Goal: Task Accomplishment & Management: Manage account settings

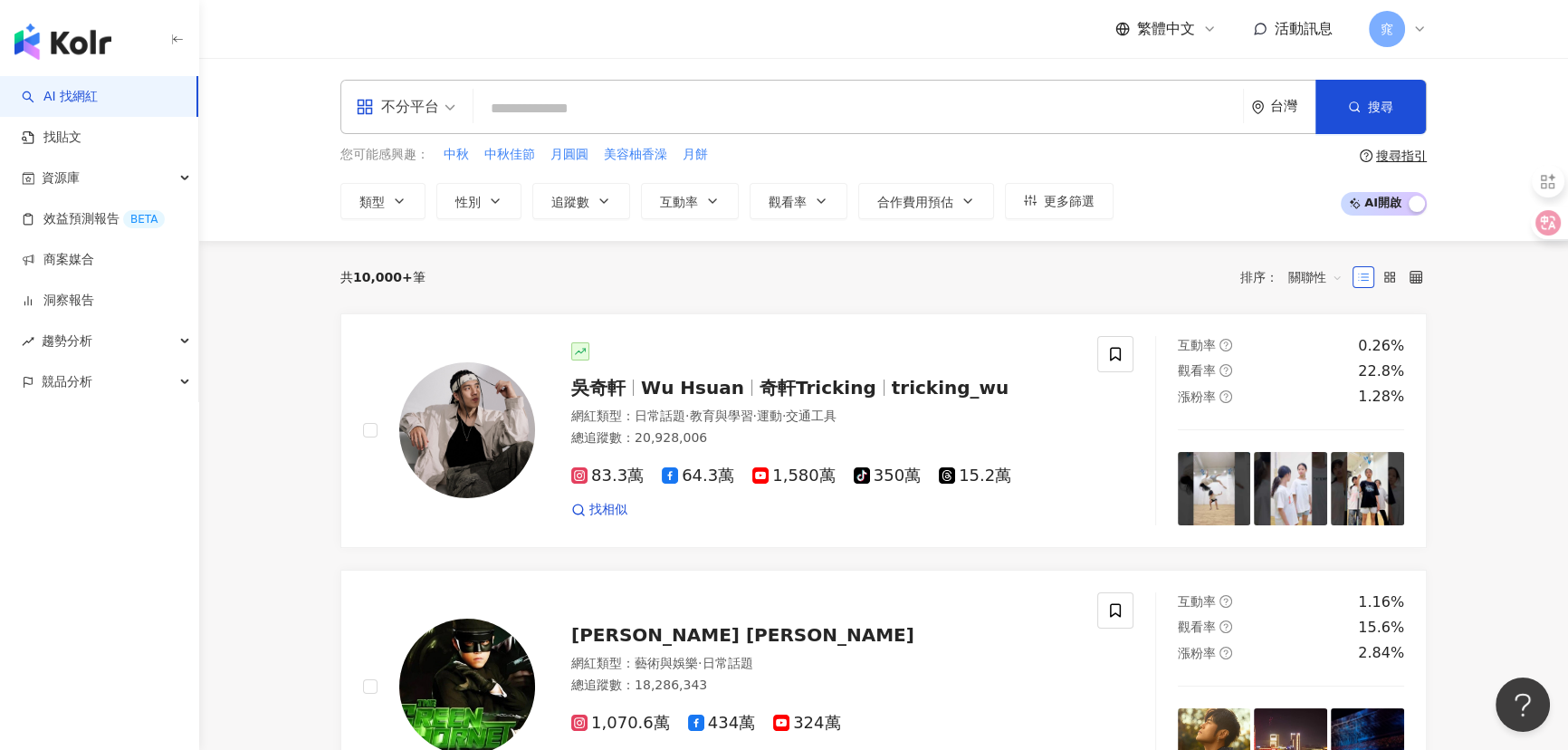
click at [411, 96] on div "不分平台" at bounding box center [398, 107] width 83 height 29
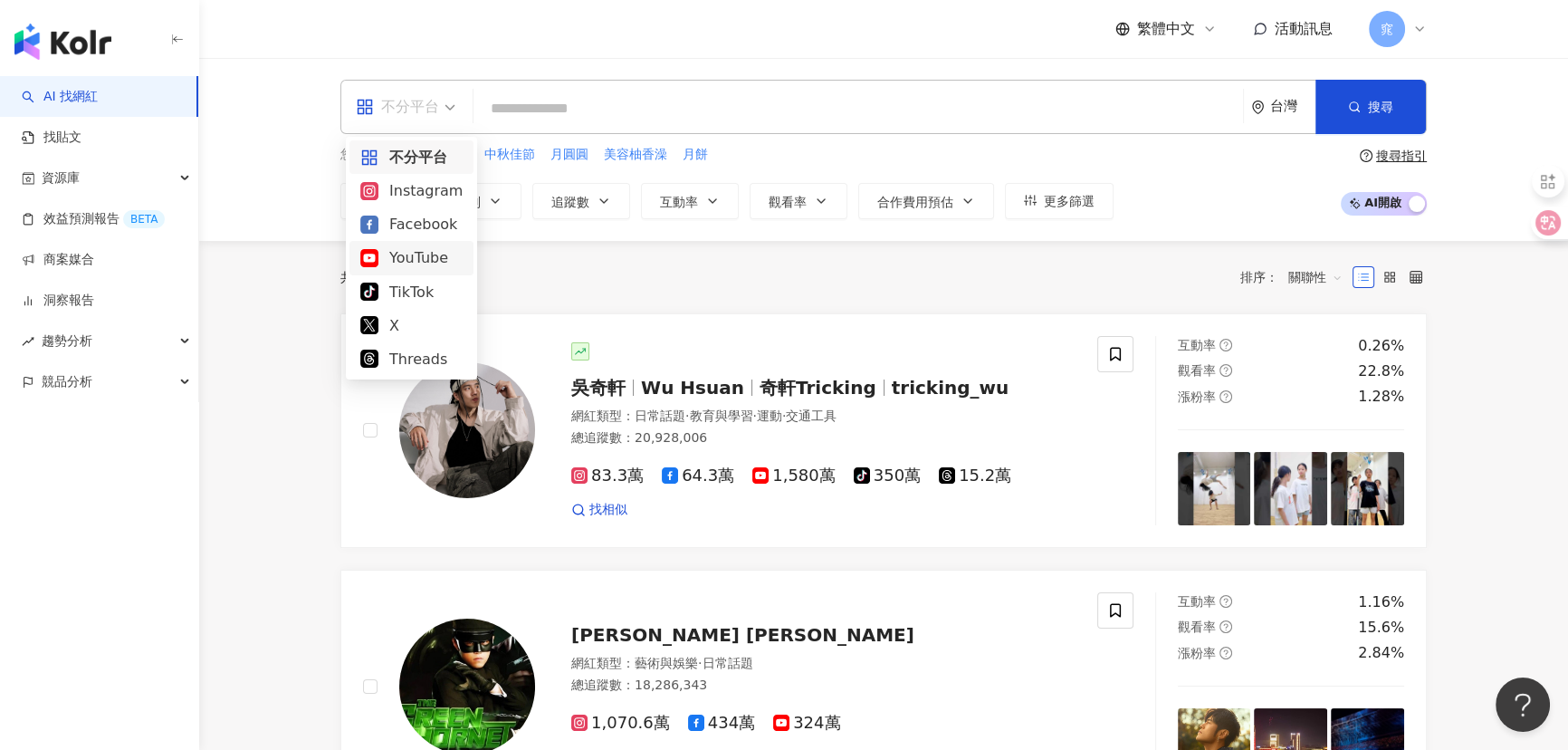
click at [390, 257] on div "YouTube" at bounding box center [411, 258] width 102 height 23
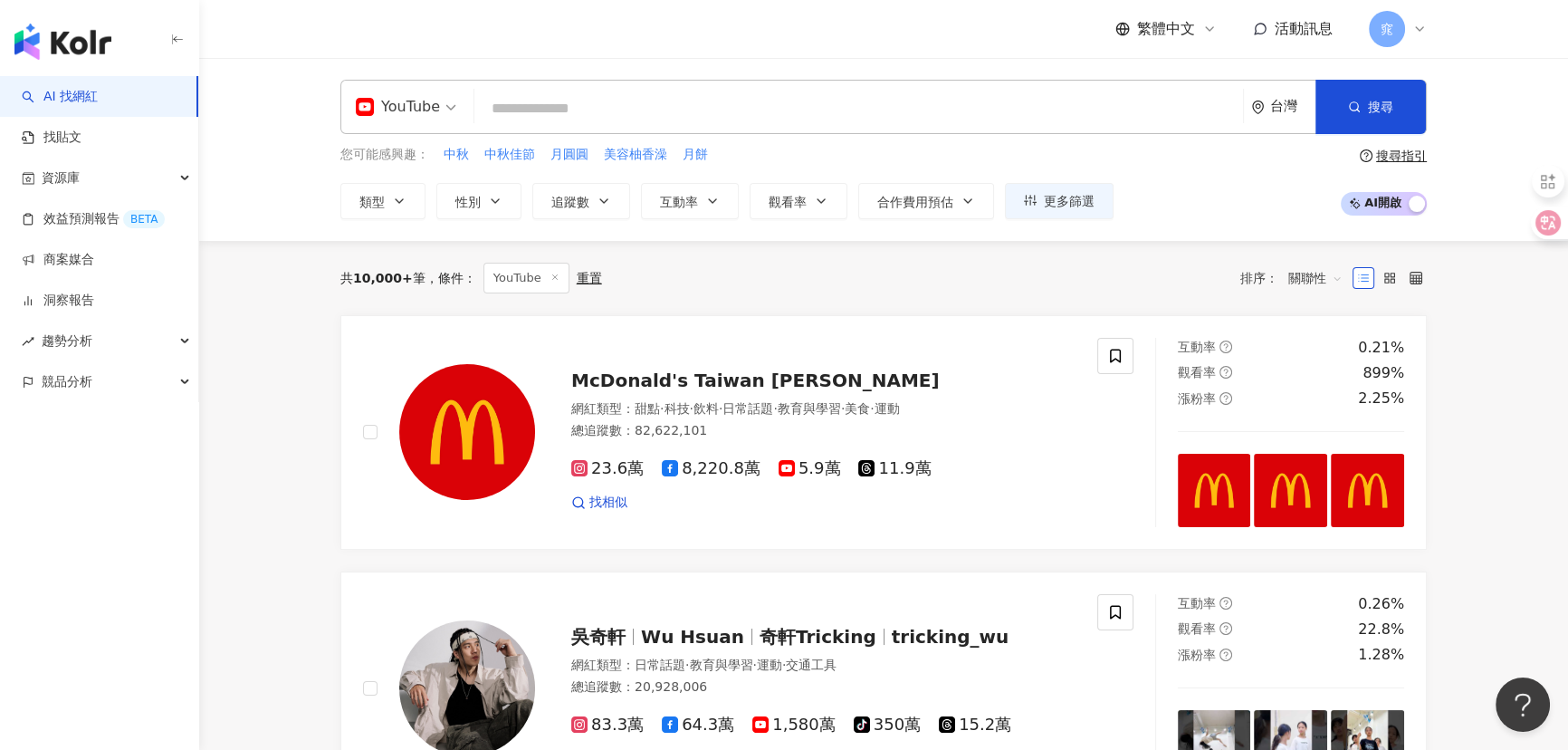
click at [646, 99] on input "search" at bounding box center [859, 109] width 754 height 34
click at [582, 205] on span "追蹤數" at bounding box center [570, 202] width 38 height 14
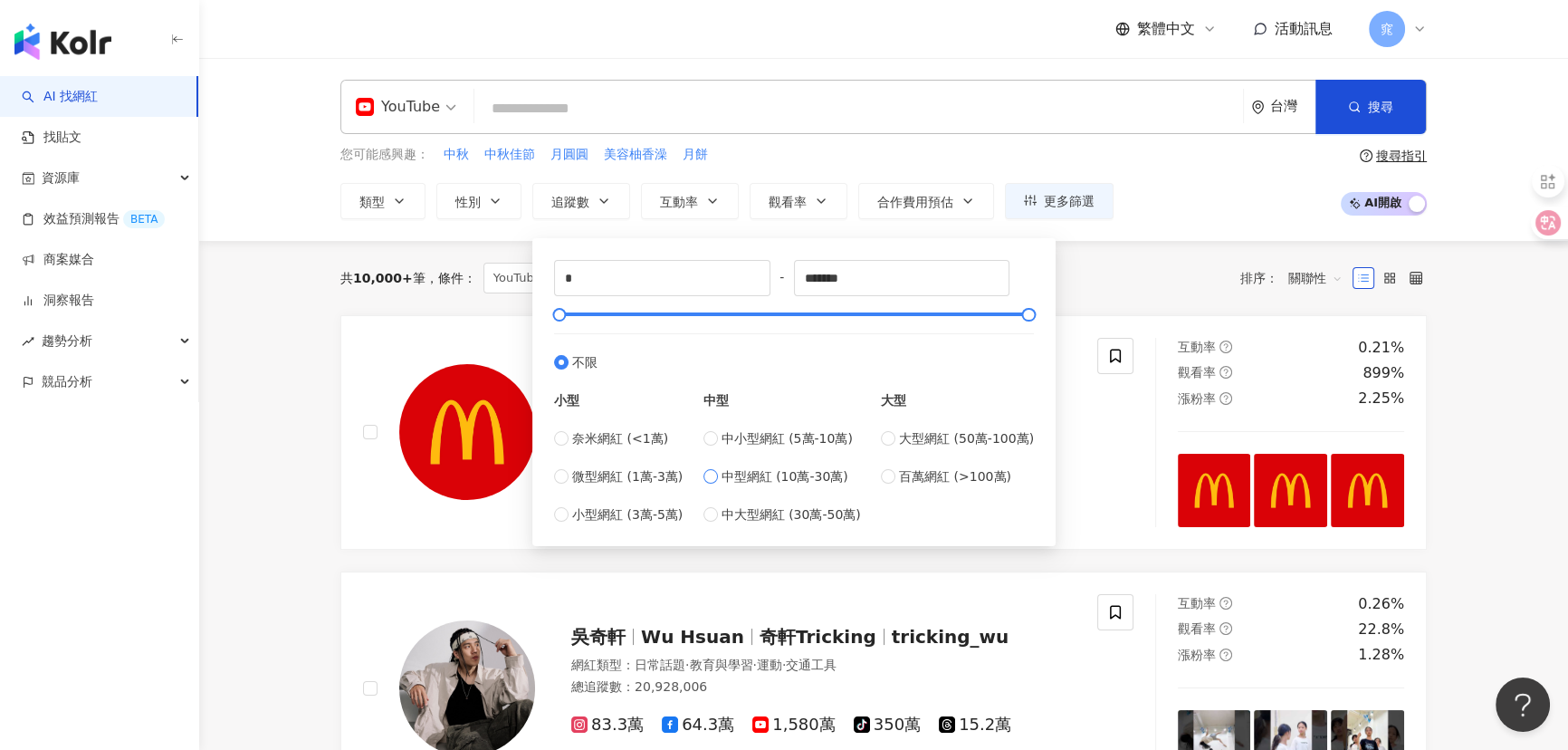
click at [752, 483] on span "中型網紅 (10萬-30萬)" at bounding box center [785, 475] width 127 height 20
type input "******"
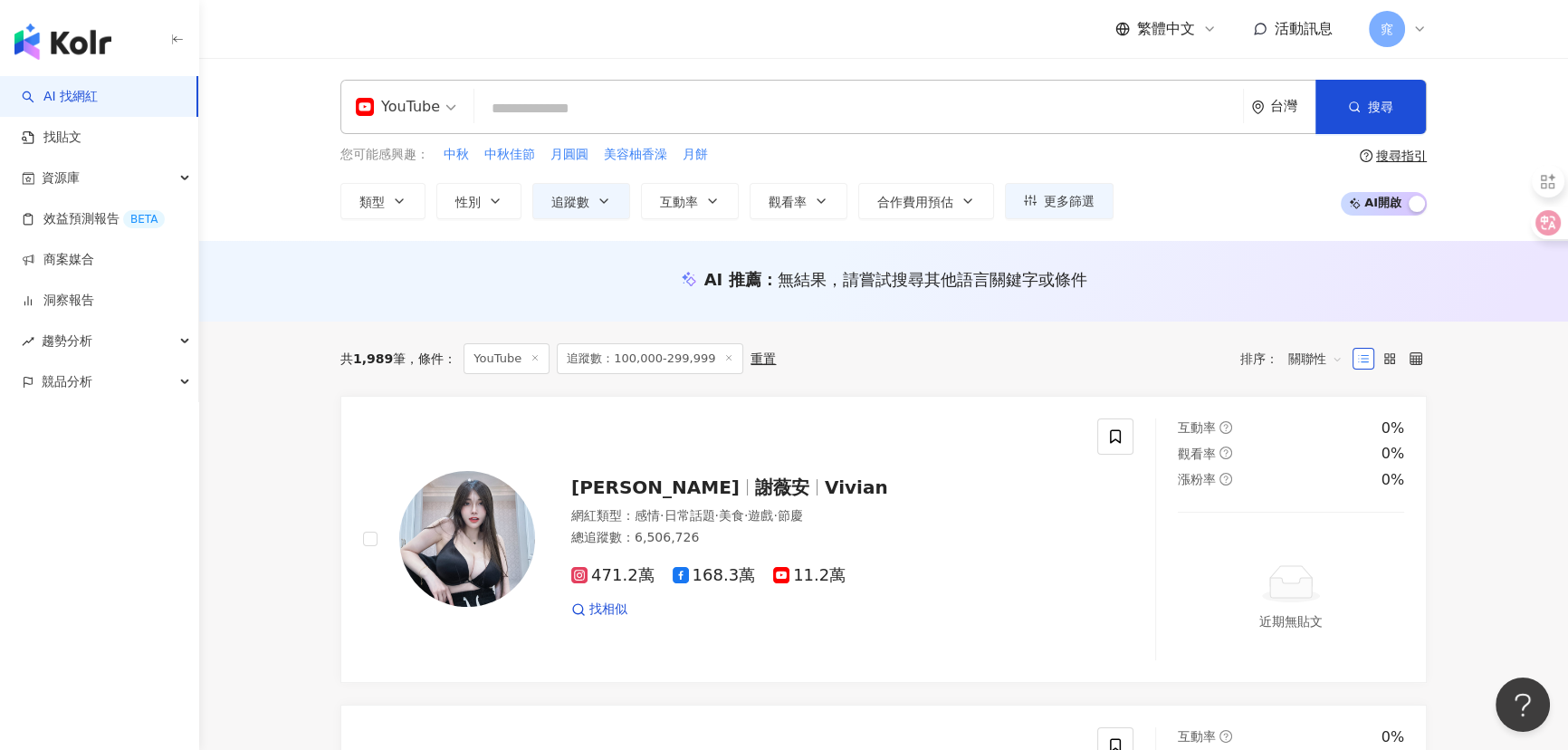
click at [1316, 358] on span "關聯性" at bounding box center [1314, 358] width 54 height 29
click at [1322, 518] on div "觀看率" at bounding box center [1315, 517] width 45 height 20
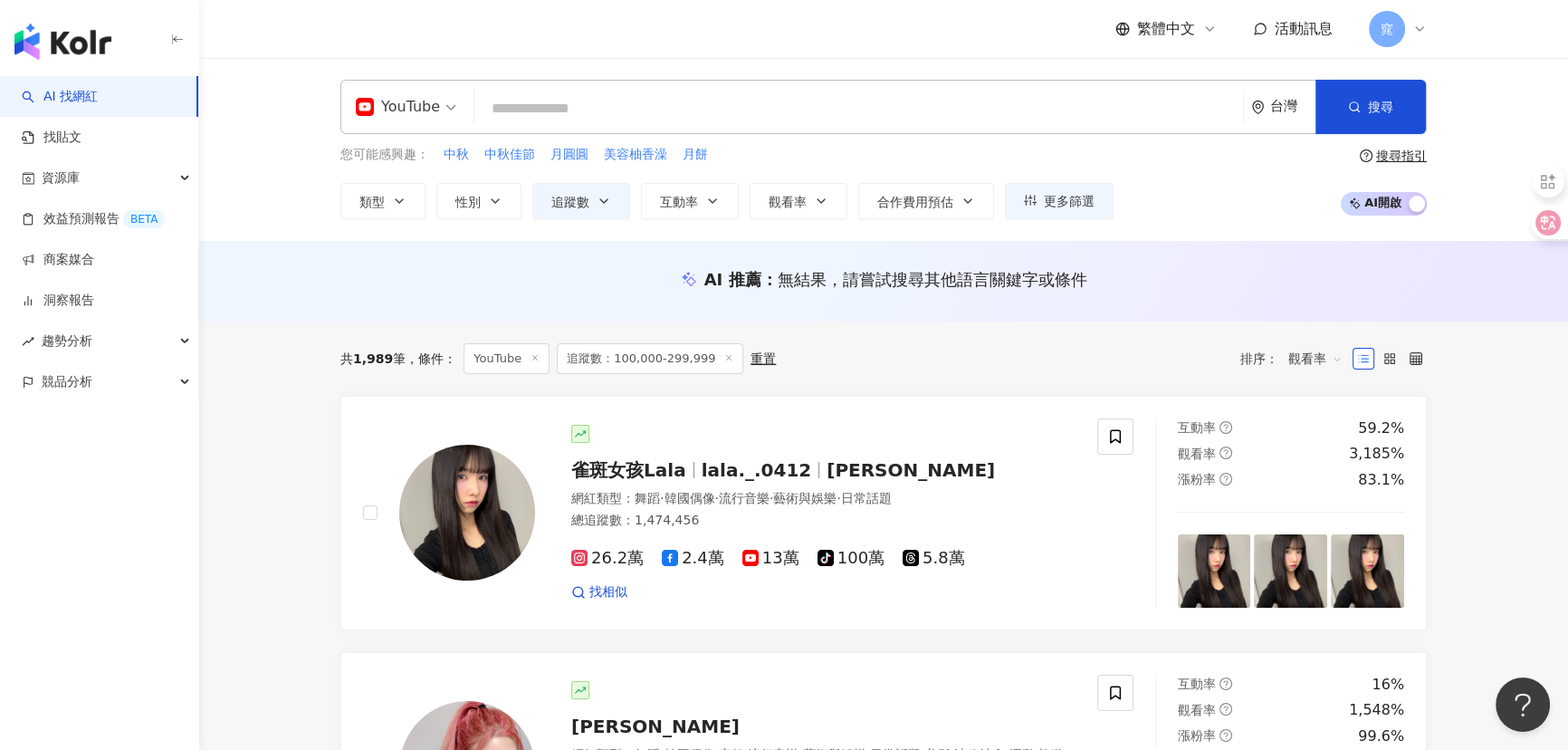
click at [610, 103] on input "search" at bounding box center [859, 109] width 754 height 34
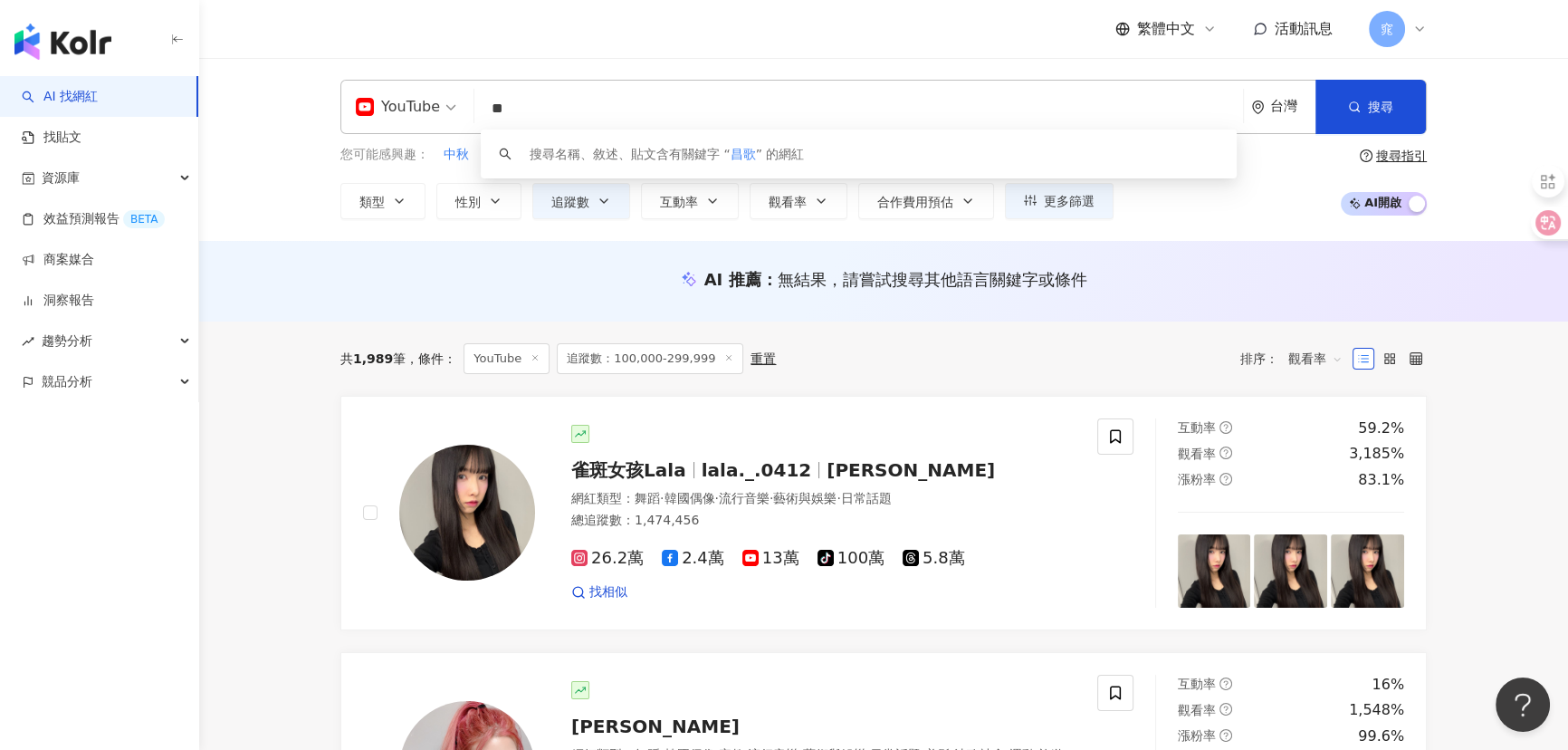
type input "*"
type input "**"
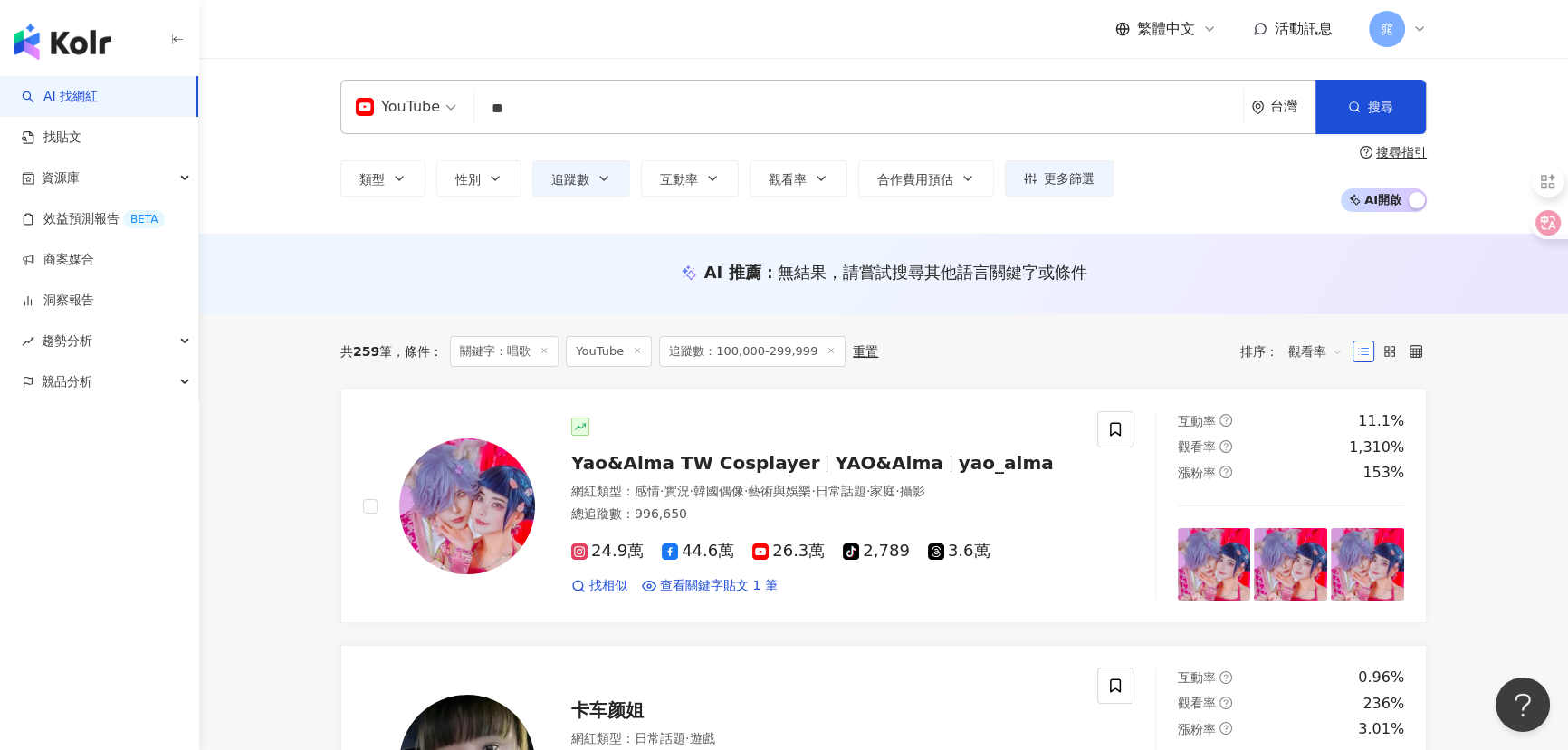
click at [1314, 360] on span "觀看率" at bounding box center [1314, 351] width 54 height 29
click at [1320, 543] on div "關鍵字" at bounding box center [1315, 542] width 45 height 20
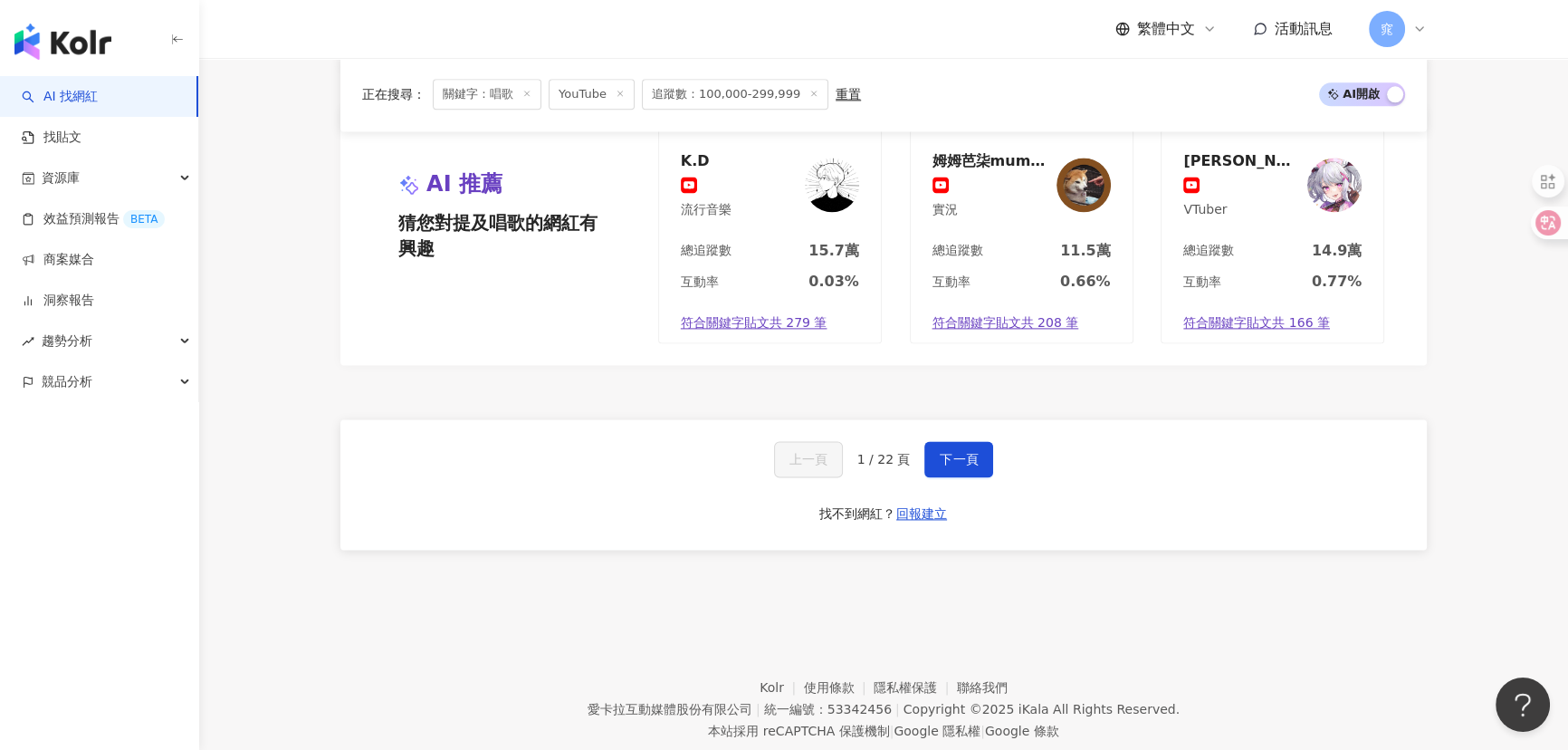
scroll to position [3127, 0]
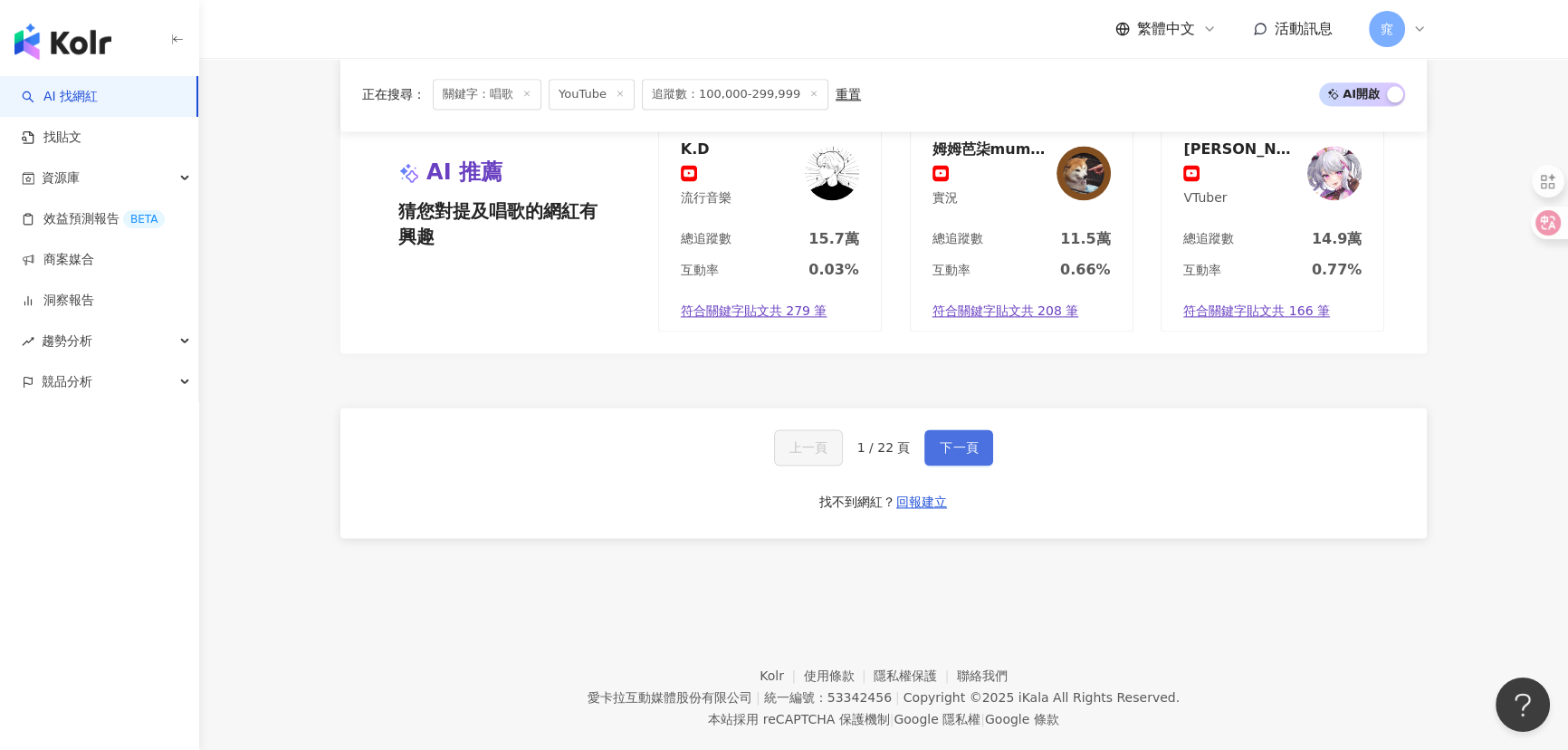
click at [951, 447] on span "下一頁" at bounding box center [958, 447] width 38 height 14
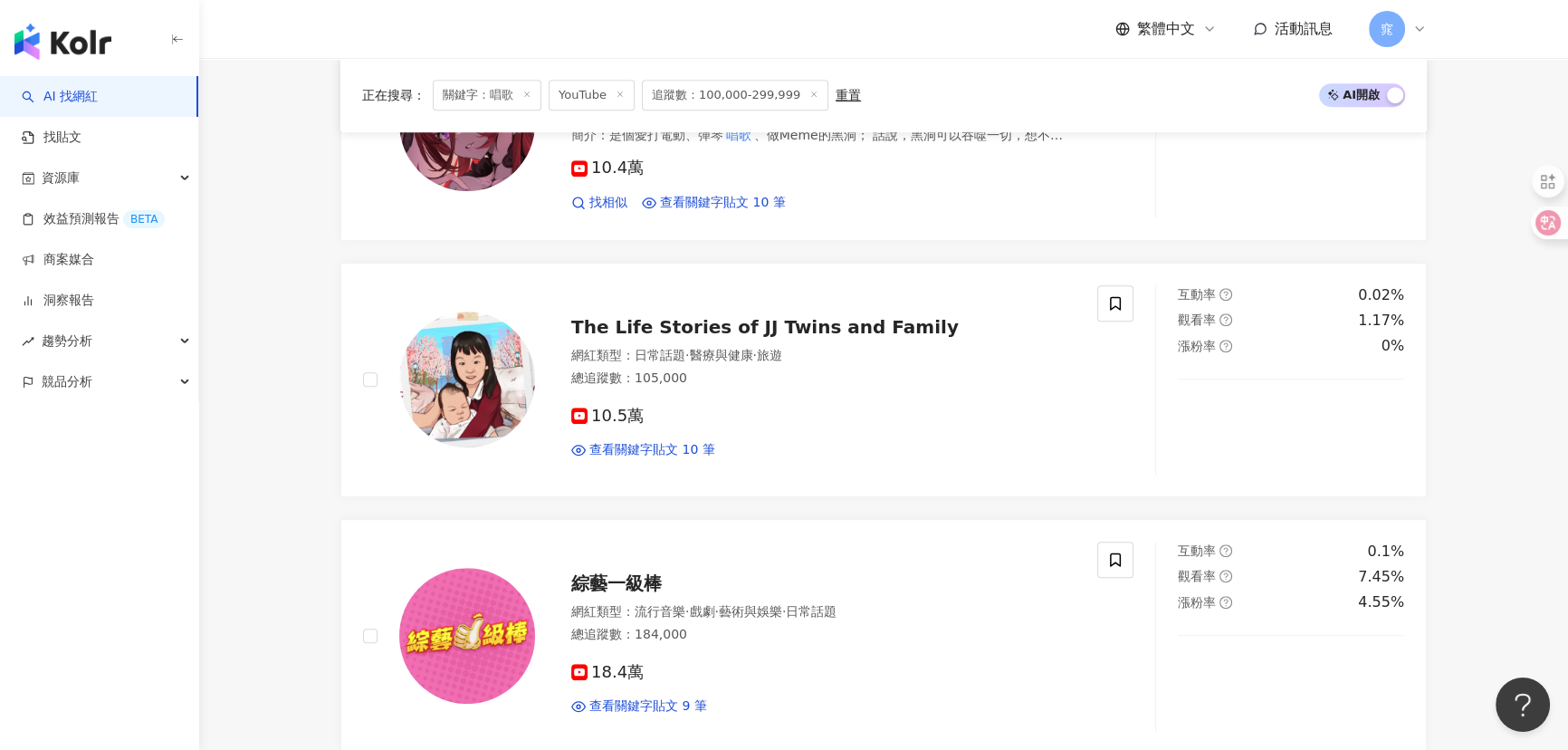
scroll to position [3132, 0]
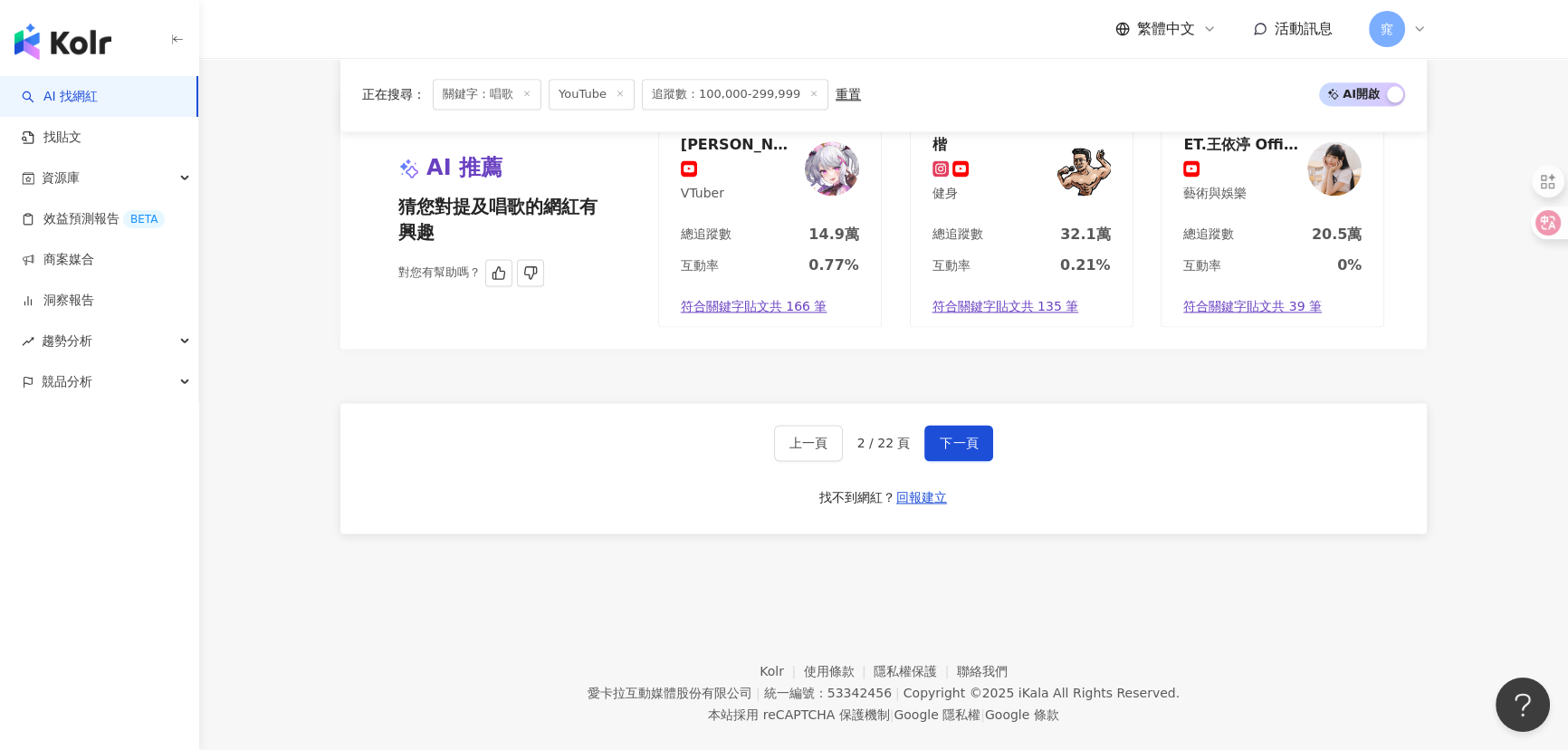
drag, startPoint x: 309, startPoint y: 325, endPoint x: 373, endPoint y: 318, distance: 64.4
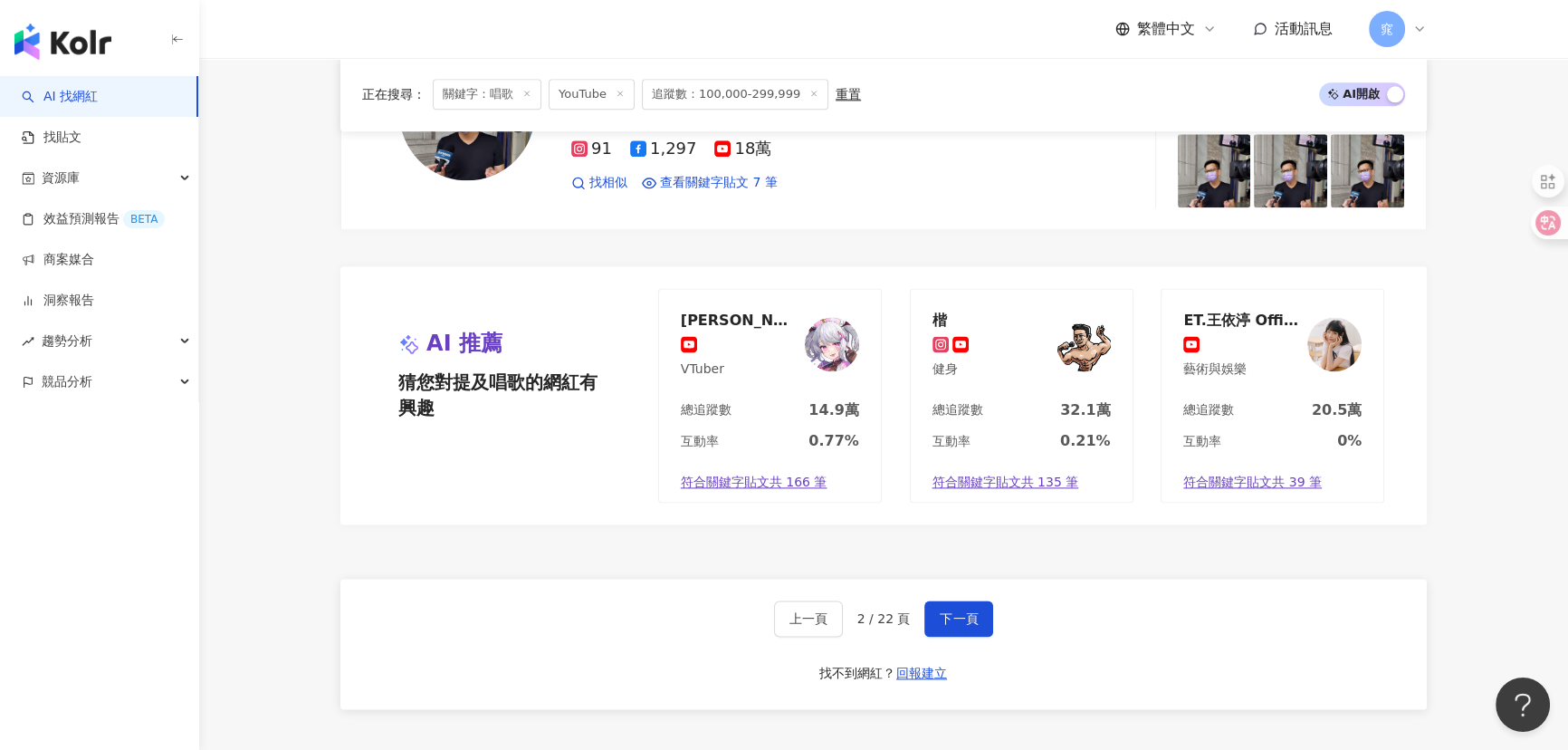
scroll to position [3127, 0]
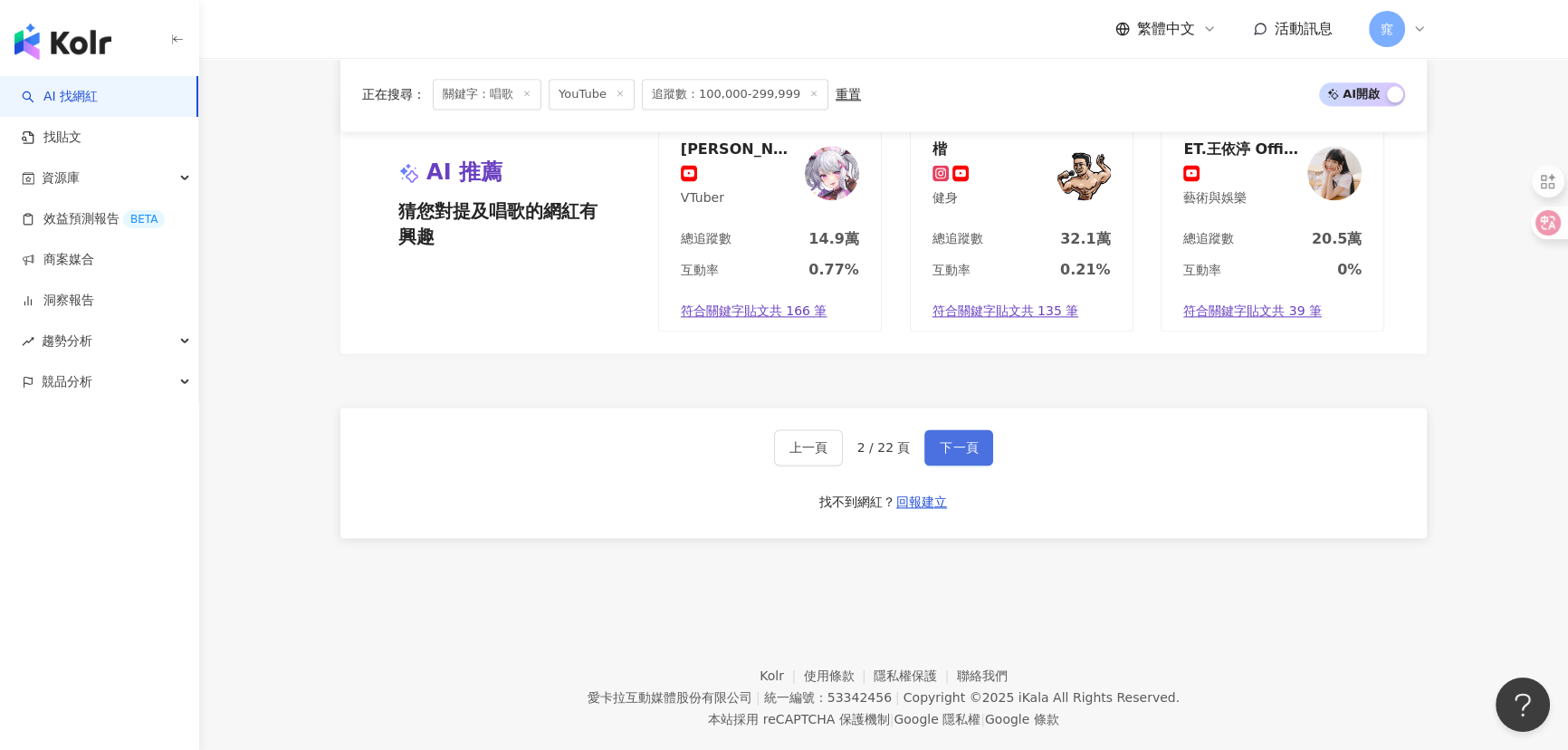
click at [958, 443] on span "下一頁" at bounding box center [958, 447] width 38 height 14
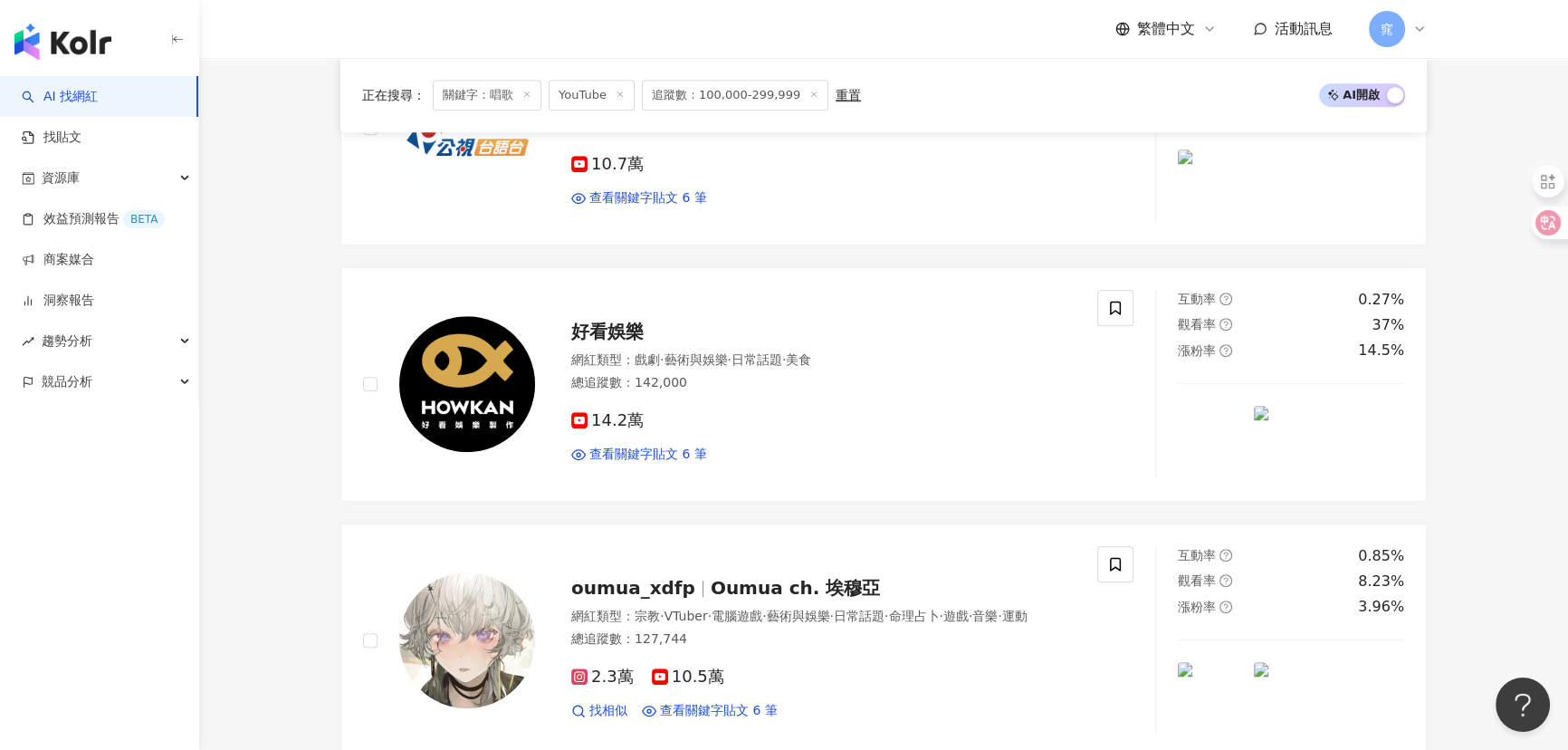
scroll to position [3379, 0]
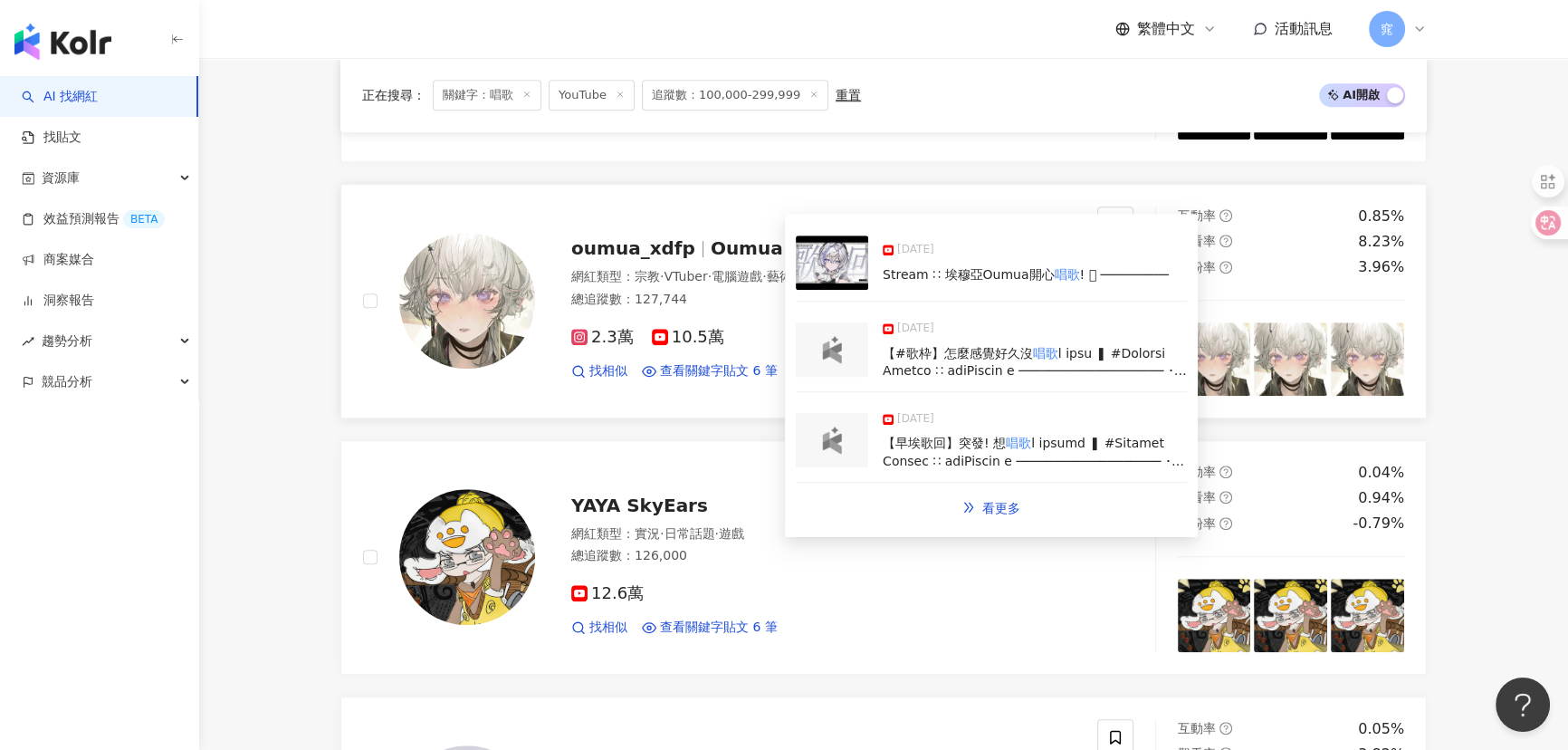
scroll to position [2139, 0]
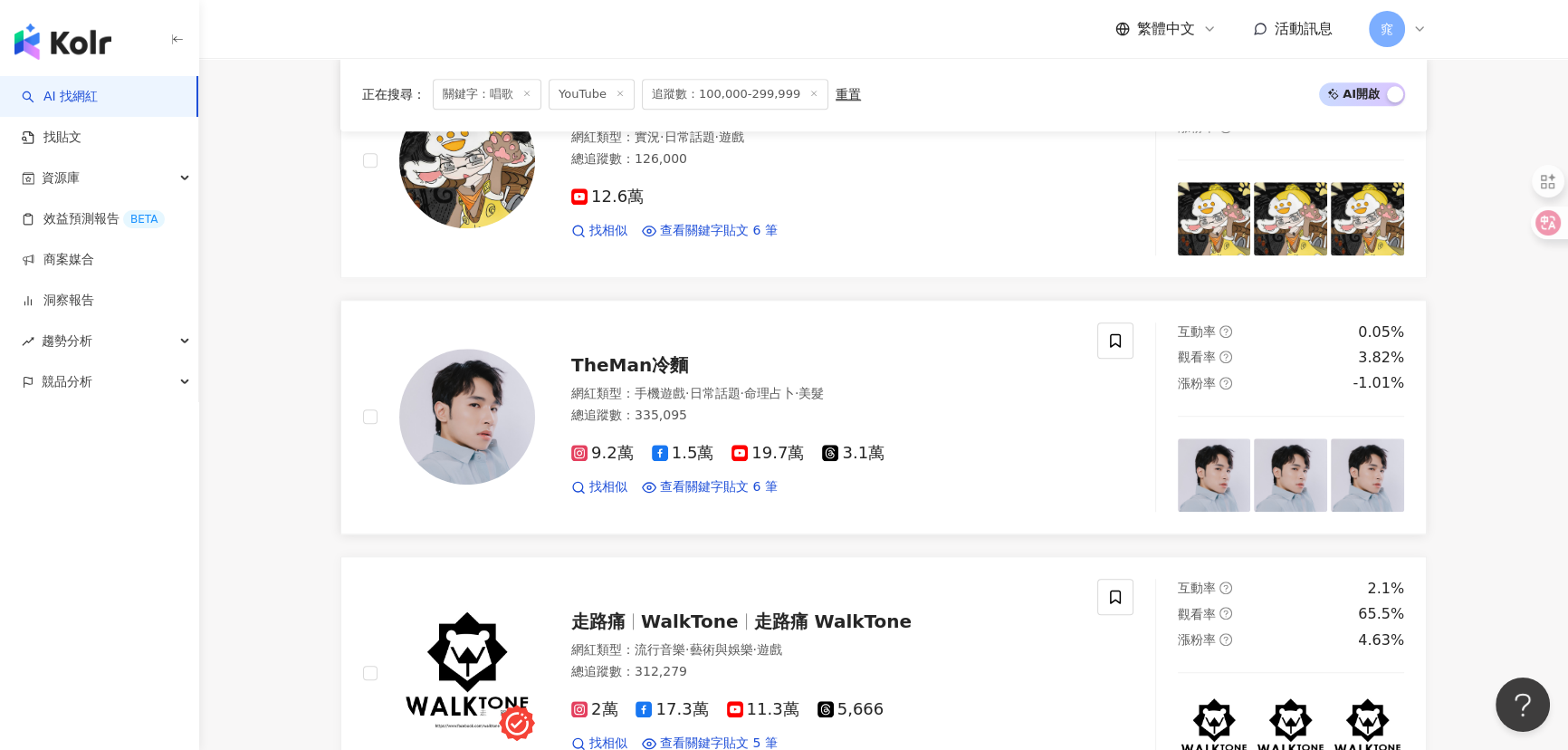
click at [632, 354] on span "TheMan冷麵" at bounding box center [629, 365] width 116 height 22
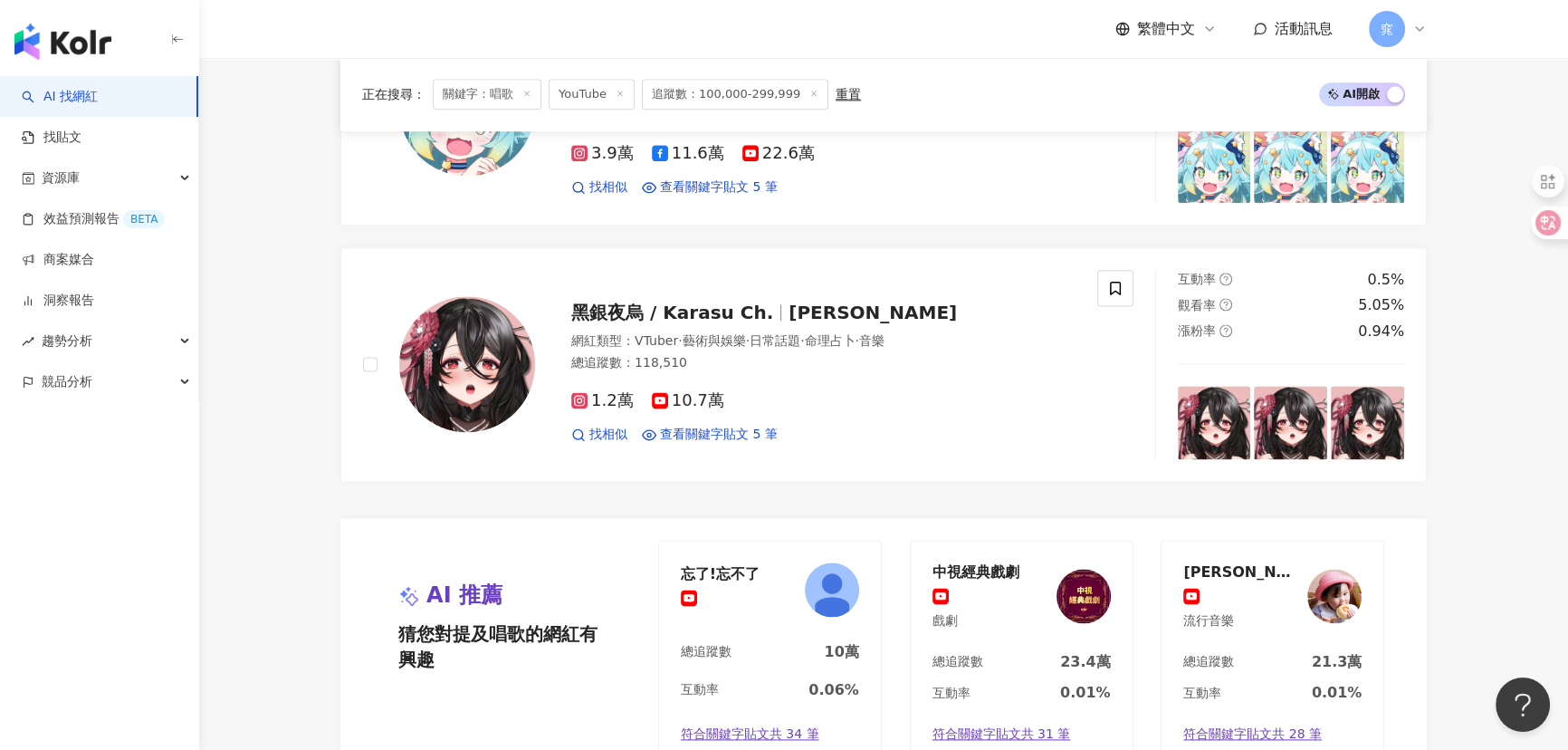
scroll to position [3209, 0]
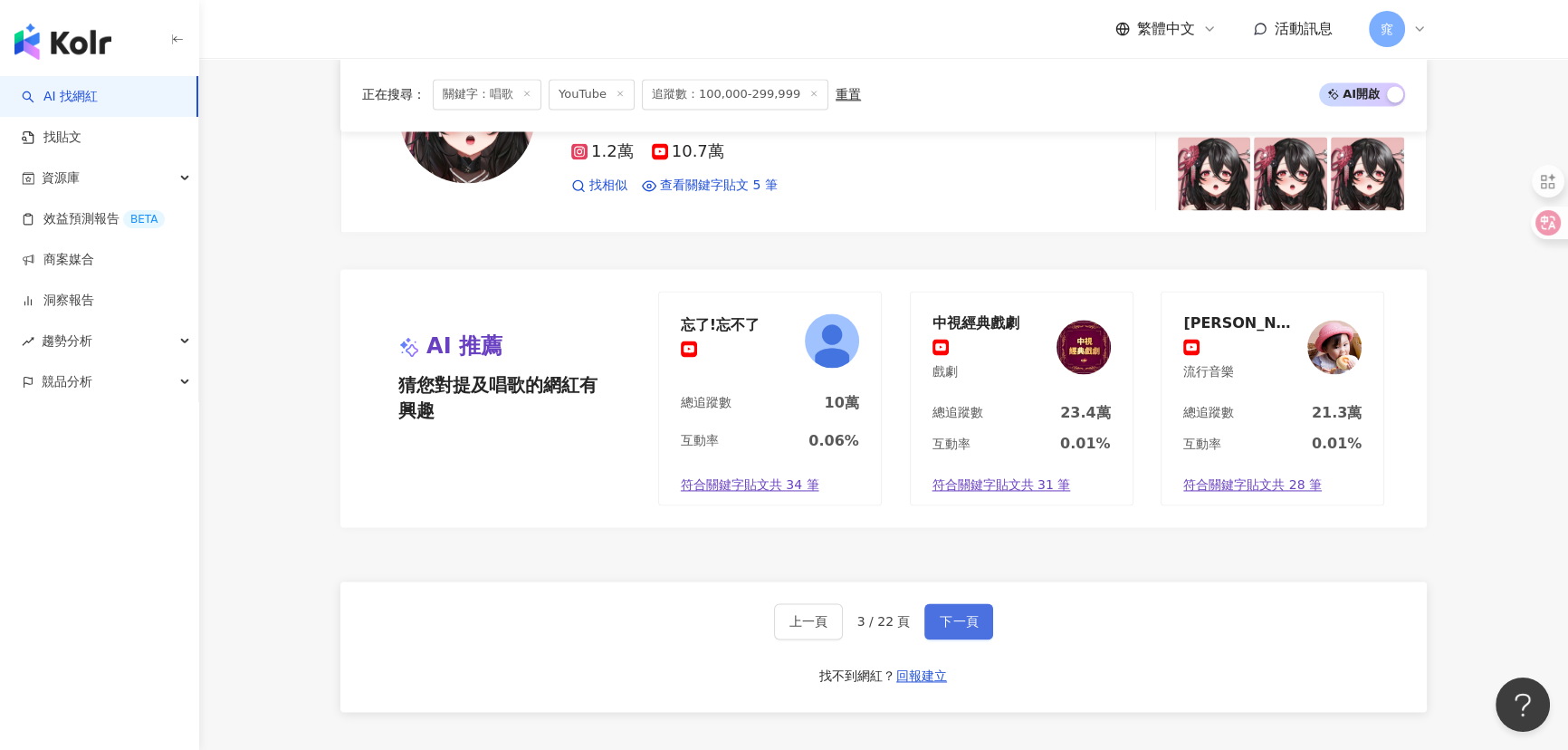
click at [969, 606] on button "下一頁" at bounding box center [958, 621] width 69 height 36
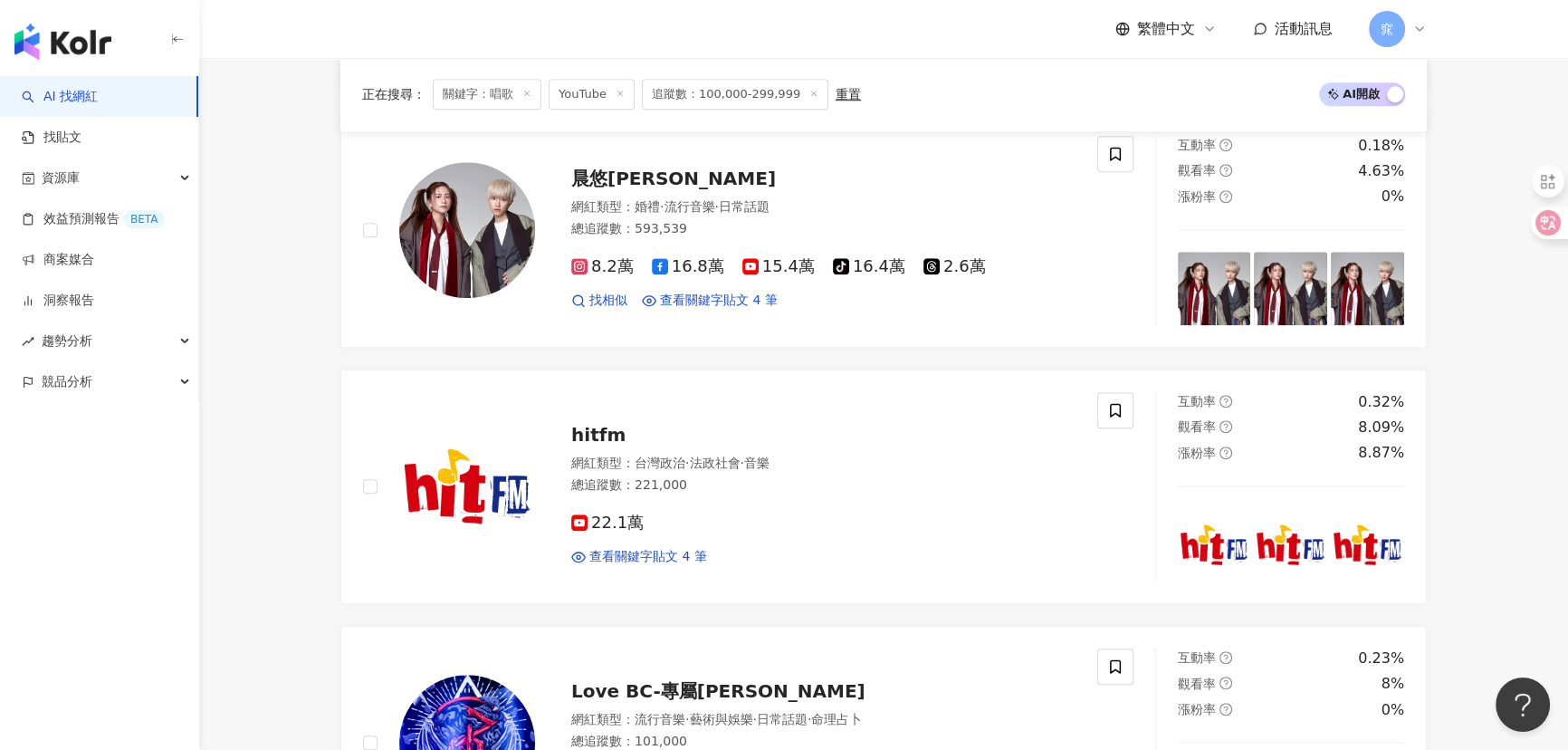
scroll to position [1892, 0]
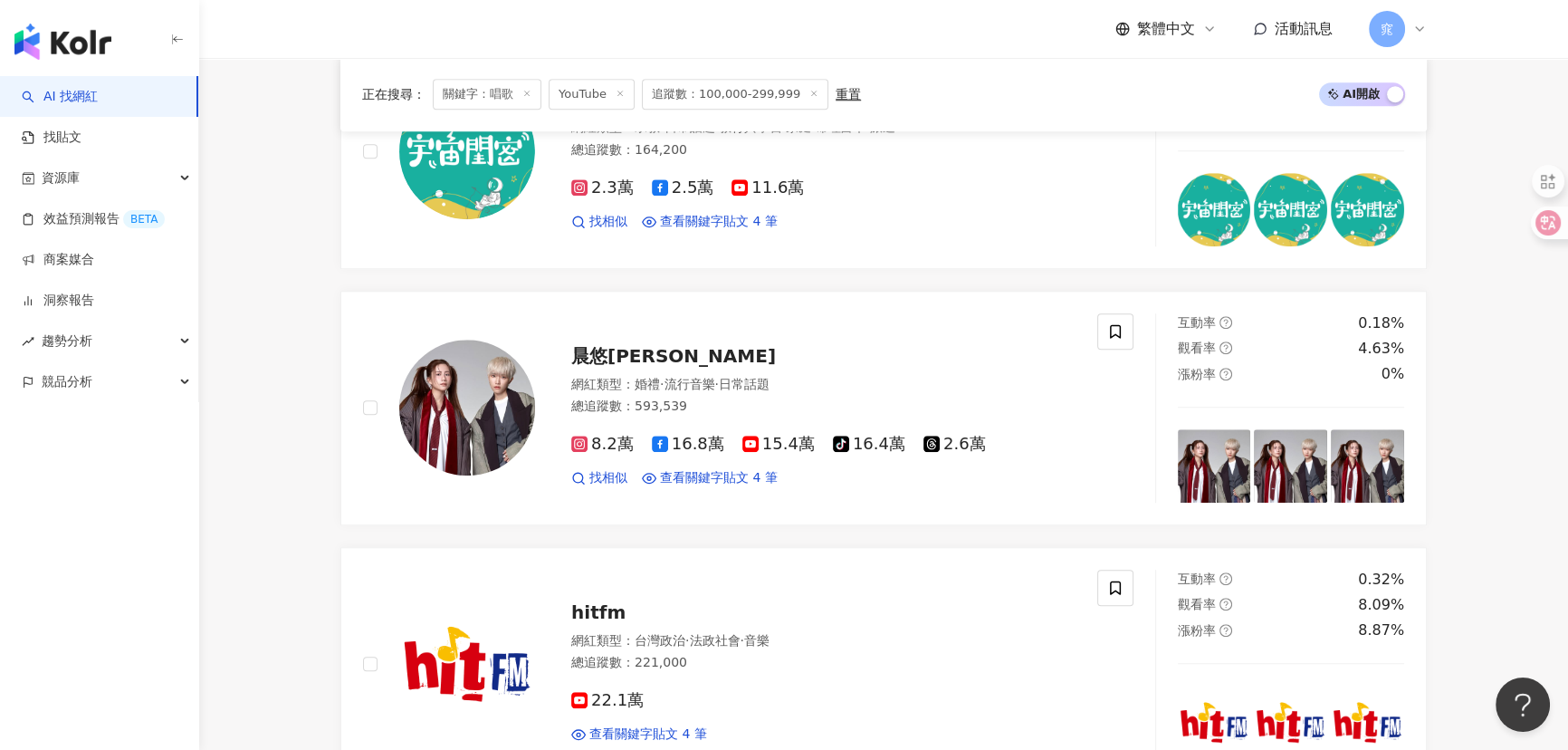
click at [262, 488] on main "YouTube ** 台灣 搜尋 7bfdb426-6b8c-4d64-9d3a-b538e740c676 鍾柔美唱歌跳舞片記錄頻道 1,460 追蹤者 唱歌…" at bounding box center [882, 119] width 1368 height 3908
click at [644, 358] on span "晨悠ChenYo" at bounding box center [673, 355] width 205 height 22
click at [612, 358] on span "晨悠ChenYo" at bounding box center [673, 355] width 205 height 22
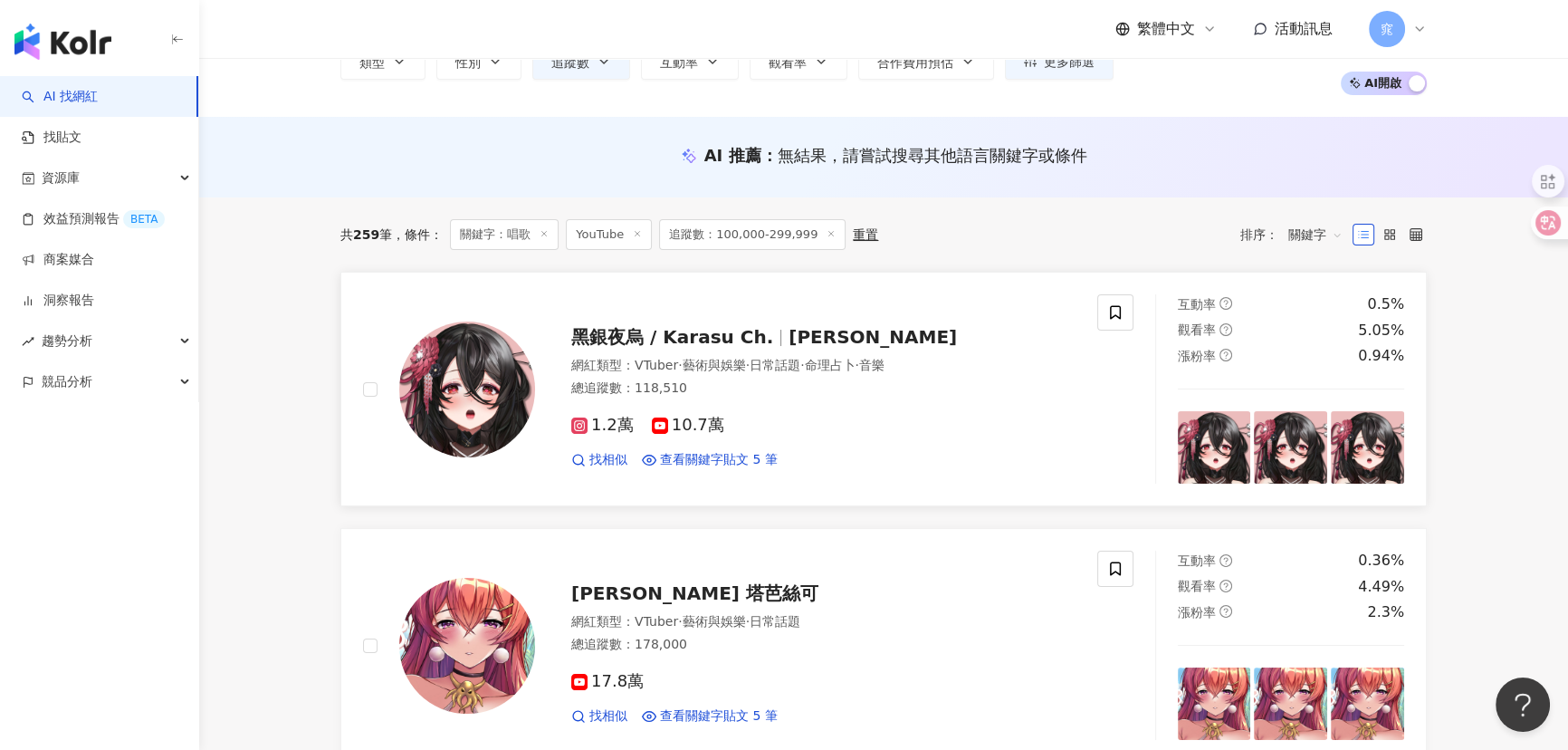
scroll to position [0, 0]
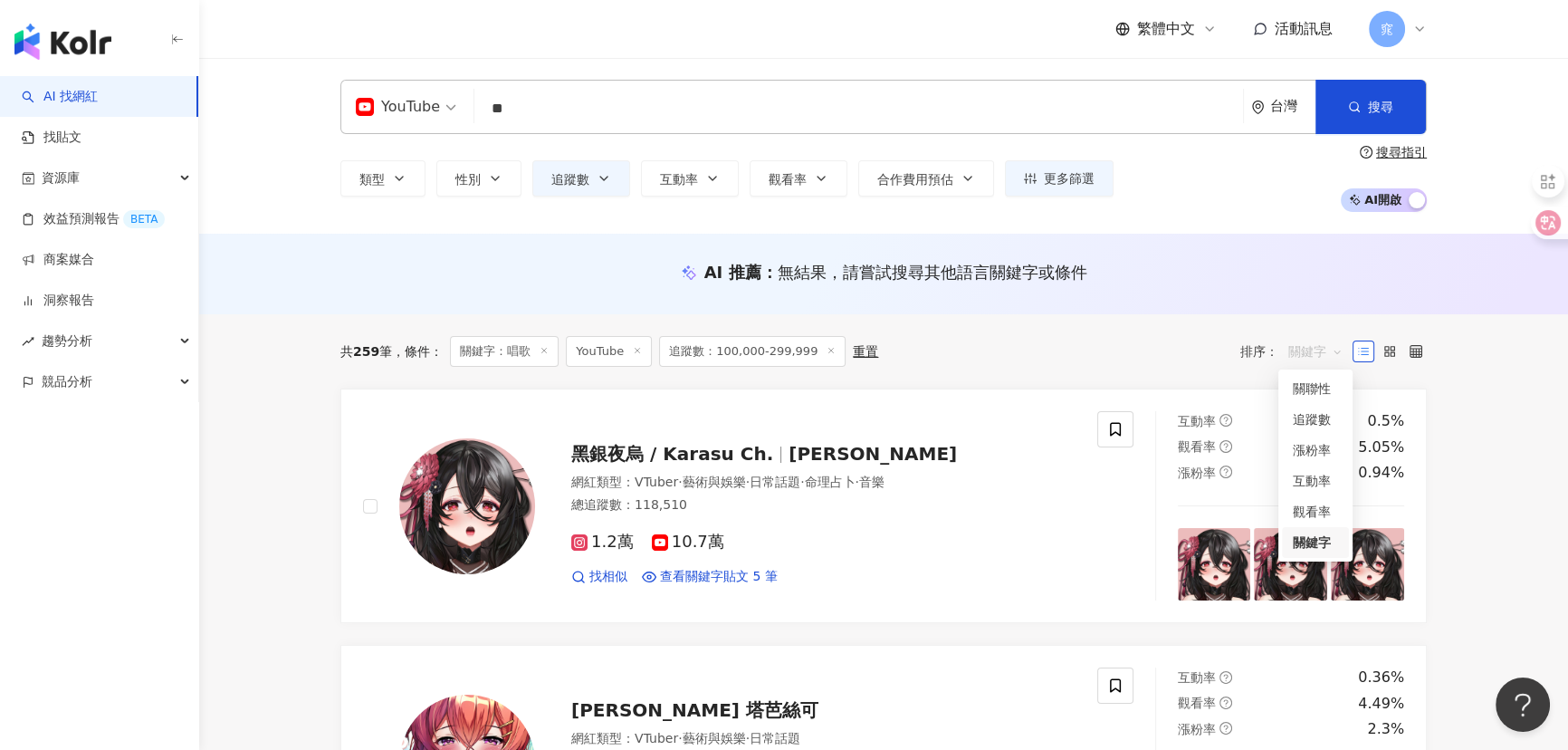
click at [1302, 345] on span "關鍵字" at bounding box center [1314, 351] width 54 height 29
click at [1327, 509] on div "觀看率" at bounding box center [1315, 511] width 45 height 20
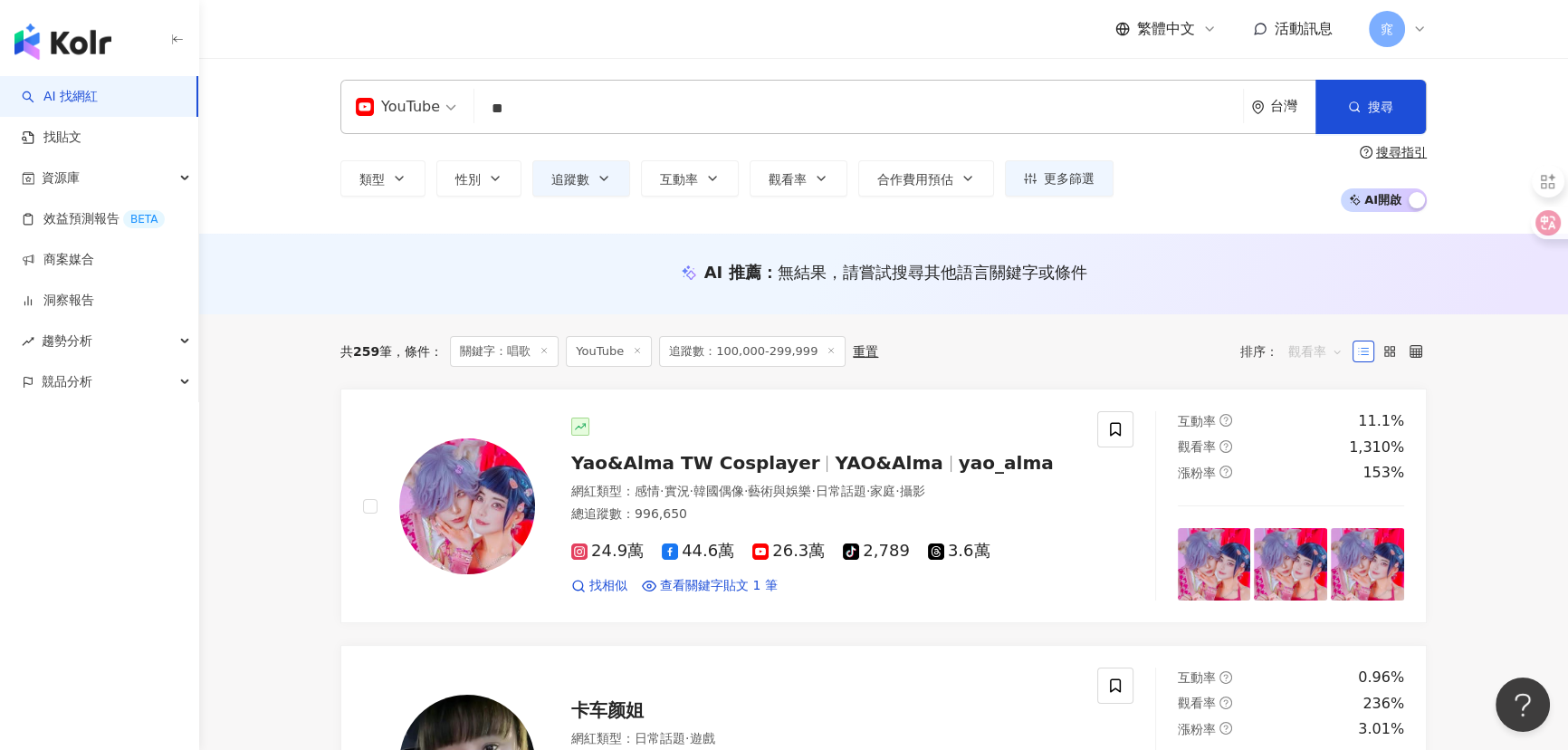
click at [1309, 348] on span "觀看率" at bounding box center [1314, 351] width 54 height 29
click at [1299, 544] on div "關鍵字" at bounding box center [1315, 542] width 45 height 20
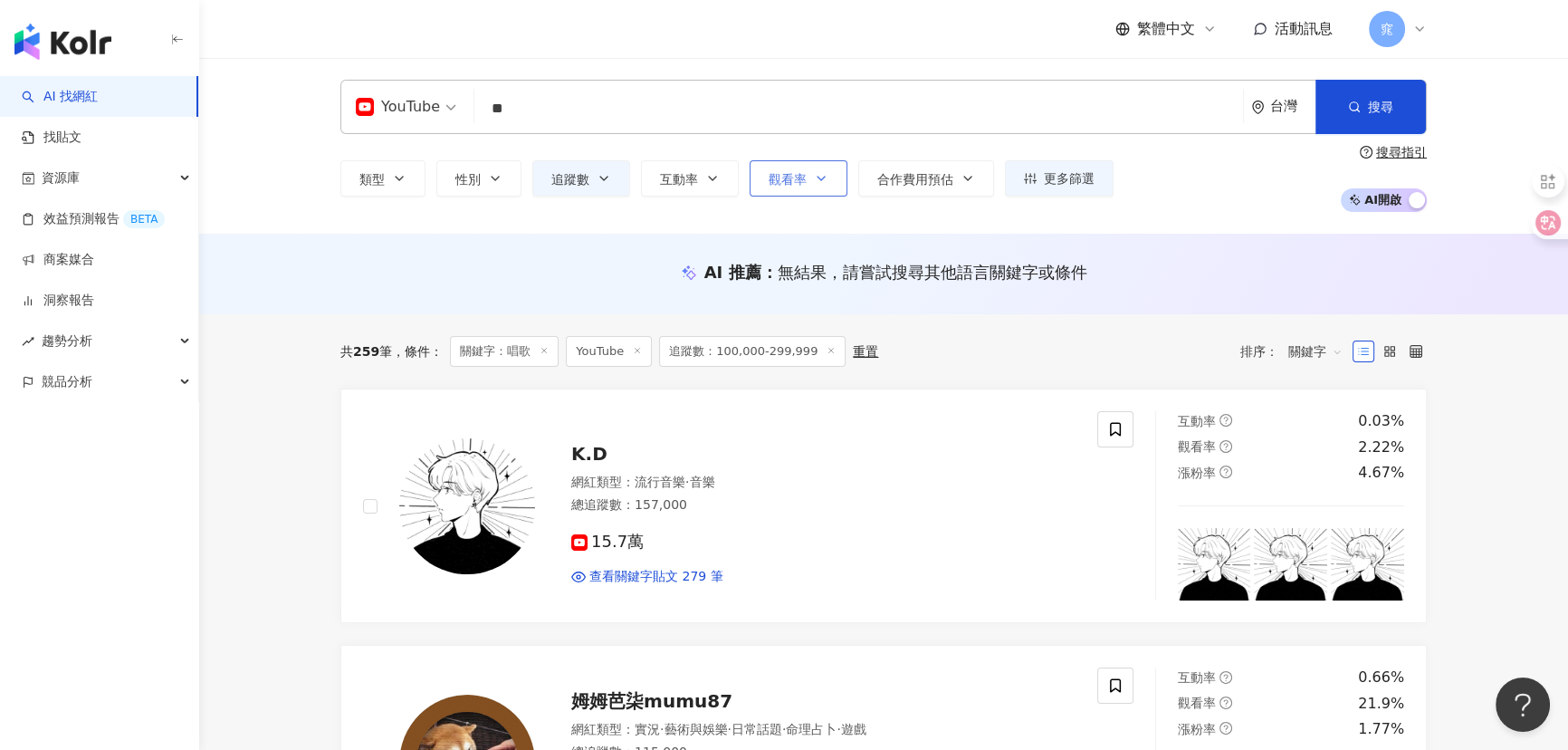
click at [805, 173] on span "觀看率" at bounding box center [788, 179] width 38 height 14
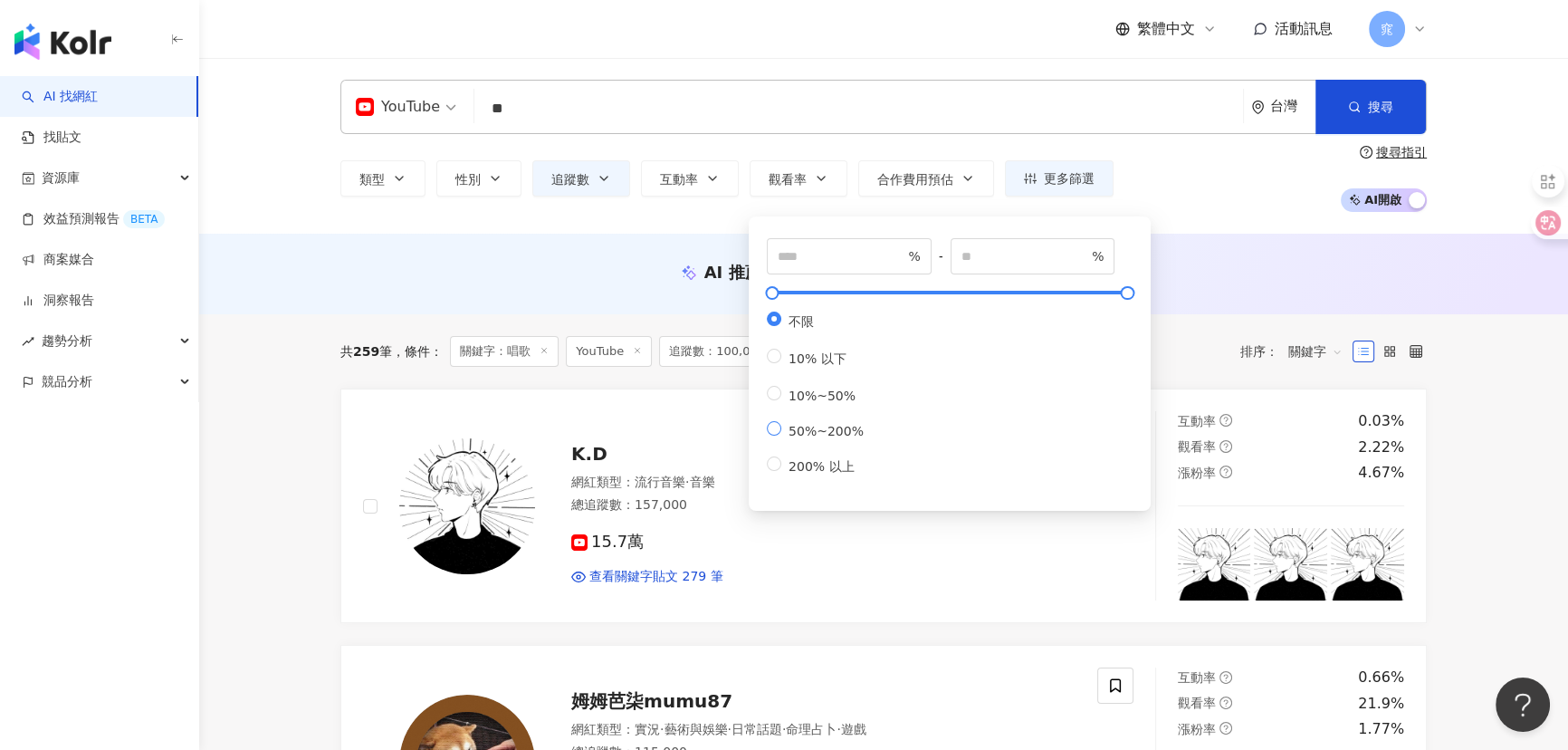
click at [827, 438] on span "50%~200%" at bounding box center [826, 430] width 90 height 14
type input "**"
type input "***"
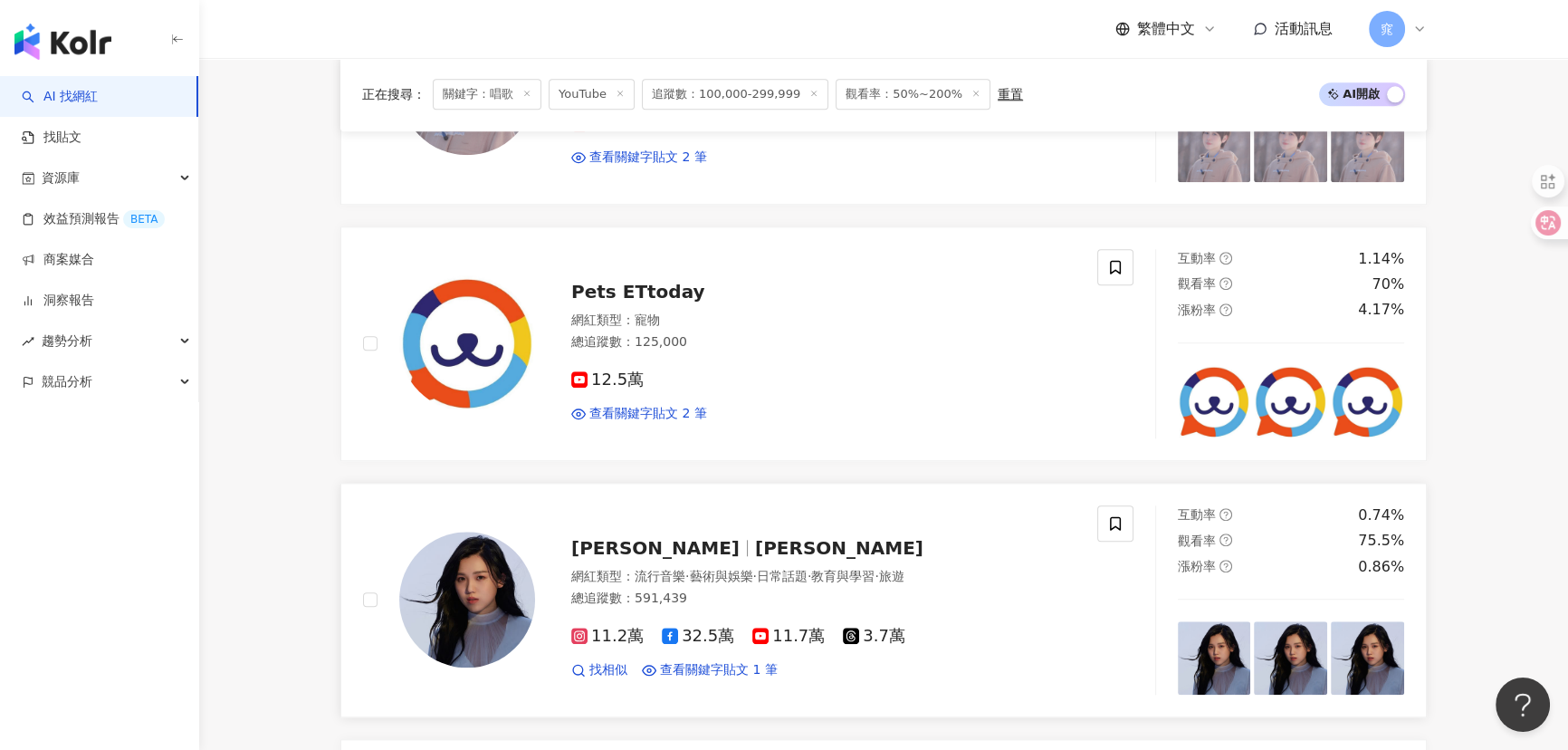
scroll to position [2222, 0]
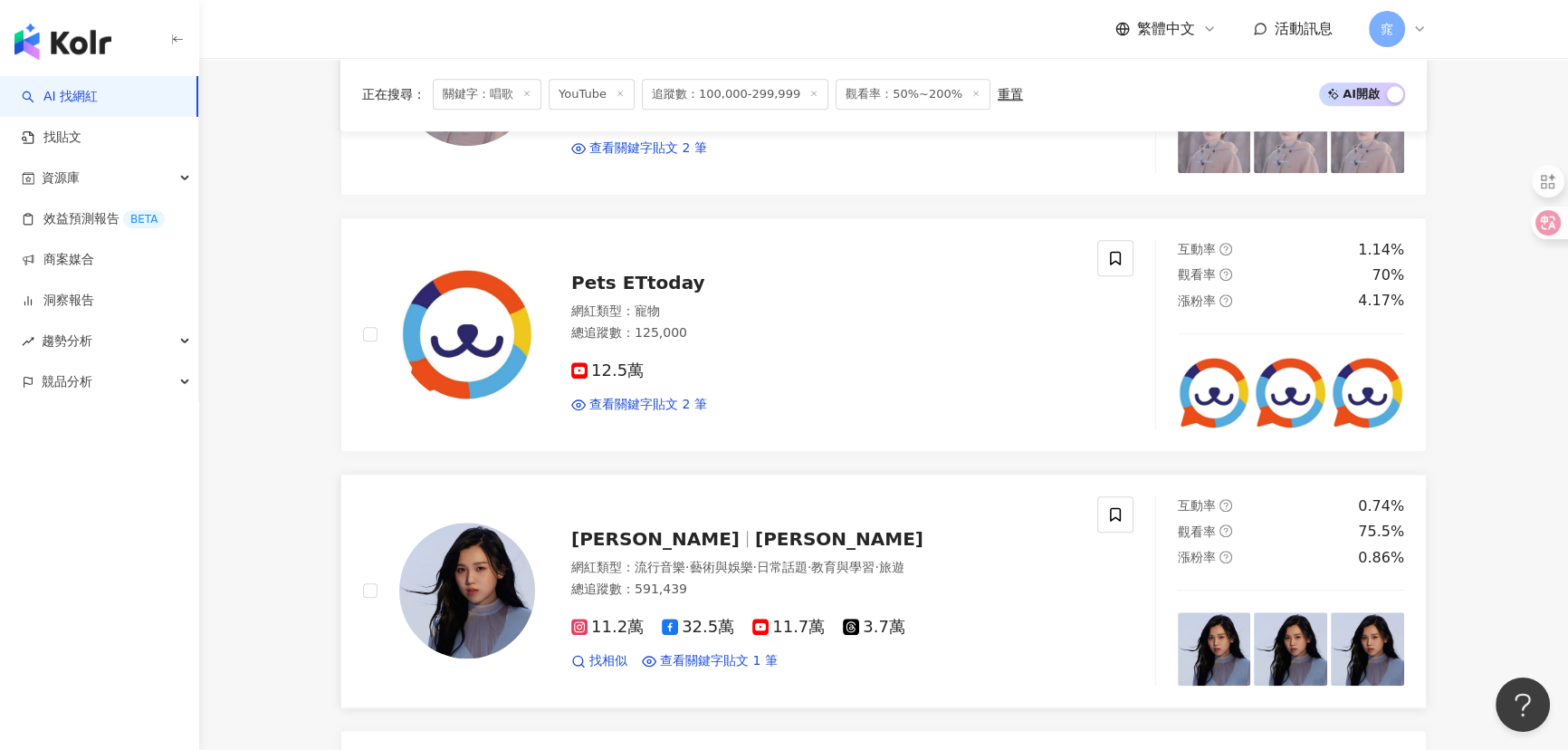
click at [643, 534] on span "Yvonne" at bounding box center [663, 538] width 184 height 22
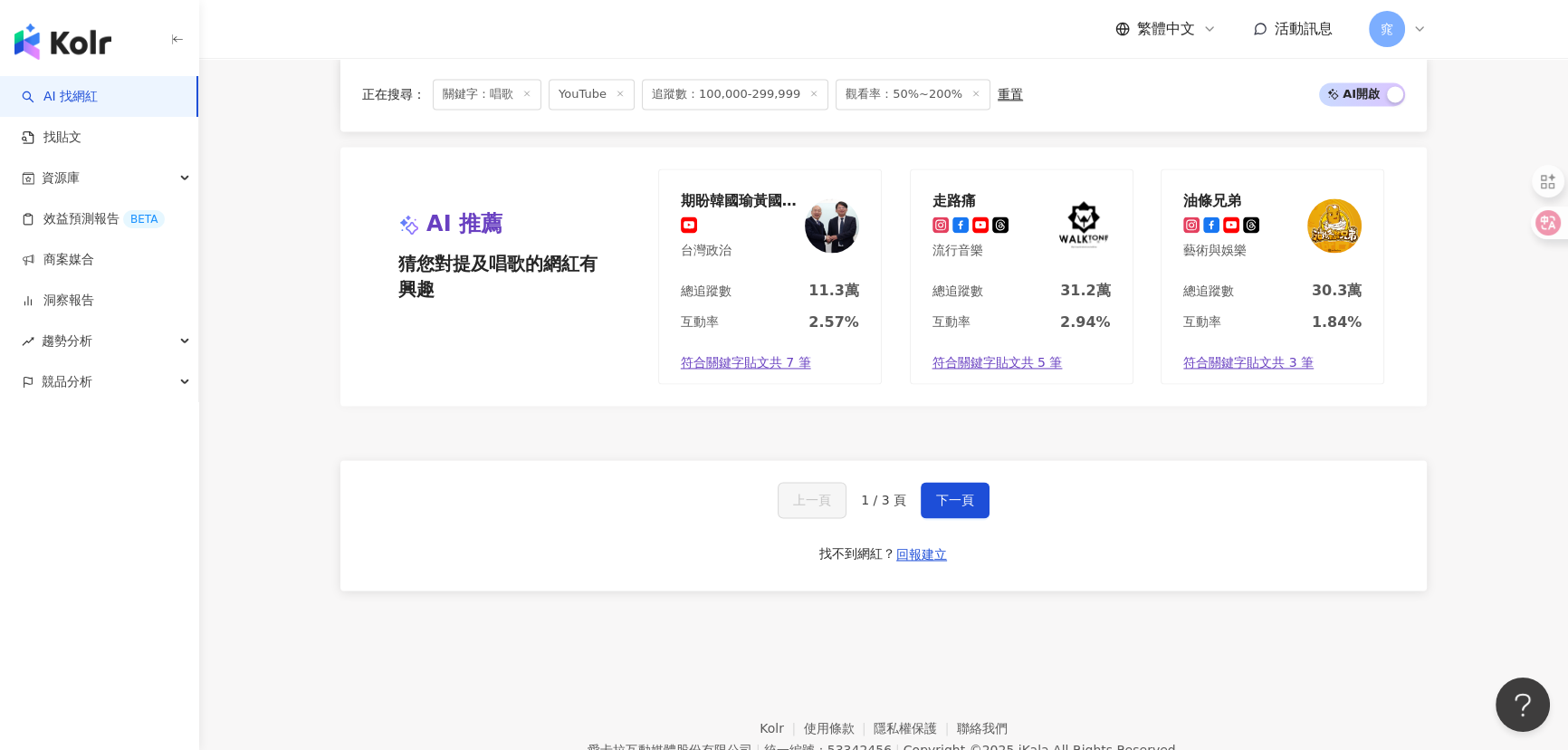
scroll to position [3433, 0]
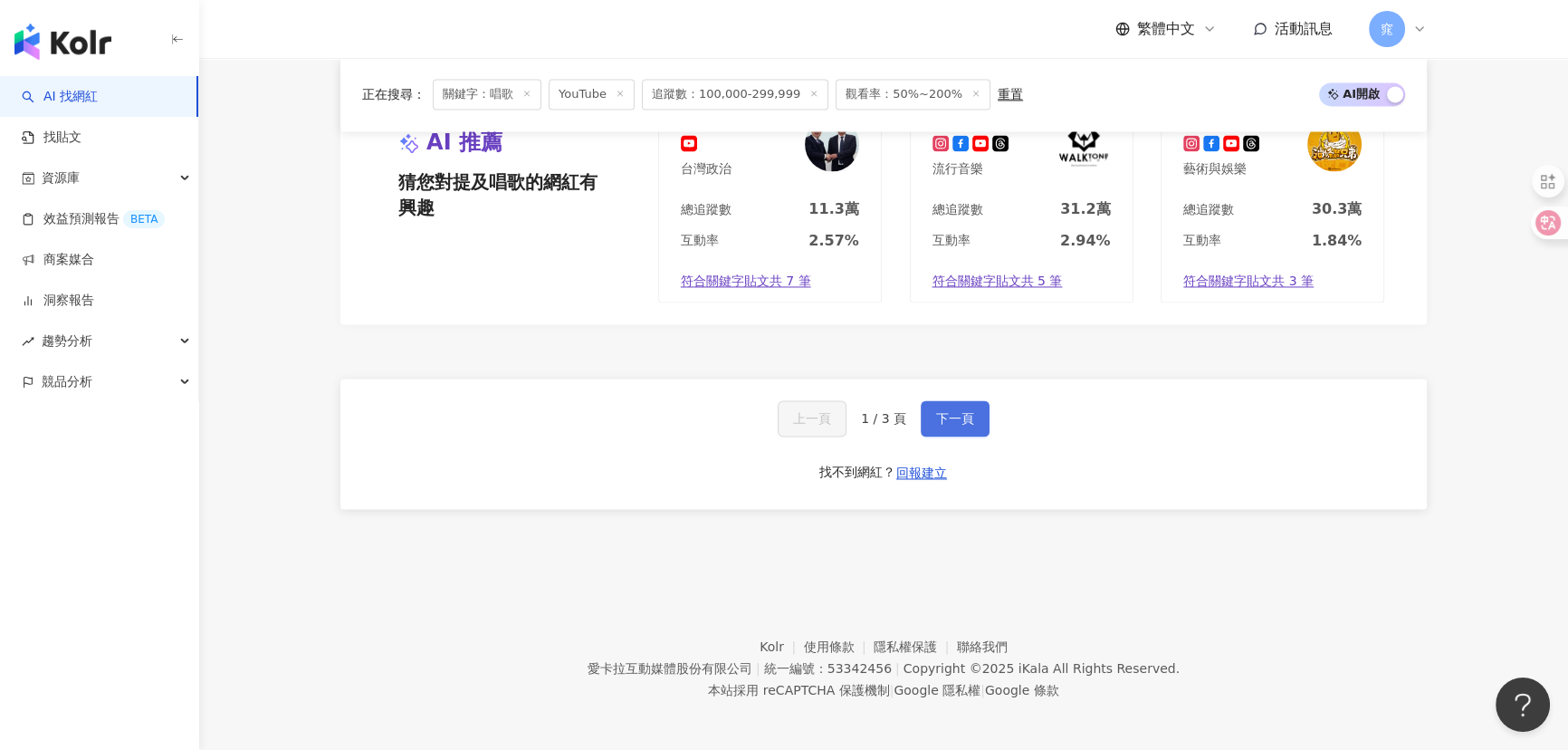
click at [965, 418] on span "下一頁" at bounding box center [954, 418] width 38 height 14
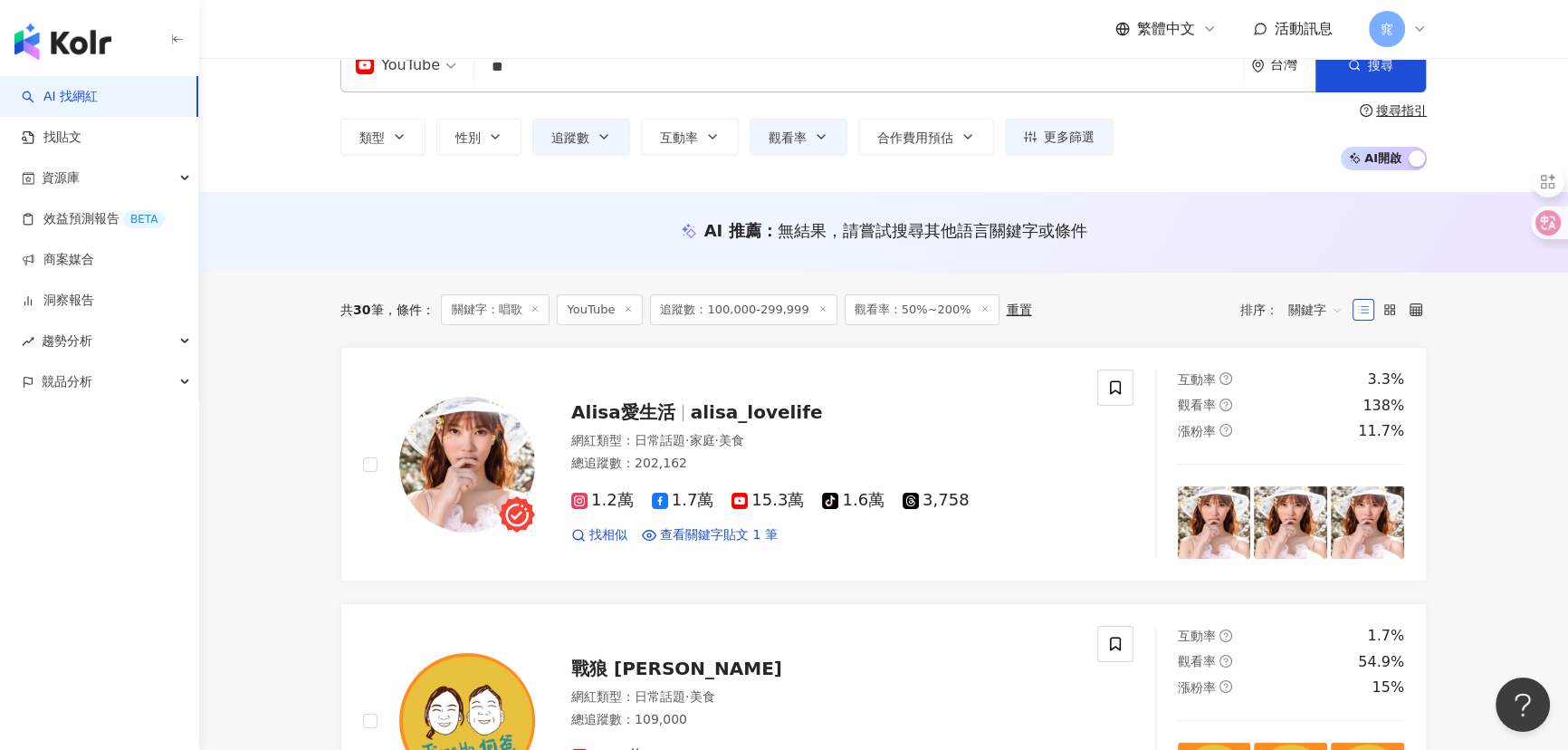
scroll to position [81, 0]
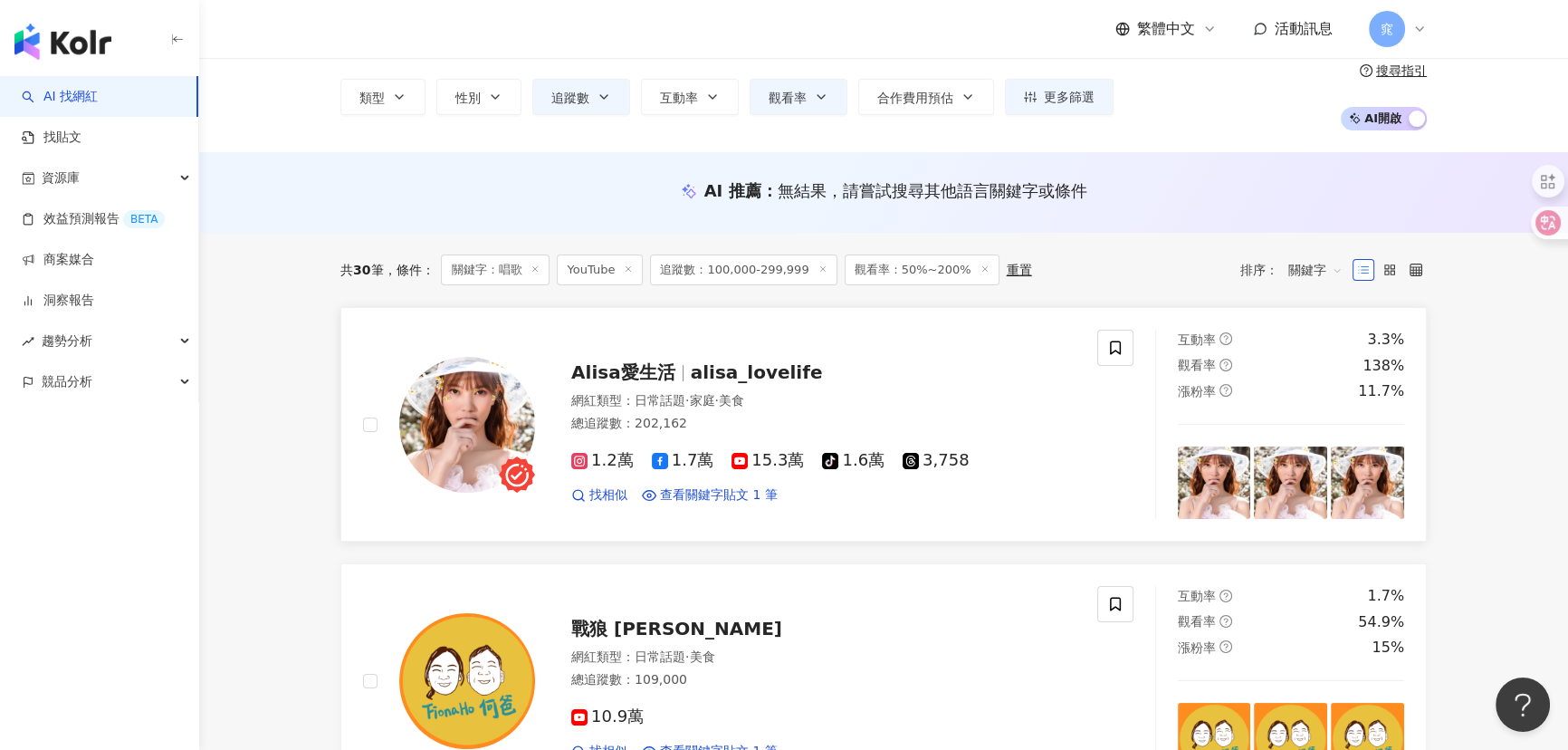
click at [732, 368] on span "alisa_lovelife" at bounding box center [757, 371] width 133 height 22
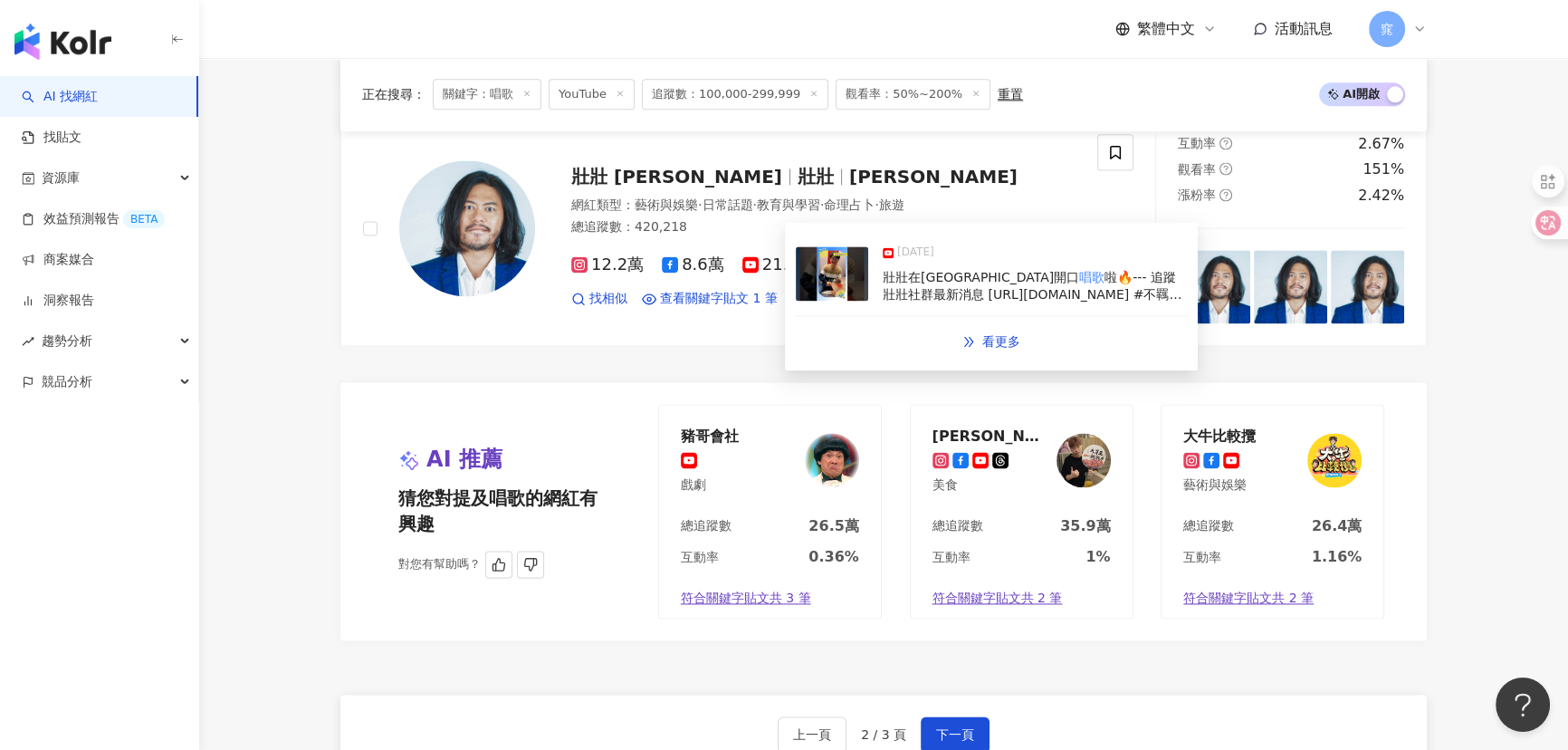
scroll to position [3127, 0]
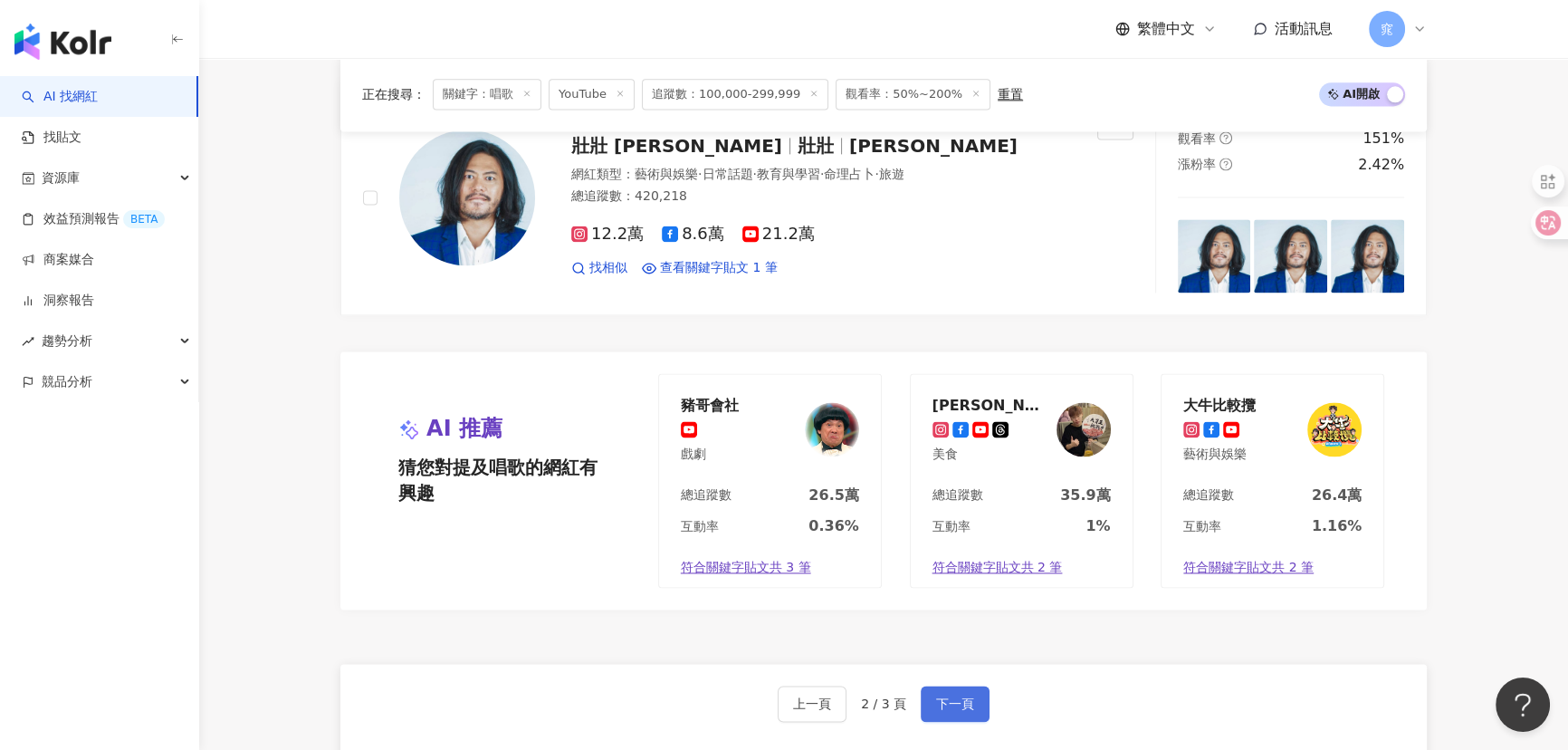
click at [957, 697] on span "下一頁" at bounding box center [954, 703] width 38 height 14
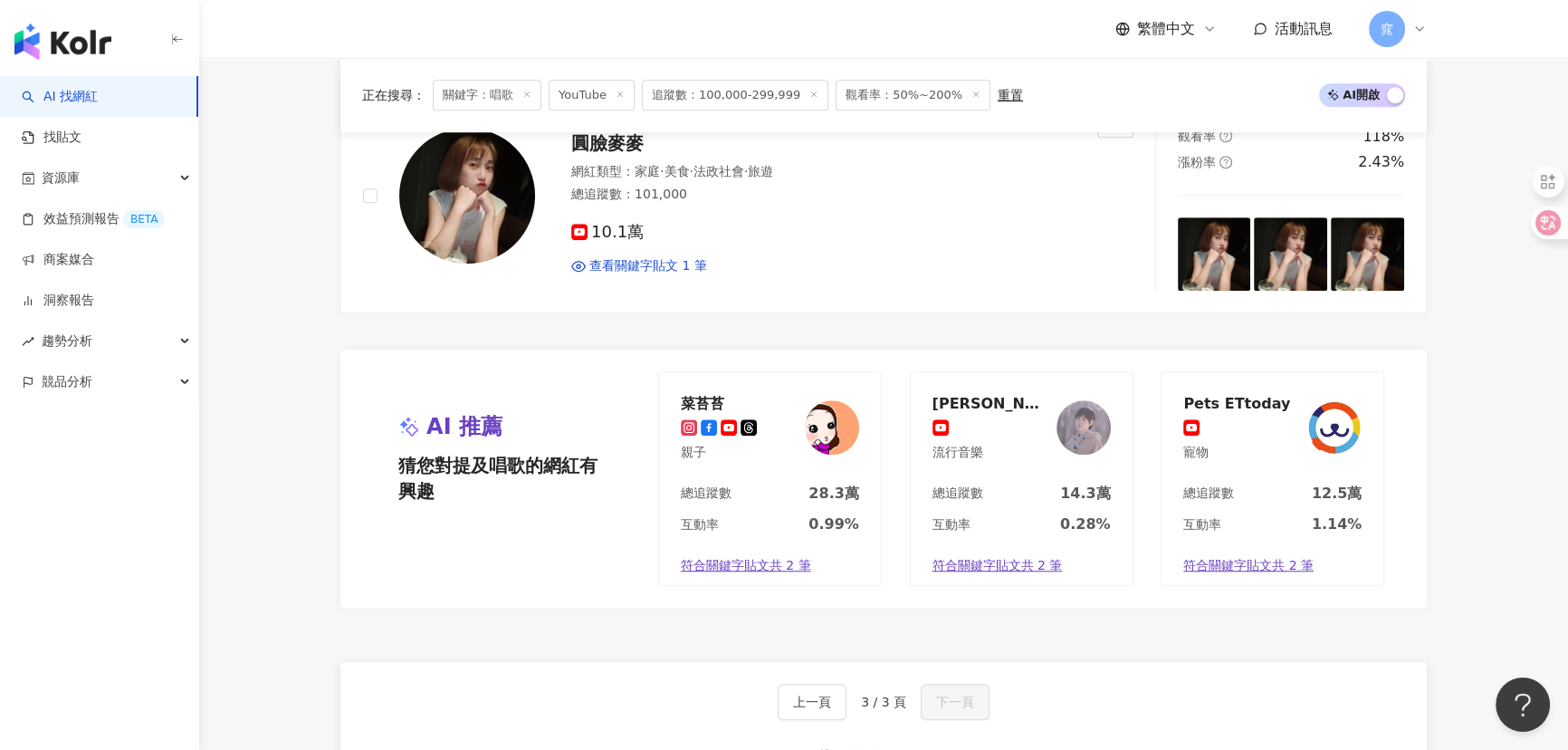
scroll to position [1180, 0]
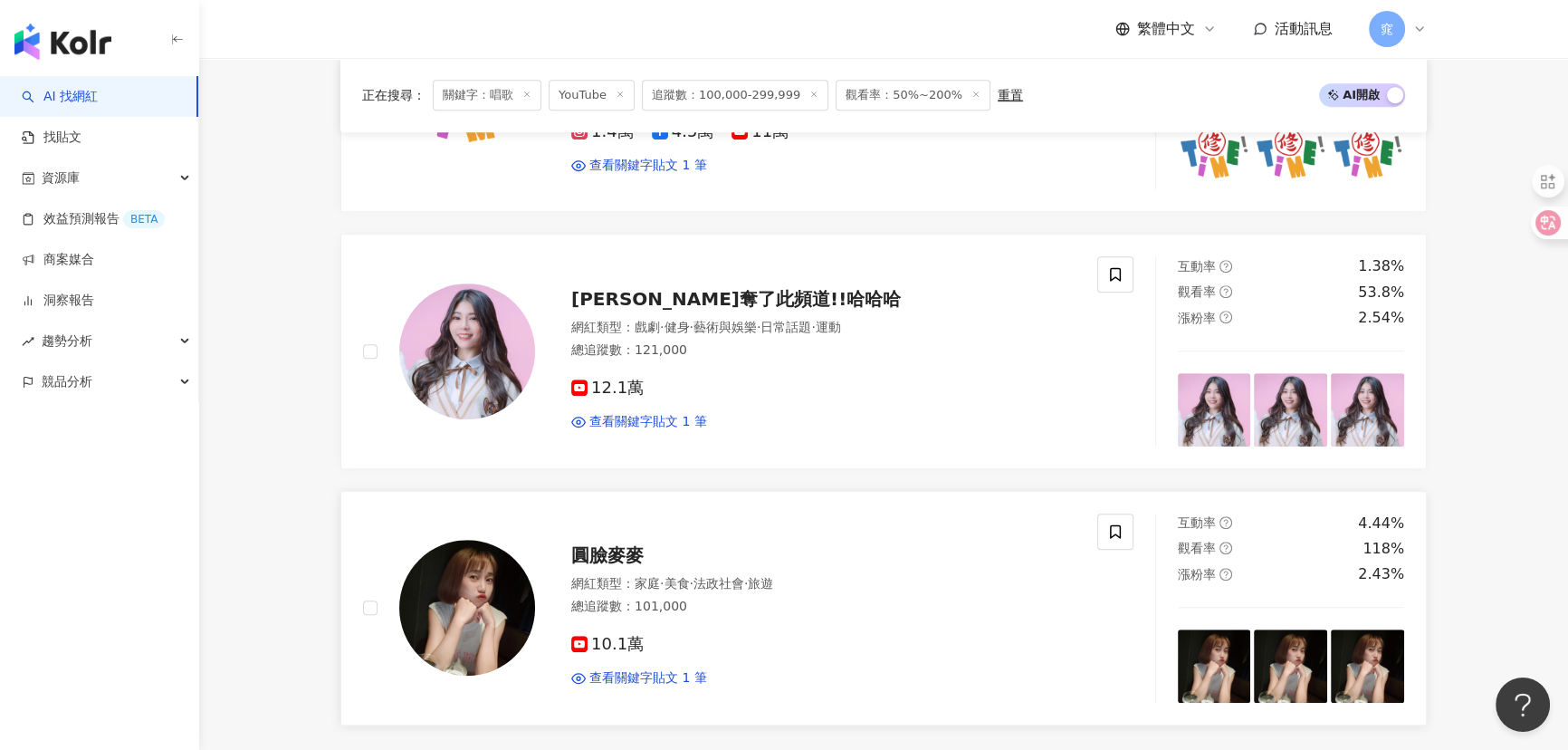
click at [625, 553] on span "圓臉麥麥" at bounding box center [607, 555] width 72 height 22
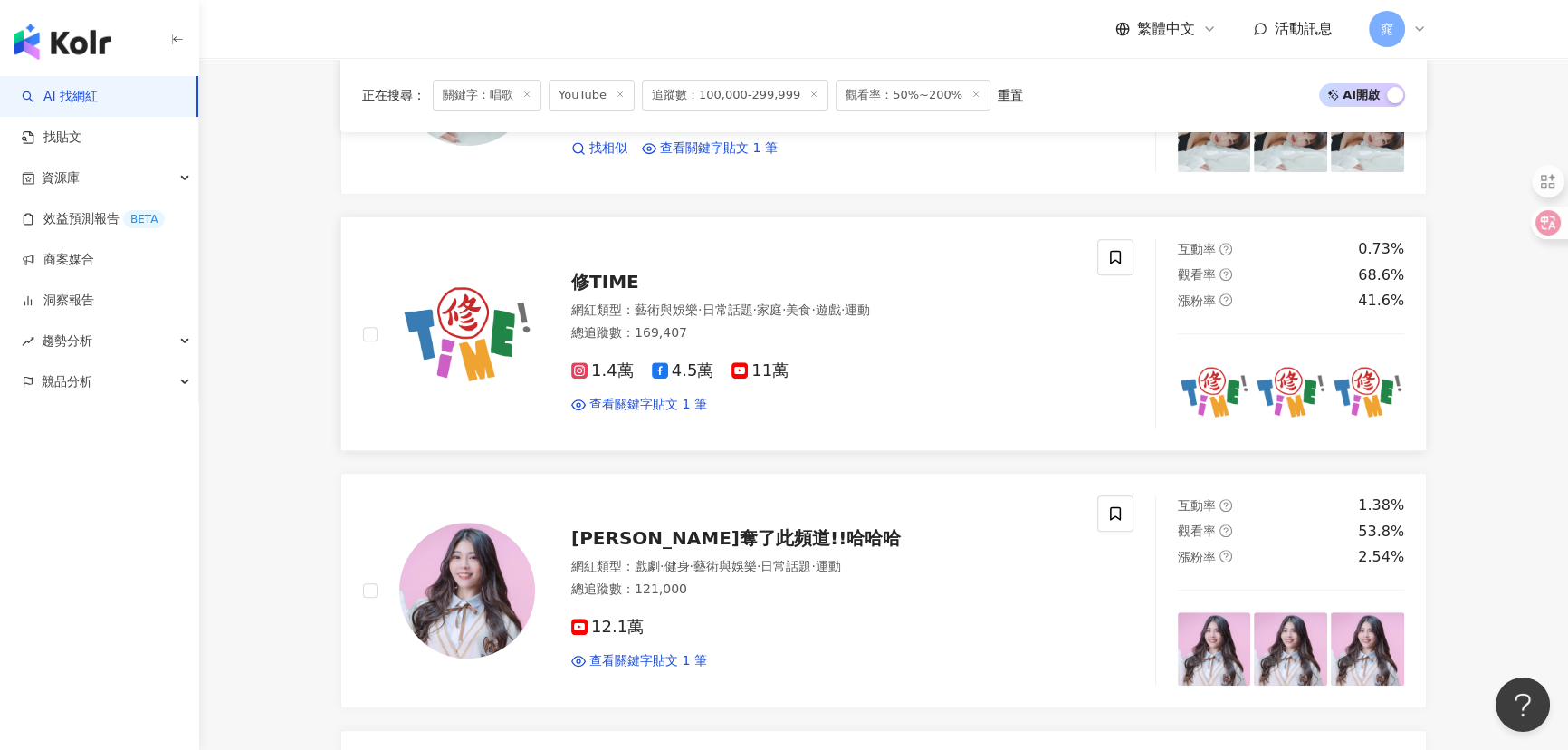
scroll to position [933, 0]
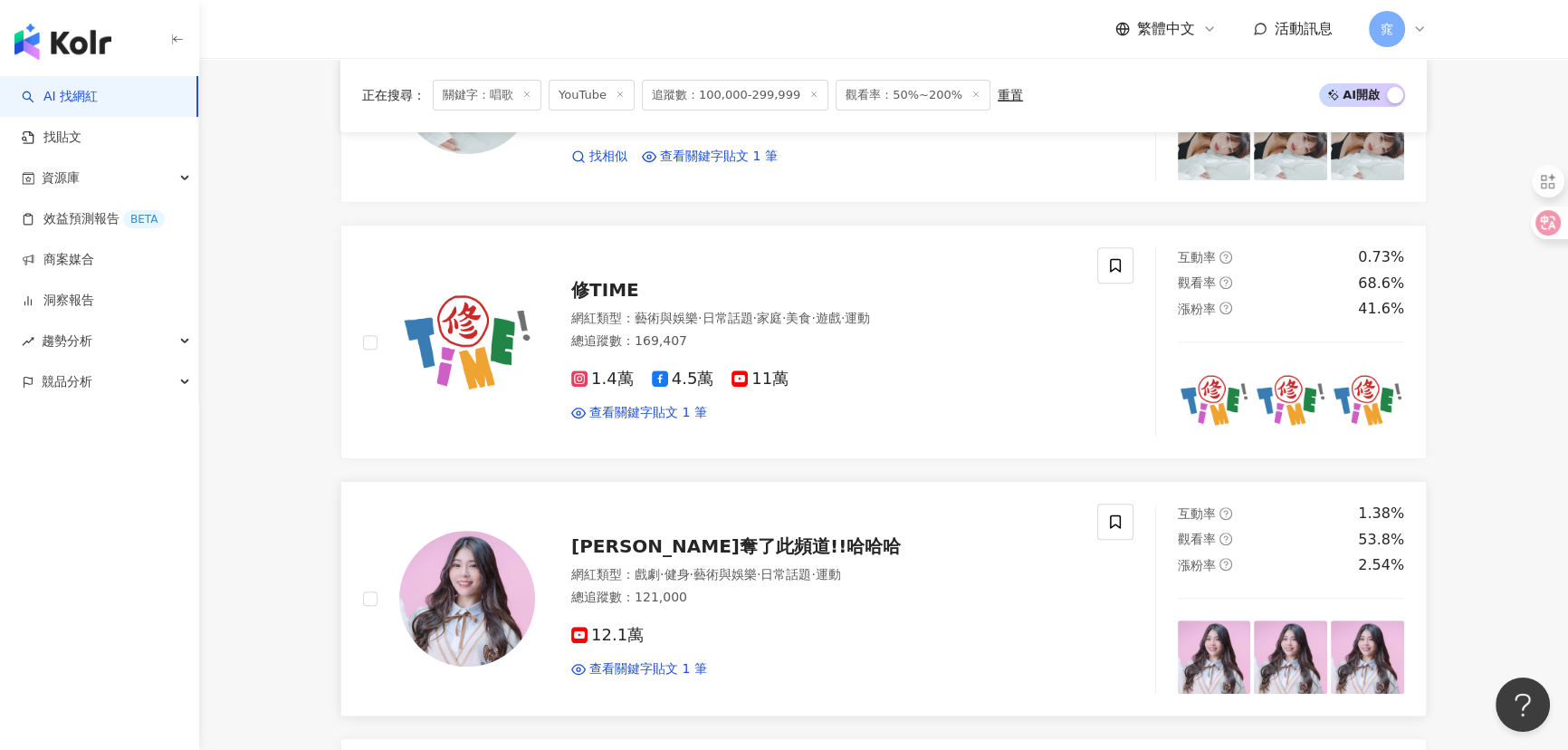
click at [707, 542] on span "陸筱晴勇奪了此頻道!!哈哈哈" at bounding box center [736, 545] width 330 height 22
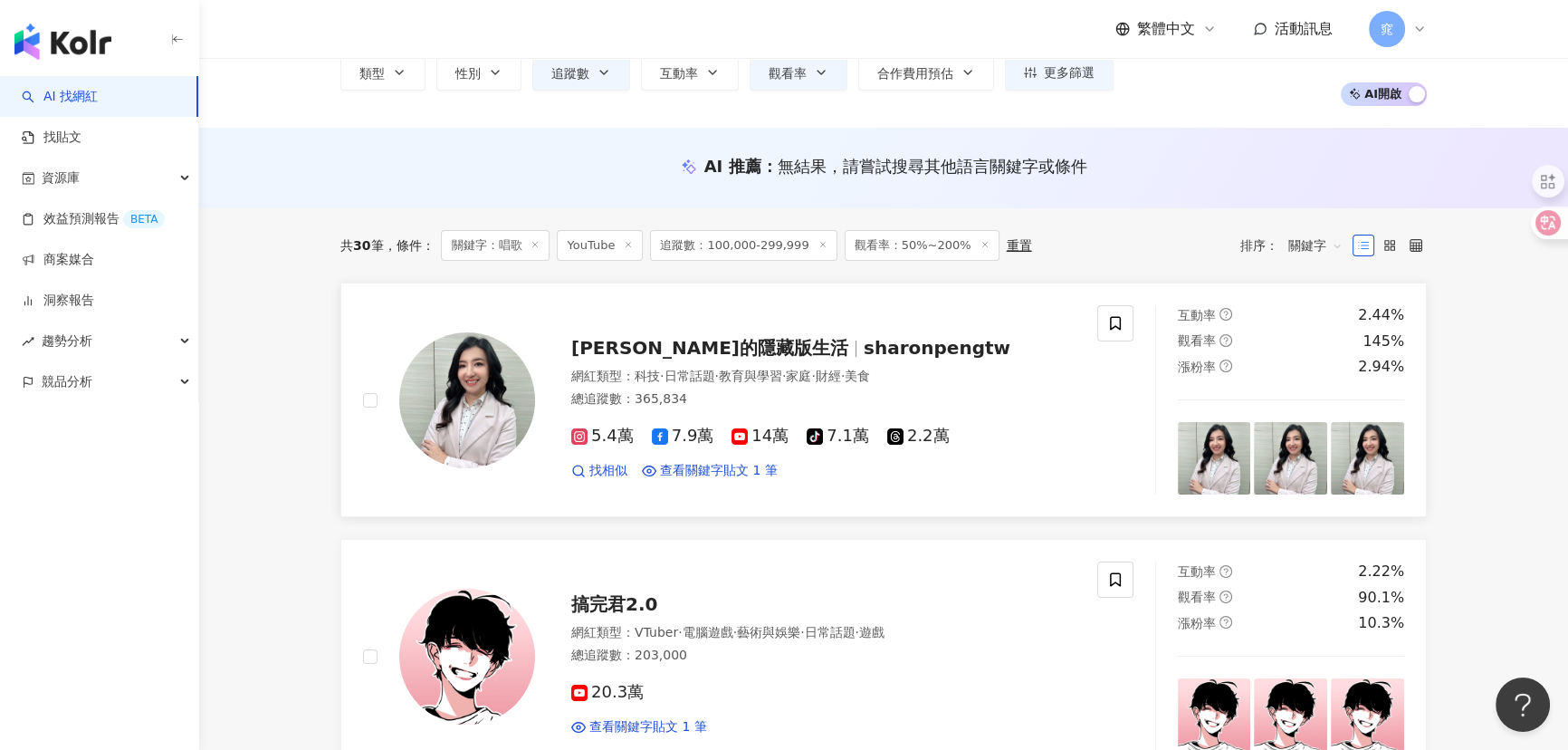
scroll to position [0, 0]
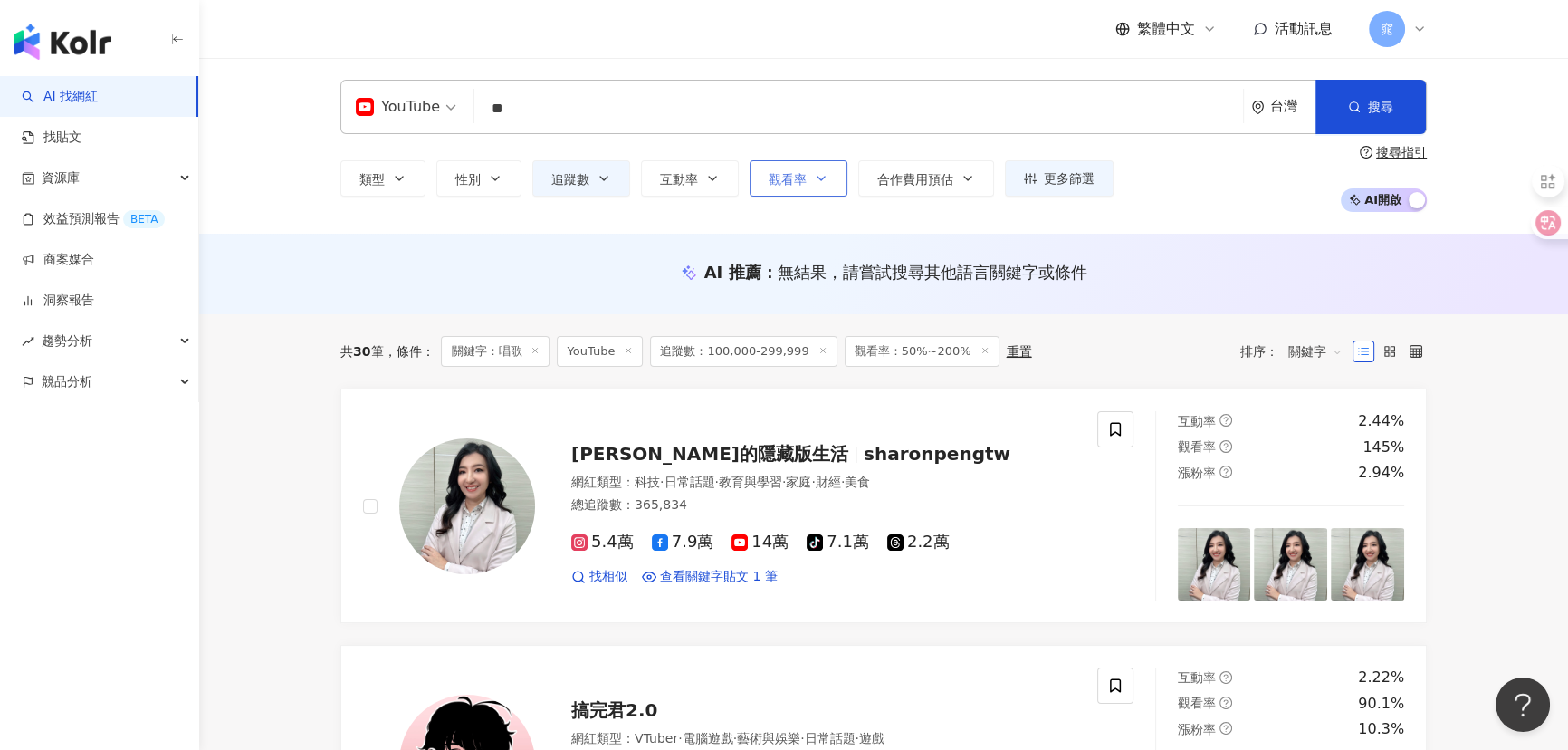
click at [810, 180] on button "觀看率" at bounding box center [798, 178] width 98 height 36
click at [570, 165] on button "追蹤數" at bounding box center [580, 178] width 98 height 36
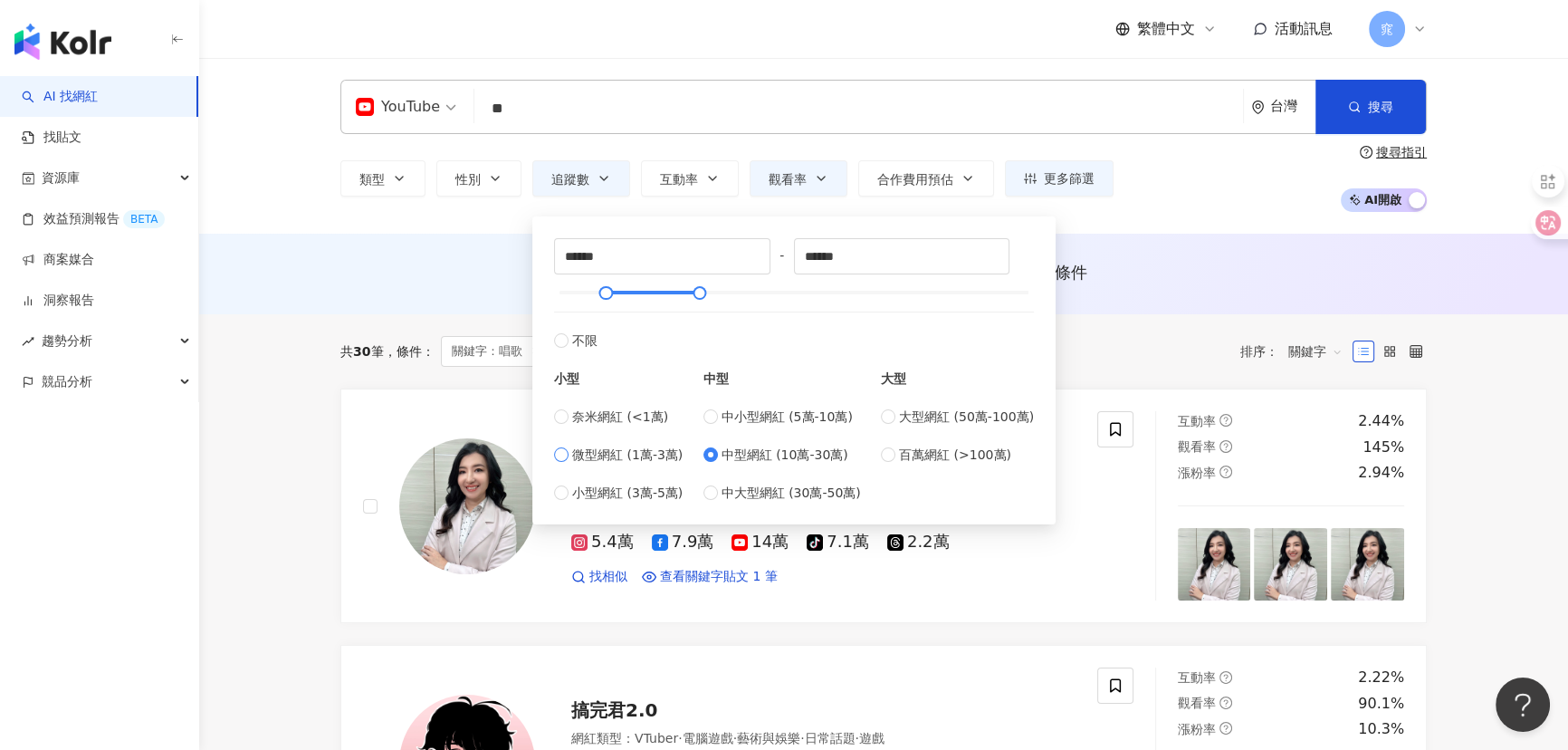
click at [632, 449] on span "微型網紅 (1萬-3萬)" at bounding box center [627, 454] width 111 height 20
type input "*****"
click at [816, 257] on input "*****" at bounding box center [901, 256] width 215 height 34
type input "*****"
click at [1217, 279] on div "AI 推薦 ： 無結果，請嘗試搜尋其他語言關鍵字或條件" at bounding box center [882, 272] width 1086 height 23
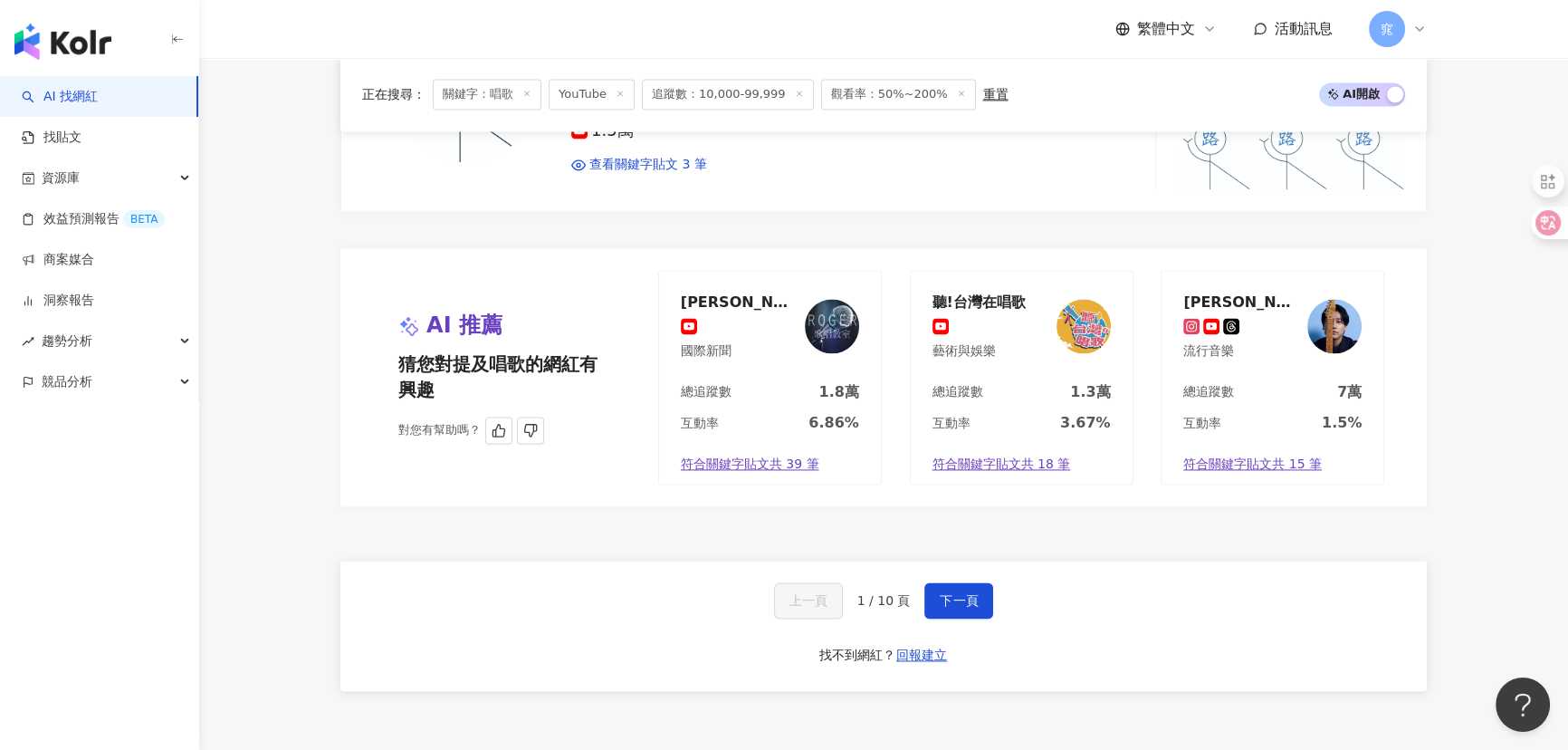
scroll to position [3127, 0]
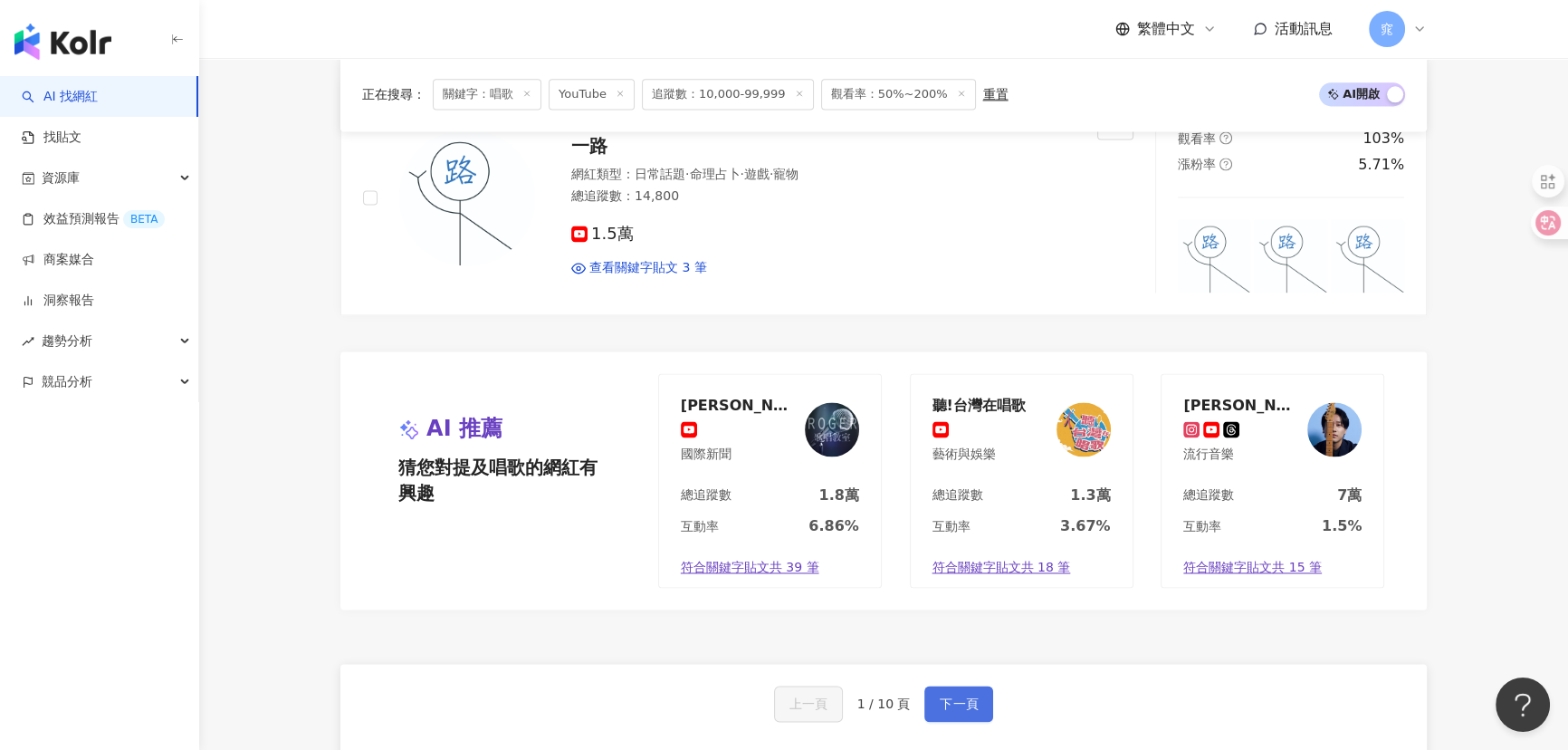
click at [971, 686] on button "下一頁" at bounding box center [958, 704] width 69 height 36
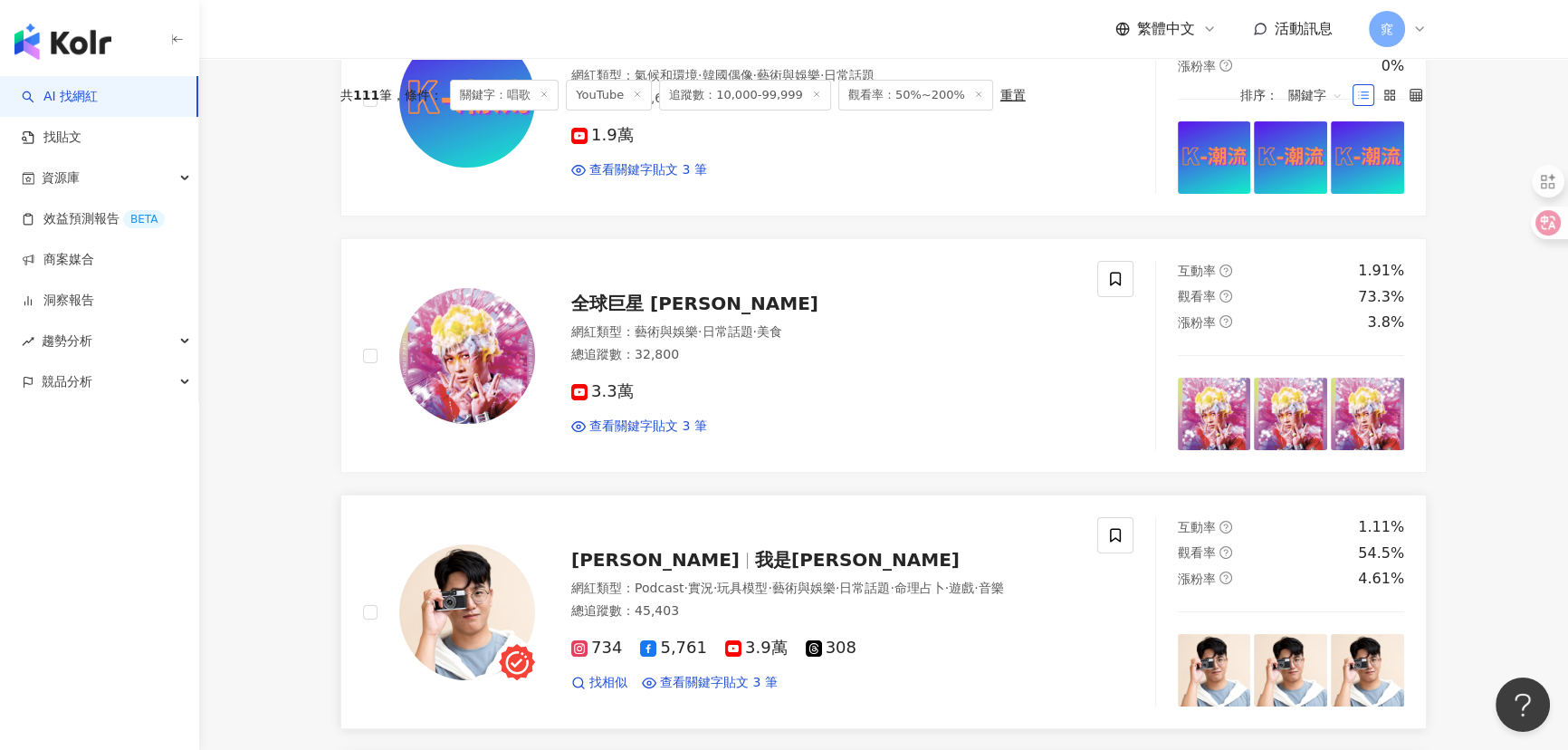
scroll to position [534, 0]
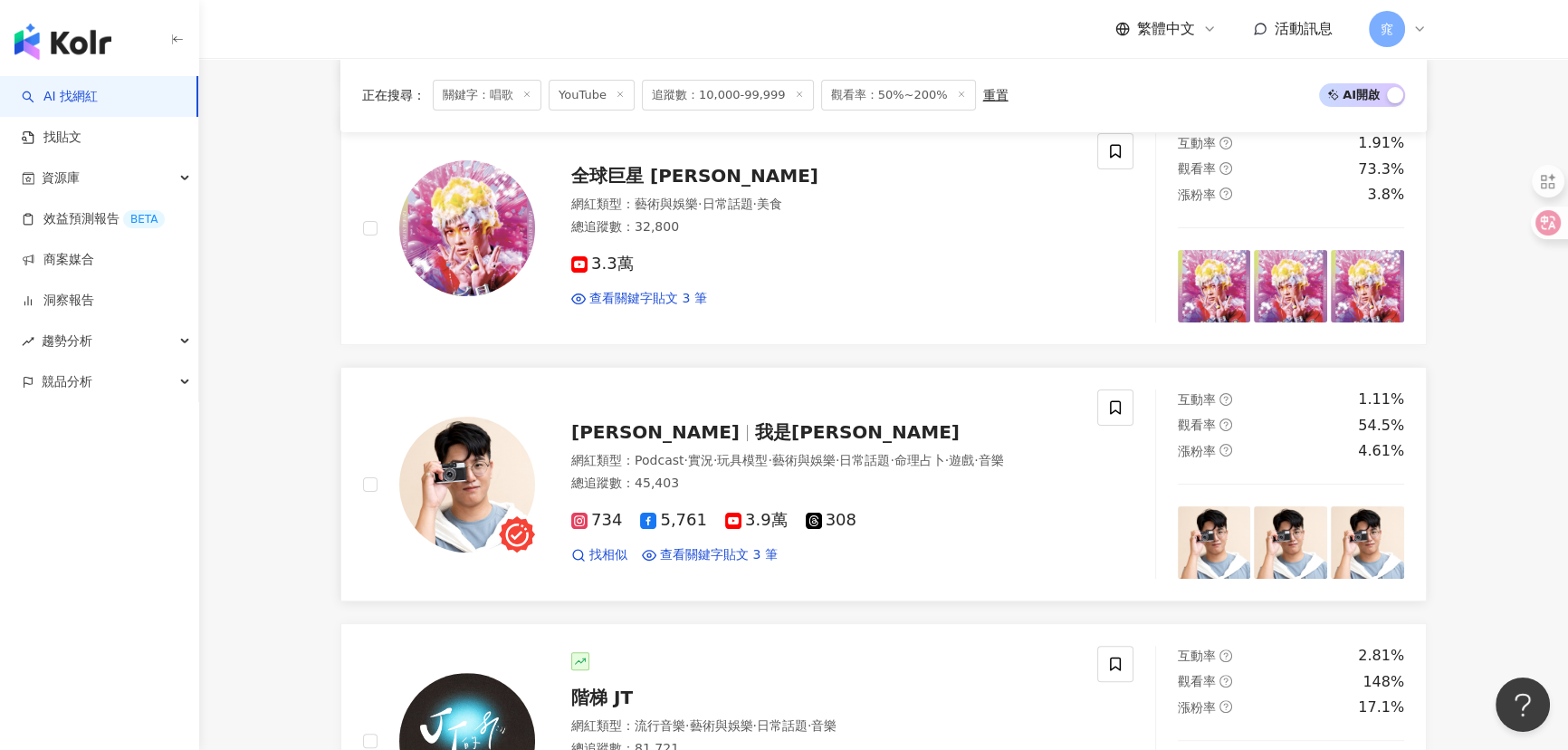
click at [696, 427] on span "Gavin_on_air" at bounding box center [663, 432] width 184 height 22
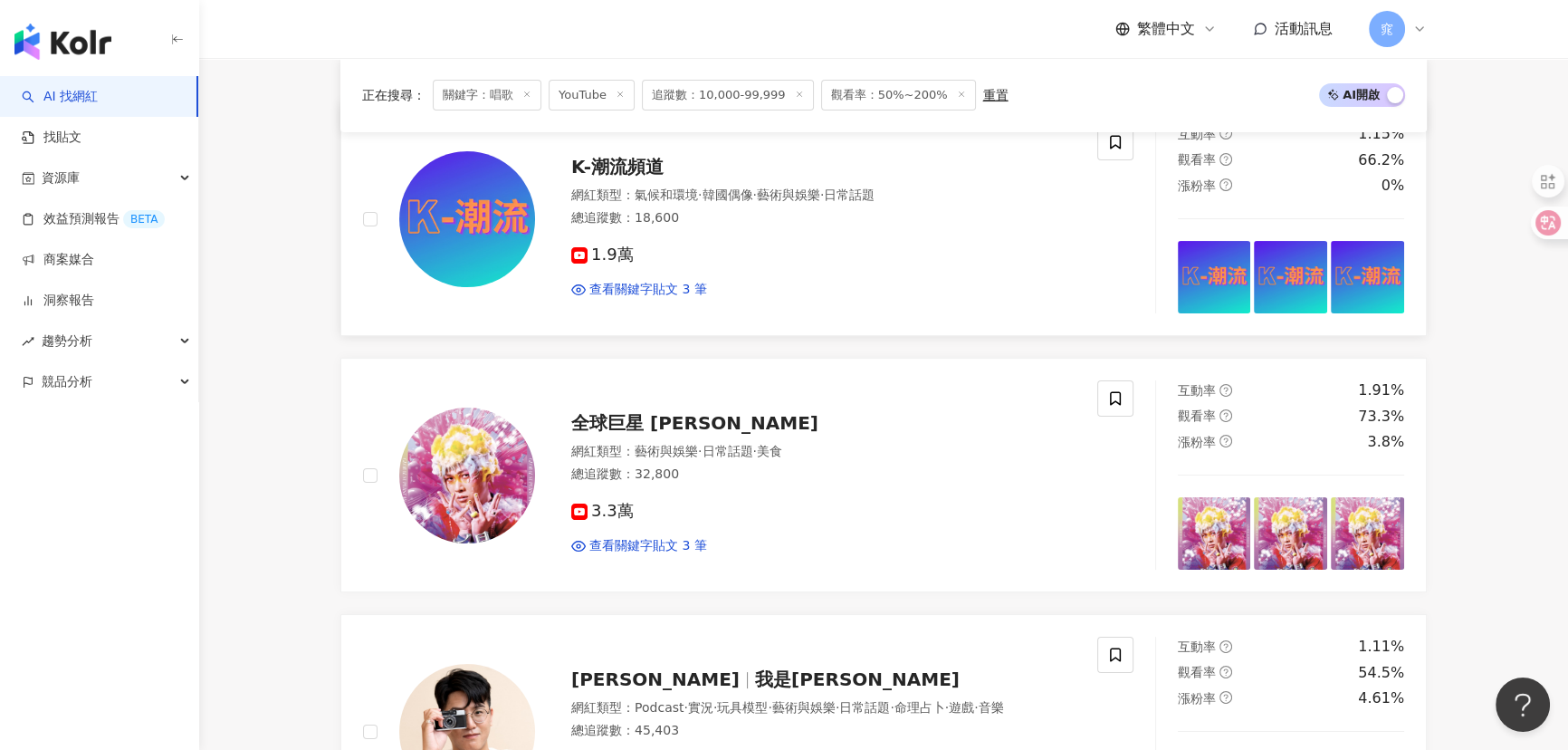
scroll to position [0, 0]
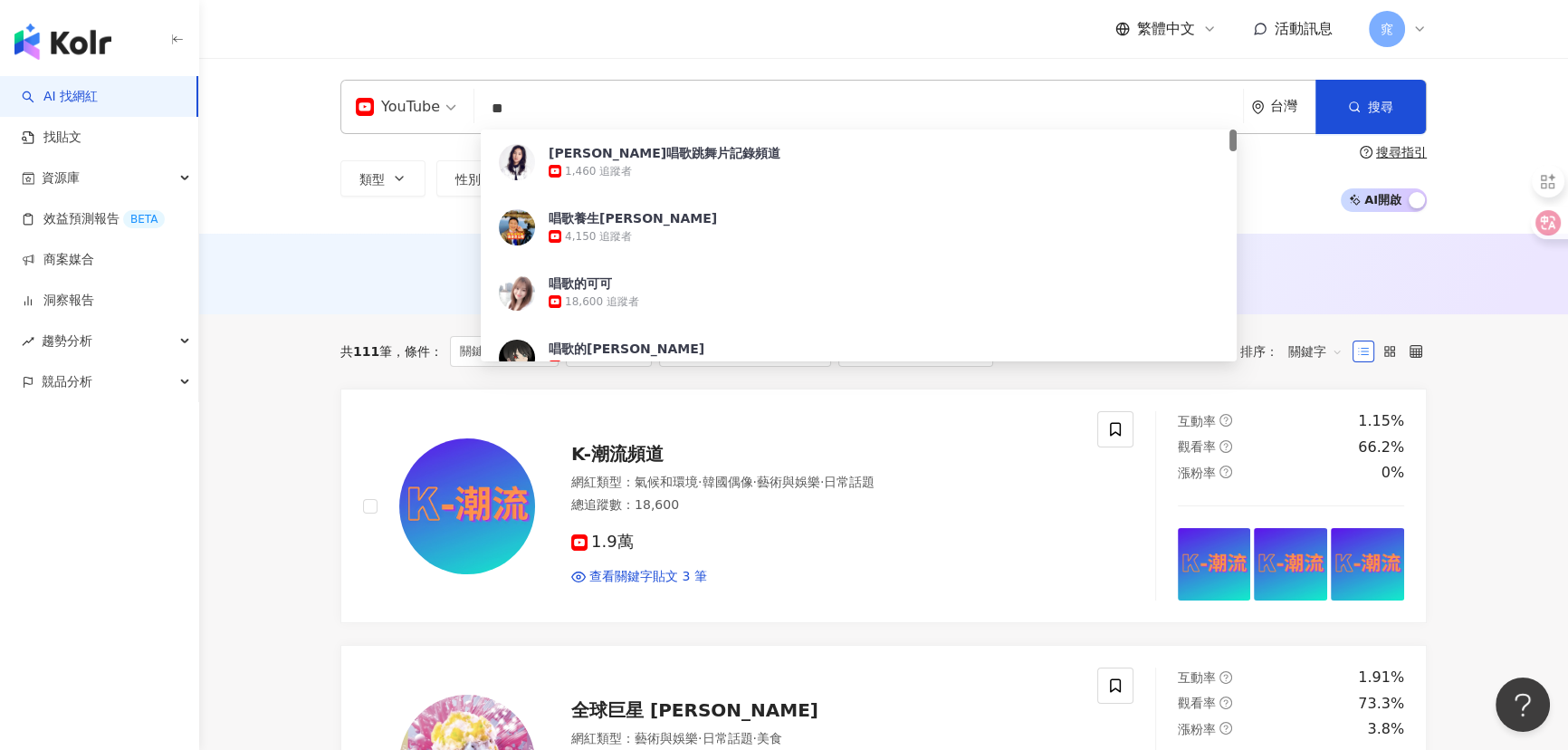
click at [539, 100] on input "**" at bounding box center [859, 109] width 754 height 34
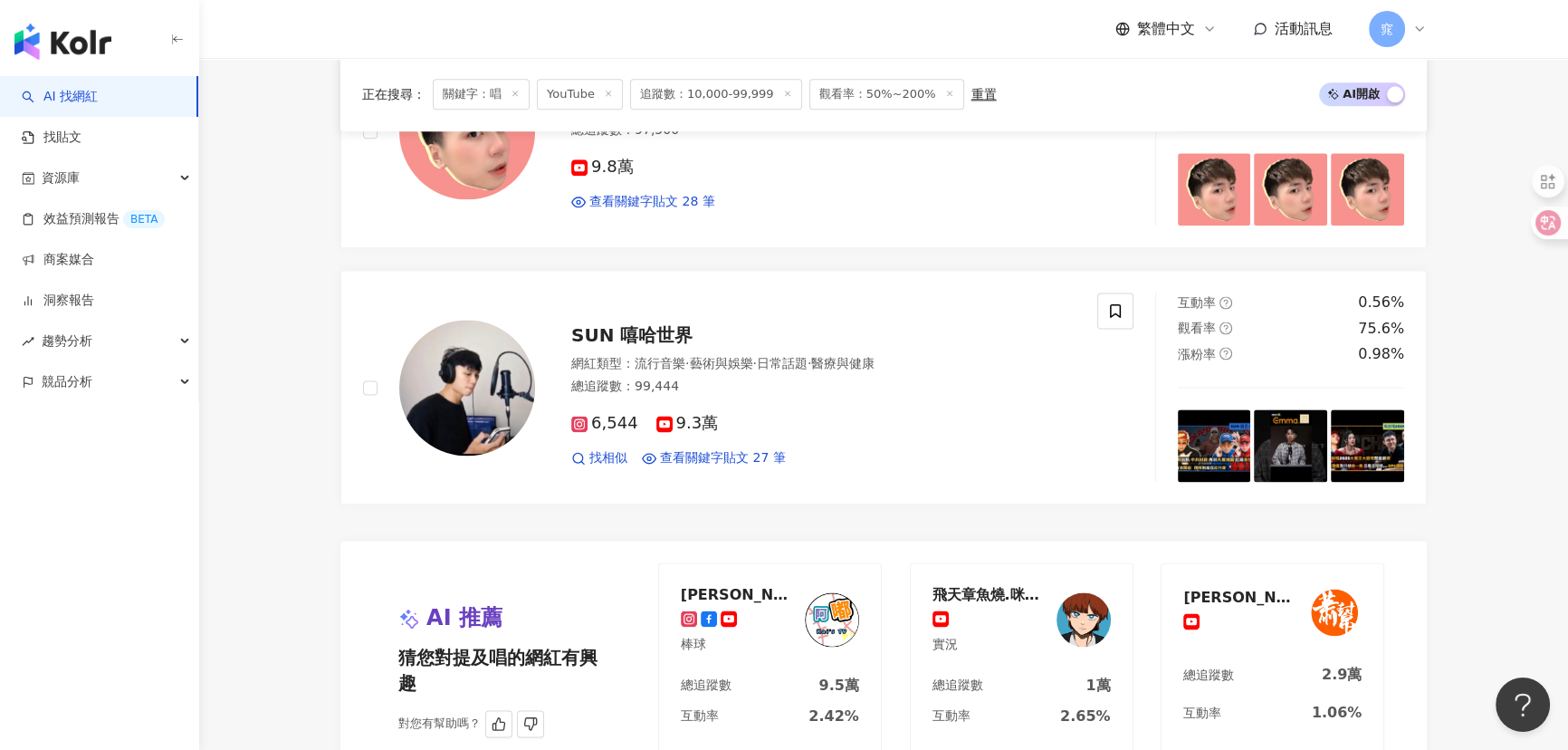
scroll to position [3209, 0]
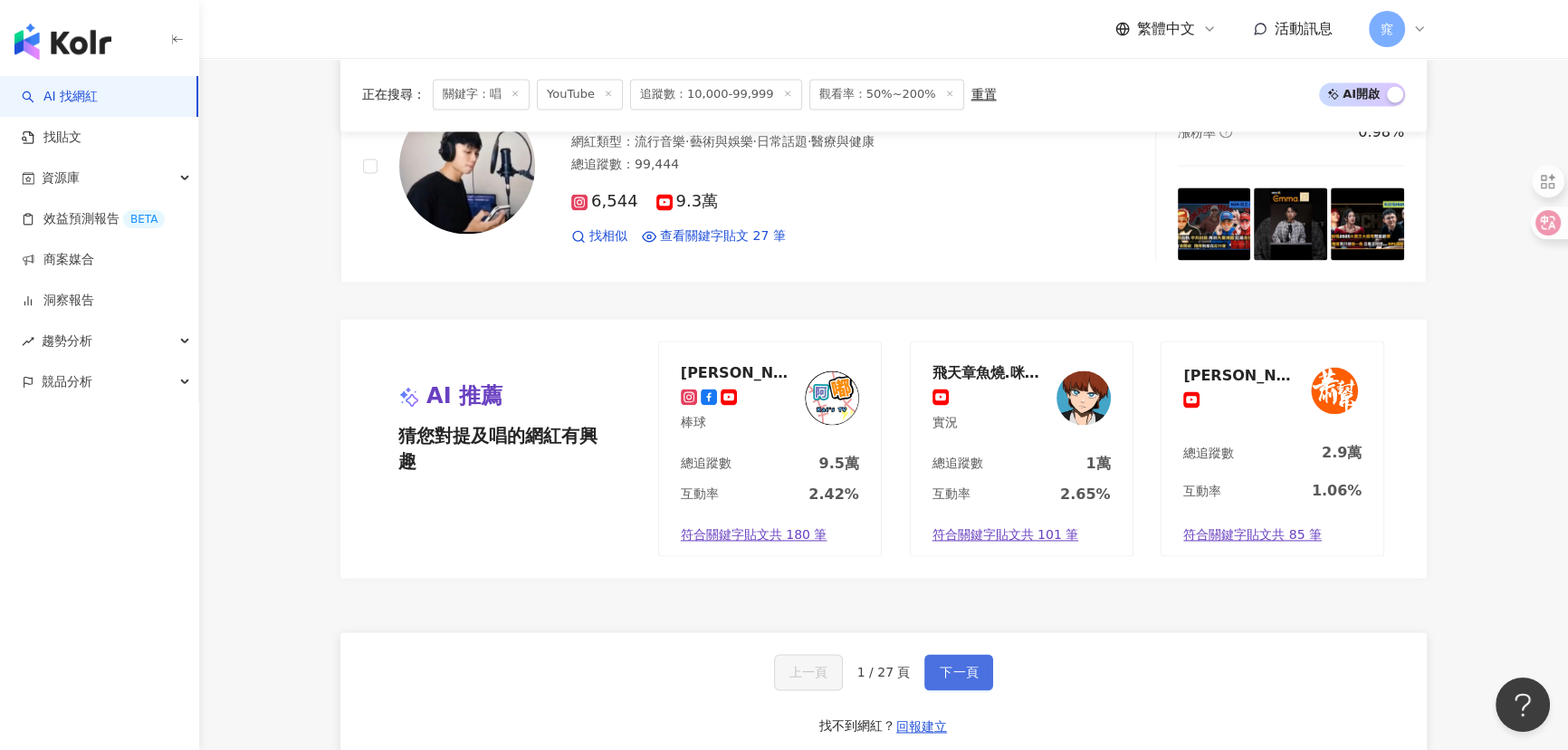
click at [957, 665] on span "下一頁" at bounding box center [958, 671] width 38 height 14
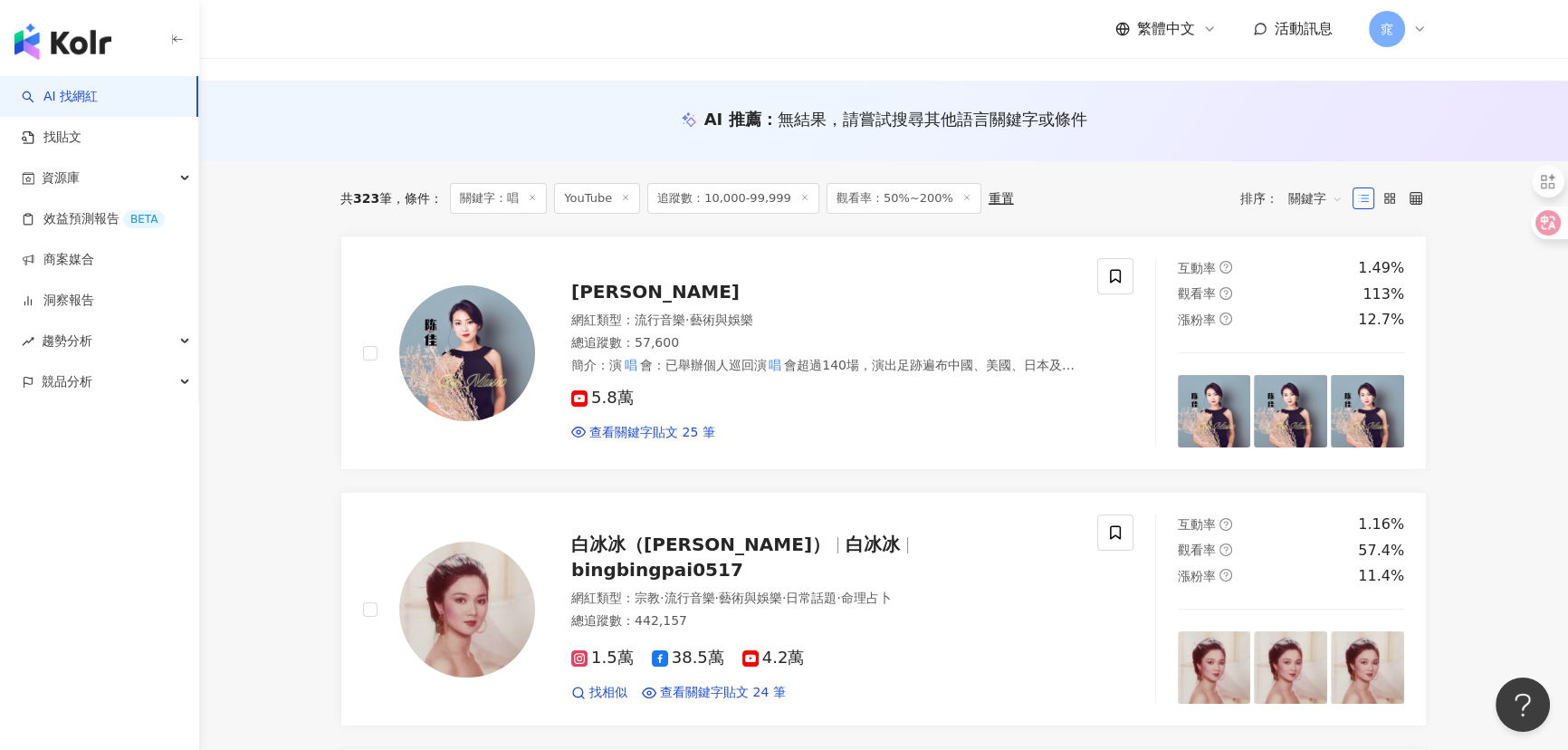
scroll to position [0, 0]
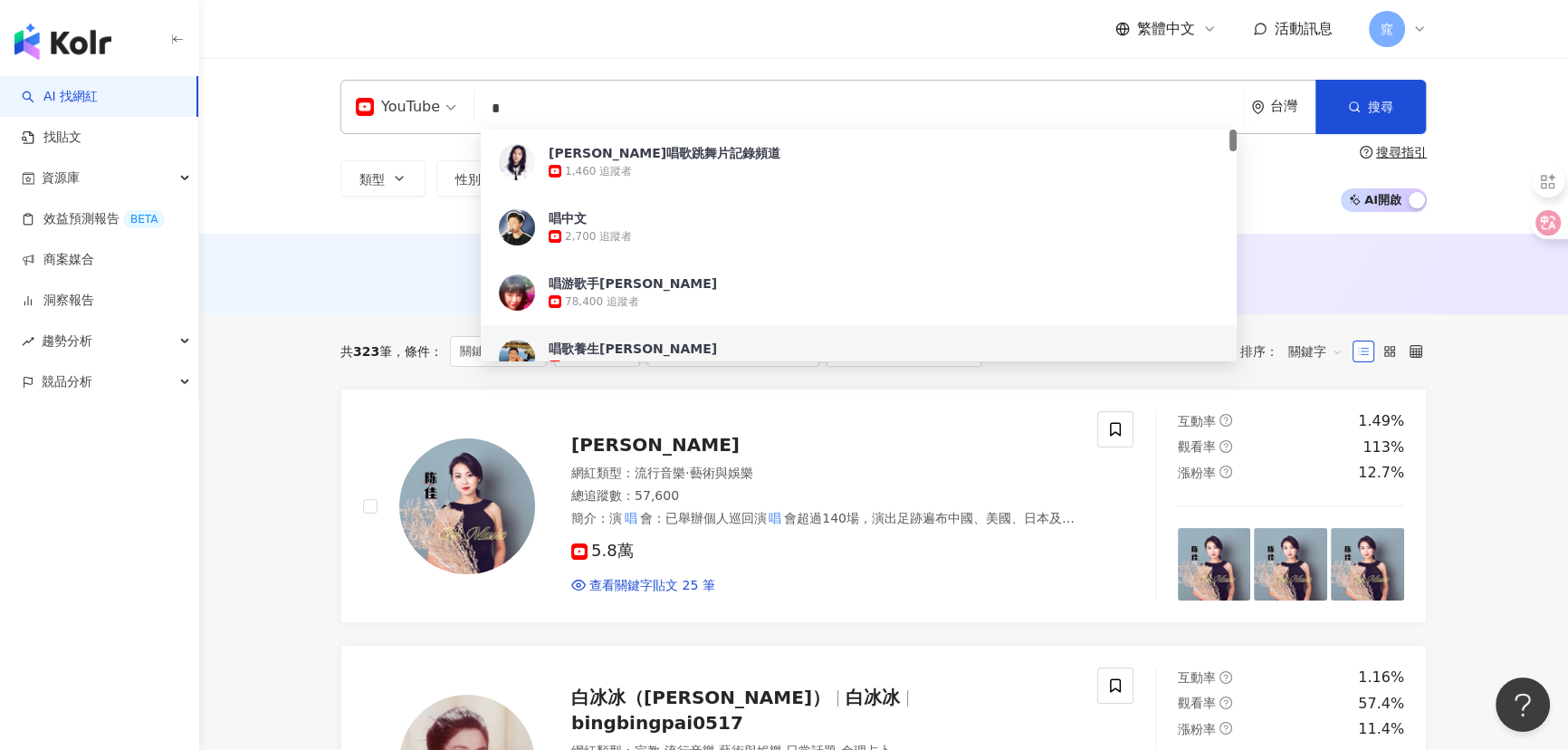
drag, startPoint x: 579, startPoint y: 111, endPoint x: 294, endPoint y: 99, distance: 285.3
click at [291, 96] on div "YouTube * 台灣 搜尋 9fa7858f-4547-46e6-974f-c98e4ef2a62c 7b22ce5f-7288-4044-b89d-60…" at bounding box center [882, 145] width 1368 height 175
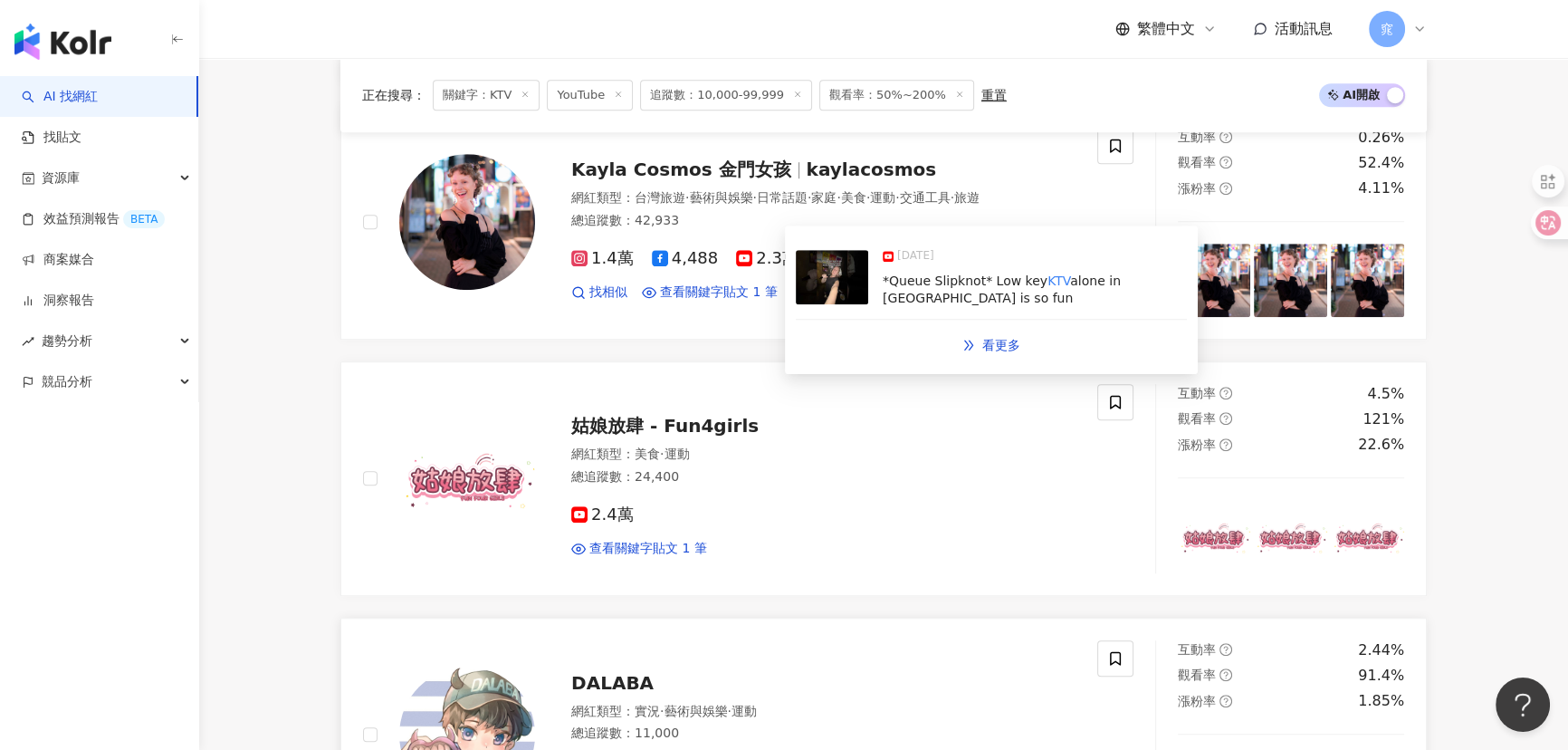
scroll to position [1728, 0]
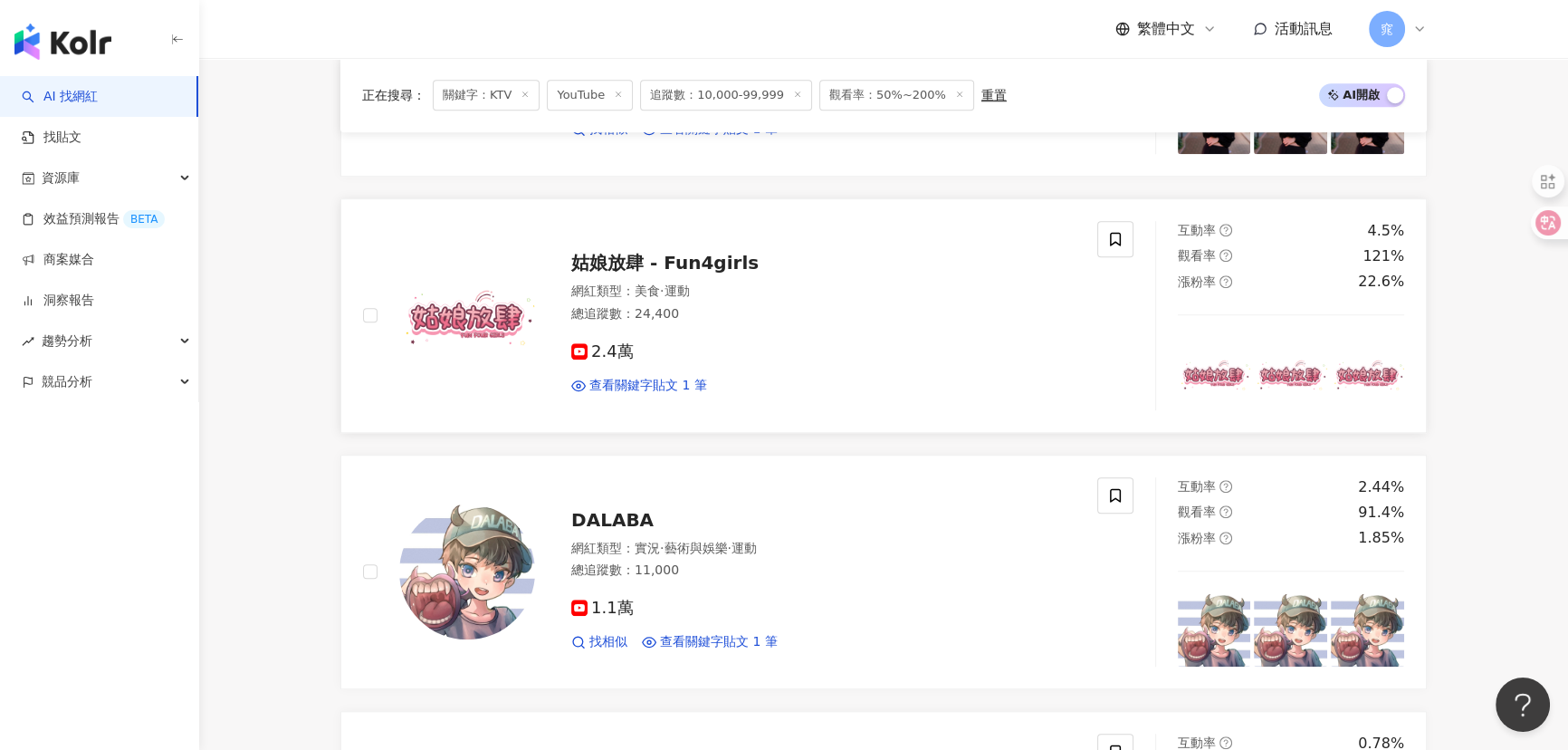
click at [669, 272] on span "姑娘放肆 - Fun4girls" at bounding box center [665, 262] width 187 height 22
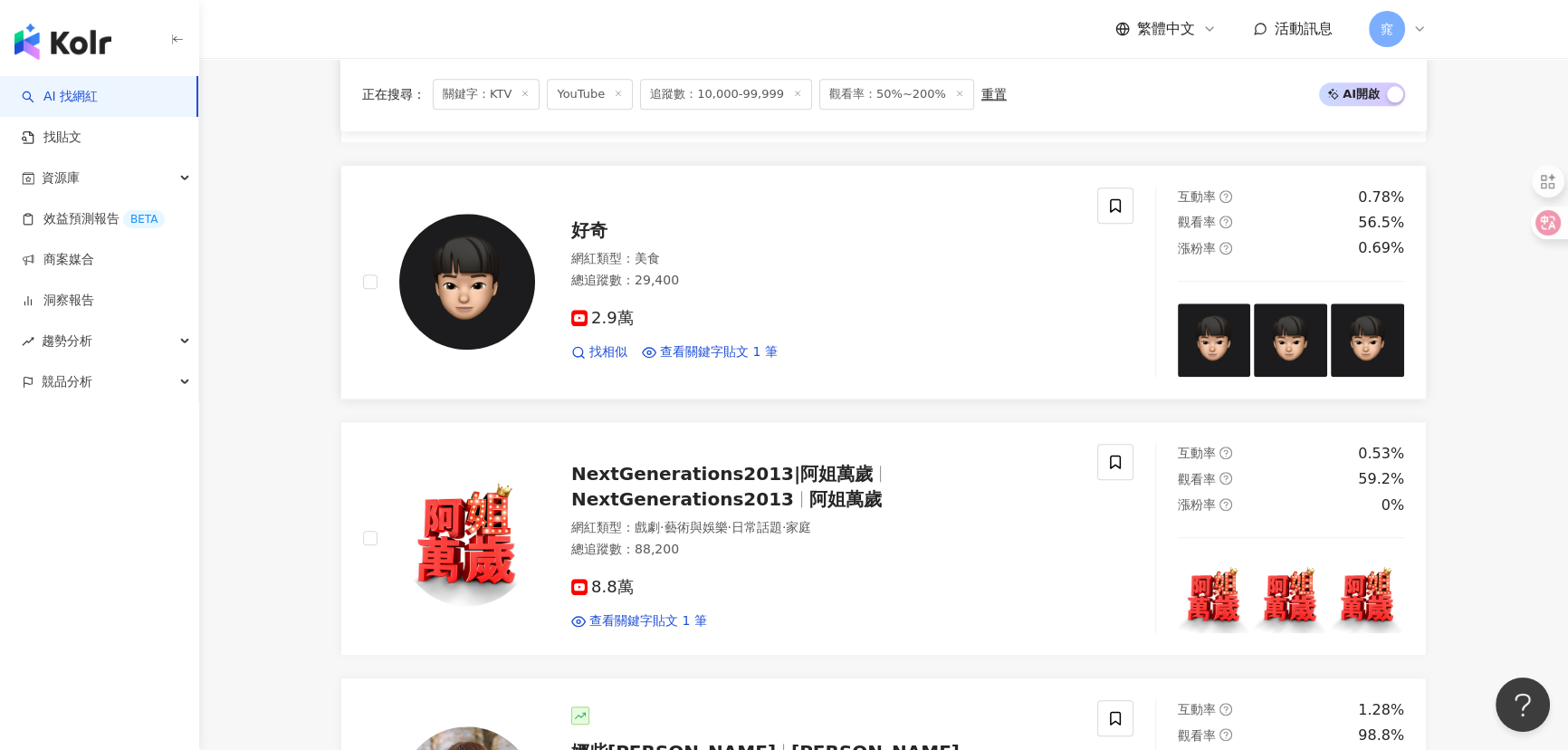
scroll to position [2304, 0]
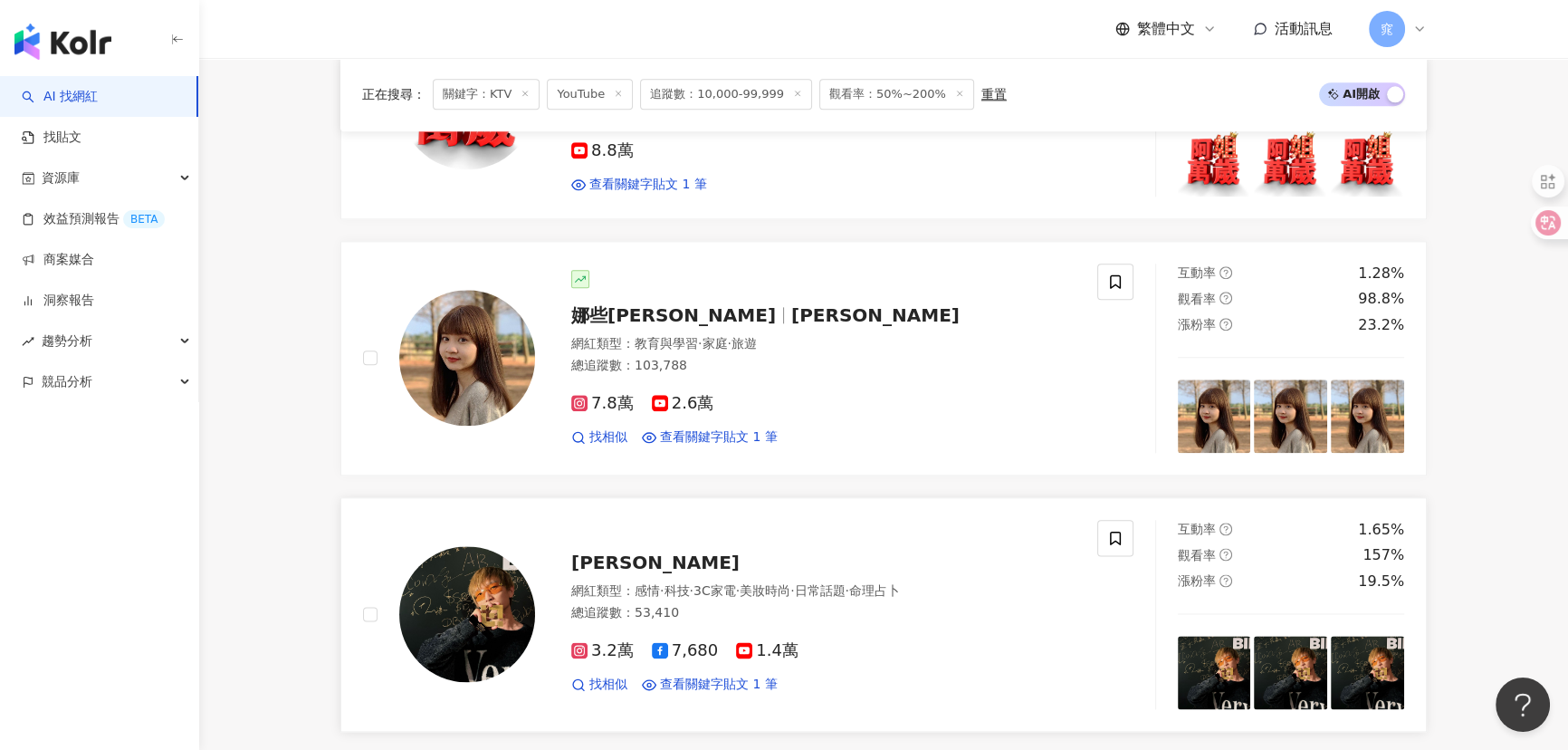
scroll to position [2797, 0]
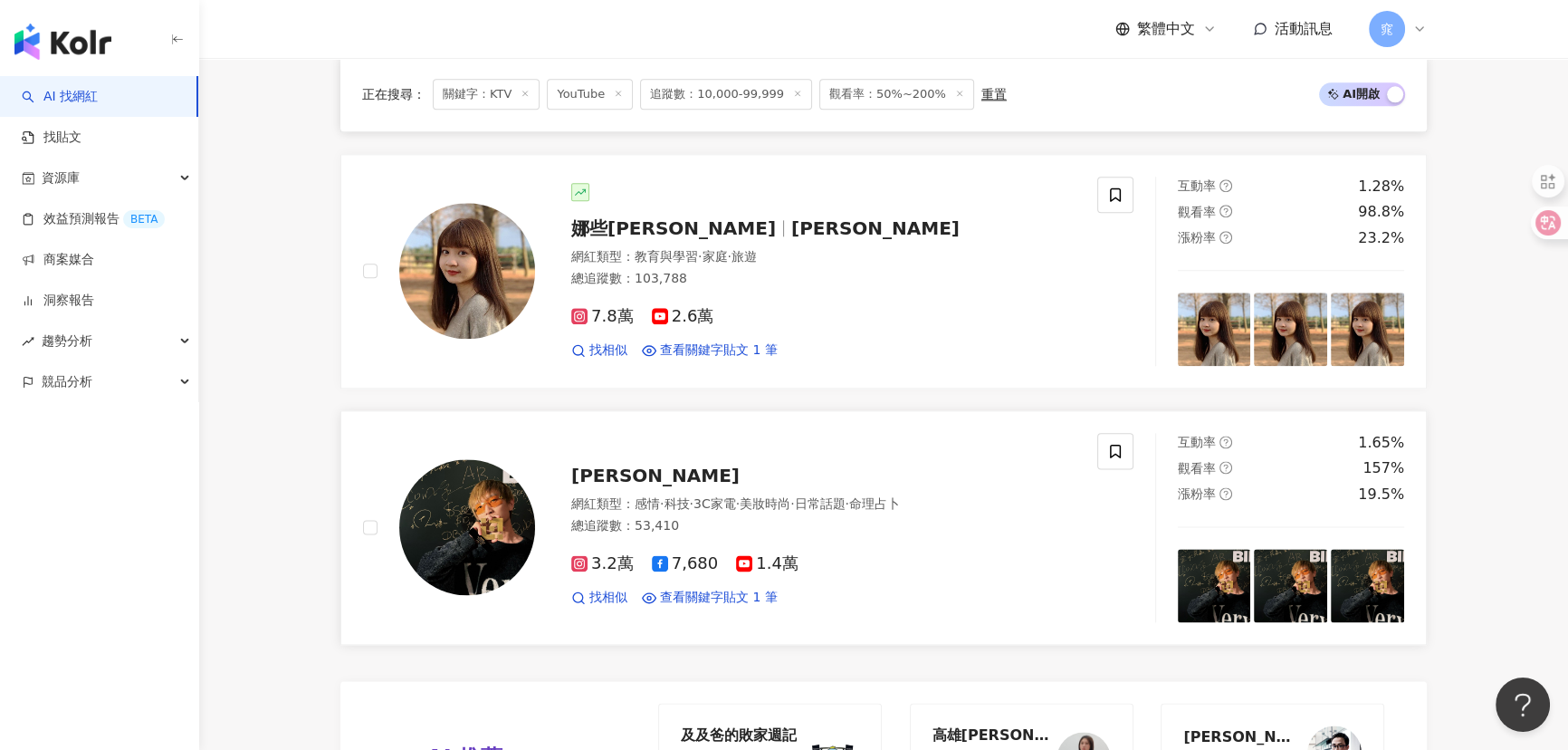
click at [773, 565] on span "1.4萬" at bounding box center [767, 563] width 62 height 19
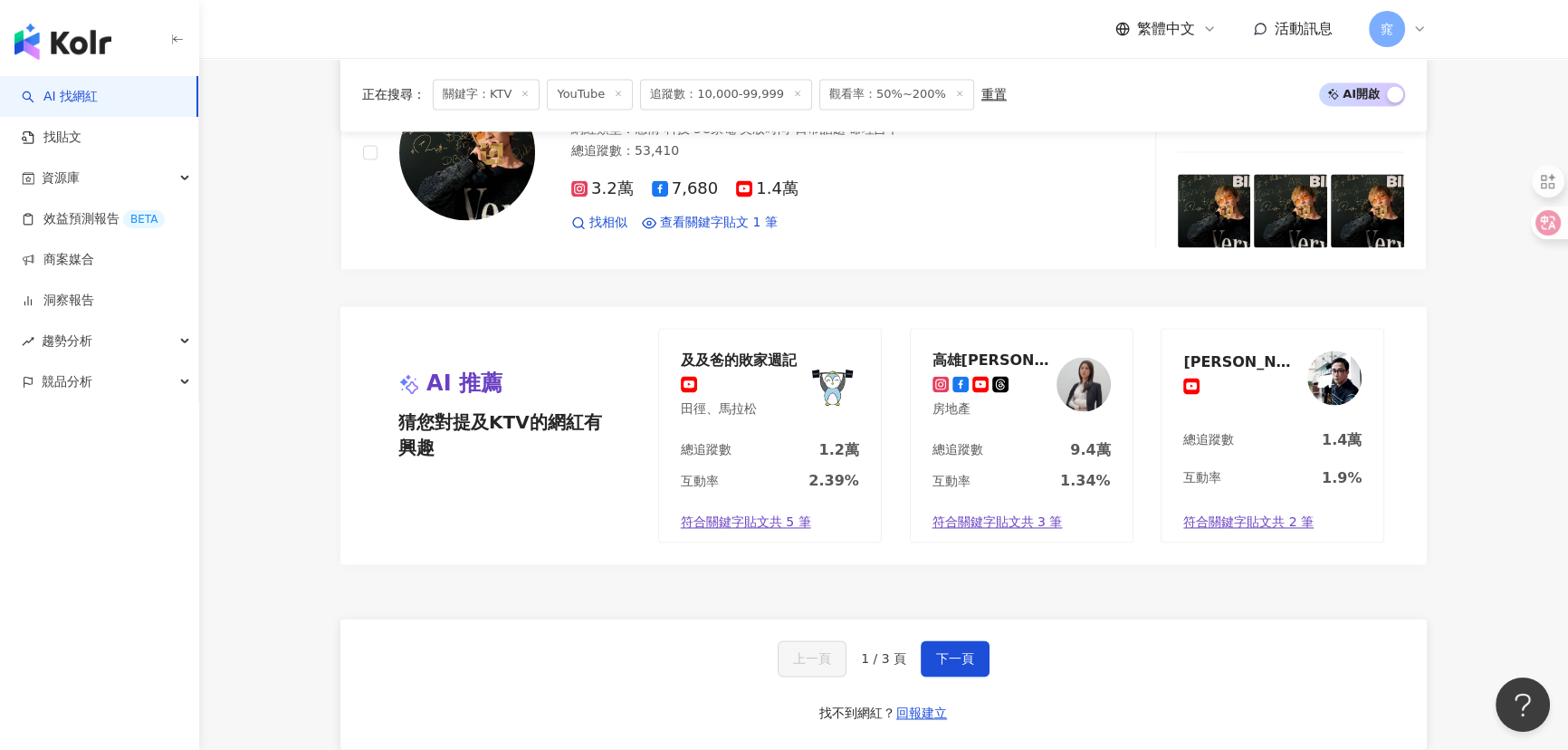
scroll to position [3292, 0]
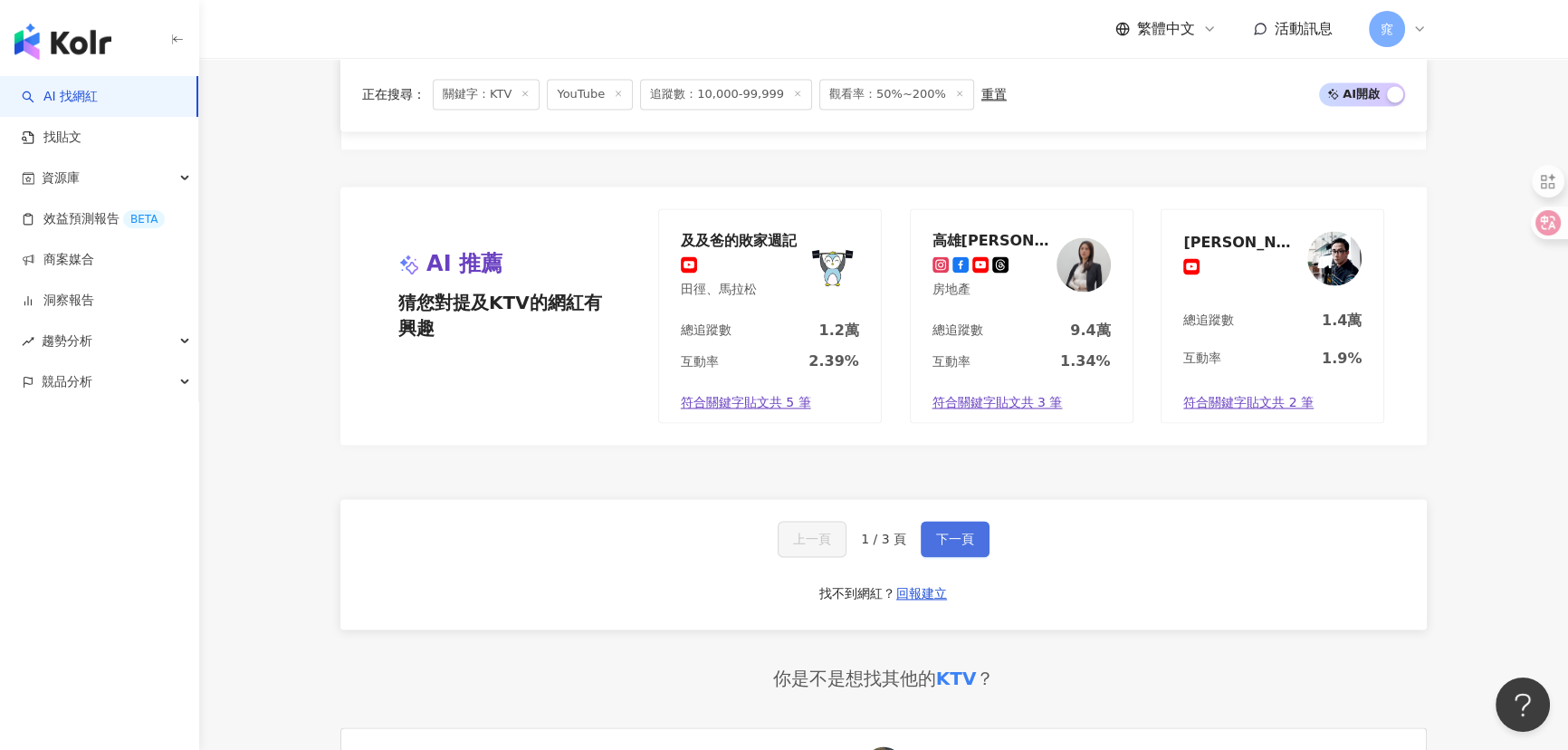
click at [955, 525] on button "下一頁" at bounding box center [954, 539] width 69 height 36
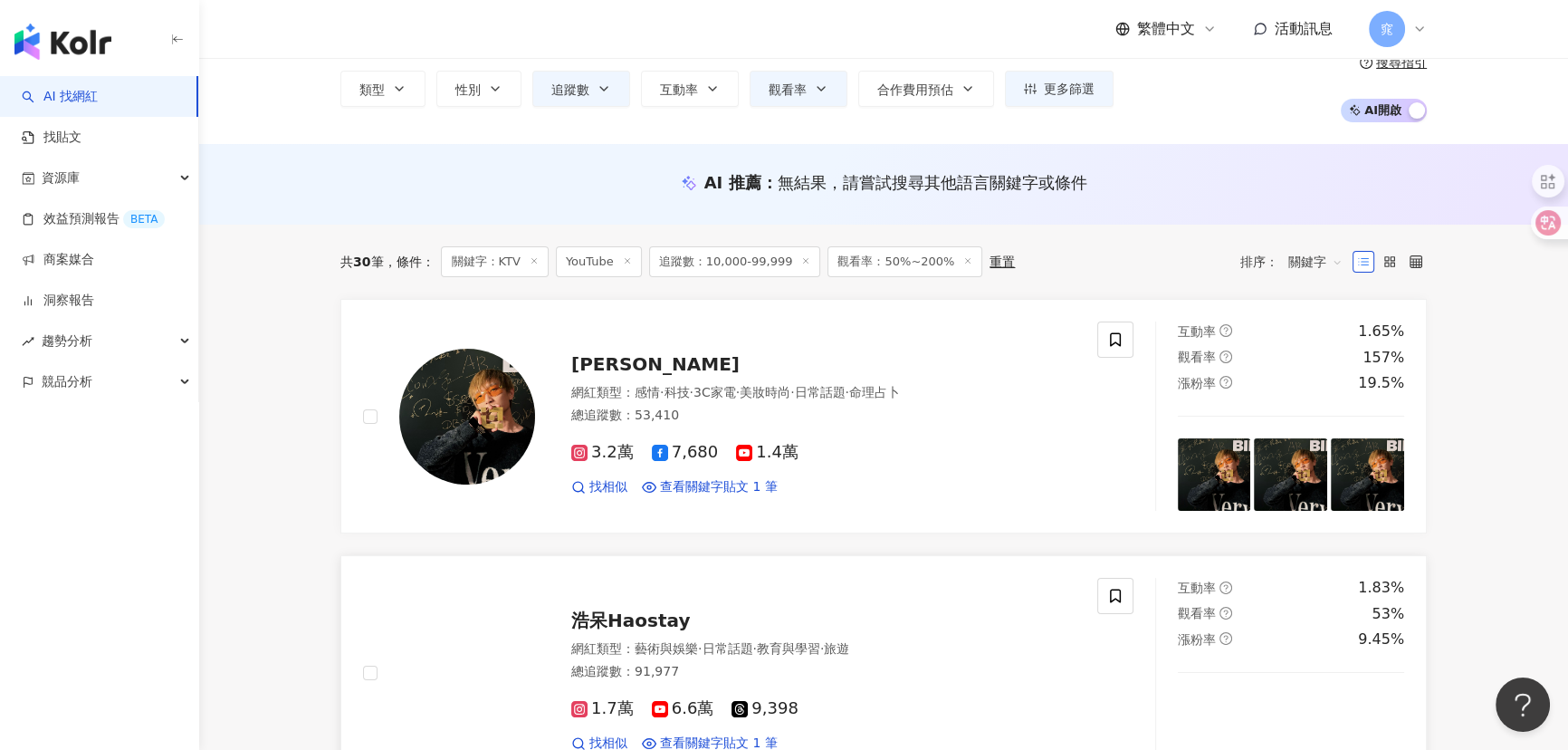
scroll to position [246, 0]
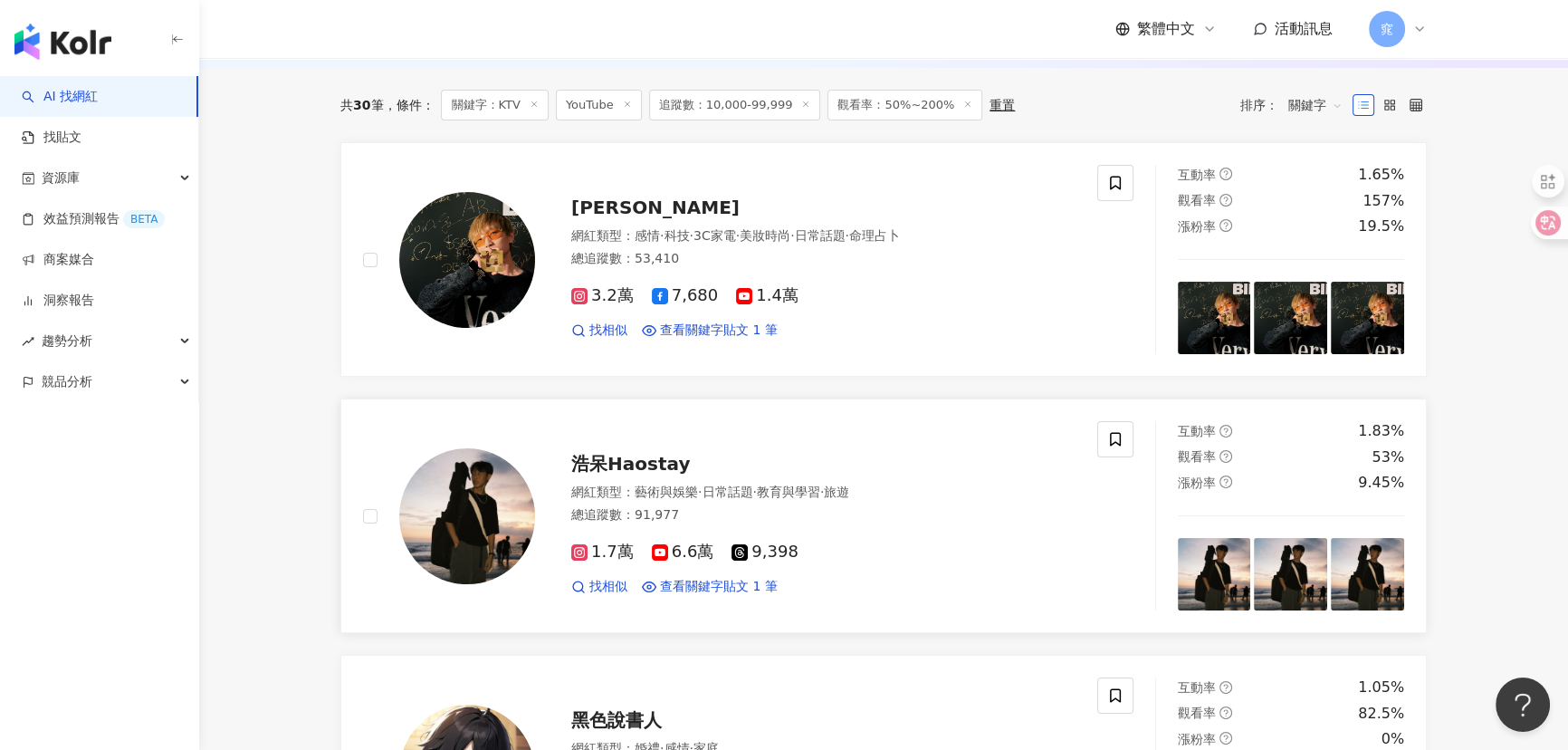
click at [625, 462] on span "浩呆Haostay" at bounding box center [630, 463] width 118 height 22
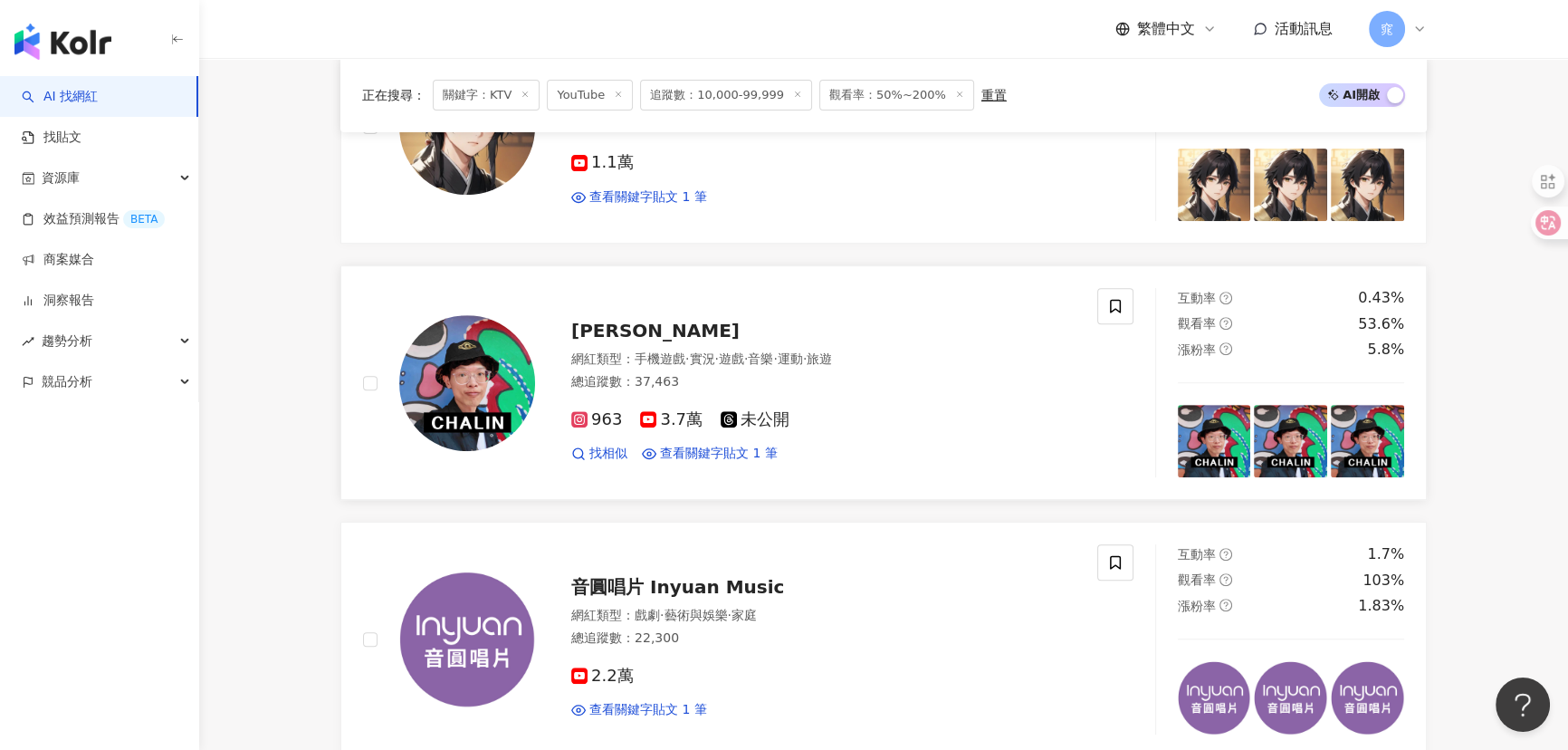
scroll to position [905, 0]
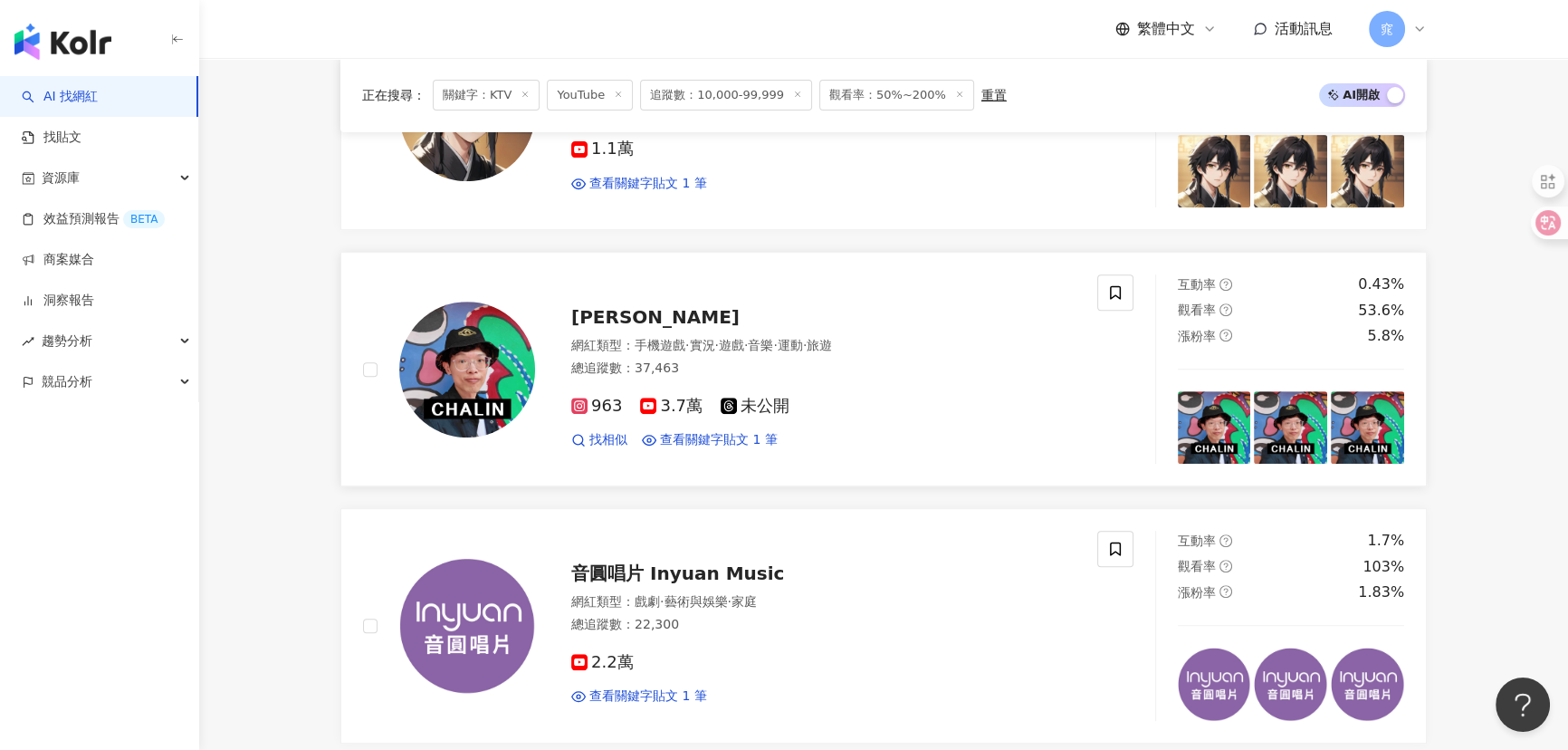
click at [625, 311] on span "CHA LIN" at bounding box center [655, 316] width 169 height 22
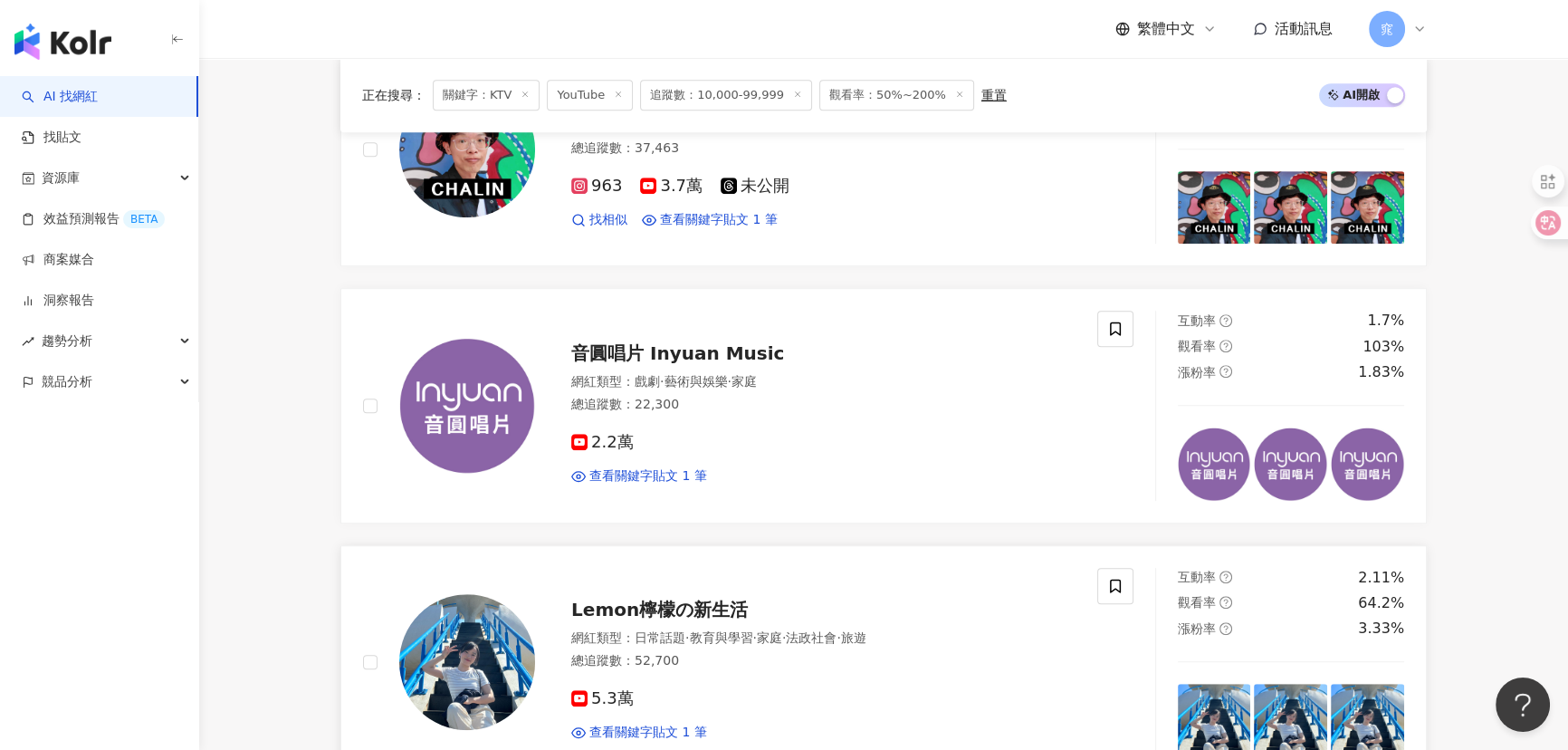
scroll to position [1316, 0]
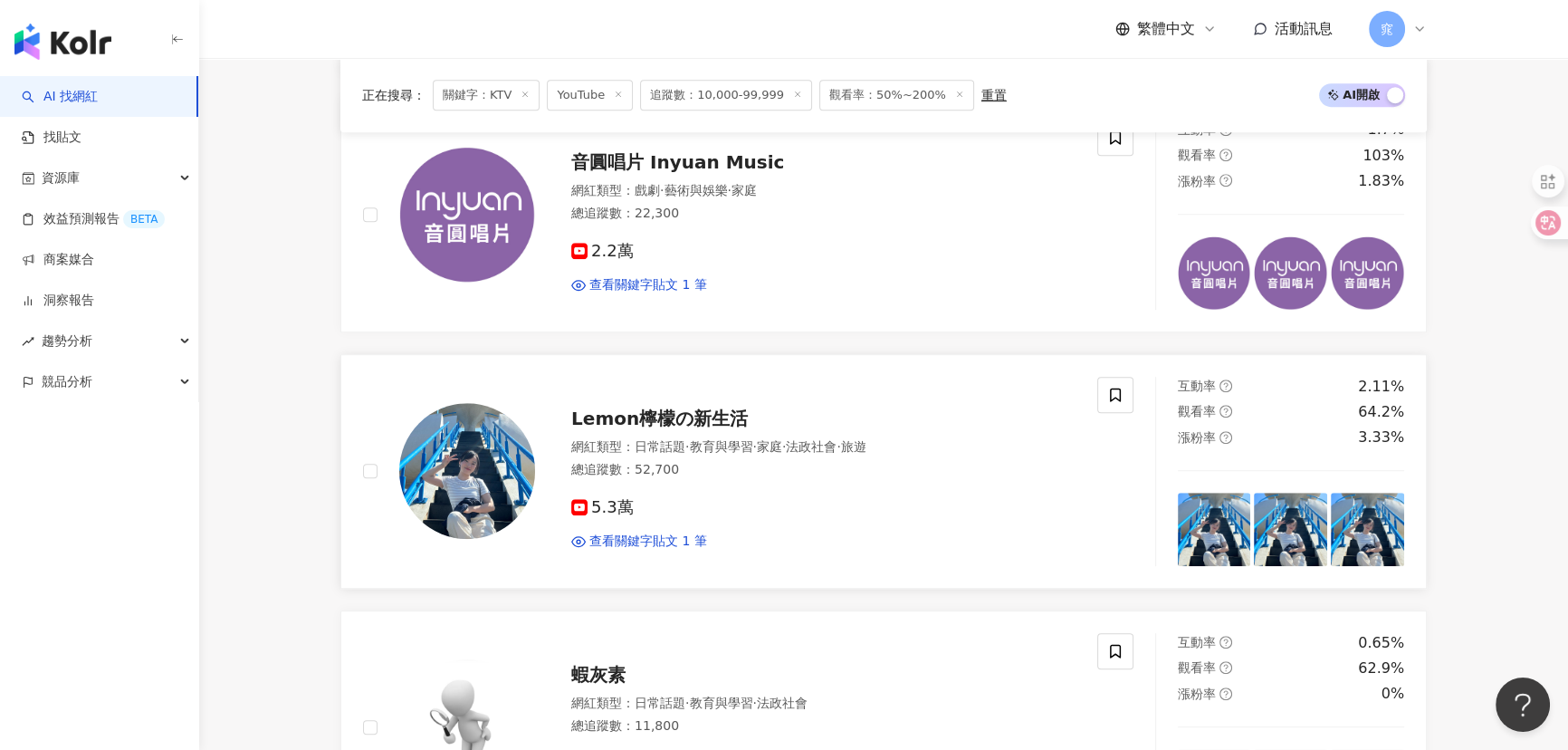
click at [655, 409] on span "Lemon檸檬の新生活" at bounding box center [659, 418] width 176 height 22
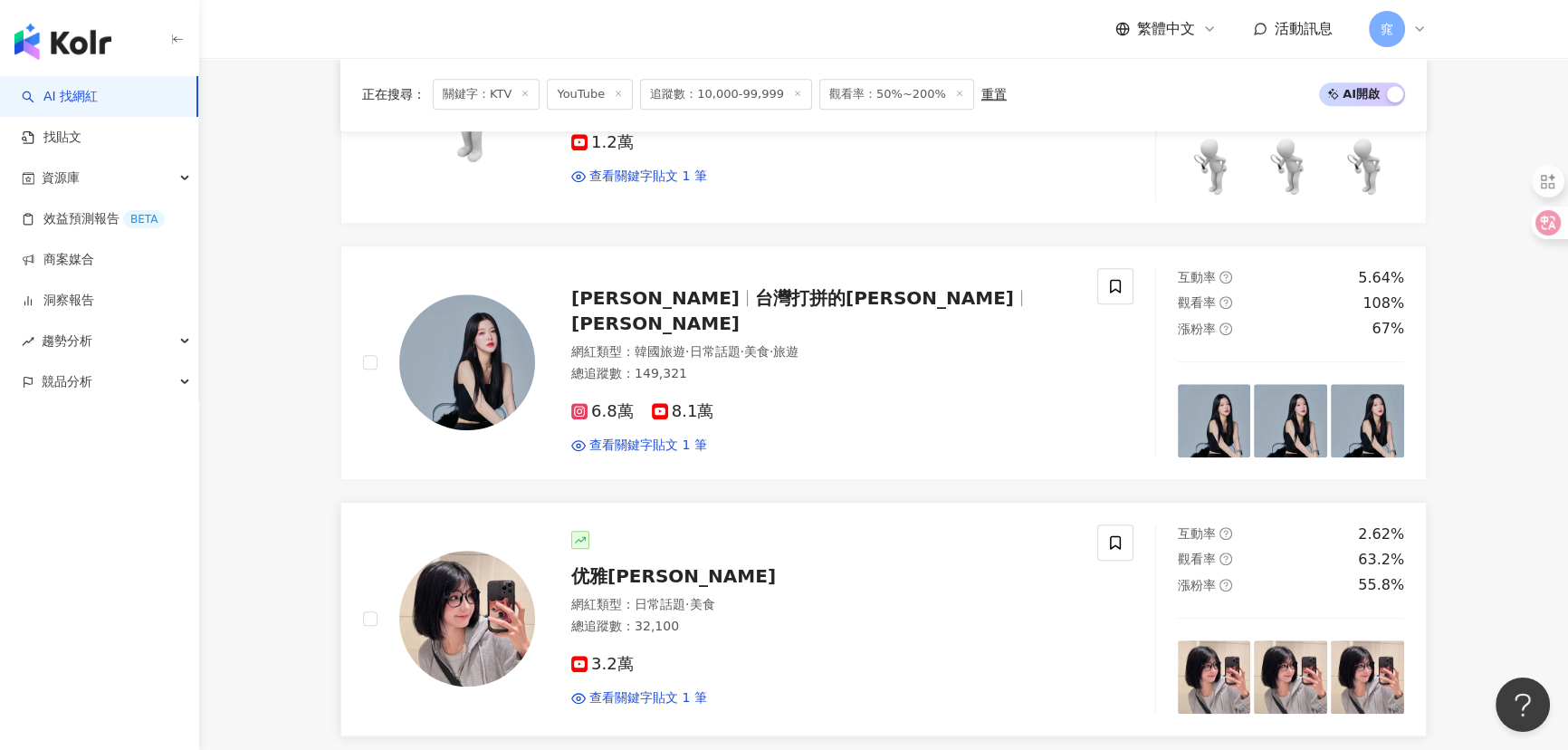
scroll to position [1974, 0]
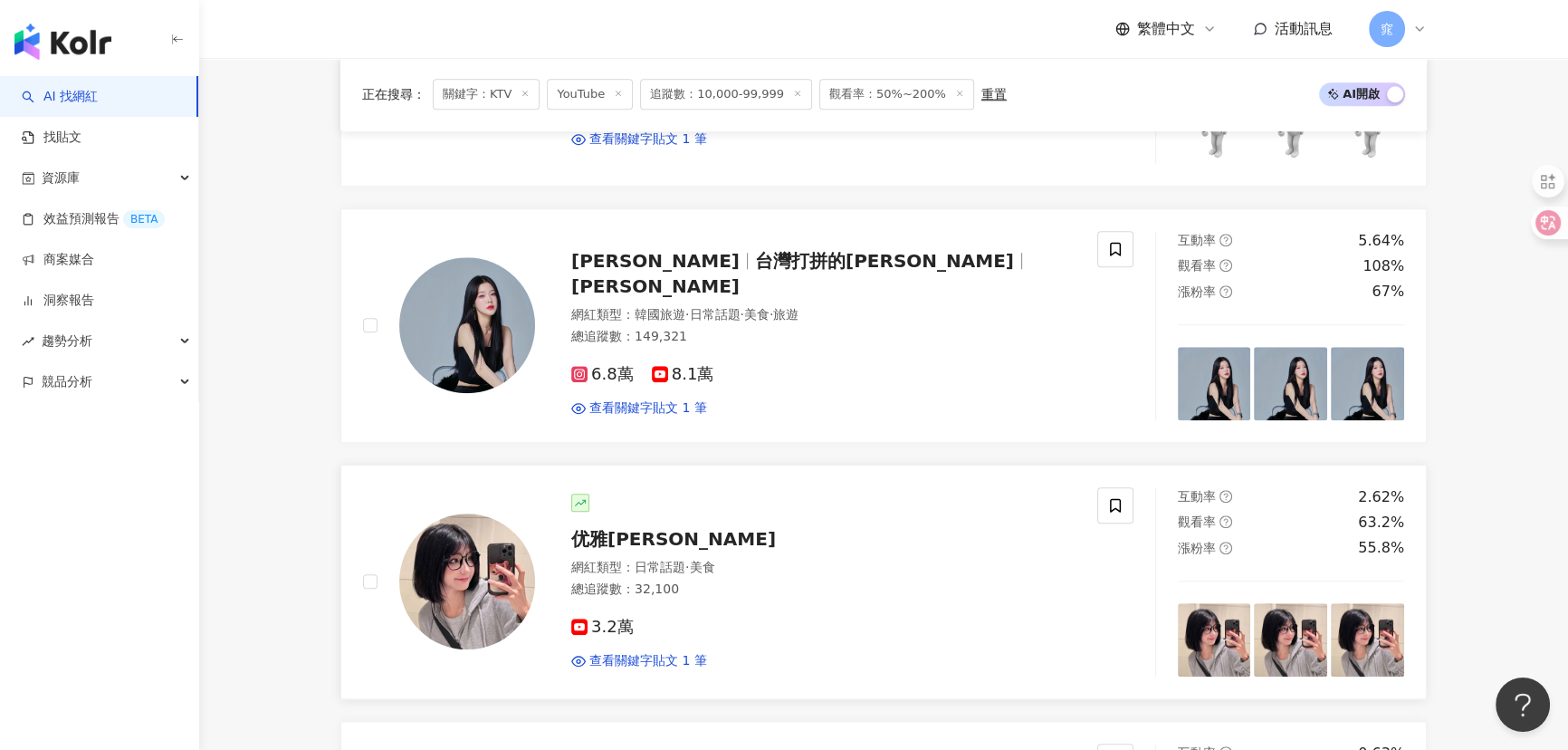
click at [642, 617] on div "3.2萬" at bounding box center [823, 627] width 504 height 20
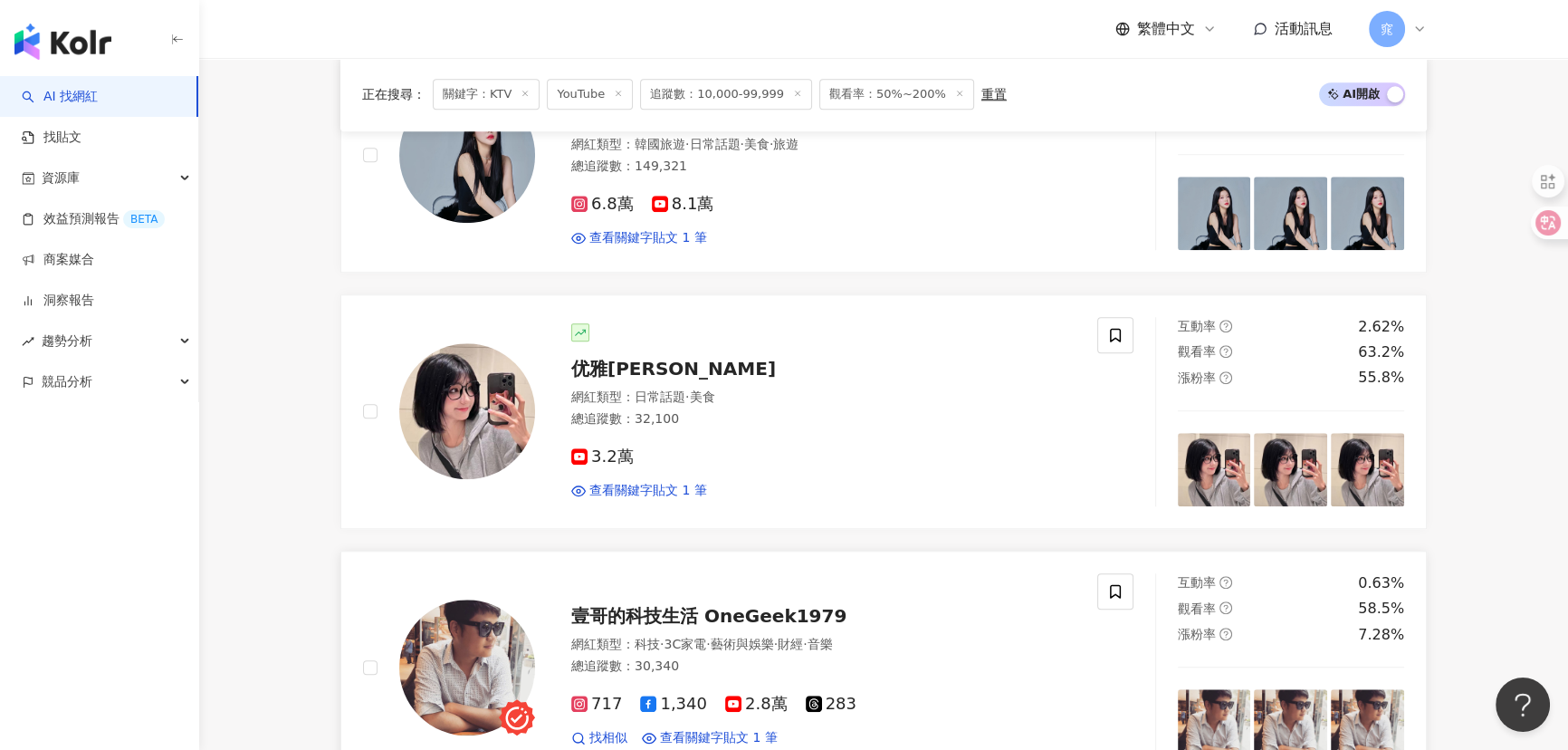
scroll to position [2386, 0]
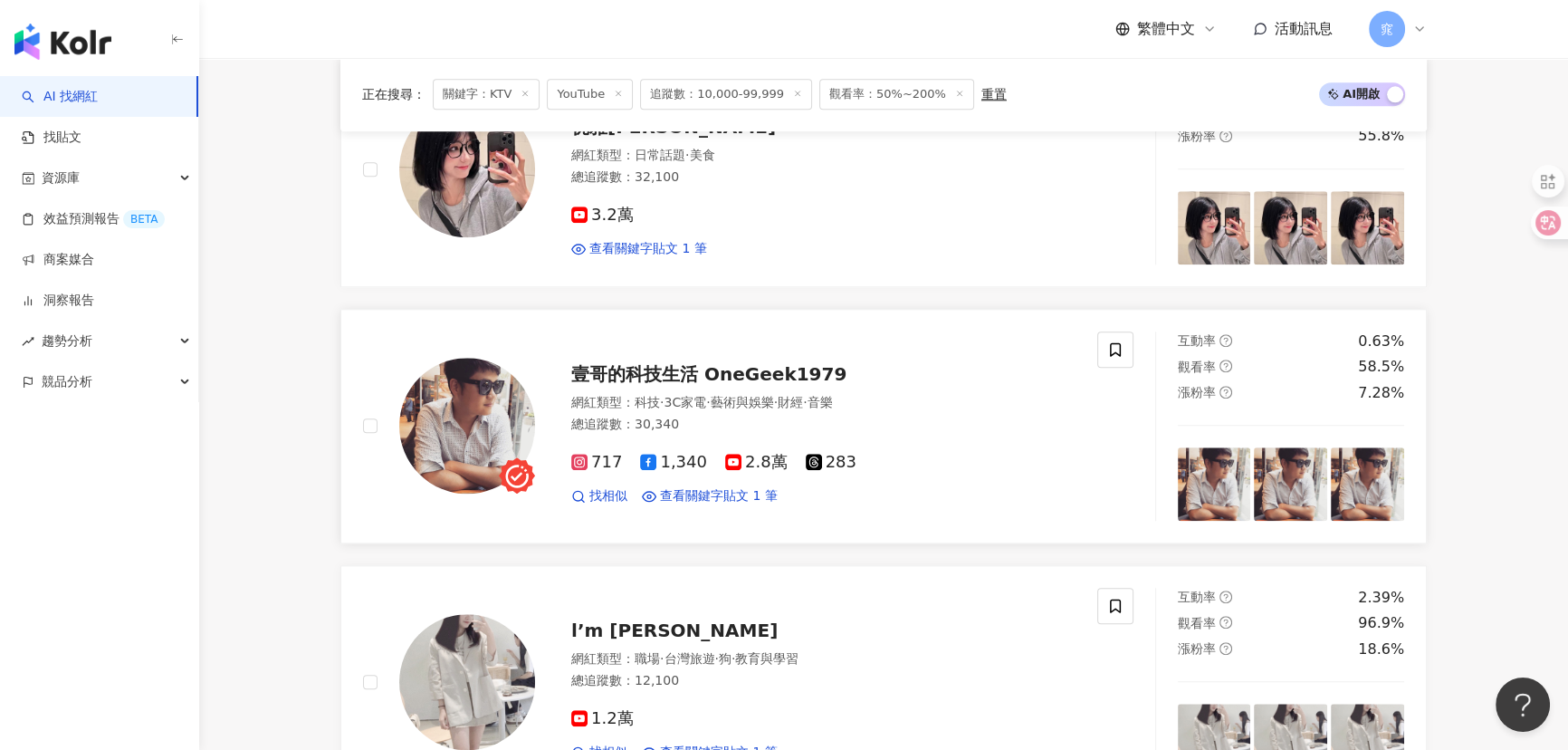
click at [734, 371] on span "壹哥的科技生活 OneGeek1979" at bounding box center [708, 373] width 276 height 22
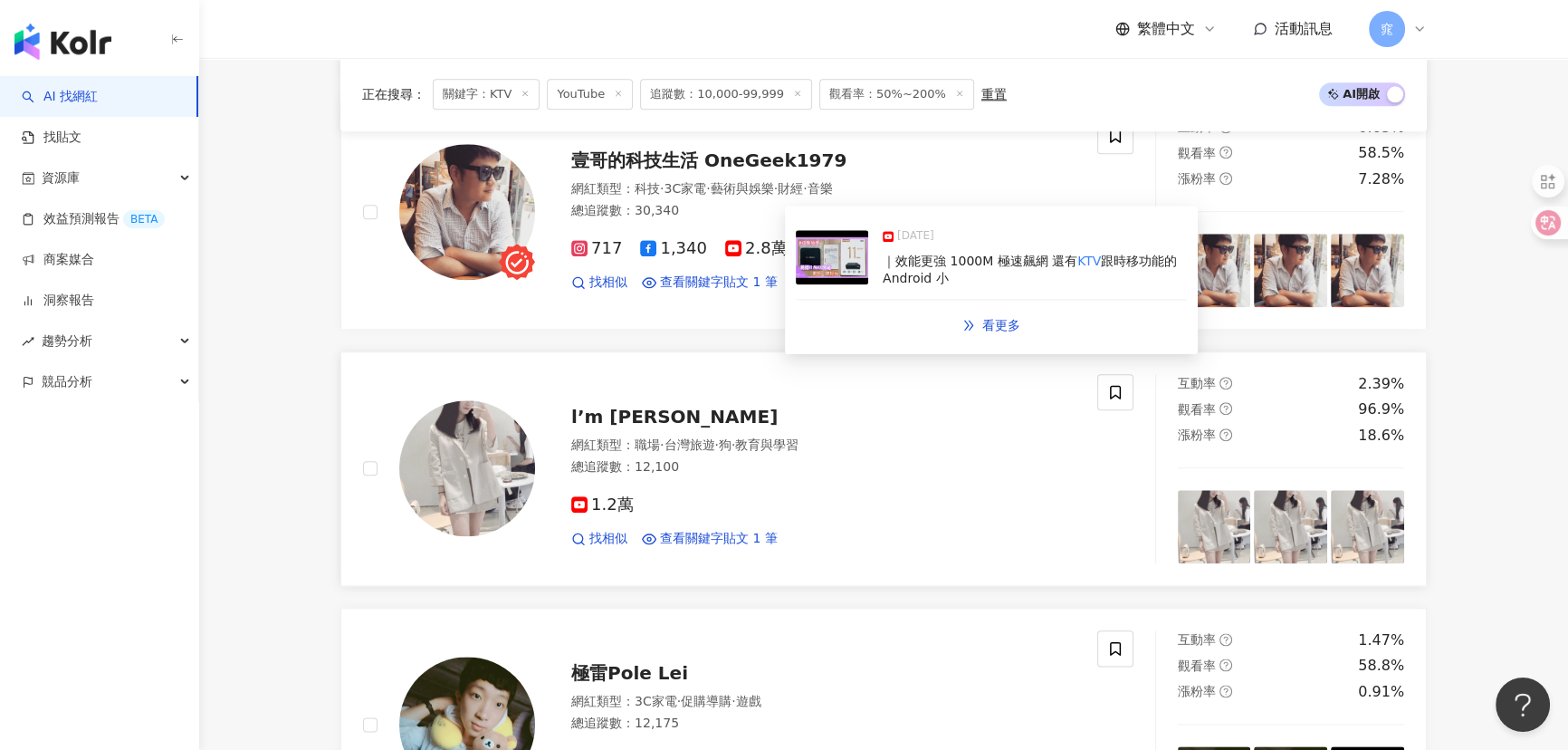
scroll to position [2634, 0]
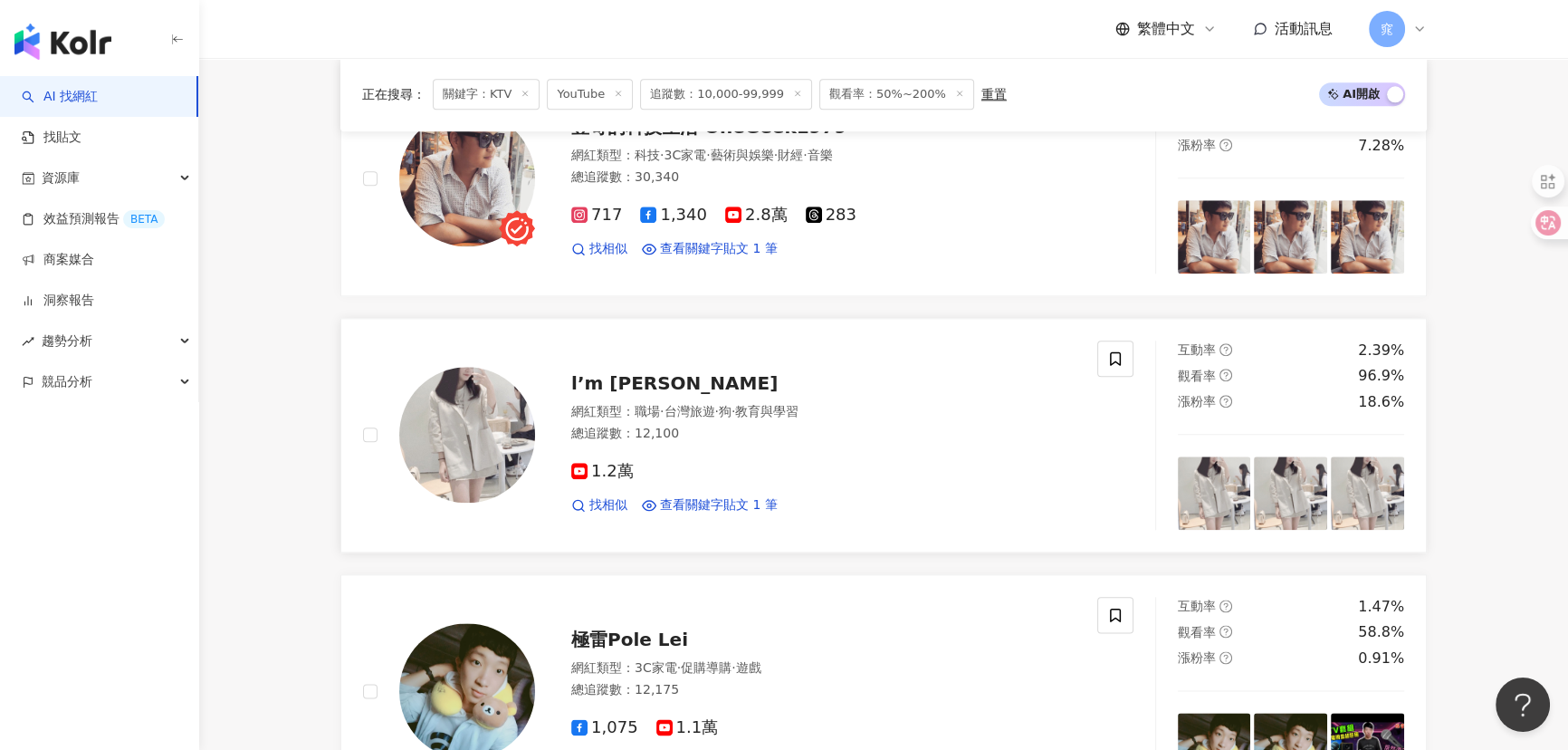
click at [620, 384] on span "l’m Bennie" at bounding box center [674, 383] width 206 height 22
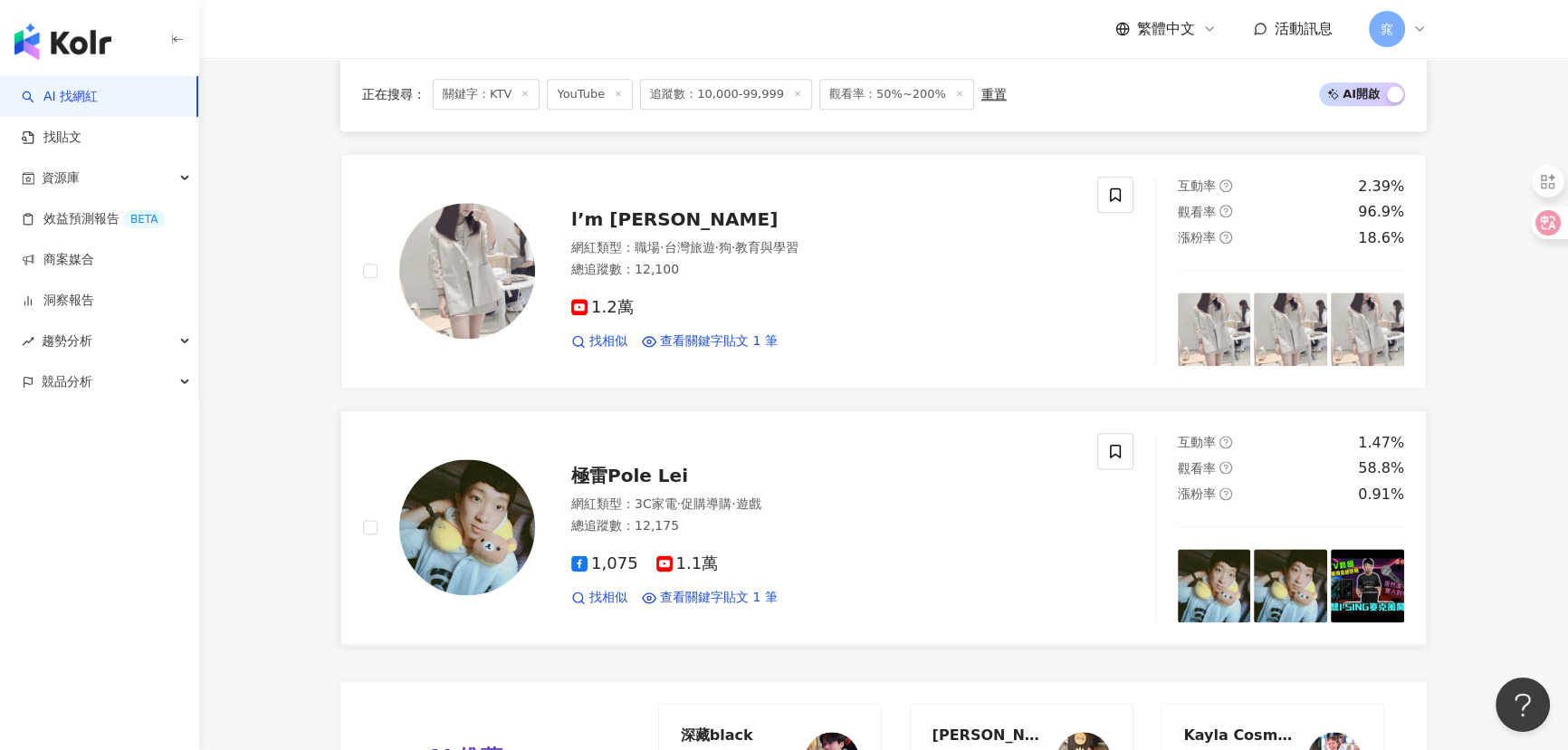
scroll to position [2962, 0]
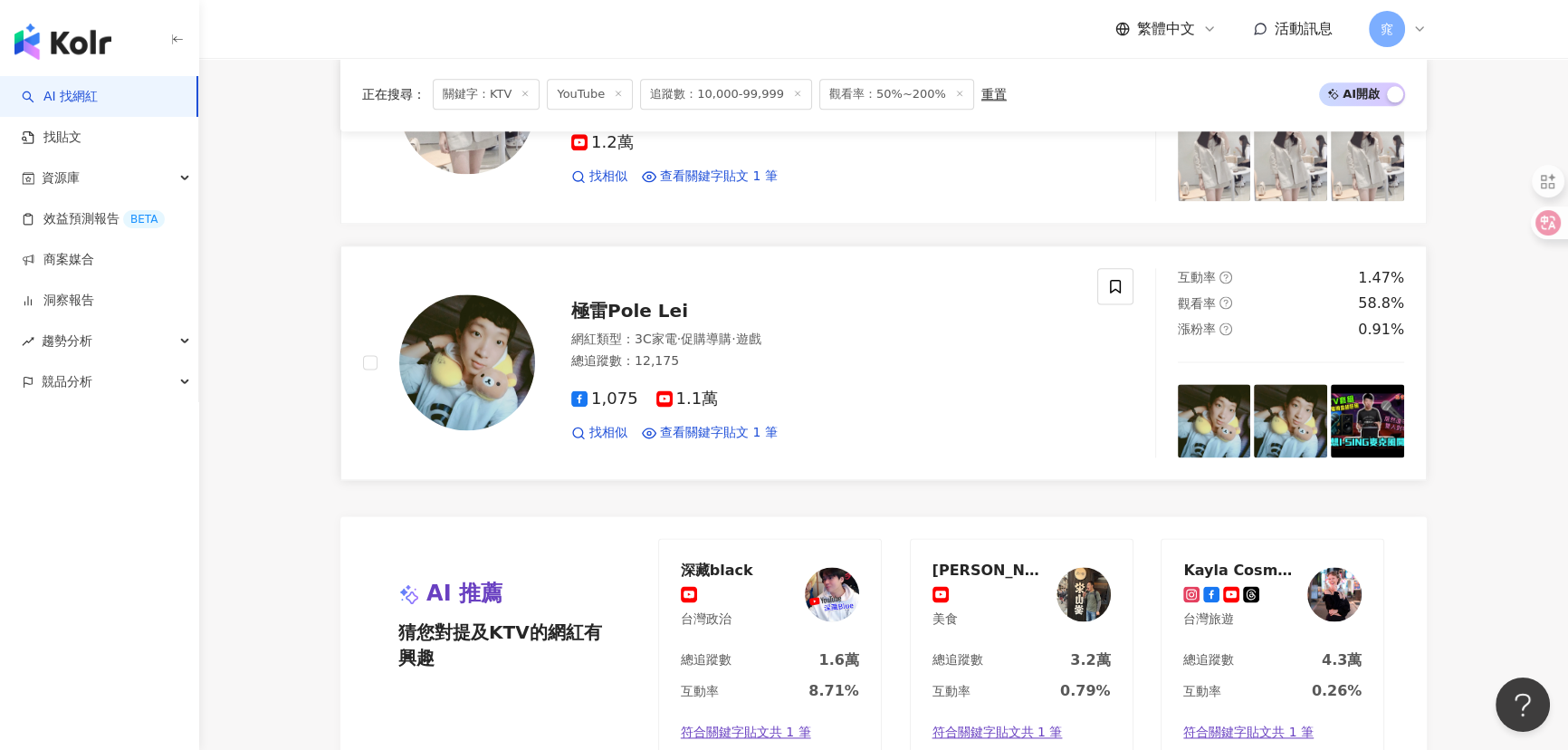
click at [627, 310] on span "極雷Pole Lei" at bounding box center [629, 310] width 116 height 22
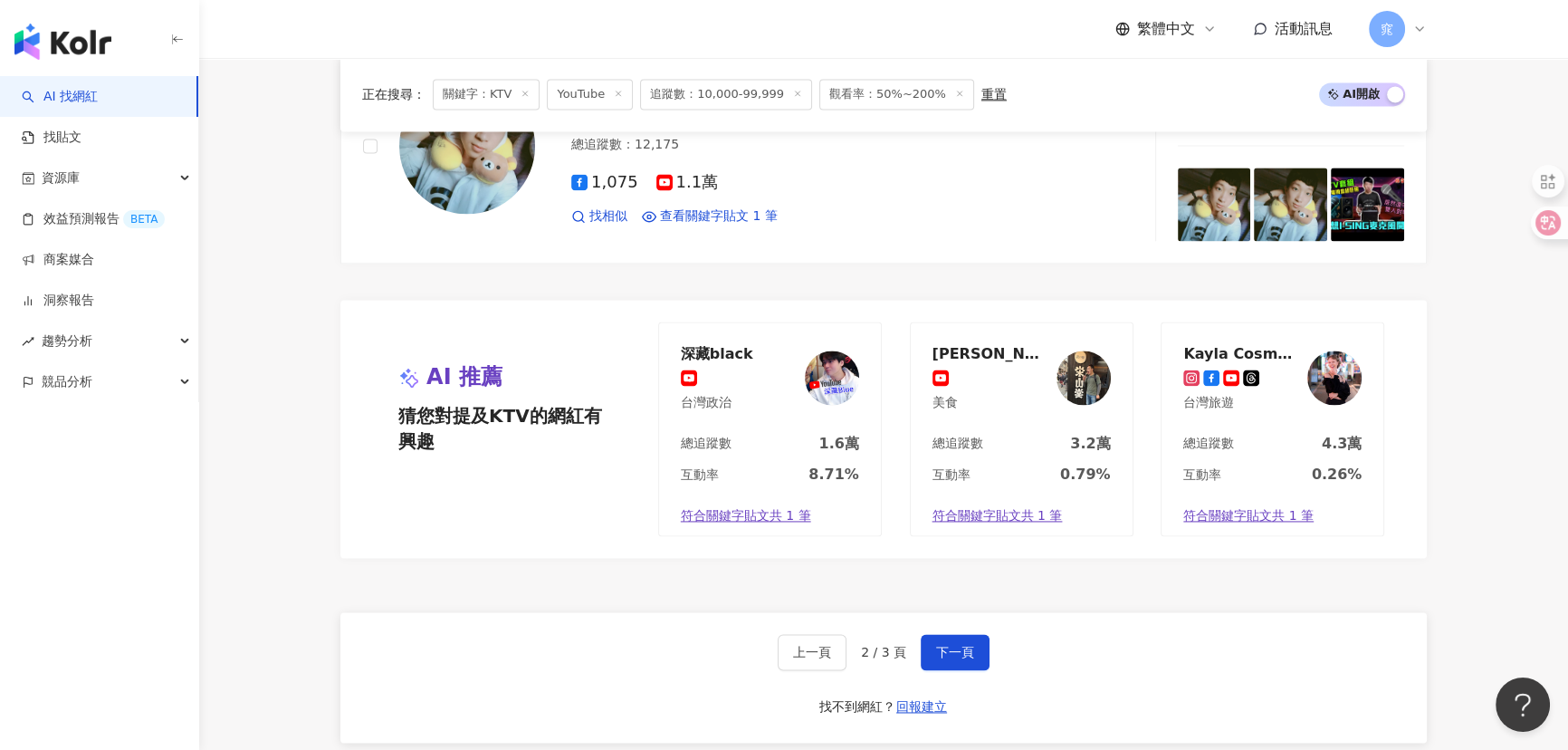
scroll to position [3292, 0]
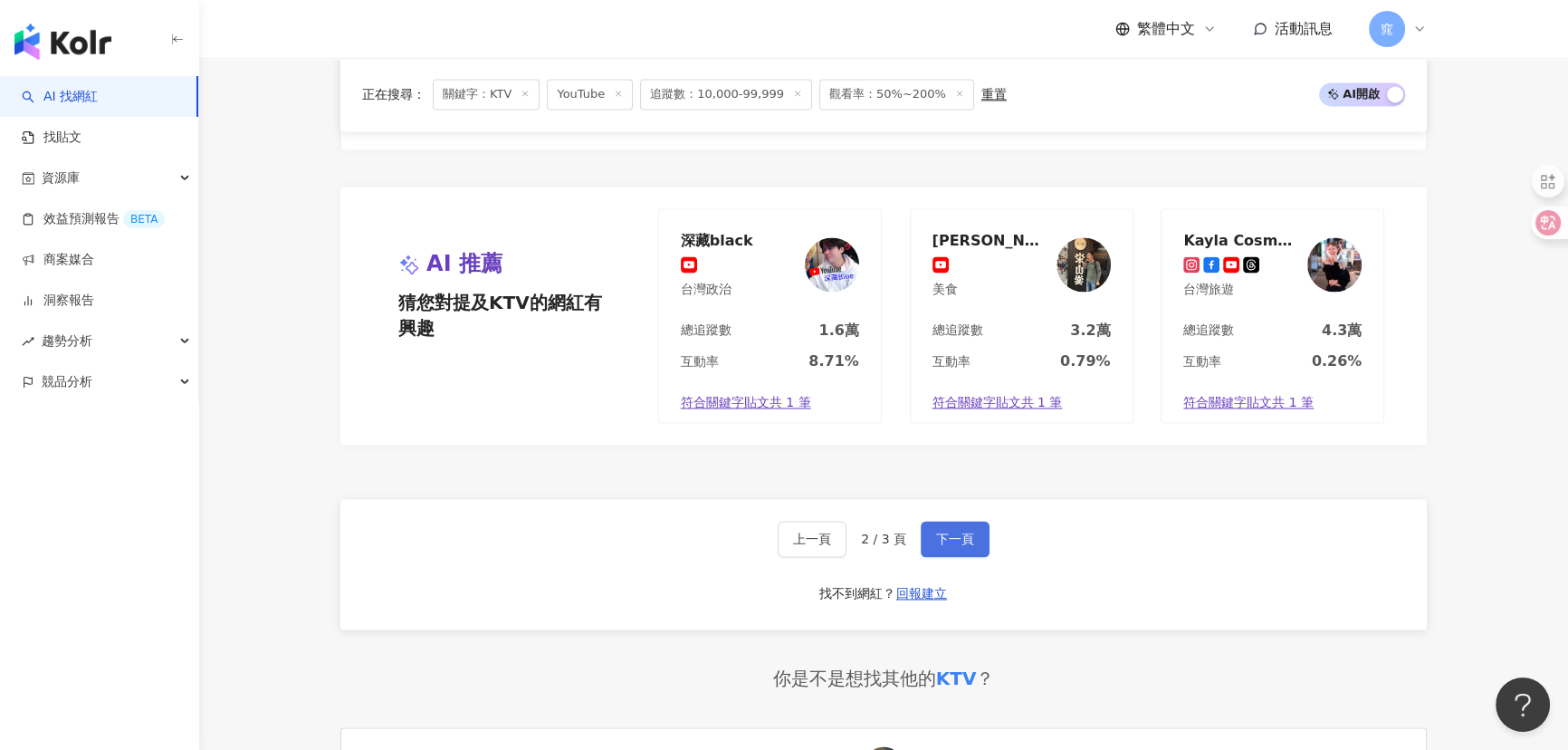
click at [945, 531] on span "下一頁" at bounding box center [954, 538] width 38 height 14
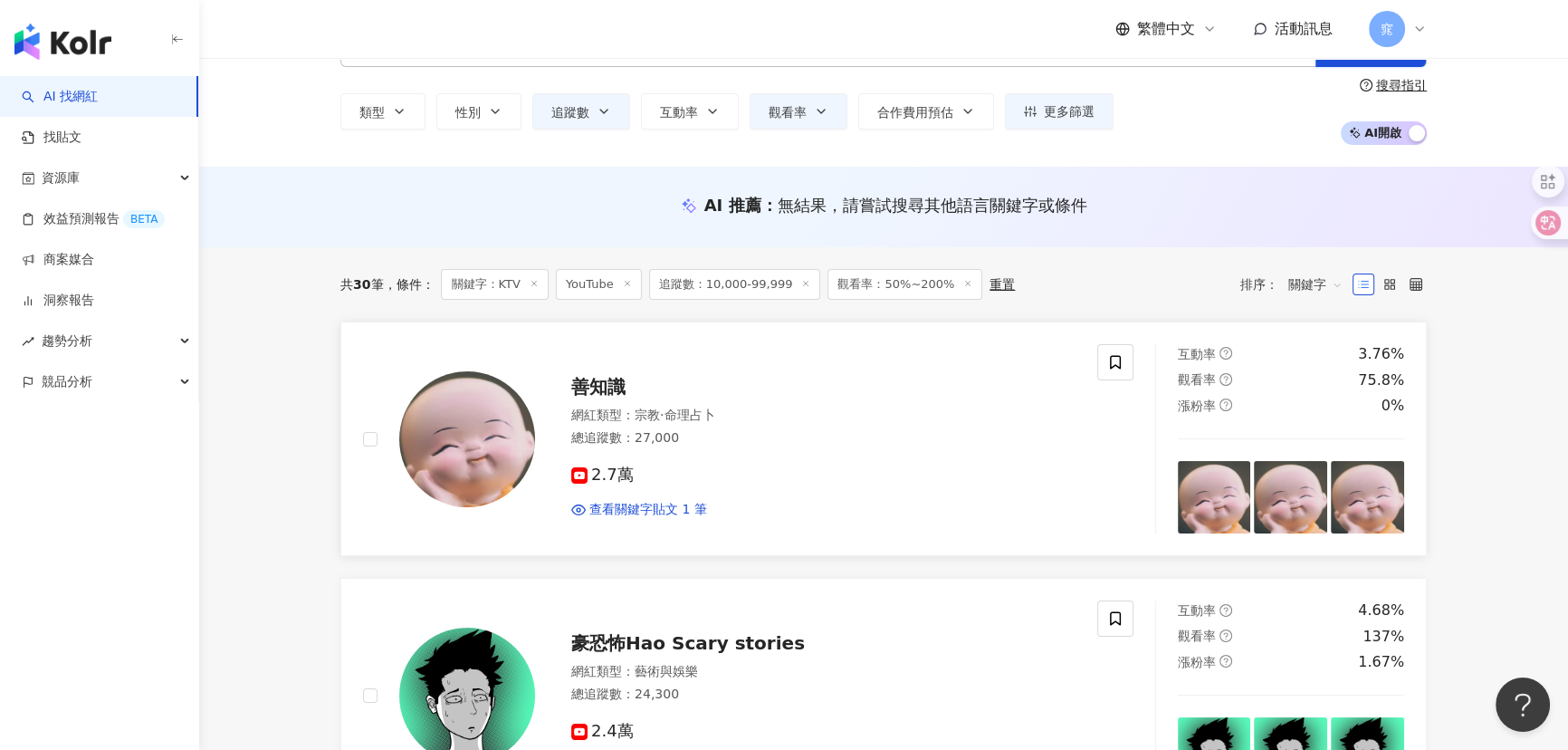
scroll to position [0, 0]
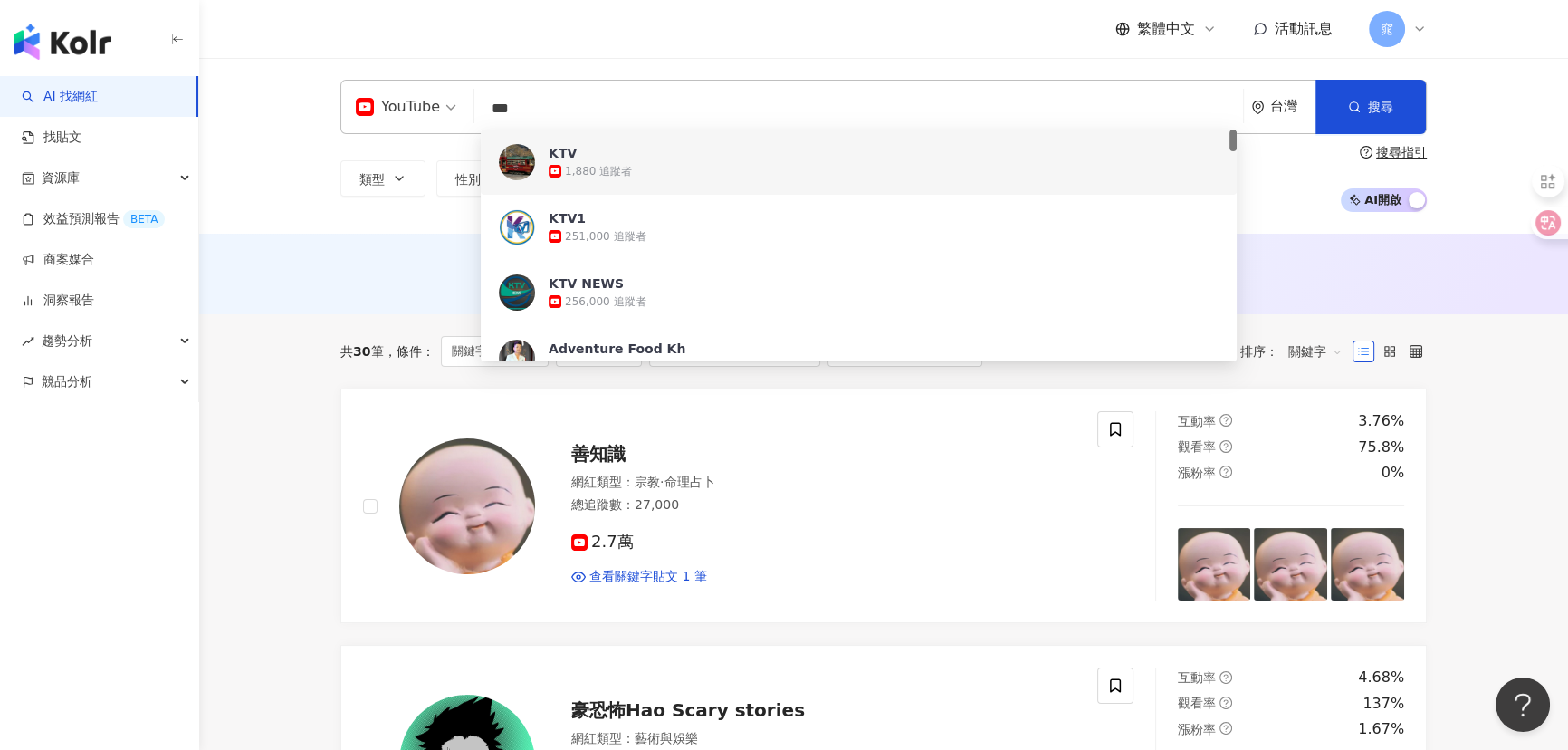
drag, startPoint x: 536, startPoint y: 101, endPoint x: 365, endPoint y: 93, distance: 171.2
click at [365, 93] on div "YouTube *** 台灣 搜尋 83b4b45e-5b07-42e4-8c11-f8a707e96544 0e3fc7f8-cc2c-40e4-9a5b-…" at bounding box center [882, 106] width 1086 height 54
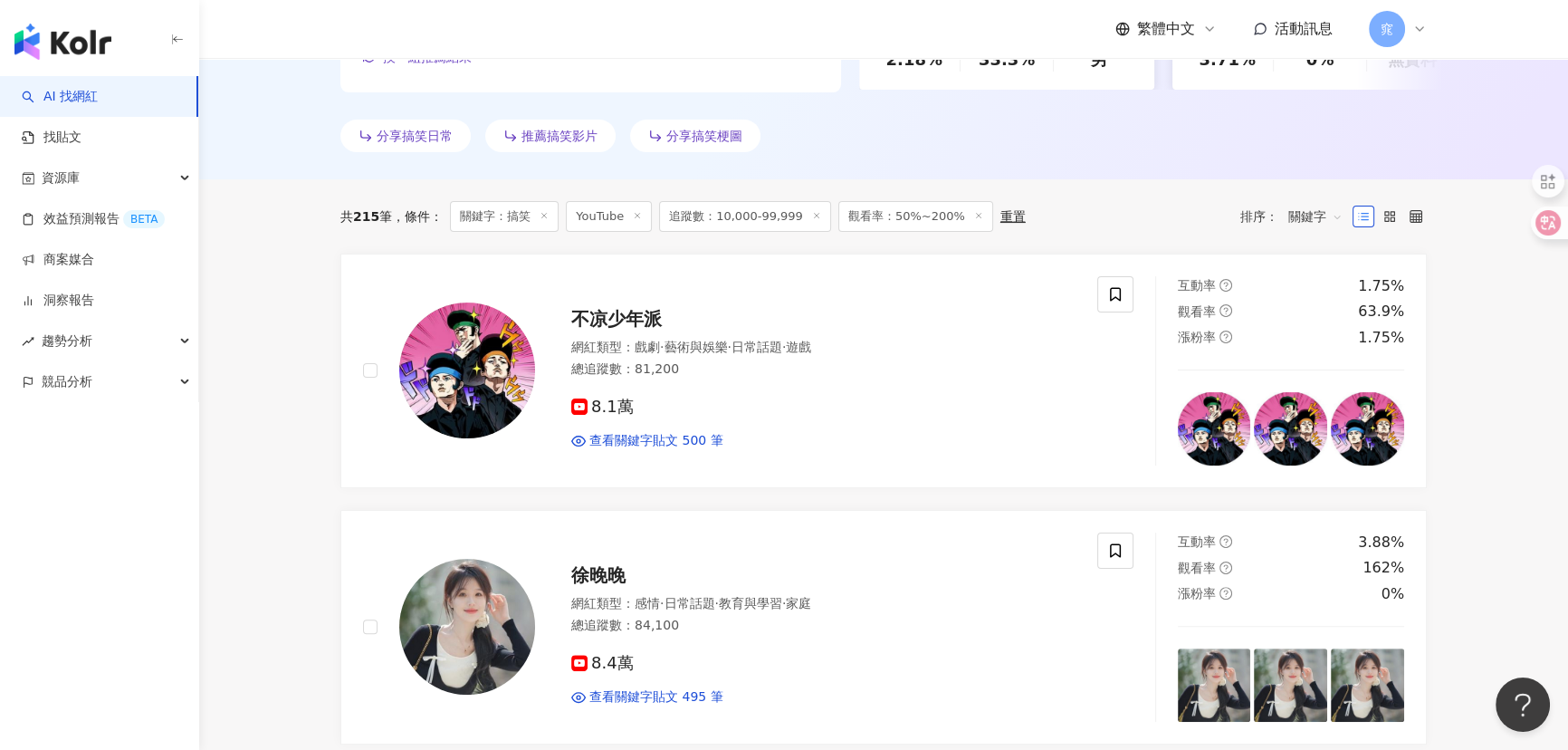
scroll to position [741, 0]
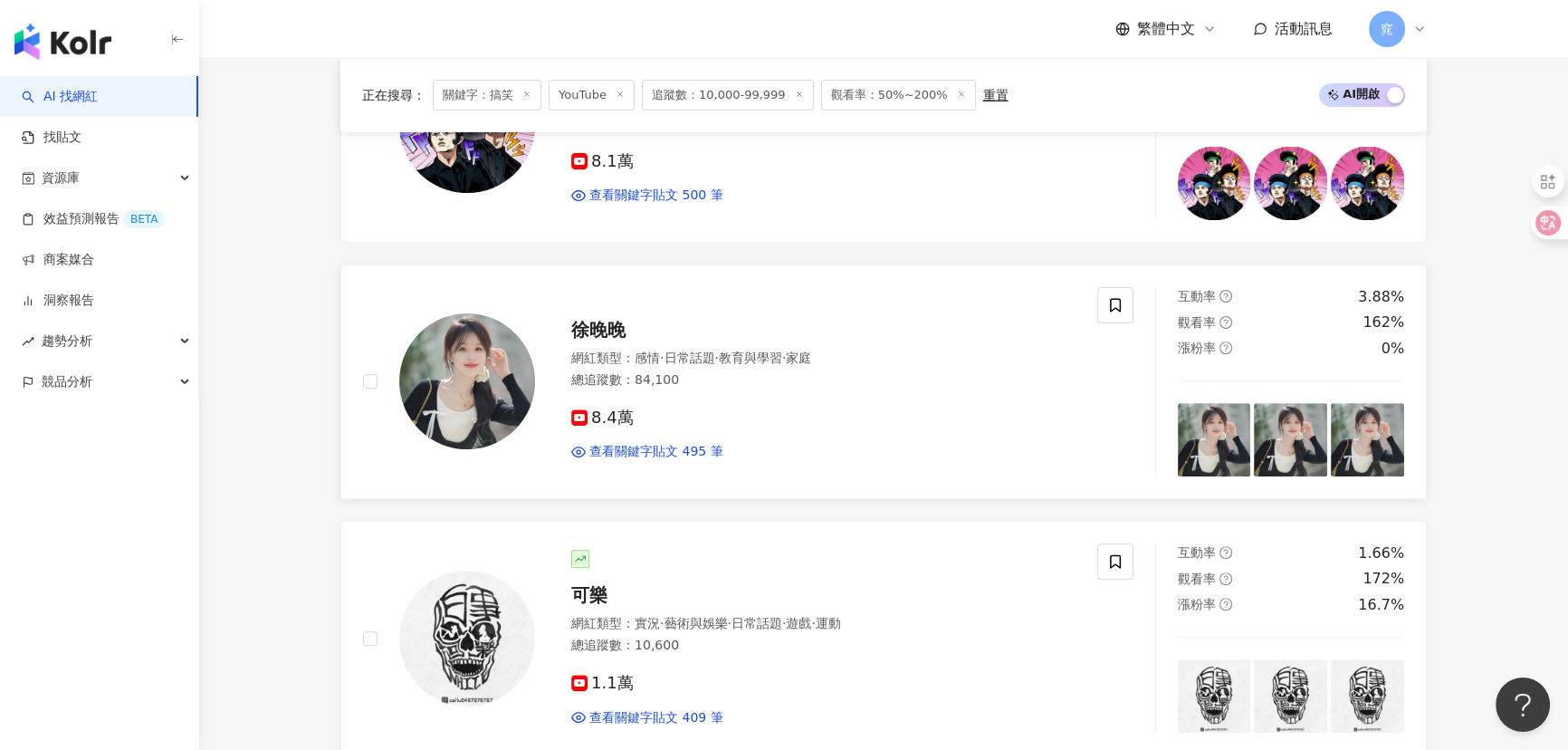
click at [602, 334] on span "徐晚晚" at bounding box center [597, 329] width 54 height 22
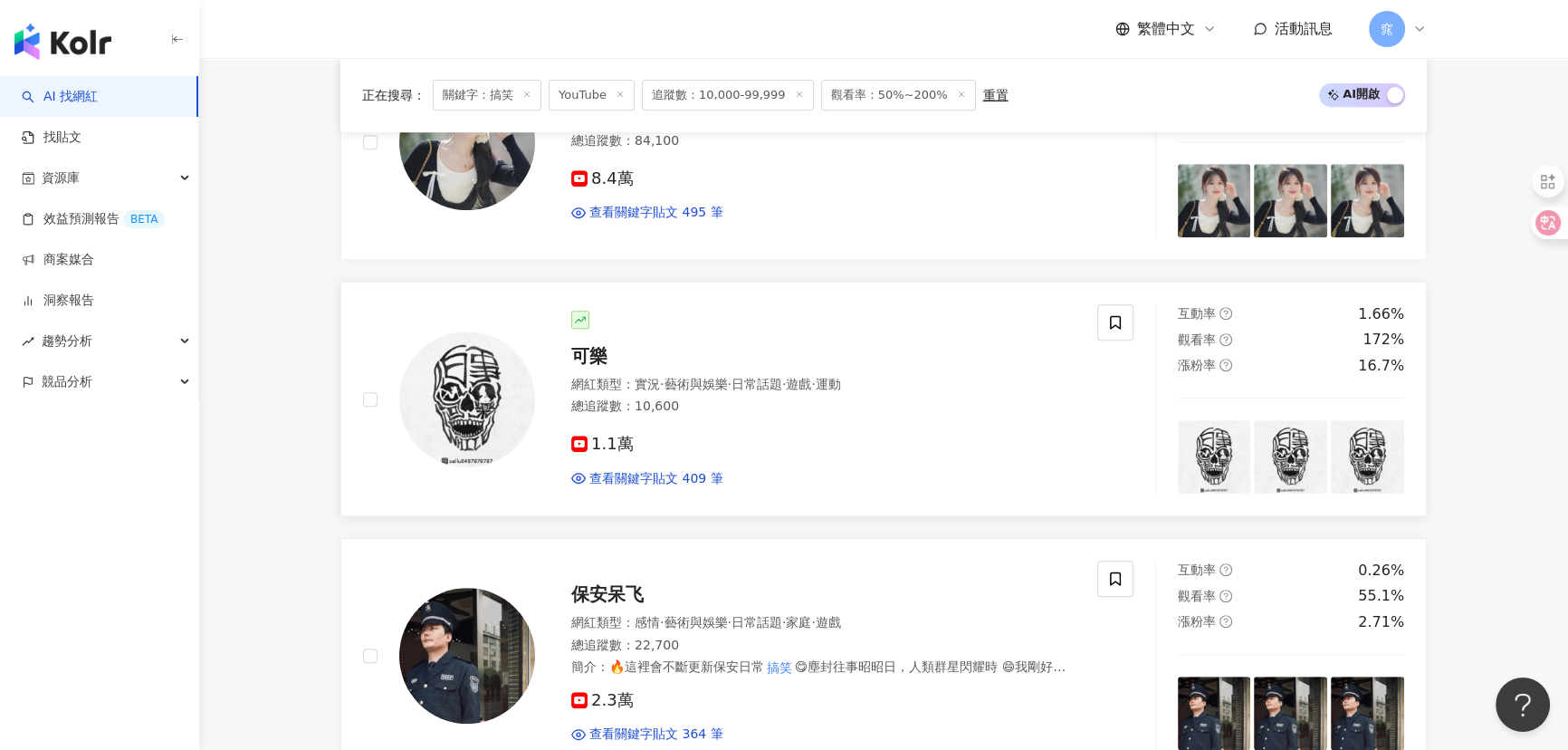
scroll to position [987, 0]
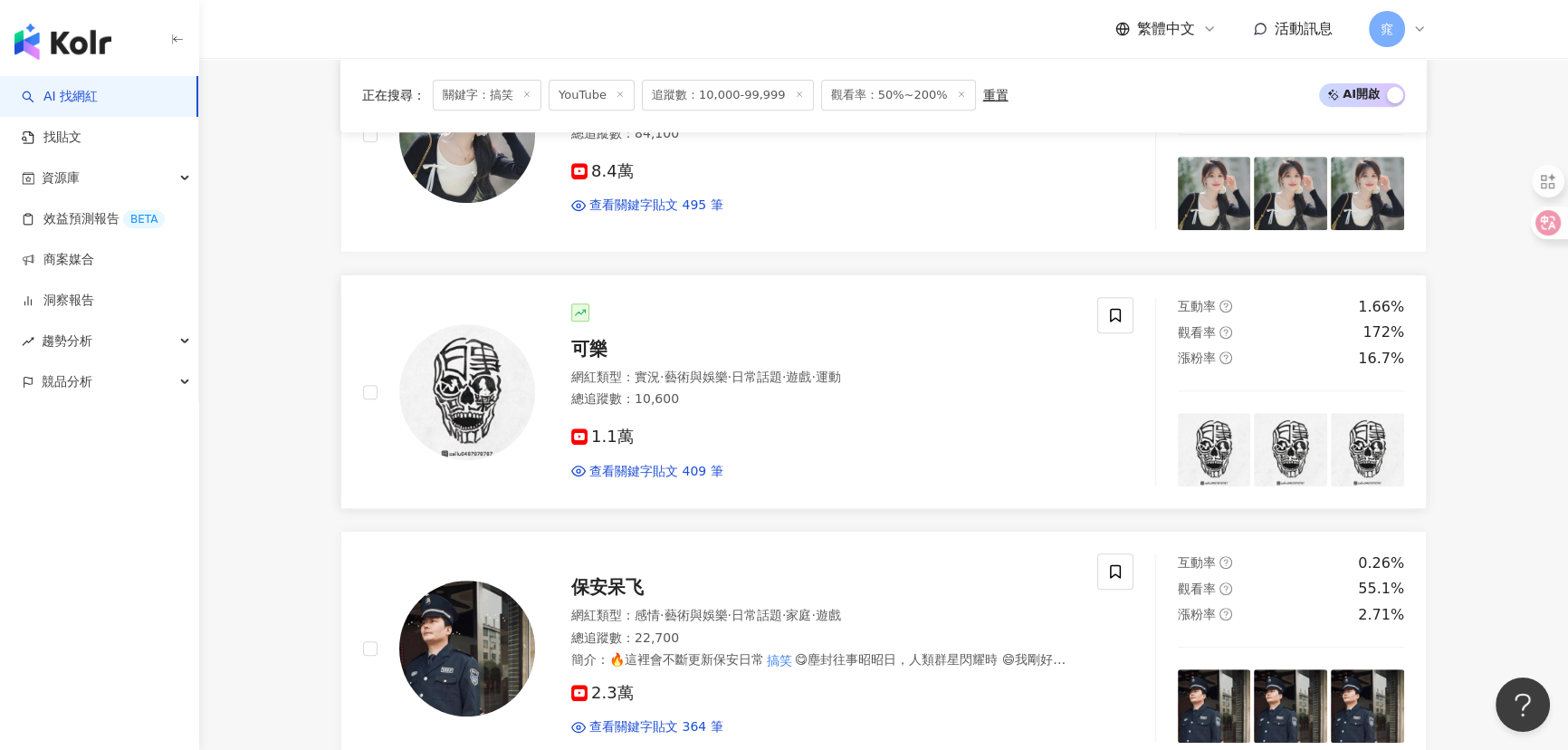
click at [441, 386] on img at bounding box center [467, 391] width 135 height 135
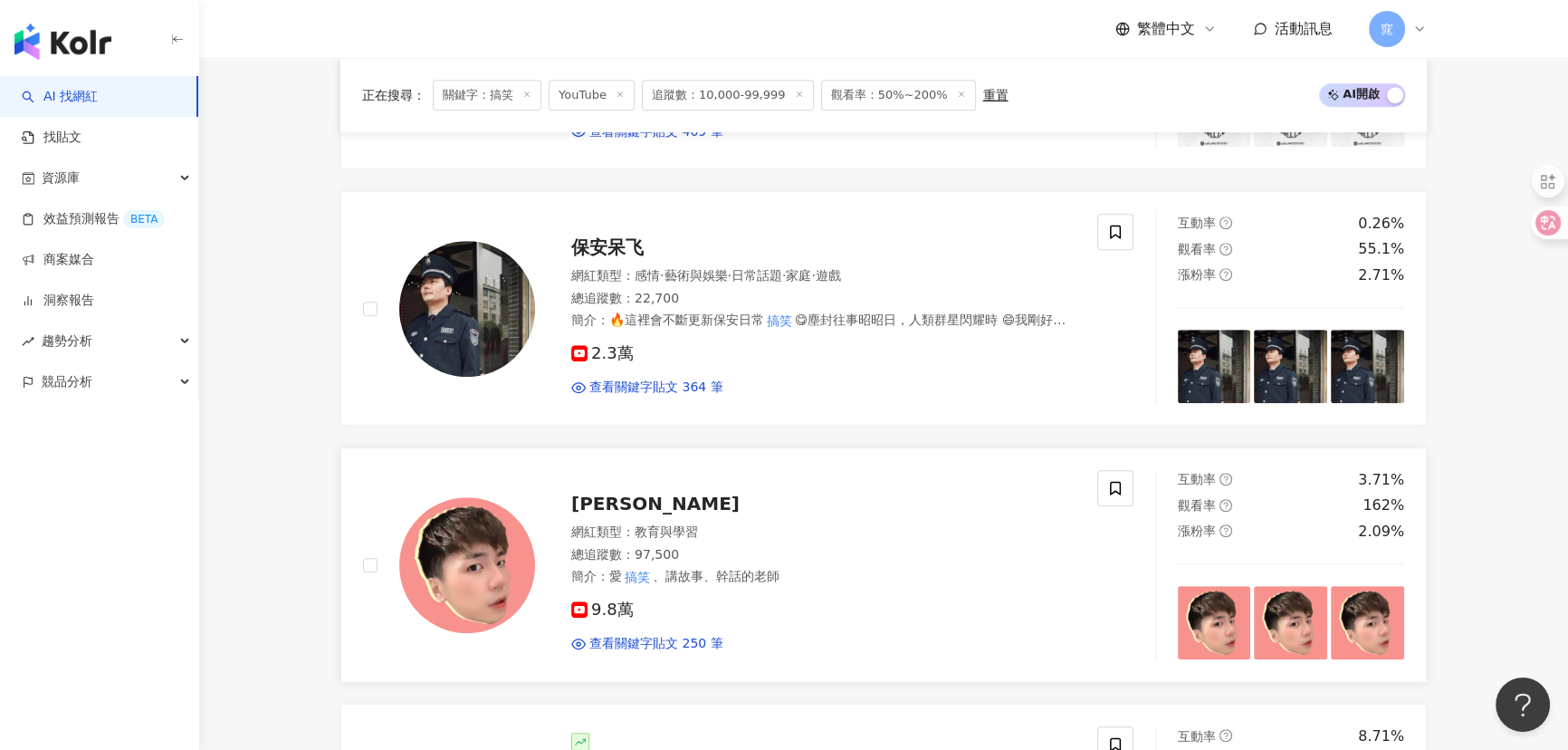
scroll to position [1563, 0]
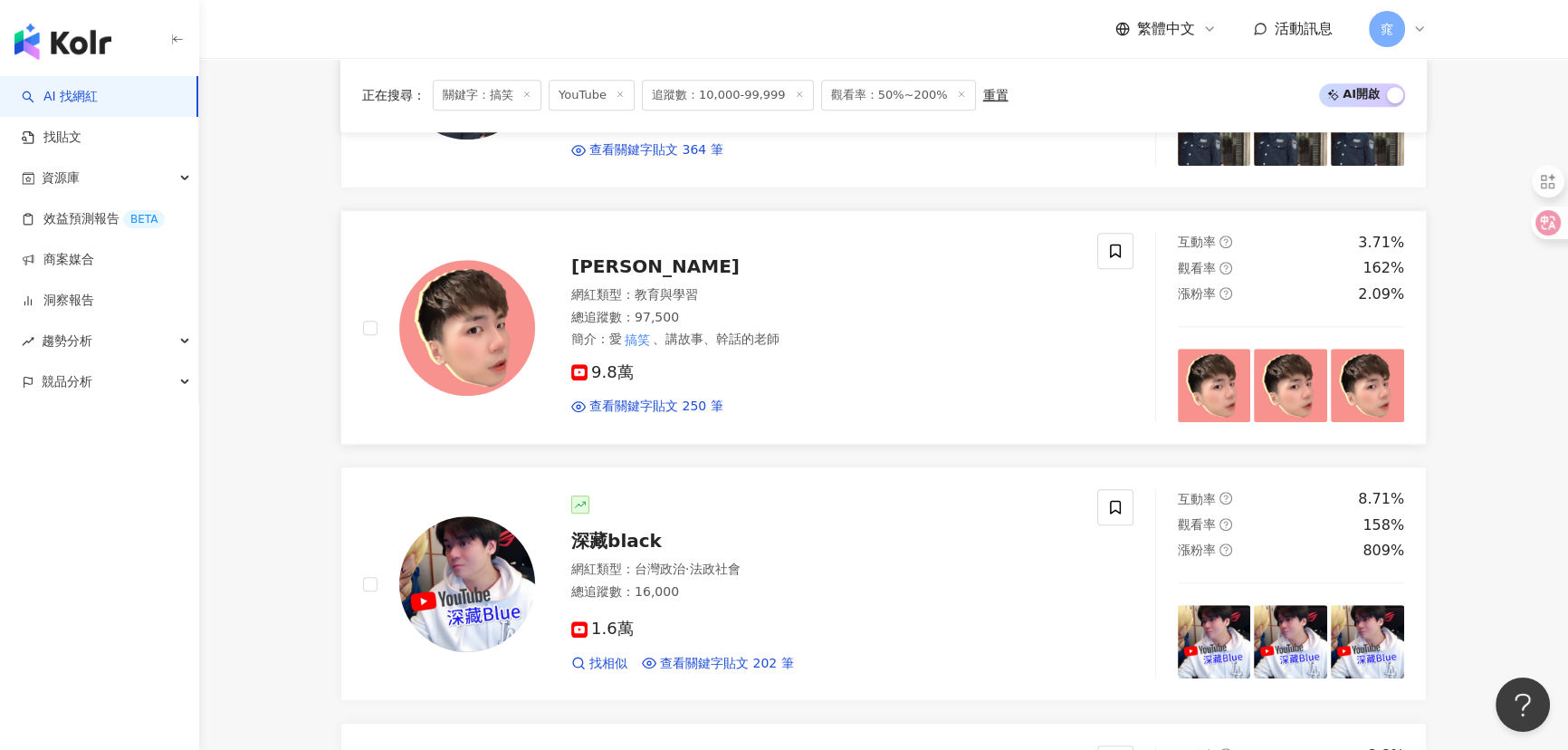
click at [471, 335] on img at bounding box center [467, 327] width 135 height 135
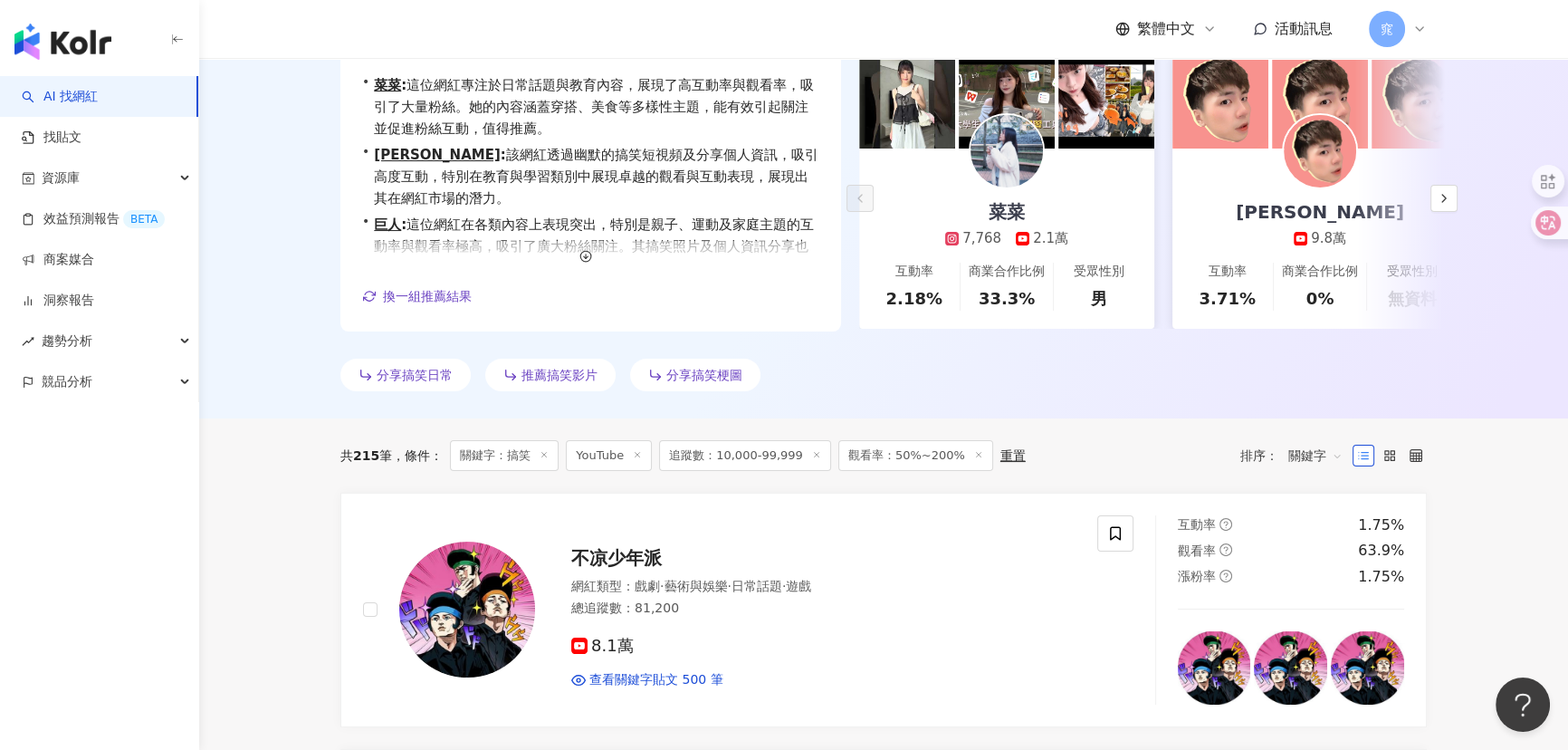
scroll to position [0, 0]
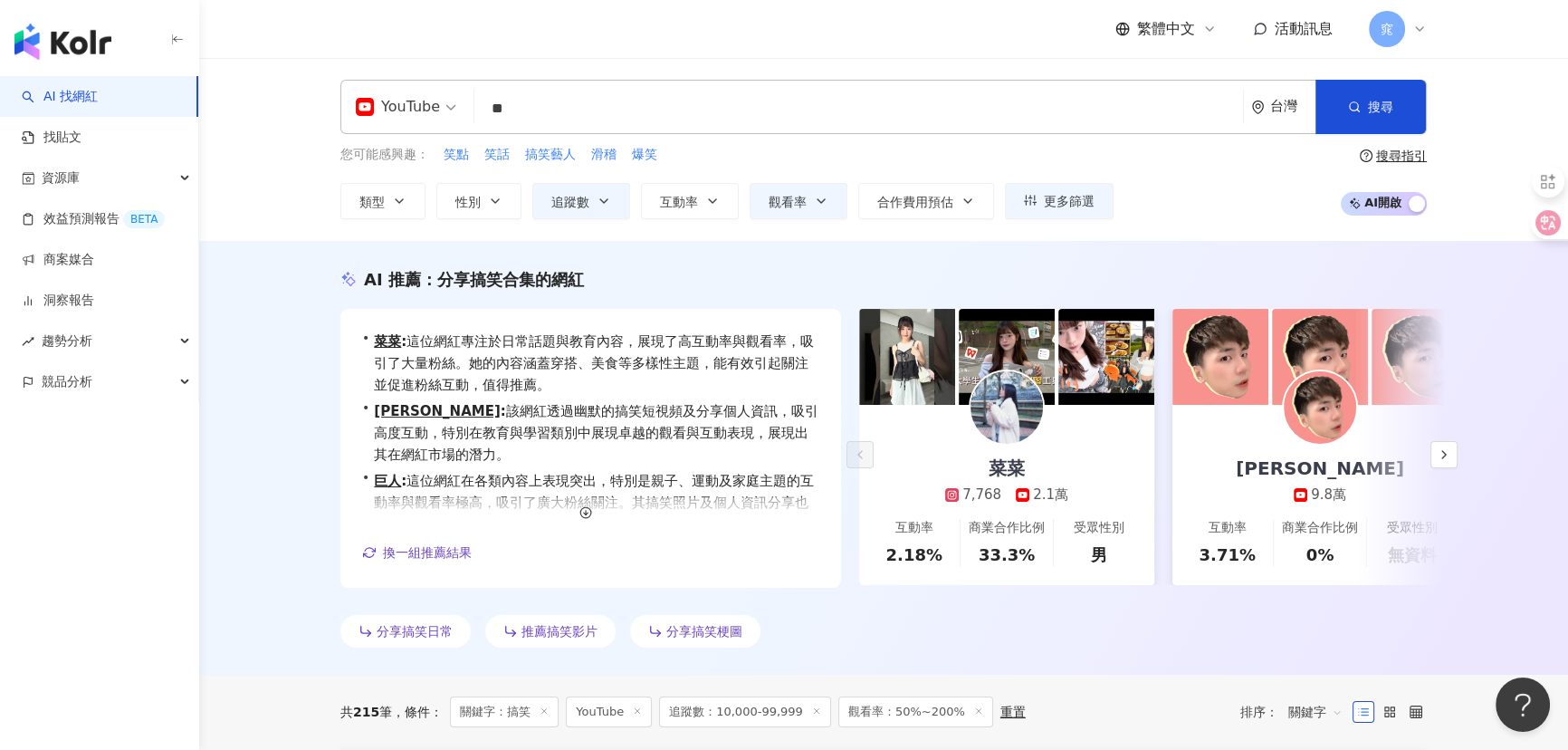
click at [517, 93] on input "**" at bounding box center [859, 109] width 754 height 34
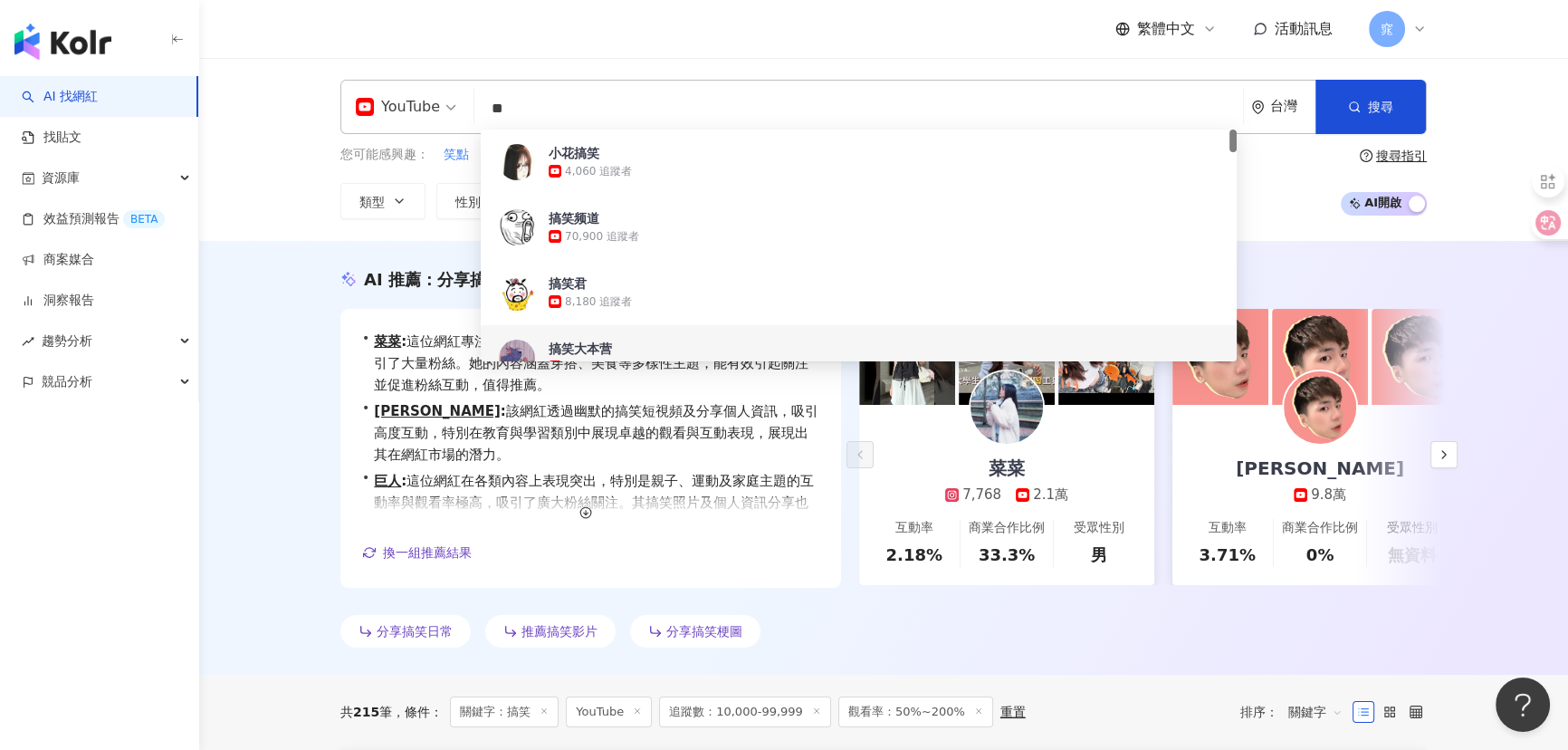
drag, startPoint x: 532, startPoint y: 99, endPoint x: 396, endPoint y: 97, distance: 136.0
click at [396, 97] on div "YouTube ** 台灣 搜尋 b3ad61a2-6d59-4fd6-bf8c-53a6163f6243 1f5edcee-ffff-4e52-a243-7…" at bounding box center [882, 106] width 1086 height 54
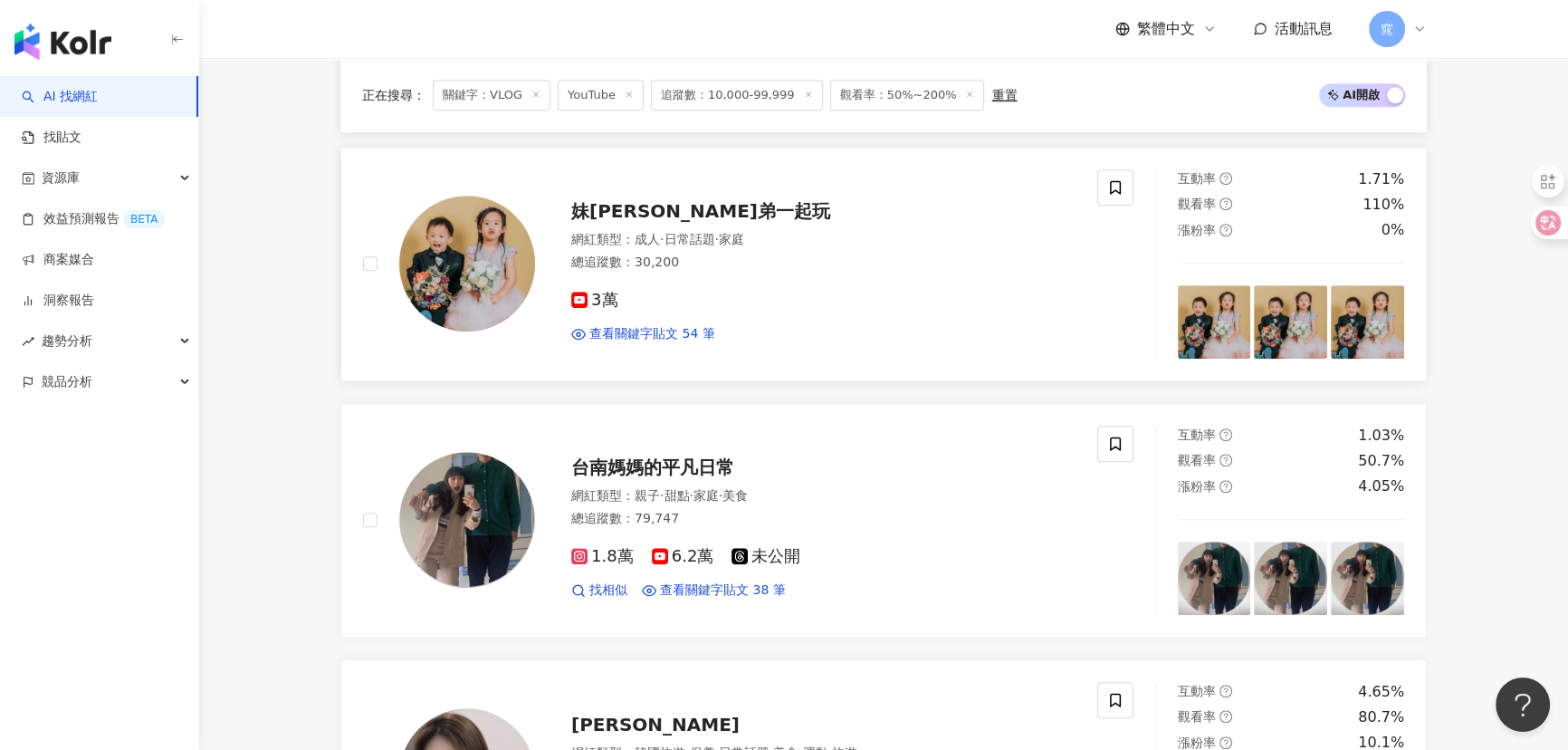
scroll to position [1563, 0]
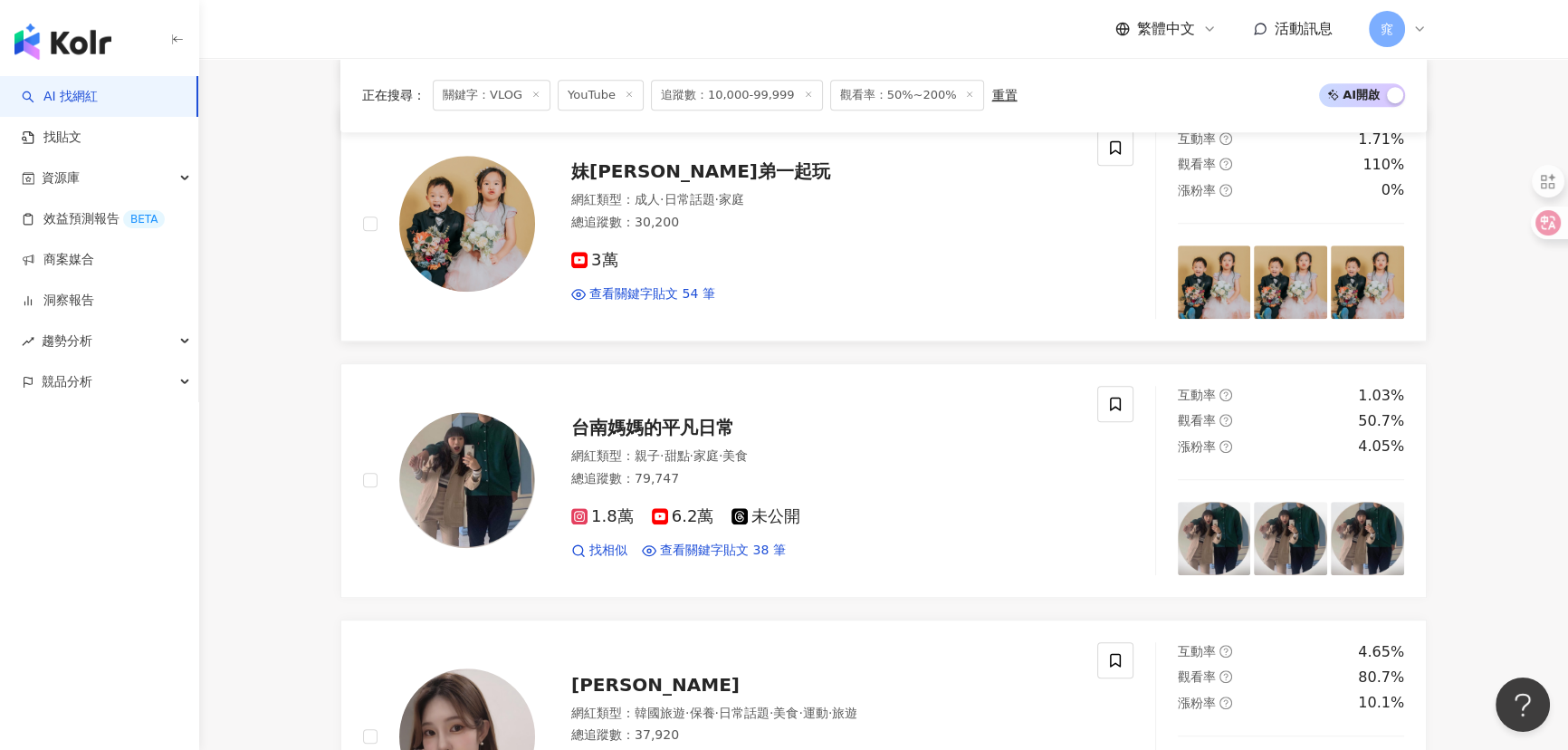
click at [668, 166] on span "妹比睿弟一起玩" at bounding box center [700, 170] width 258 height 22
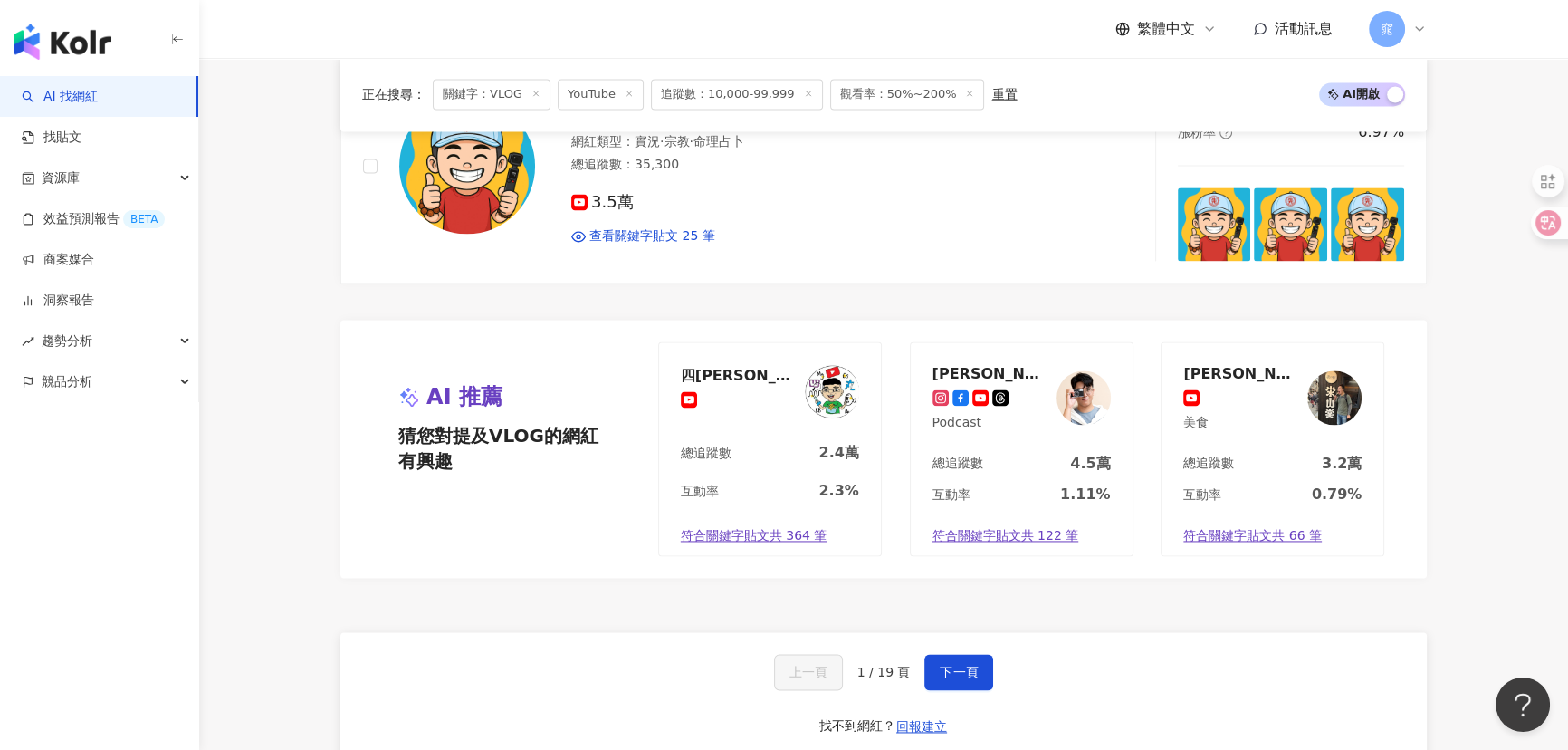
scroll to position [3292, 0]
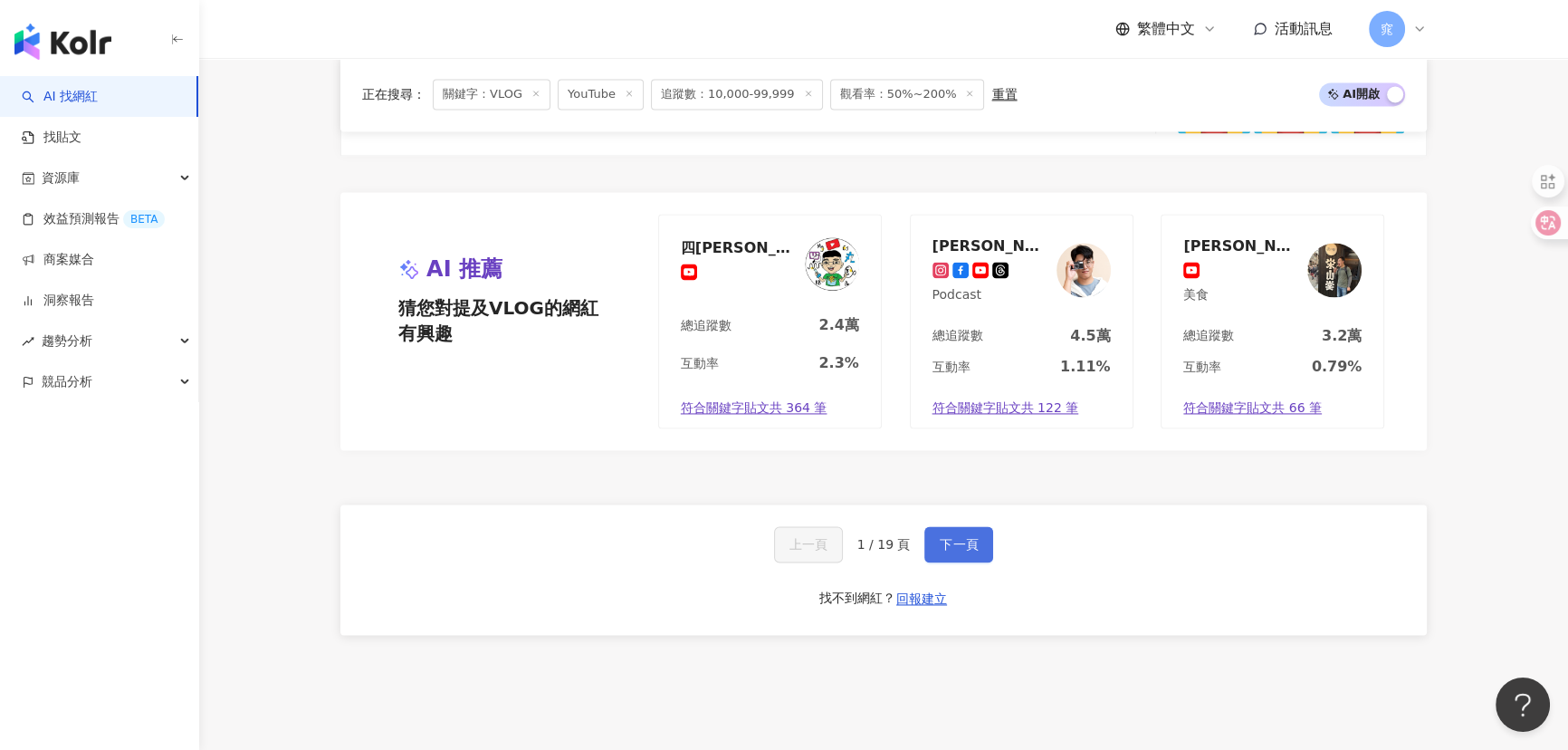
click at [939, 537] on span "下一頁" at bounding box center [958, 544] width 38 height 14
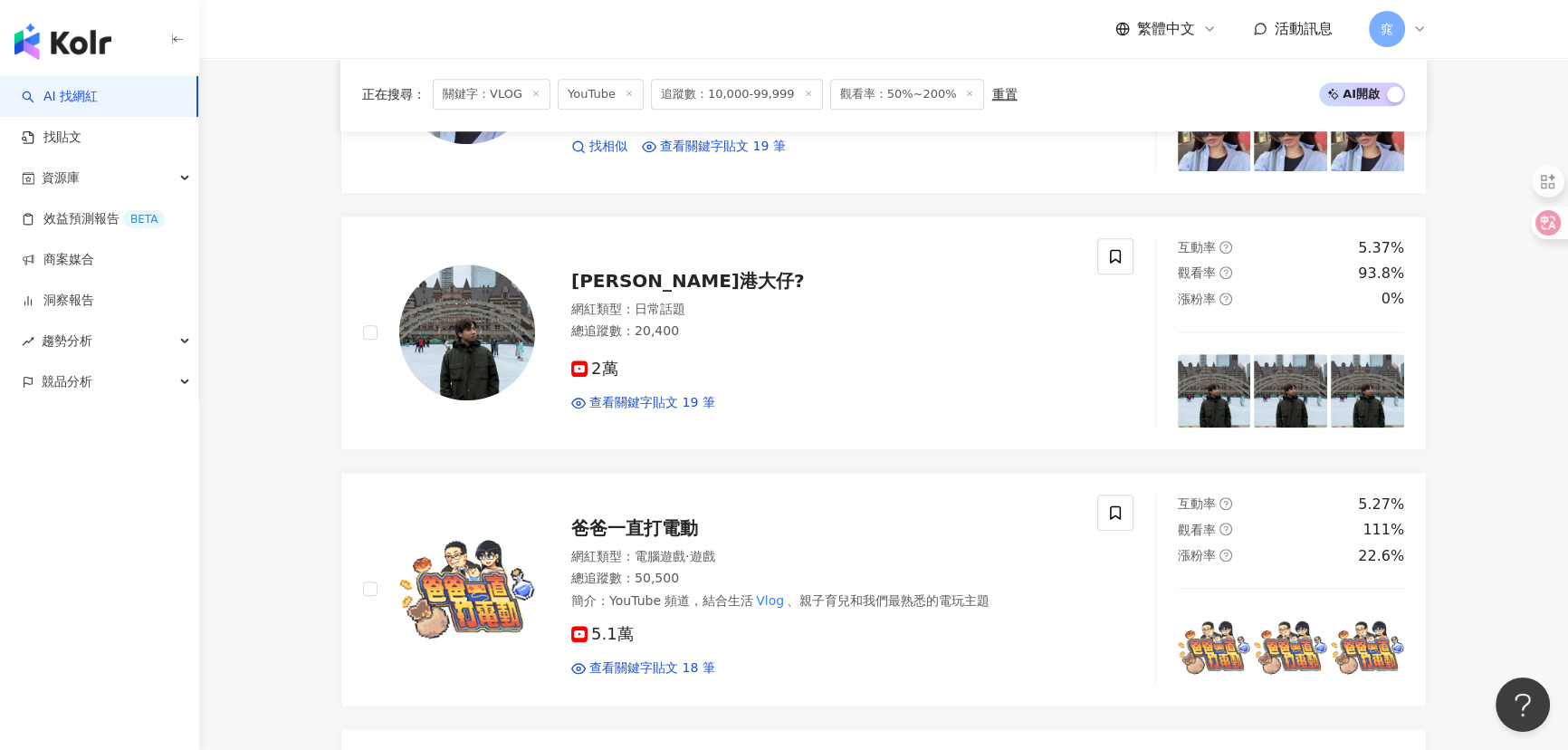
scroll to position [2386, 0]
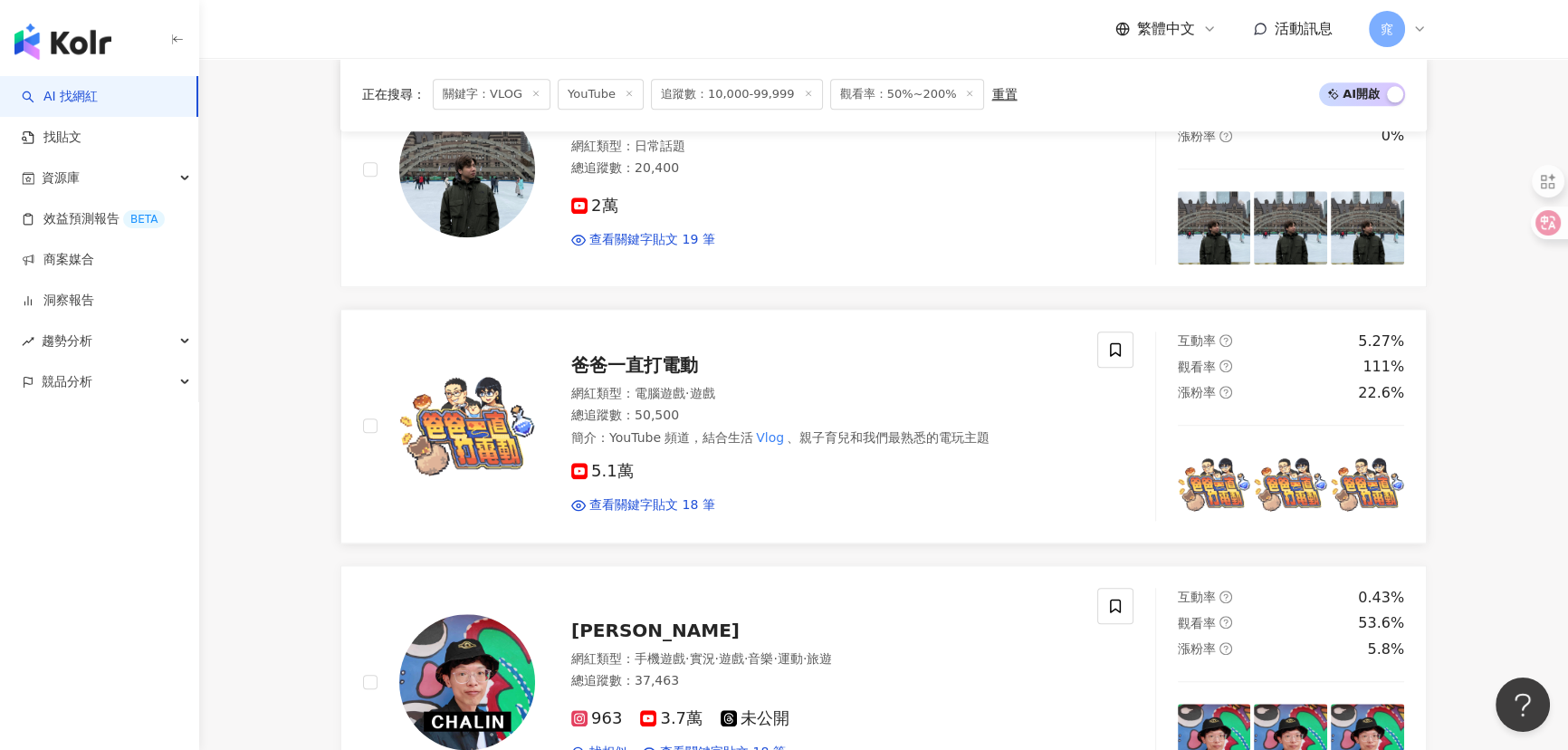
click at [661, 362] on span "爸爸一直打電動" at bounding box center [634, 365] width 127 height 22
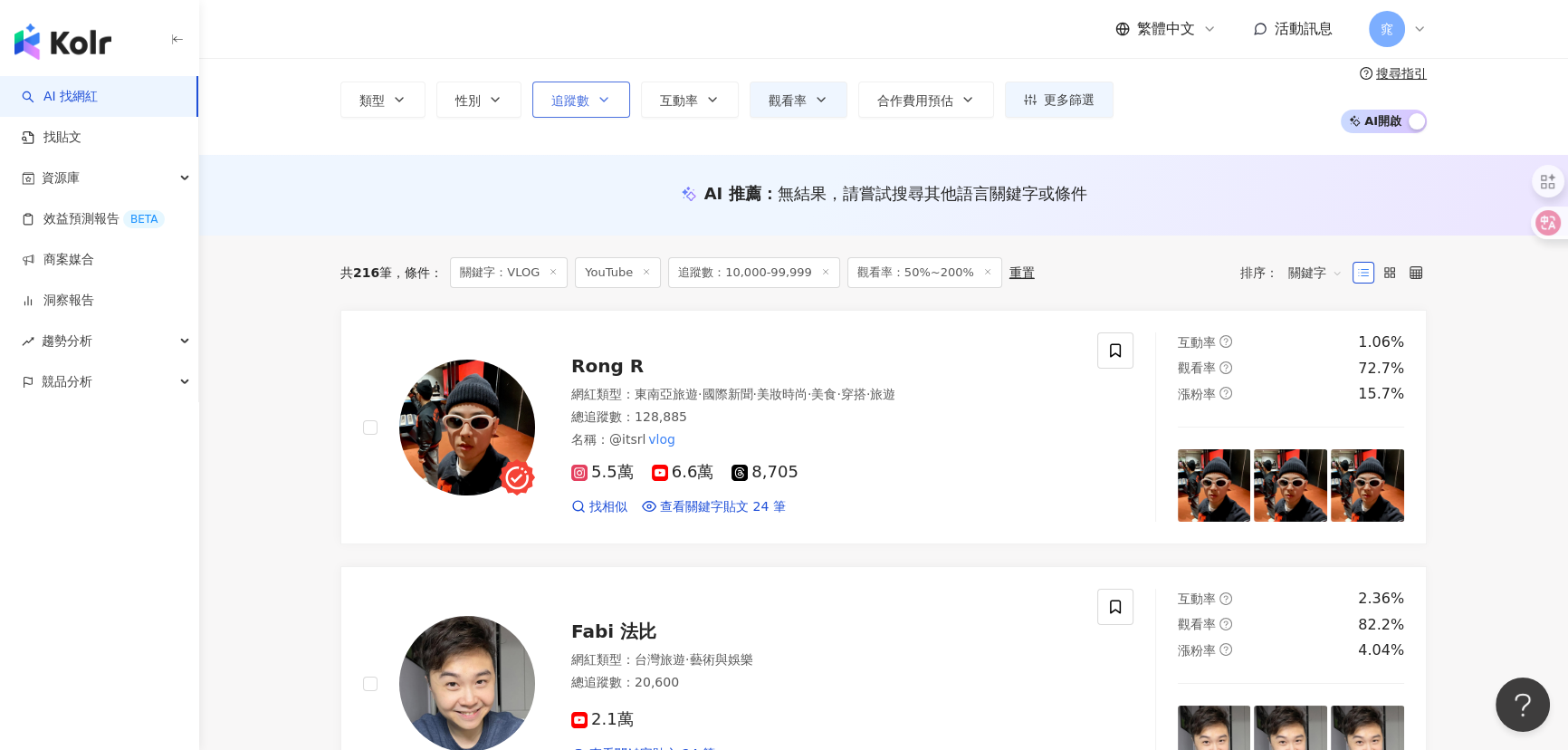
scroll to position [0, 0]
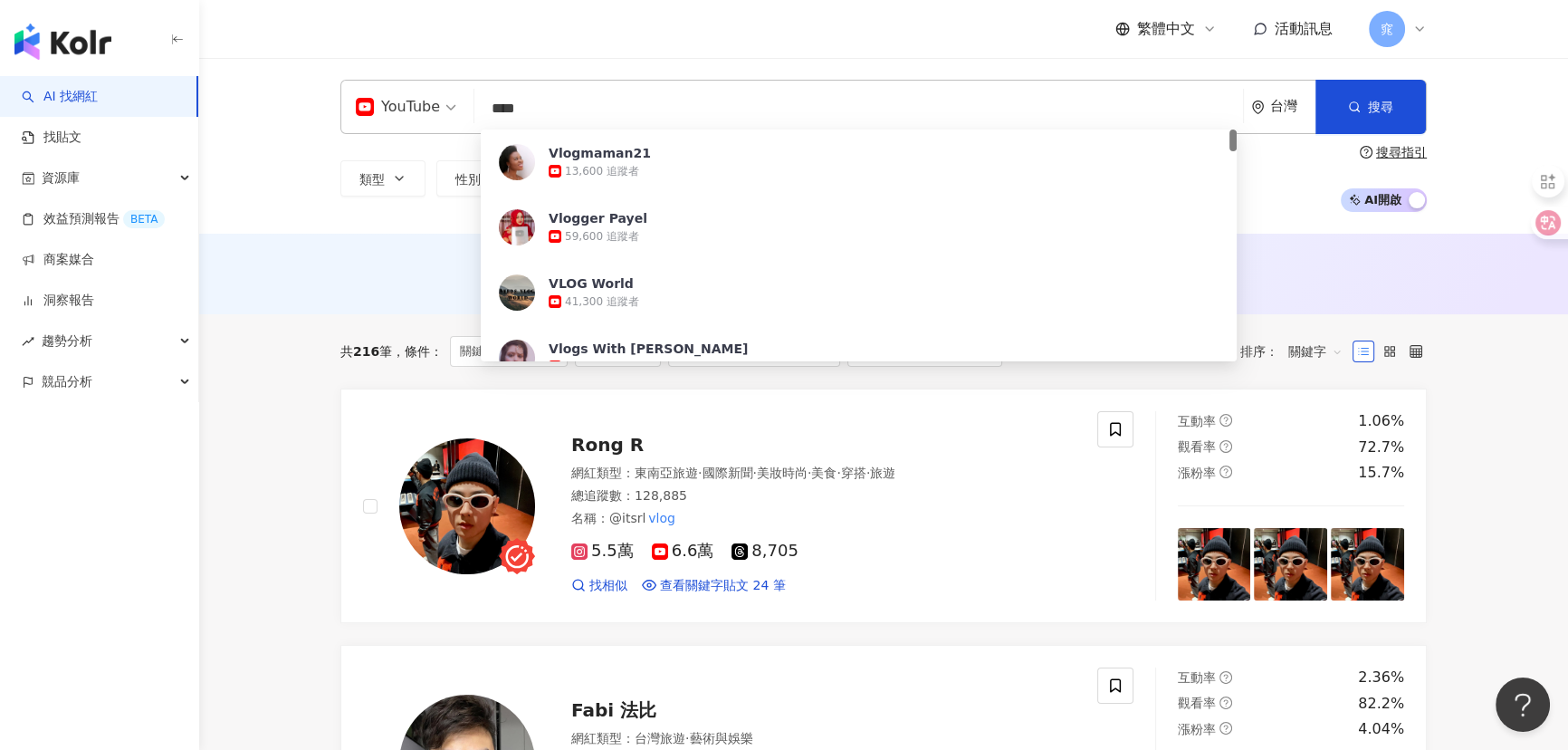
drag, startPoint x: 565, startPoint y: 119, endPoint x: 475, endPoint y: 106, distance: 90.9
click at [467, 113] on div "YouTube **** 台灣 搜尋 48921305-1ee4-479c-a442-13efe383386f Vlogmaman21 13,600 追蹤者 …" at bounding box center [882, 106] width 1086 height 54
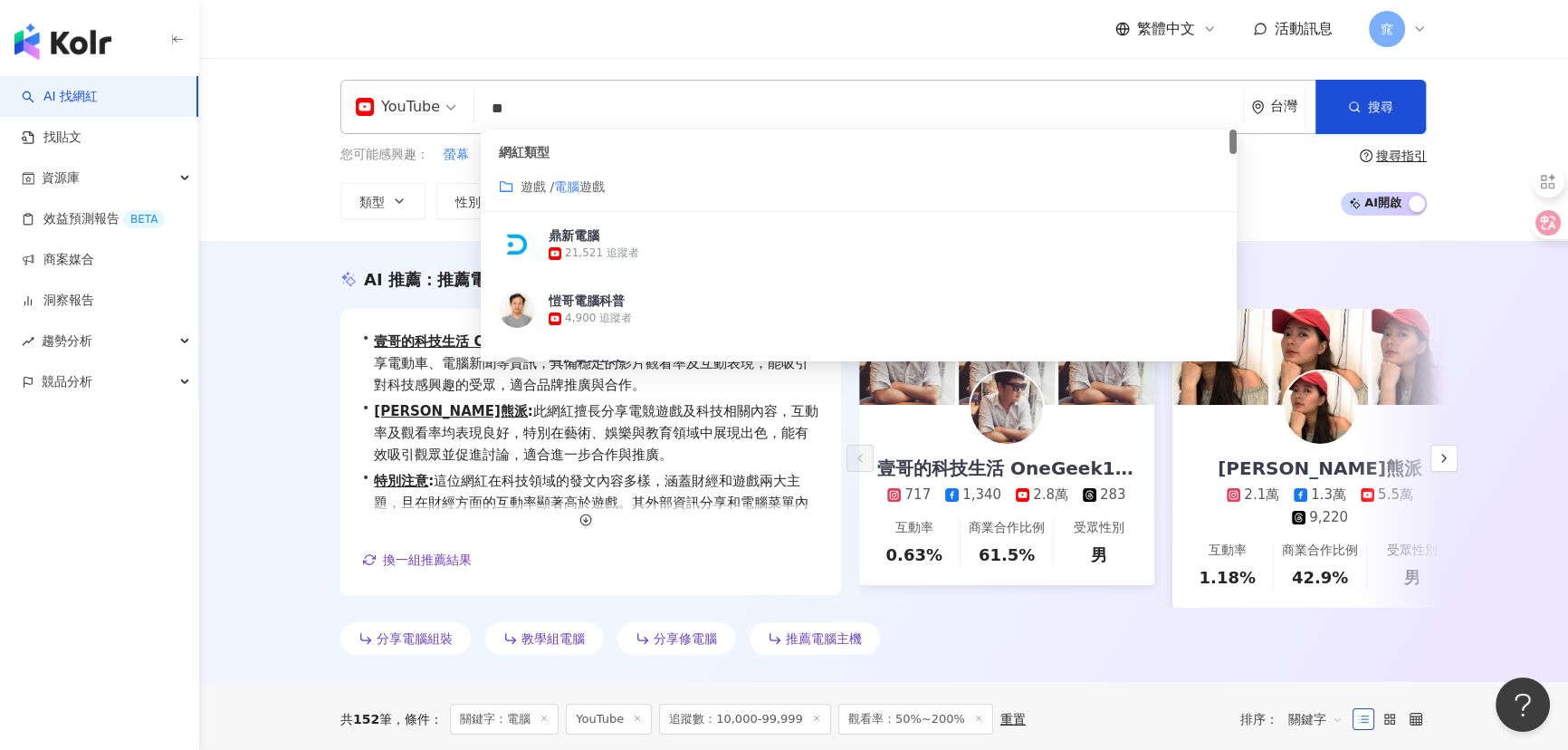
drag, startPoint x: 545, startPoint y: 99, endPoint x: 352, endPoint y: 63, distance: 196.3
click at [352, 63] on div "YouTube ** 台灣 搜尋 customizedTag c0537aaa-c0e5-47c6-95c2-e8418975ffd7 網紅類型 遊戲 / 電…" at bounding box center [882, 149] width 1368 height 183
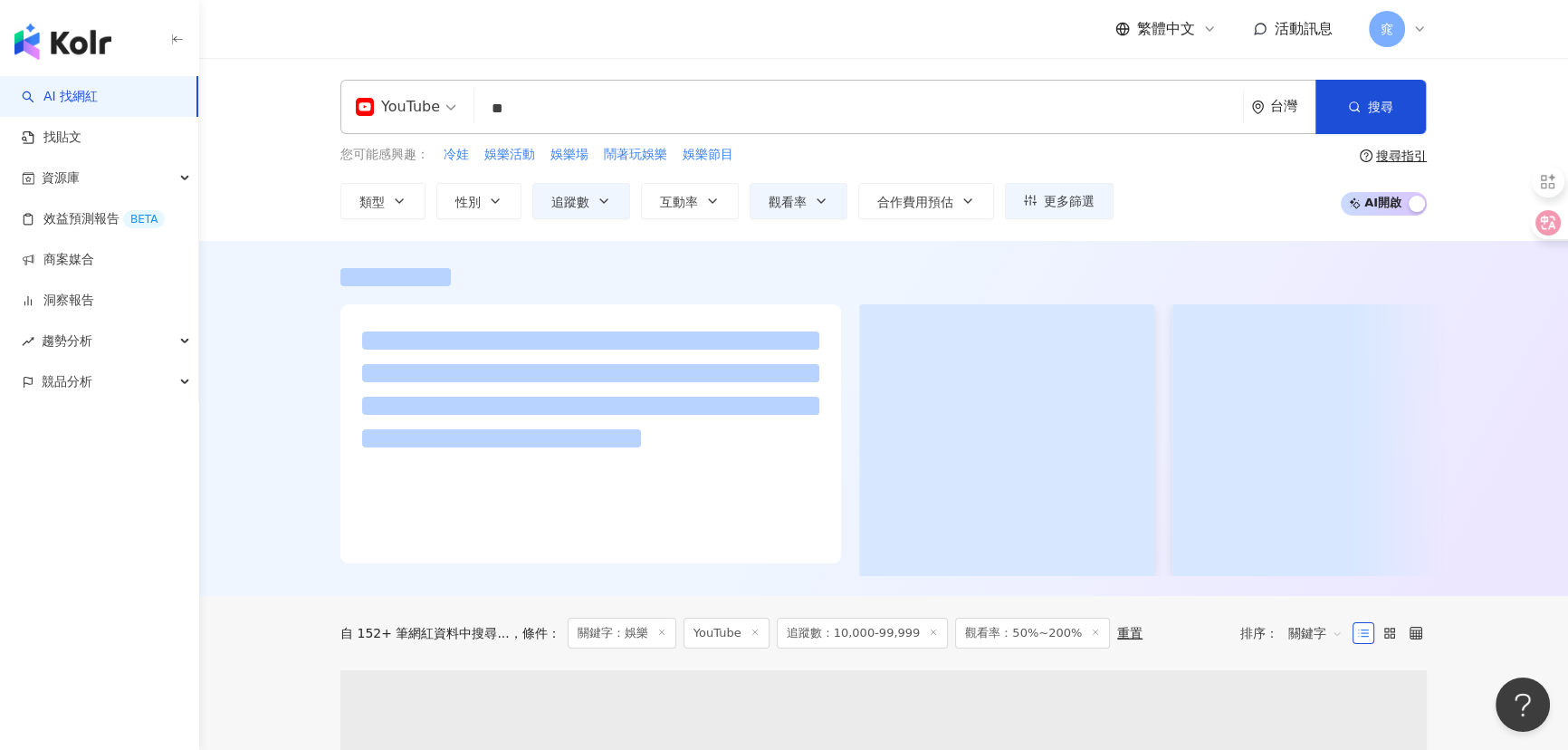
click at [278, 386] on div at bounding box center [882, 418] width 1368 height 355
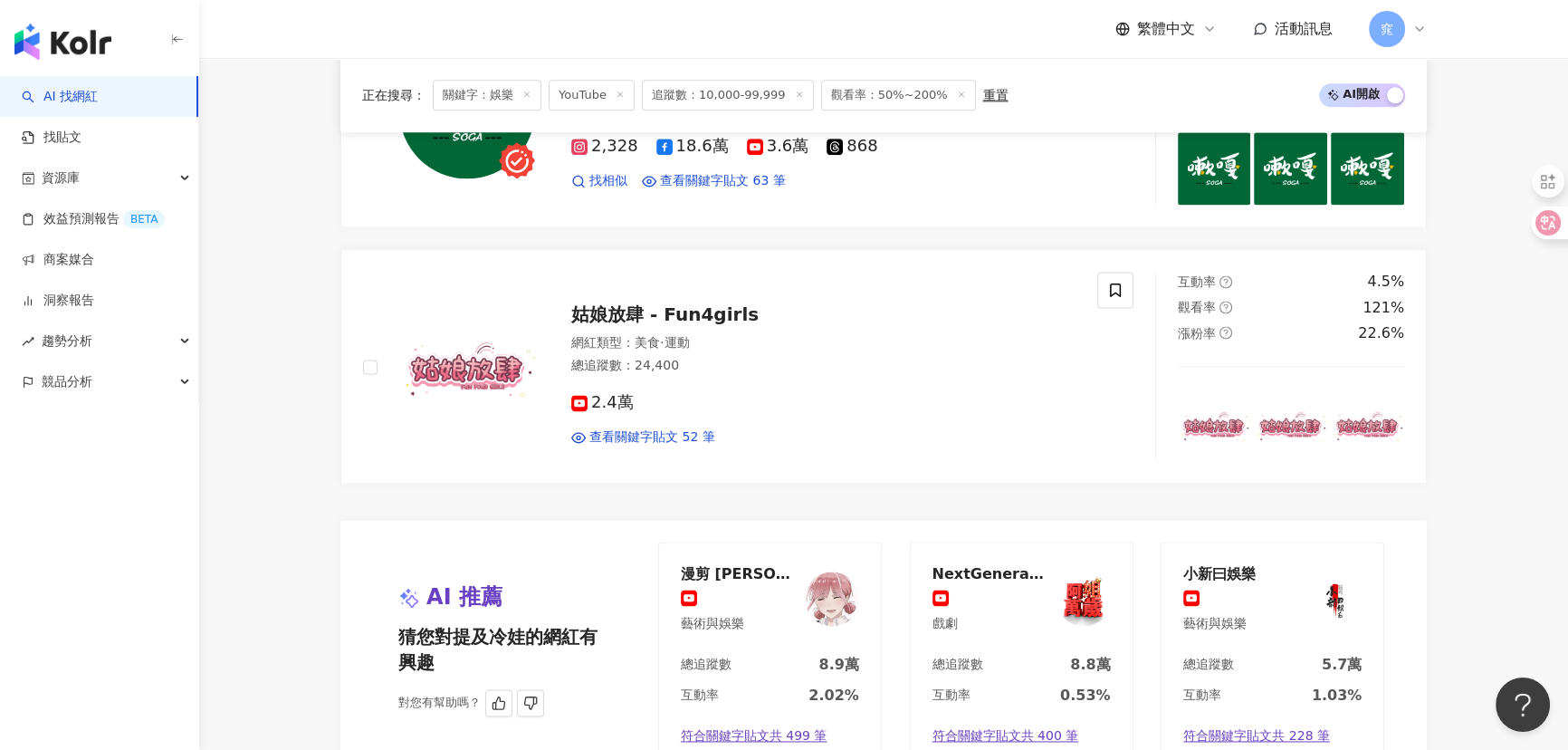
scroll to position [3385, 0]
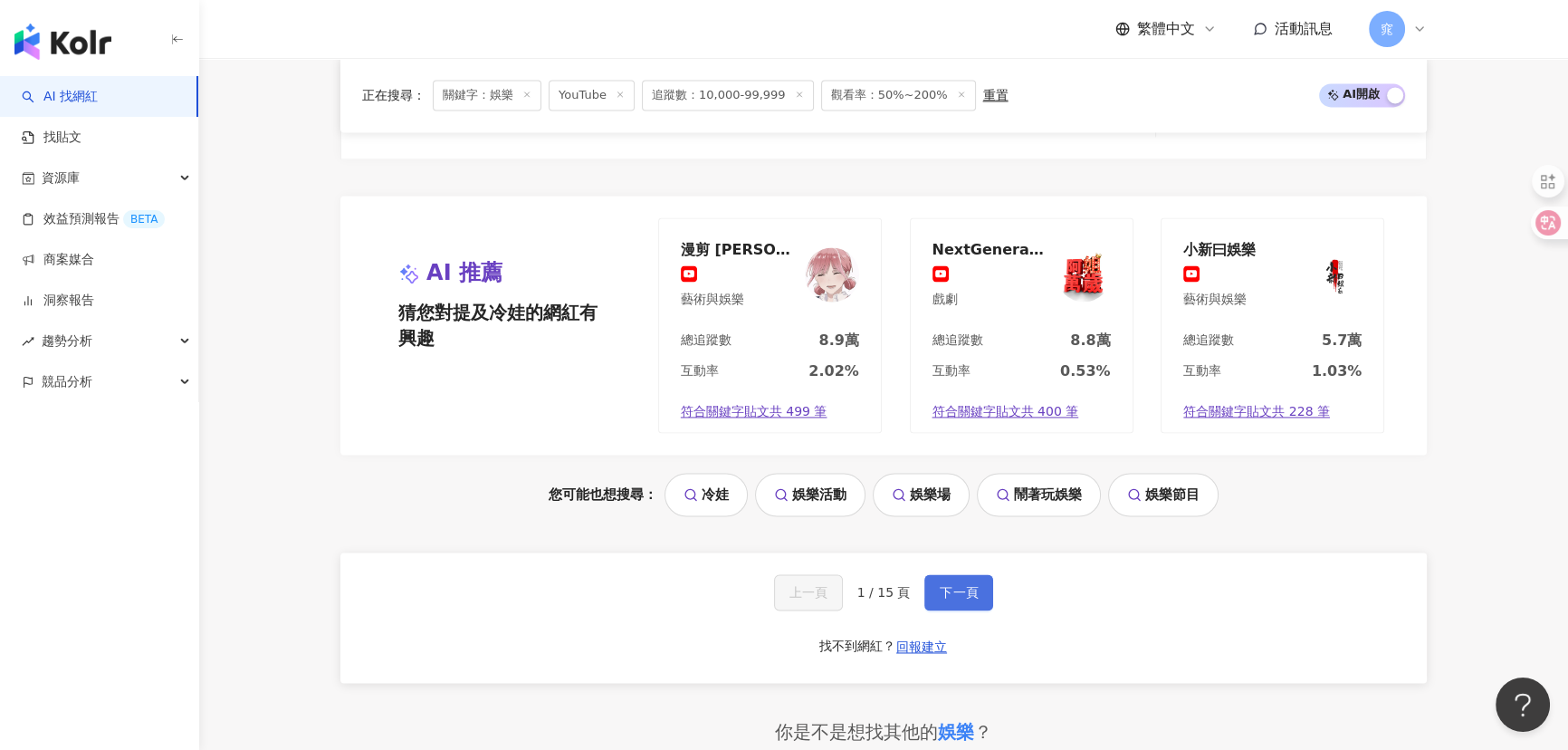
click at [966, 591] on span "下一頁" at bounding box center [958, 592] width 38 height 14
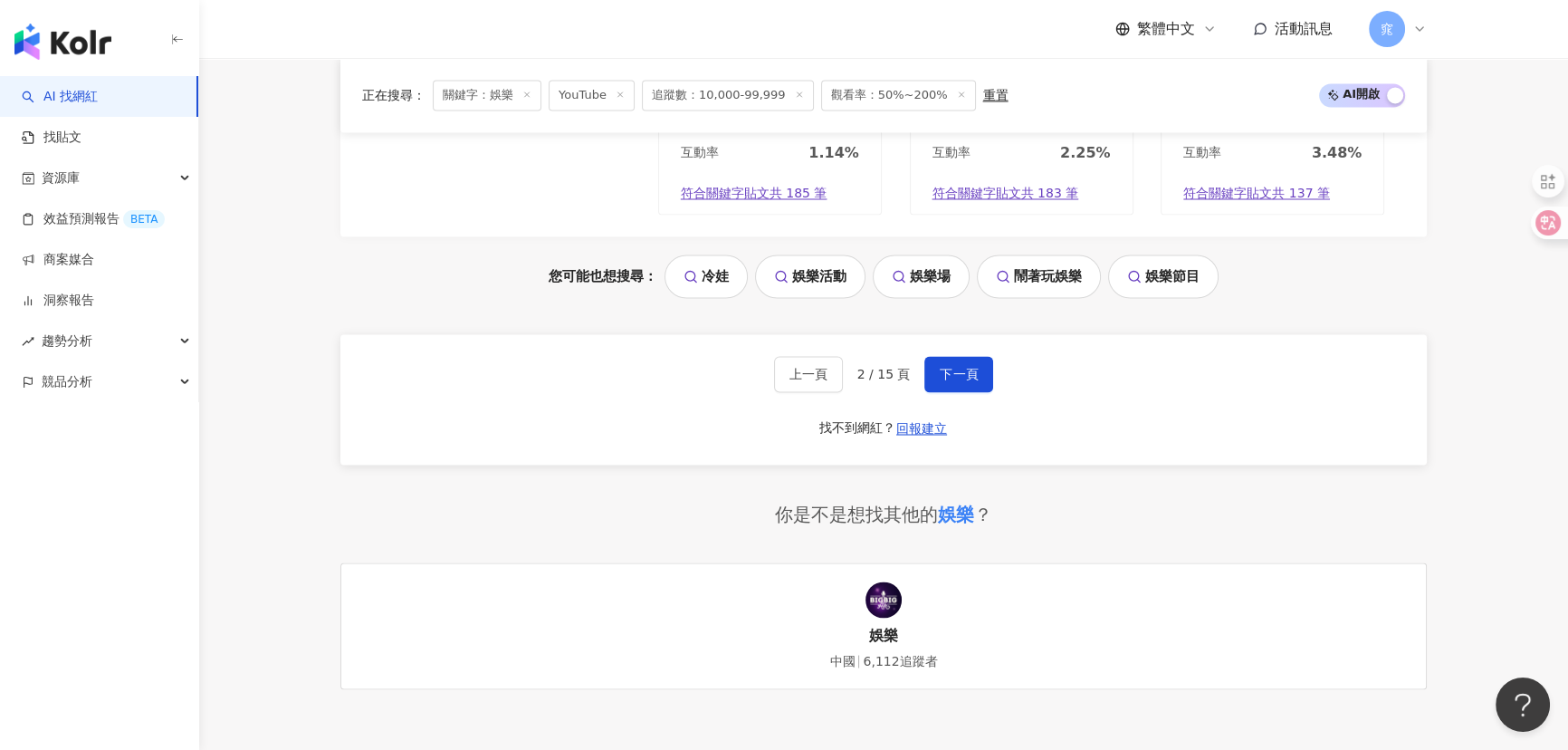
scroll to position [3867, 0]
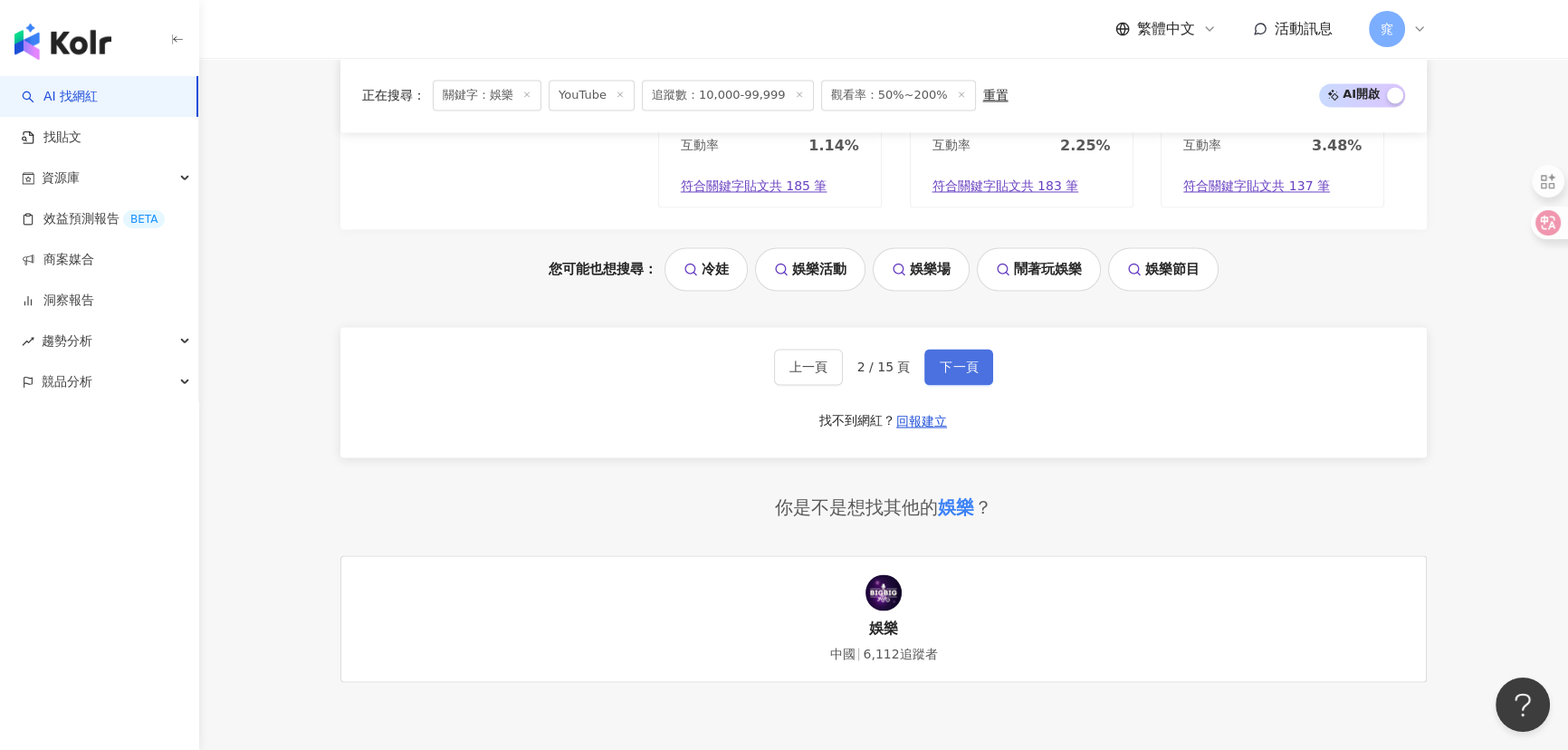
click at [953, 371] on button "下一頁" at bounding box center [958, 366] width 69 height 36
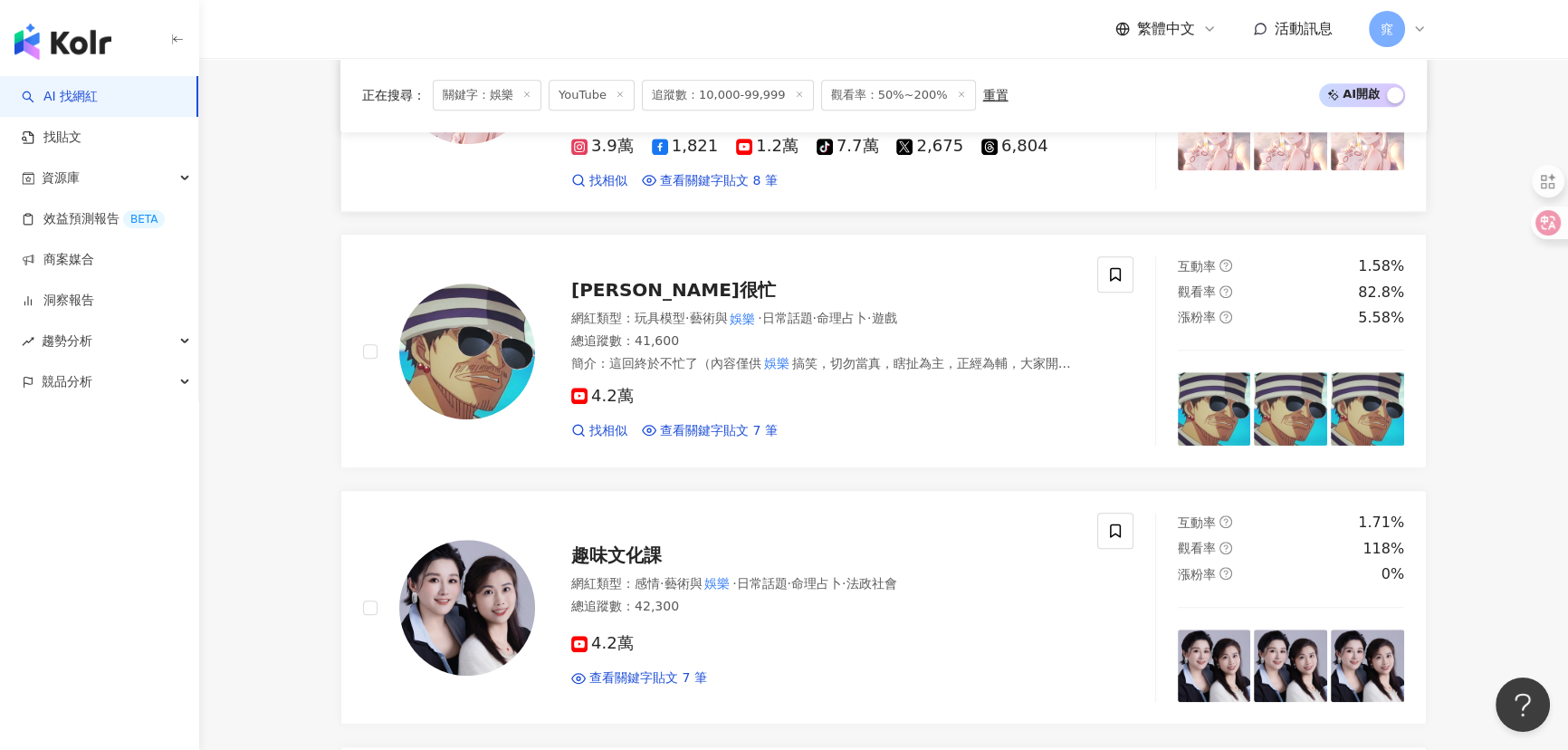
scroll to position [1660, 0]
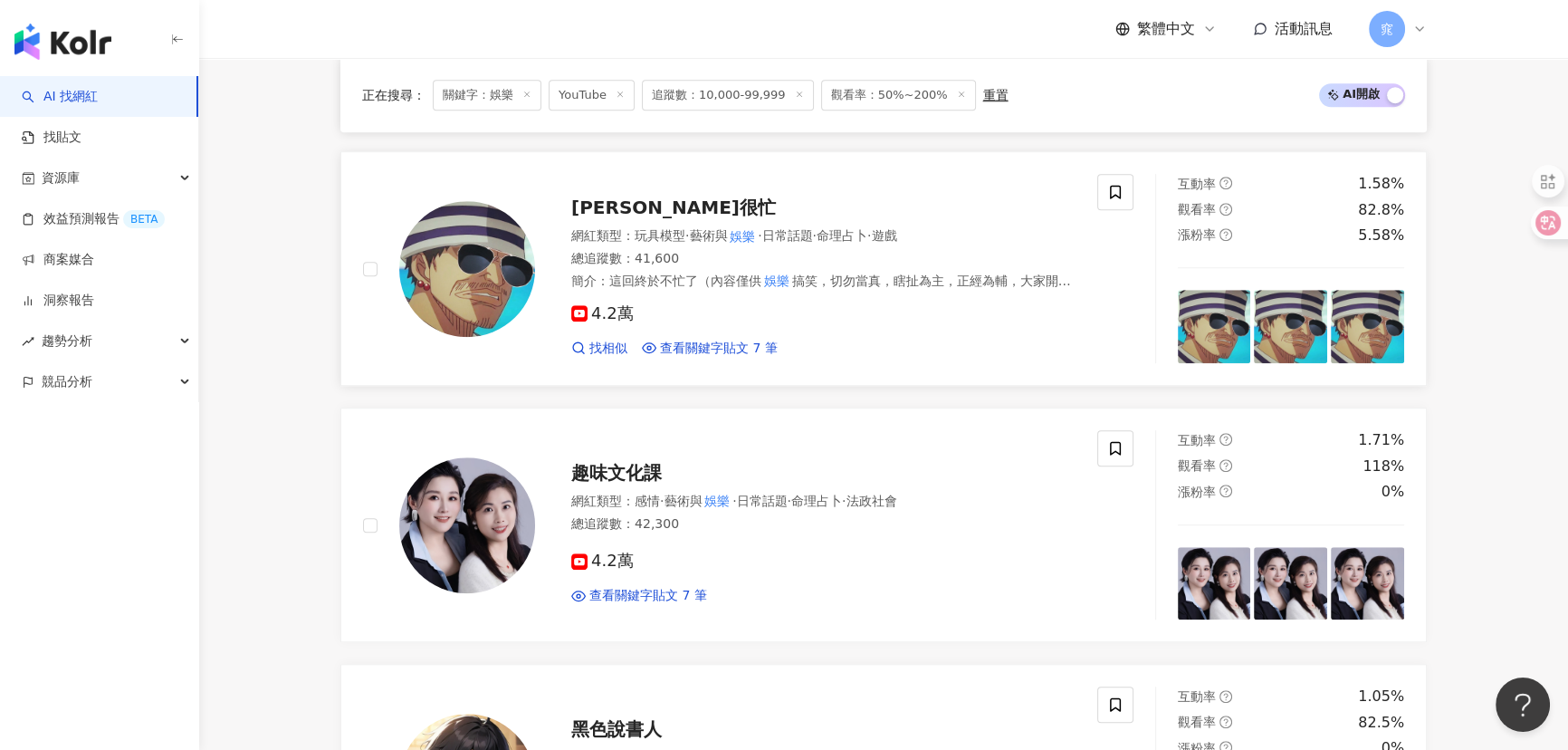
click at [618, 203] on span "阿金很忙" at bounding box center [673, 206] width 205 height 22
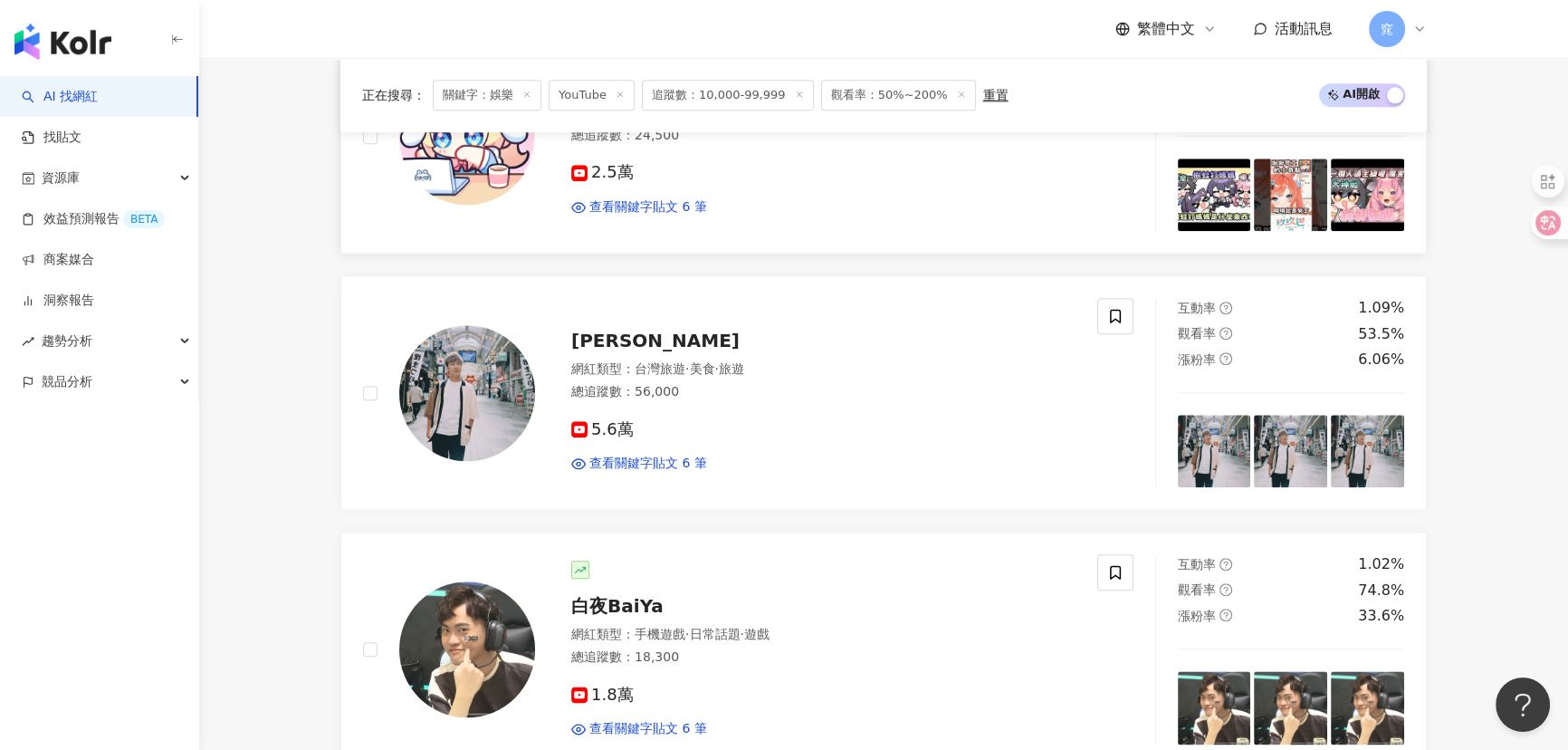
scroll to position [2565, 0]
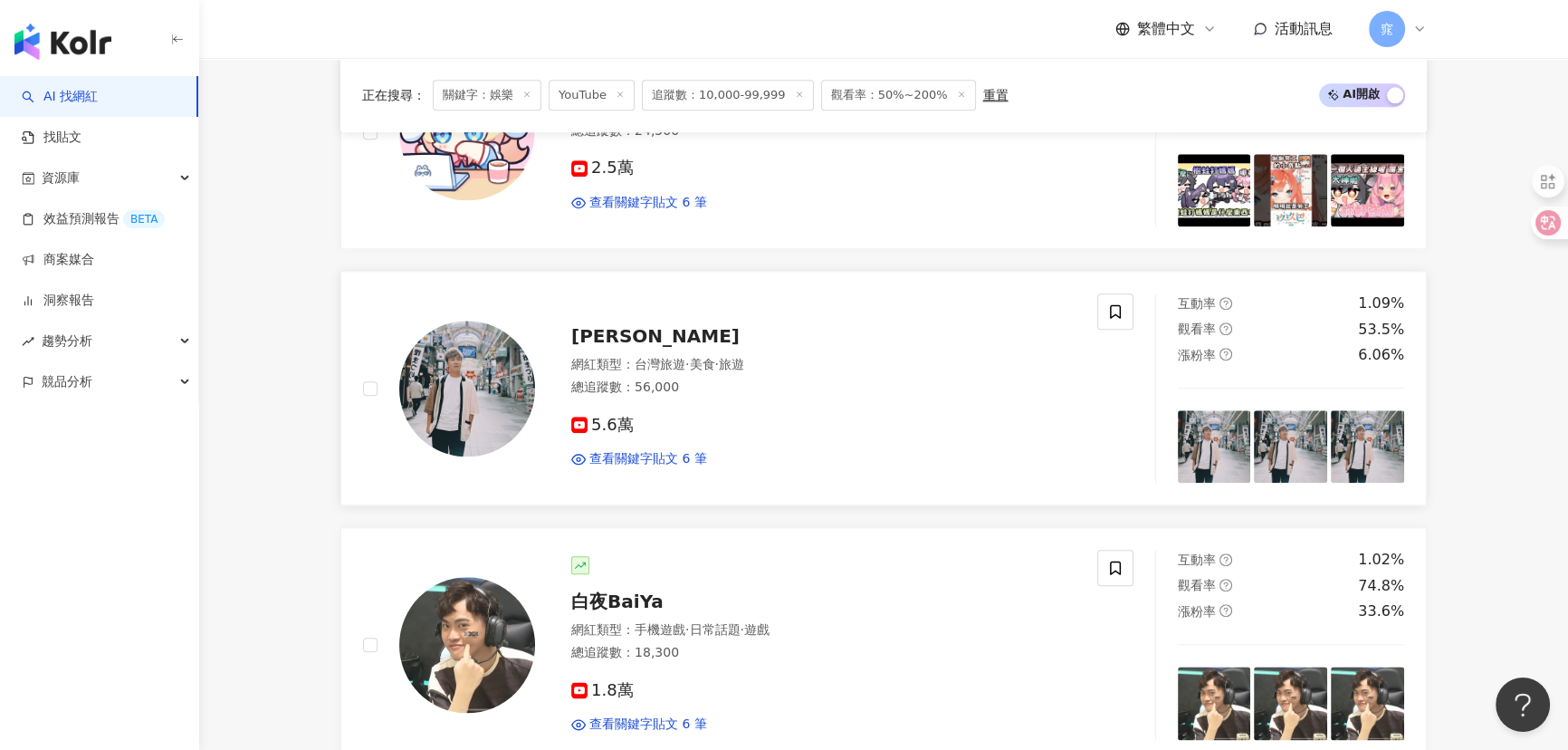
click at [671, 334] on span "周奕瑋JARvelogue" at bounding box center [655, 335] width 169 height 22
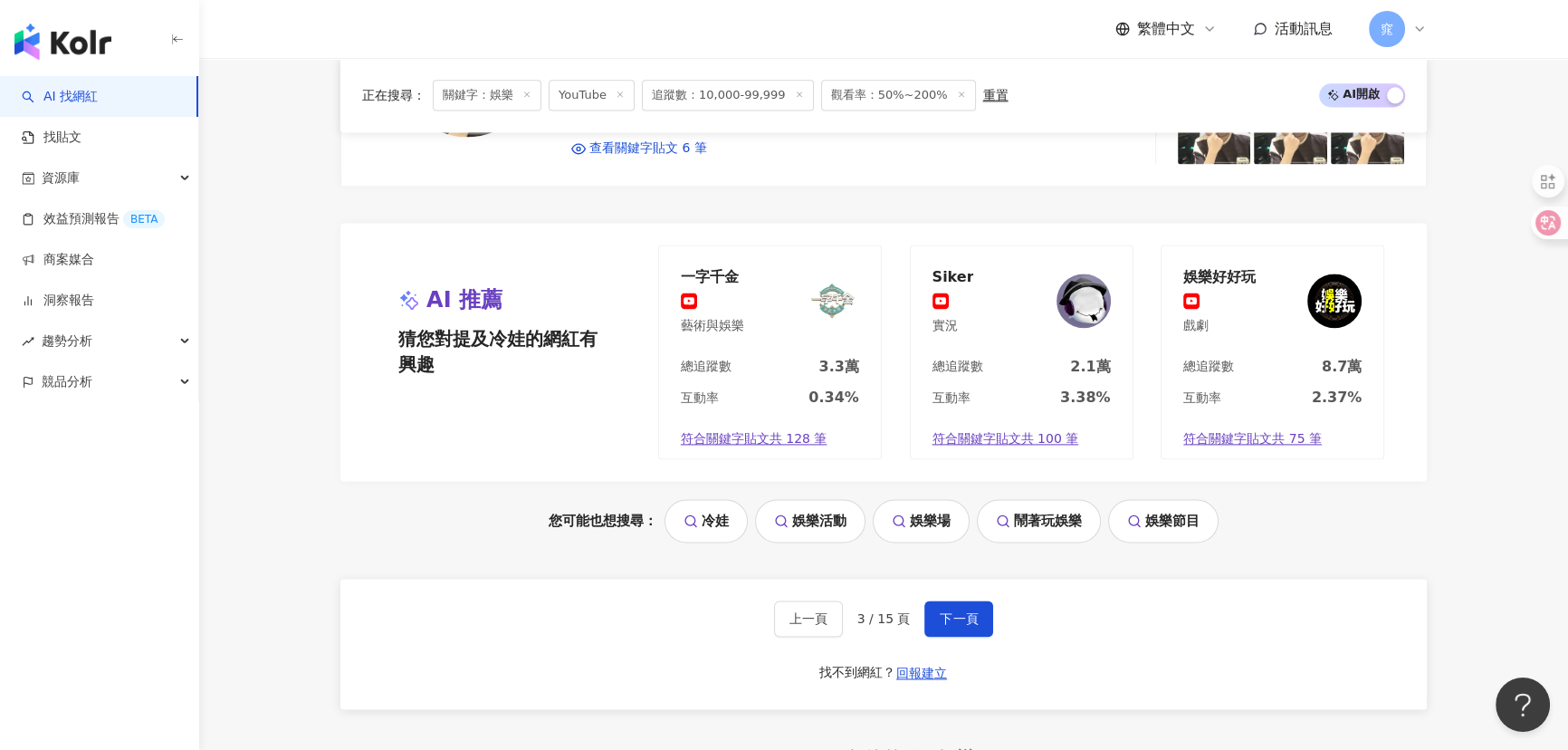
scroll to position [3471, 0]
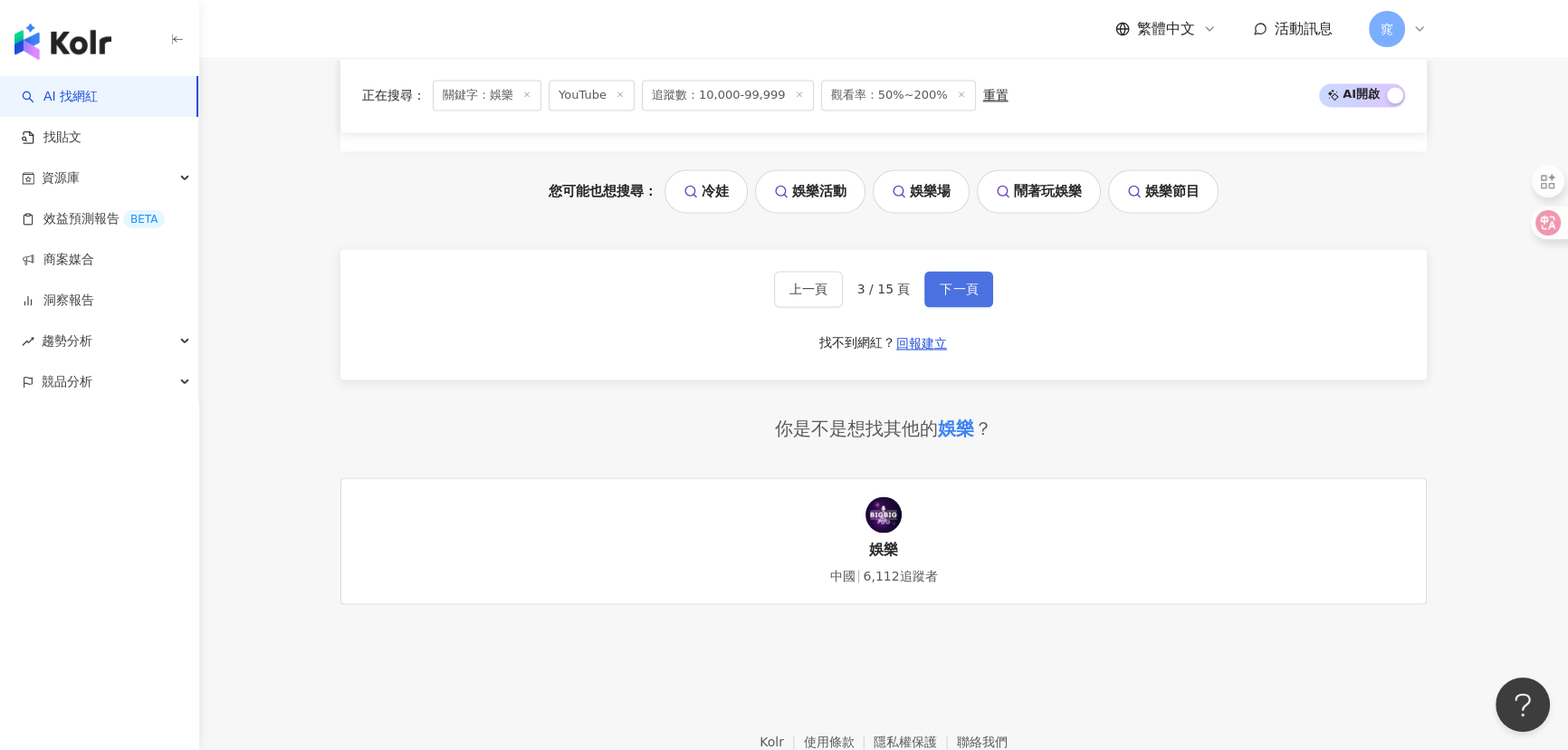
click at [946, 284] on span "下一頁" at bounding box center [958, 288] width 38 height 14
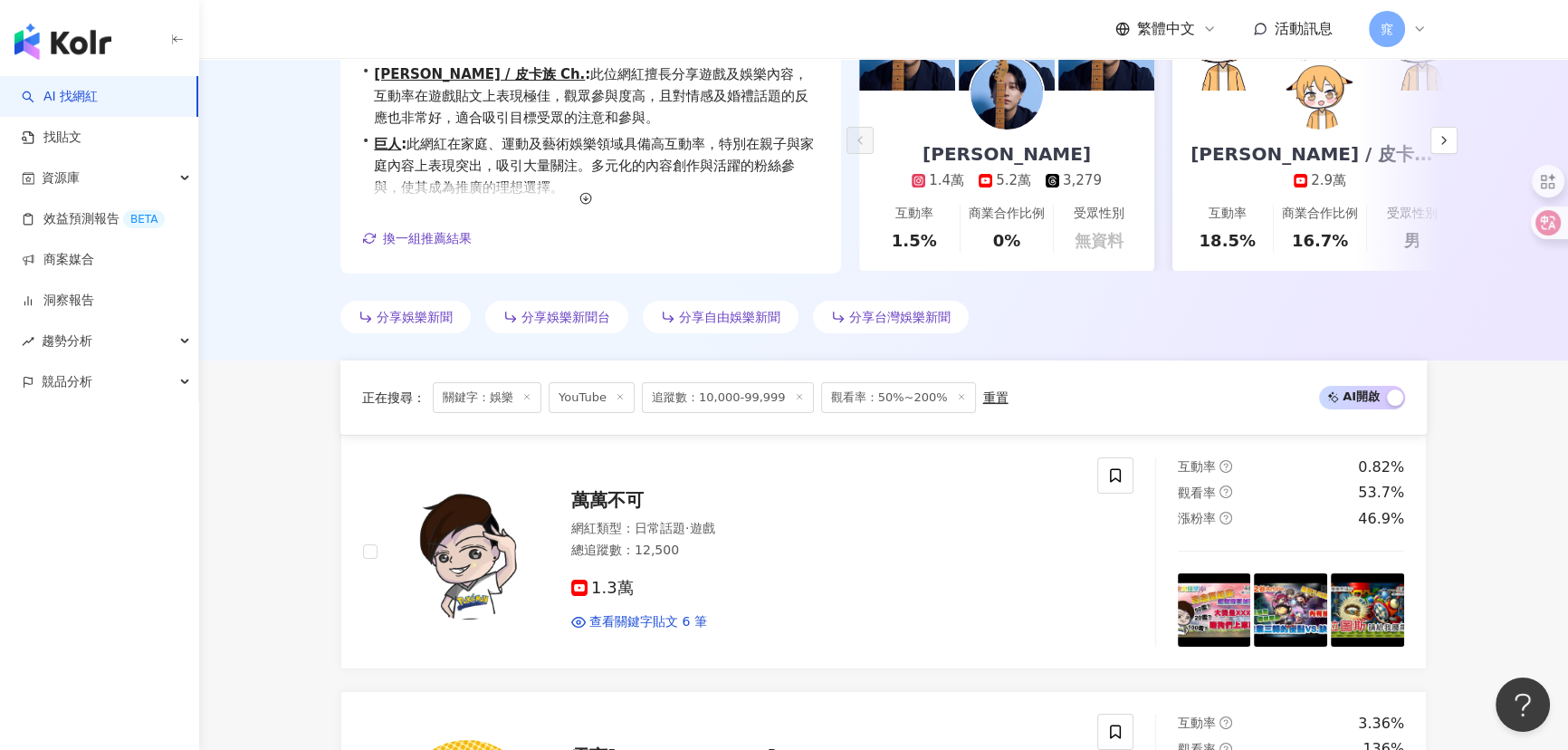
scroll to position [0, 0]
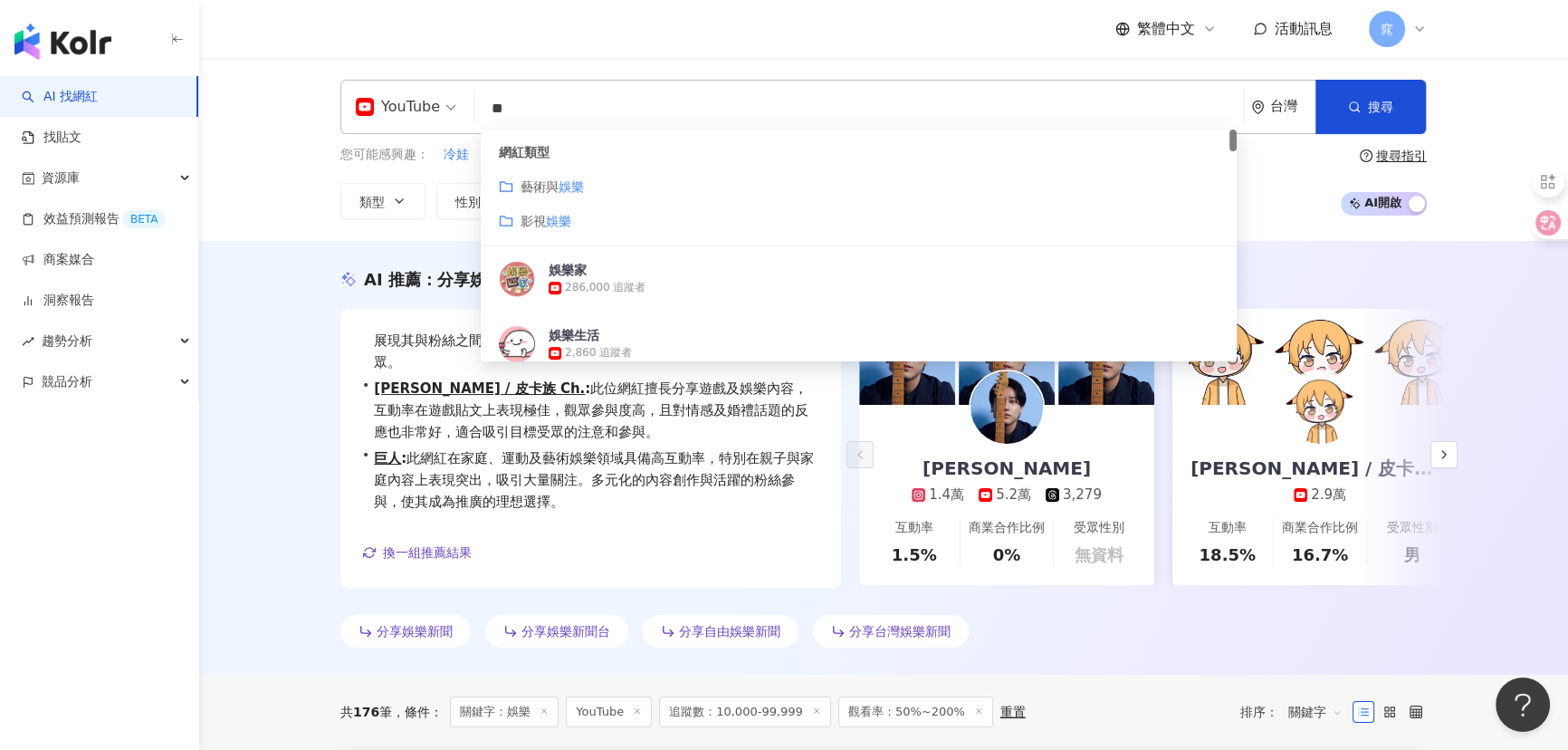
drag, startPoint x: 553, startPoint y: 116, endPoint x: 306, endPoint y: 64, distance: 252.4
click at [306, 64] on div "YouTube ** 台灣 搜尋 customizedTag 8cf593f5-8bd1-4f9b-aee8-bc5f87d3dd30 網紅類型 藝術與 娛樂…" at bounding box center [882, 149] width 1368 height 183
click at [555, 103] on input "**" at bounding box center [859, 109] width 754 height 34
type input "*"
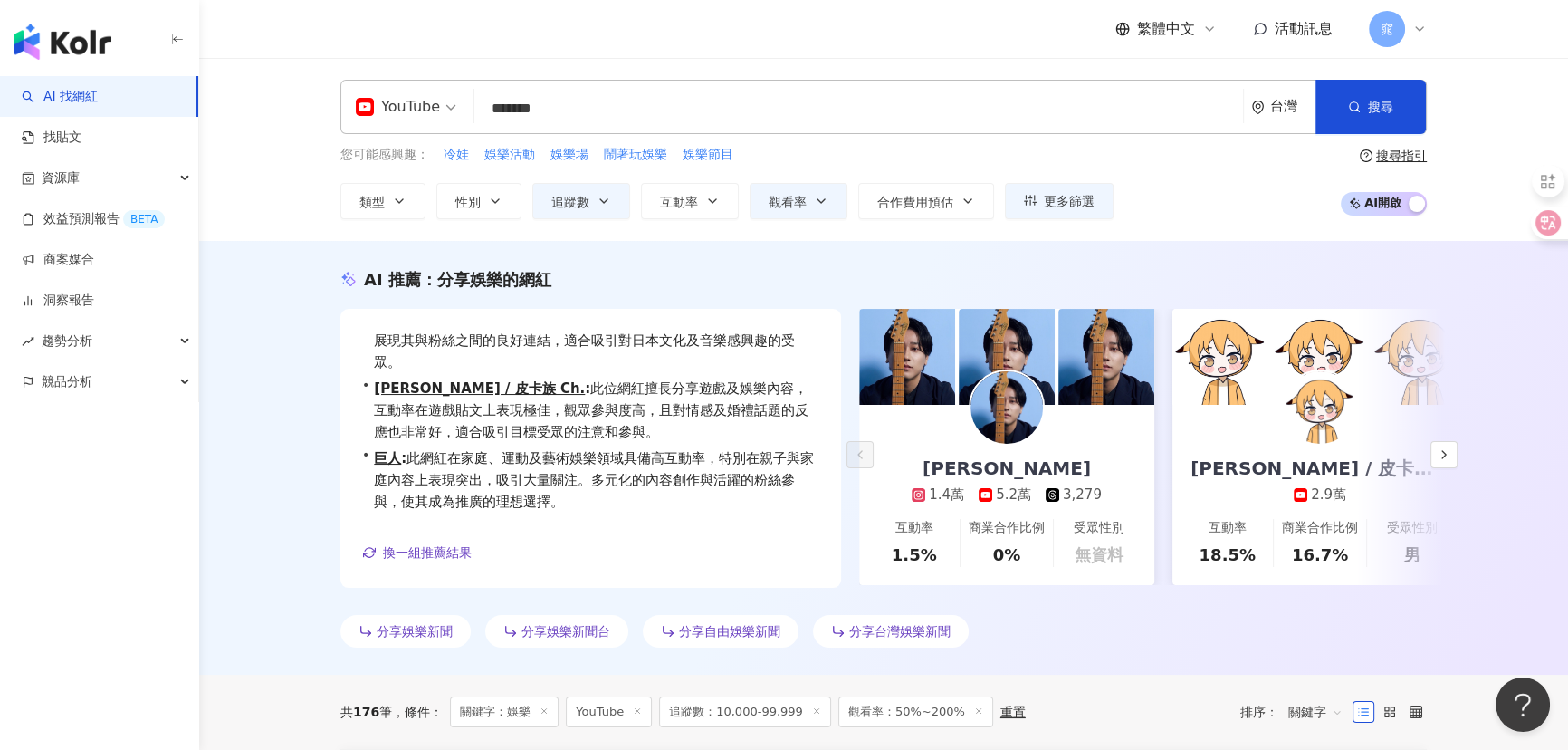
type input "*******"
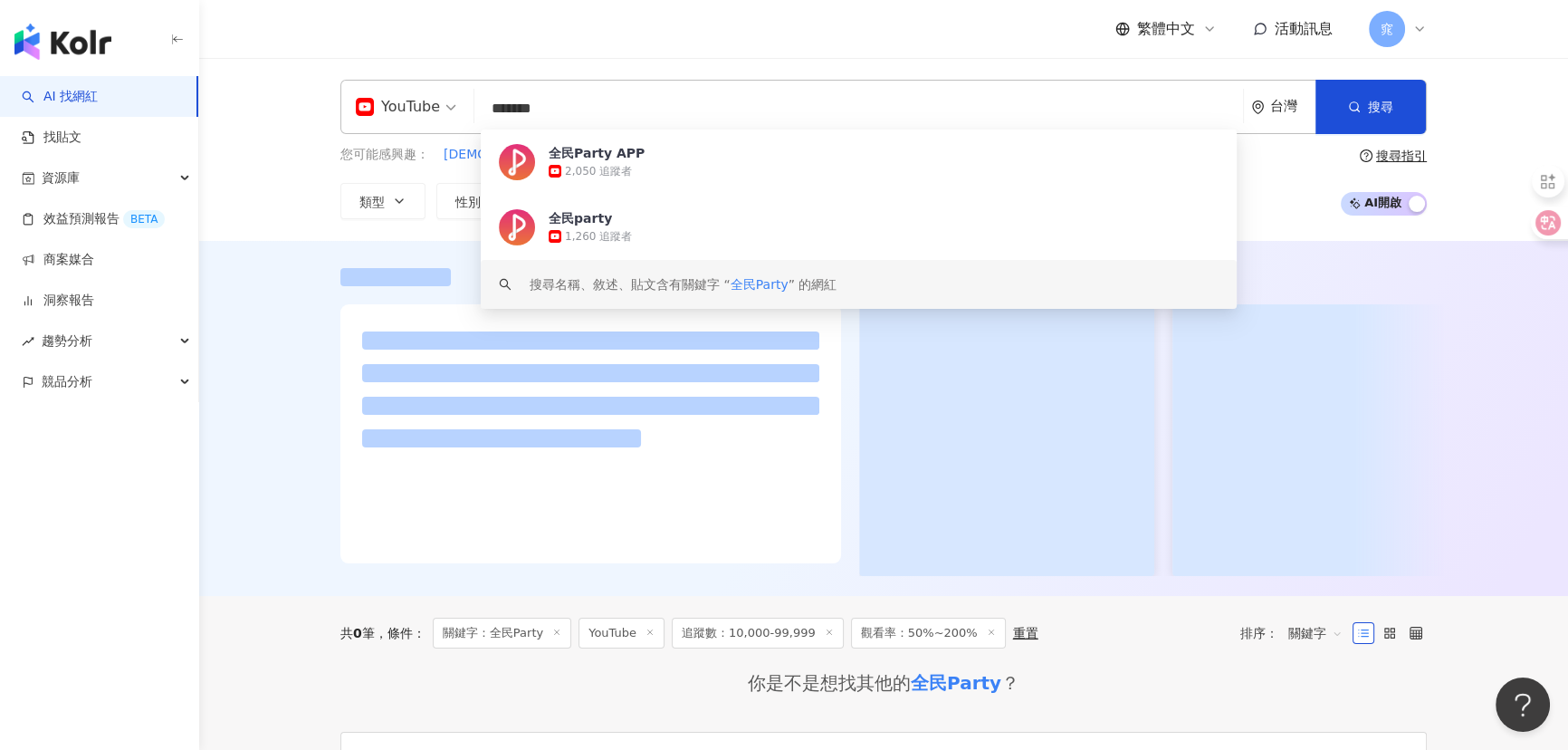
drag, startPoint x: 262, startPoint y: 545, endPoint x: 305, endPoint y: 544, distance: 43.0
click at [271, 545] on div at bounding box center [882, 418] width 1368 height 355
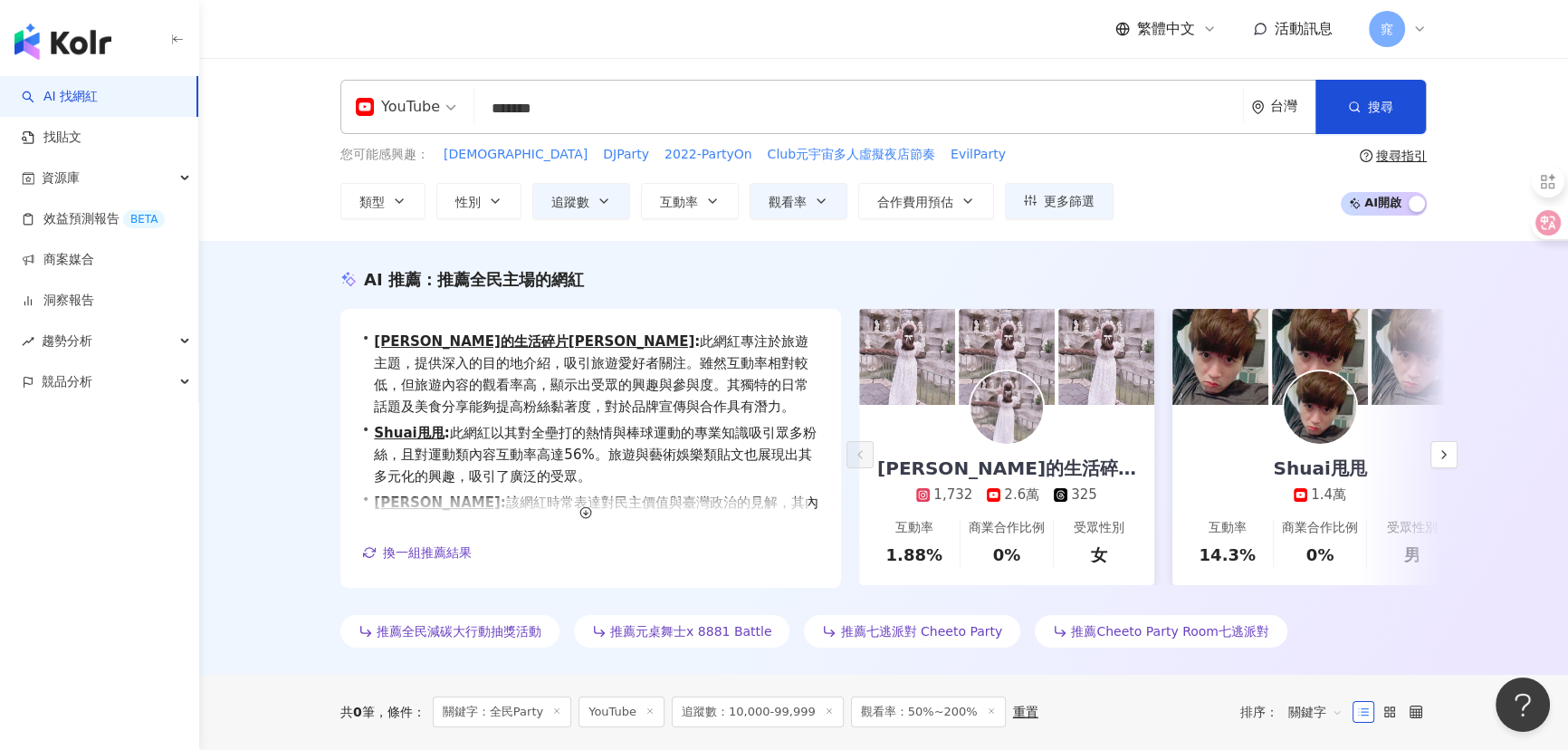
click at [446, 107] on span "YouTube" at bounding box center [406, 107] width 100 height 29
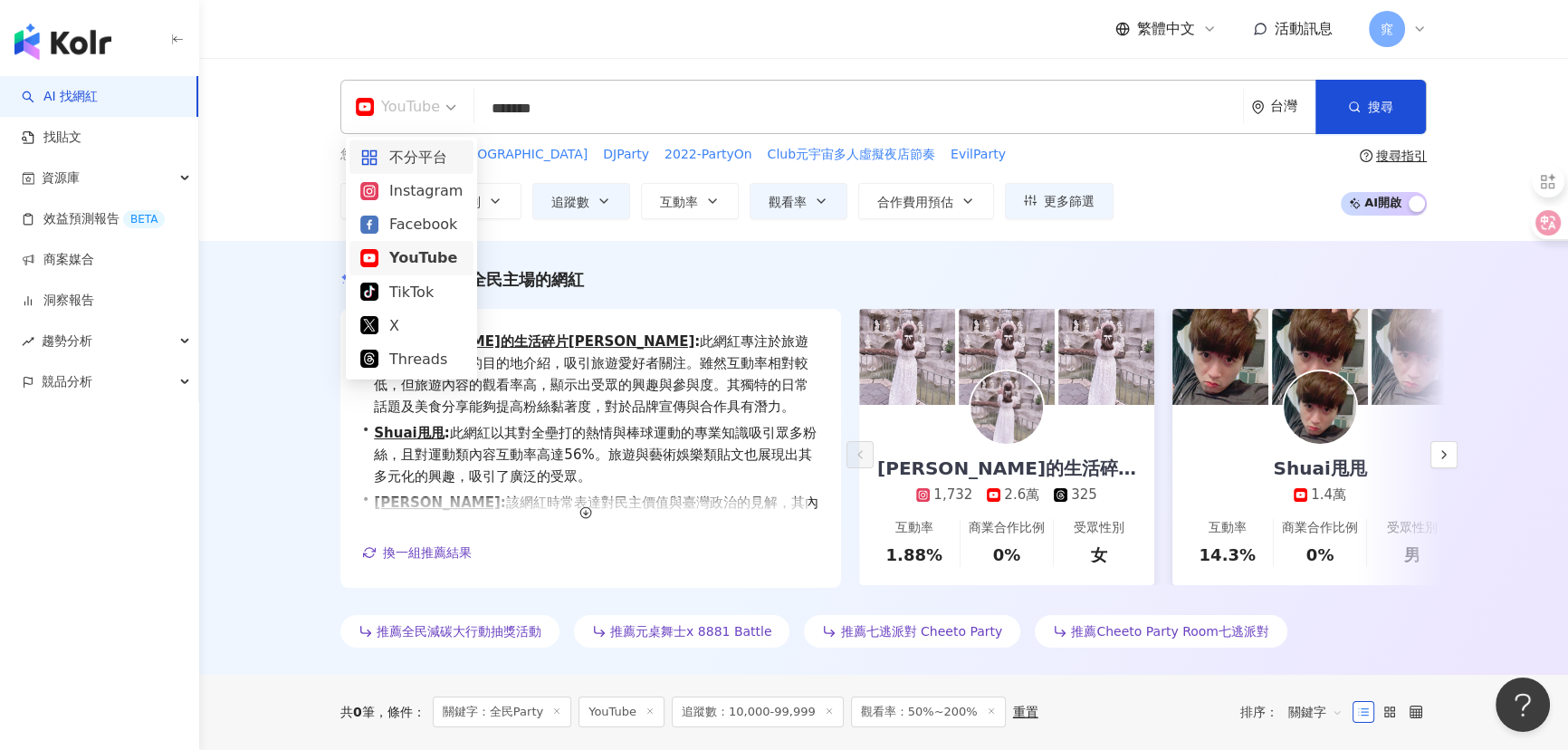
click at [423, 154] on div "不分平台" at bounding box center [411, 157] width 102 height 23
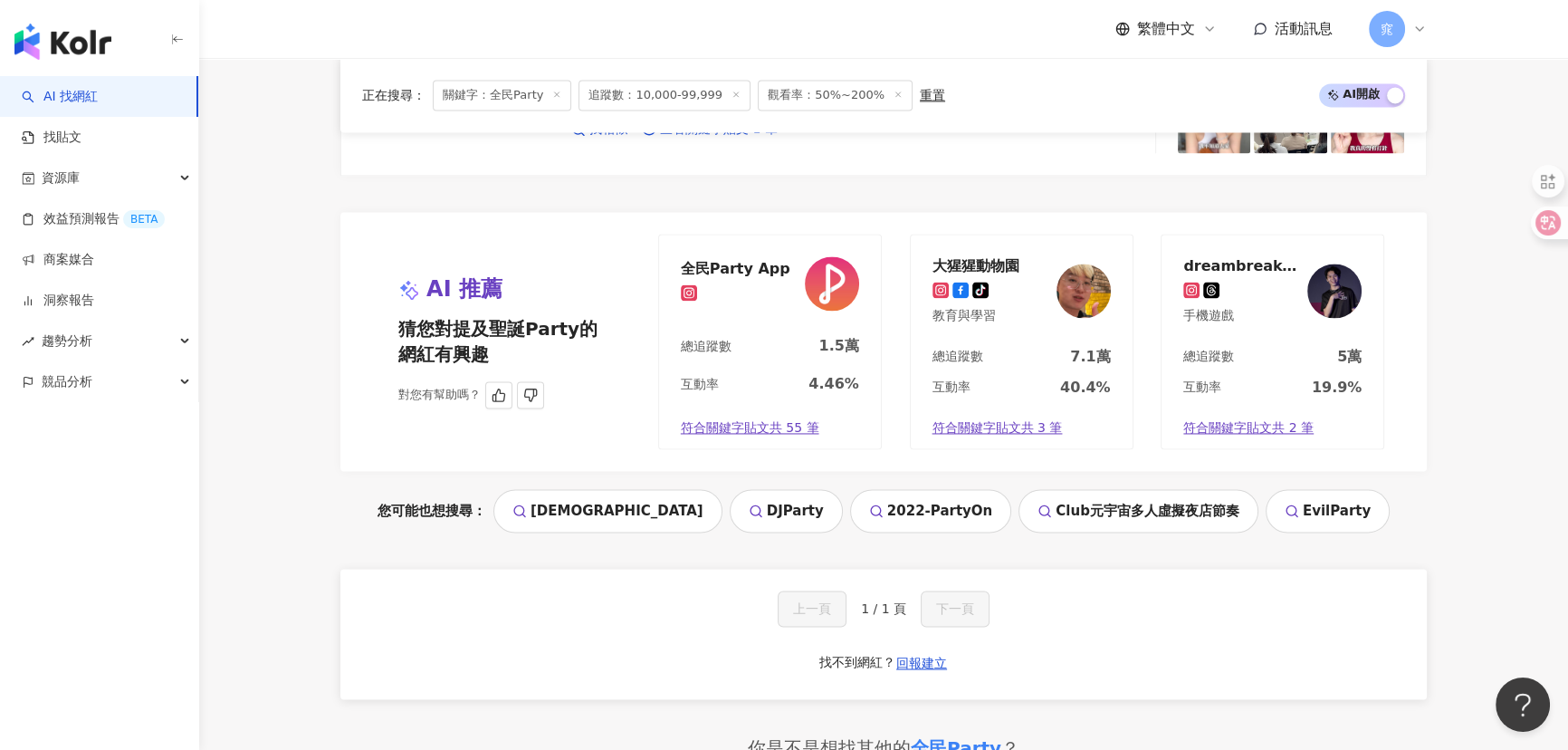
scroll to position [3468, 0]
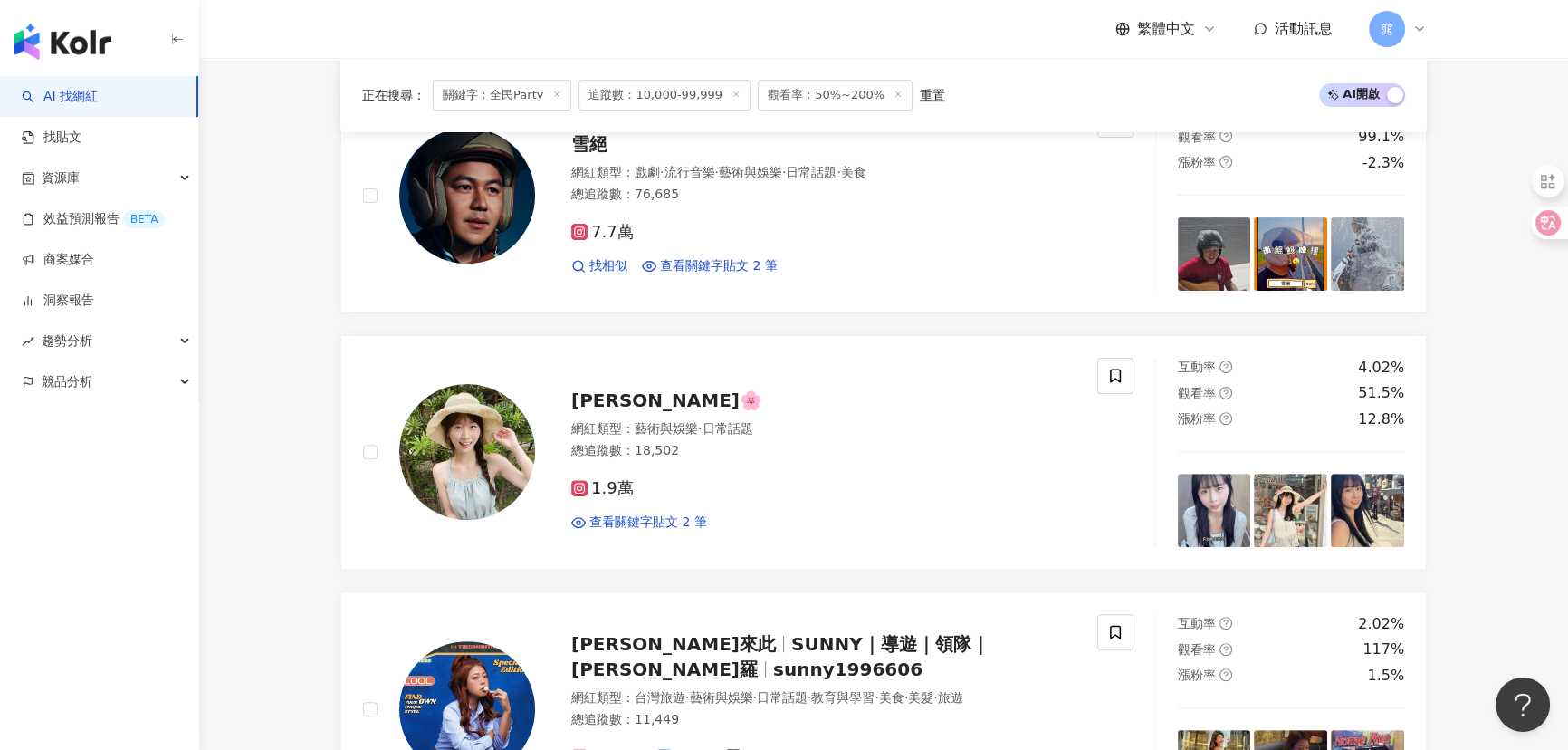
click at [556, 96] on icon at bounding box center [557, 95] width 9 height 9
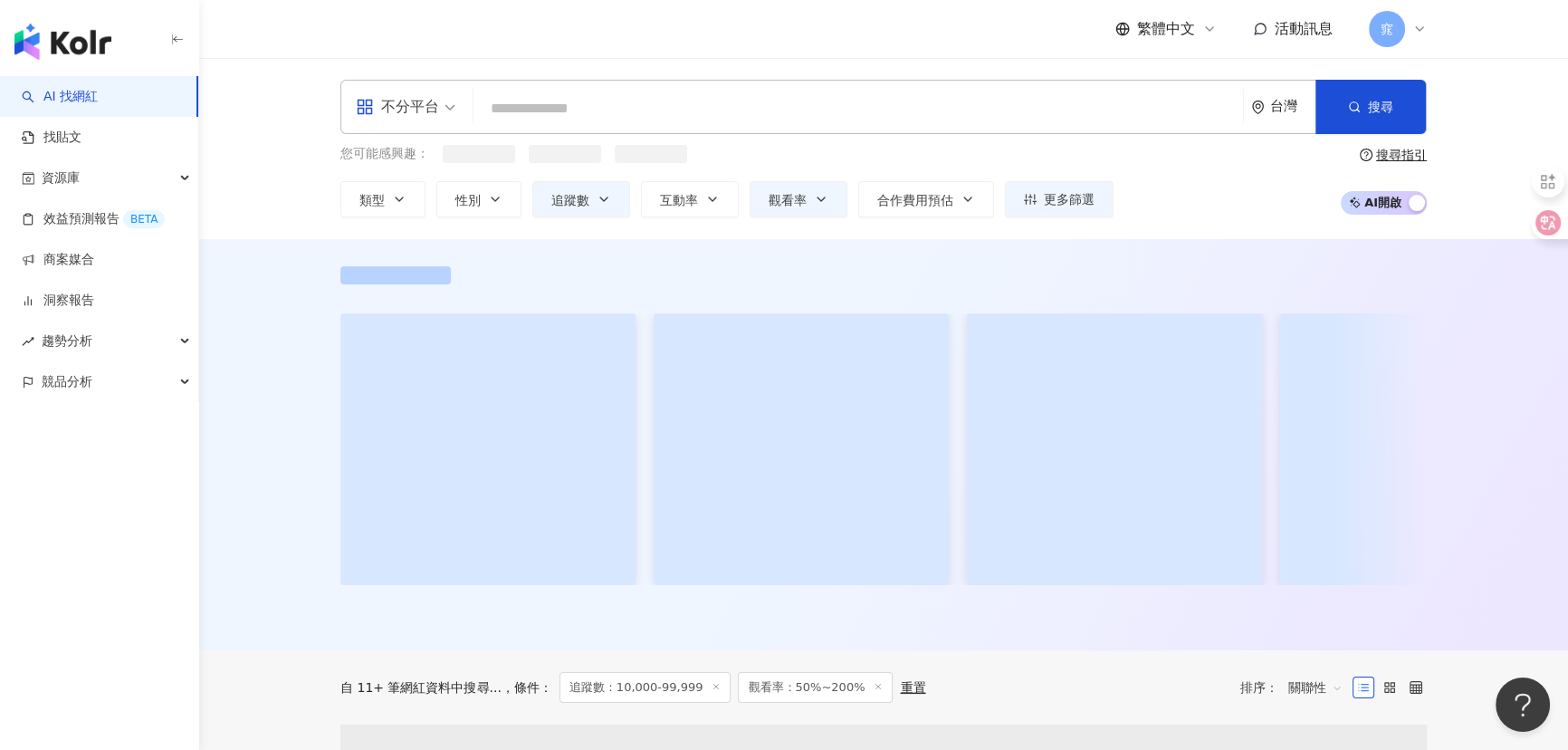
click at [407, 105] on div "不分平台" at bounding box center [398, 107] width 83 height 29
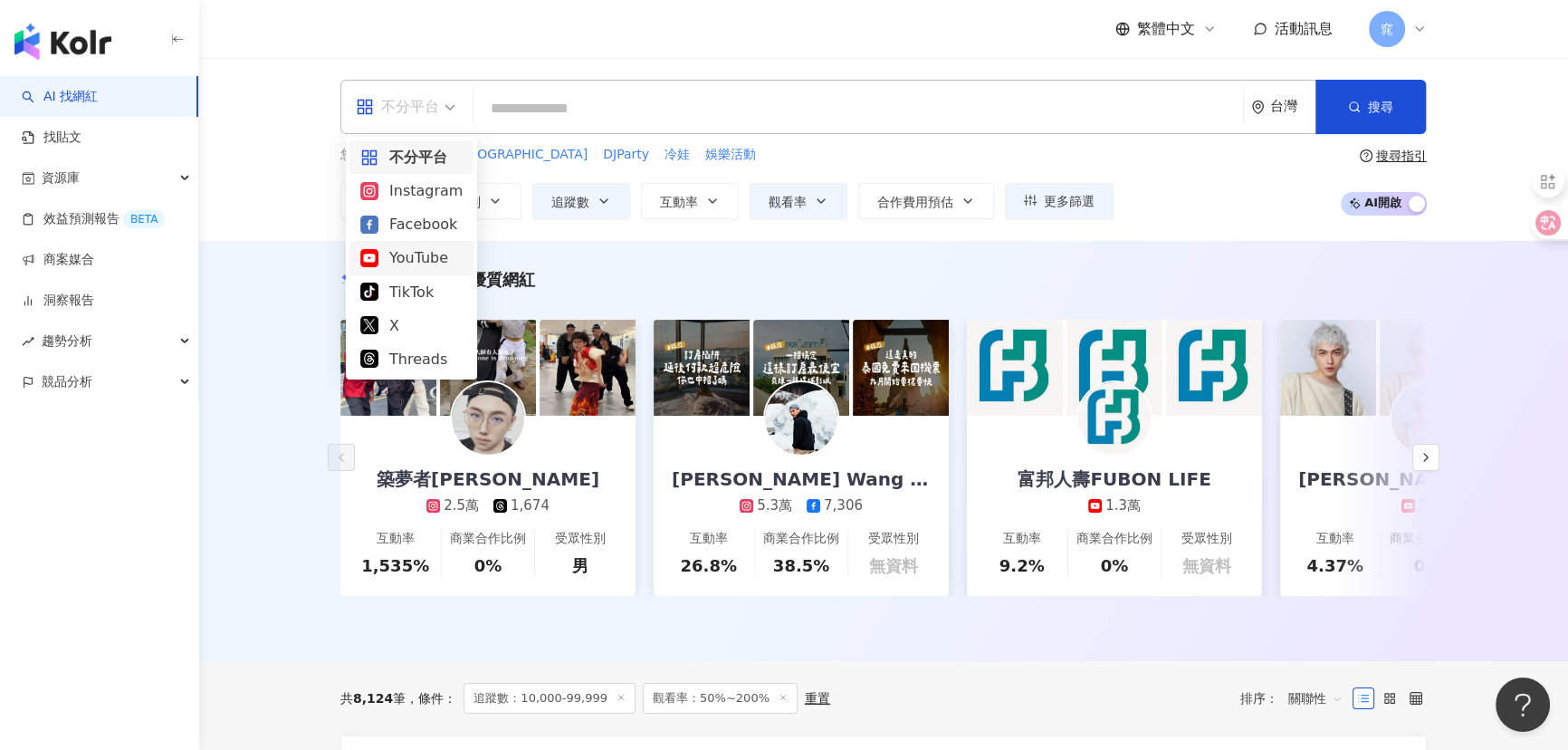
click at [414, 258] on div "YouTube" at bounding box center [411, 258] width 102 height 23
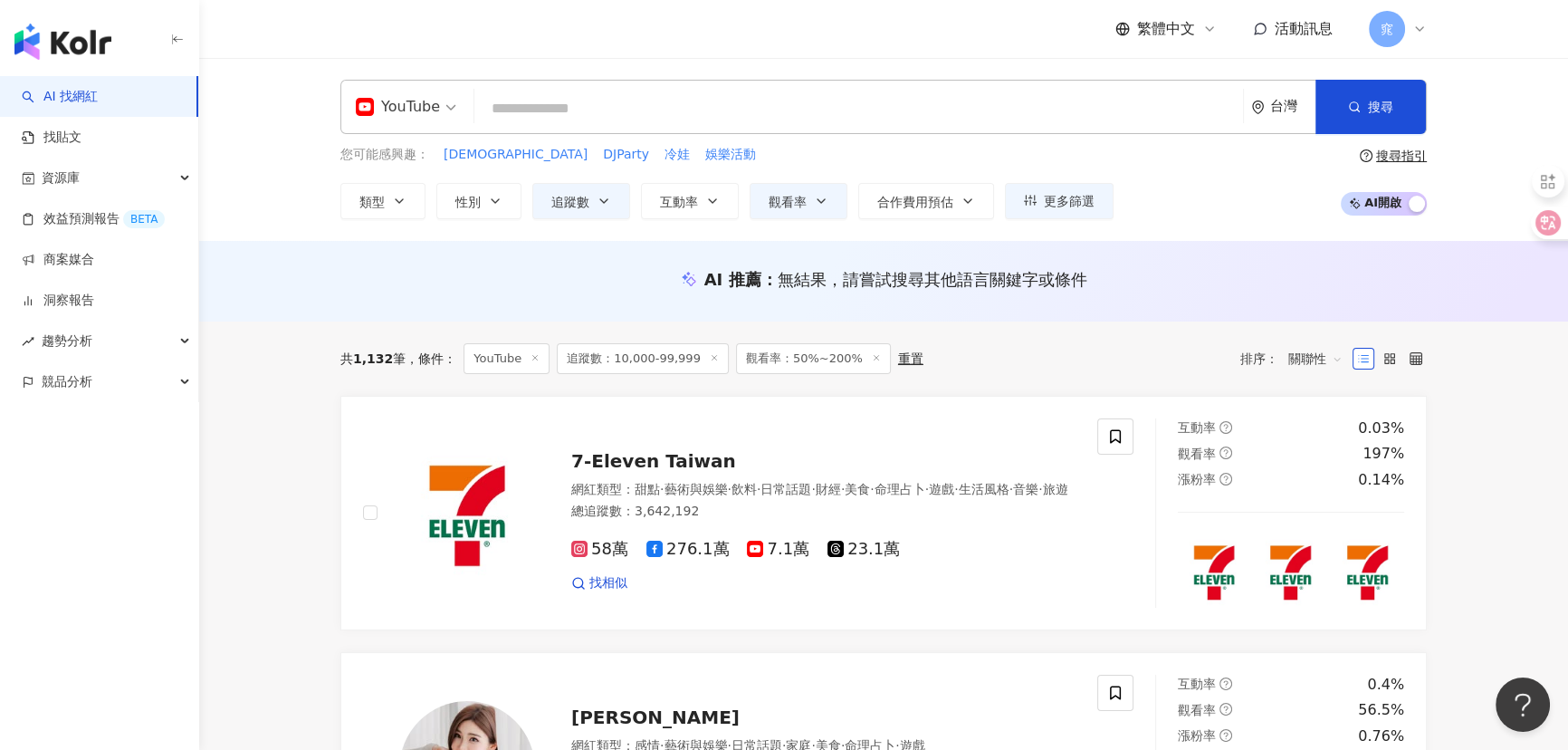
click at [645, 112] on input "search" at bounding box center [859, 109] width 754 height 34
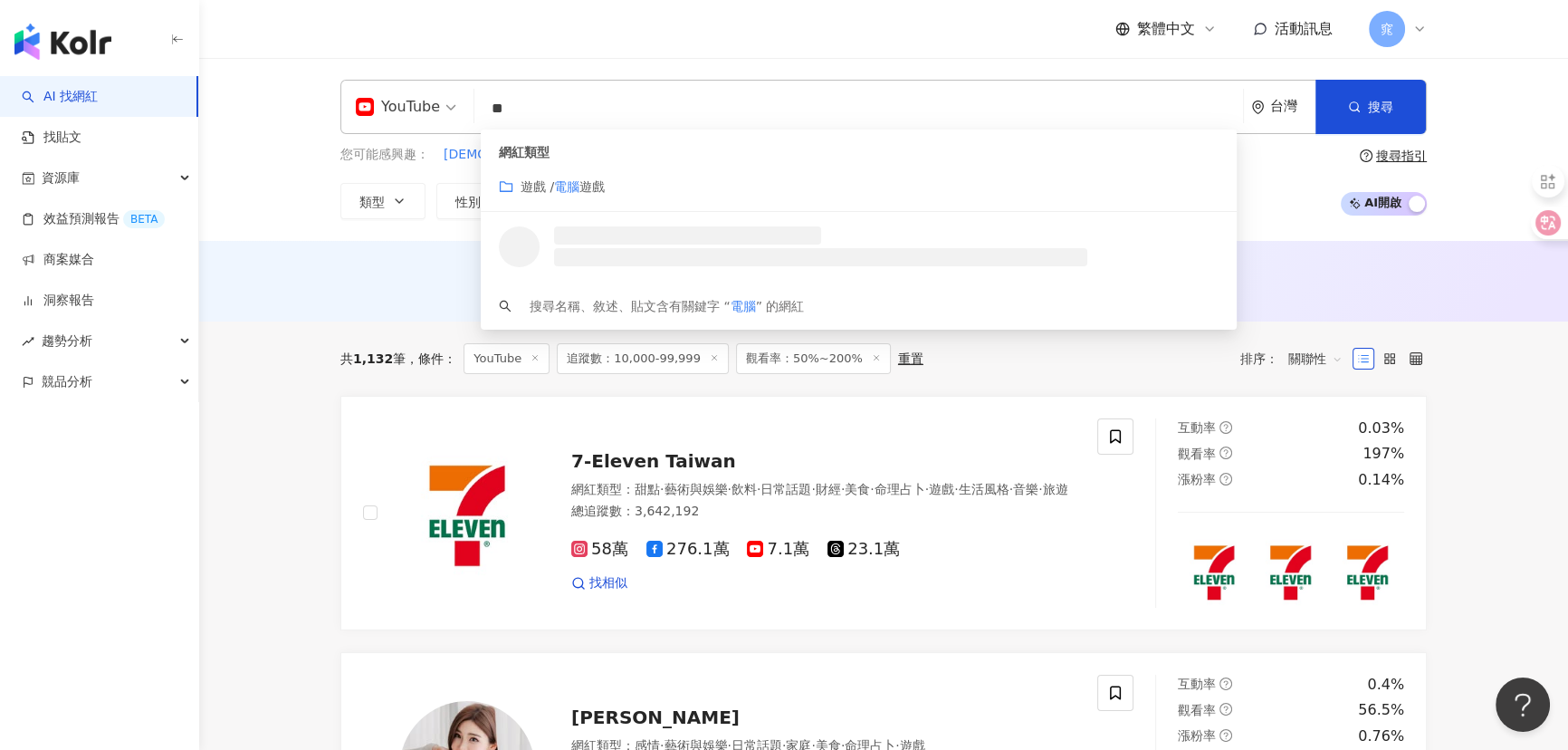
click at [586, 181] on span "遊戲" at bounding box center [592, 186] width 26 height 14
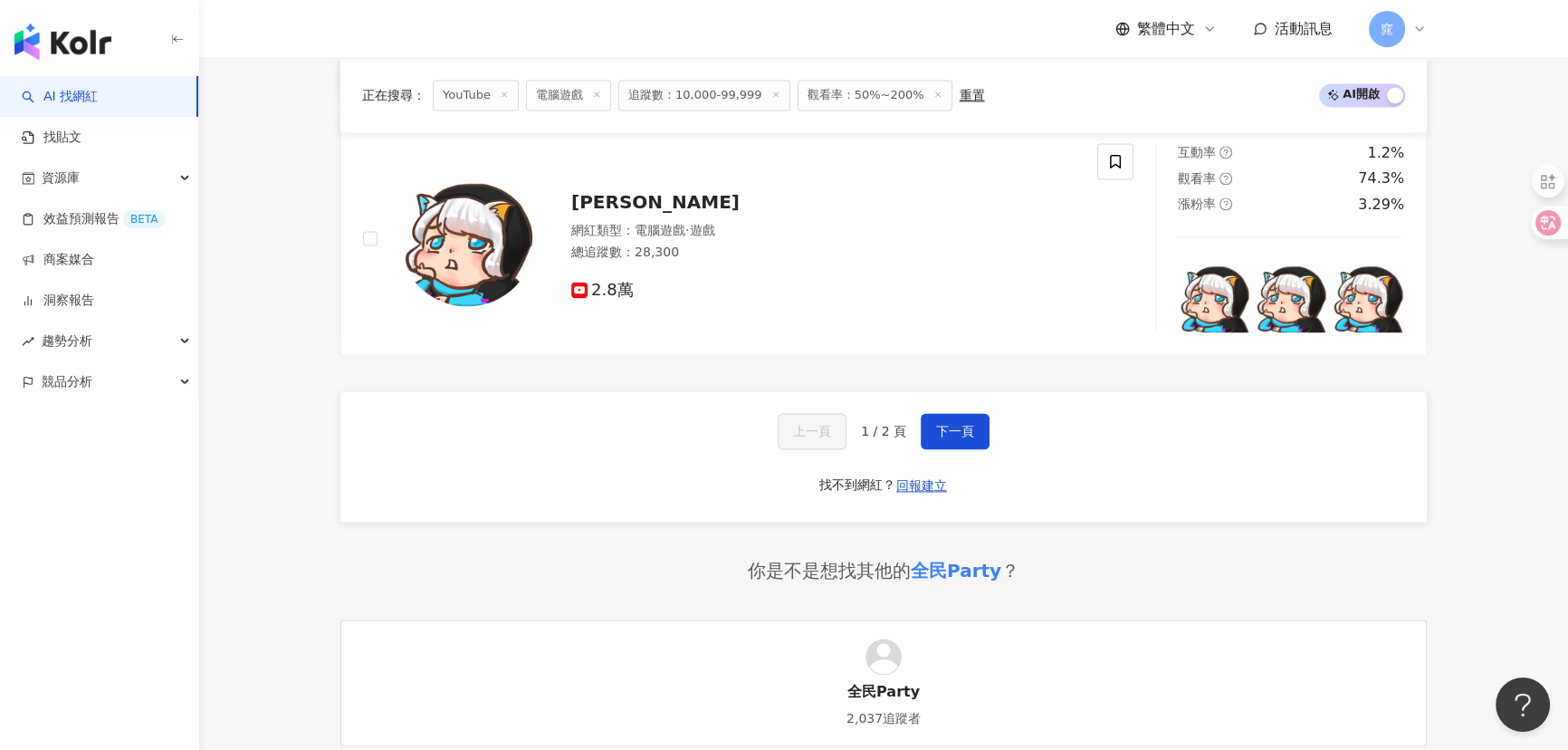
scroll to position [3209, 0]
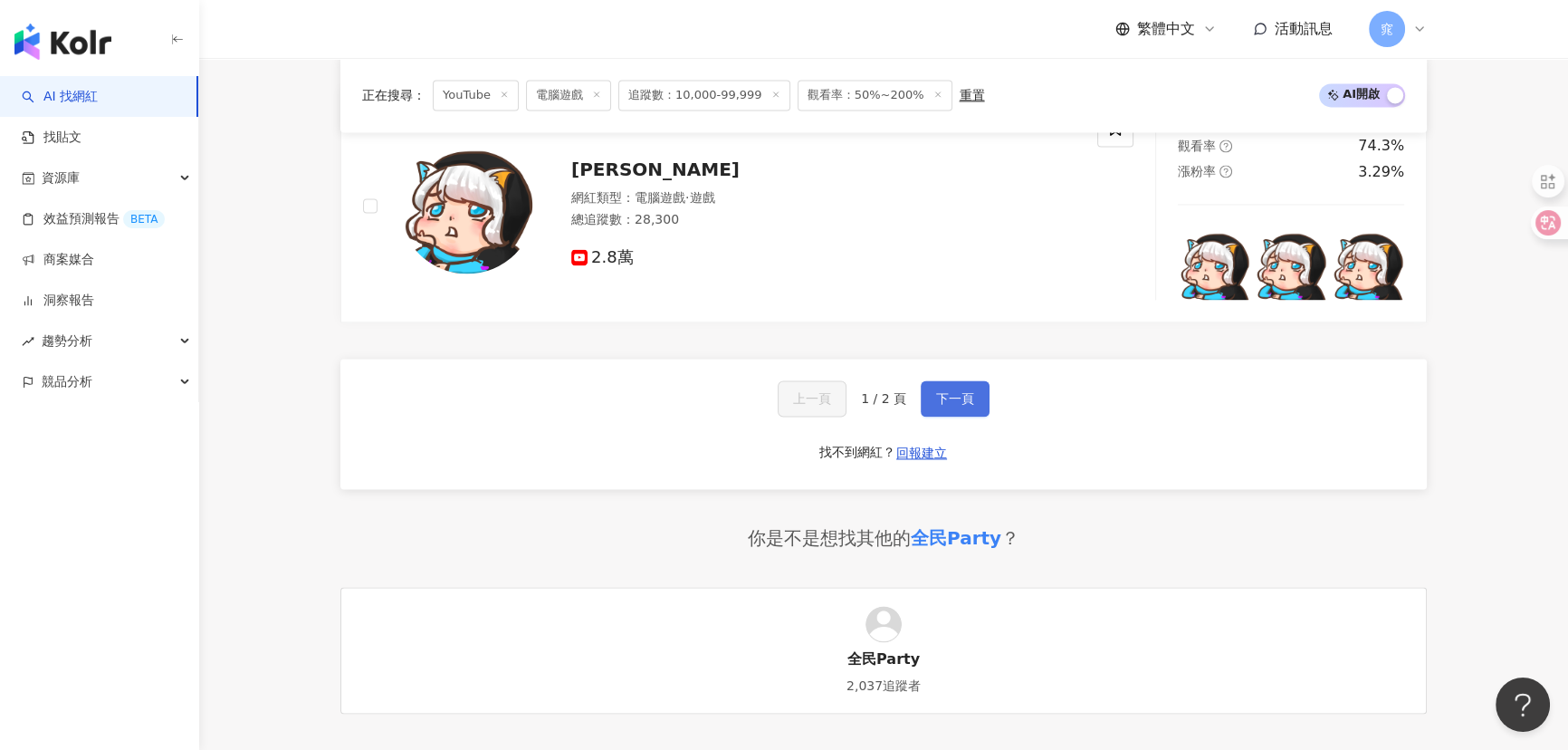
click at [976, 389] on button "下一頁" at bounding box center [954, 399] width 69 height 36
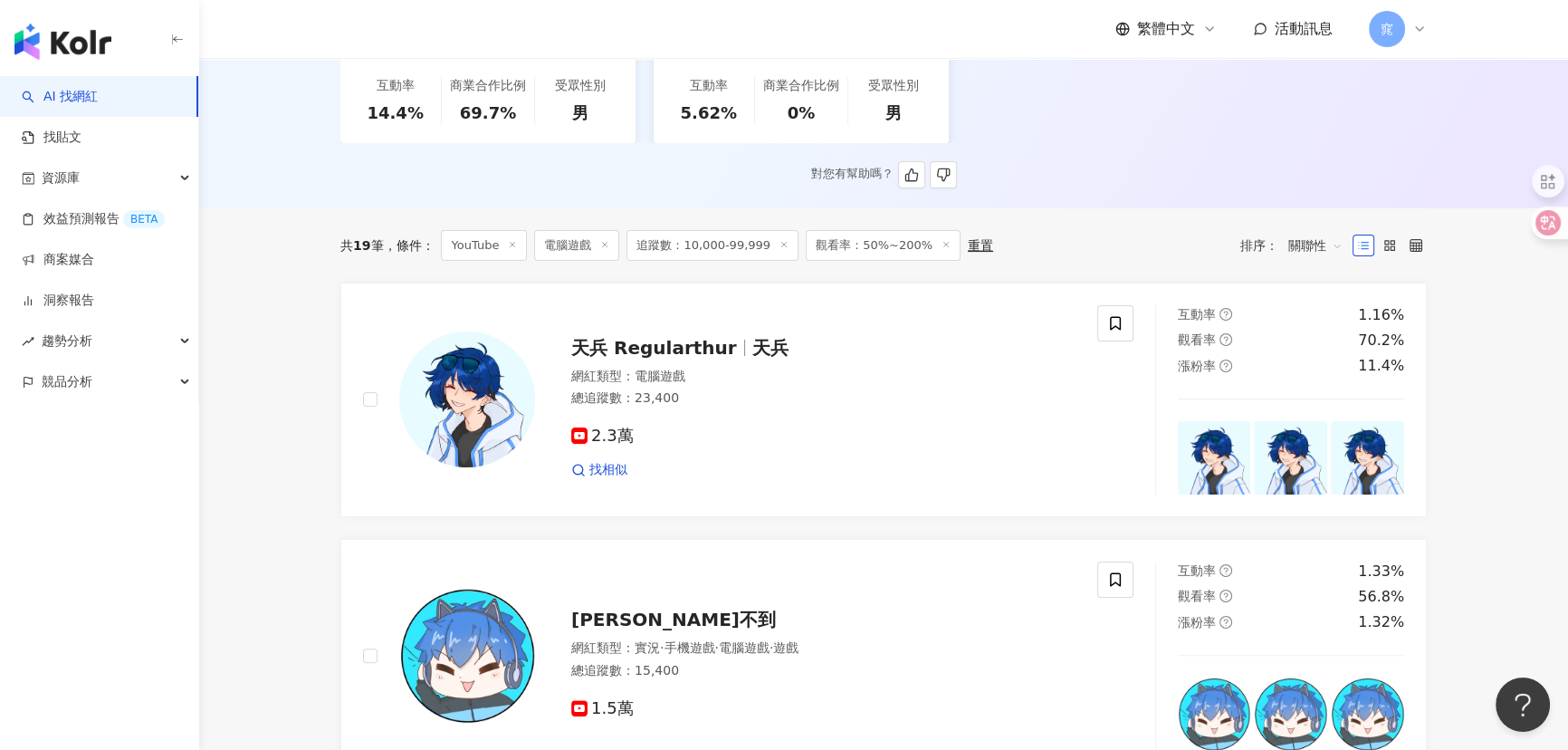
scroll to position [0, 0]
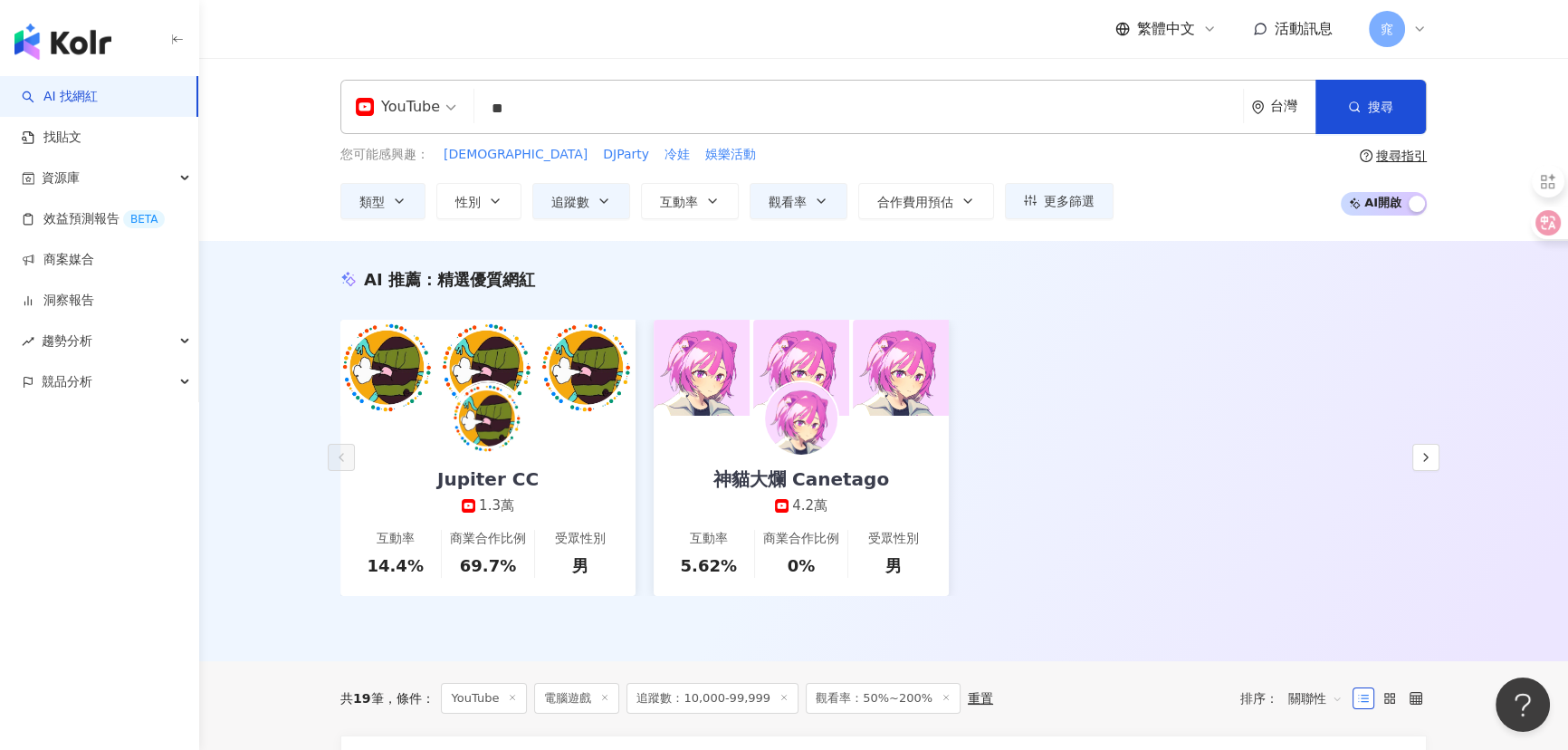
click at [555, 108] on input "**" at bounding box center [859, 109] width 754 height 34
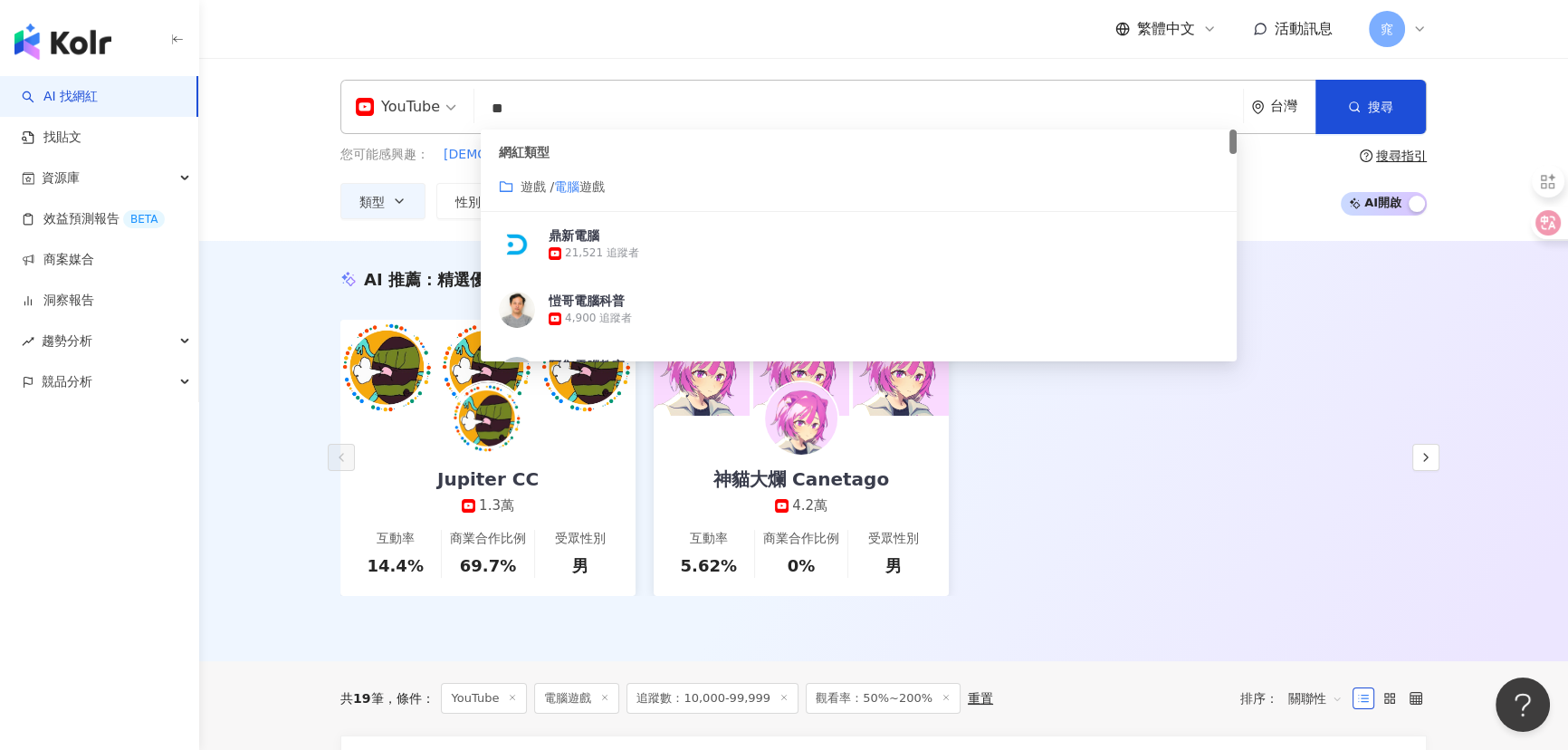
type input "*"
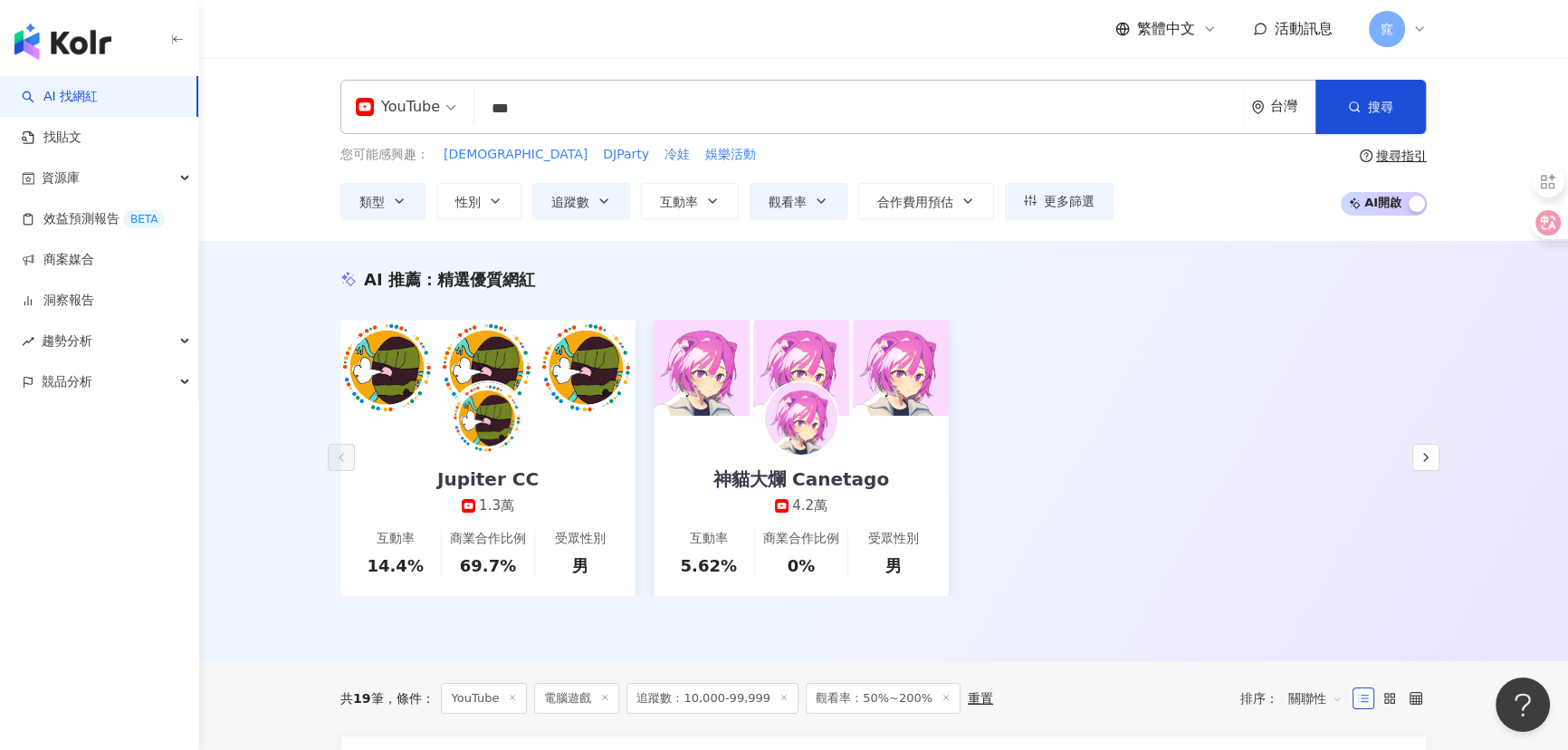
type input "***"
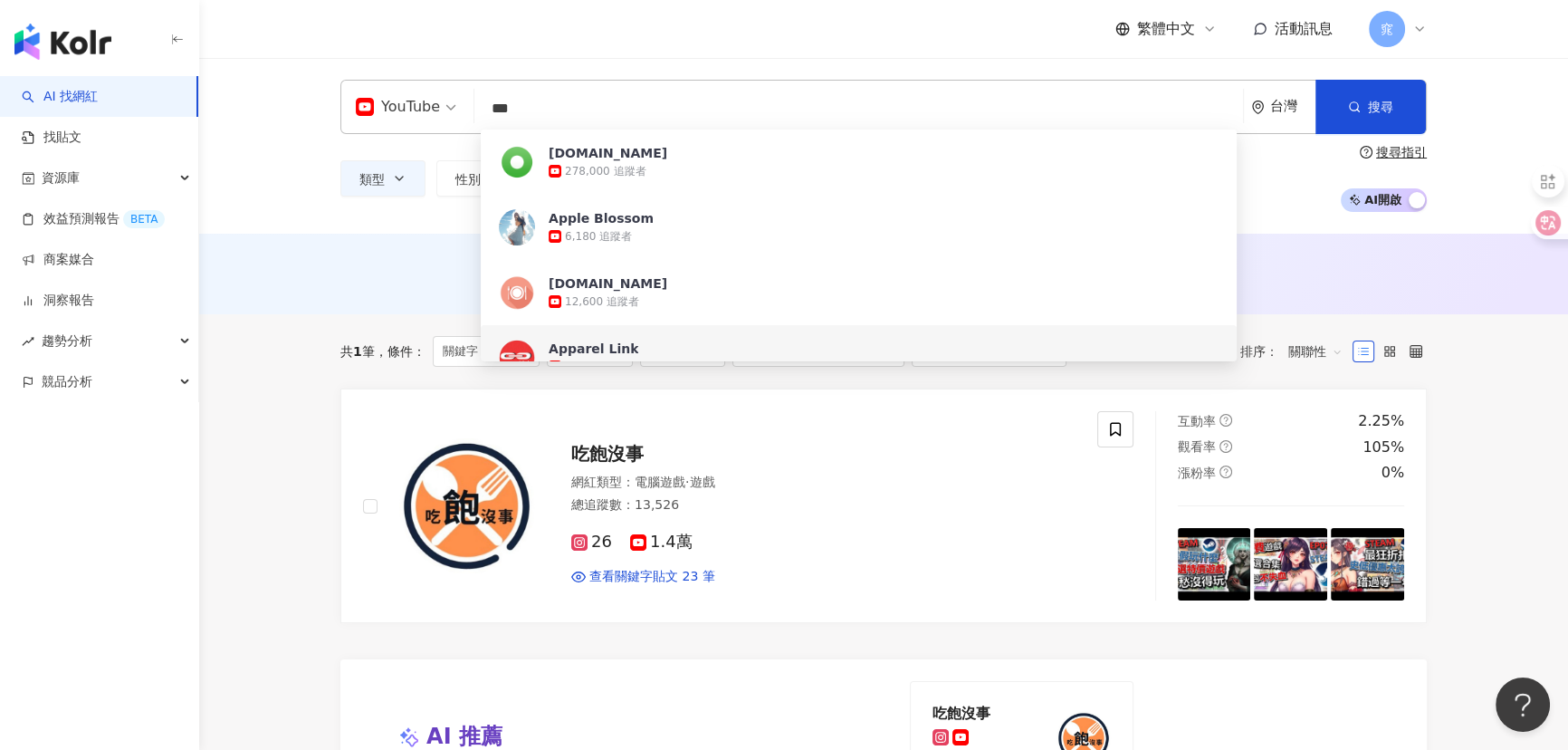
click at [294, 381] on main "YouTube *** 台灣 搜尋 18dbd542-7ebf-4a9c-870c-65be3c0c8a91 2ba9136f-20b0-4823-97b2-…" at bounding box center [882, 602] width 1368 height 1090
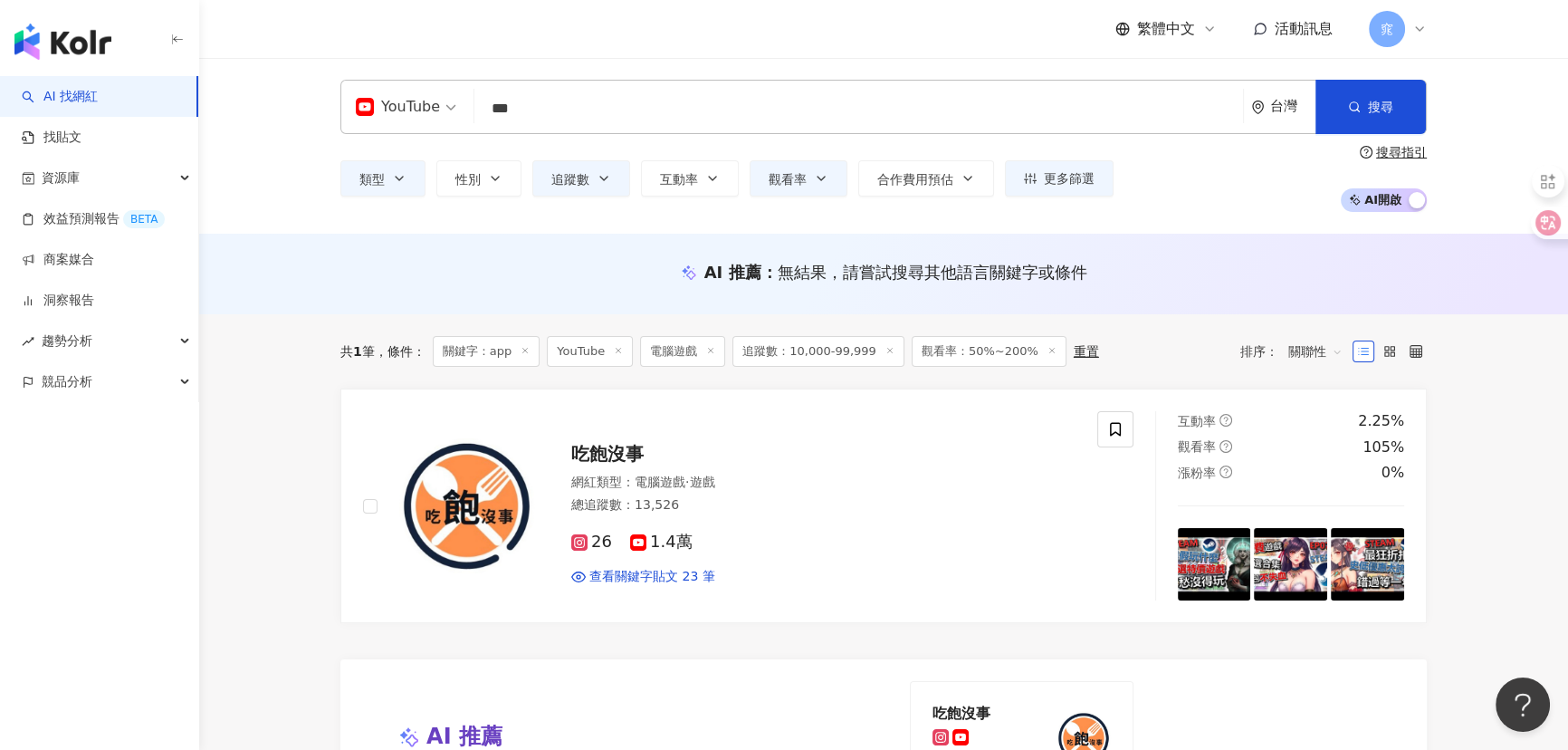
click at [712, 353] on icon at bounding box center [711, 350] width 9 height 9
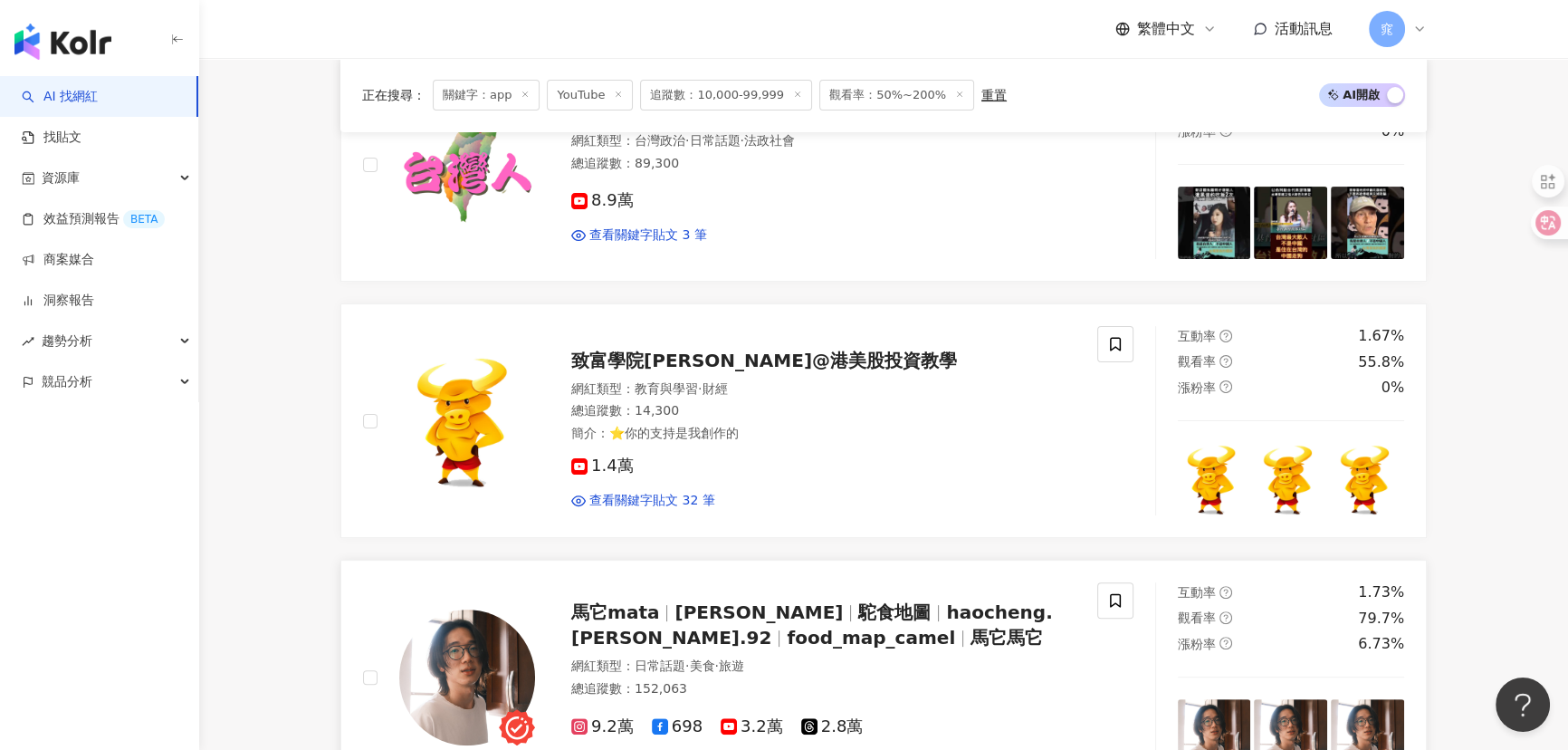
scroll to position [823, 0]
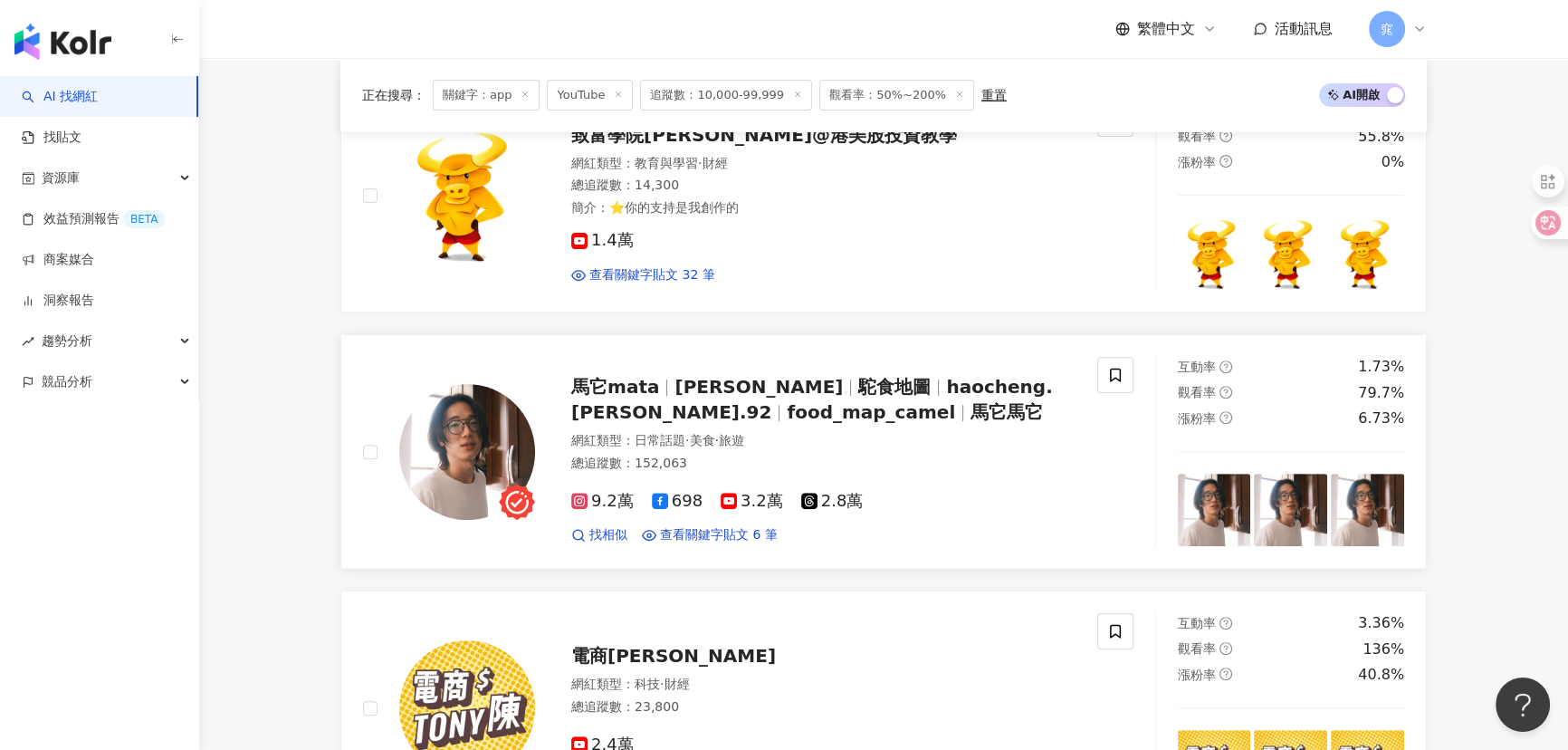
click at [787, 410] on span "food_map_camel" at bounding box center [871, 411] width 169 height 22
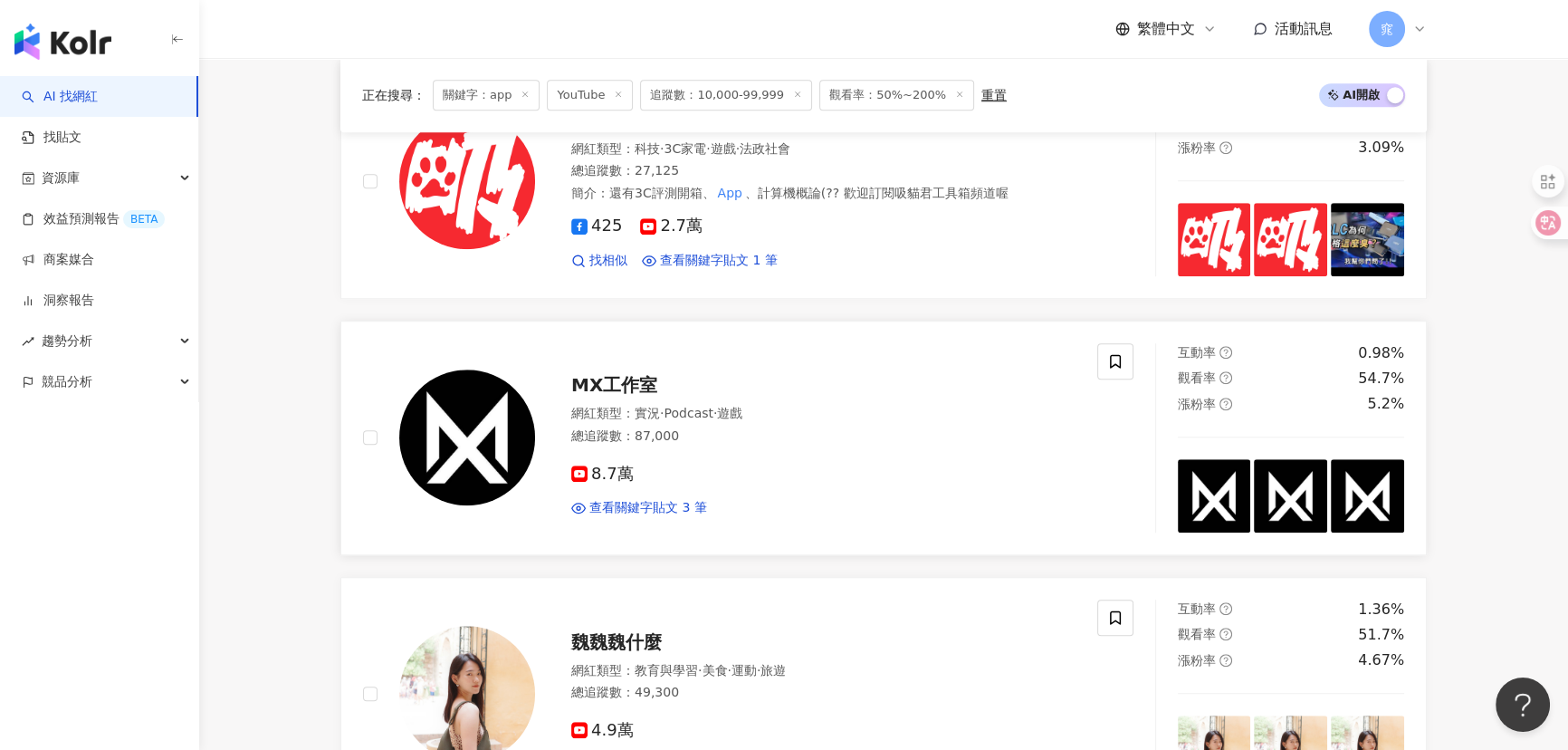
scroll to position [1728, 0]
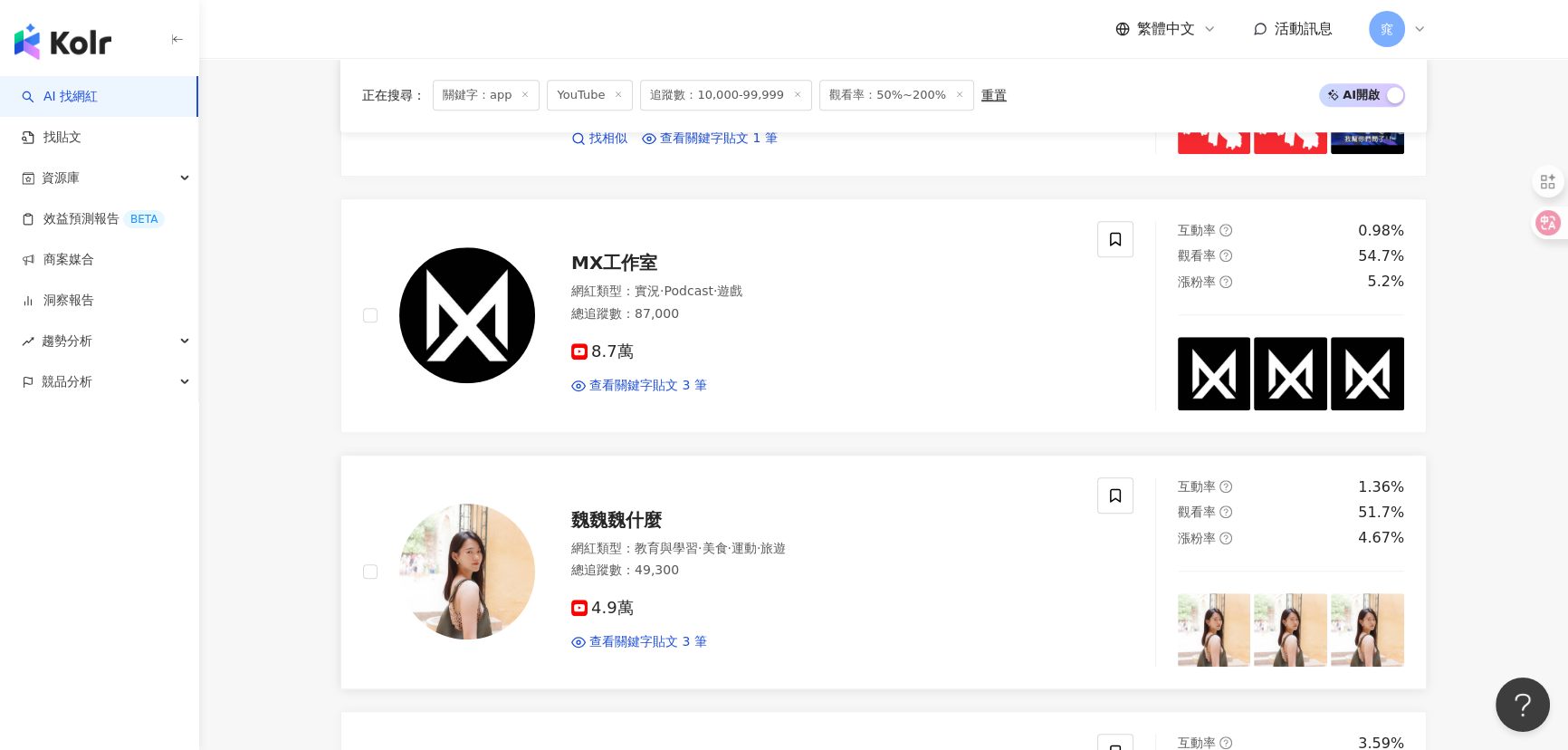
click at [635, 510] on span "魏魏魏什麼" at bounding box center [616, 519] width 91 height 22
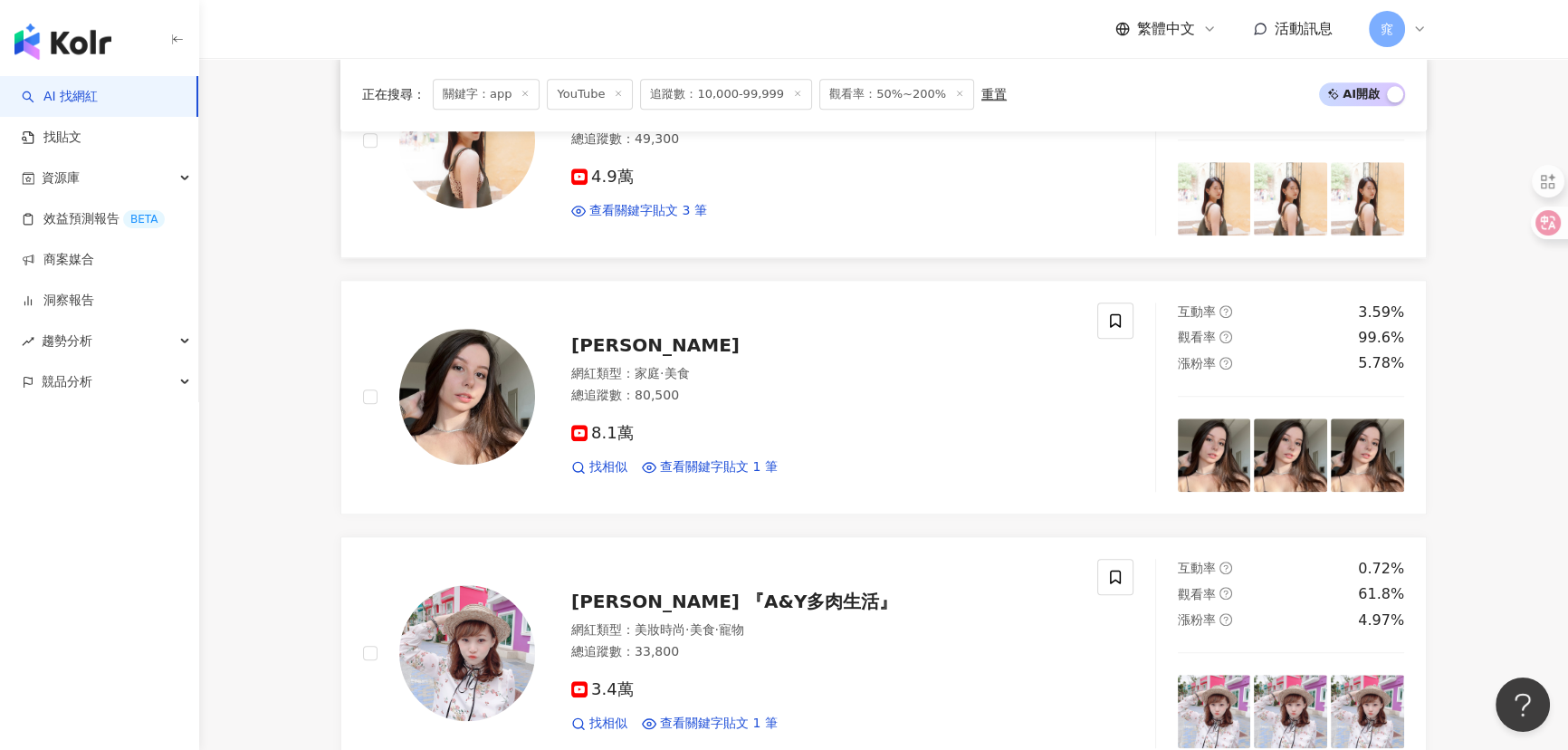
scroll to position [2304, 0]
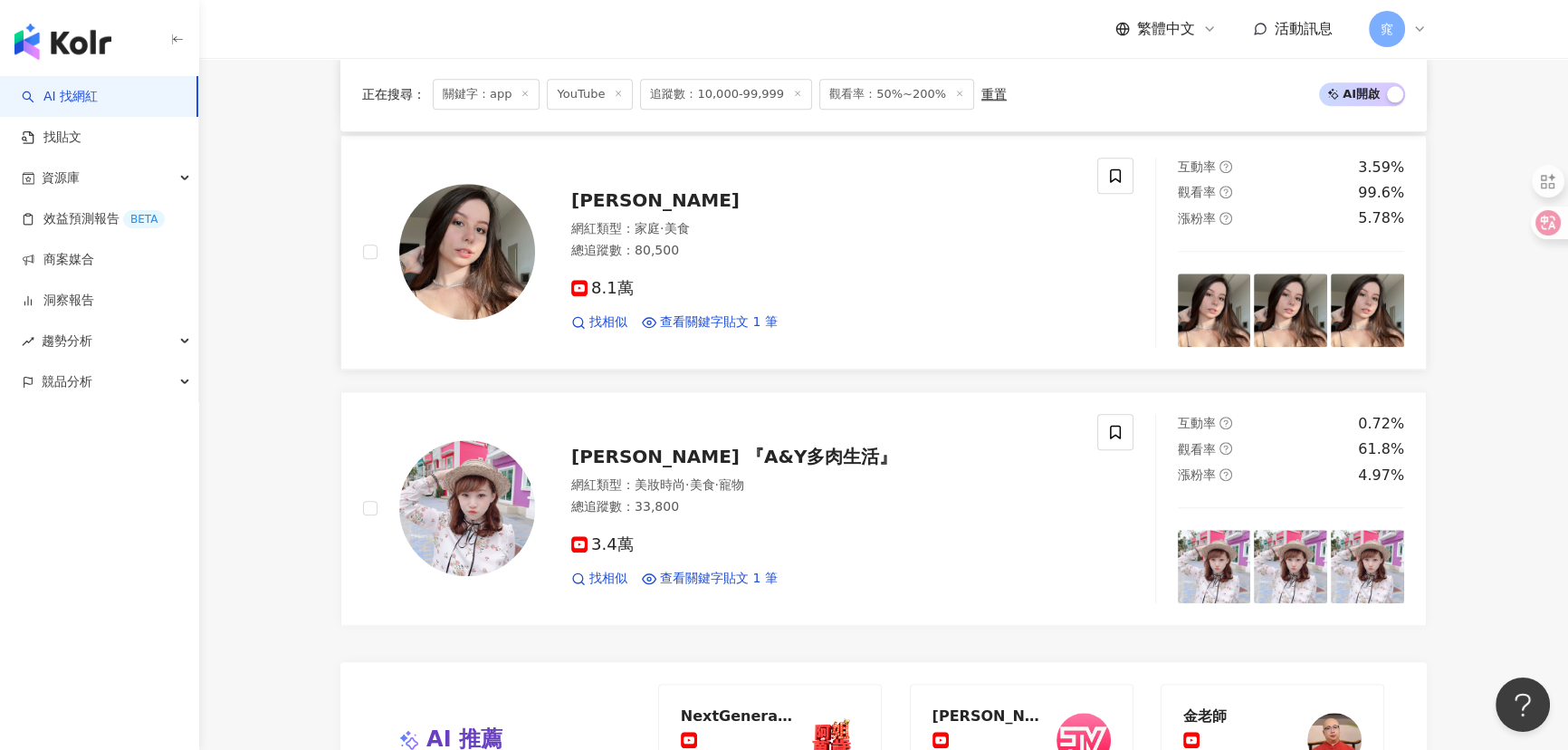
click at [615, 189] on span "薛瑪Xuema" at bounding box center [655, 200] width 169 height 22
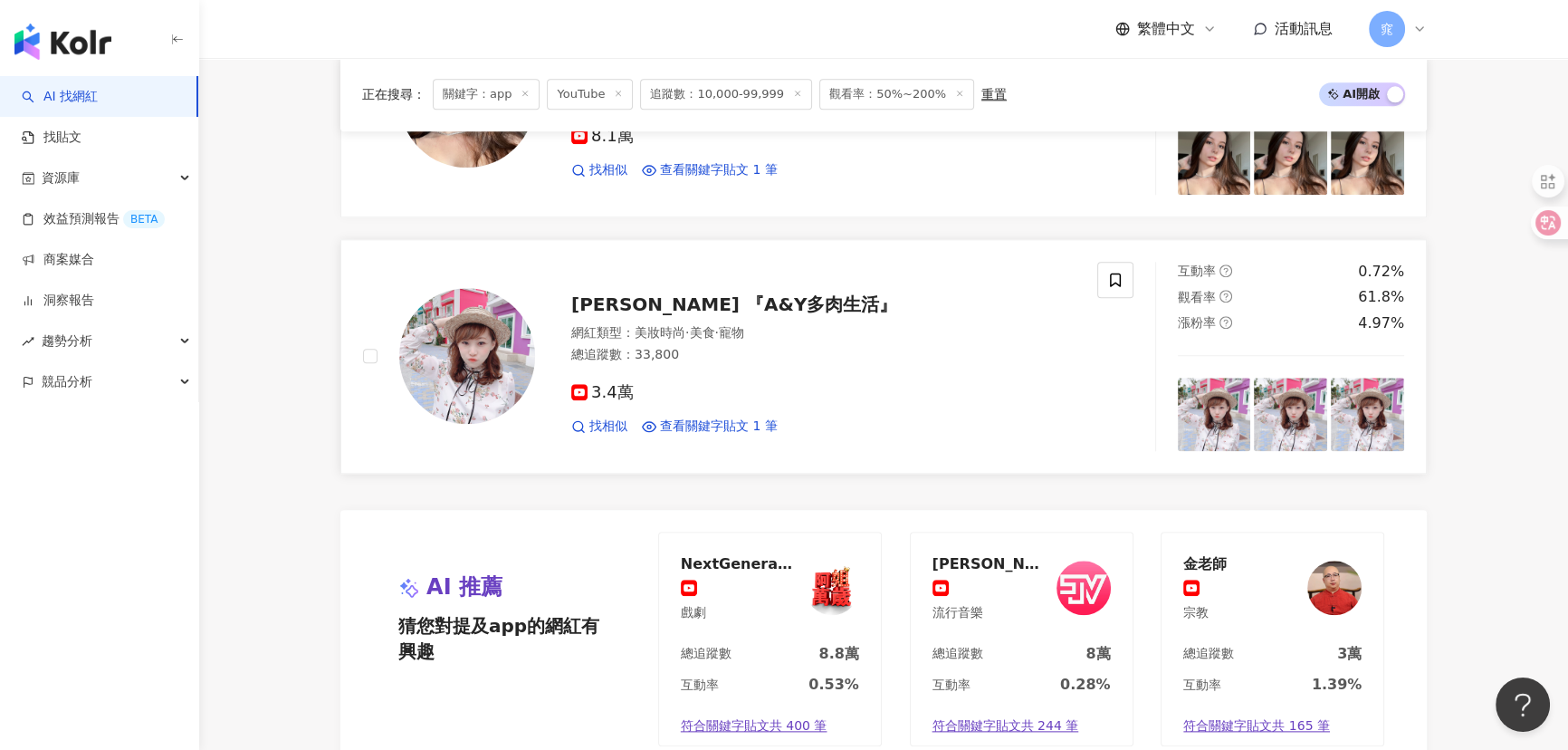
scroll to position [2634, 0]
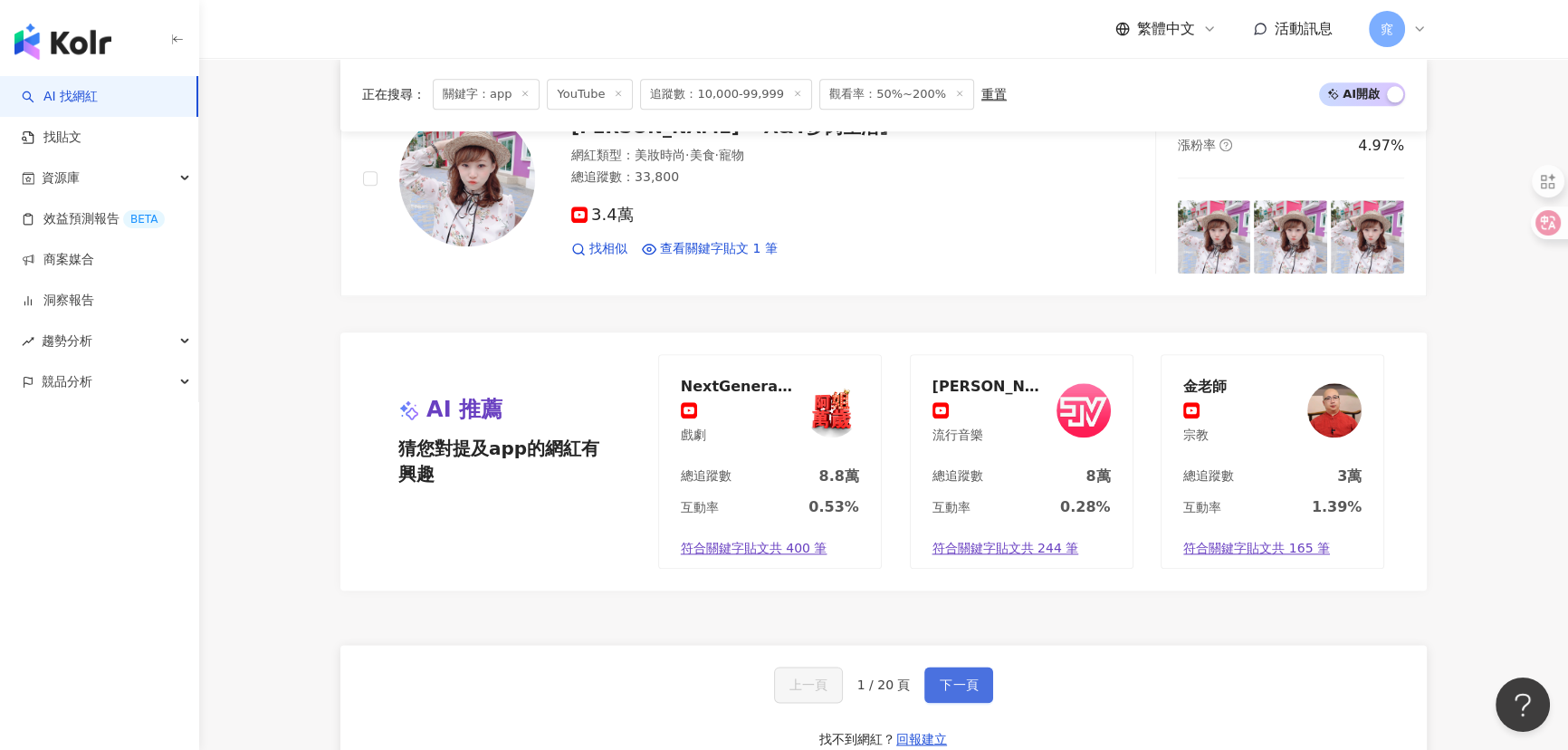
click at [944, 667] on button "下一頁" at bounding box center [958, 685] width 69 height 36
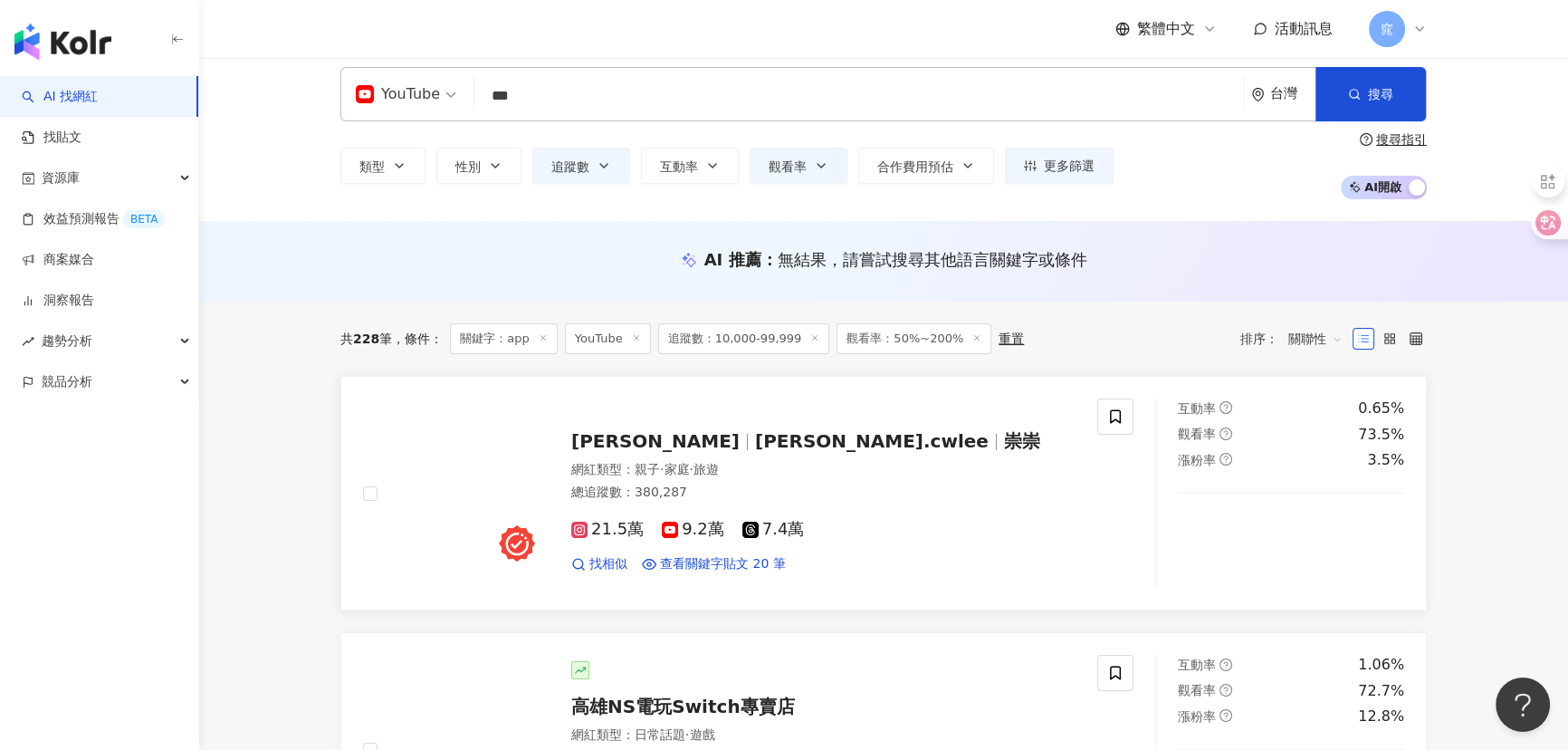
scroll to position [9, 0]
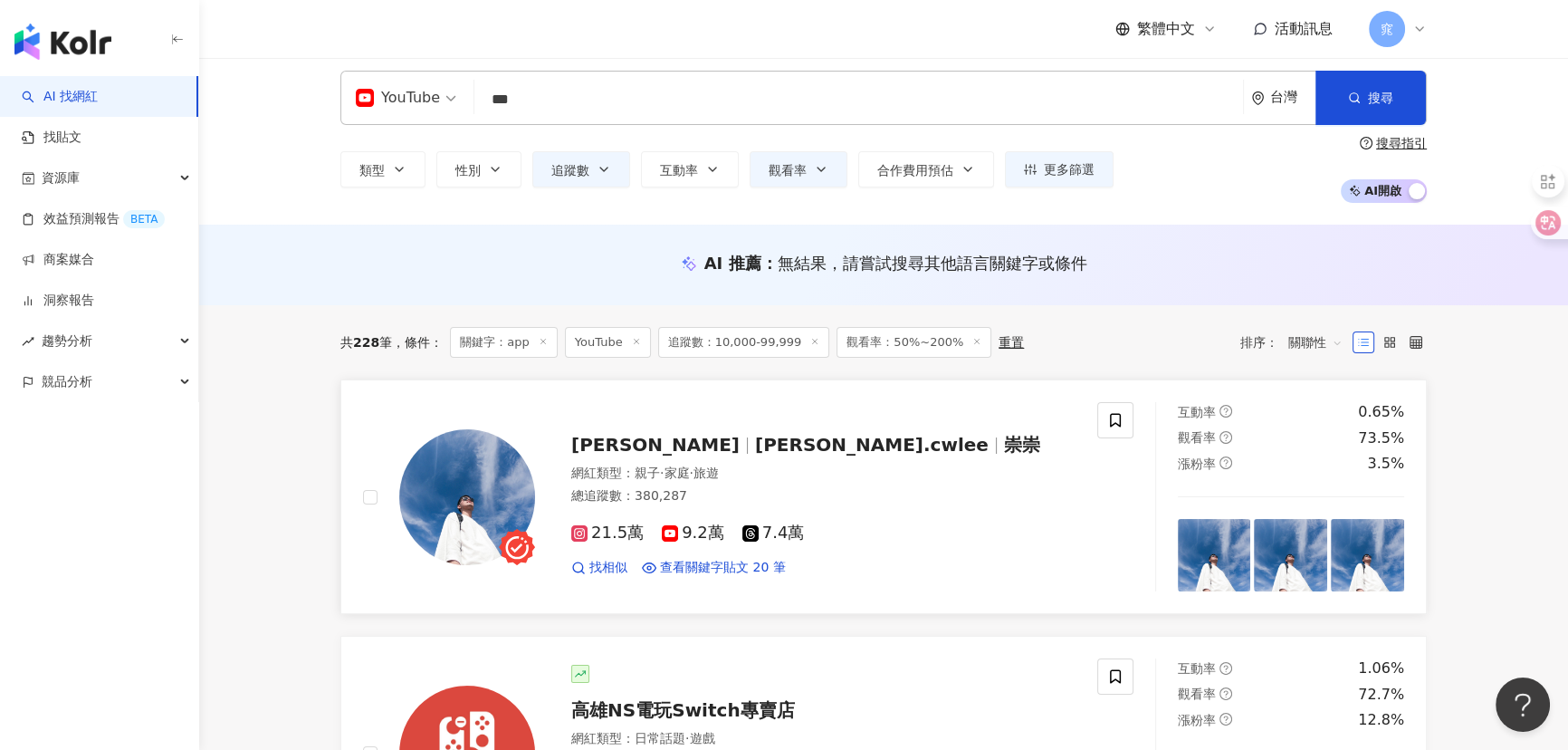
click at [755, 442] on span "daniel.cwlee" at bounding box center [871, 444] width 234 height 22
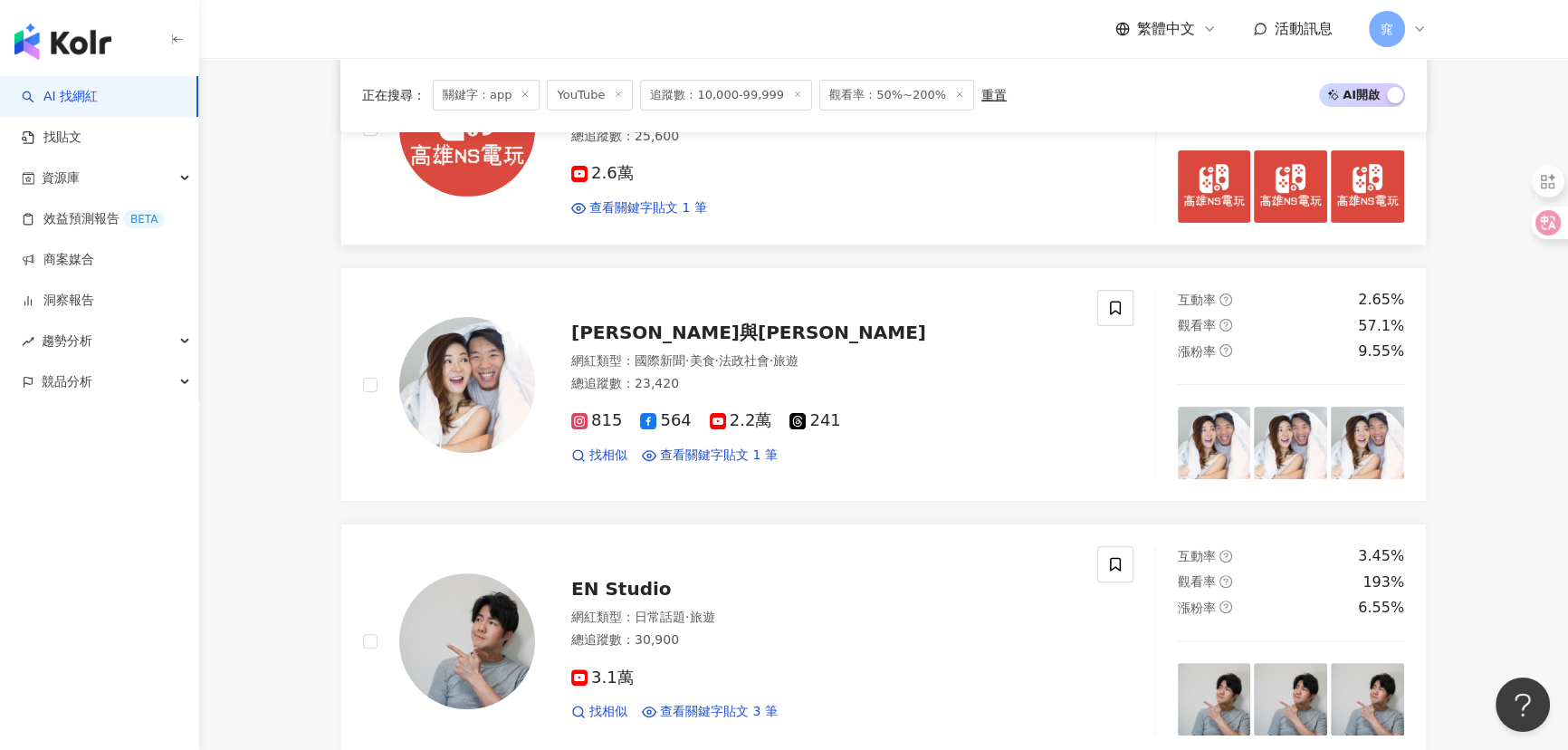
scroll to position [668, 0]
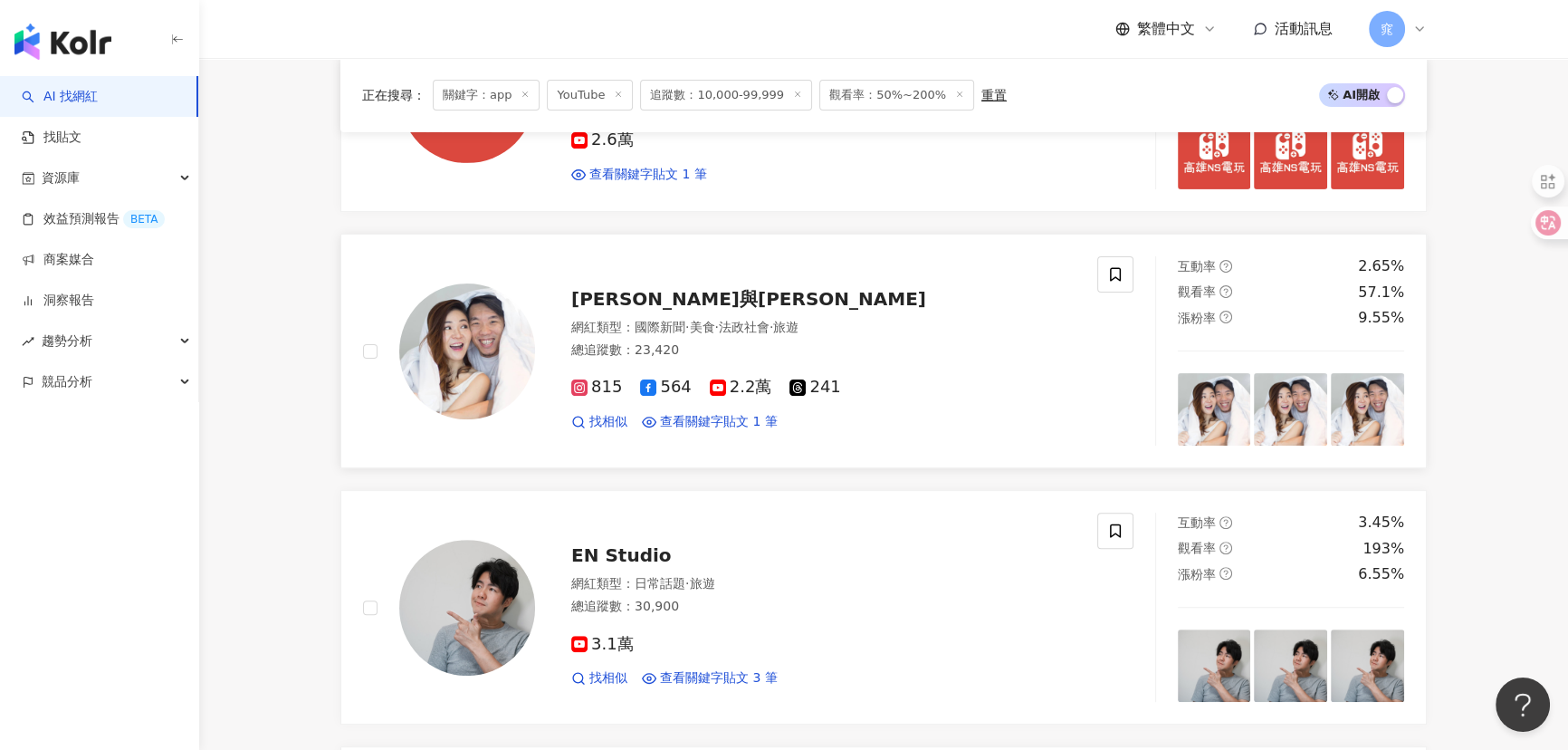
click at [712, 305] on span "艾倫與翠西 MoksCouple" at bounding box center [748, 298] width 355 height 22
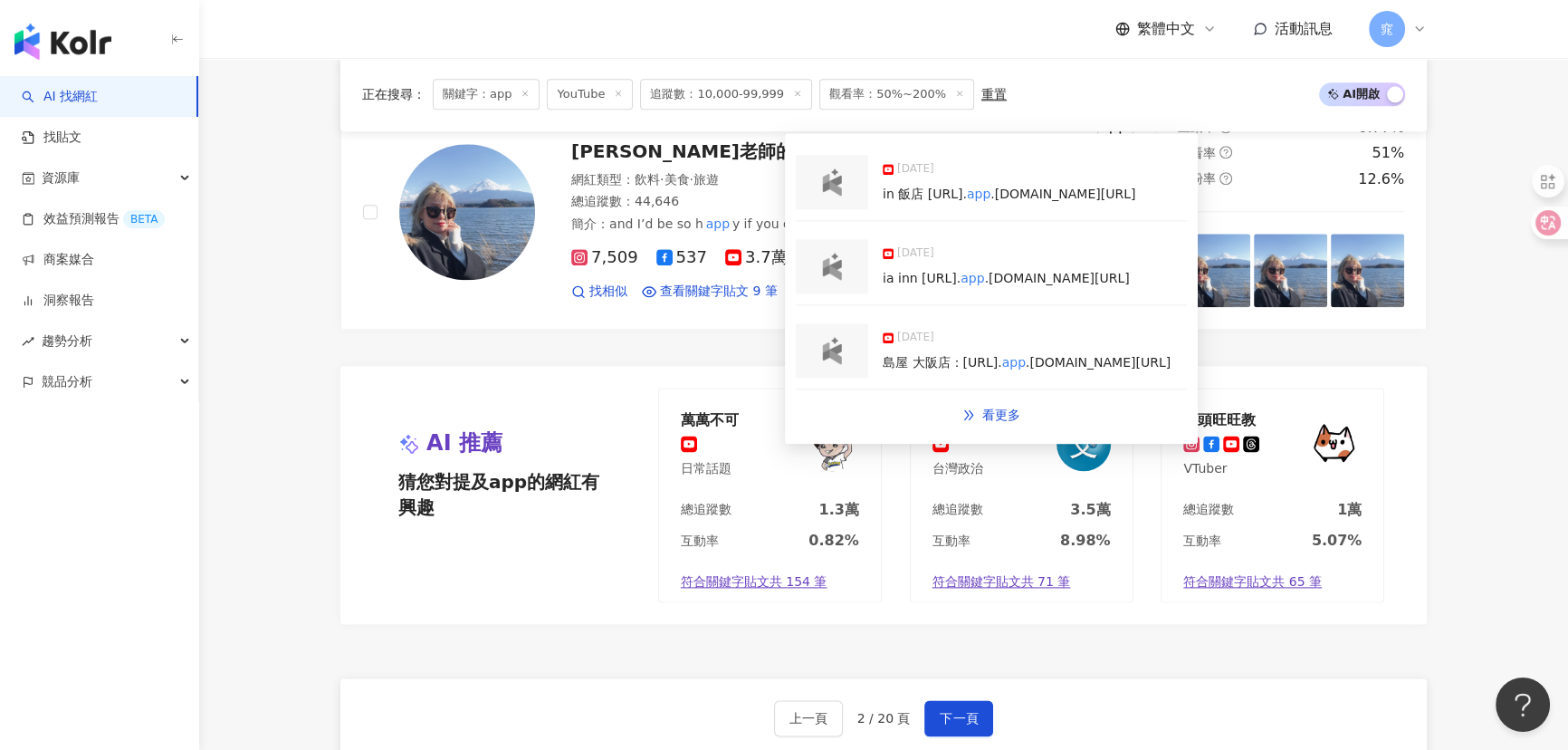
scroll to position [3135, 0]
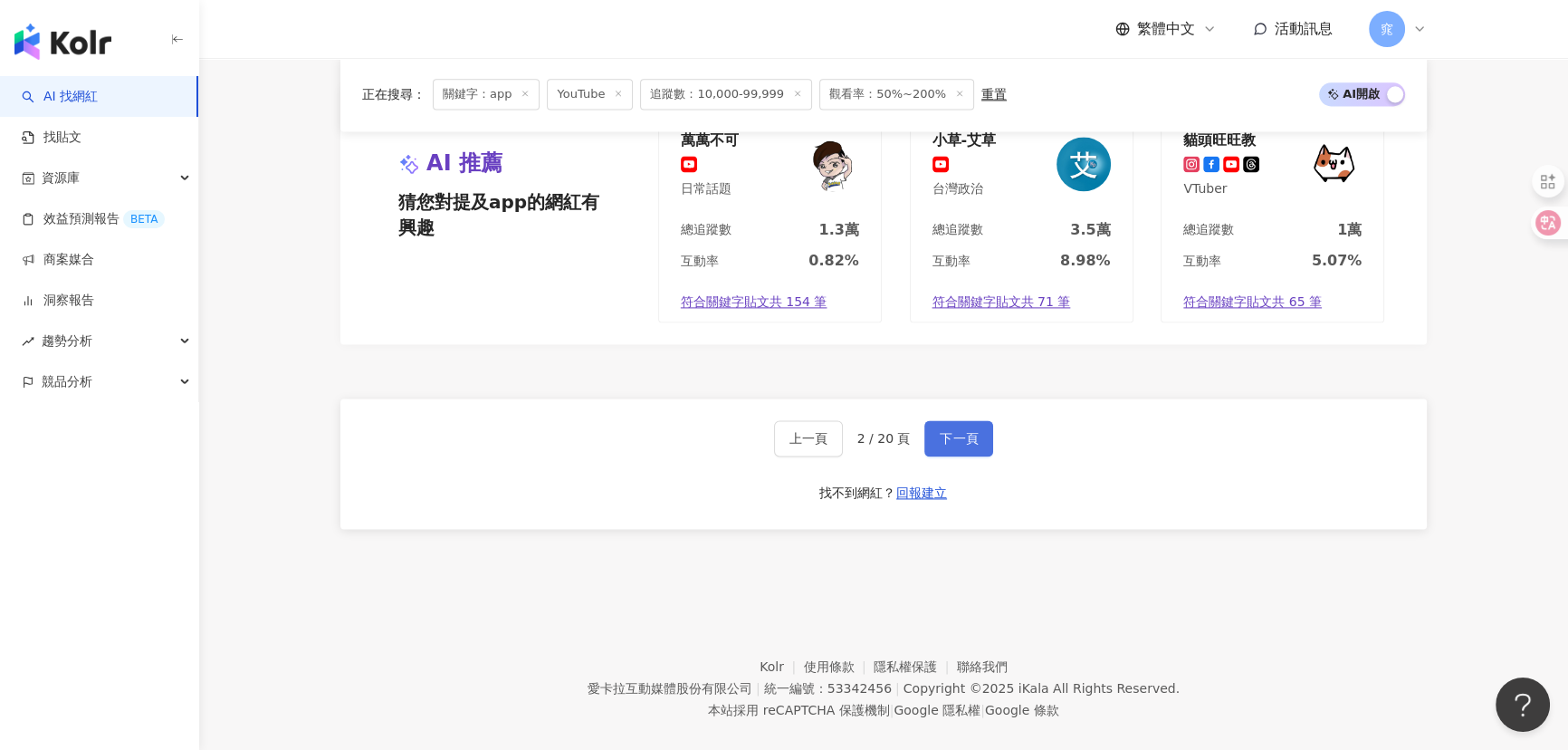
click at [967, 441] on span "下一頁" at bounding box center [958, 438] width 38 height 14
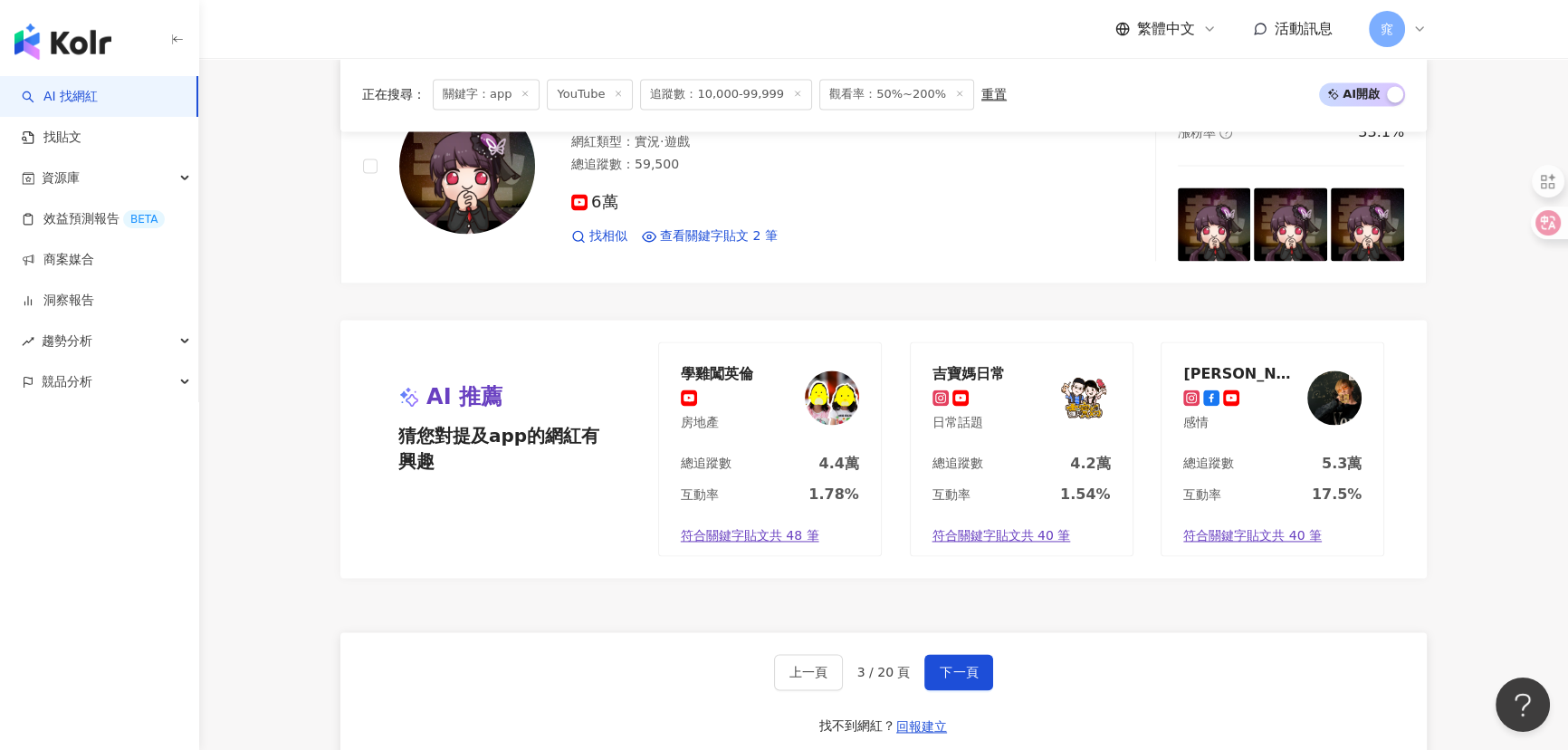
scroll to position [3292, 0]
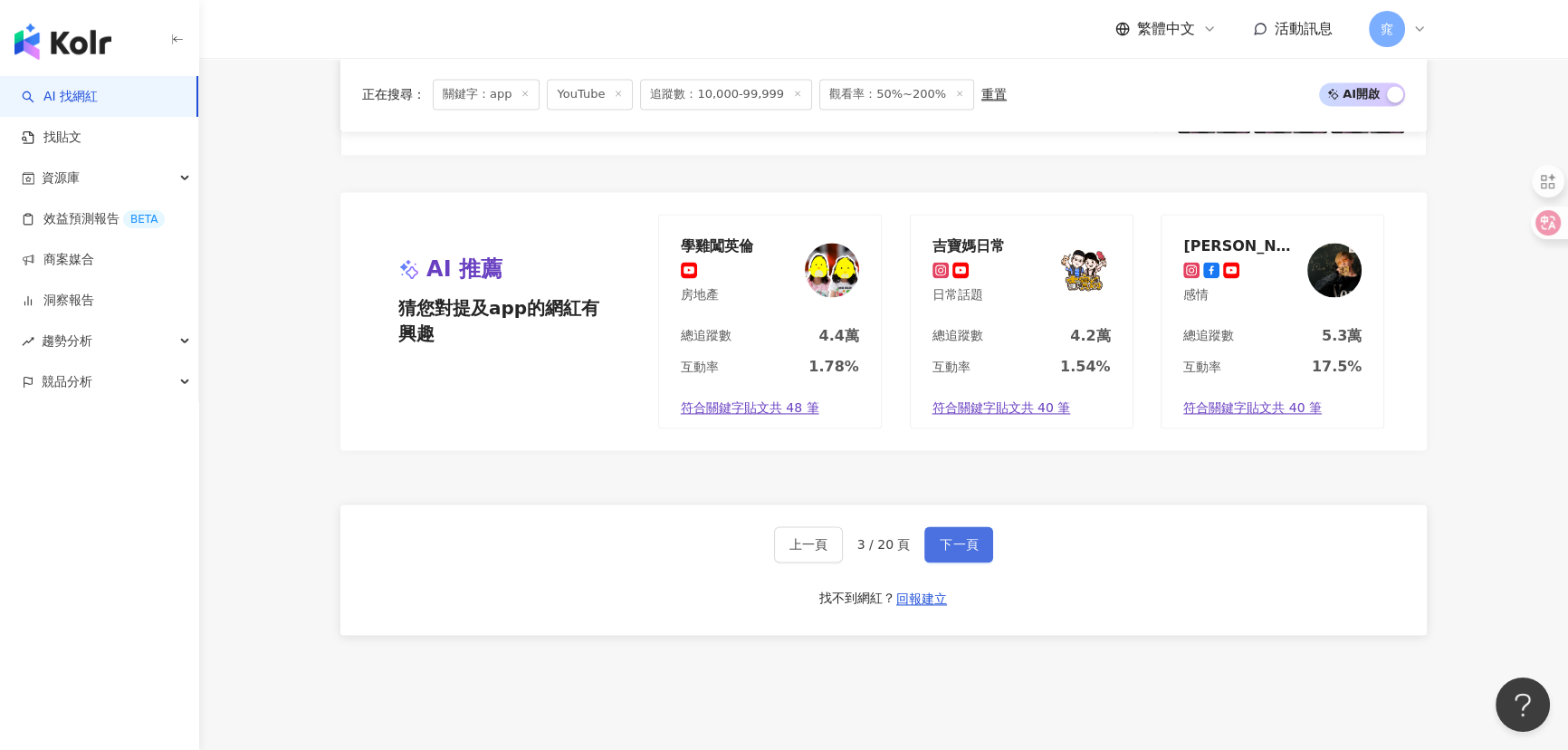
click at [942, 540] on span "下一頁" at bounding box center [958, 544] width 38 height 14
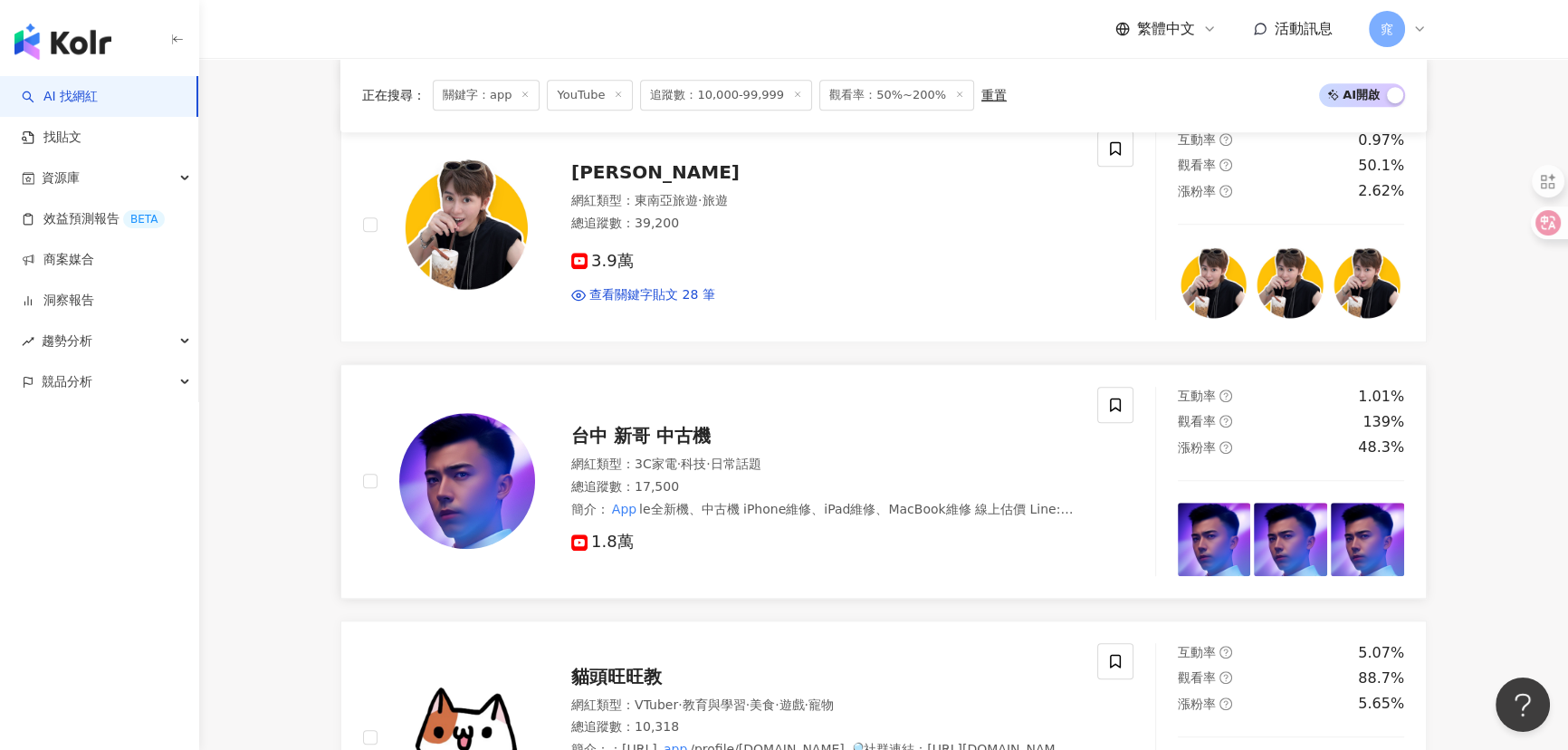
scroll to position [1563, 0]
click at [580, 178] on span "九娣" at bounding box center [655, 170] width 169 height 22
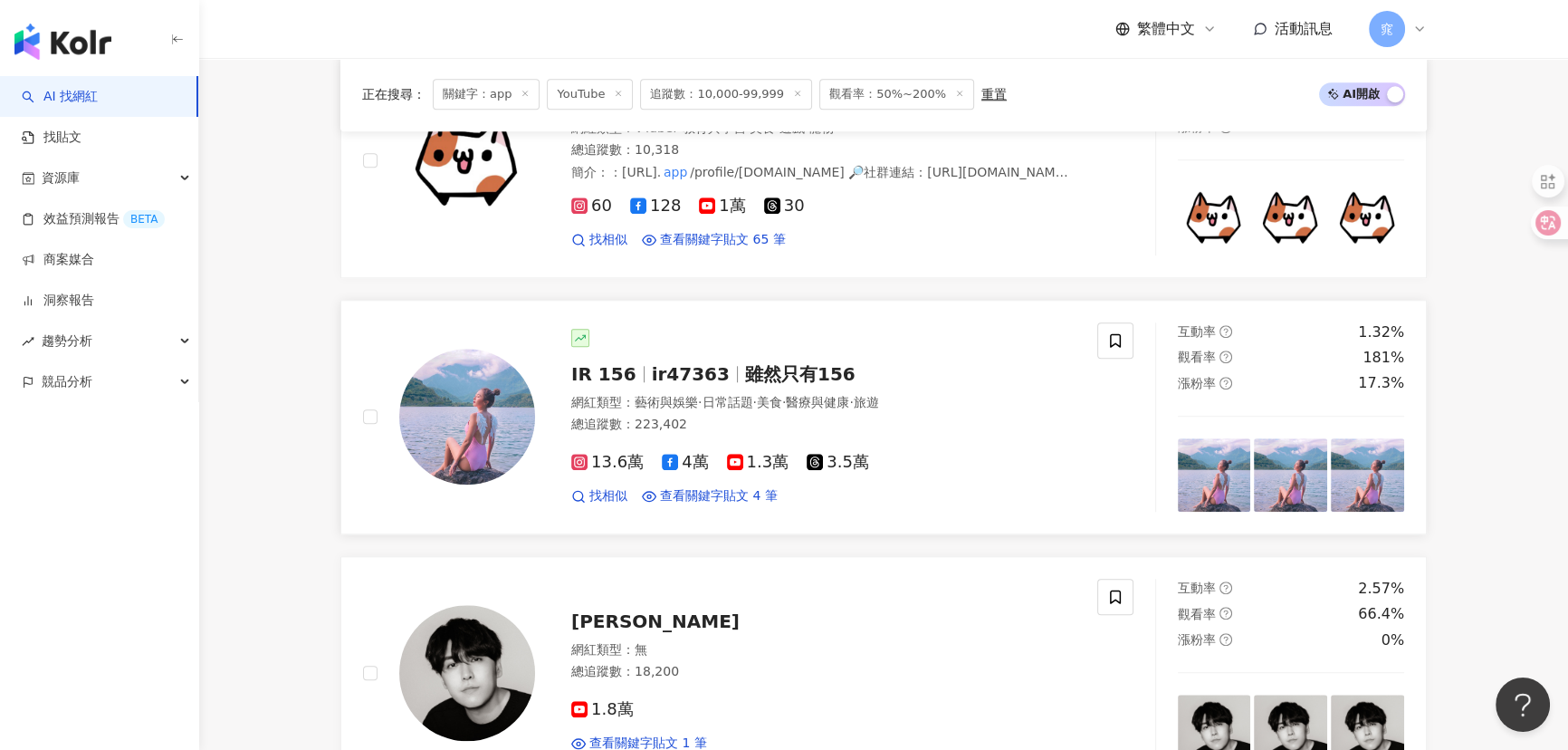
scroll to position [2159, 0]
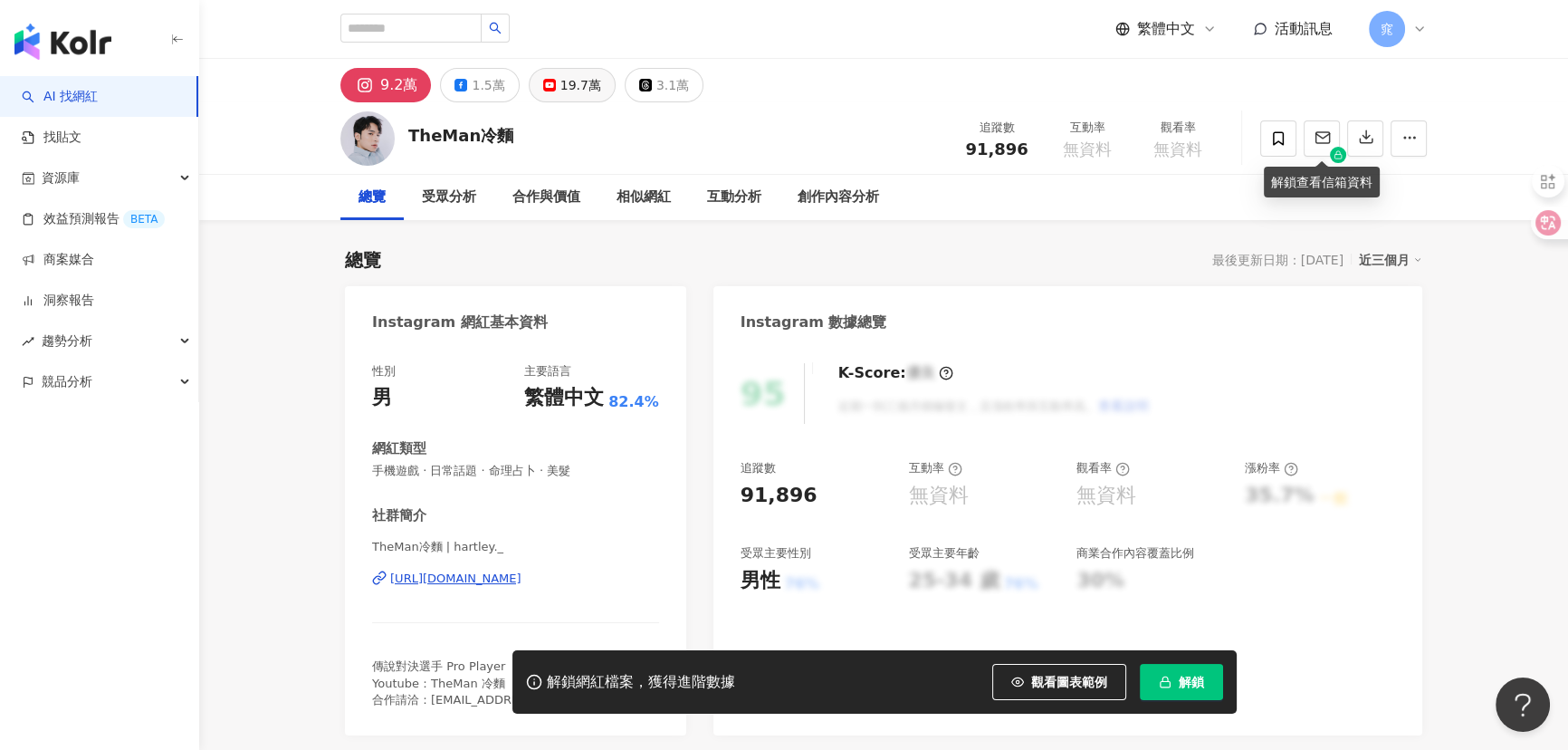
click at [547, 85] on rect at bounding box center [549, 85] width 10 height 8
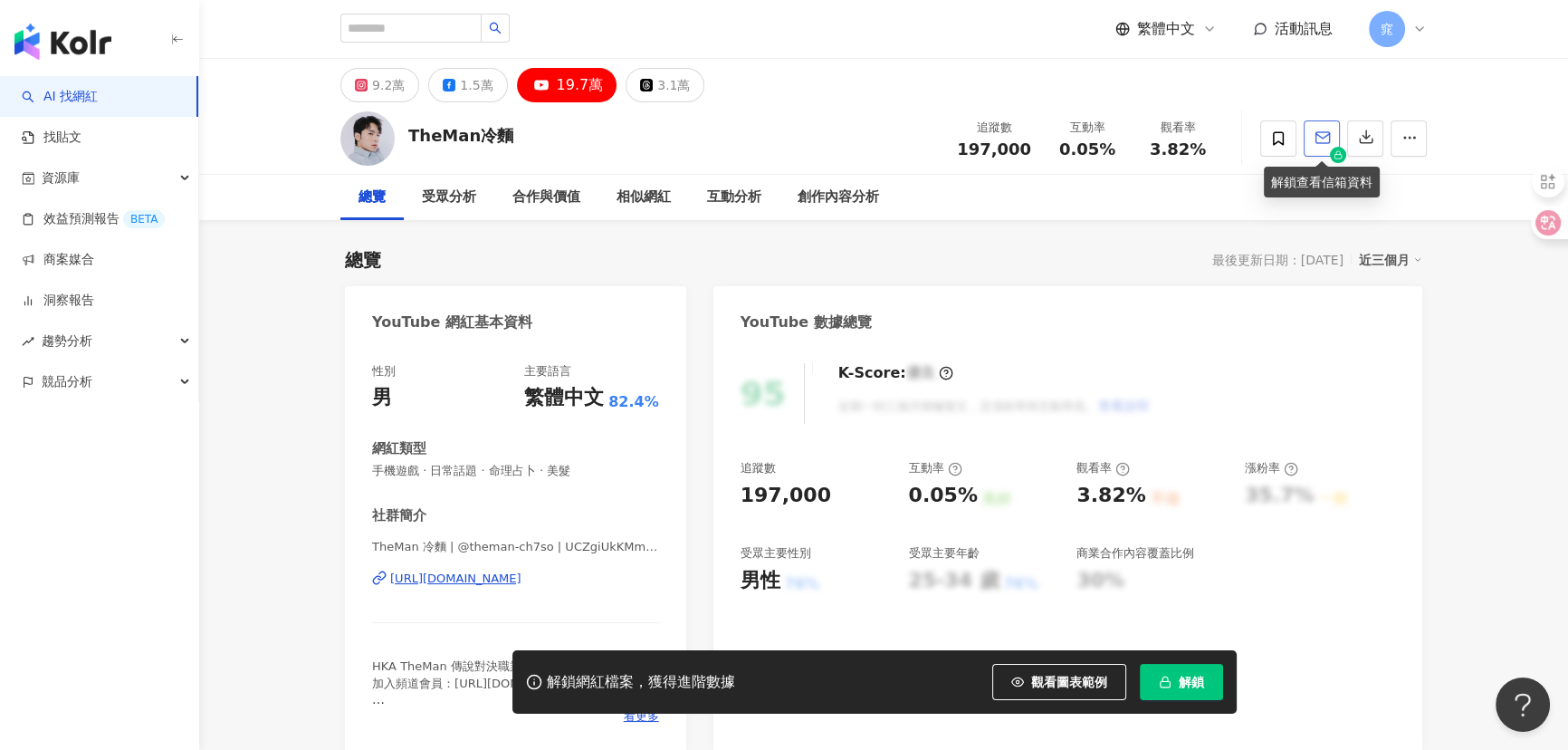
click at [1326, 151] on button "button" at bounding box center [1322, 138] width 36 height 36
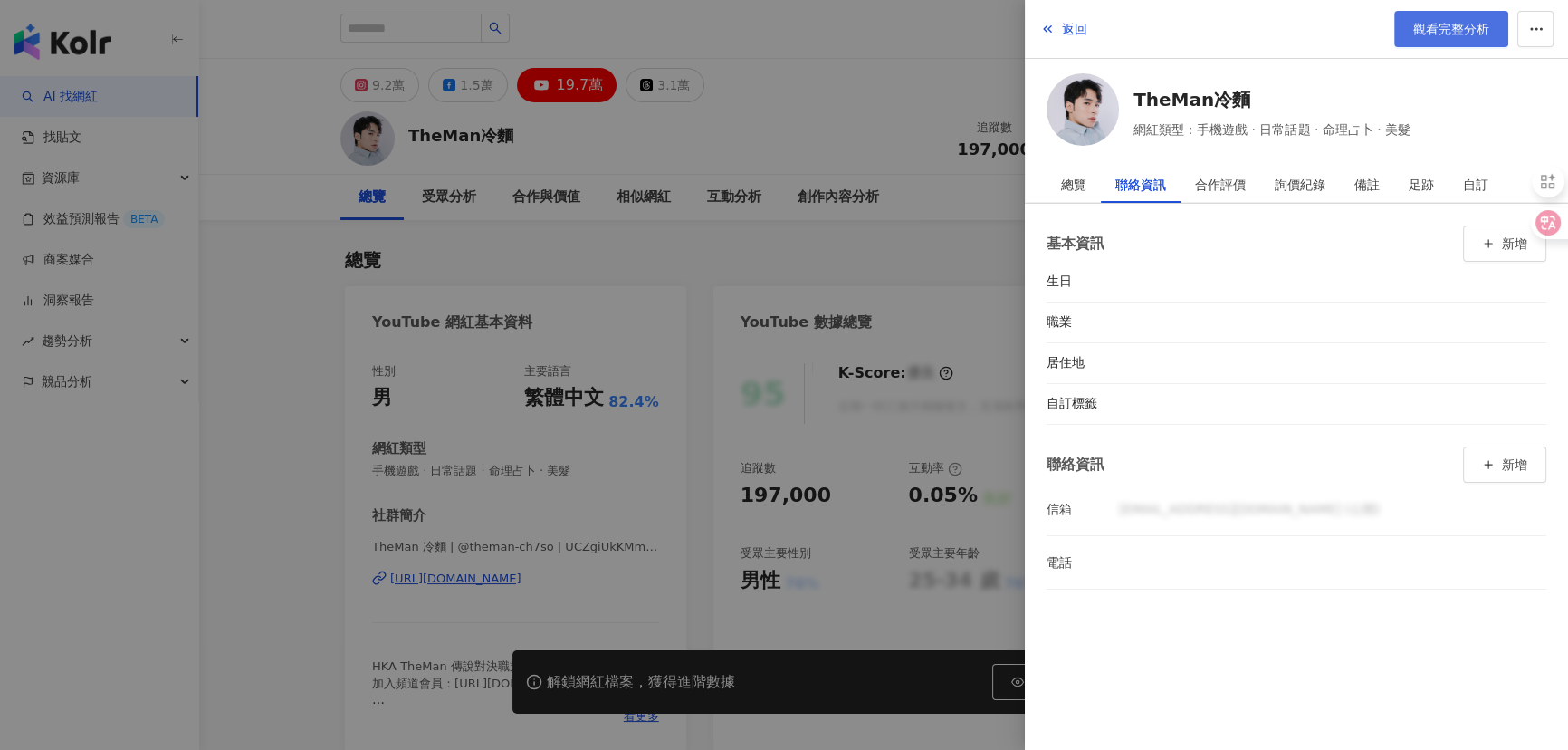
click at [1450, 36] on link "觀看完整分析" at bounding box center [1451, 28] width 114 height 36
click at [1057, 19] on button "返回" at bounding box center [1063, 28] width 49 height 36
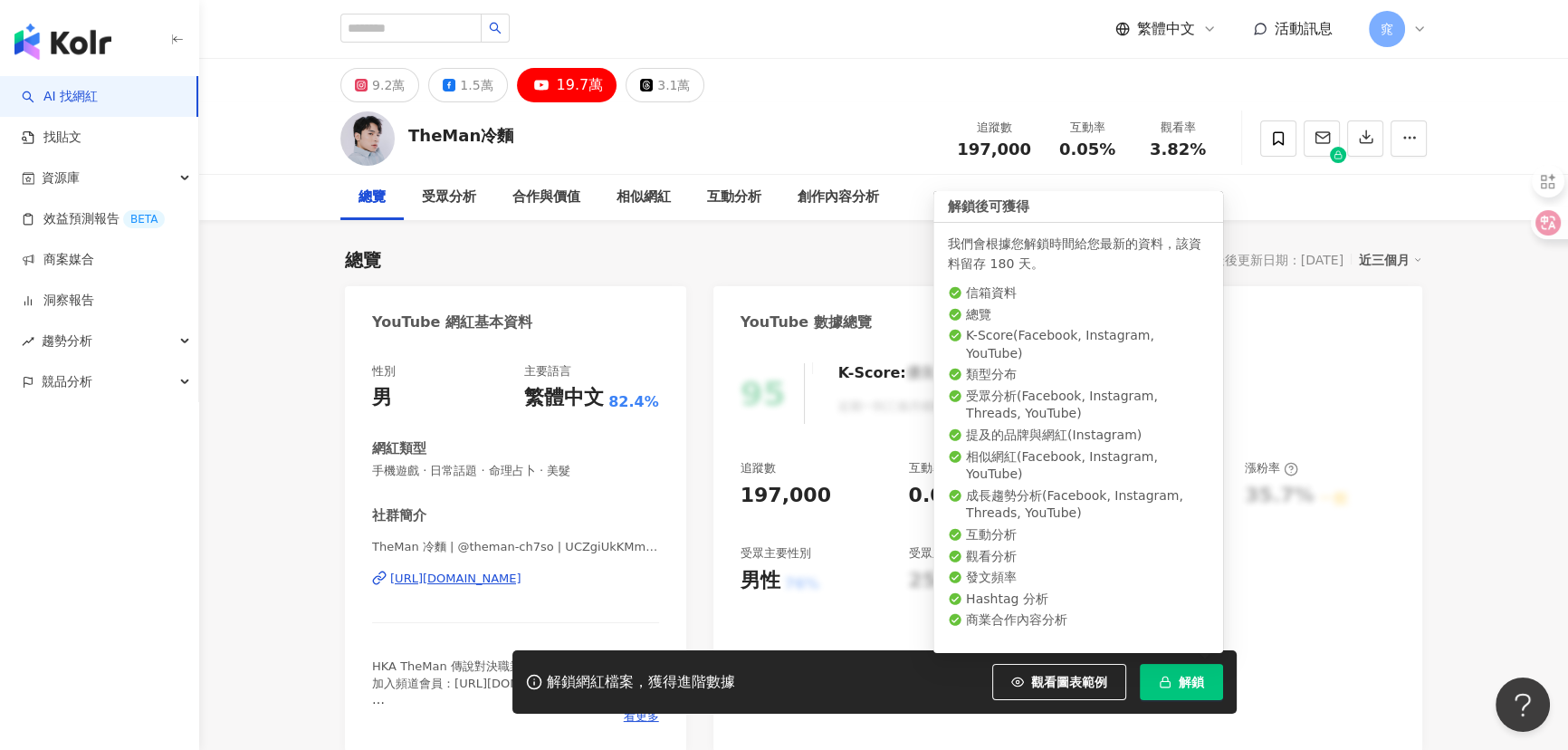
click at [1185, 682] on span "解鎖" at bounding box center [1191, 681] width 26 height 14
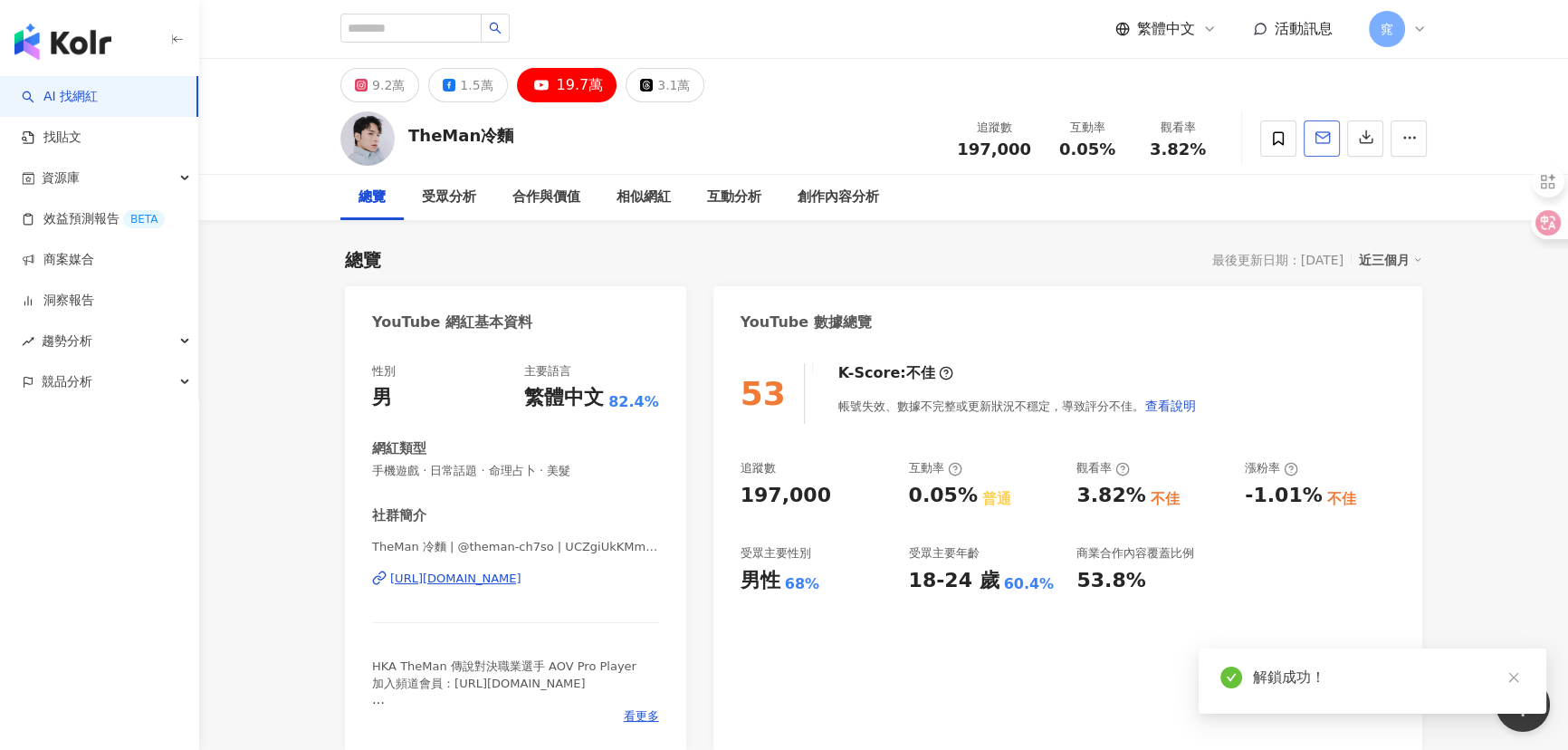
click at [1328, 130] on icon "button" at bounding box center [1322, 137] width 16 height 16
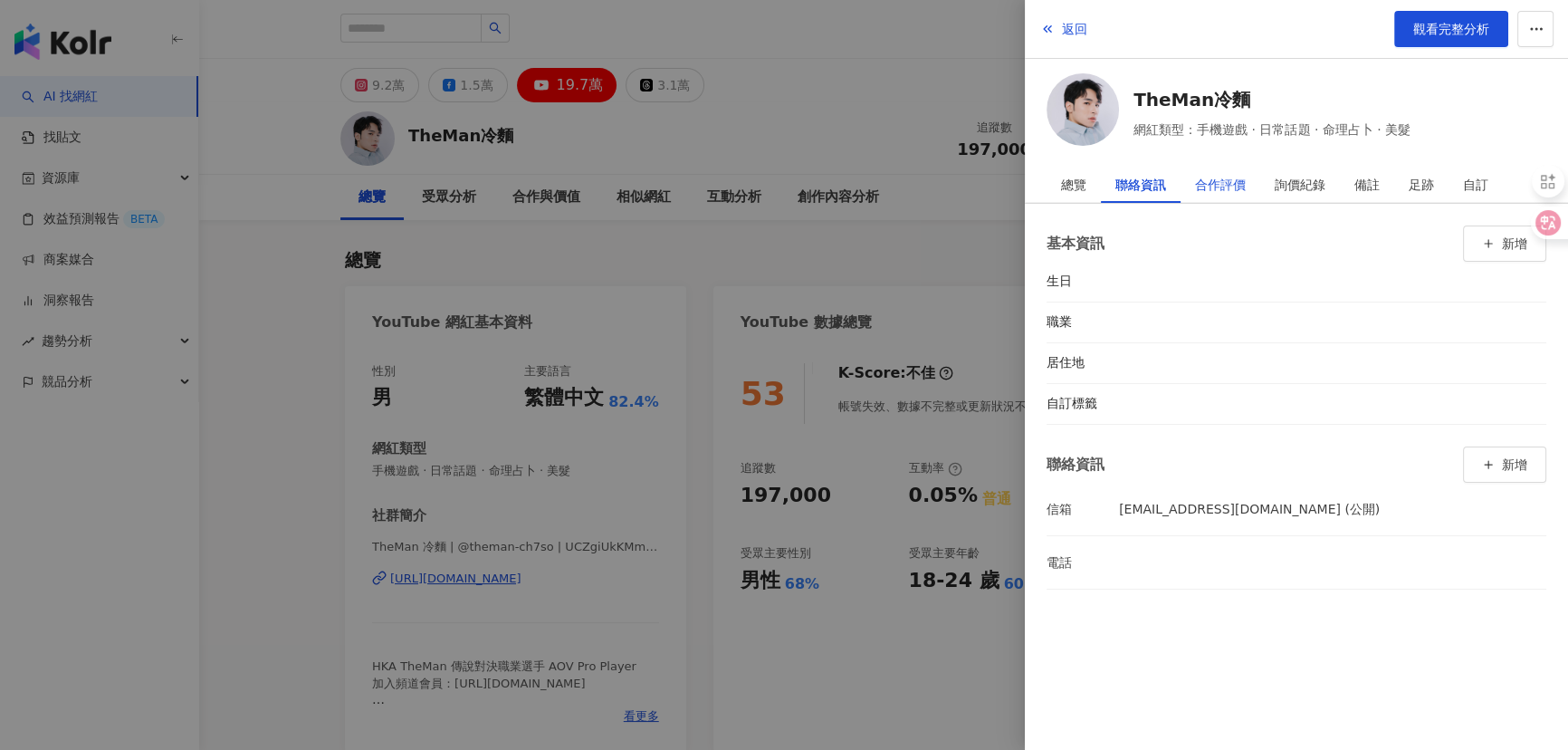
click at [1203, 179] on div "合作評價" at bounding box center [1221, 185] width 51 height 36
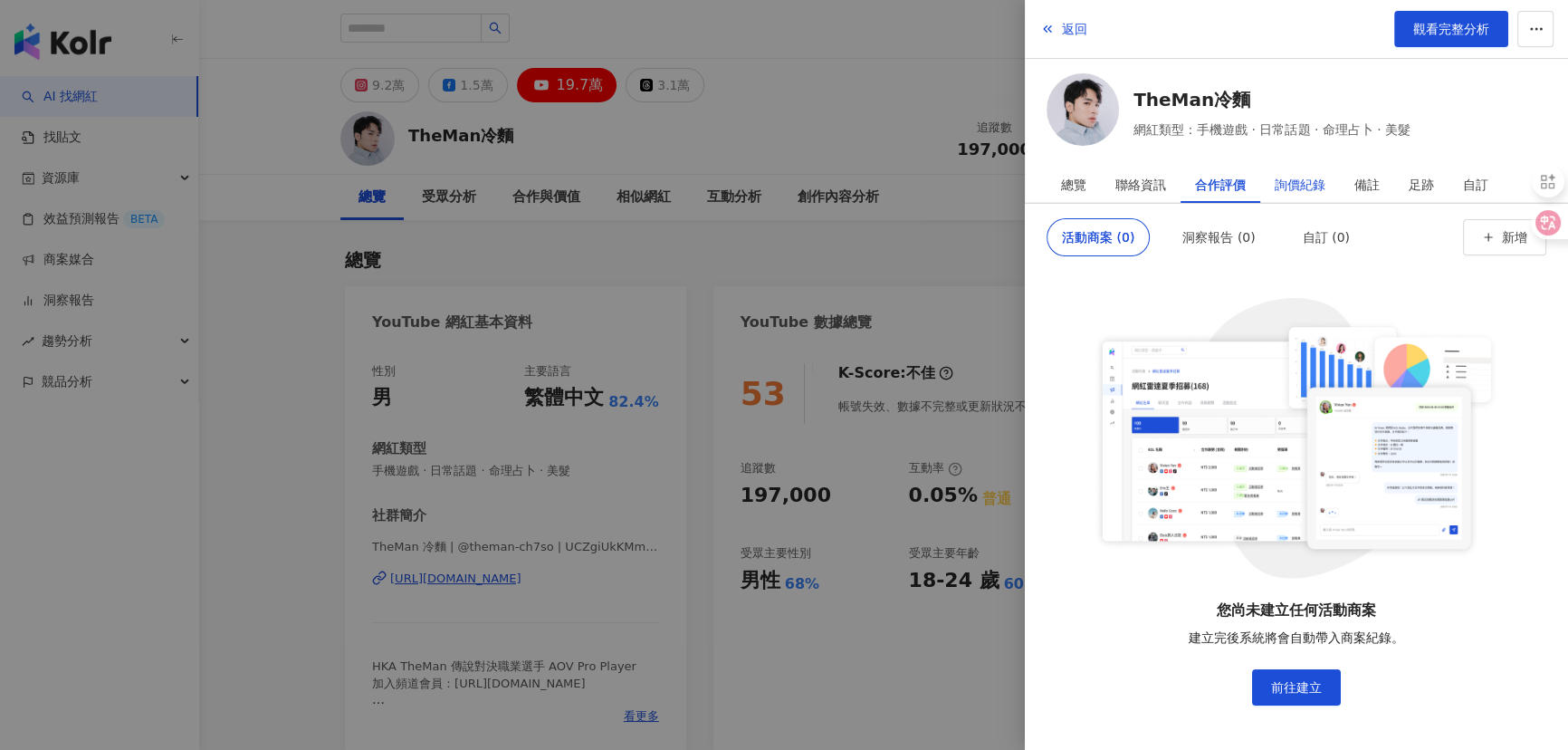
click at [1307, 185] on div "詢價紀錄" at bounding box center [1300, 185] width 51 height 36
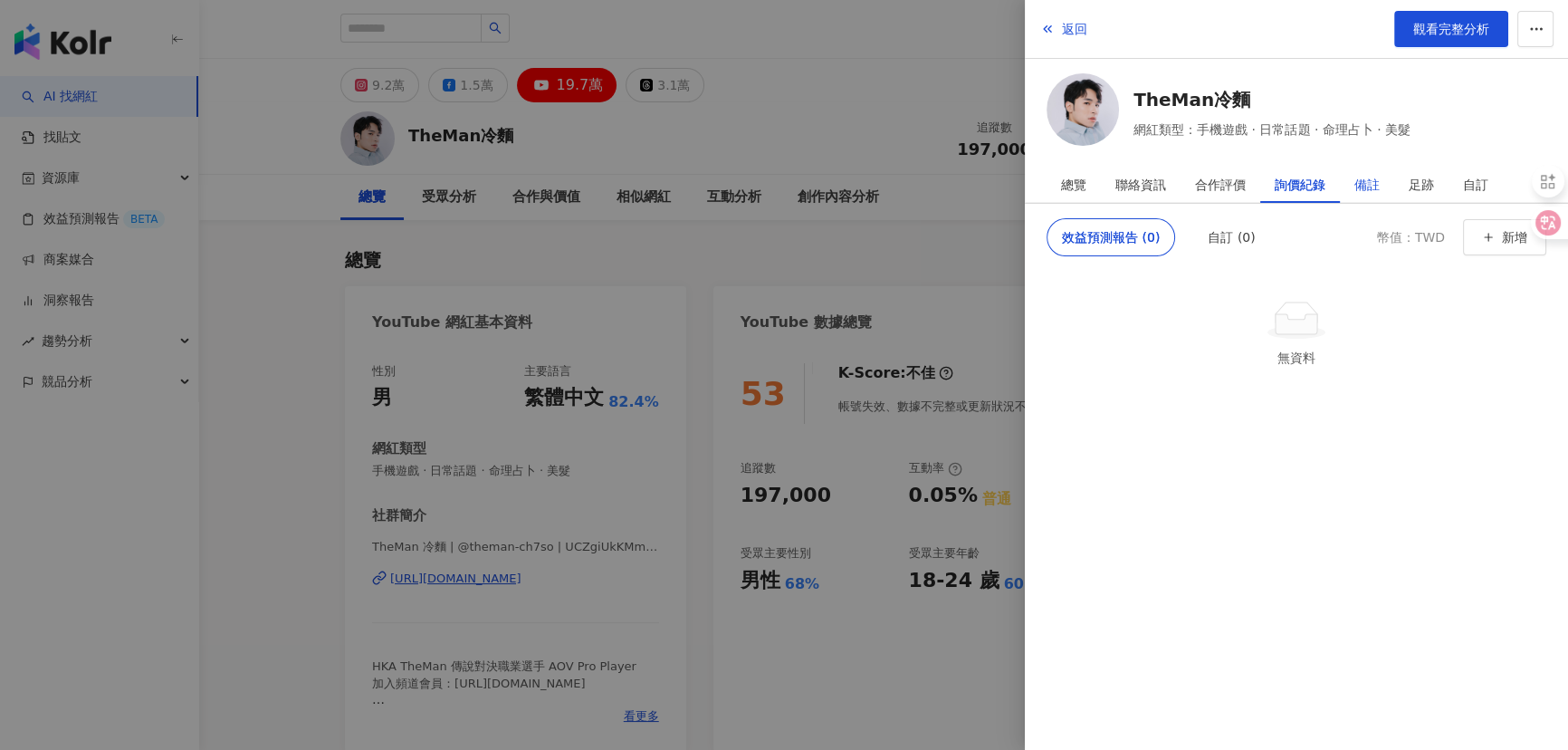
click at [1365, 181] on div "備註" at bounding box center [1366, 185] width 26 height 36
click at [1419, 187] on div "足跡" at bounding box center [1420, 185] width 26 height 36
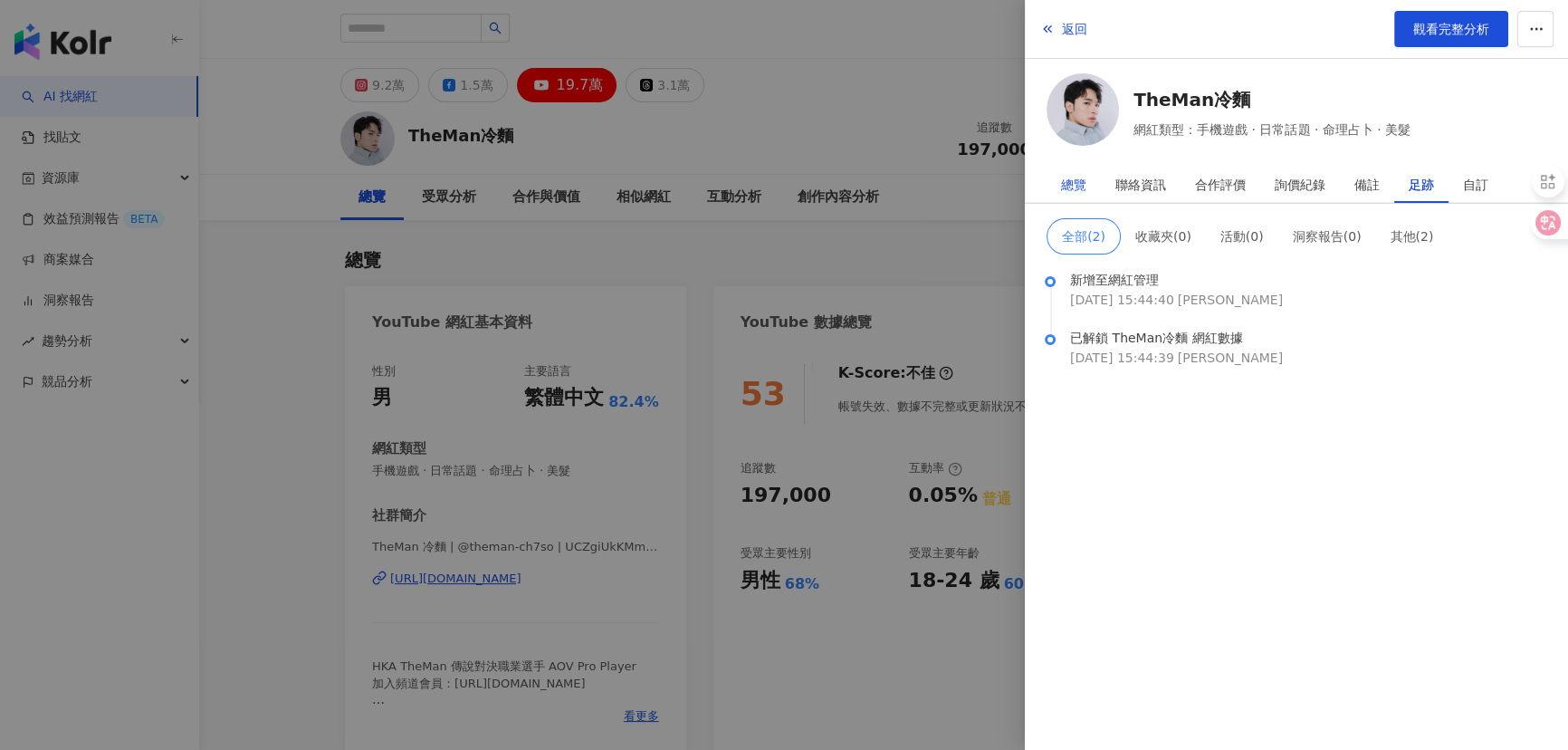
click at [1078, 197] on div "總覽" at bounding box center [1073, 185] width 26 height 36
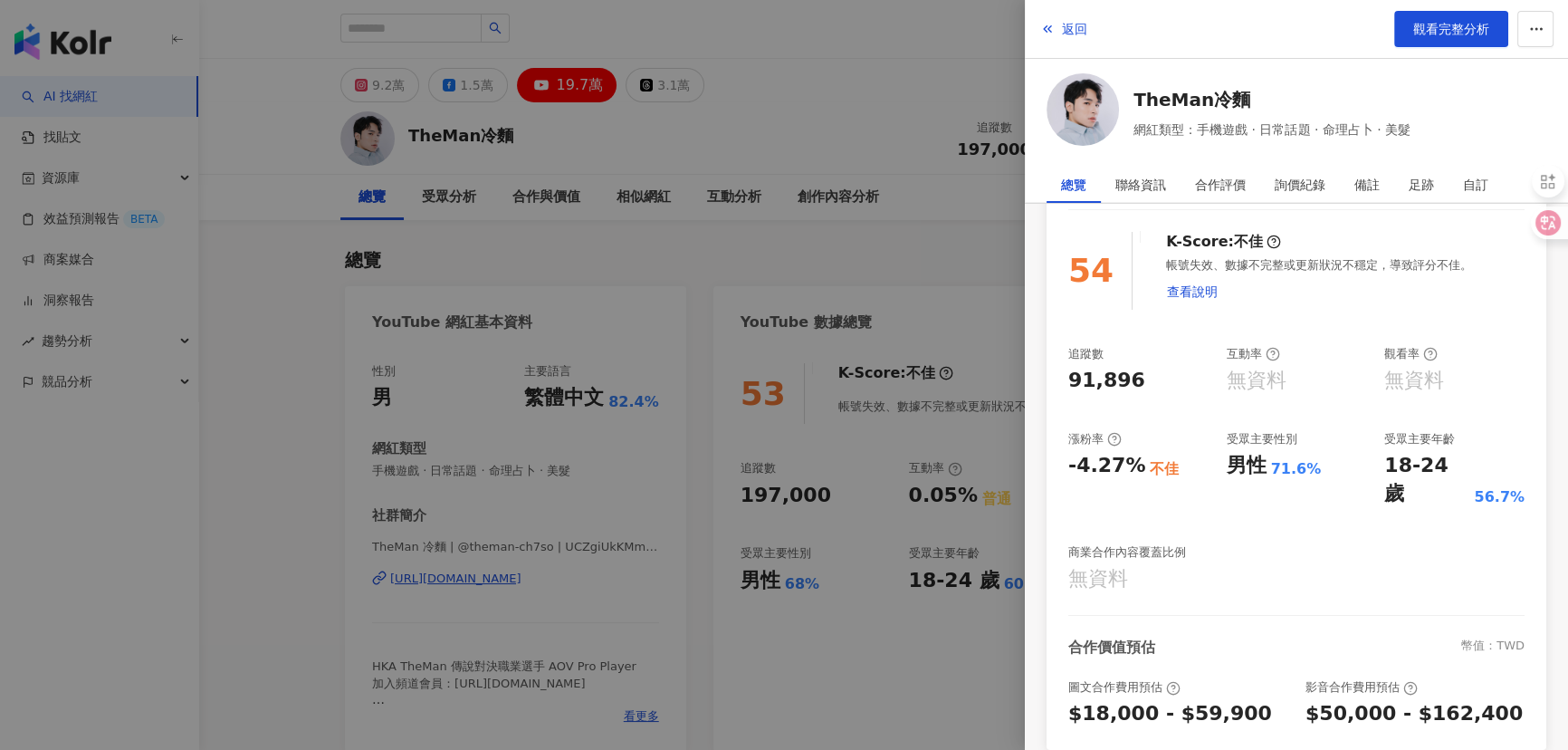
scroll to position [143, 0]
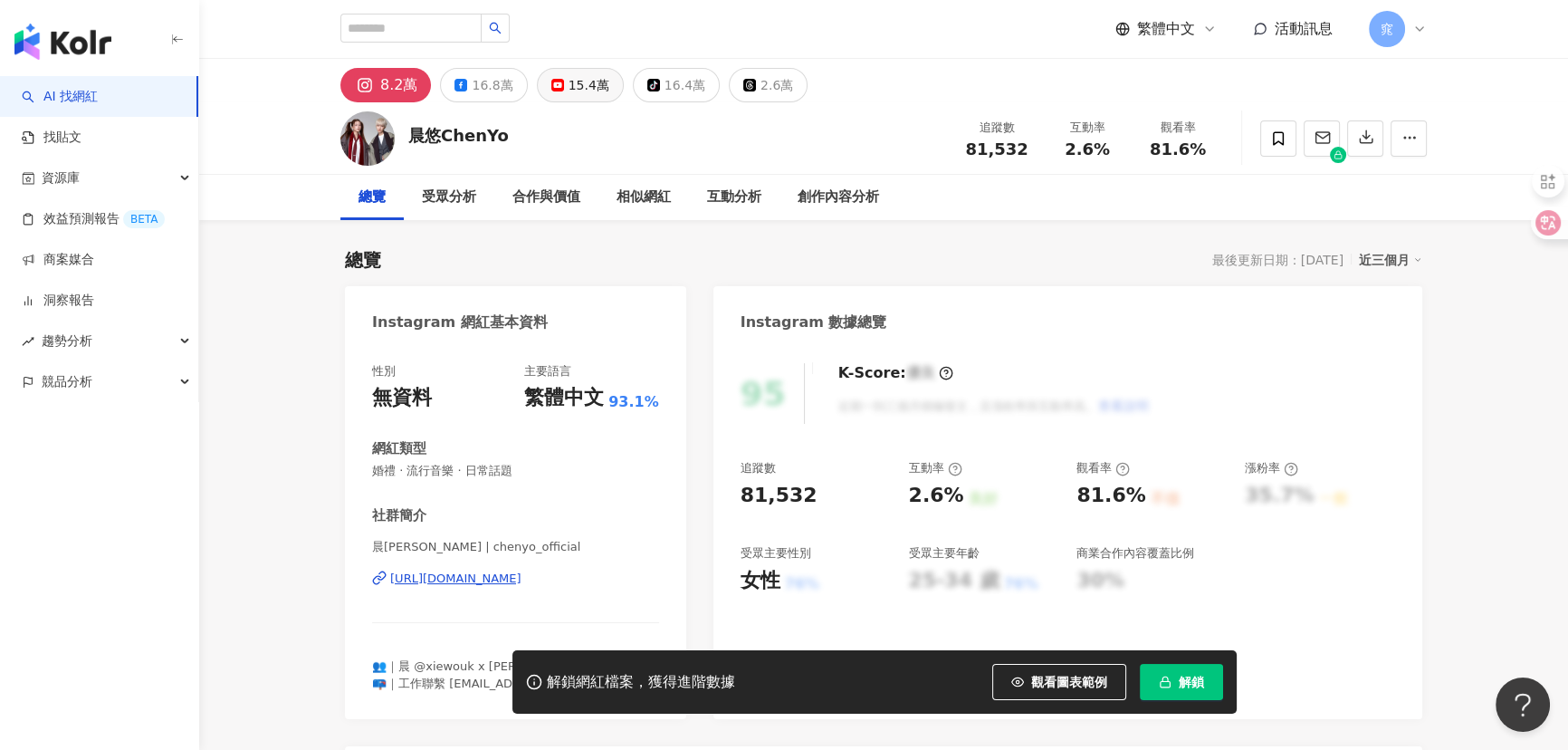
click at [582, 94] on div "15.4萬" at bounding box center [588, 84] width 41 height 26
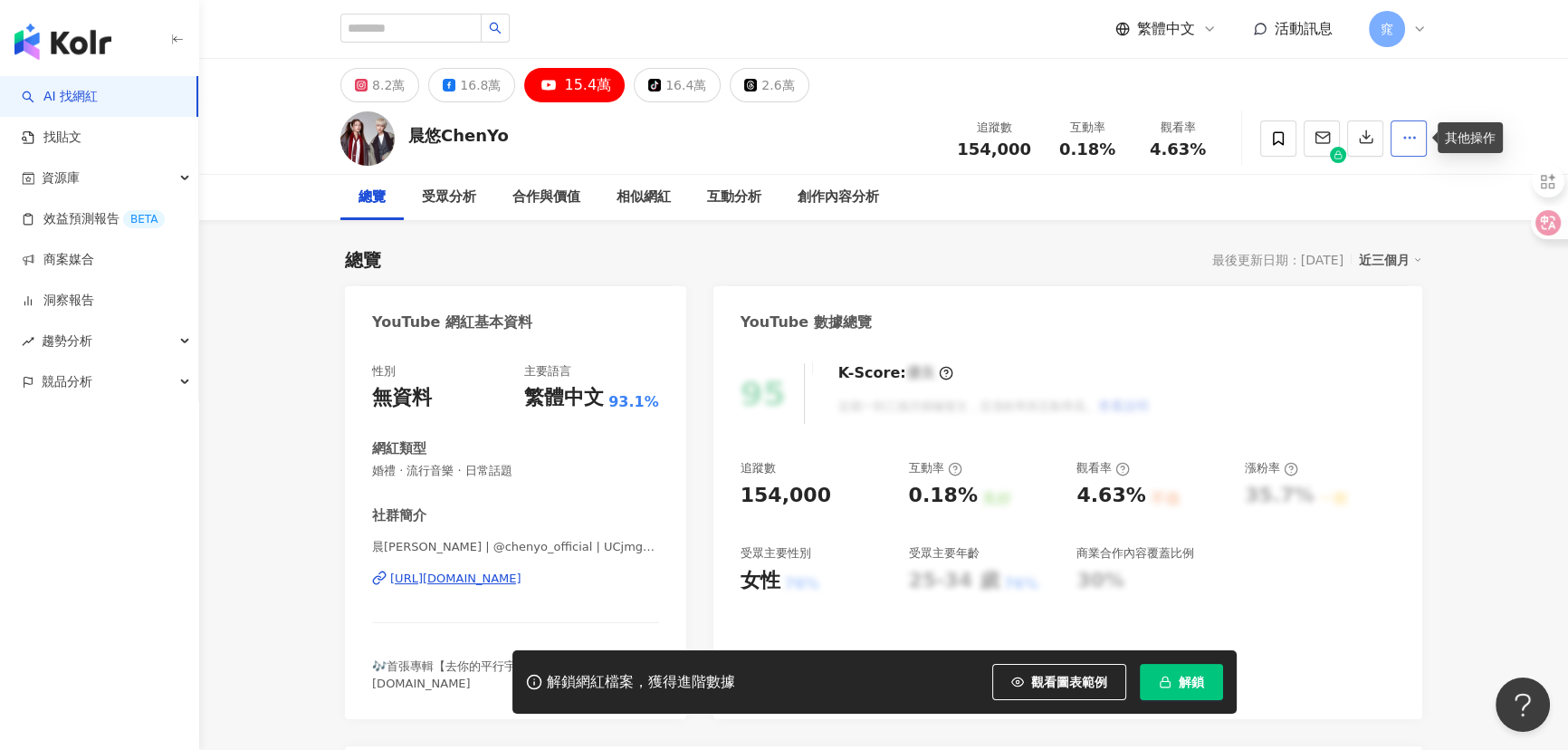
click at [1412, 134] on icon "button" at bounding box center [1409, 137] width 16 height 16
click at [1452, 172] on div "晨悠ChenYo 追蹤數 154,000 互動率 0.18% 觀看率 4.63%" at bounding box center [883, 138] width 1159 height 72
click at [363, 141] on img at bounding box center [366, 138] width 54 height 54
click at [445, 137] on div "晨悠ChenYo" at bounding box center [458, 135] width 100 height 23
click at [475, 573] on div "https://www.youtube.com/channel/UCjmgtdiIAYq3qF69J9G1szA" at bounding box center [455, 578] width 132 height 16
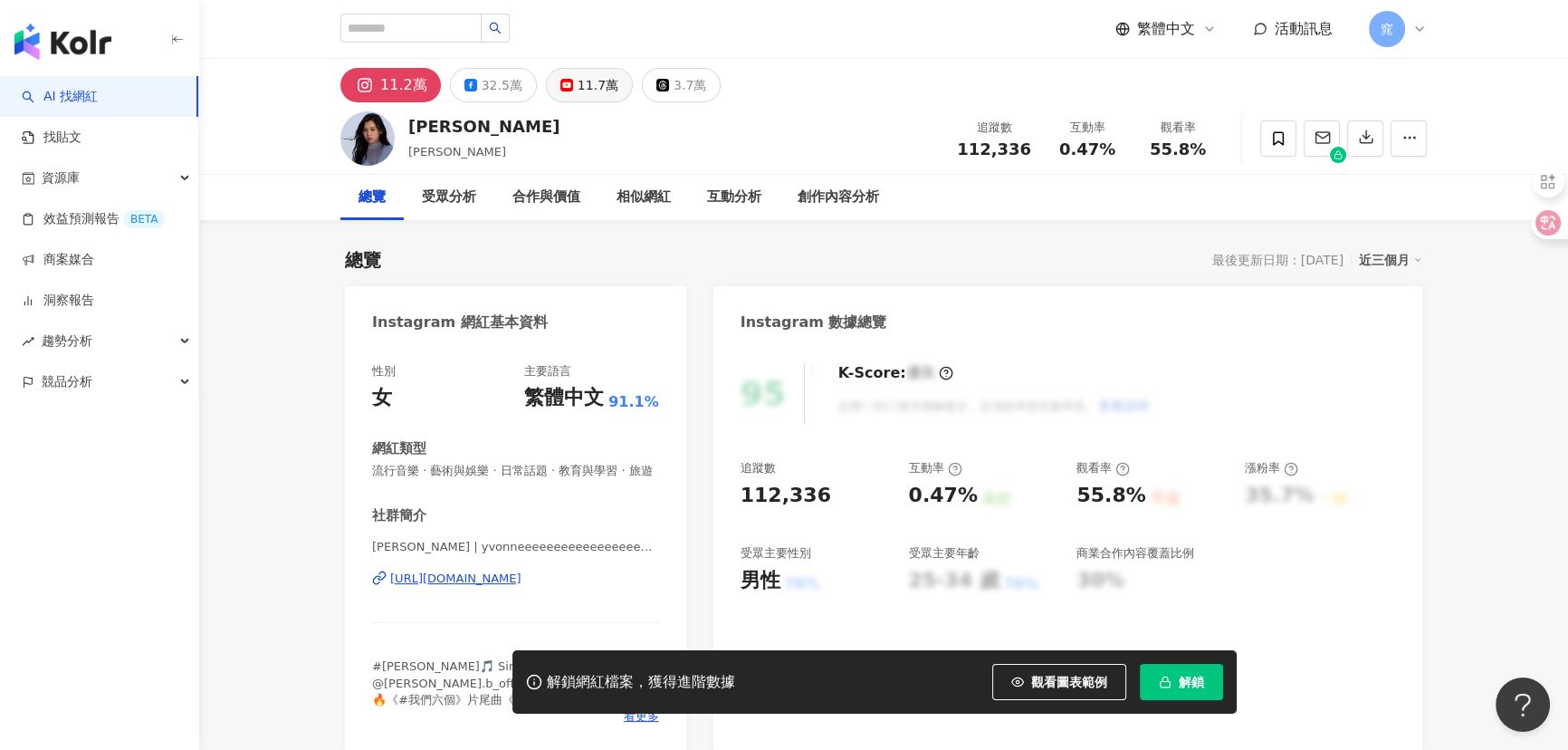
click at [588, 86] on div "11.7萬" at bounding box center [597, 84] width 41 height 26
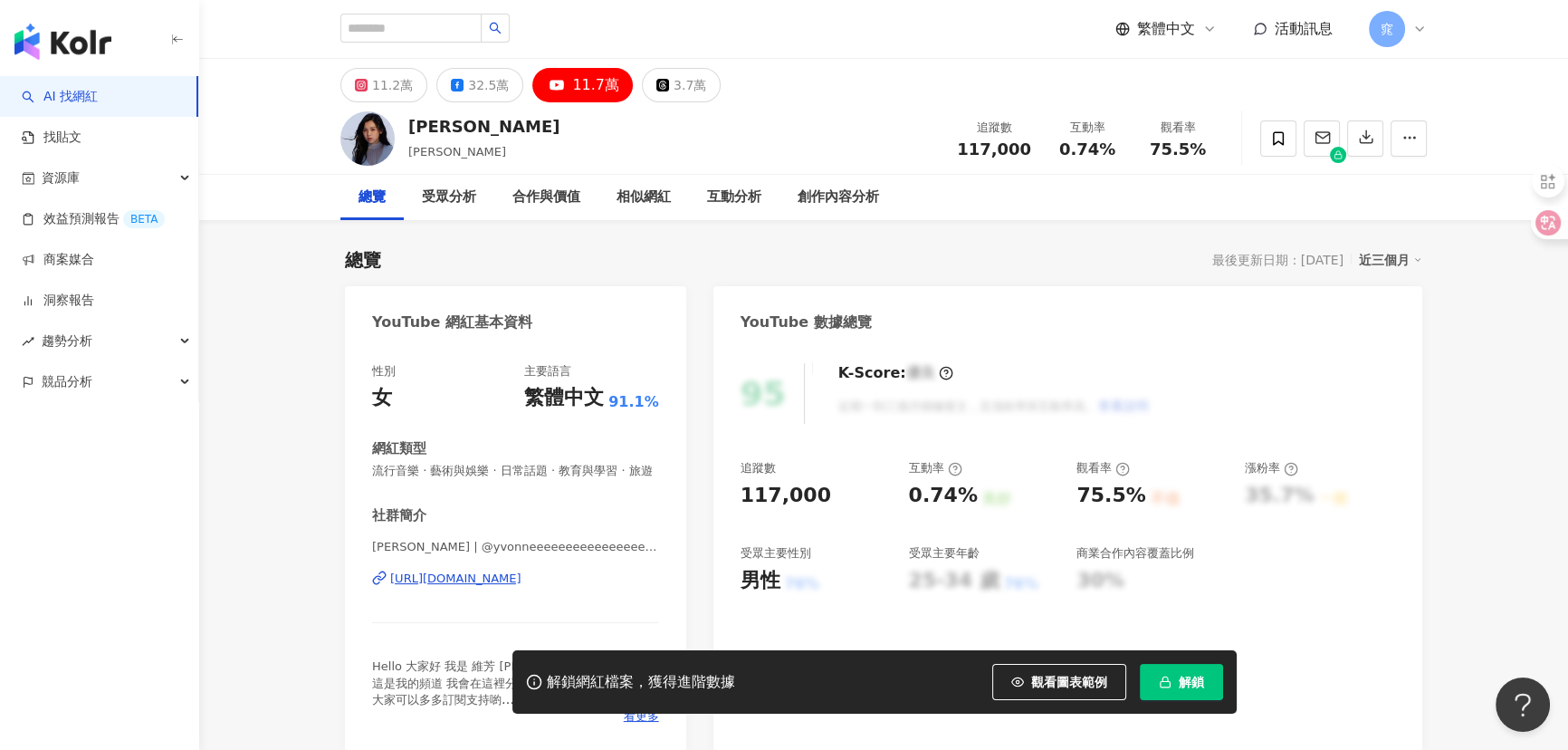
click at [508, 586] on div "https://www.youtube.com/channel/UComnwXfG1TTN27zPON_Ni-g" at bounding box center [455, 578] width 132 height 16
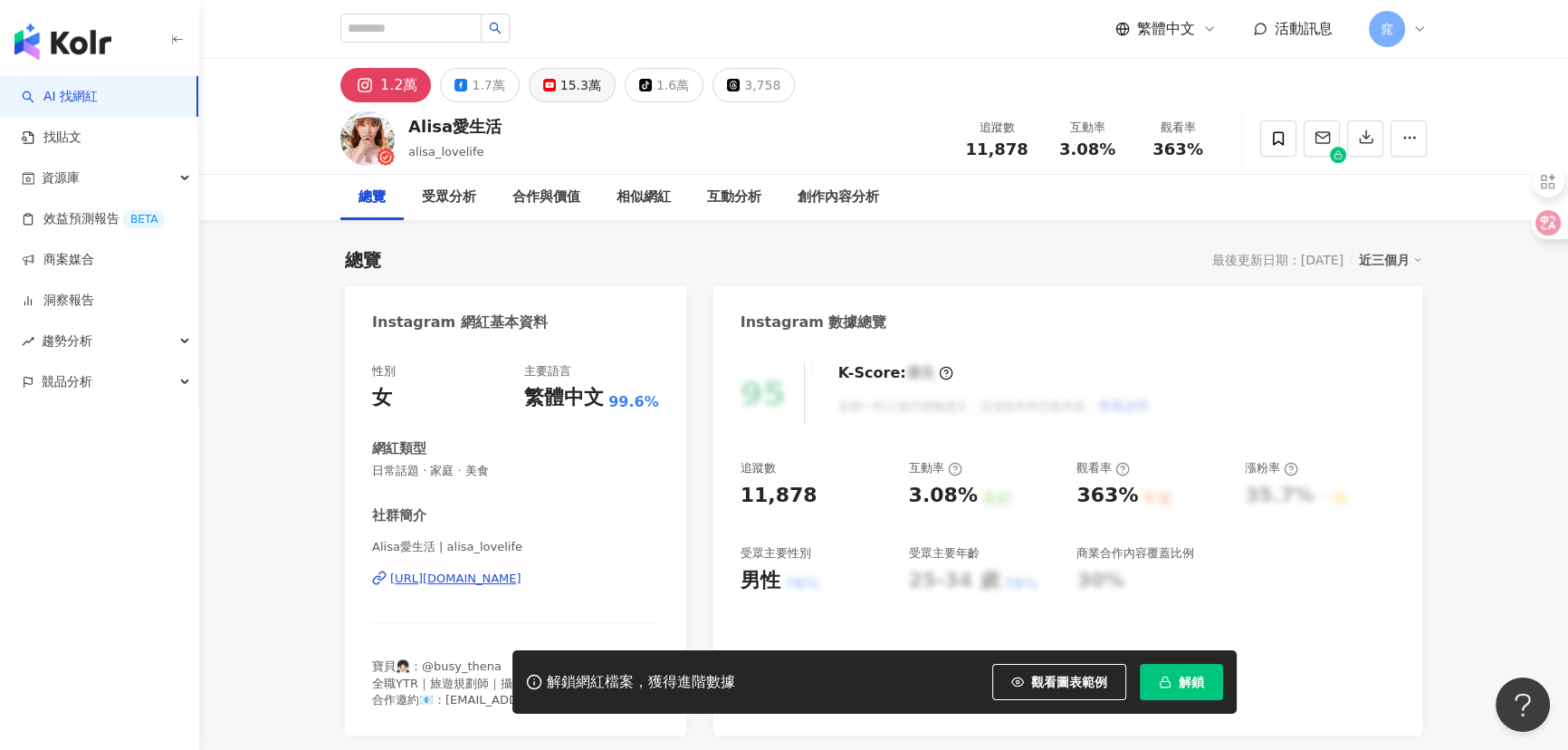
click at [574, 82] on div "15.3萬" at bounding box center [580, 84] width 41 height 26
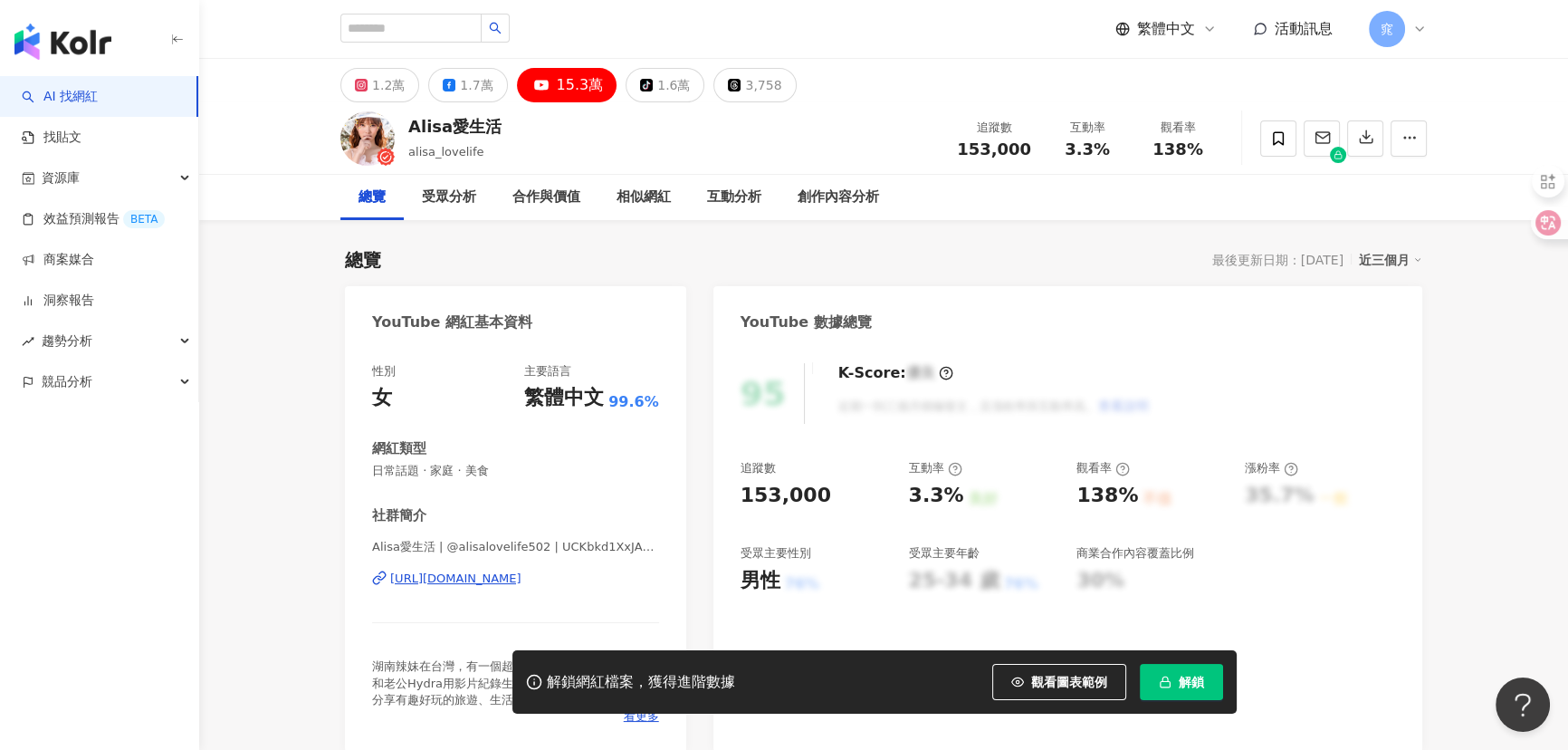
click at [522, 578] on div "[URL][DOMAIN_NAME]" at bounding box center [455, 578] width 132 height 16
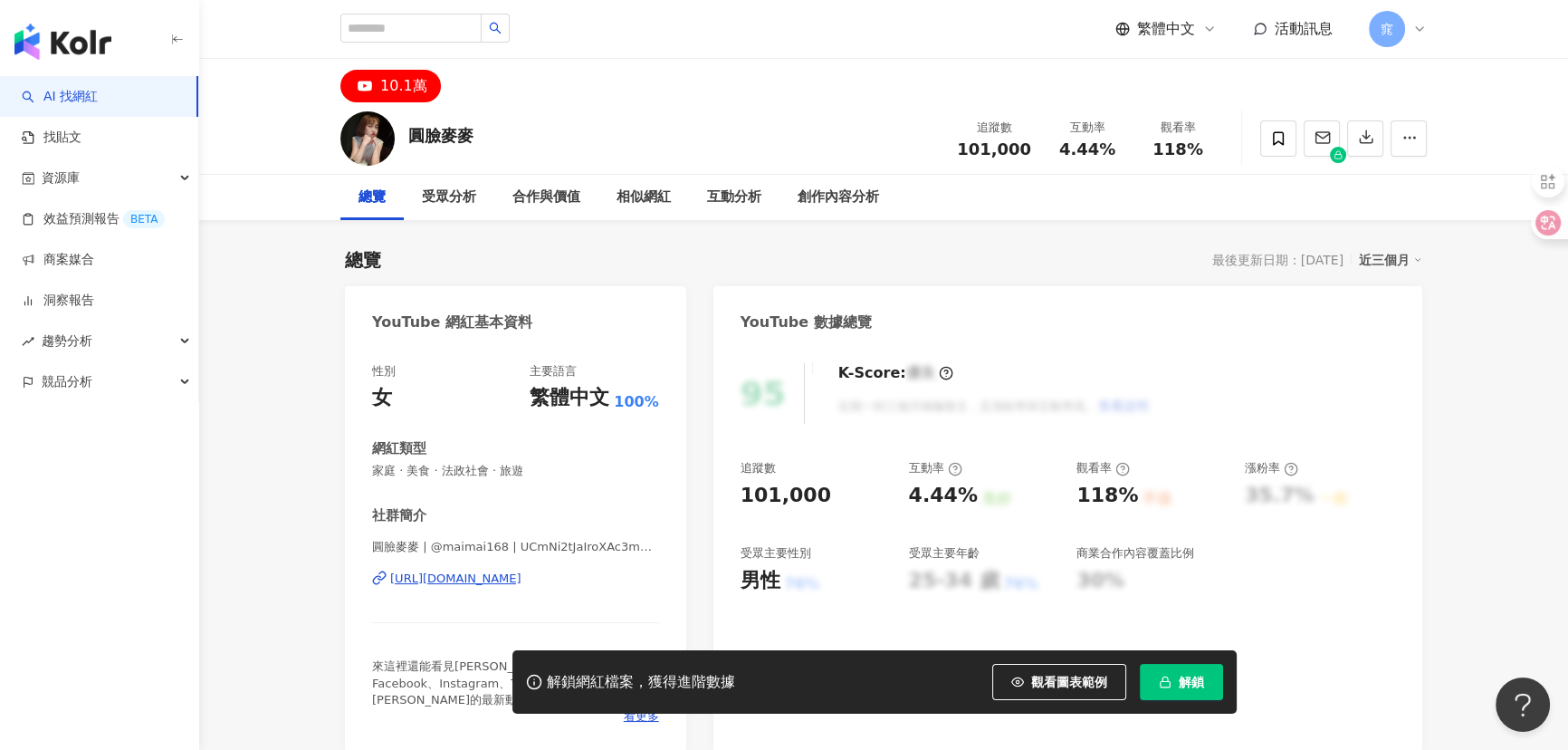
click at [479, 580] on div "[URL][DOMAIN_NAME]" at bounding box center [455, 578] width 132 height 16
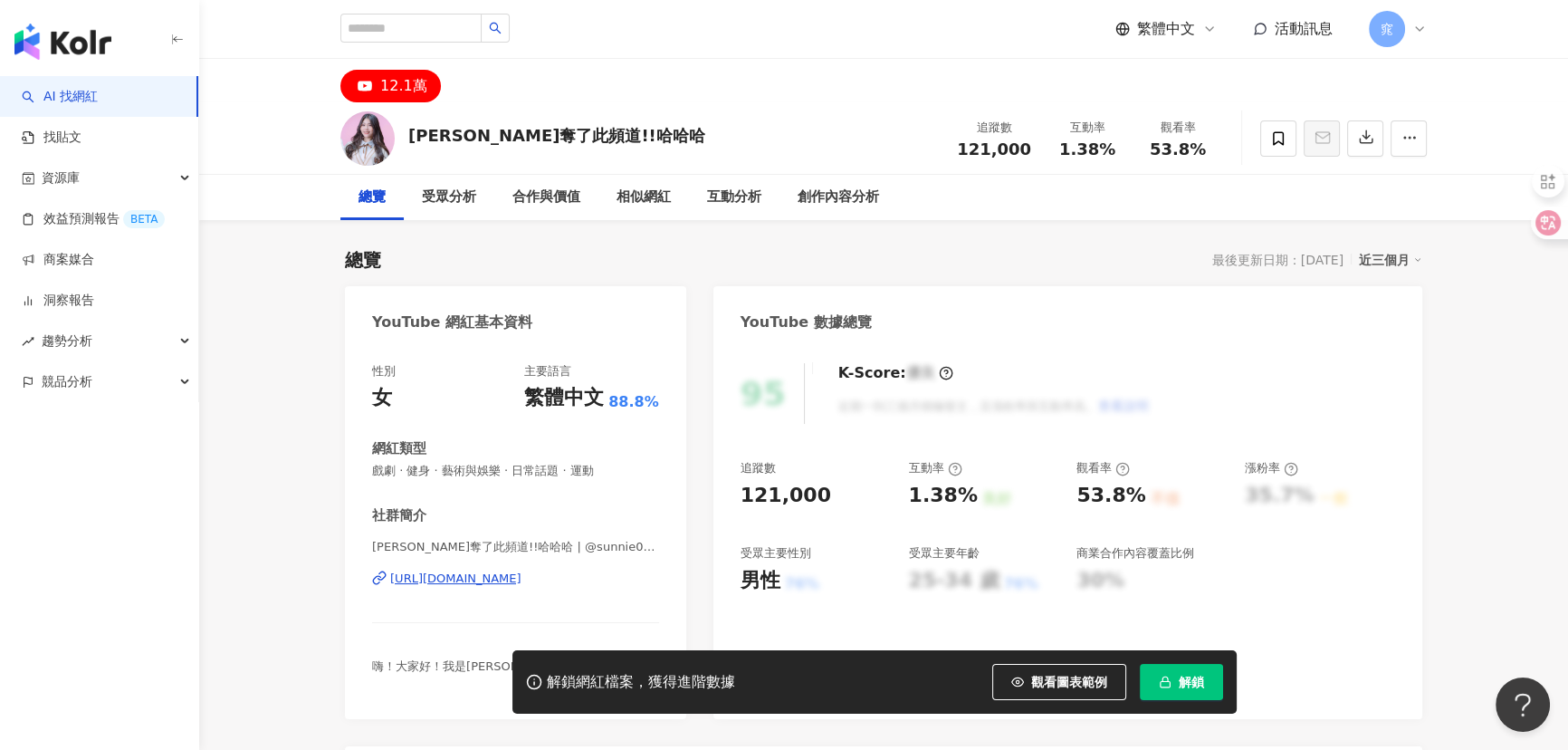
click at [513, 575] on div "https://www.youtube.com/channel/UCmcA152_Jf0YjWZgzzMzyMA" at bounding box center [455, 578] width 132 height 16
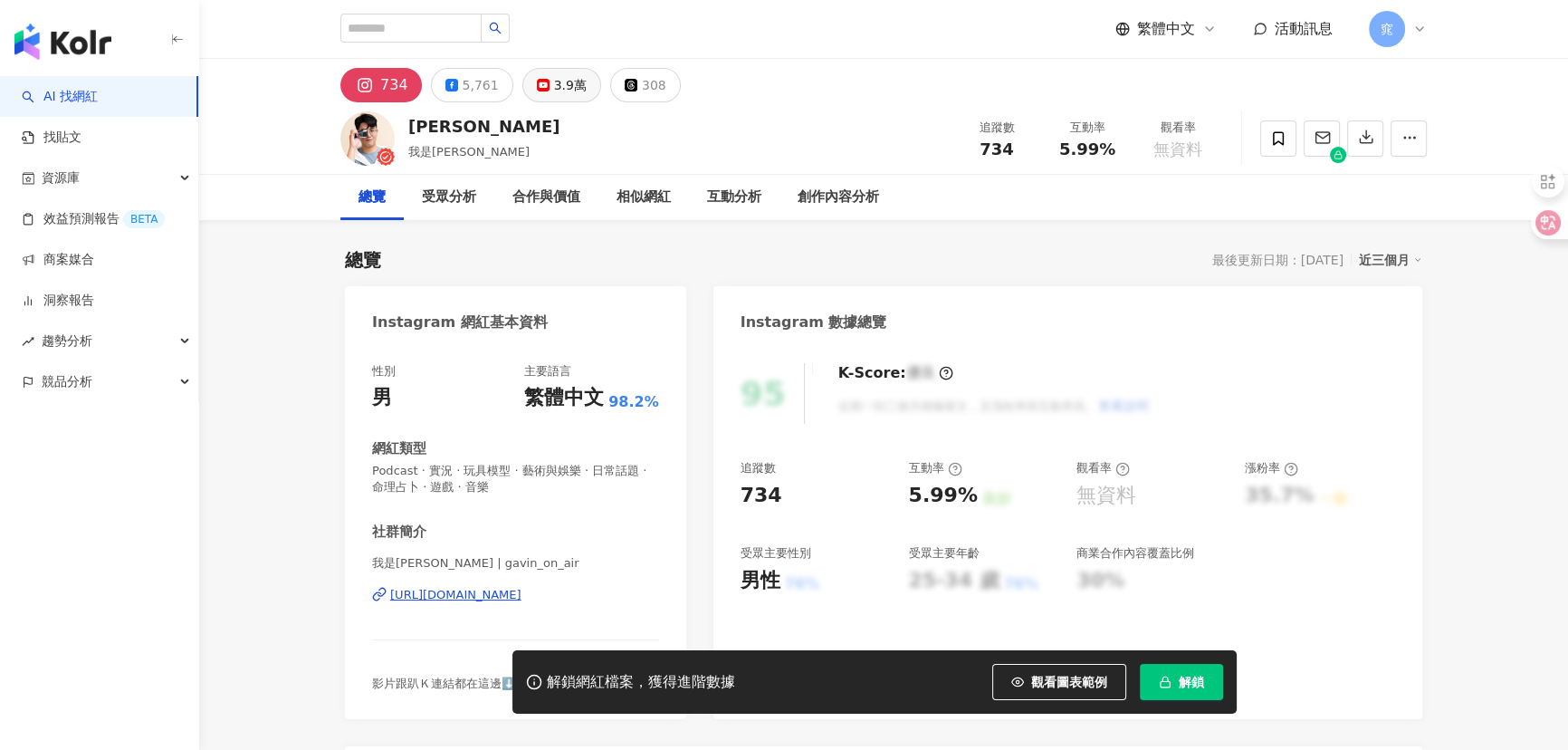
click at [557, 78] on div "3.9萬" at bounding box center [570, 84] width 32 height 26
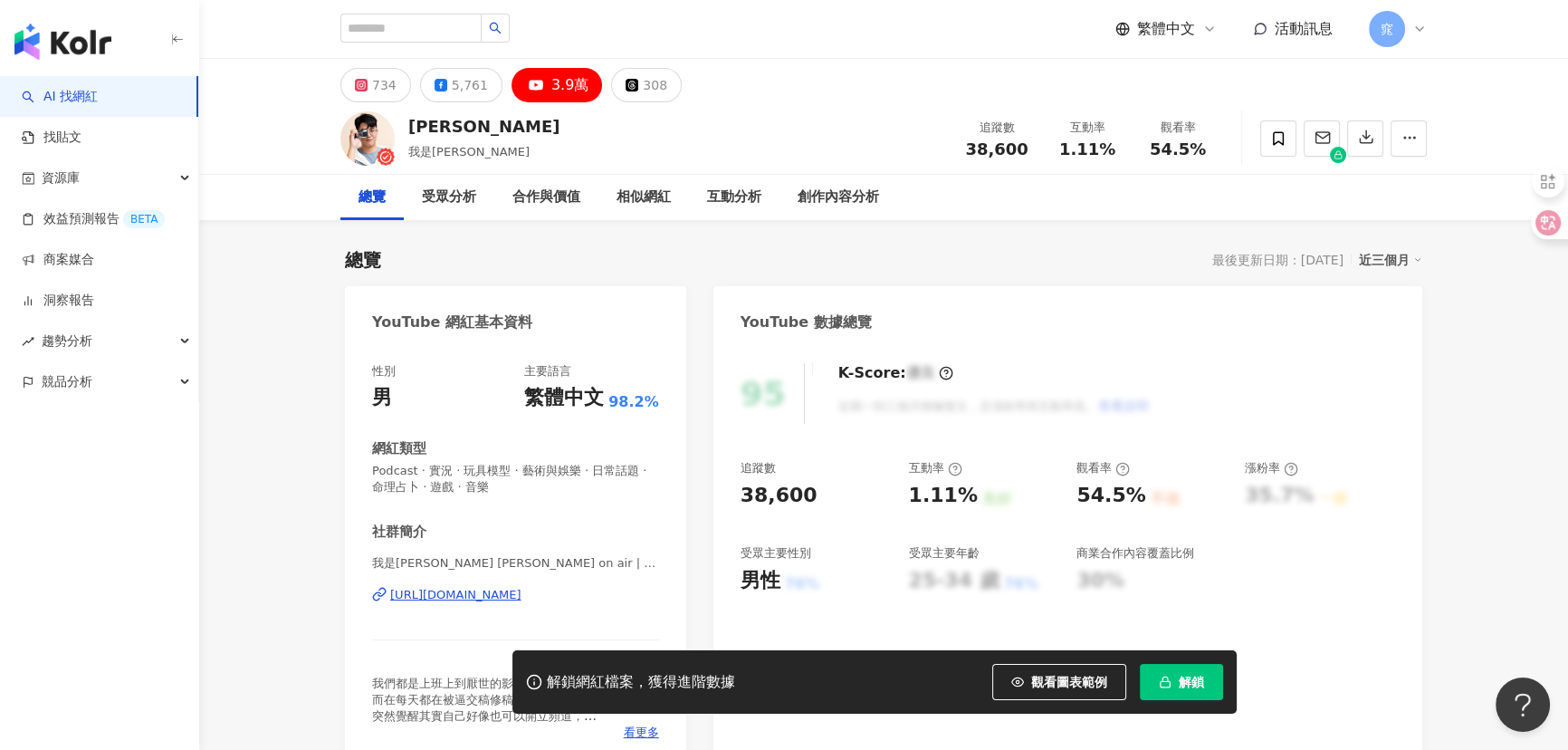
click at [436, 598] on div "https://www.youtube.com/channel/UCrT2t-ssisgihTP-fffU-Uw" at bounding box center [455, 594] width 132 height 16
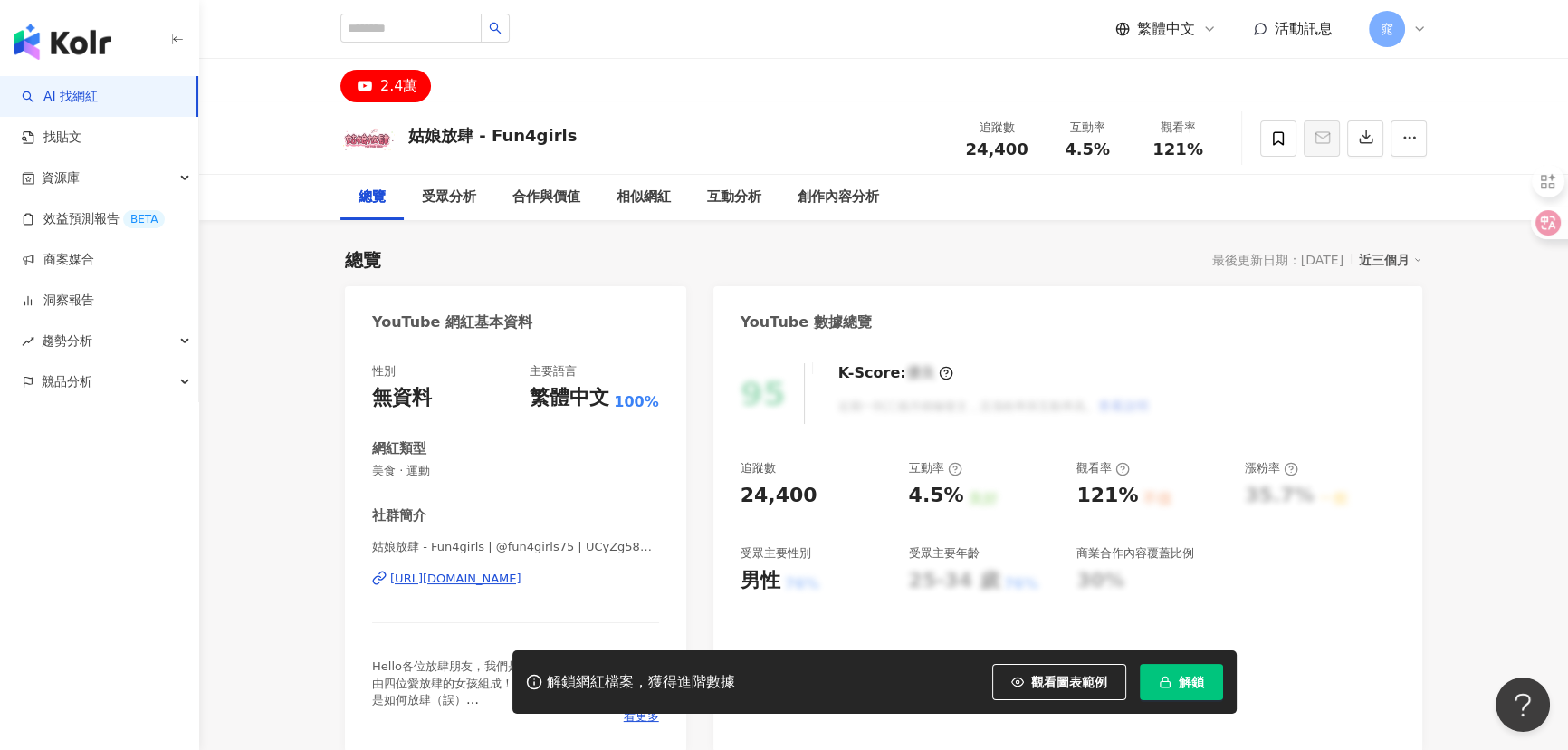
click at [493, 580] on div "https://www.youtube.com/channel/UCyZg58BYNrfX43OO_7LYVUQ" at bounding box center [455, 578] width 132 height 16
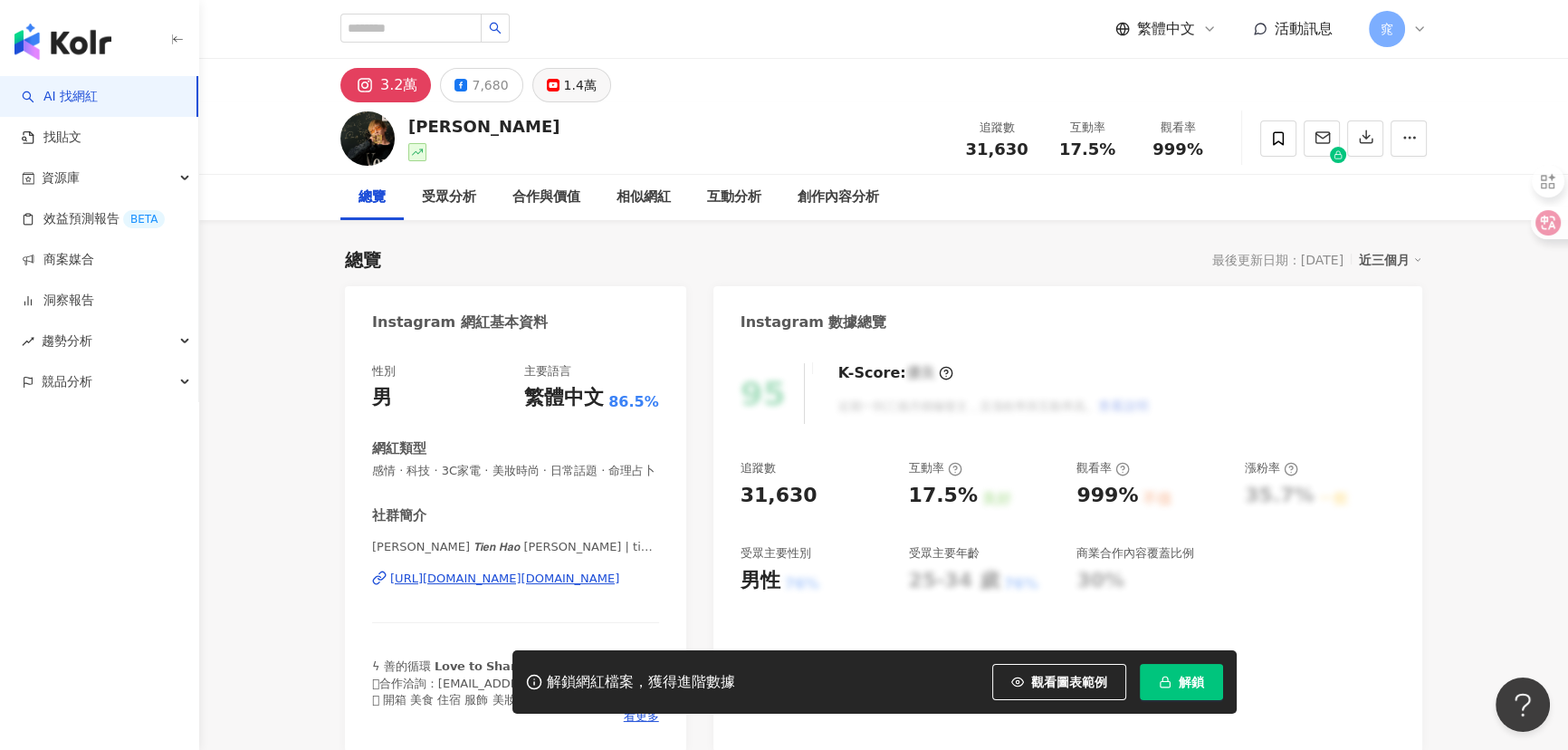
click at [568, 81] on div "1.4萬" at bounding box center [580, 84] width 32 height 26
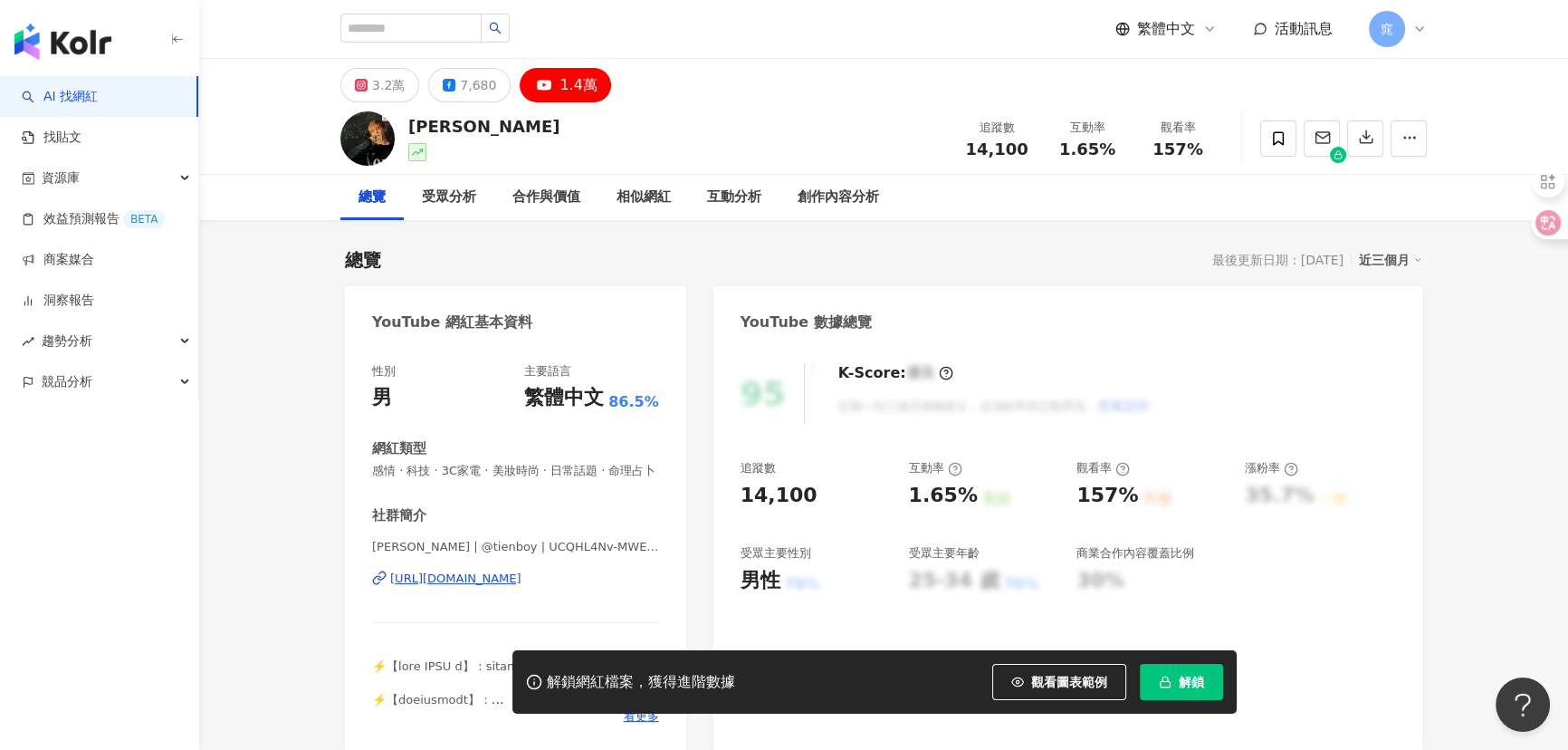
drag, startPoint x: 474, startPoint y: 598, endPoint x: 650, endPoint y: 516, distance: 194.2
click at [474, 586] on div "https://www.youtube.com/channel/UCQHL4Nv-MWE5Rr1joMYKGYg" at bounding box center [455, 578] width 132 height 16
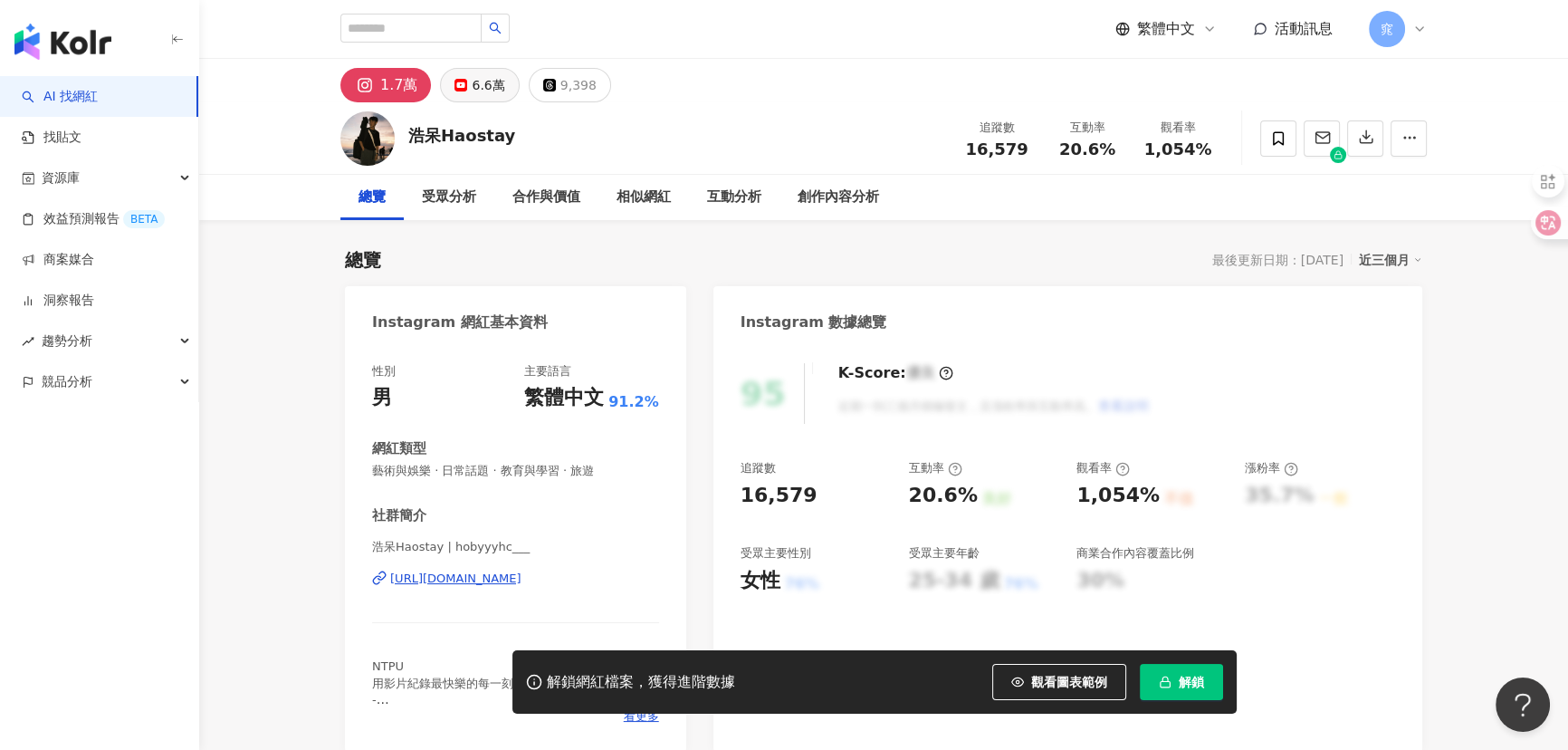
click at [478, 90] on div "6.6萬" at bounding box center [488, 84] width 32 height 26
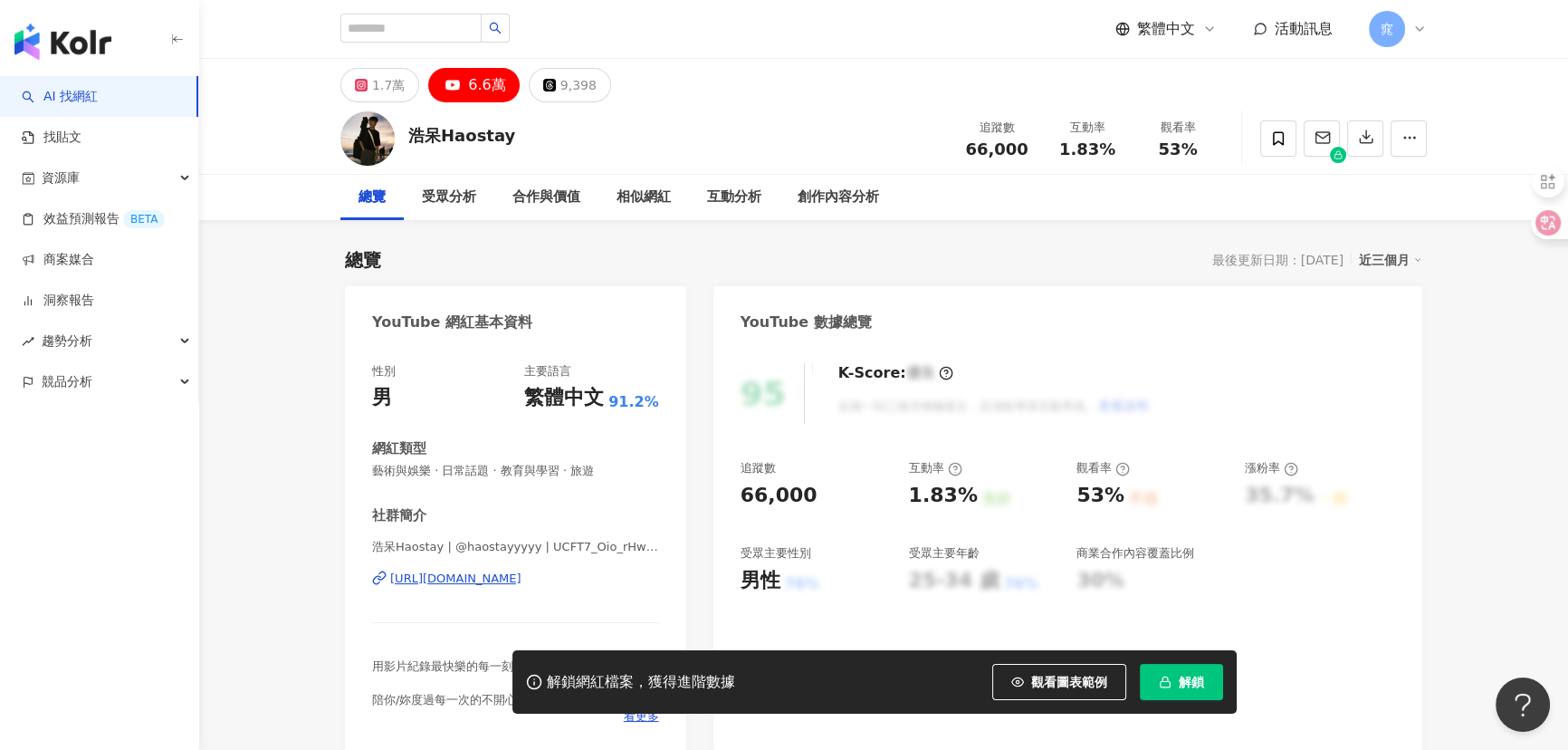
click at [467, 580] on div "https://www.youtube.com/channel/UCFT7_Oio_rHwSfULF6UZipA" at bounding box center [455, 578] width 132 height 16
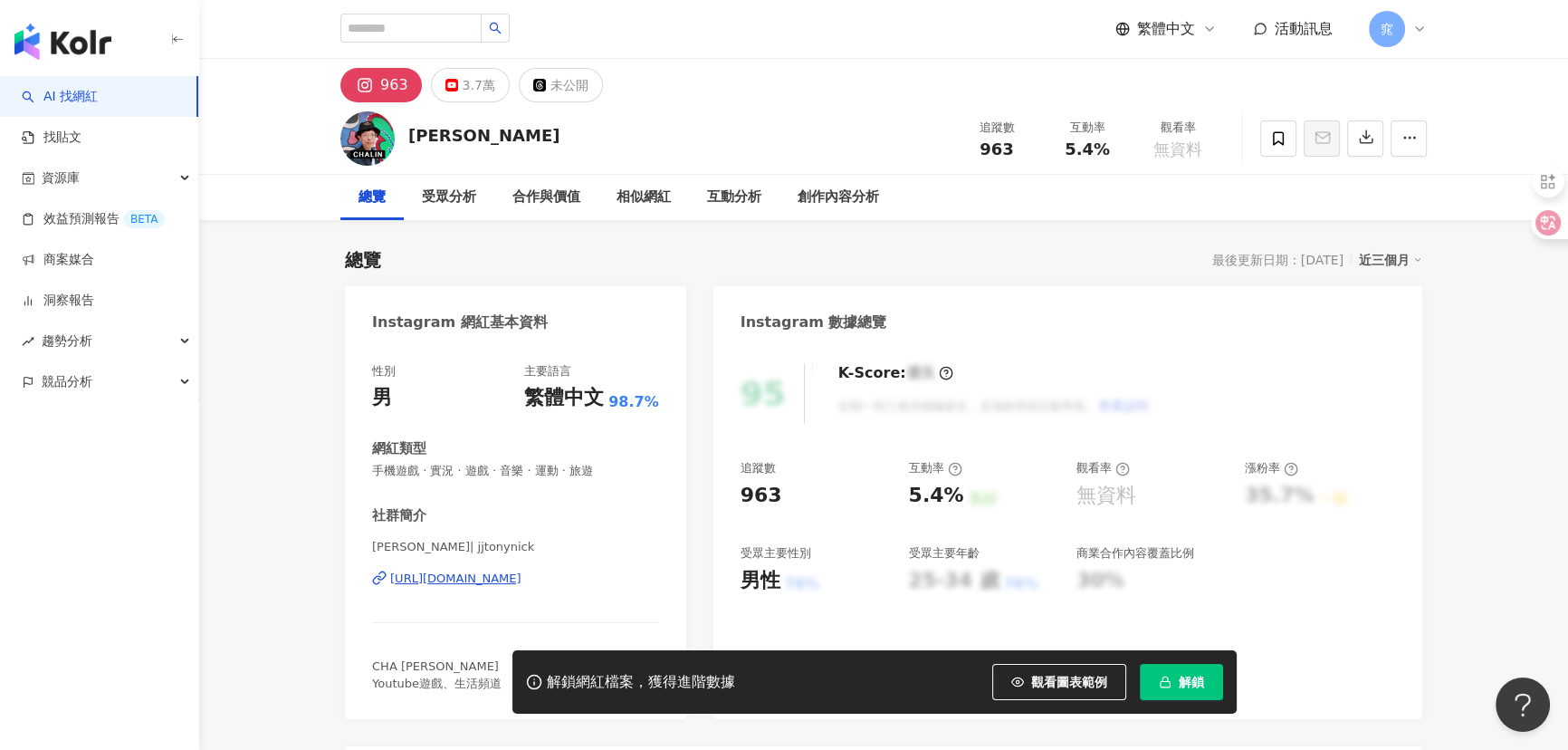
drag, startPoint x: 479, startPoint y: 88, endPoint x: 1190, endPoint y: 223, distance: 723.7
click at [478, 92] on div "3.7萬" at bounding box center [478, 84] width 32 height 26
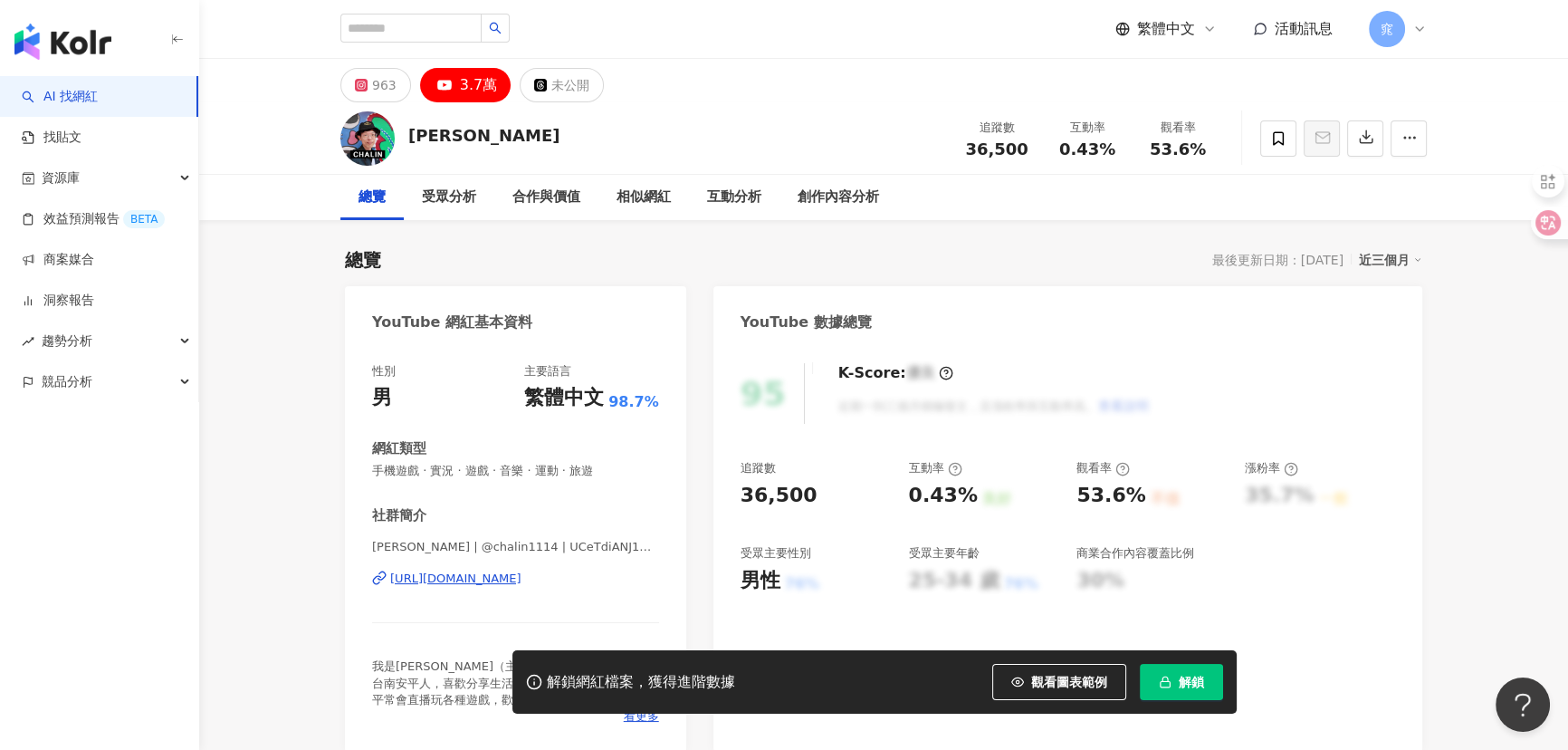
click at [473, 580] on div "[URL][DOMAIN_NAME]" at bounding box center [455, 578] width 132 height 16
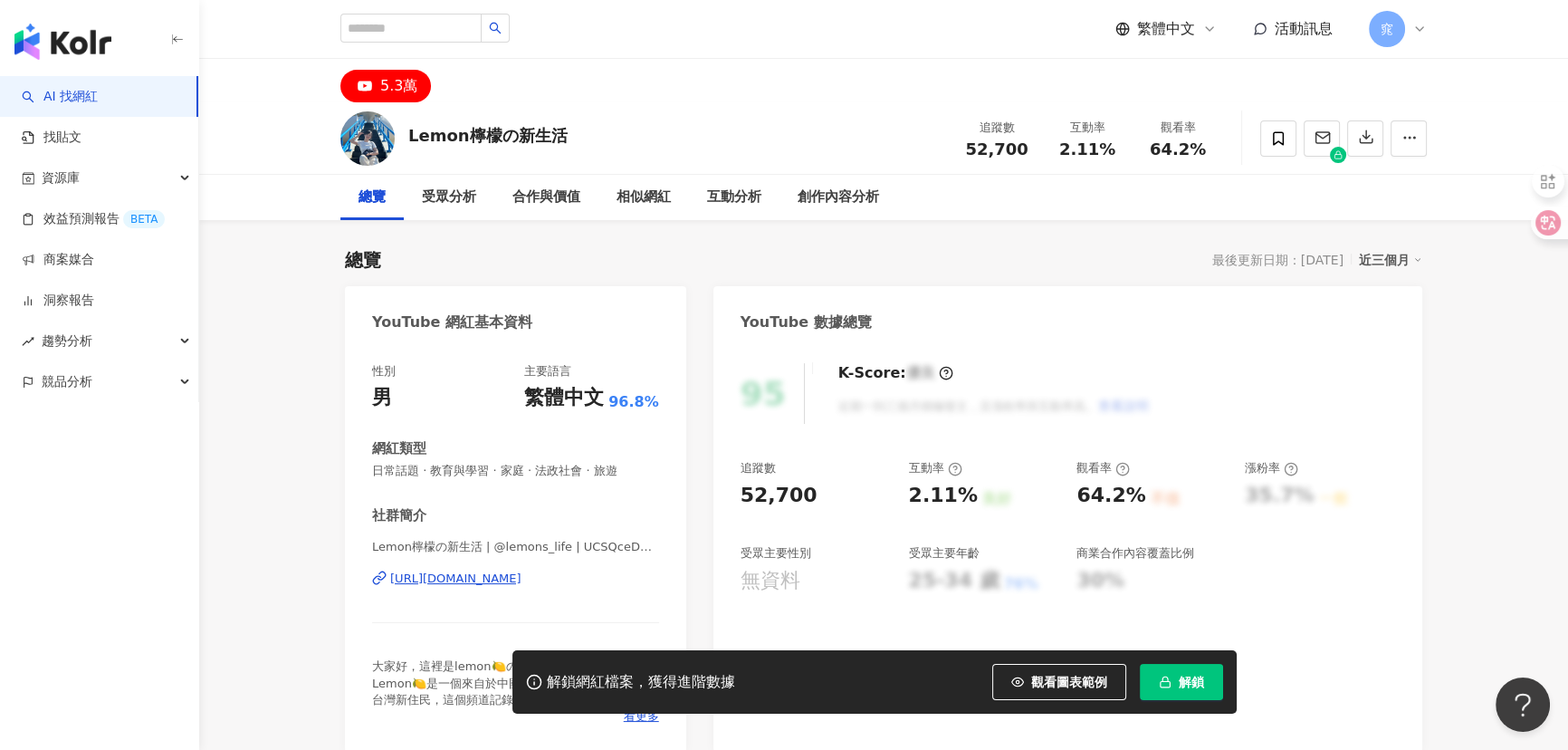
click at [488, 574] on div "https://www.youtube.com/channel/UCSQceD89Mrx_0MZkuZHbfrQ" at bounding box center [455, 578] width 132 height 16
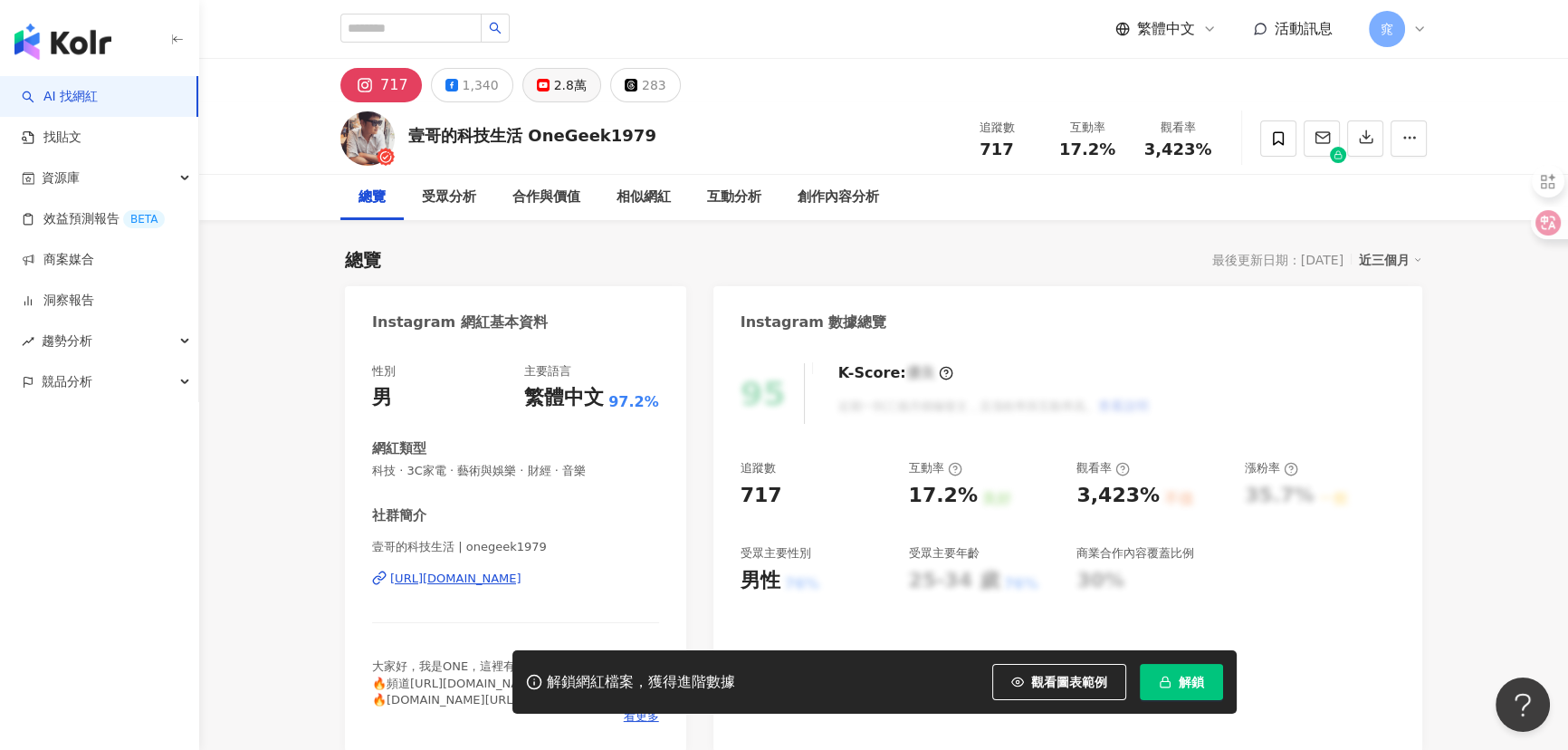
click at [560, 81] on div "2.8萬" at bounding box center [570, 84] width 32 height 26
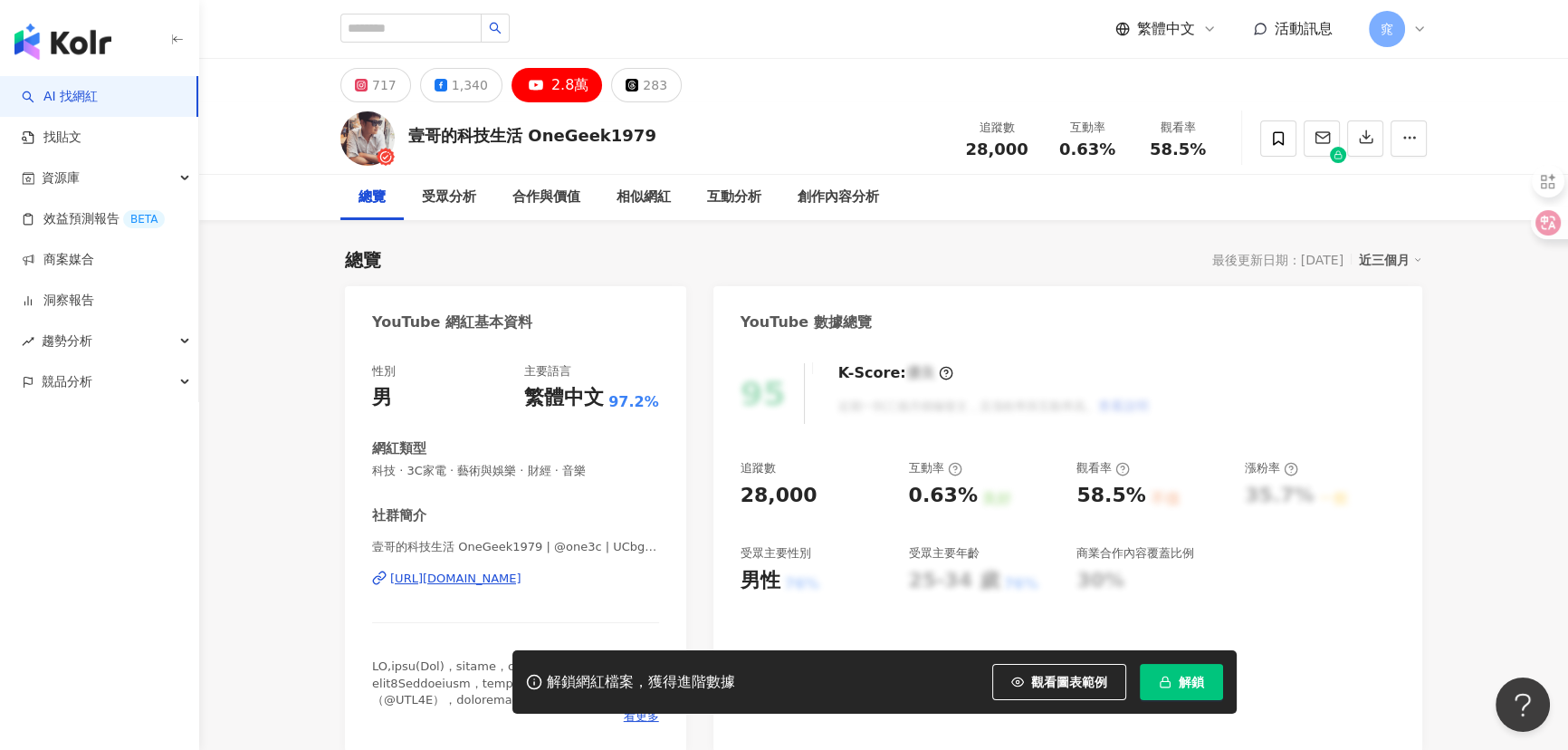
click at [508, 579] on div "[URL][DOMAIN_NAME]" at bounding box center [455, 578] width 132 height 16
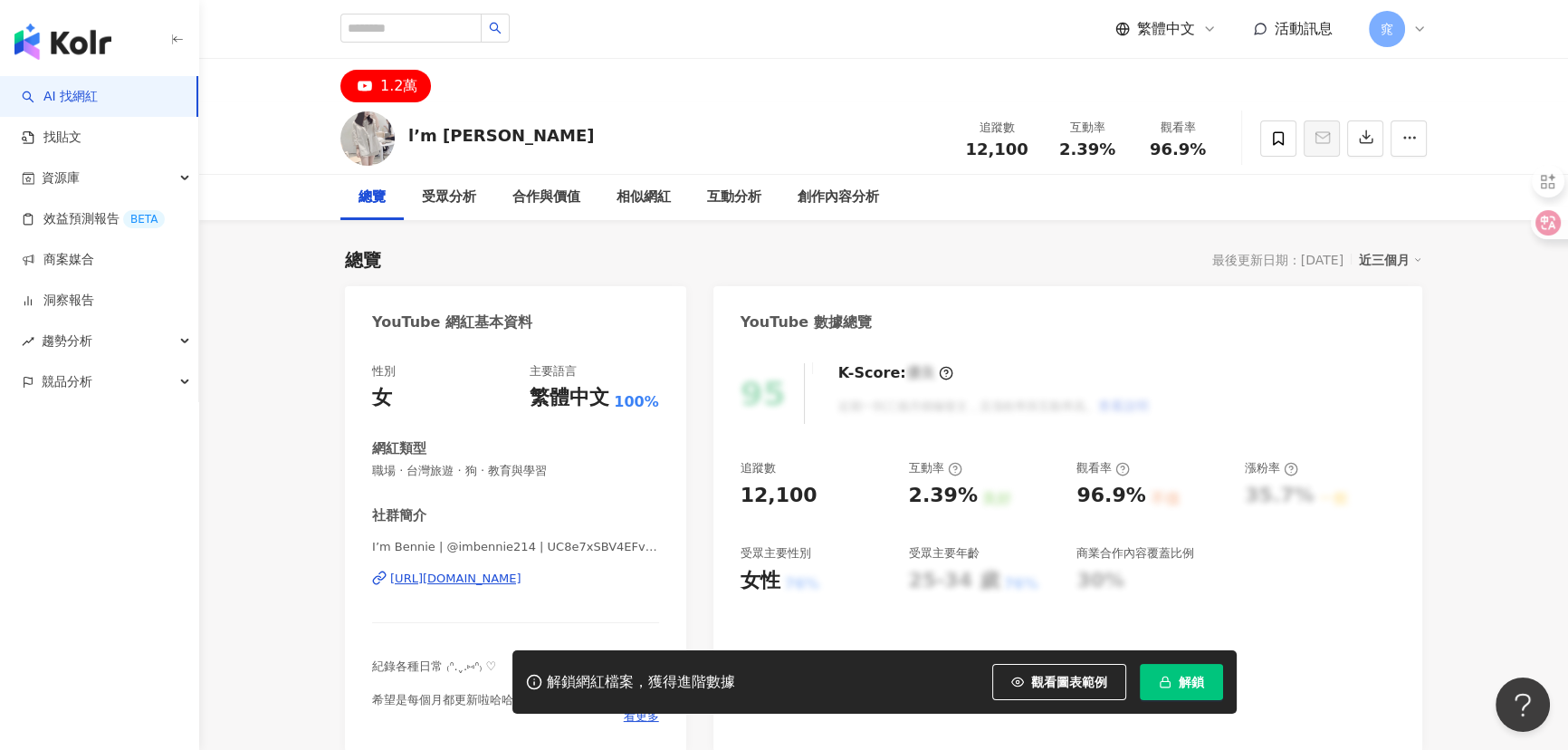
click at [490, 580] on div "[URL][DOMAIN_NAME]" at bounding box center [455, 578] width 132 height 16
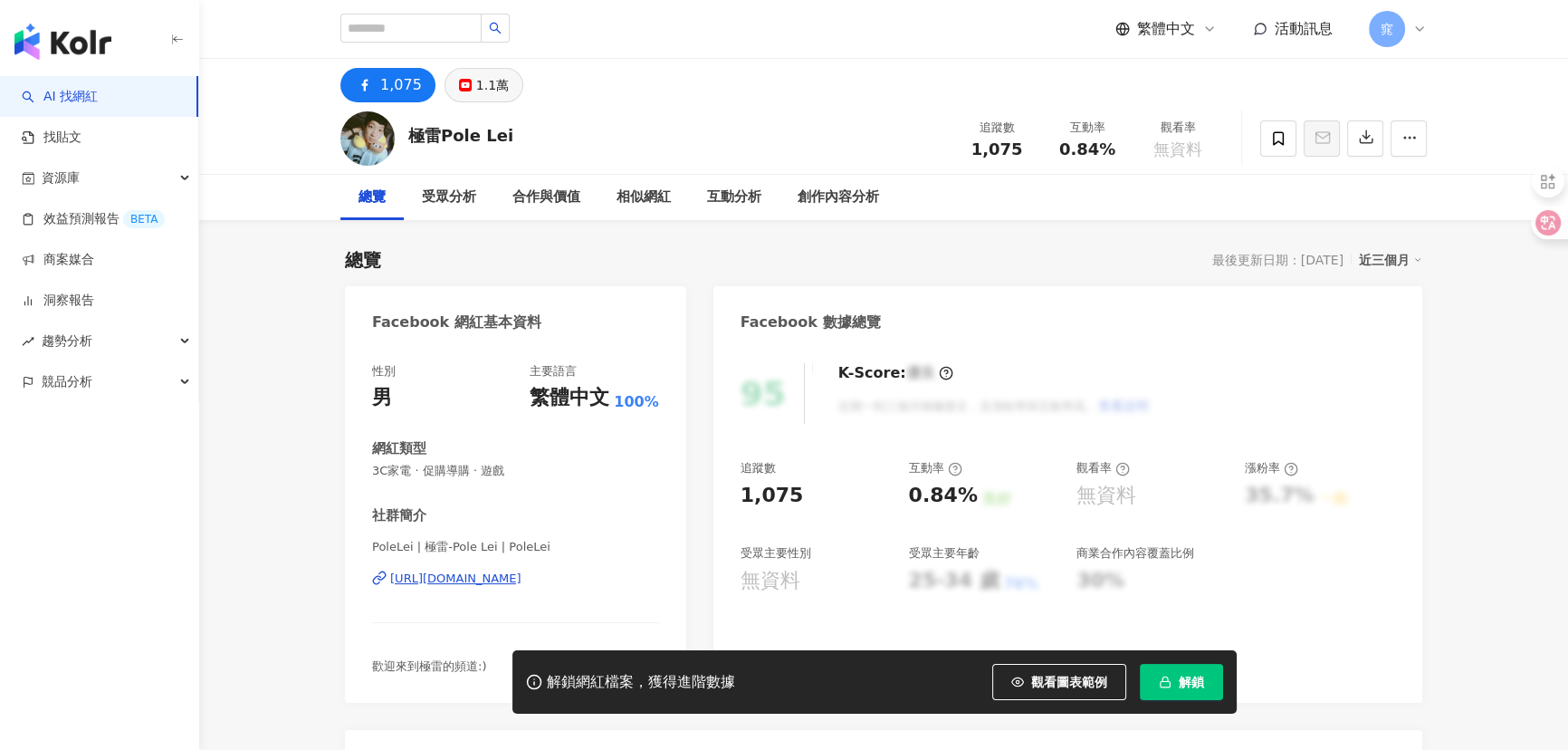
click at [476, 87] on div "1.1萬" at bounding box center [492, 84] width 32 height 26
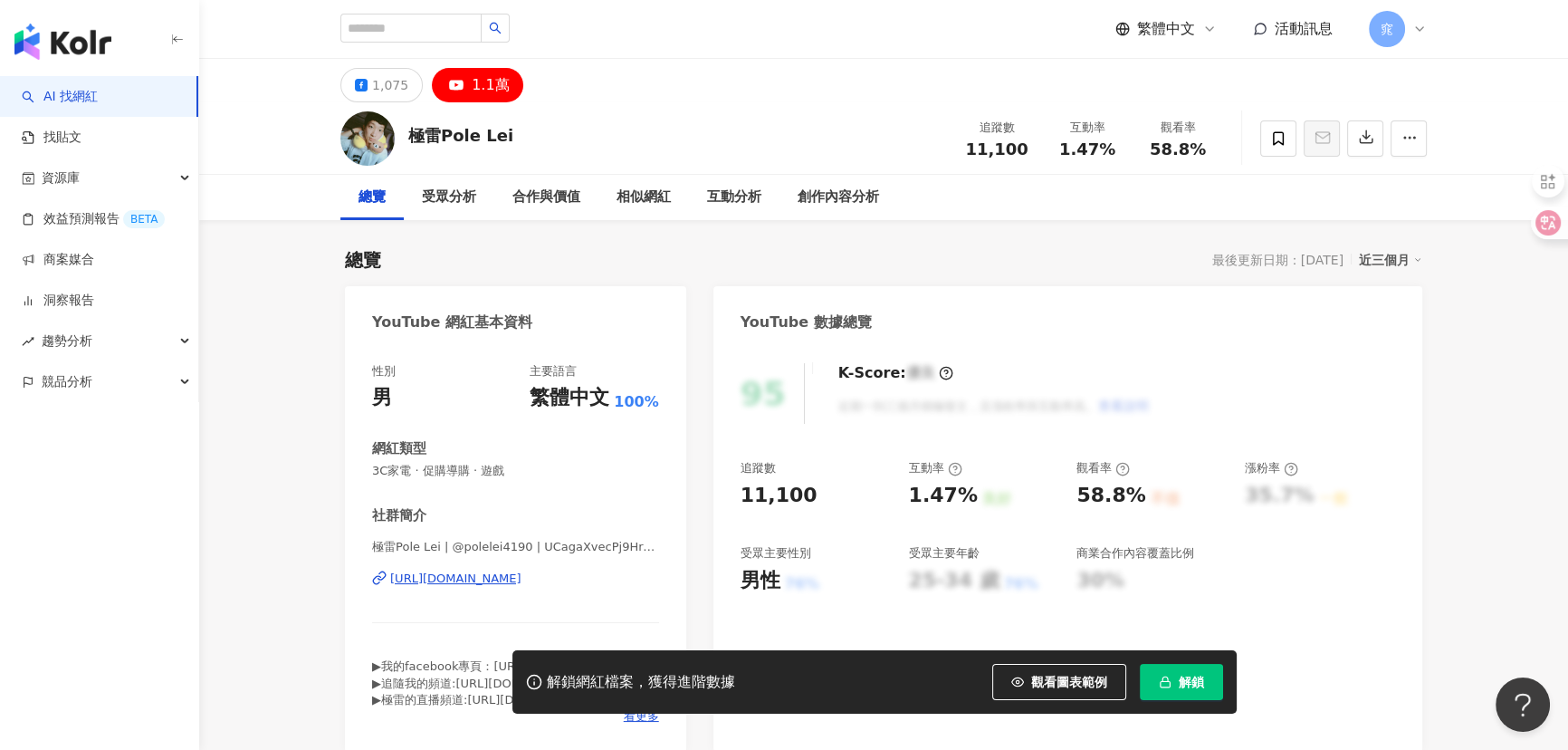
click at [510, 571] on div "[URL][DOMAIN_NAME]" at bounding box center [455, 578] width 132 height 16
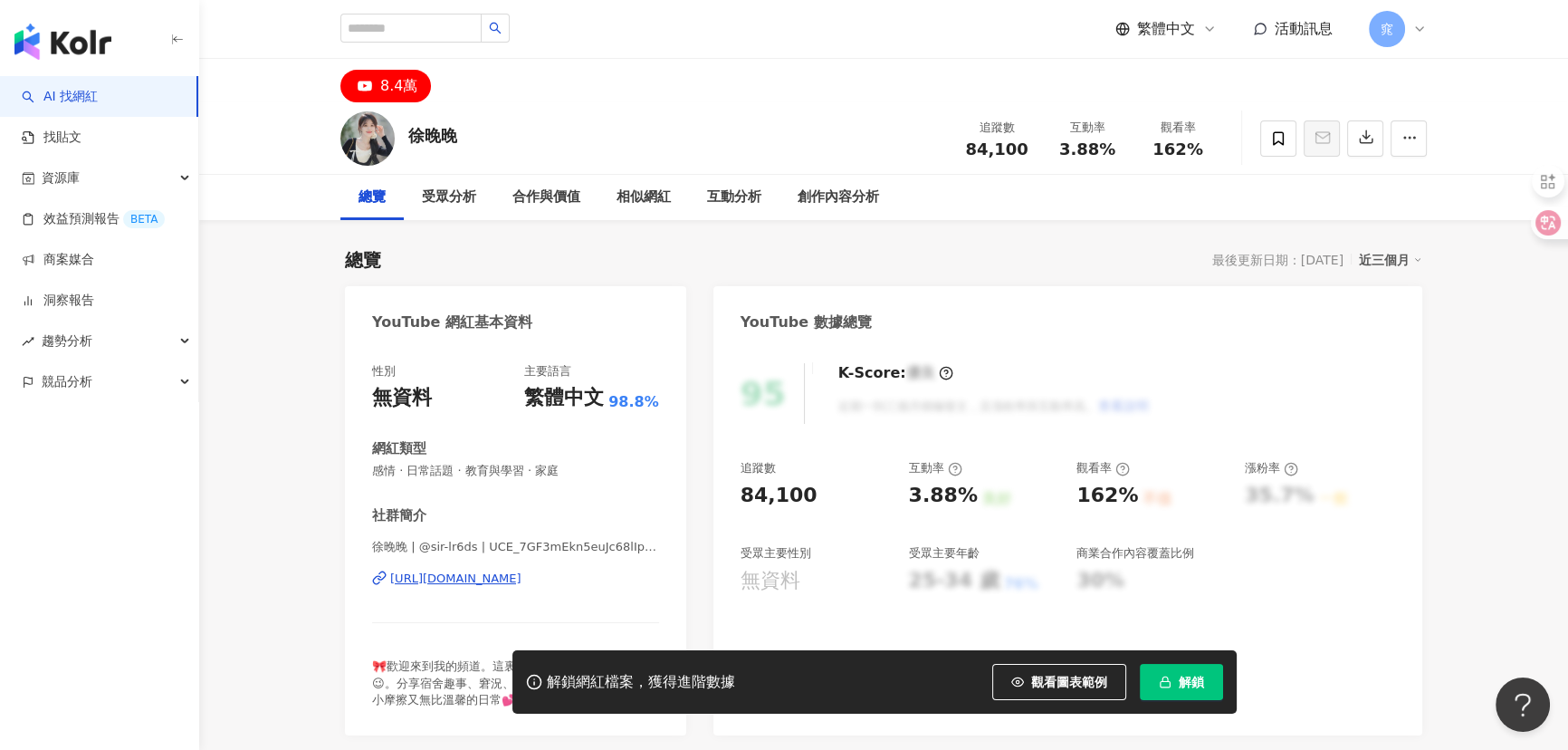
click at [522, 577] on div "https://www.youtube.com/channel/UCE_7GF3mEkn5euJc68lIpFw" at bounding box center [455, 578] width 132 height 16
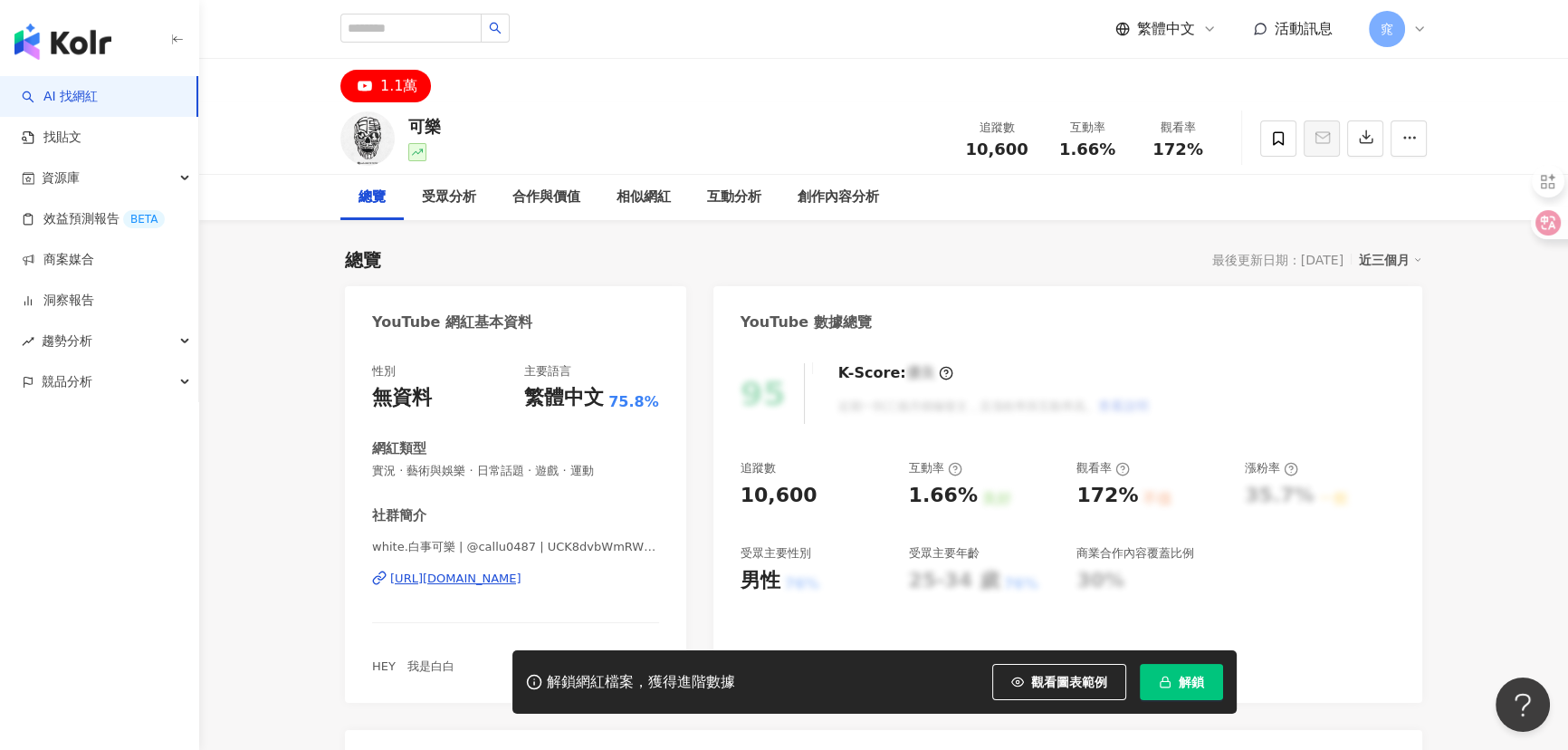
click at [516, 580] on div "[URL][DOMAIN_NAME]" at bounding box center [455, 578] width 132 height 16
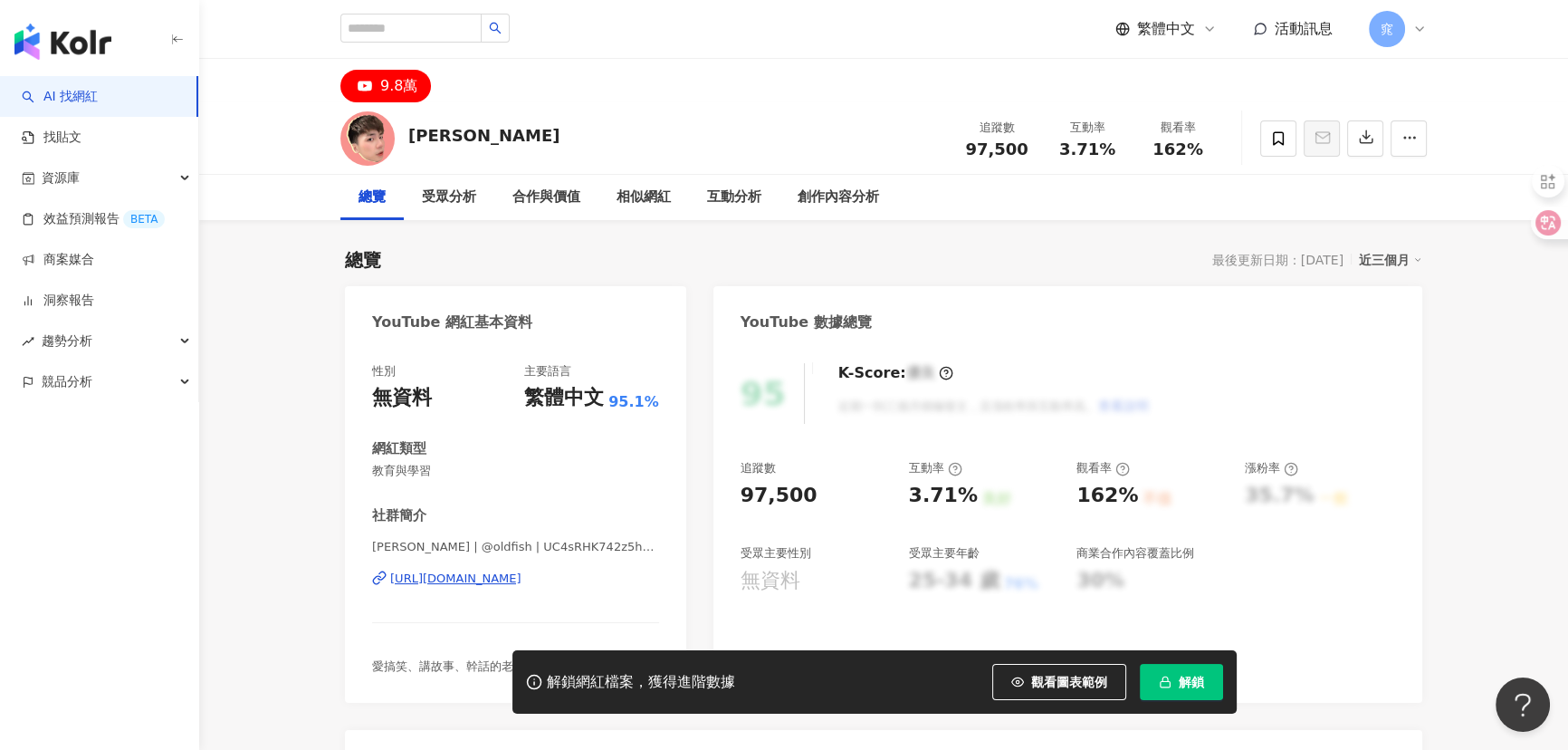
click at [504, 570] on div "[URL][DOMAIN_NAME]" at bounding box center [455, 578] width 132 height 16
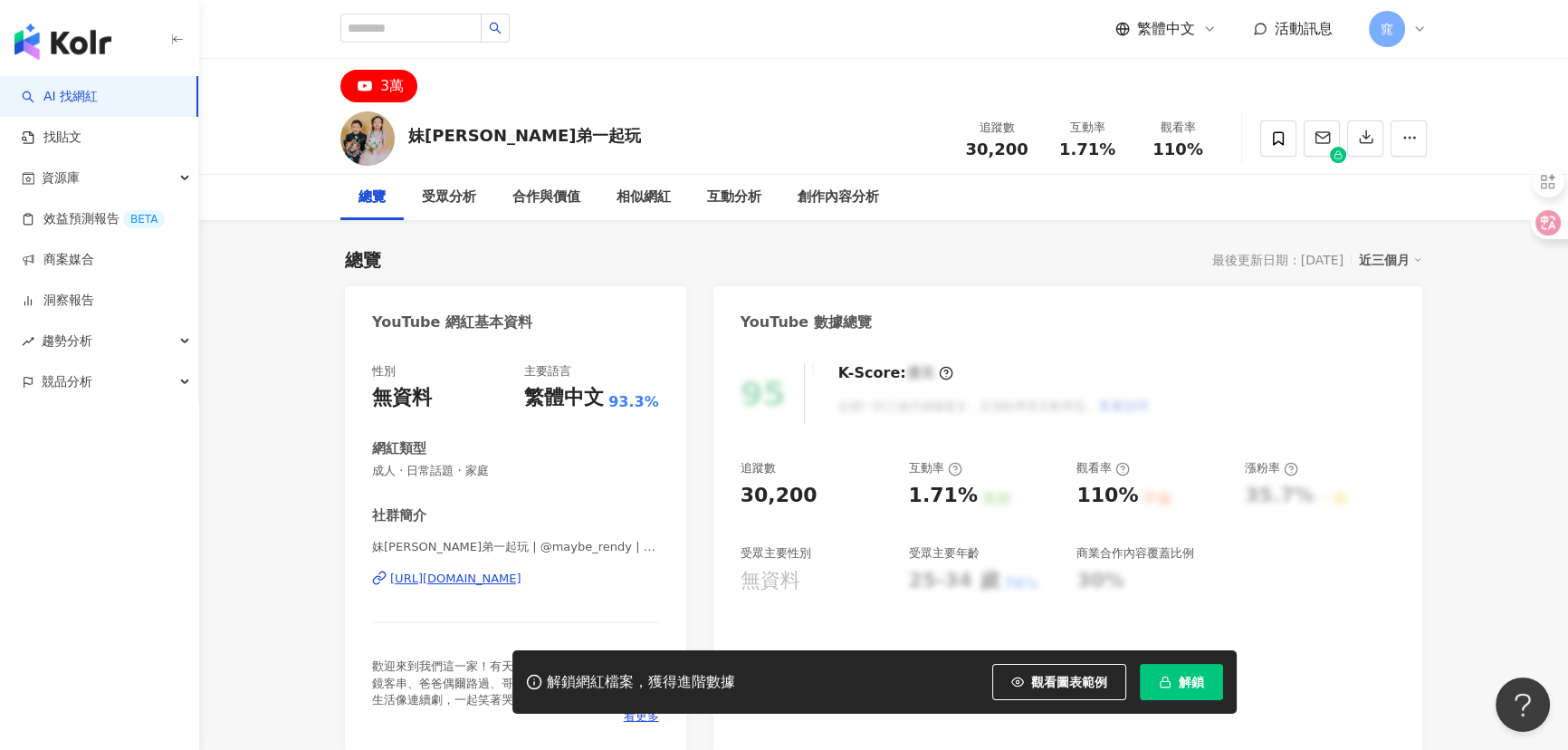
click at [512, 585] on div "[URL][DOMAIN_NAME]" at bounding box center [455, 578] width 132 height 16
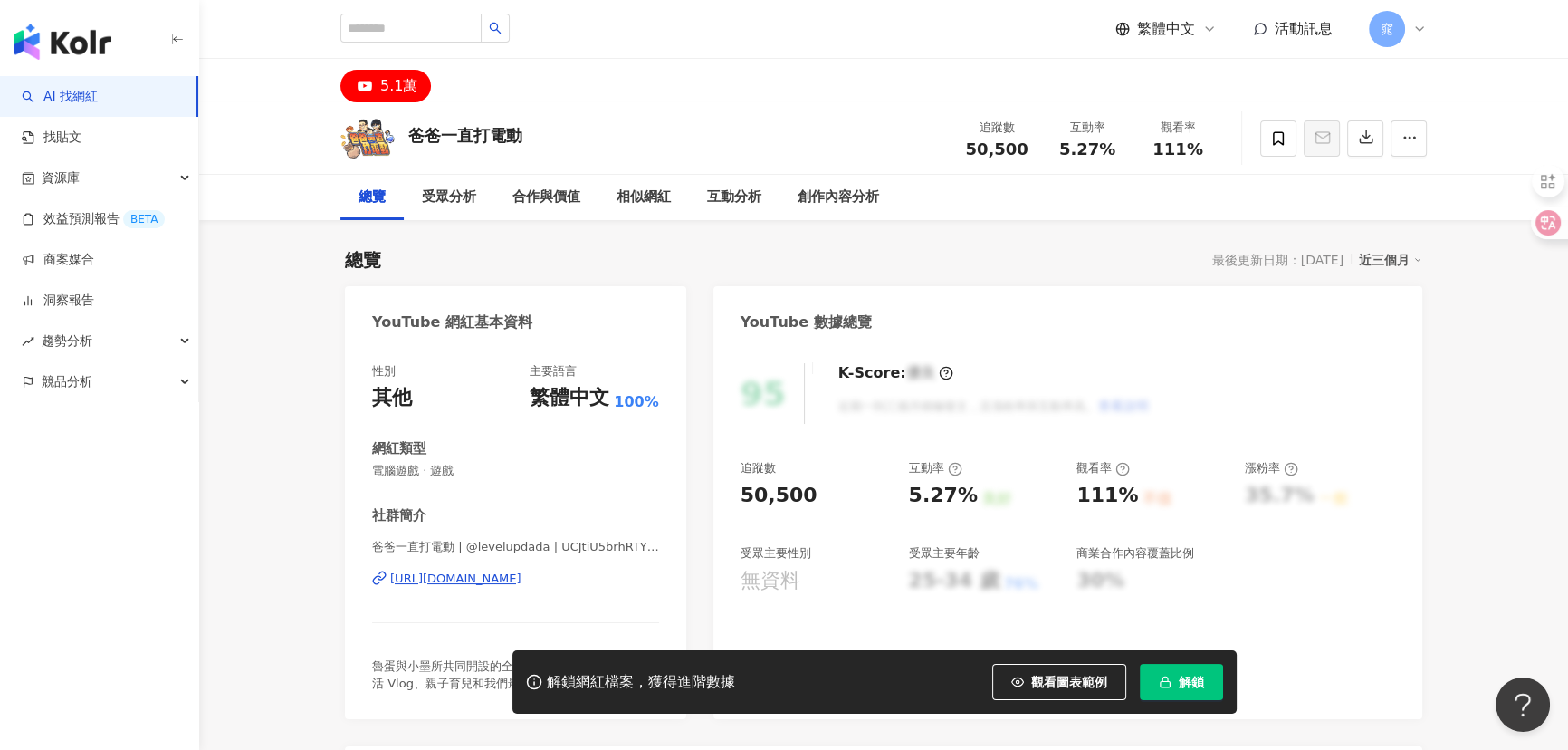
click at [467, 584] on div "https://www.youtube.com/channel/UCJtiU5brhRTY5N6A89-jPiw" at bounding box center [455, 578] width 132 height 16
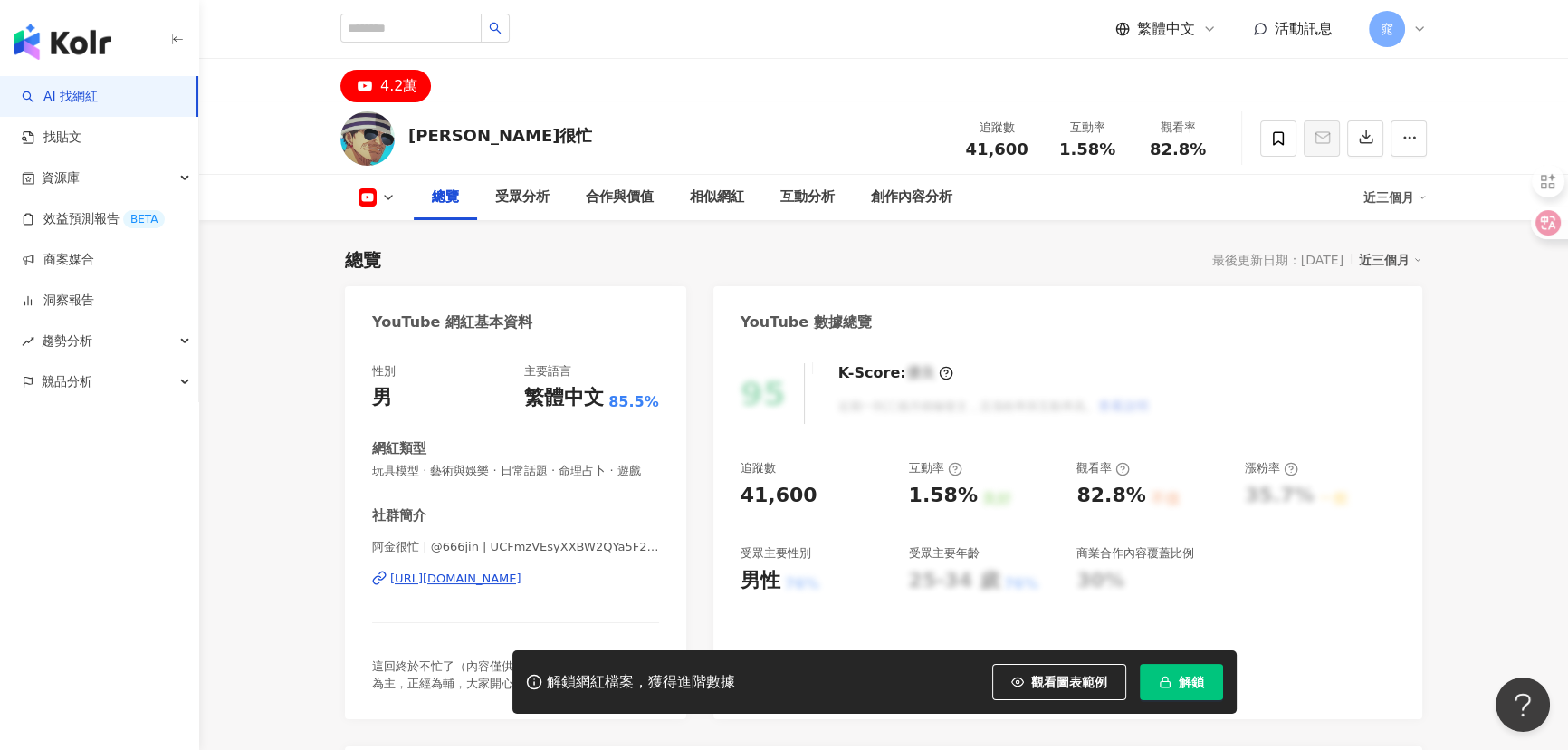
drag, startPoint x: 514, startPoint y: 591, endPoint x: 827, endPoint y: 488, distance: 329.5
click at [514, 586] on div "https://www.youtube.com/channel/UCFmzVEsyXXBW2QYa5F2aO9w" at bounding box center [455, 578] width 132 height 16
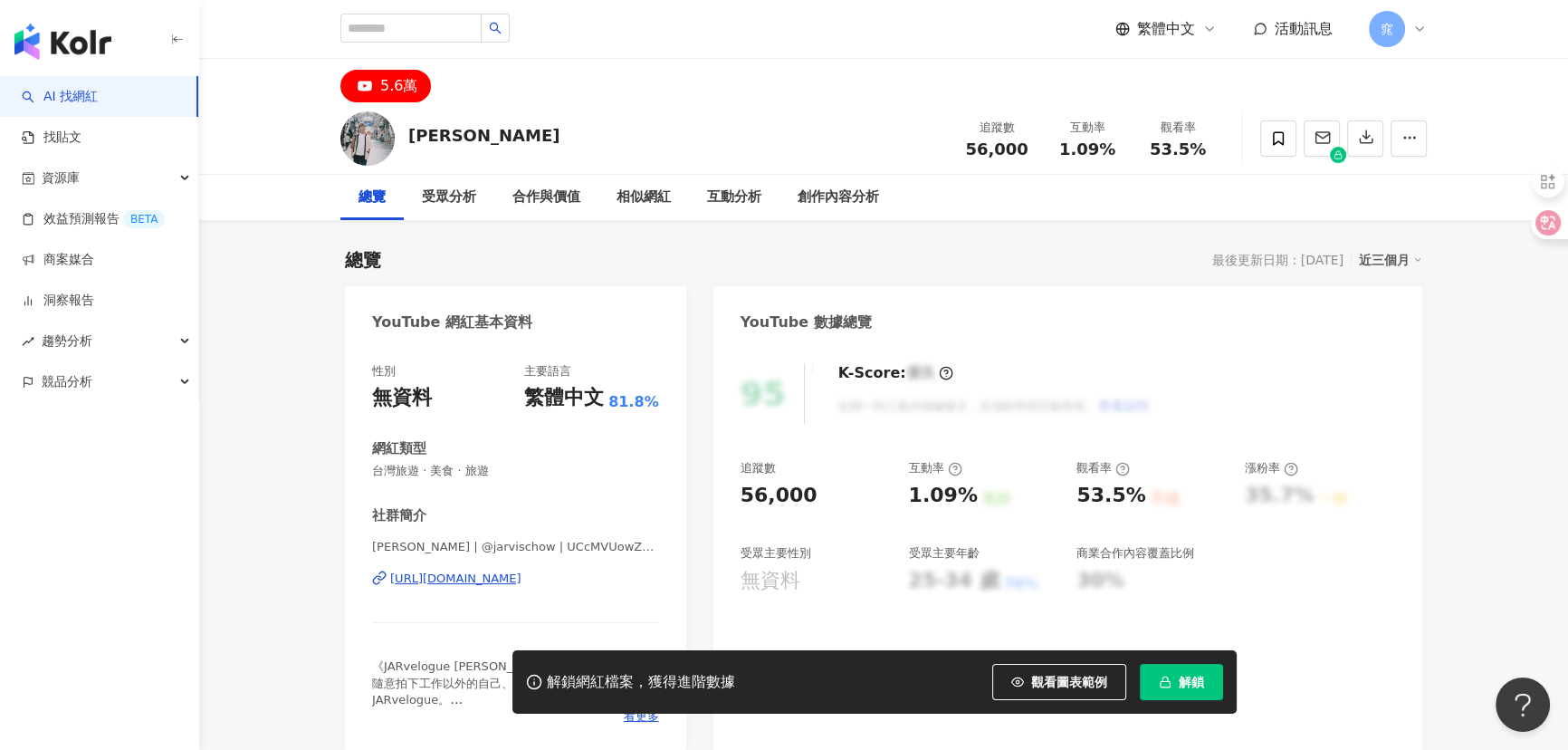
click at [462, 580] on div "[URL][DOMAIN_NAME]" at bounding box center [455, 578] width 132 height 16
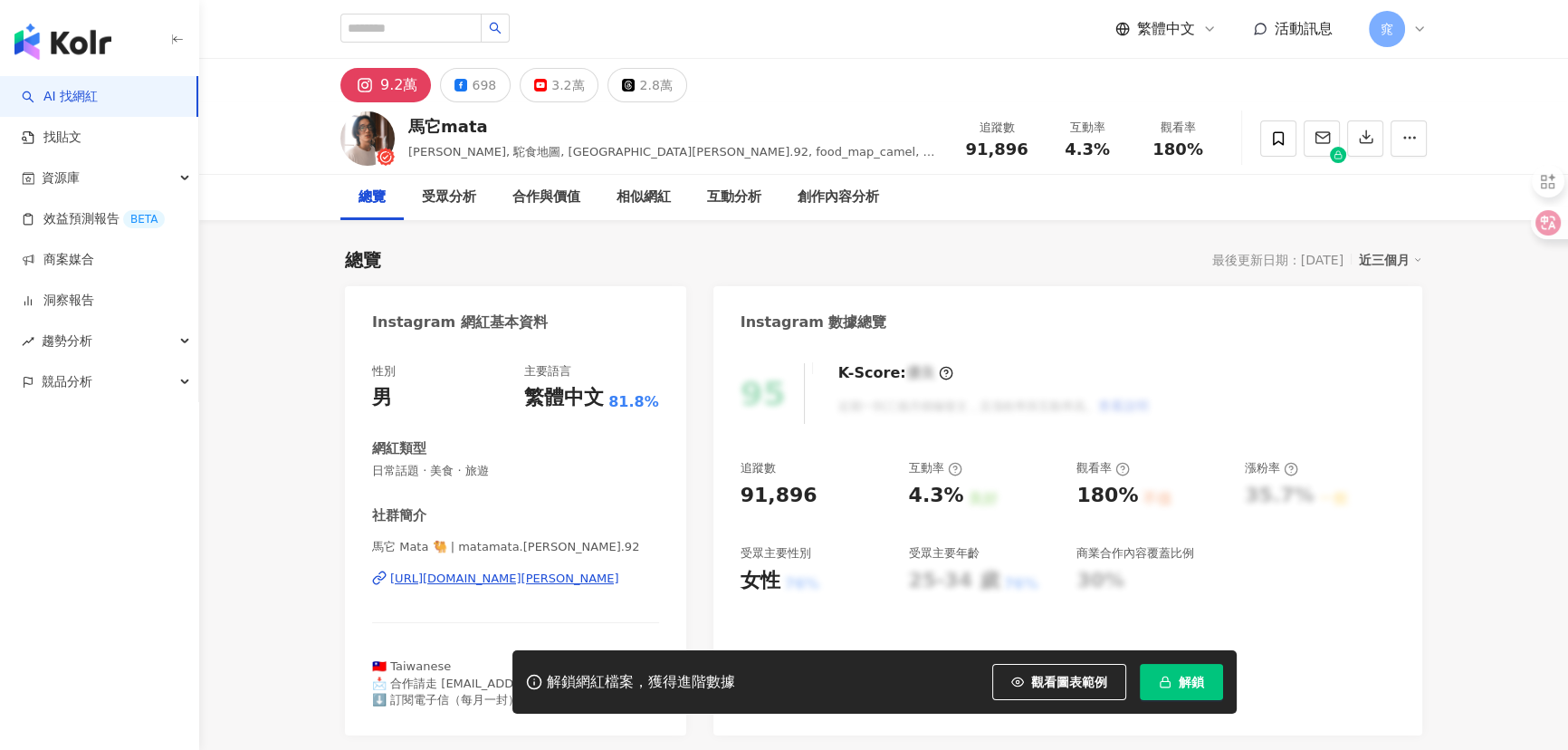
click at [566, 82] on div "3.2萬" at bounding box center [567, 84] width 32 height 26
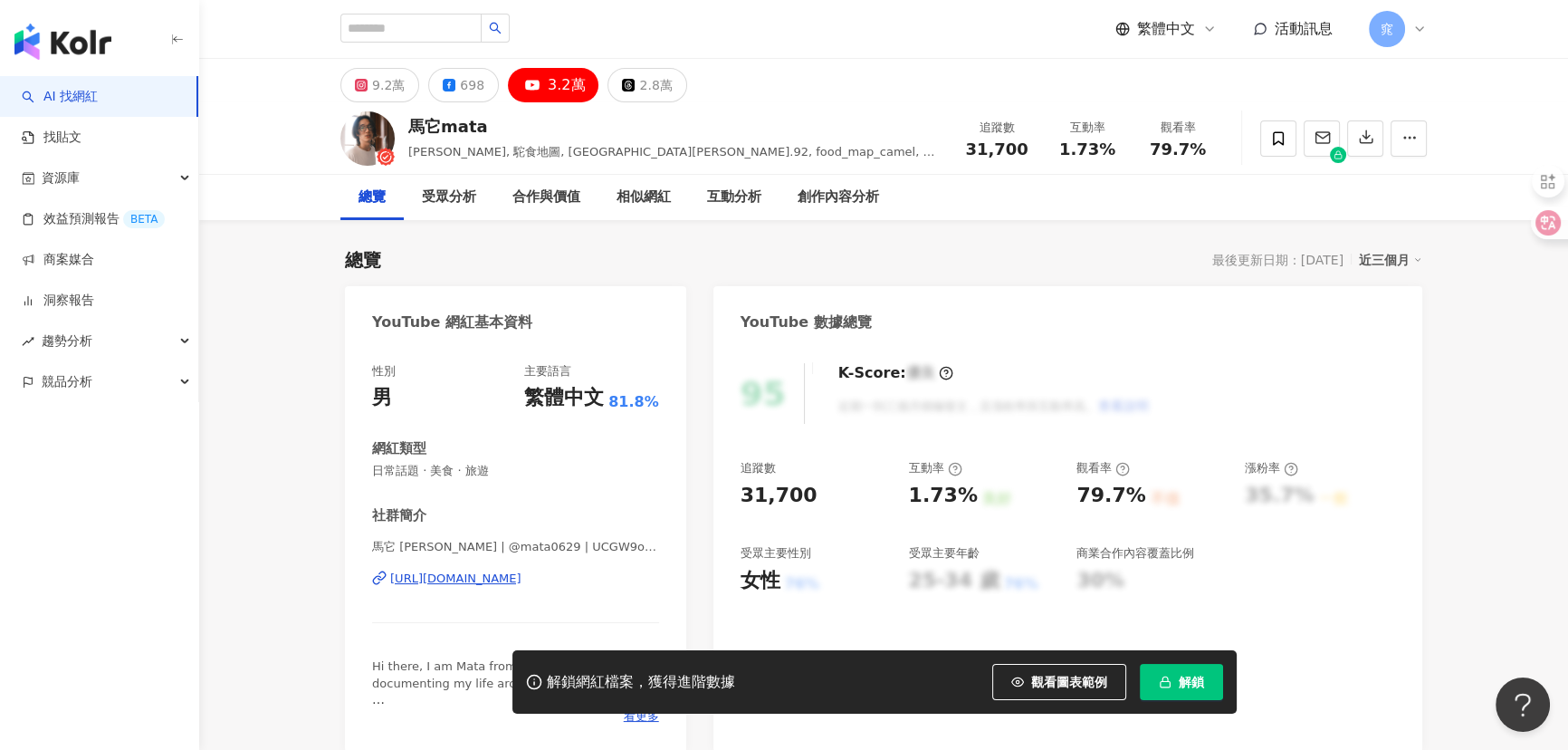
click at [473, 580] on div "https://www.youtube.com/channel/UCGW9oIJmYk82ZdiHjKhLl9Q" at bounding box center [455, 578] width 132 height 16
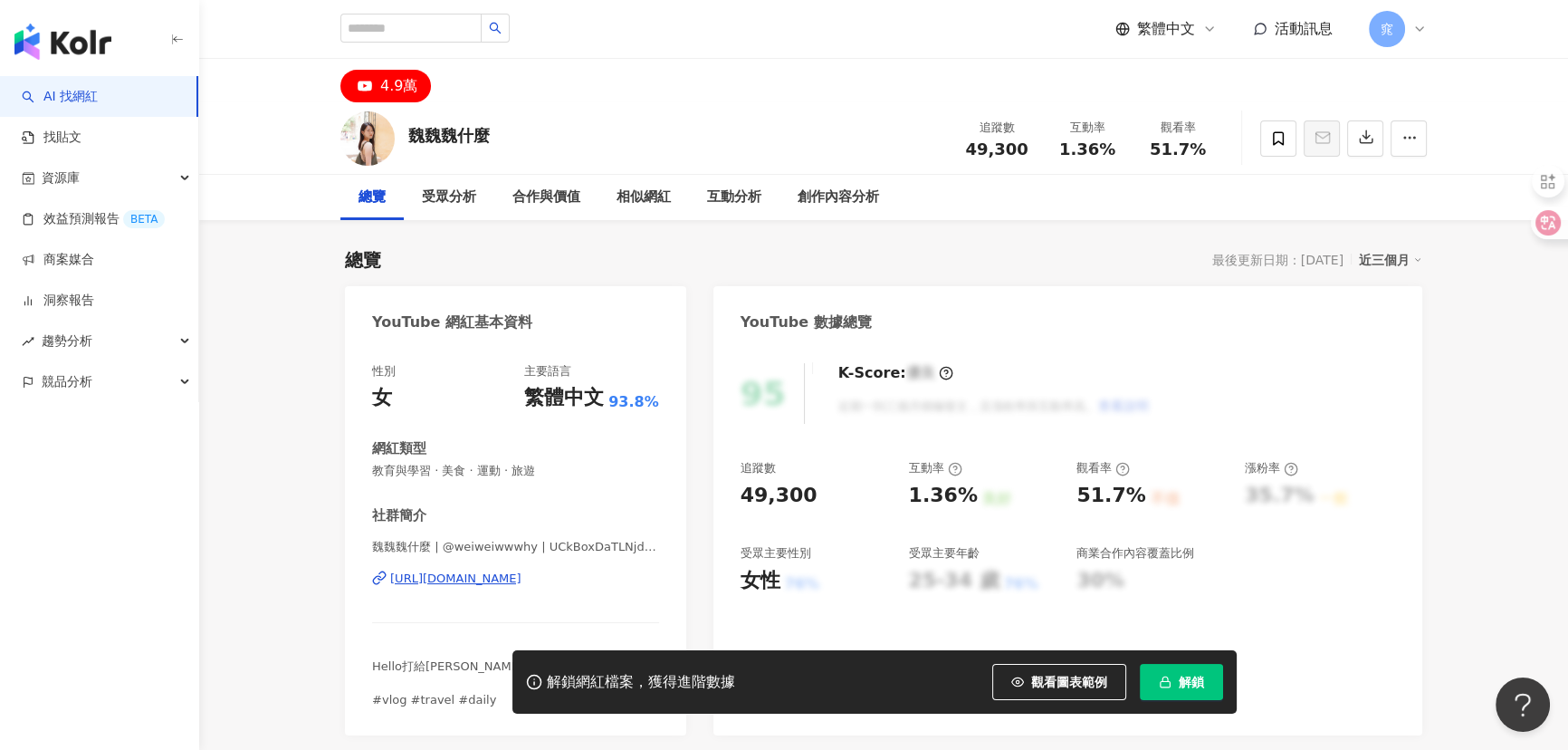
click at [522, 570] on div "https://www.youtube.com/channel/UCkBoxDaTLNjdZpxEVtUz3gA" at bounding box center [455, 578] width 132 height 16
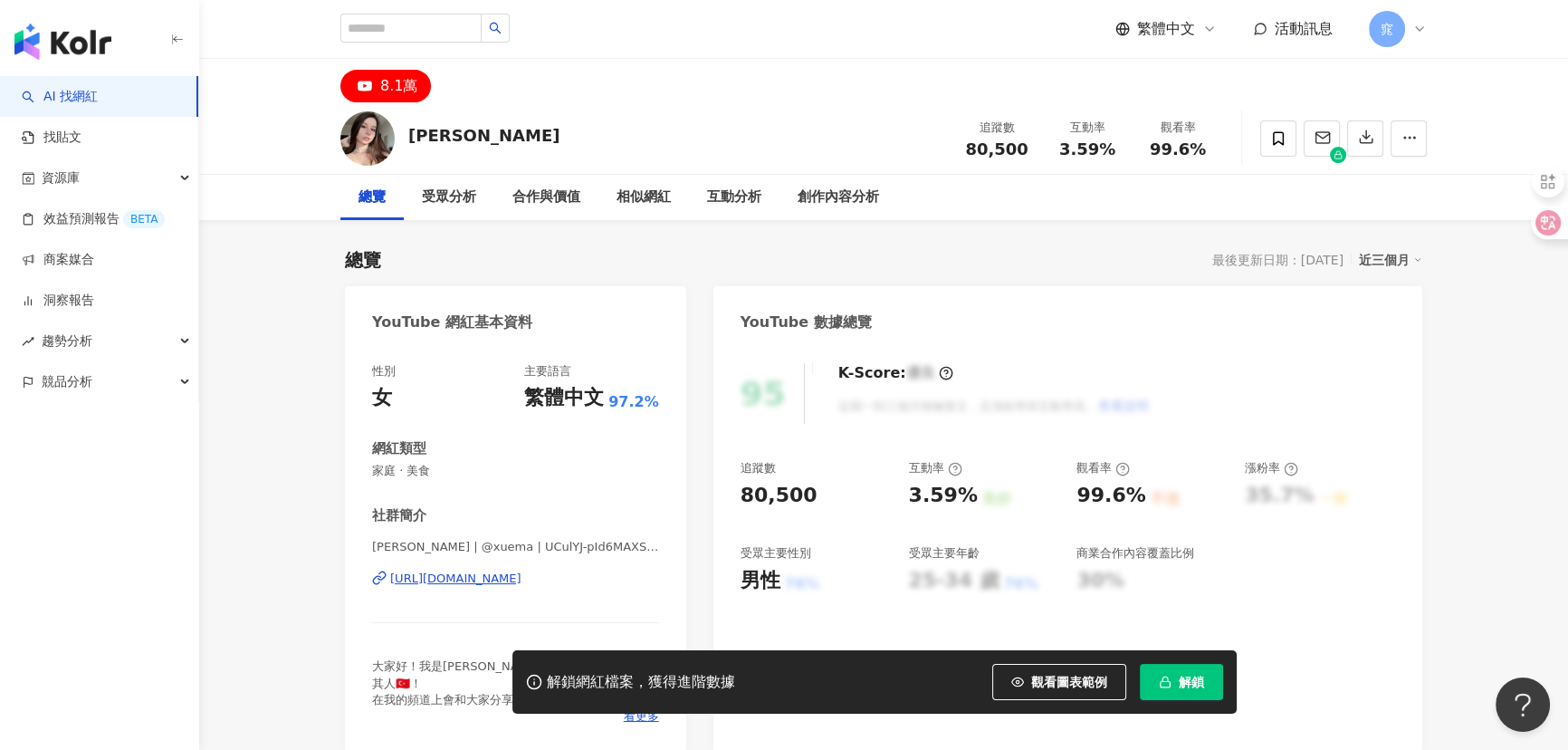
click at [522, 578] on div "[URL][DOMAIN_NAME]" at bounding box center [455, 578] width 132 height 16
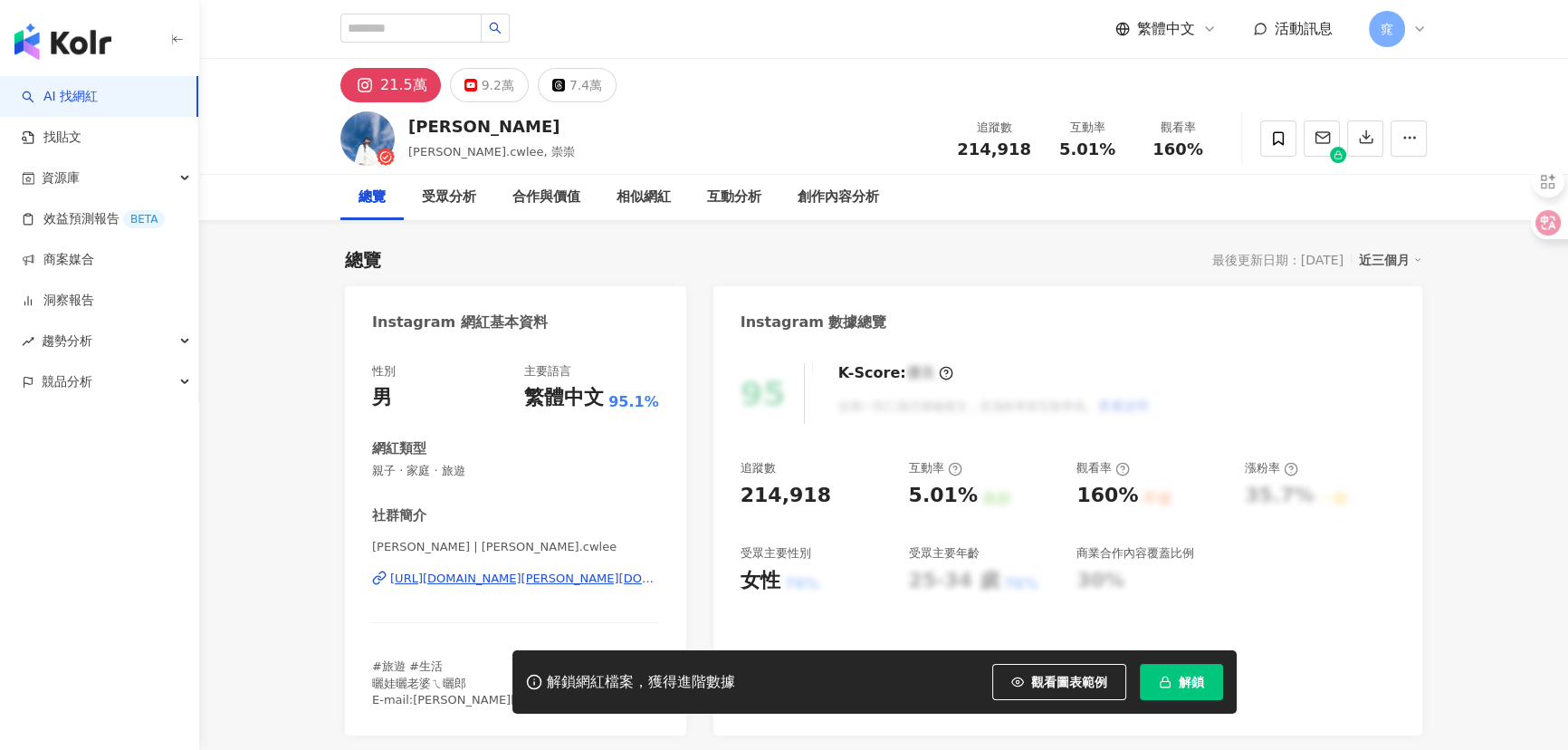
click at [484, 88] on div "9.2萬" at bounding box center [498, 84] width 32 height 26
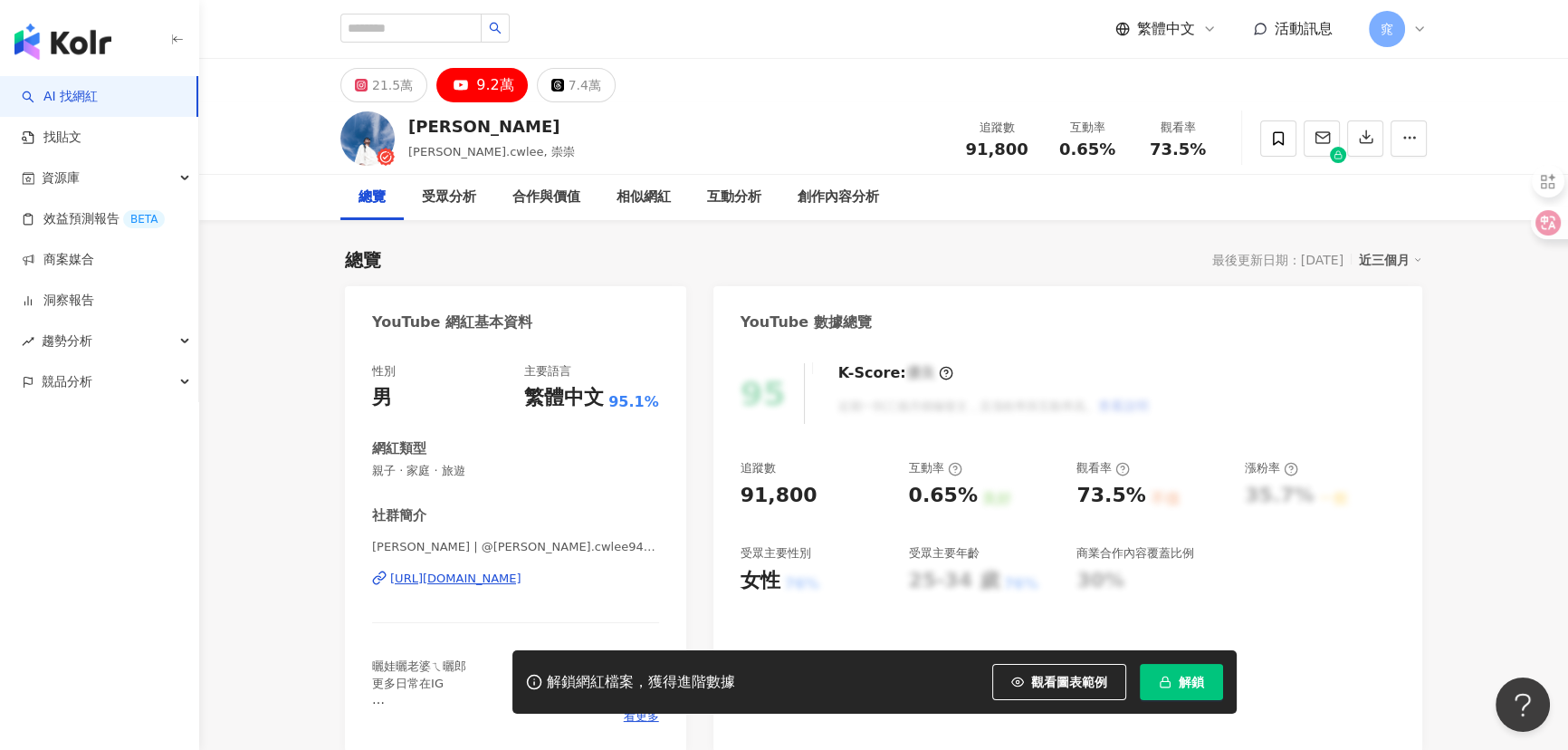
click at [522, 575] on div "https://www.youtube.com/channel/UCzM-fC-LH9laJybiAbXWg0A" at bounding box center [455, 578] width 132 height 16
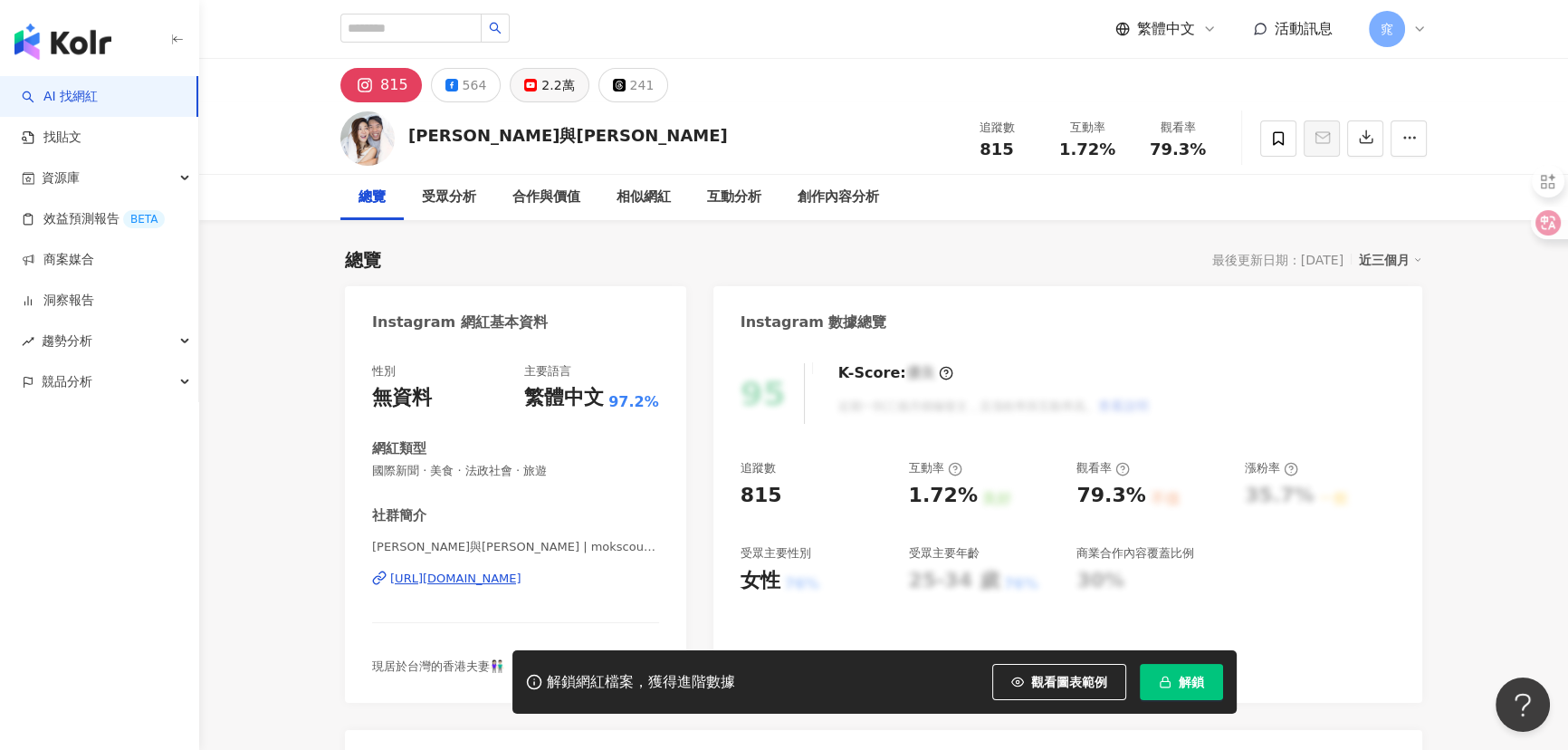
click at [542, 80] on div "2.2萬" at bounding box center [558, 84] width 32 height 26
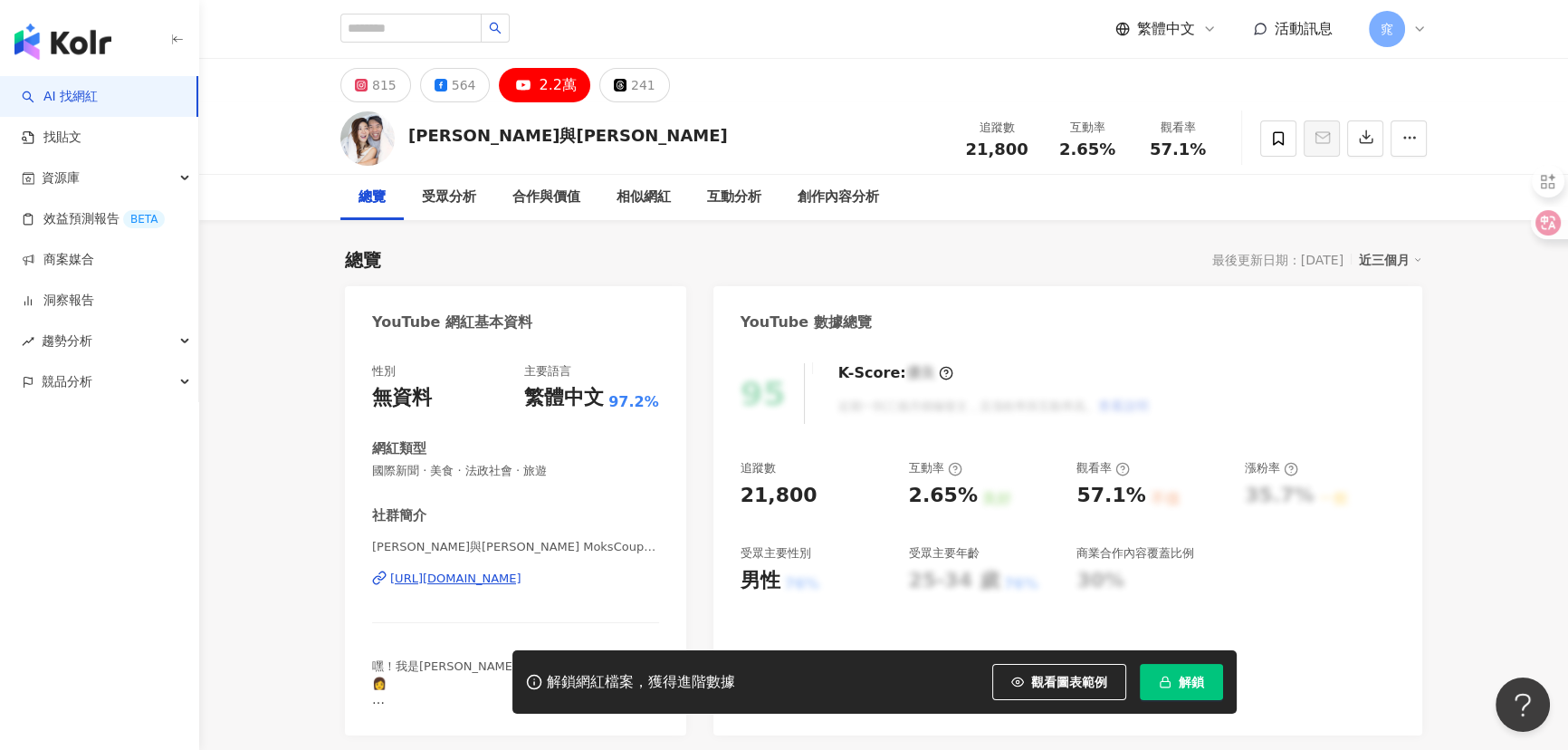
click at [522, 584] on div "https://www.youtube.com/channel/UCULXYKcovJauribIfBjGY8w" at bounding box center [455, 578] width 132 height 16
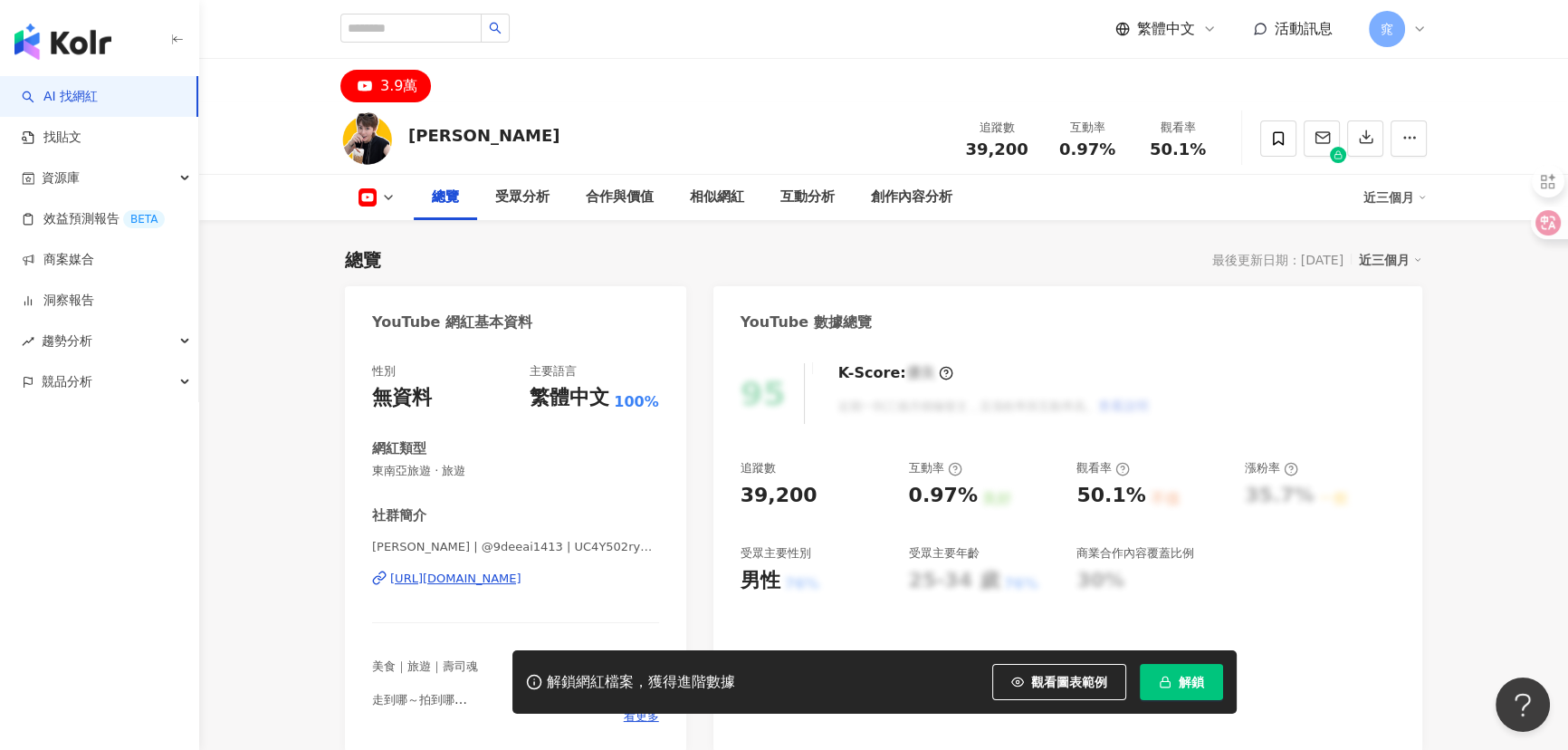
scroll to position [246, 0]
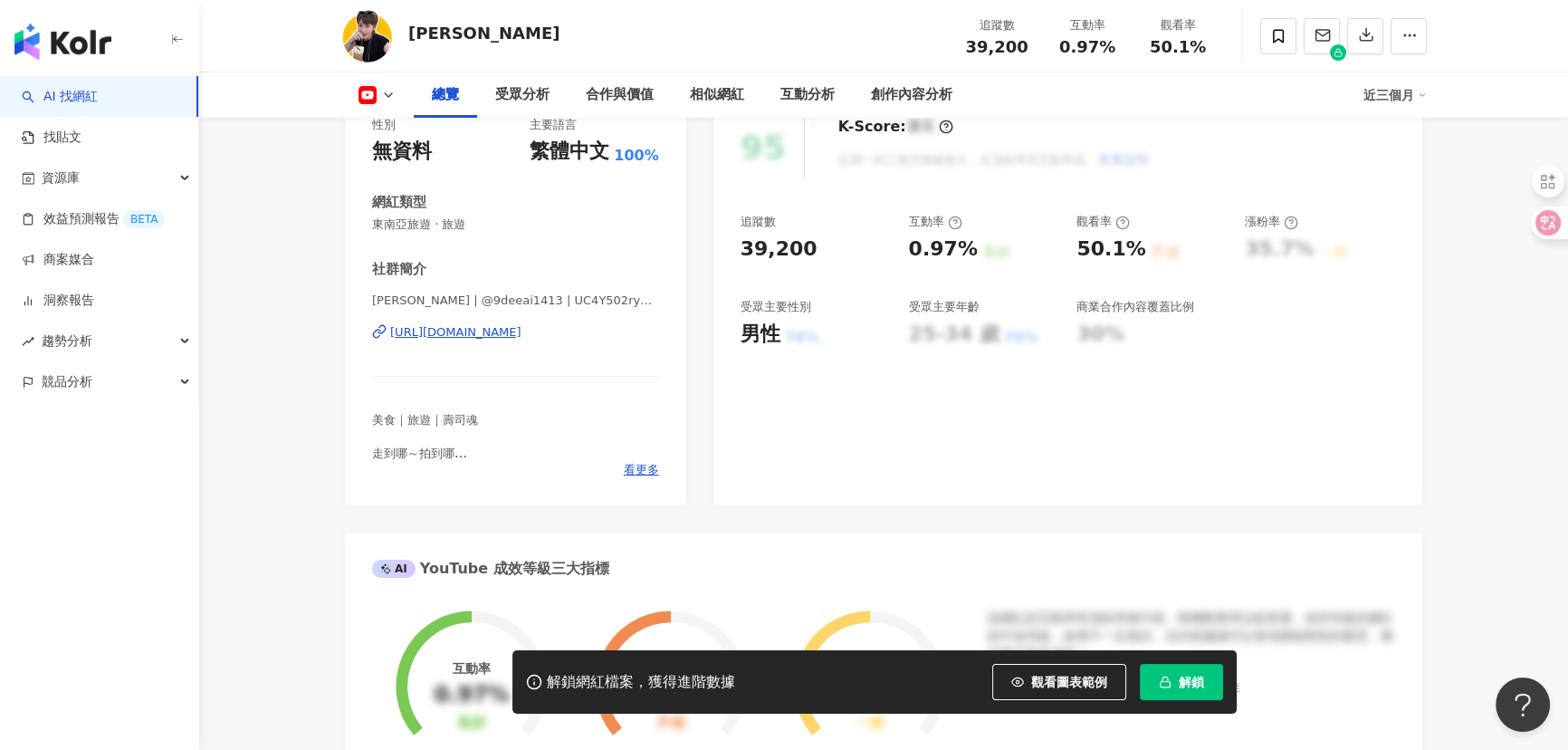
click at [522, 329] on div "https://www.youtube.com/channel/UC4Y502ryX-EX9LLu8UIFJBw" at bounding box center [455, 331] width 132 height 16
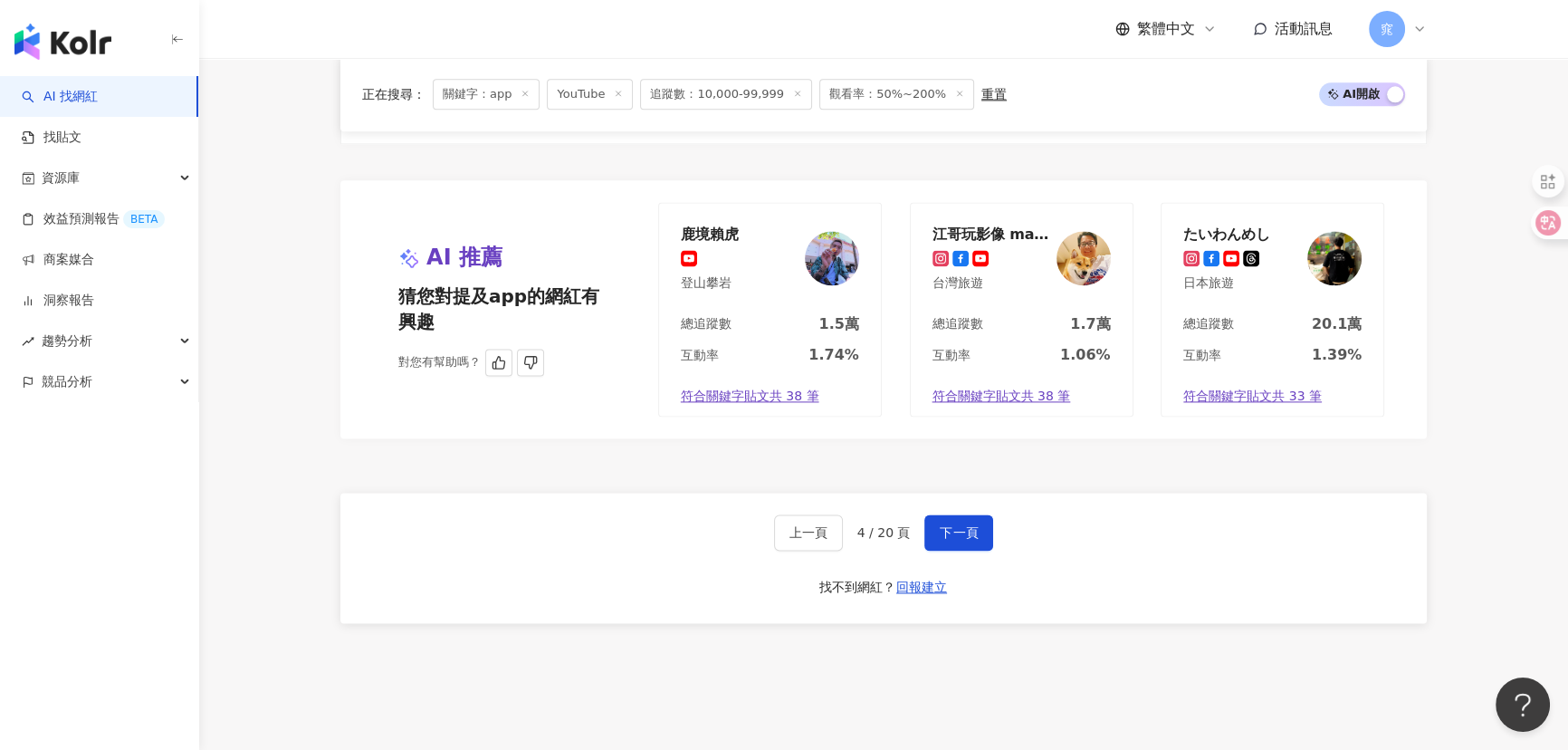
scroll to position [3045, 0]
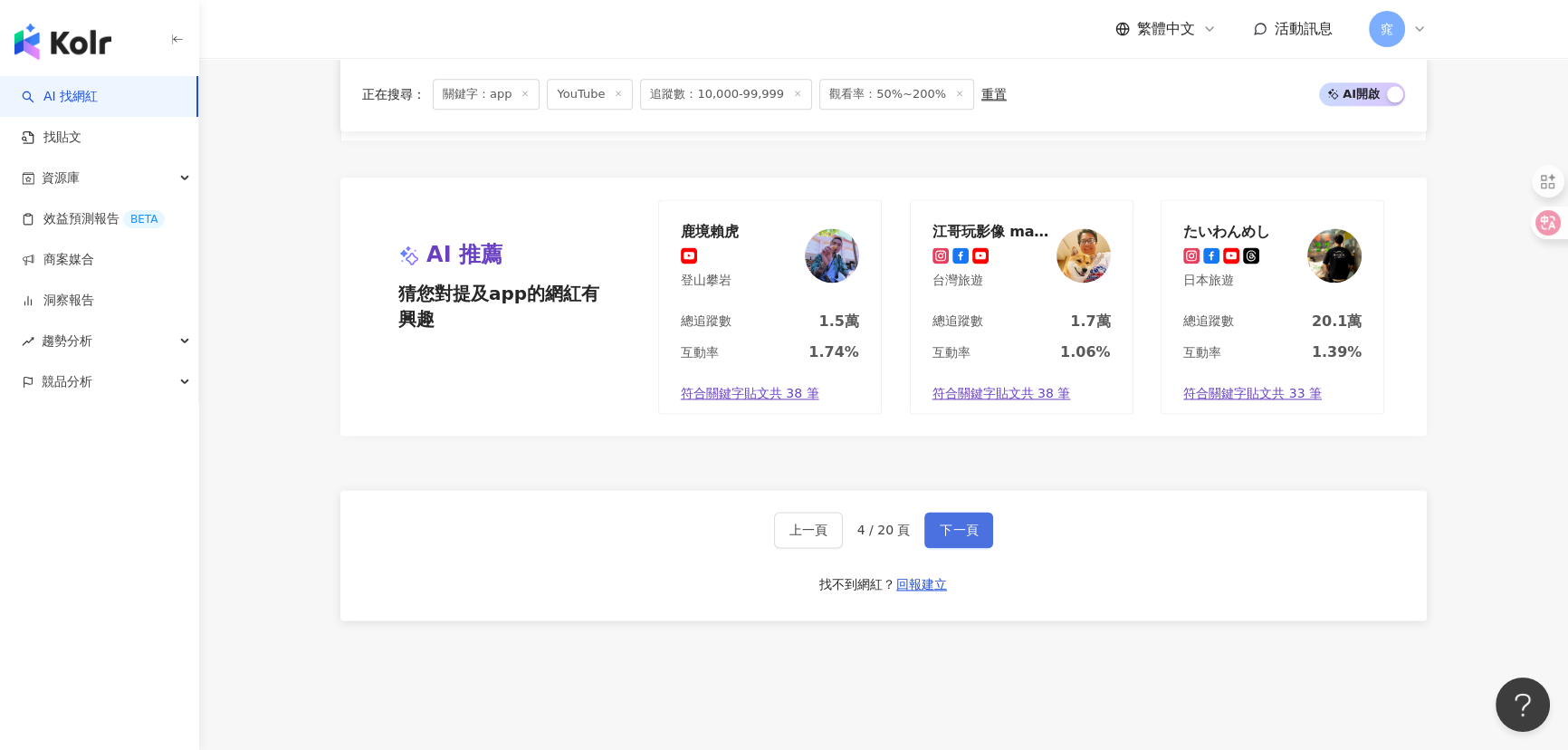
click at [969, 529] on span "下一頁" at bounding box center [958, 529] width 38 height 14
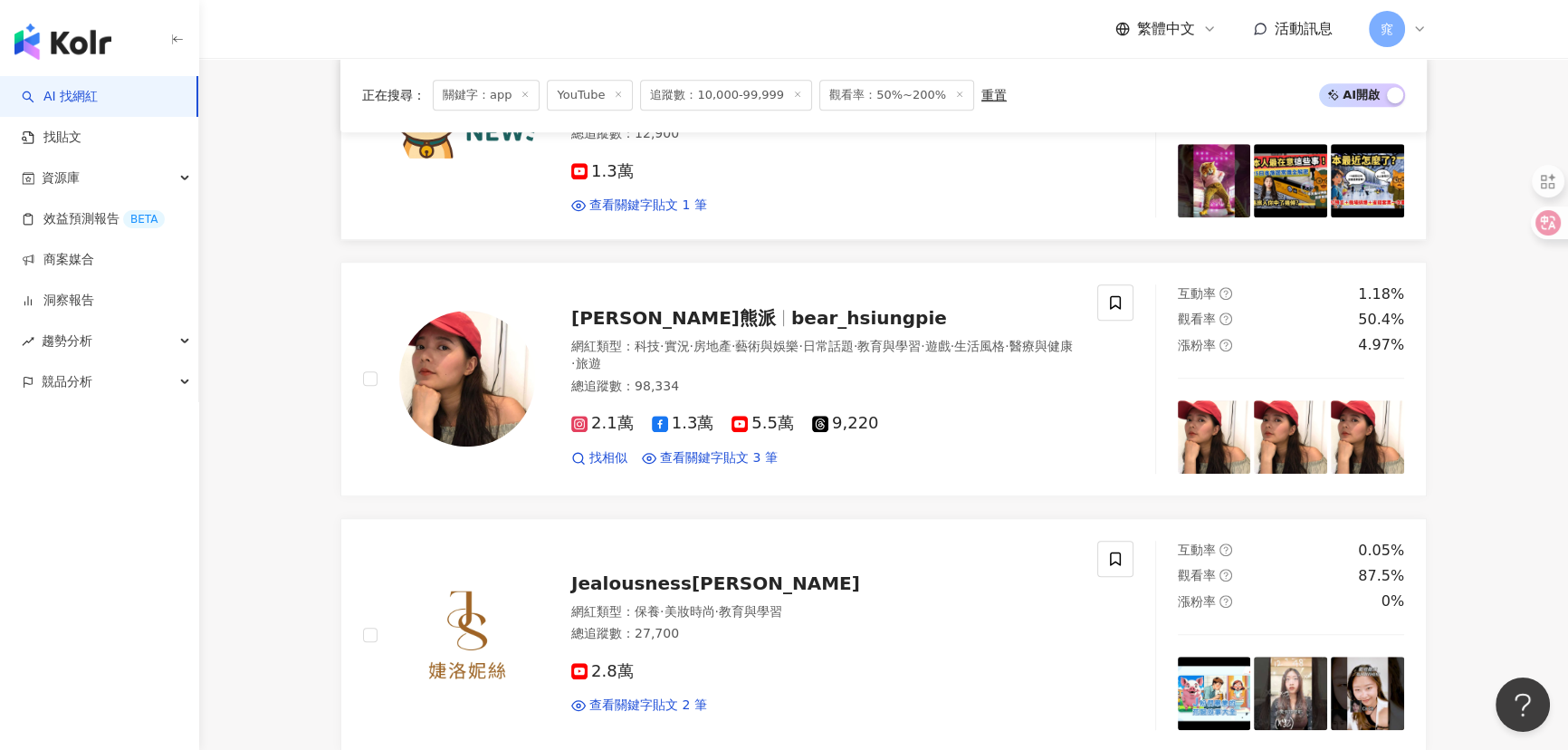
scroll to position [1728, 0]
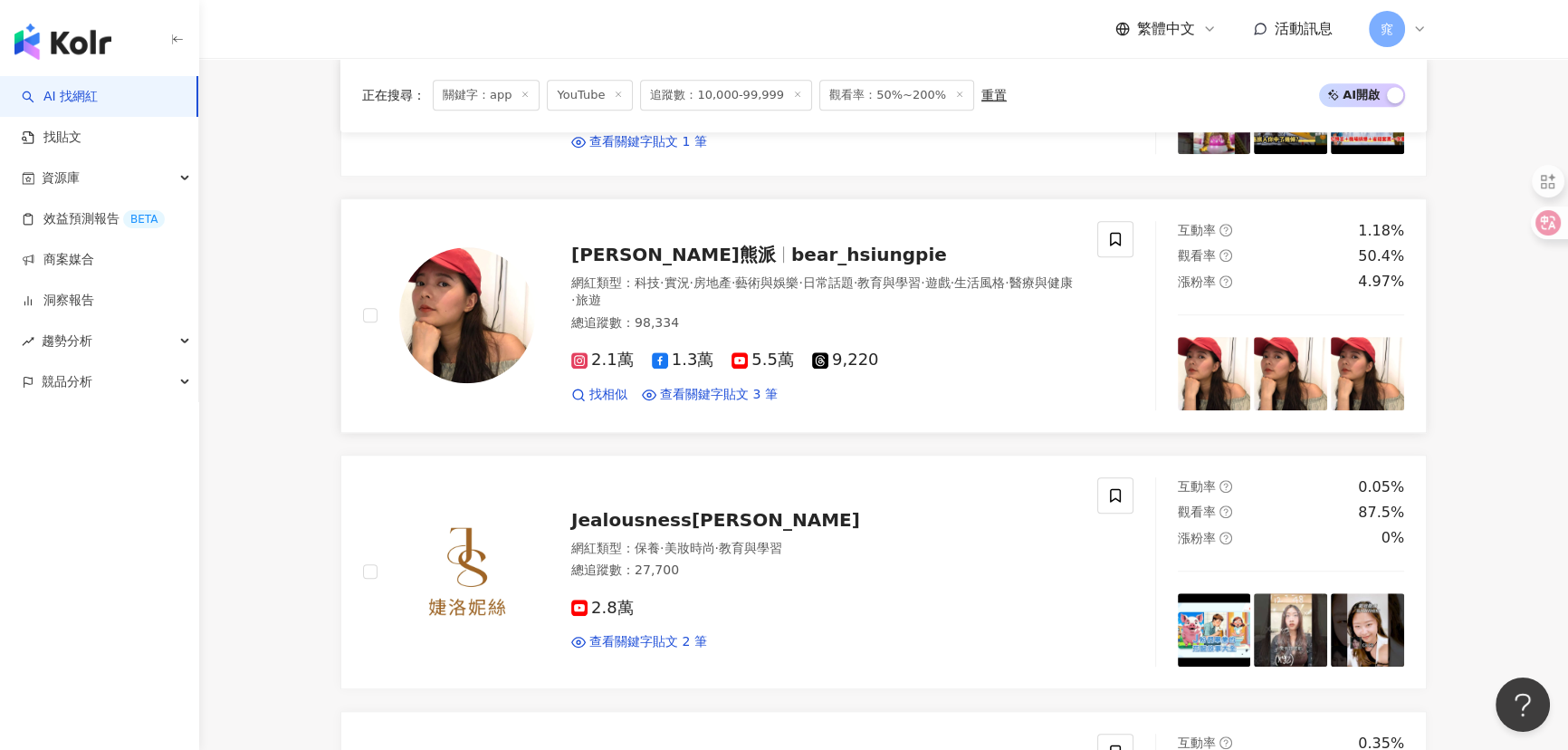
click at [792, 252] on span "bear_hsiungpie" at bounding box center [869, 254] width 155 height 22
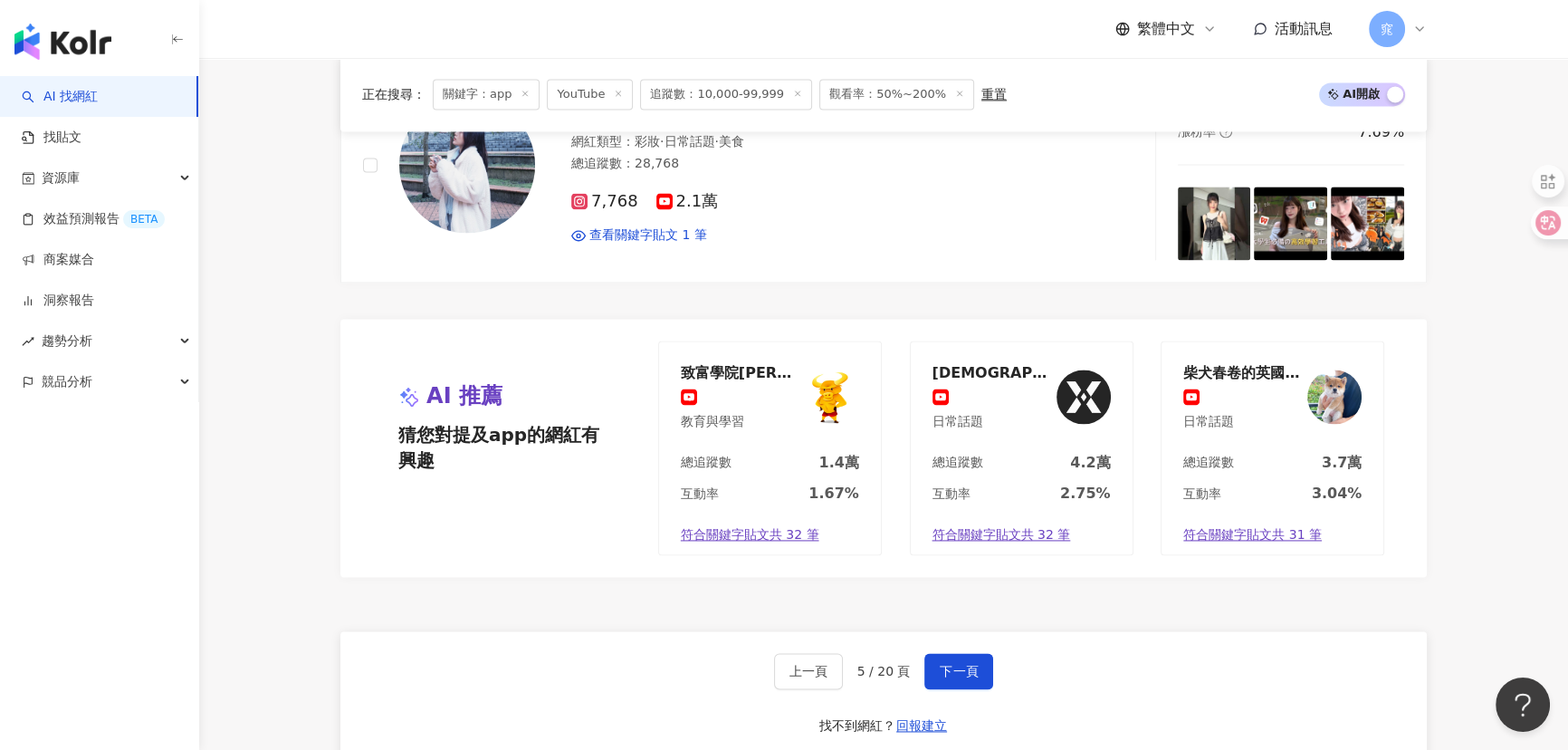
scroll to position [3292, 0]
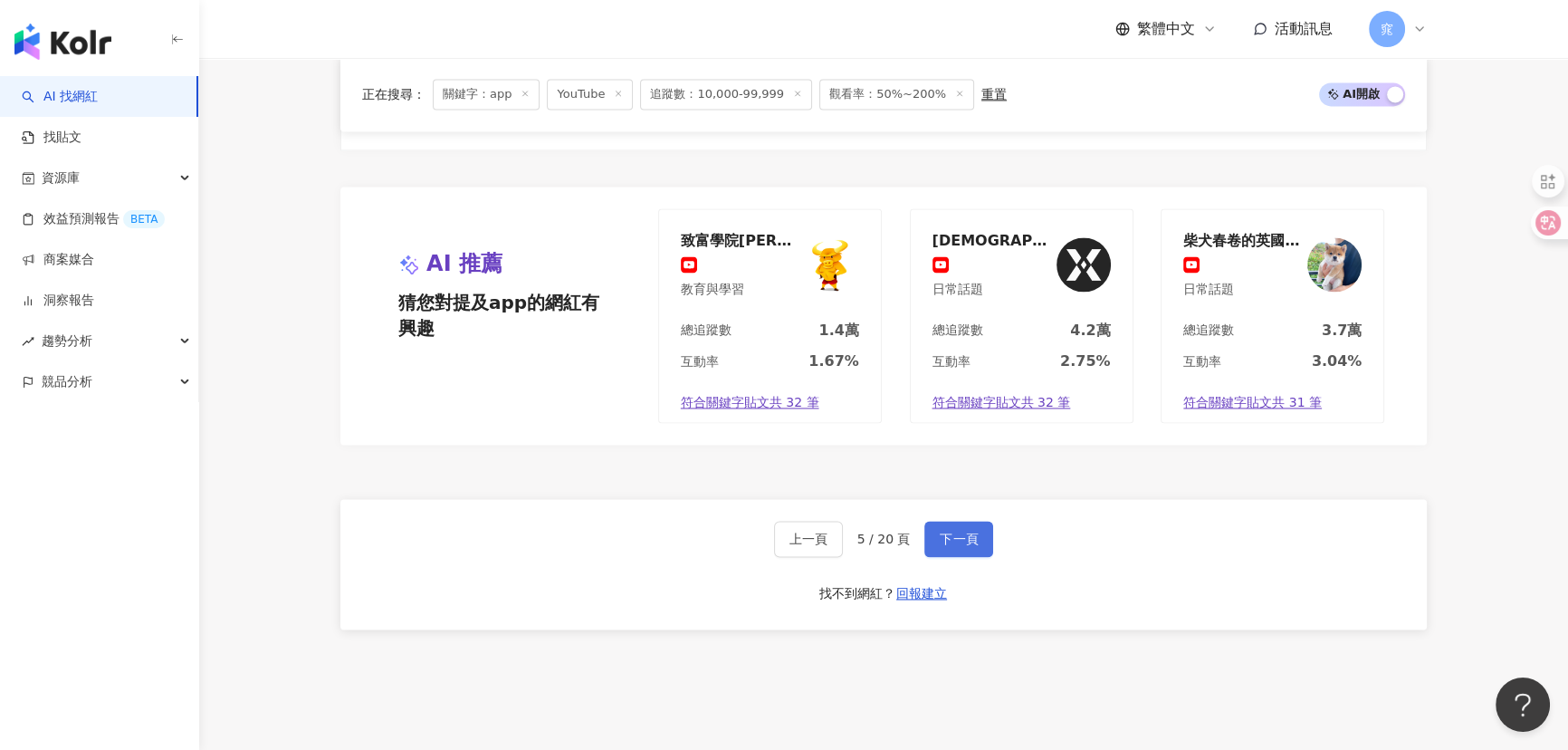
click at [962, 536] on span "下一頁" at bounding box center [958, 538] width 38 height 14
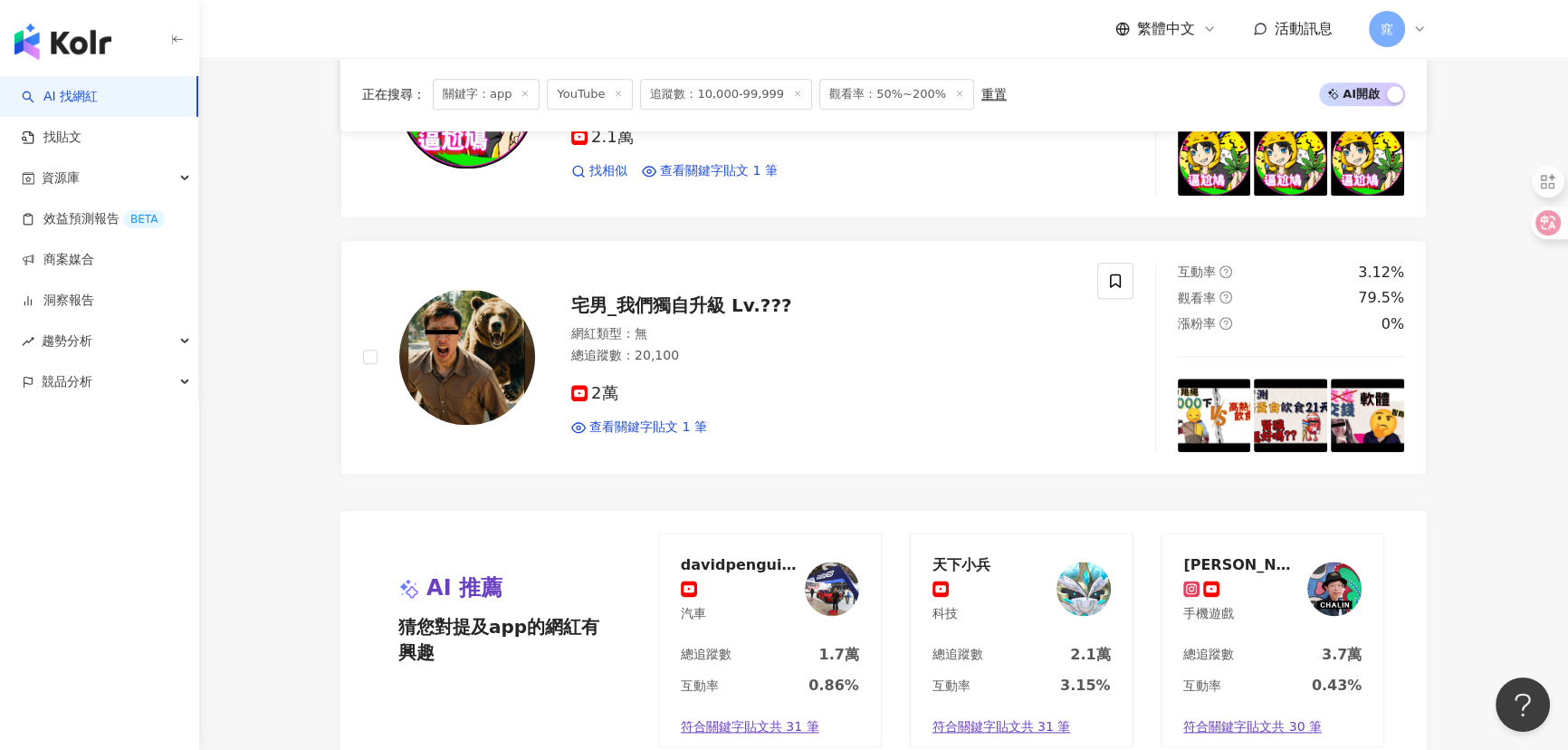
scroll to position [2797, 0]
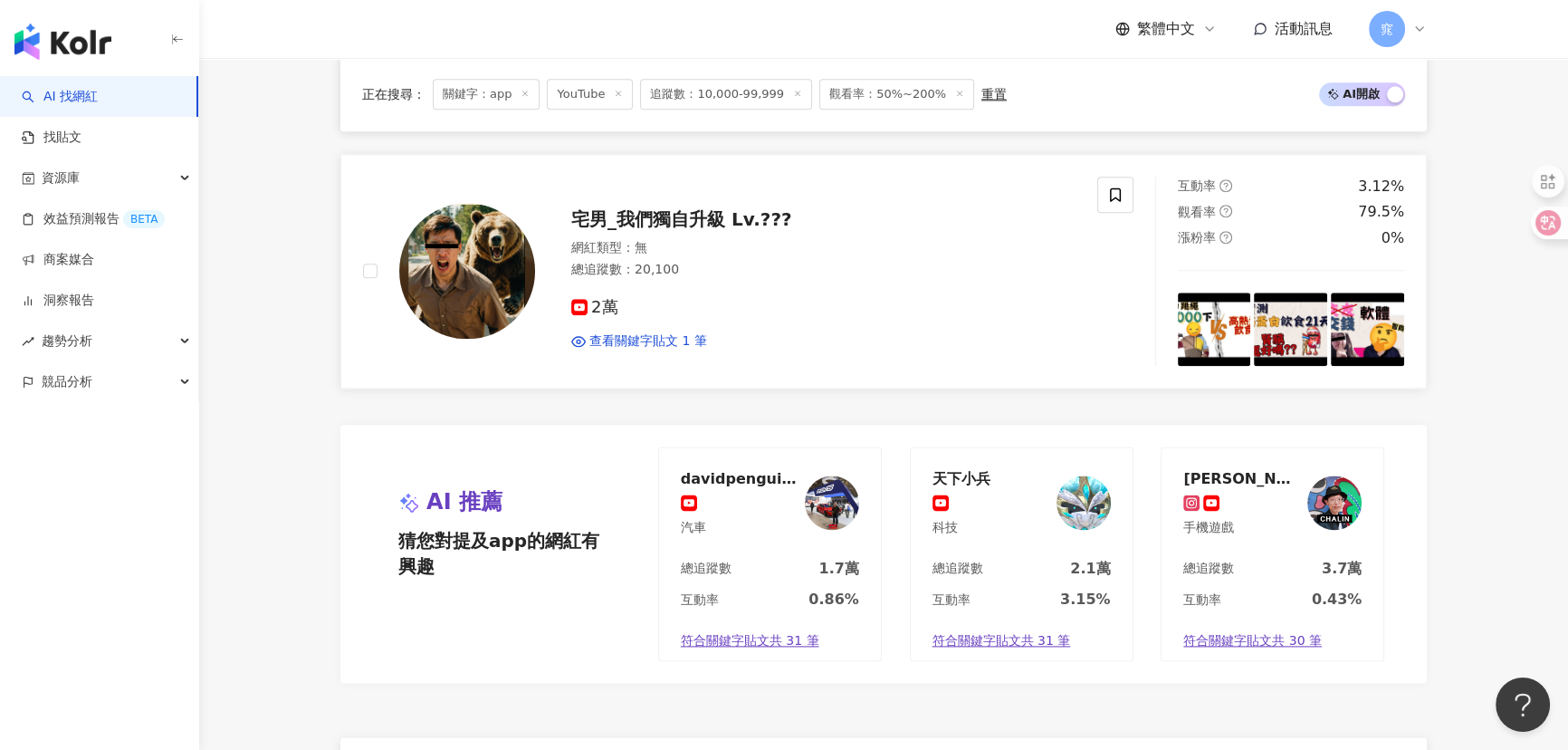
click at [704, 219] on span "宅男_我們獨自升級 Lv.???" at bounding box center [681, 219] width 221 height 22
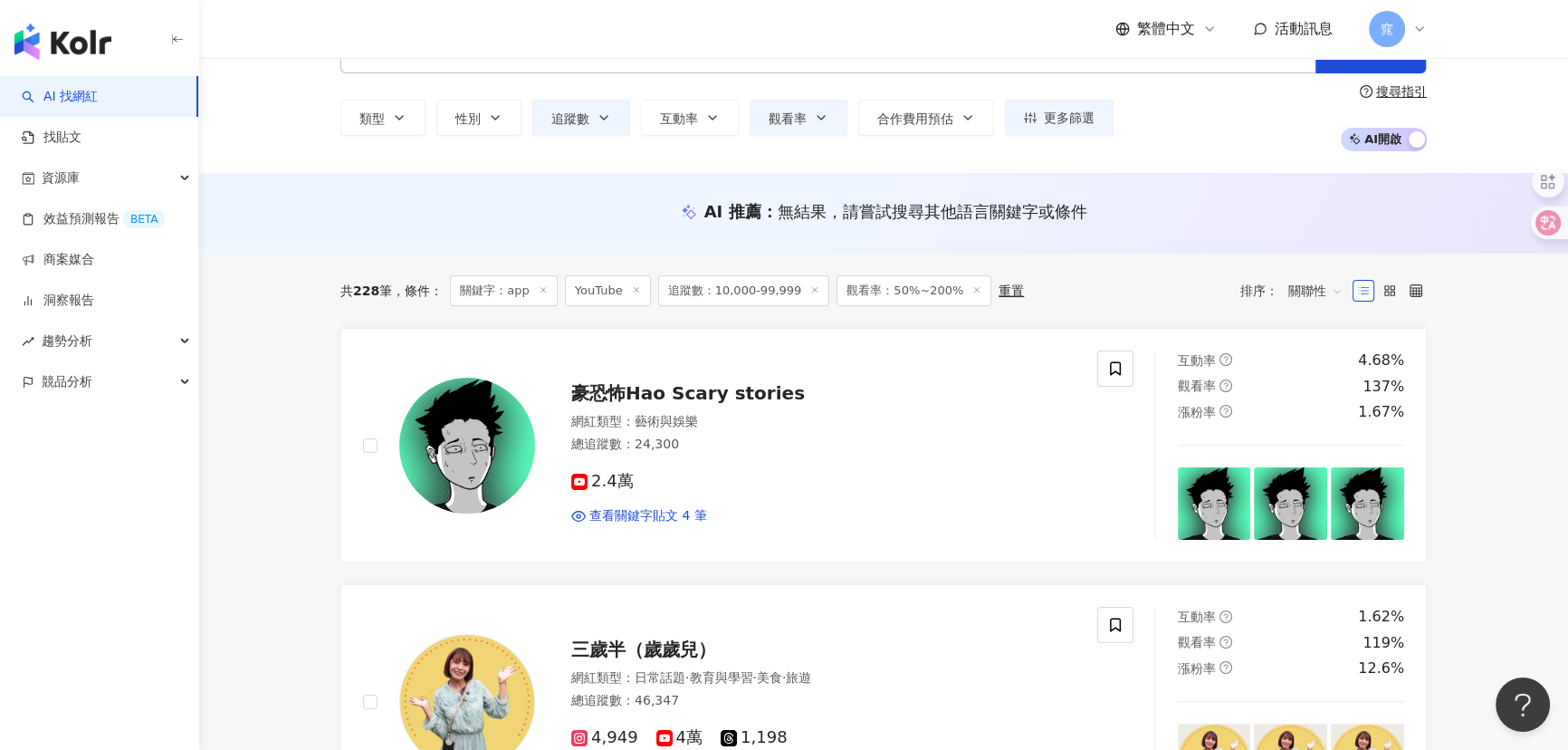
scroll to position [0, 0]
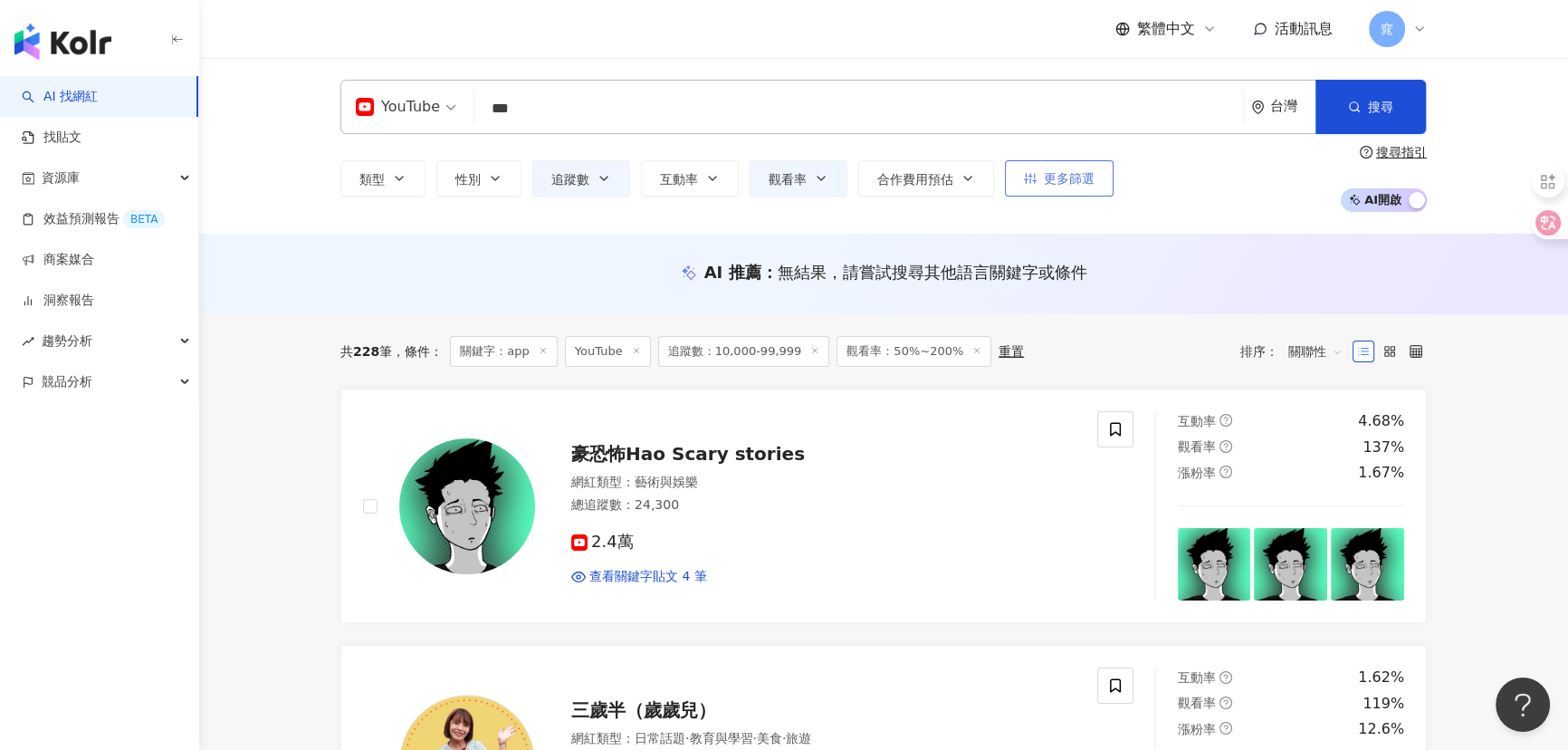
click at [1052, 180] on span "更多篩選" at bounding box center [1069, 178] width 51 height 14
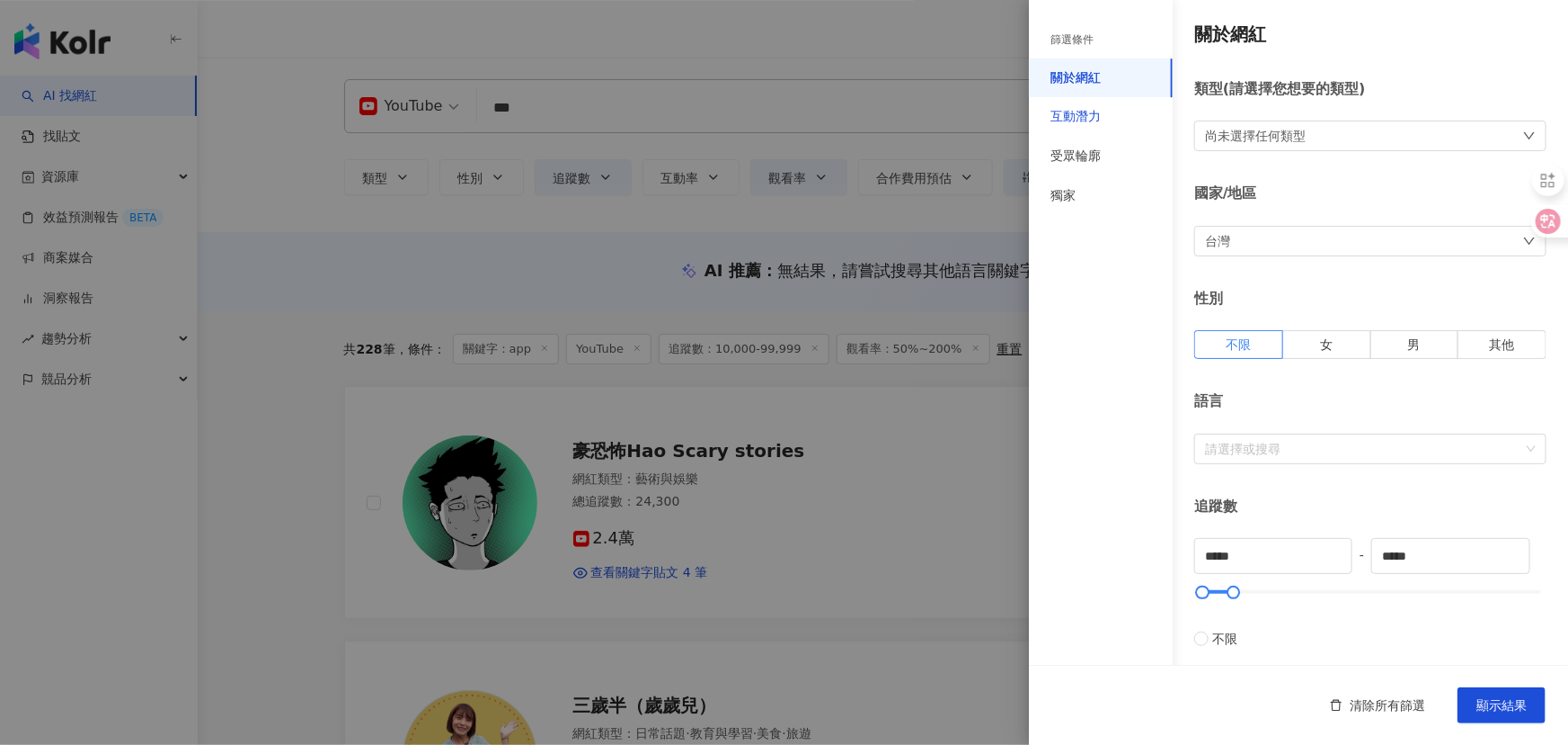
click at [1093, 109] on div "互動潛力" at bounding box center [1076, 117] width 51 height 18
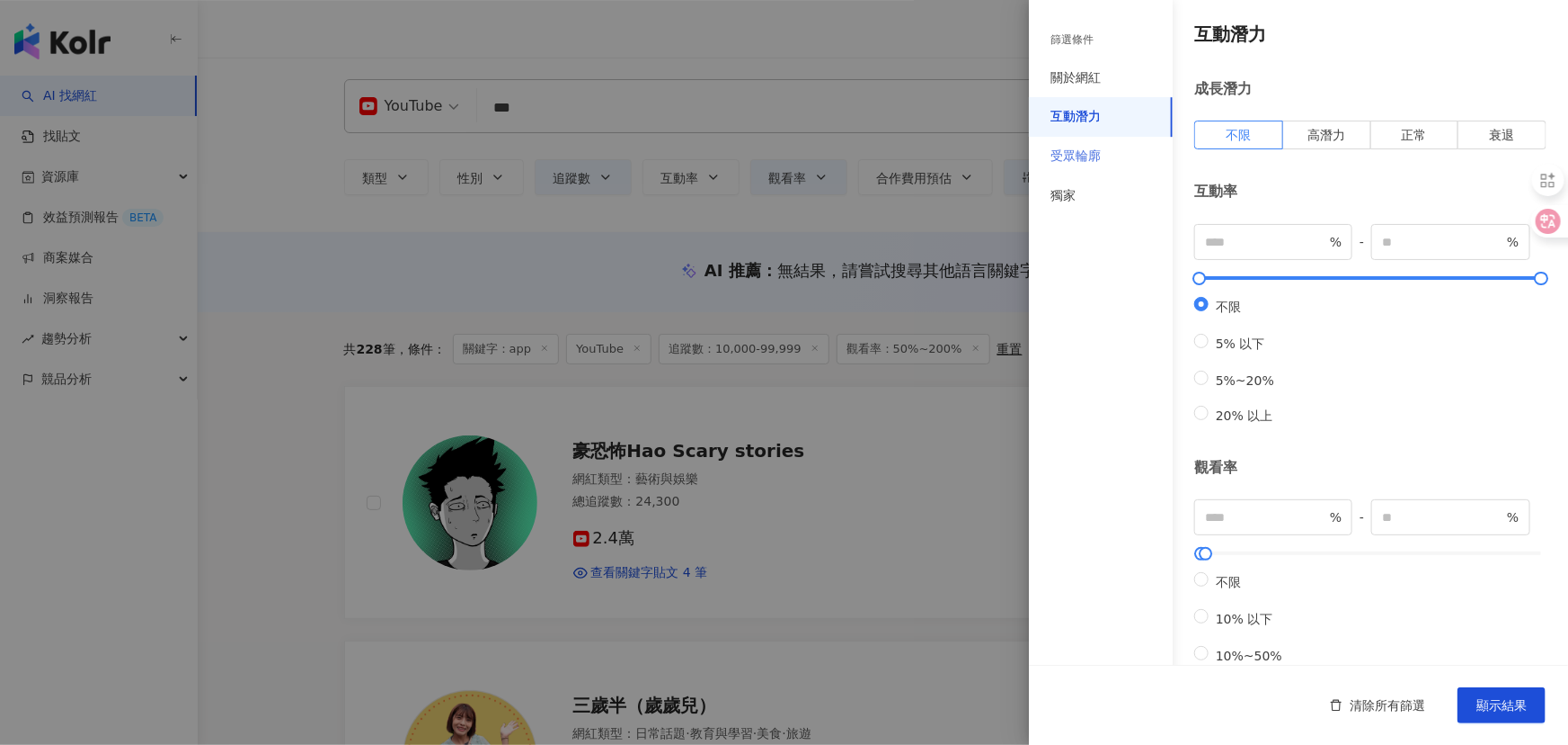
click at [1112, 155] on div "受眾輪廓" at bounding box center [1101, 156] width 144 height 40
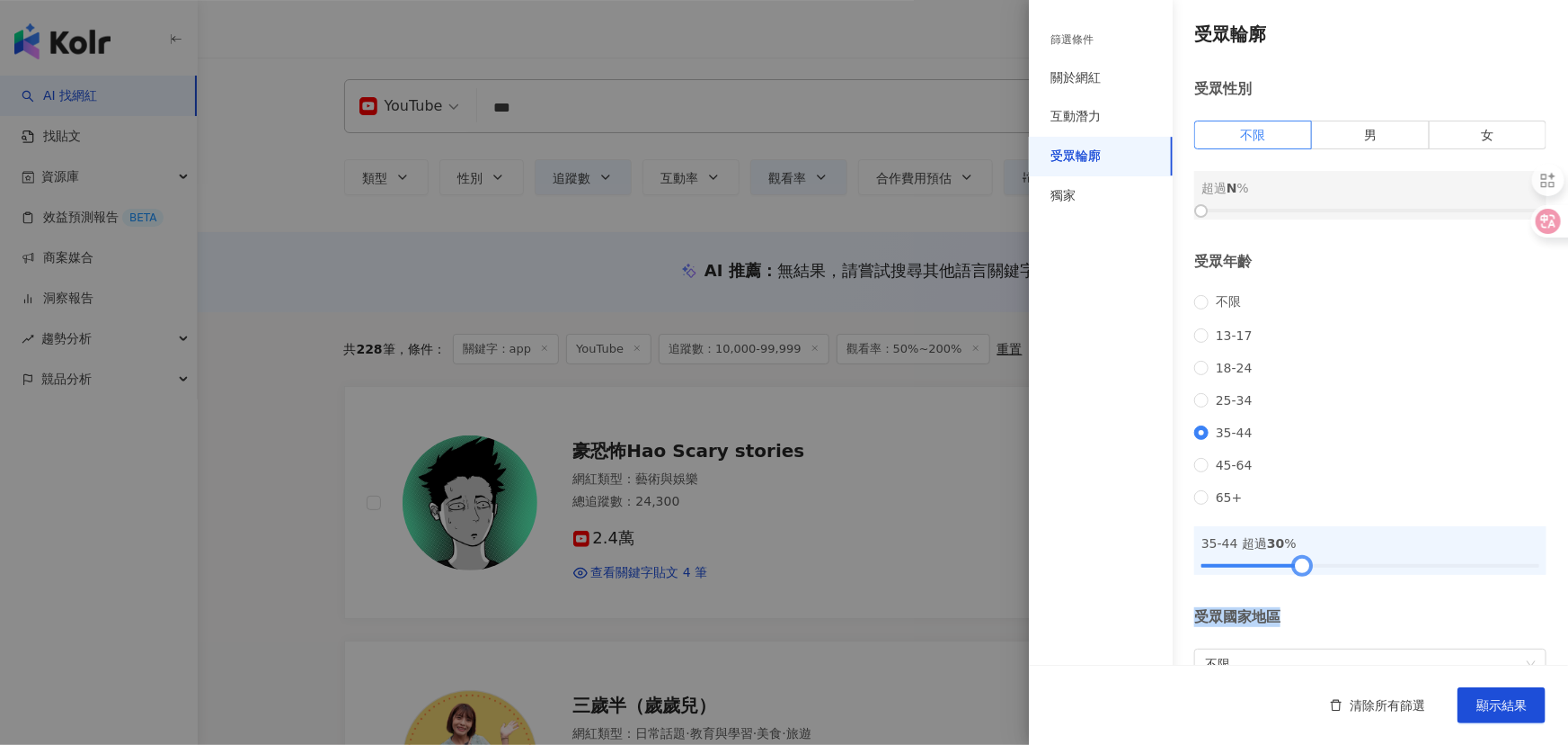
drag, startPoint x: 1206, startPoint y: 587, endPoint x: 1303, endPoint y: 600, distance: 97.9
click at [1303, 600] on div "受眾輪廓 受眾性別 不限 男 女 超過 N % 受眾年齡 不限 13-17 18-24 25-34 35-44 45-64 65+ 35-44 超過 30 %…" at bounding box center [1299, 385] width 540 height 770
click at [1519, 709] on span "顯示結果" at bounding box center [1502, 705] width 51 height 14
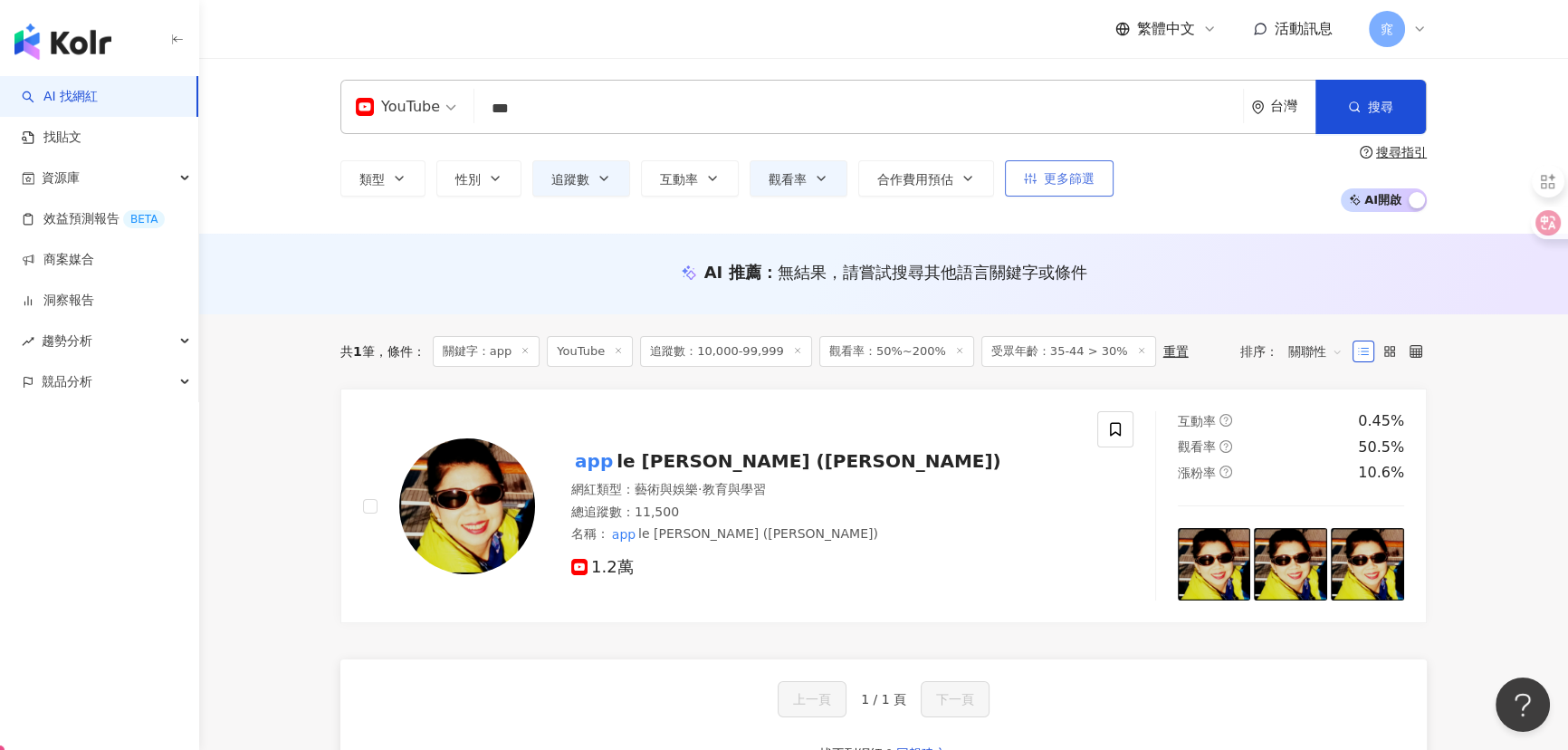
click at [1070, 175] on span "更多篩選" at bounding box center [1069, 178] width 51 height 14
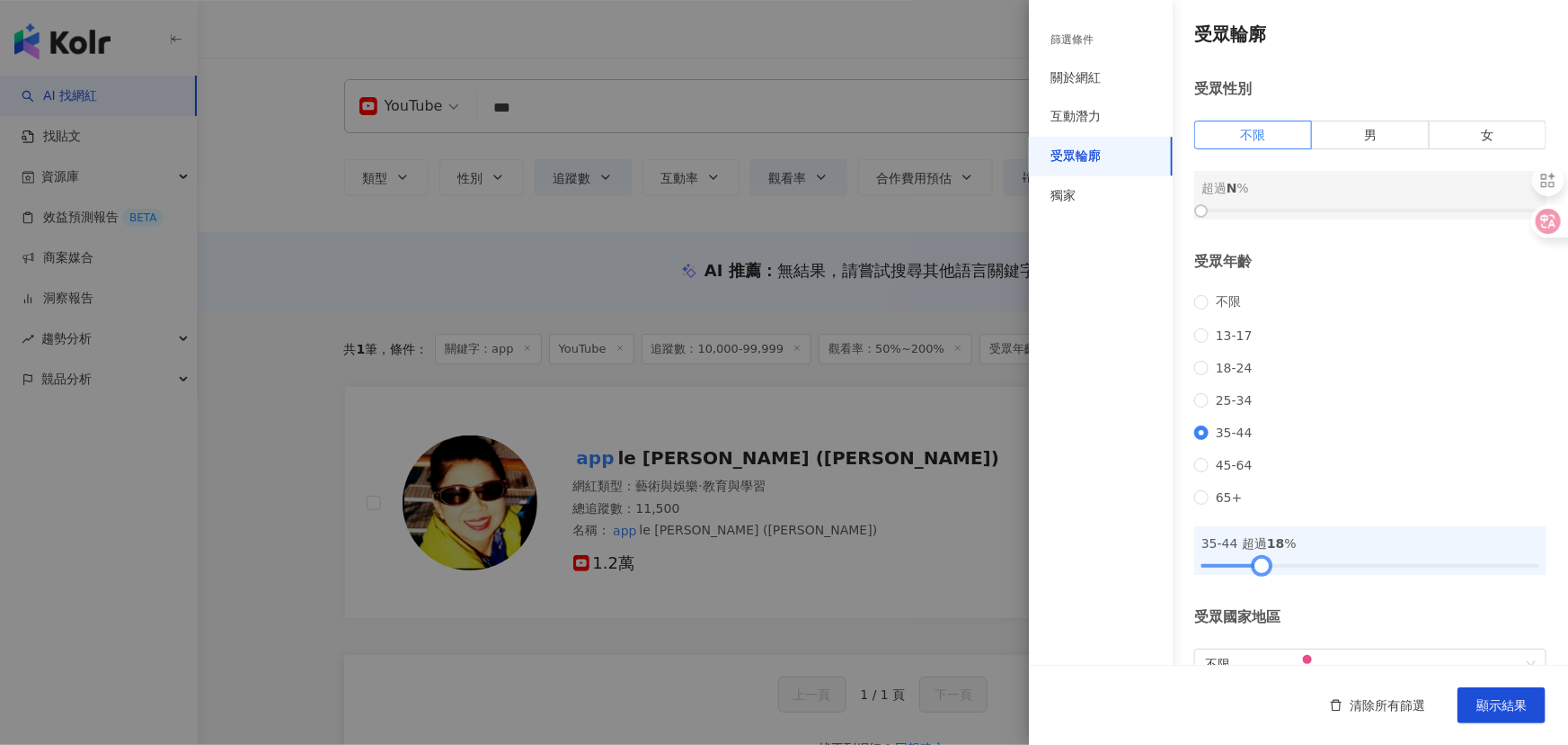
drag, startPoint x: 1286, startPoint y: 590, endPoint x: 1273, endPoint y: 588, distance: 13.2
click at [1273, 571] on div at bounding box center [1370, 565] width 337 height 10
click at [1484, 705] on span "顯示結果" at bounding box center [1502, 705] width 51 height 14
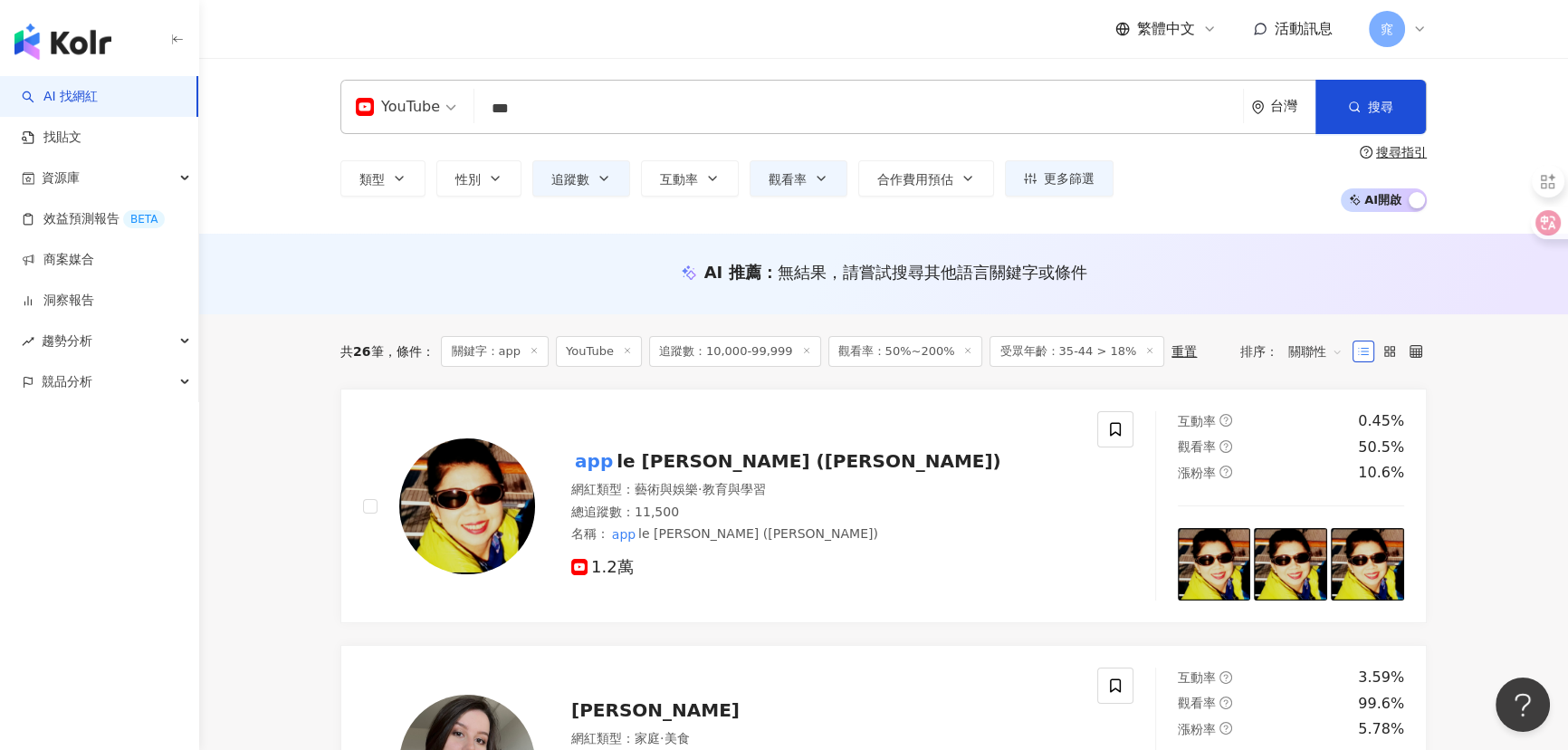
click at [537, 348] on icon at bounding box center [534, 350] width 9 height 9
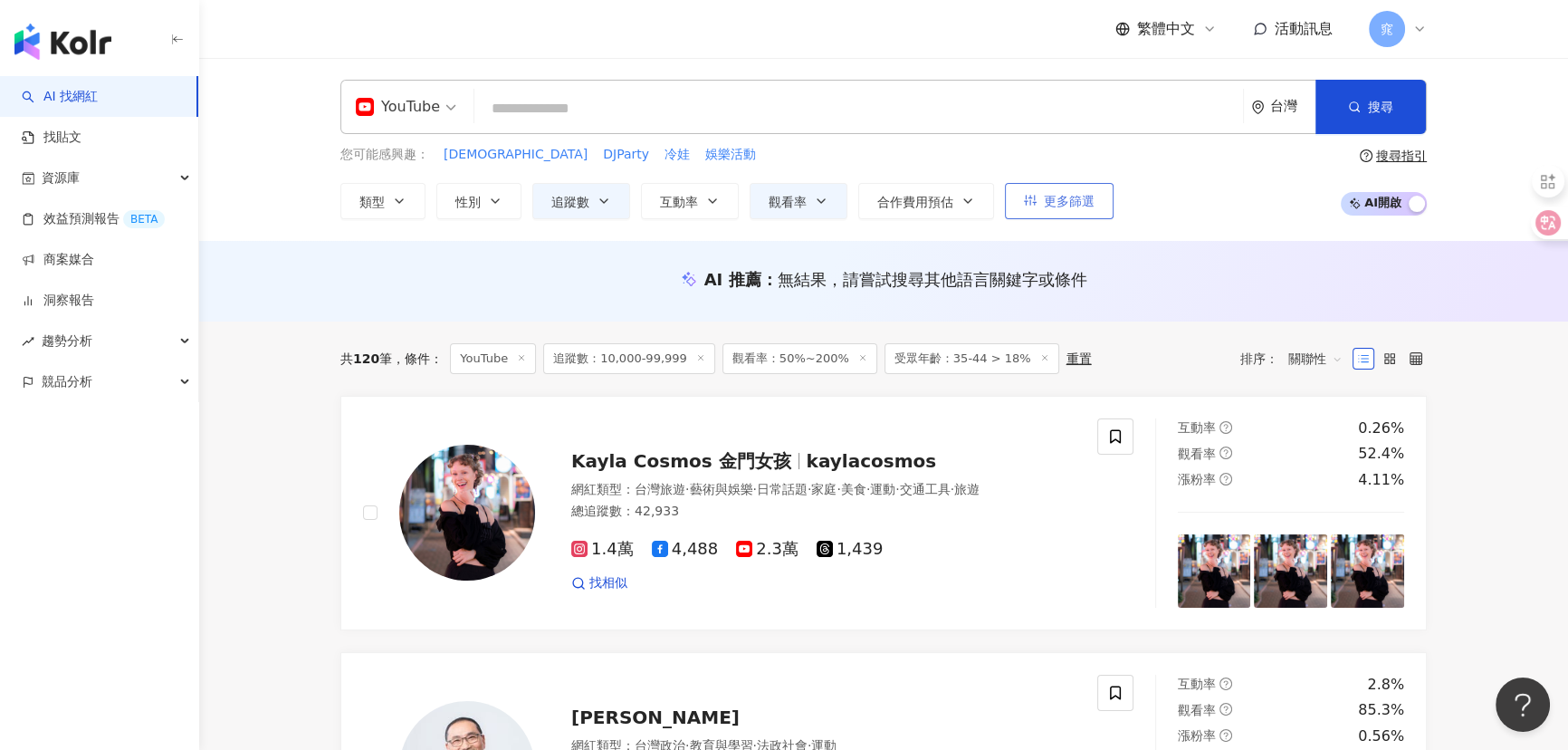
click at [1060, 205] on span "更多篩選" at bounding box center [1069, 201] width 51 height 14
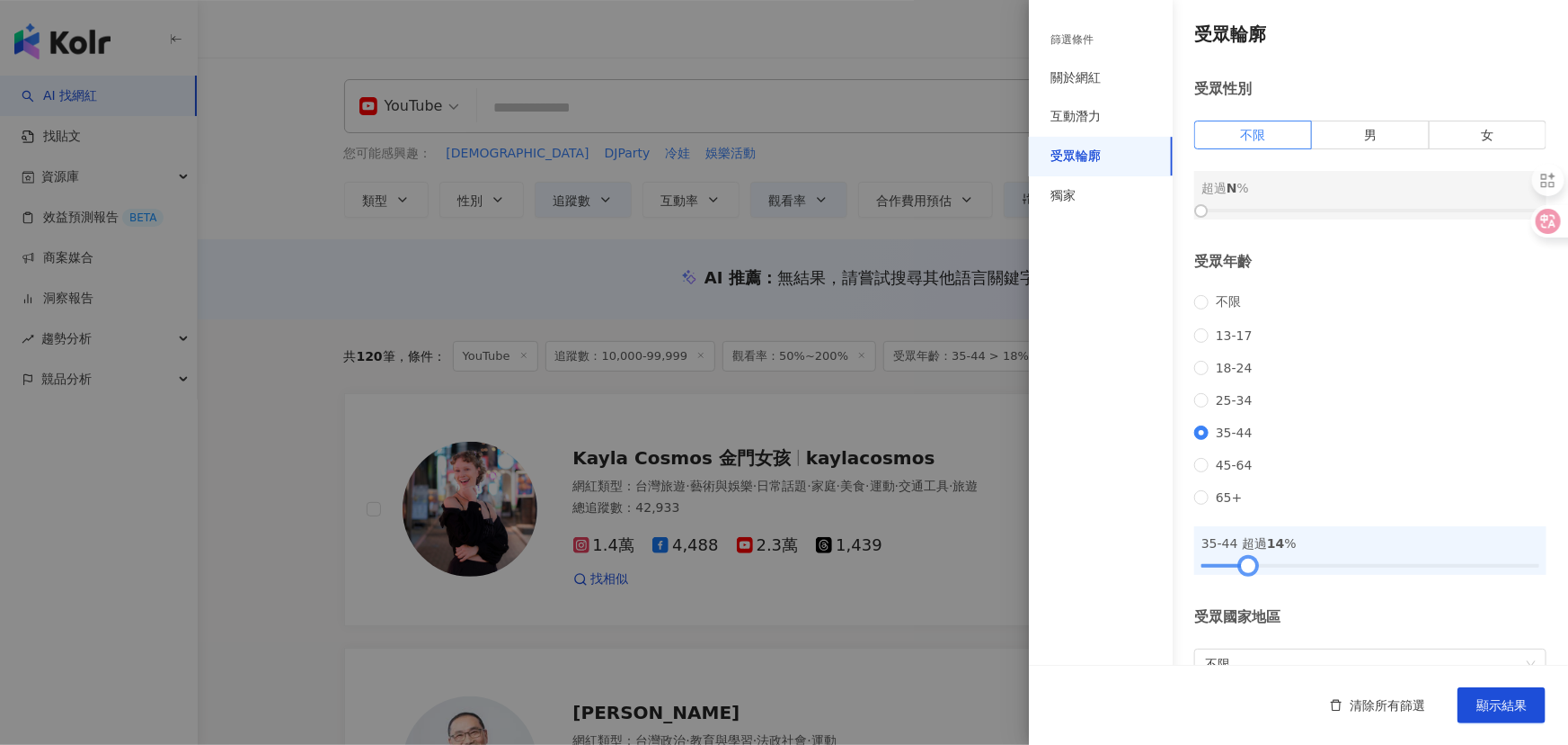
drag, startPoint x: 1256, startPoint y: 592, endPoint x: 1244, endPoint y: 594, distance: 12.2
click at [1244, 570] on div at bounding box center [1248, 565] width 10 height 10
click at [1489, 698] on span "顯示結果" at bounding box center [1502, 705] width 51 height 14
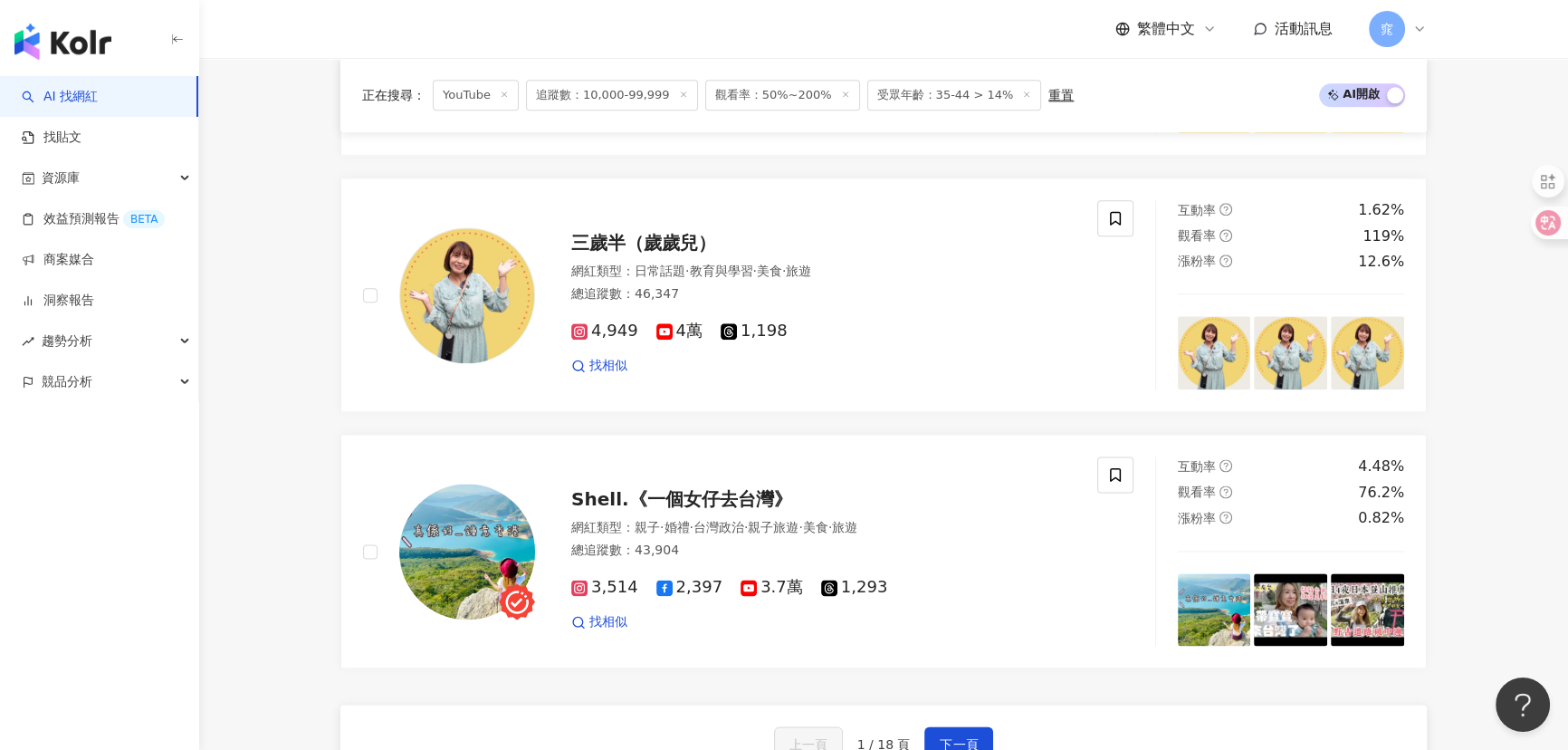
scroll to position [2797, 0]
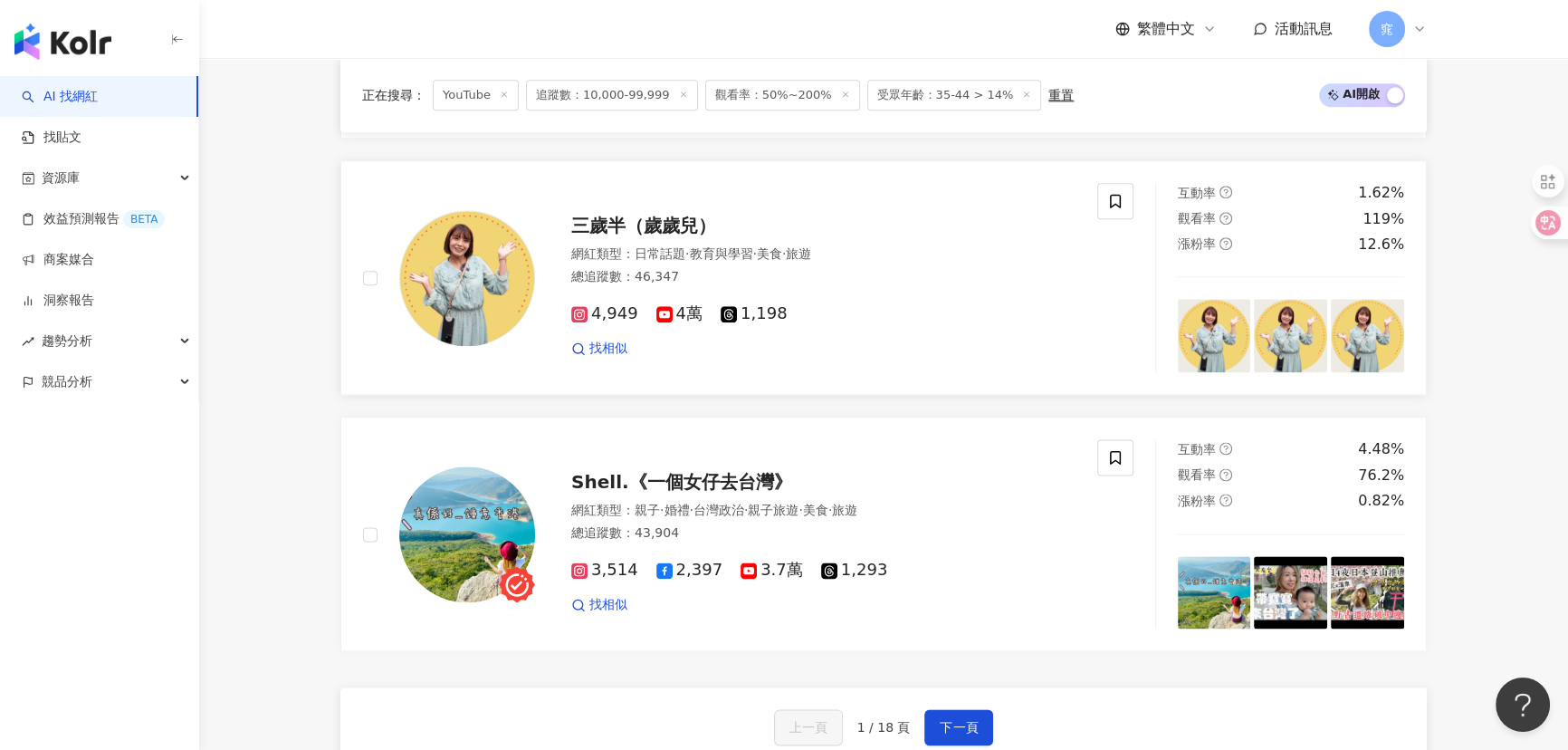
click at [608, 227] on span "三歲半（歲歲兒）" at bounding box center [643, 225] width 145 height 22
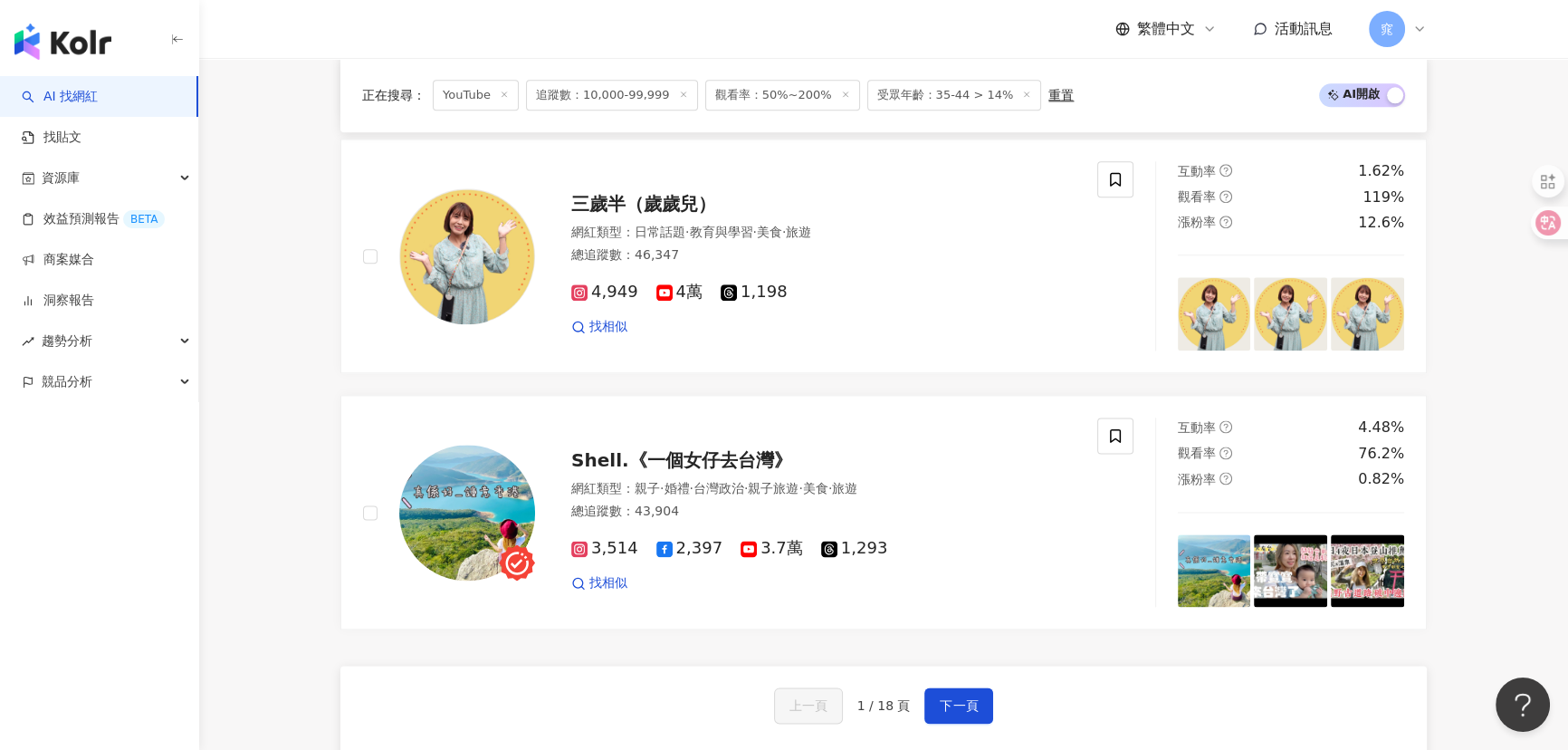
scroll to position [2880, 0]
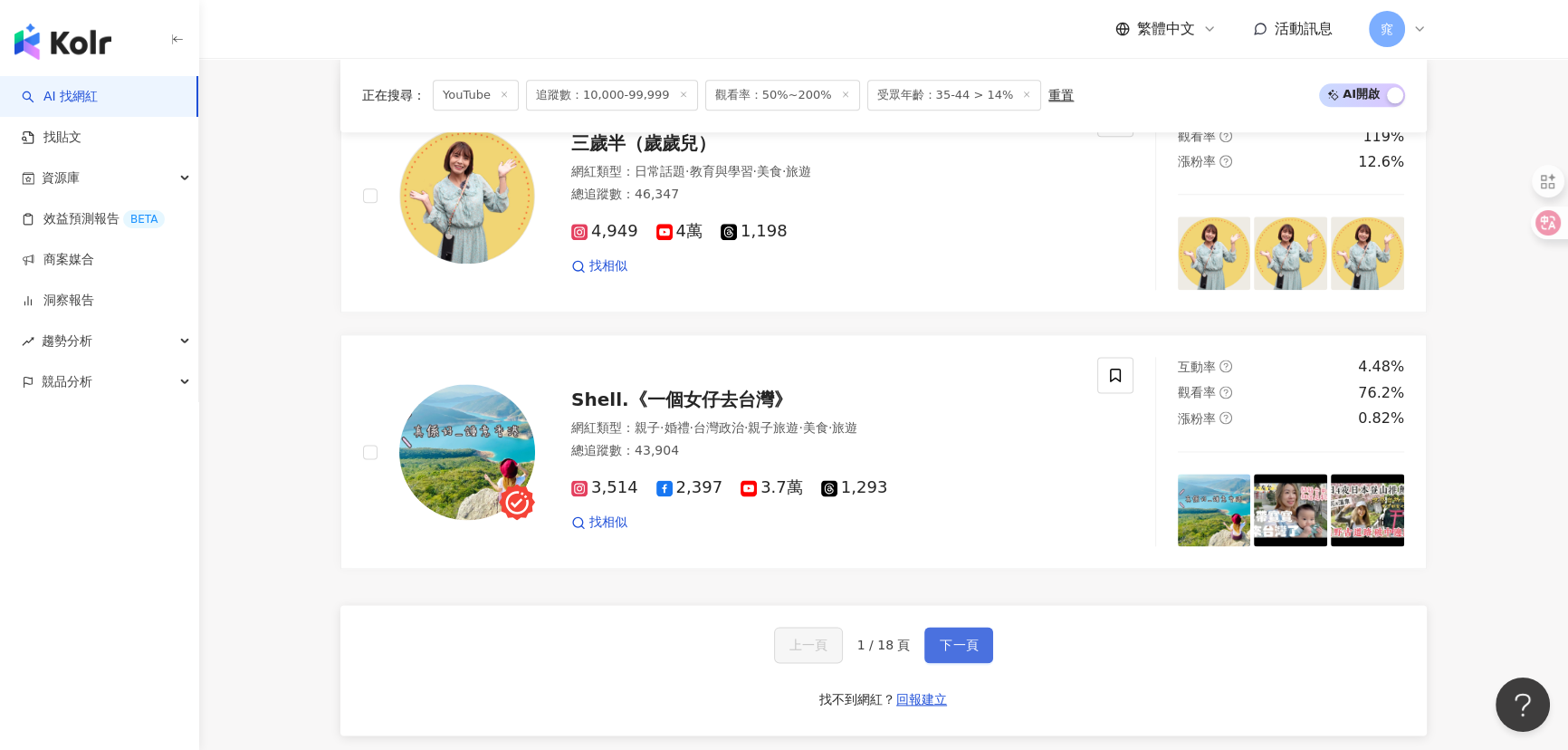
click at [953, 641] on span "下一頁" at bounding box center [958, 644] width 38 height 14
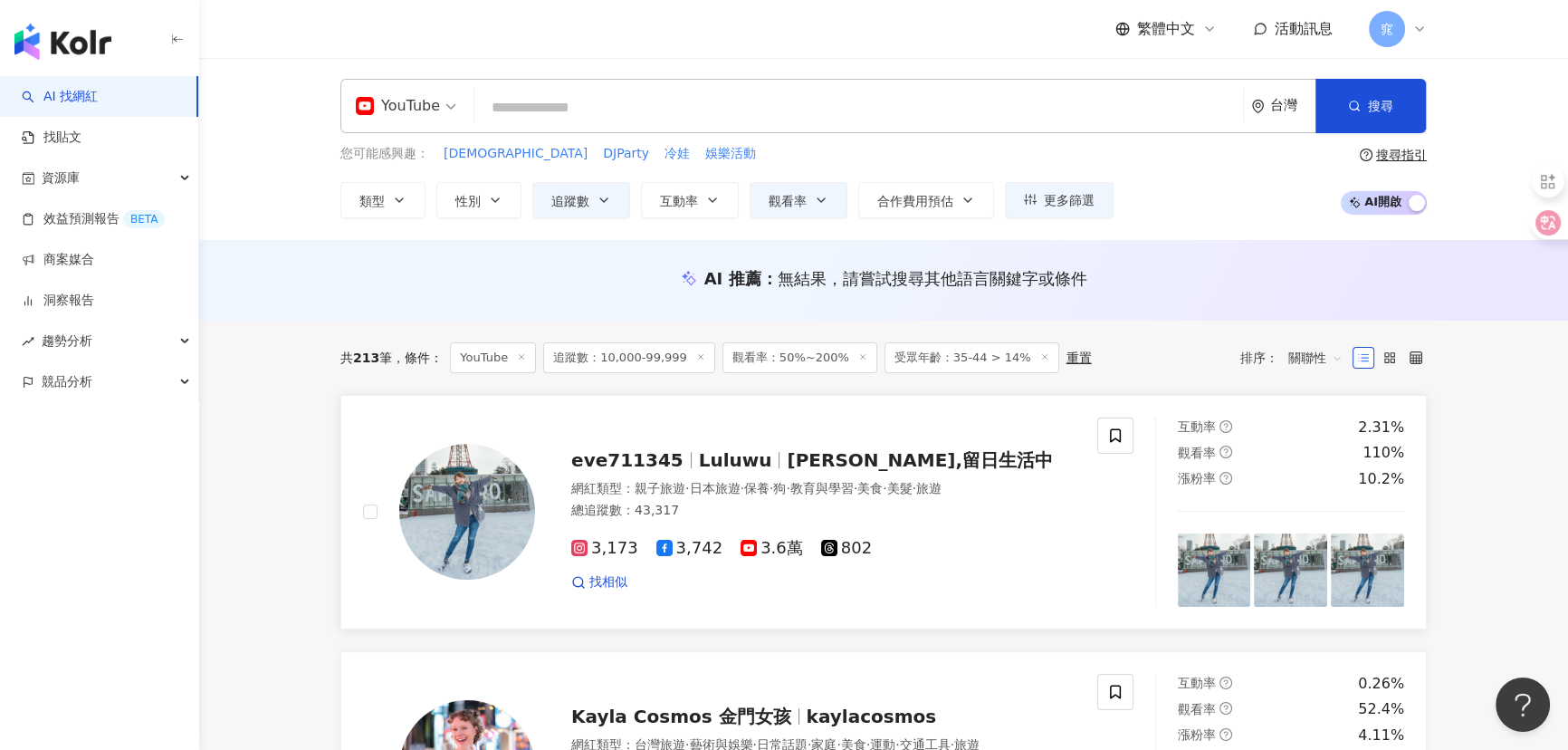
scroll to position [0, 0]
click at [616, 122] on input "search" at bounding box center [859, 109] width 754 height 34
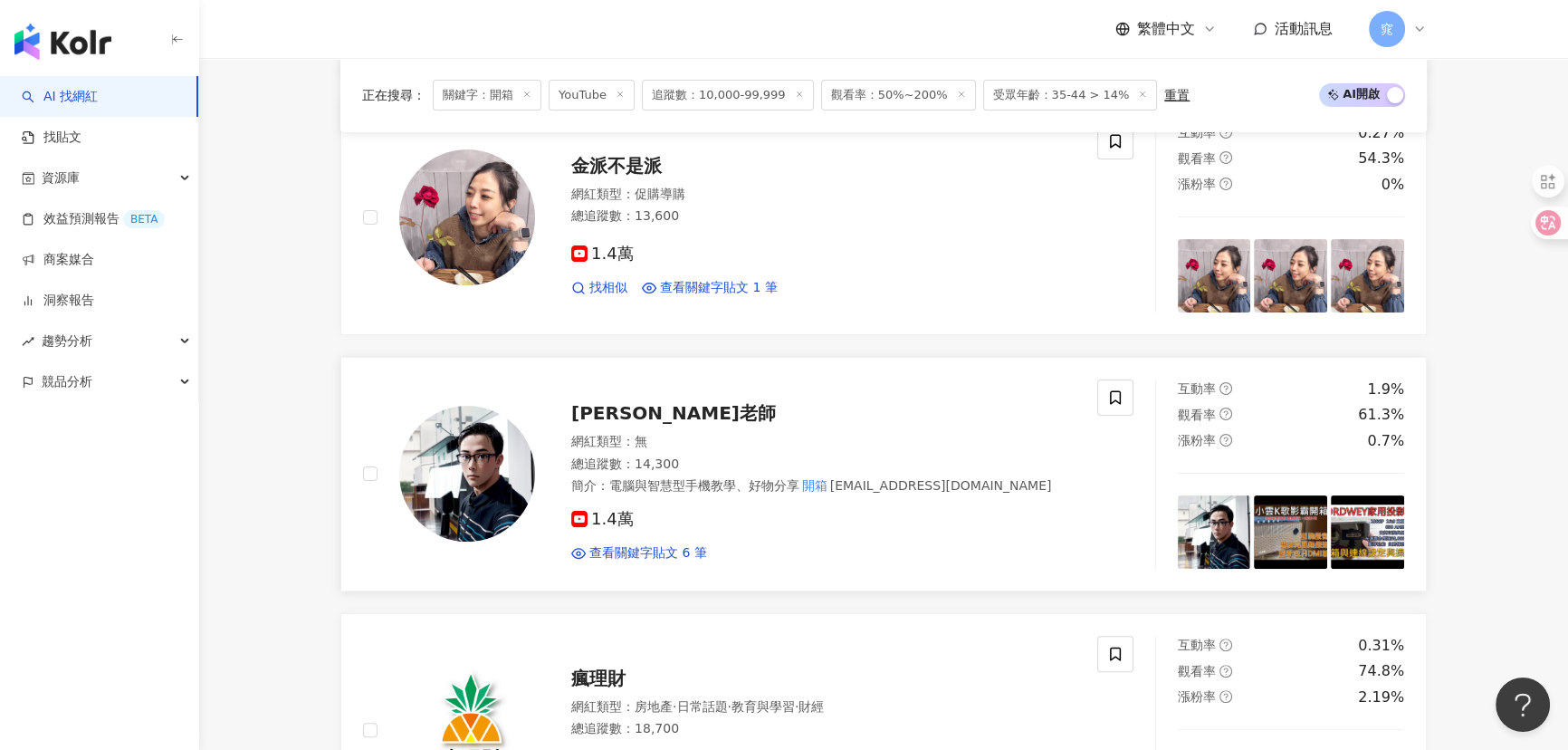
scroll to position [576, 0]
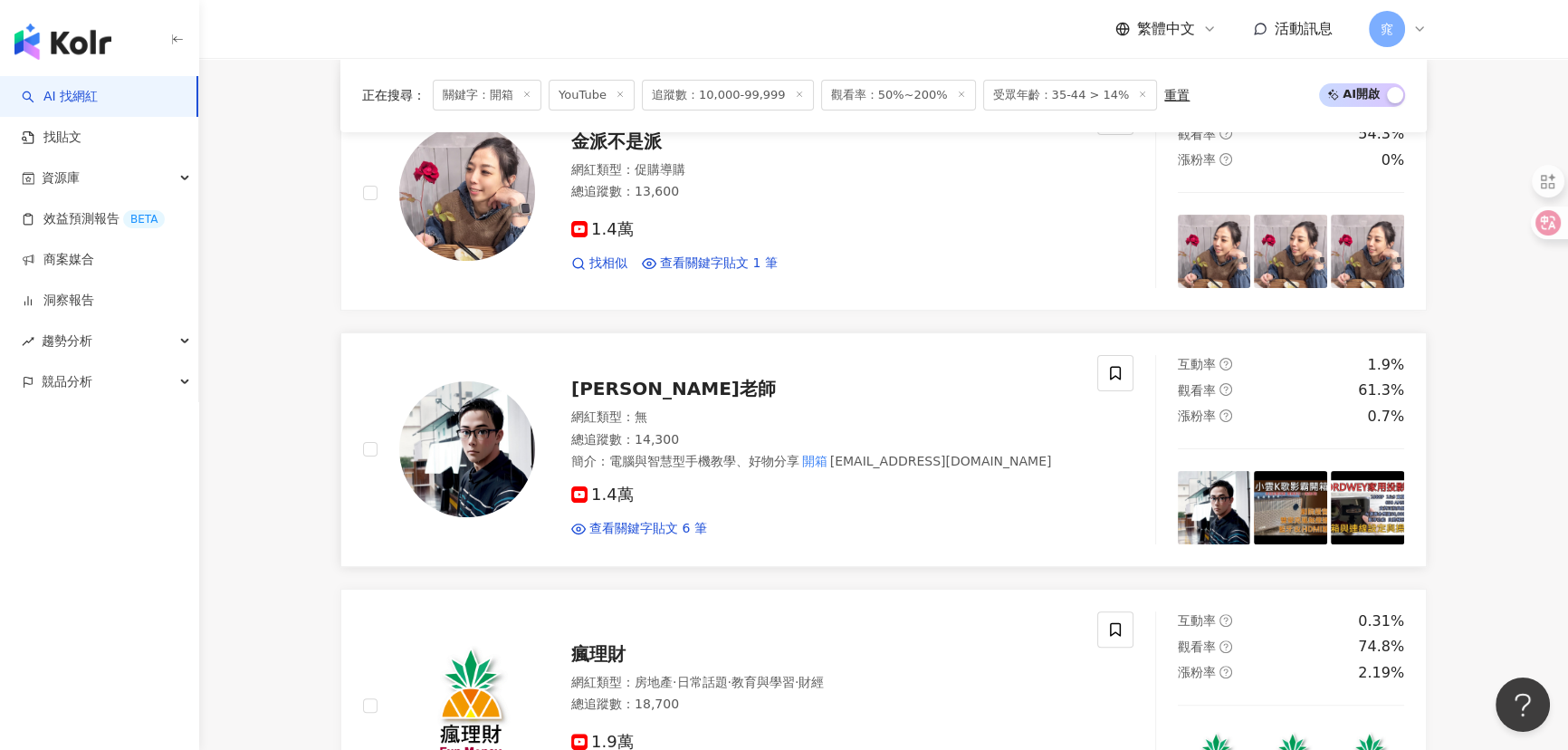
click at [622, 389] on span "鴻鴻老師" at bounding box center [673, 388] width 205 height 22
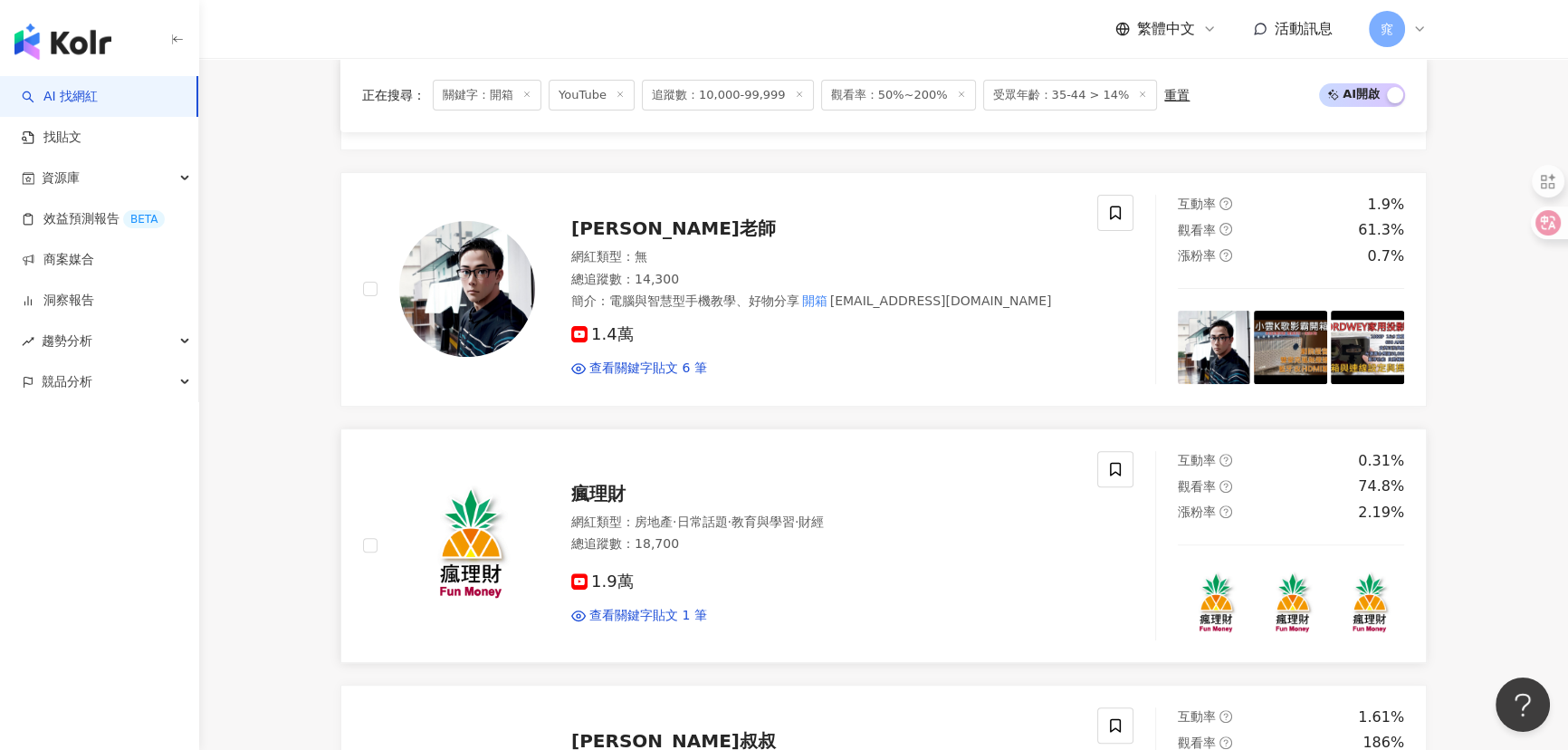
scroll to position [987, 0]
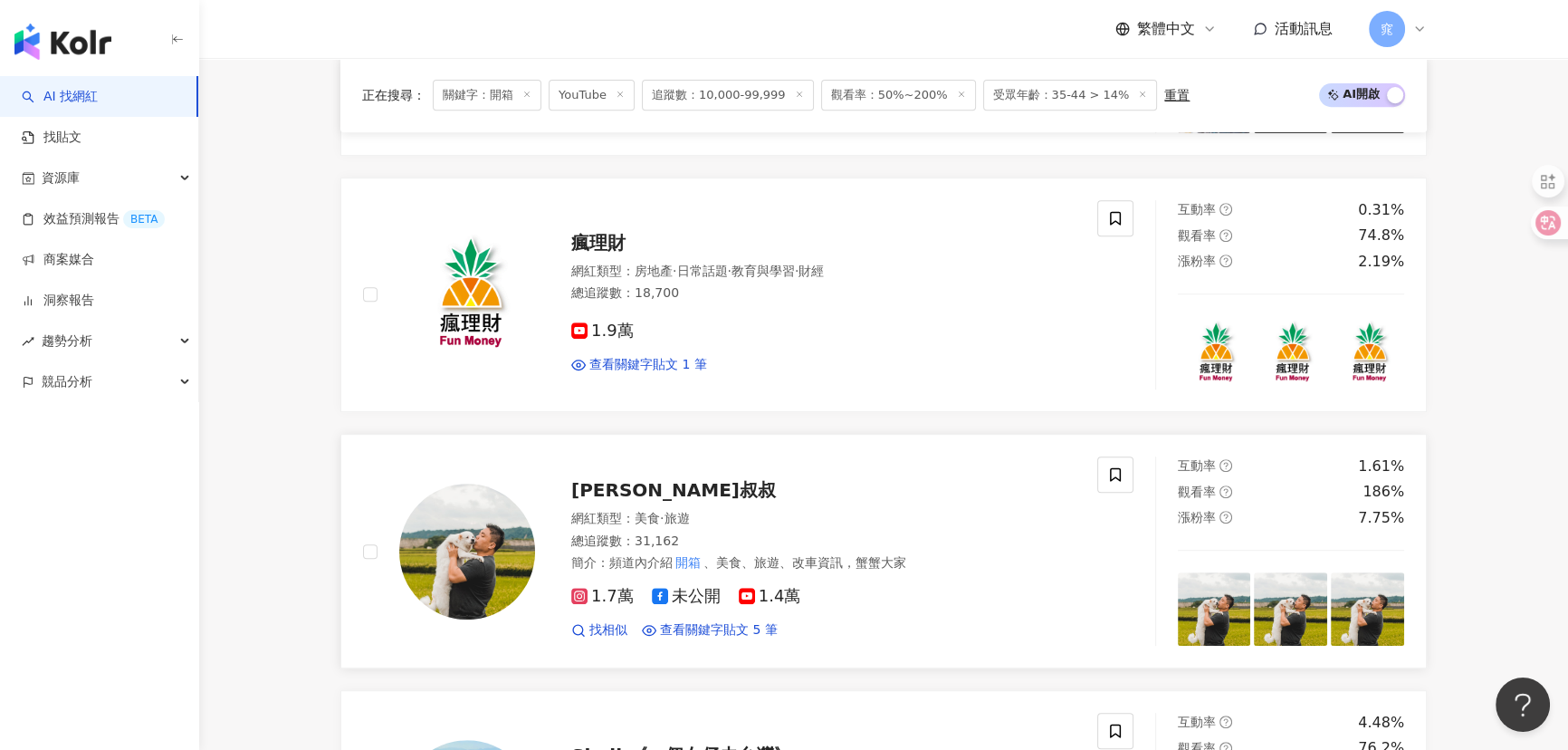
click at [602, 483] on span "蓋瑞叔叔" at bounding box center [673, 490] width 205 height 22
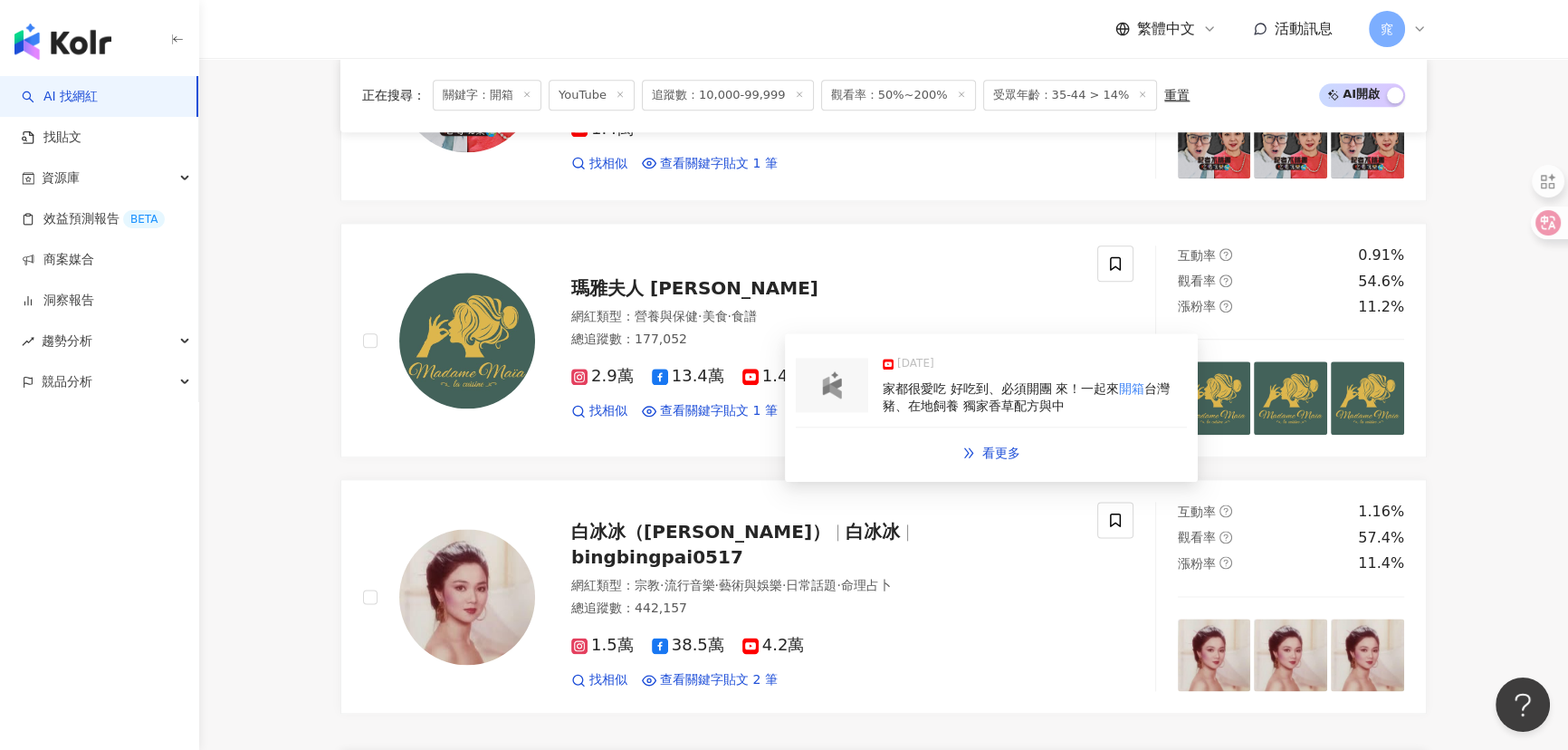
scroll to position [2880, 0]
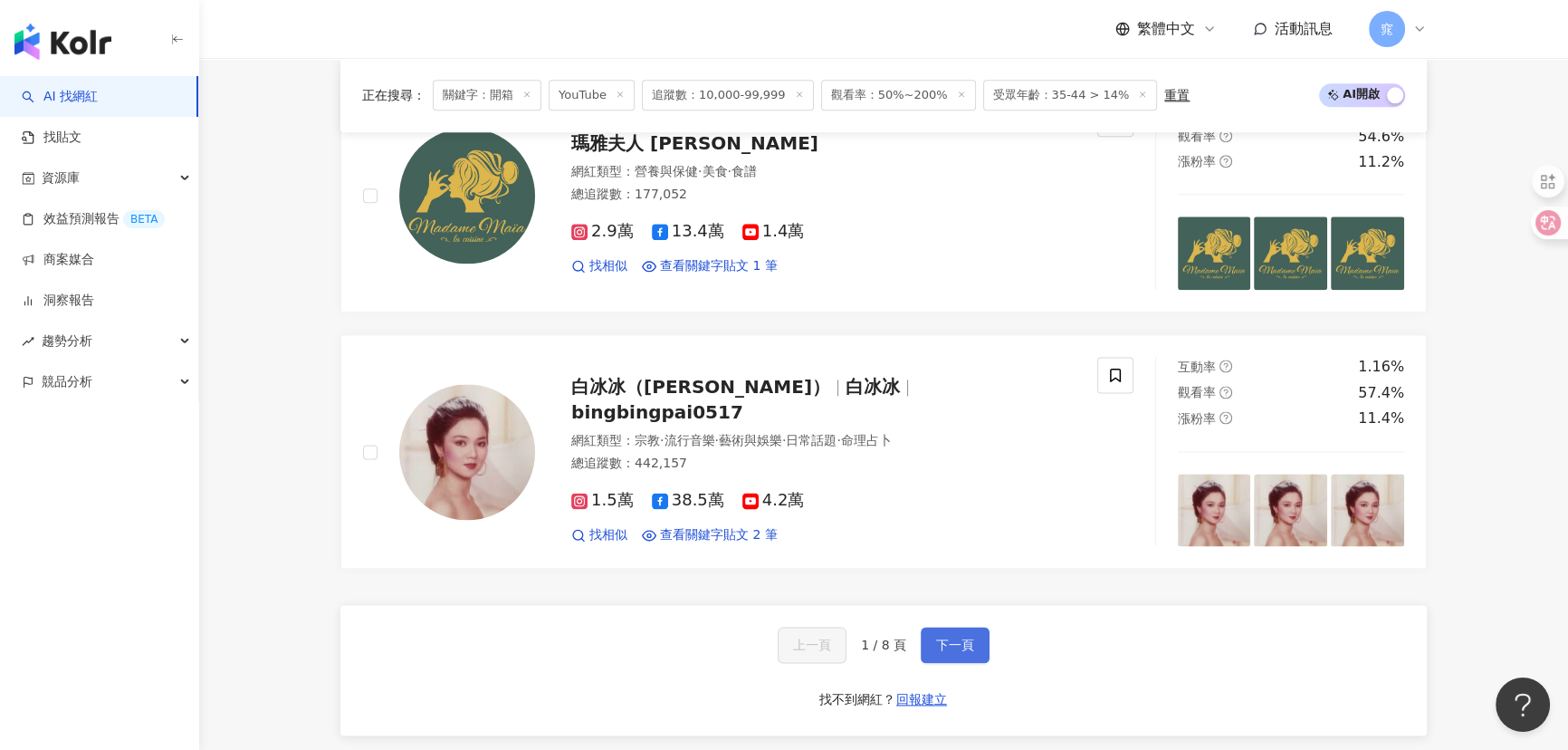
click at [939, 649] on button "下一頁" at bounding box center [954, 645] width 69 height 36
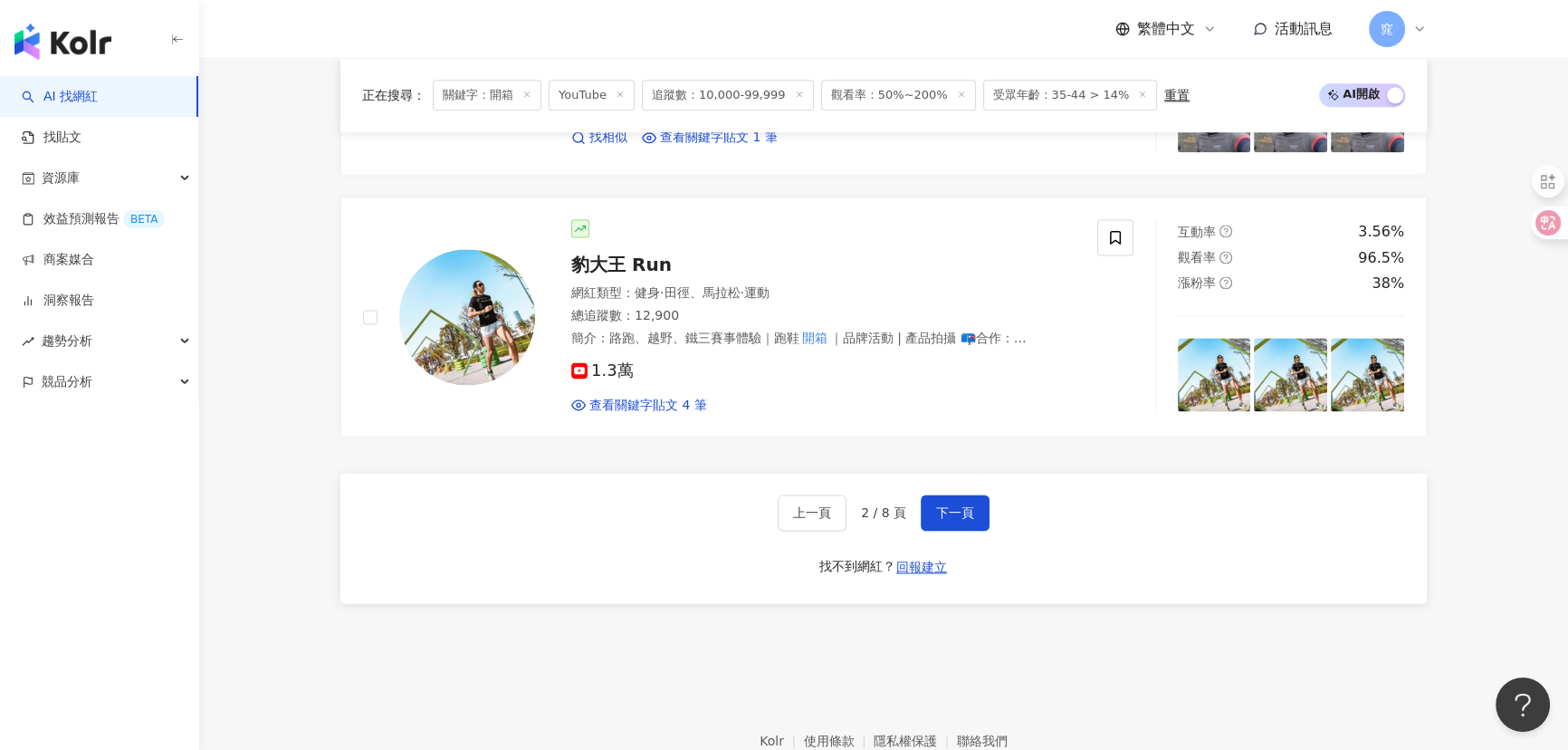
scroll to position [3113, 0]
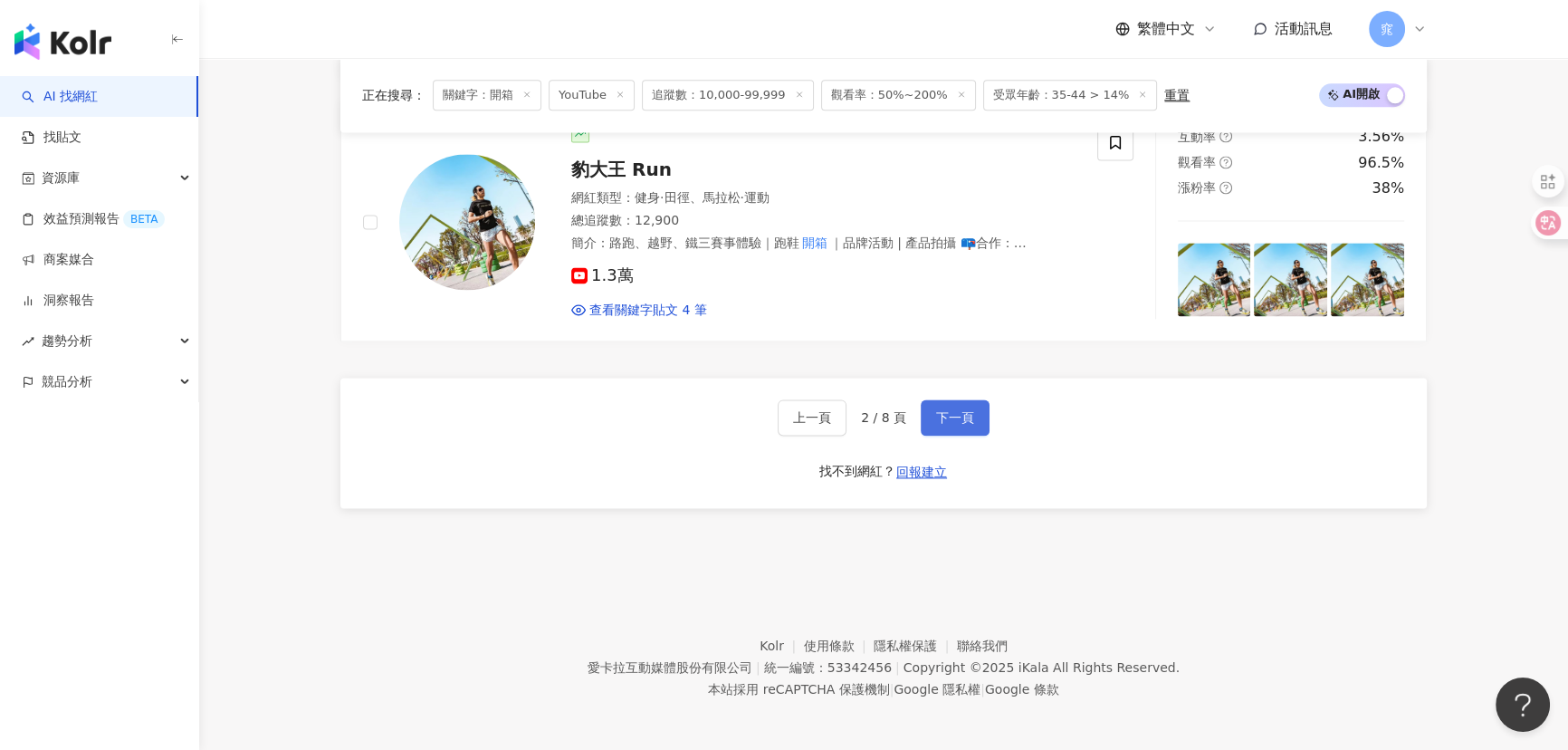
click at [973, 410] on button "下一頁" at bounding box center [954, 418] width 69 height 36
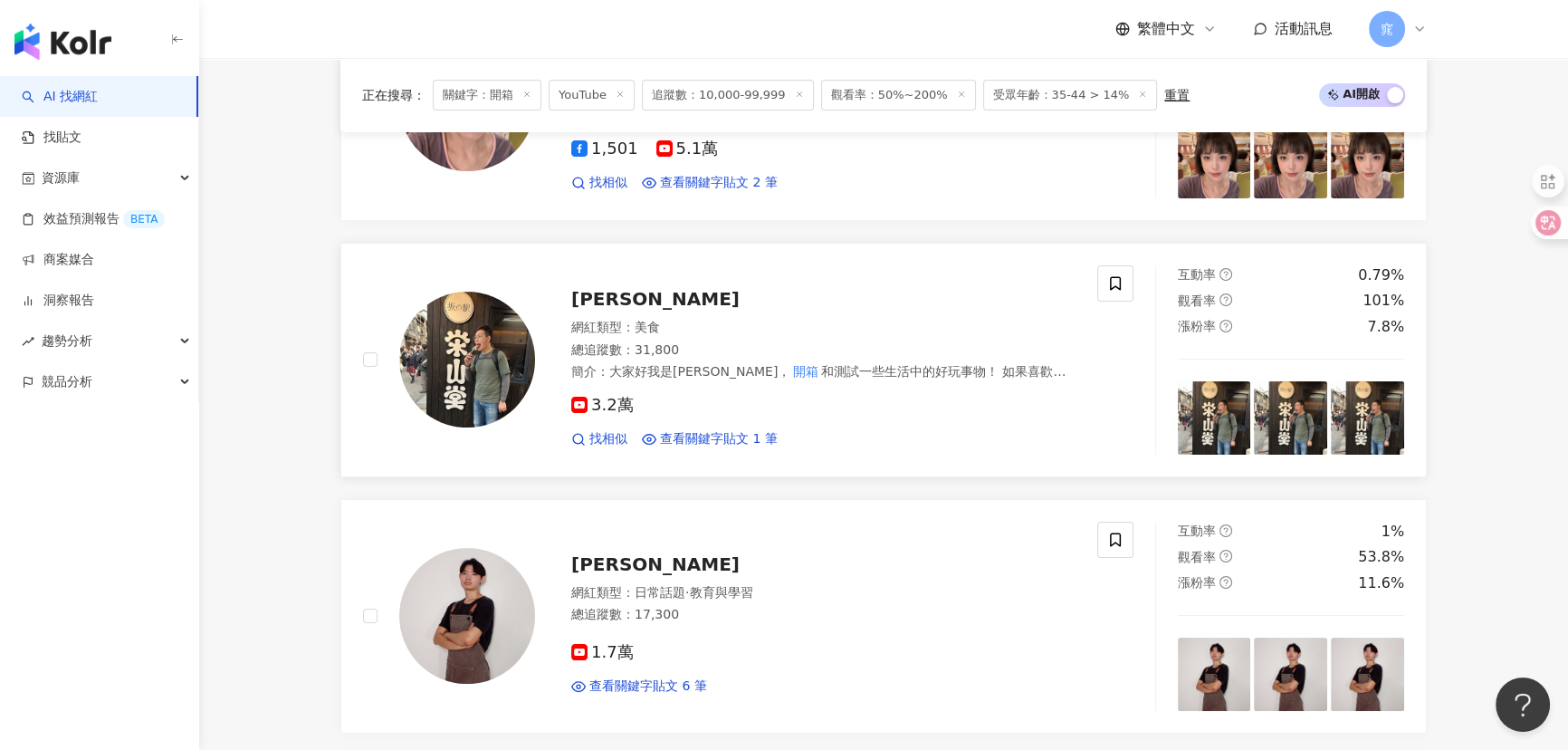
scroll to position [411, 0]
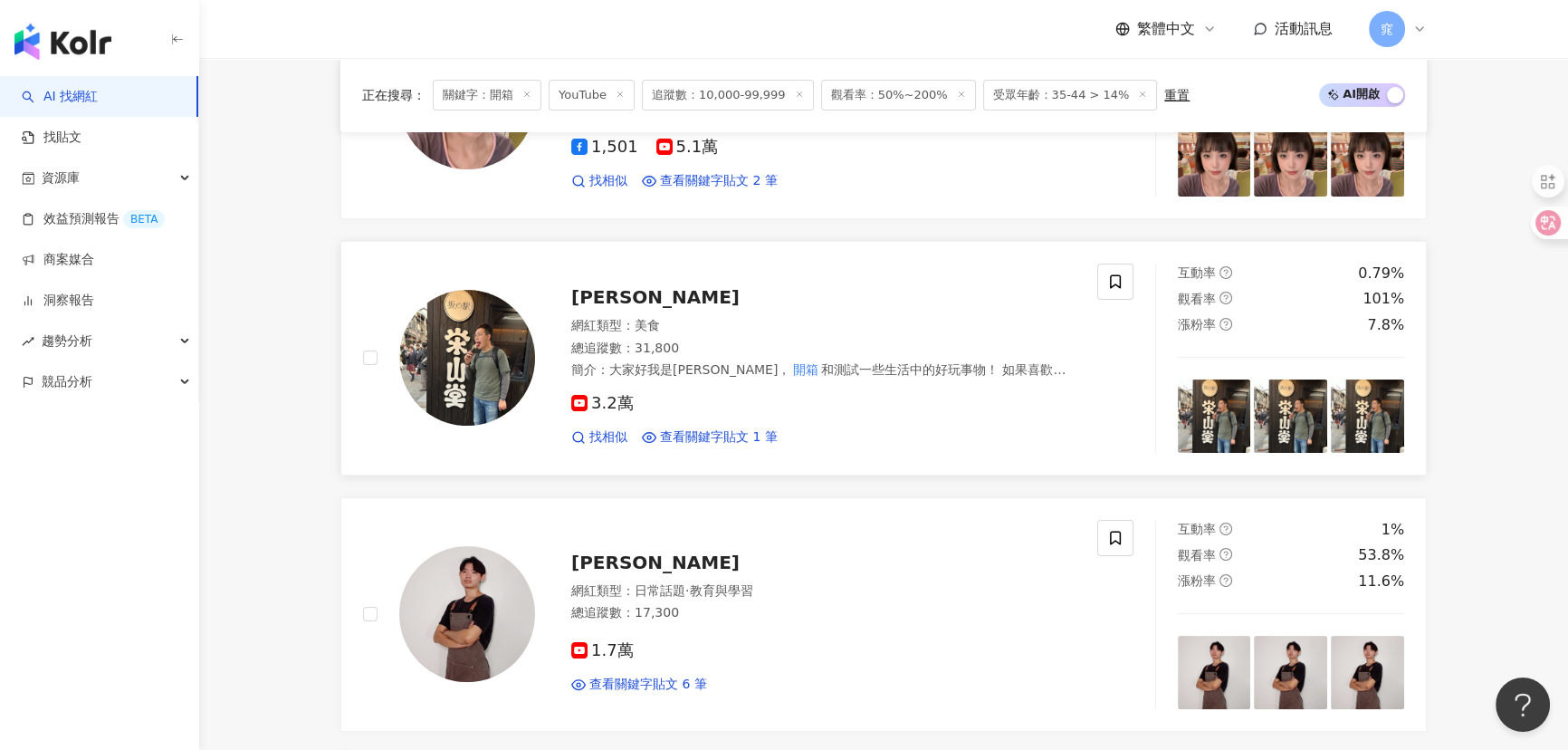
click at [600, 289] on span "Nicky哥" at bounding box center [655, 296] width 169 height 22
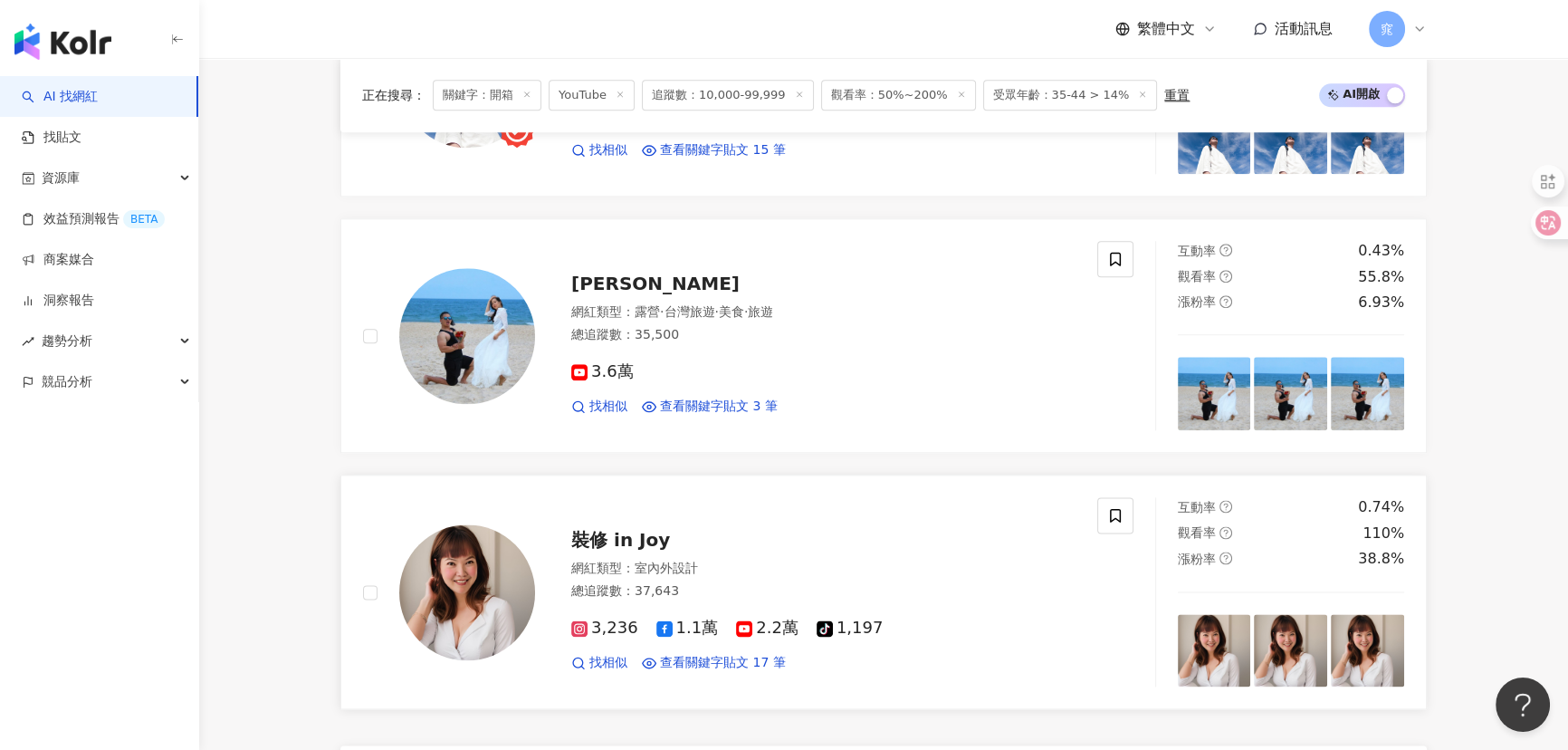
scroll to position [2880, 0]
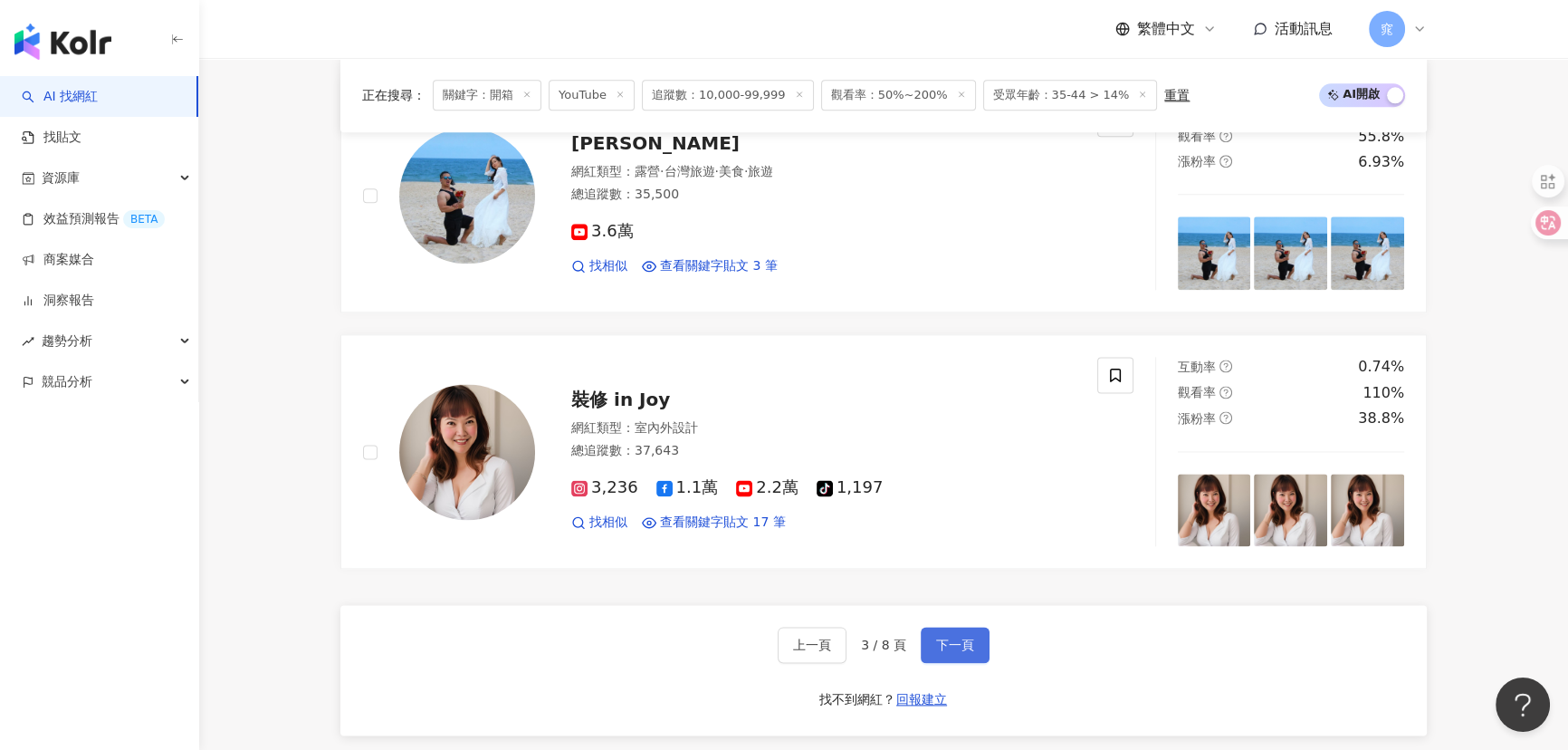
click at [940, 646] on span "下一頁" at bounding box center [954, 644] width 38 height 14
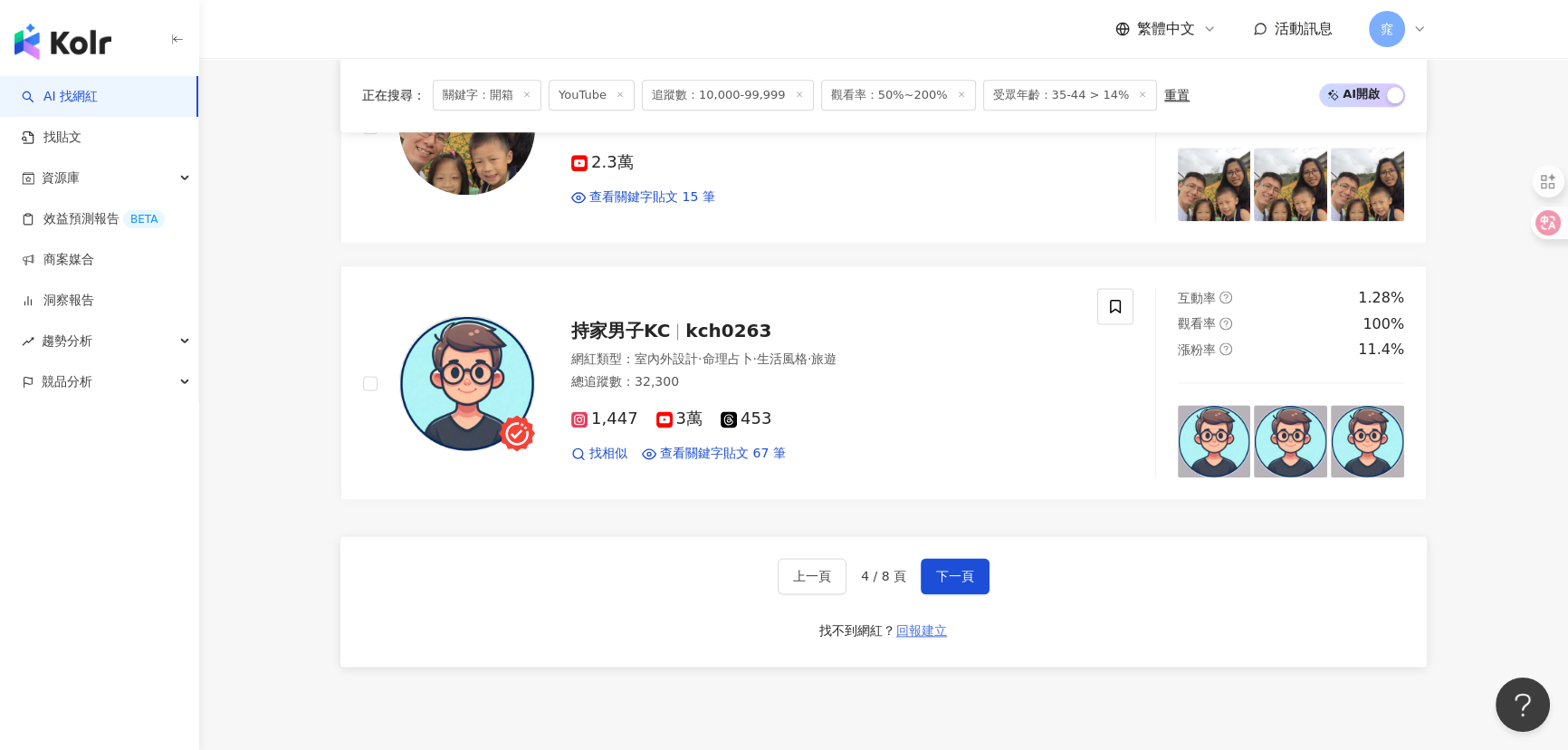
scroll to position [2962, 0]
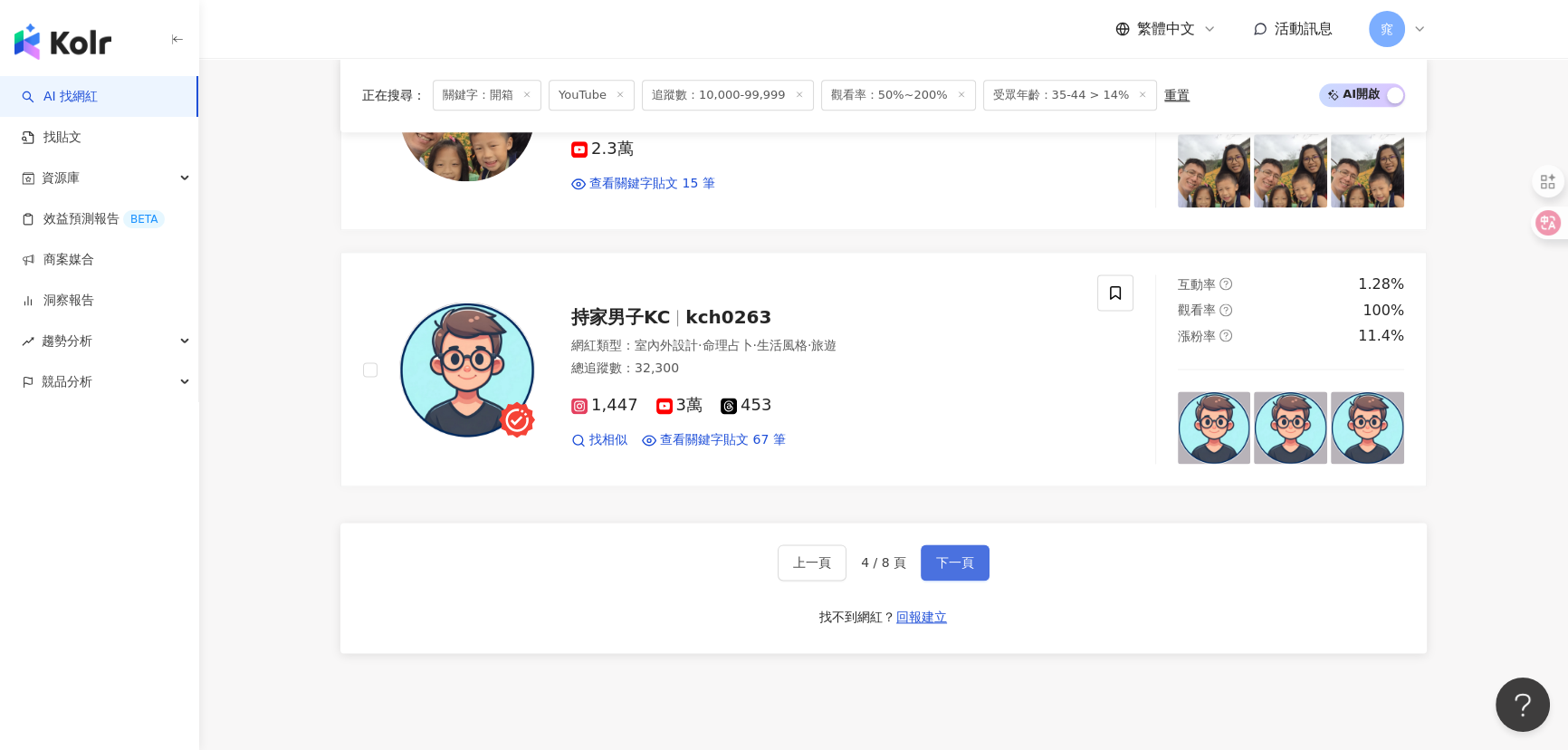
click at [951, 557] on span "下一頁" at bounding box center [954, 562] width 38 height 14
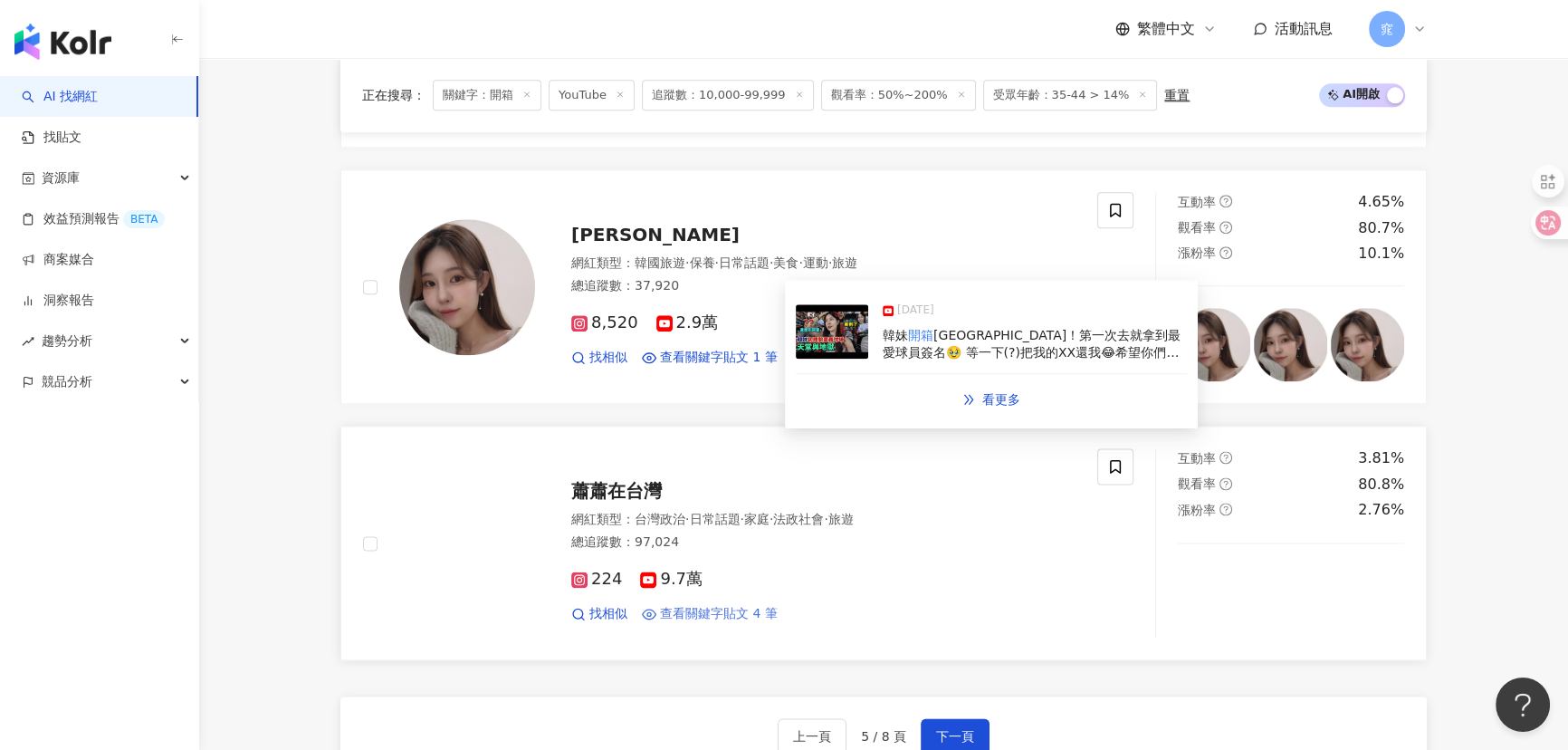
scroll to position [2880, 0]
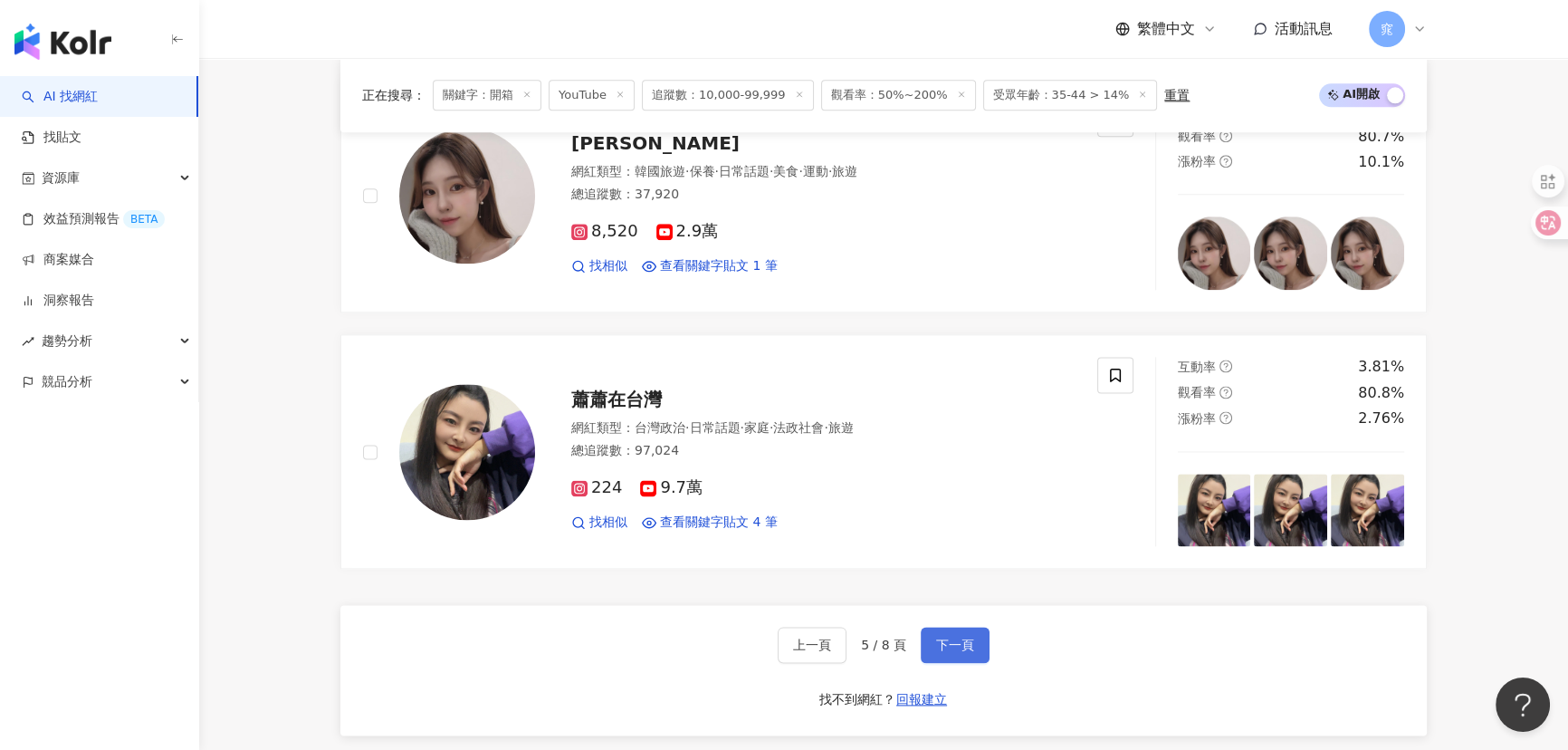
click at [947, 637] on span "下一頁" at bounding box center [954, 644] width 38 height 14
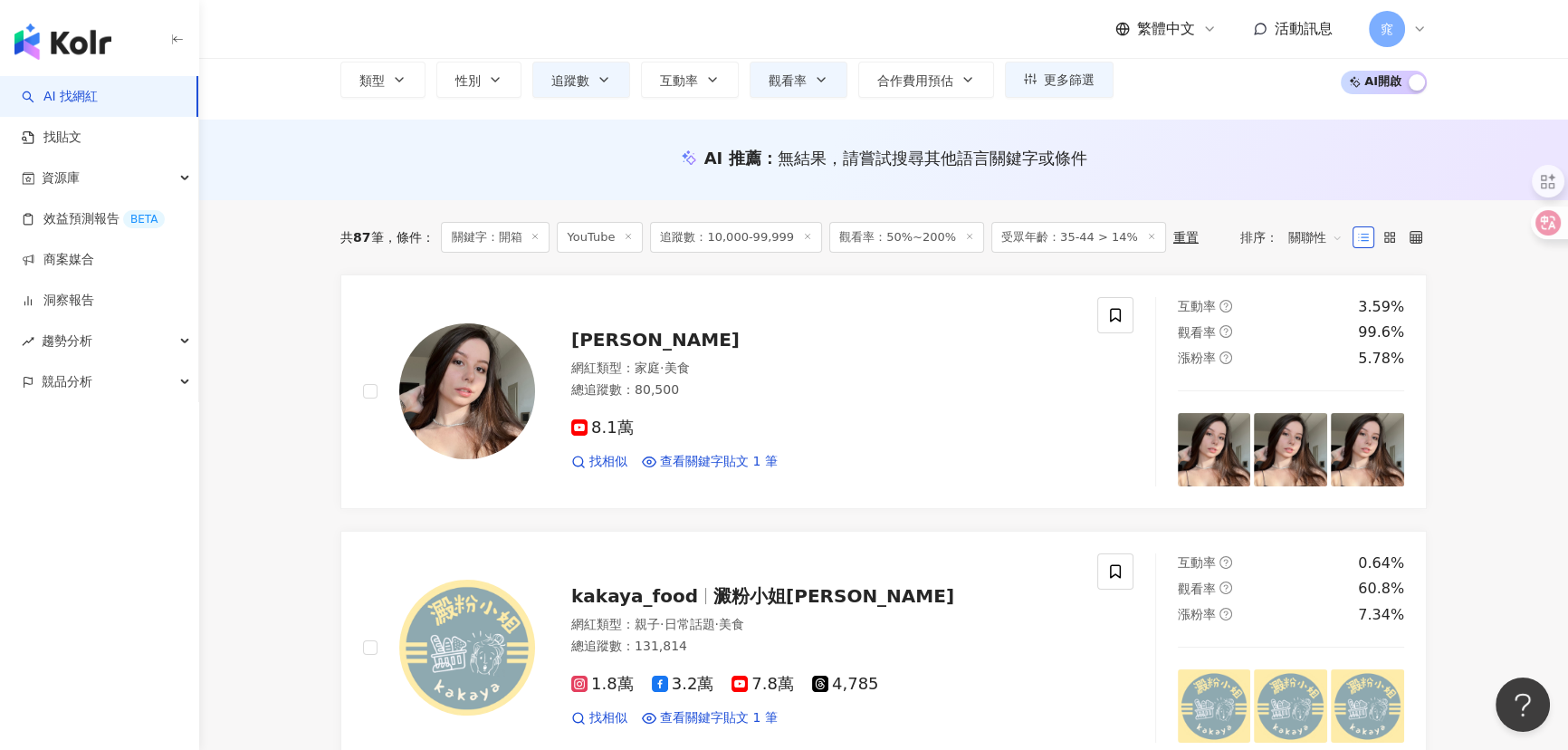
scroll to position [0, 0]
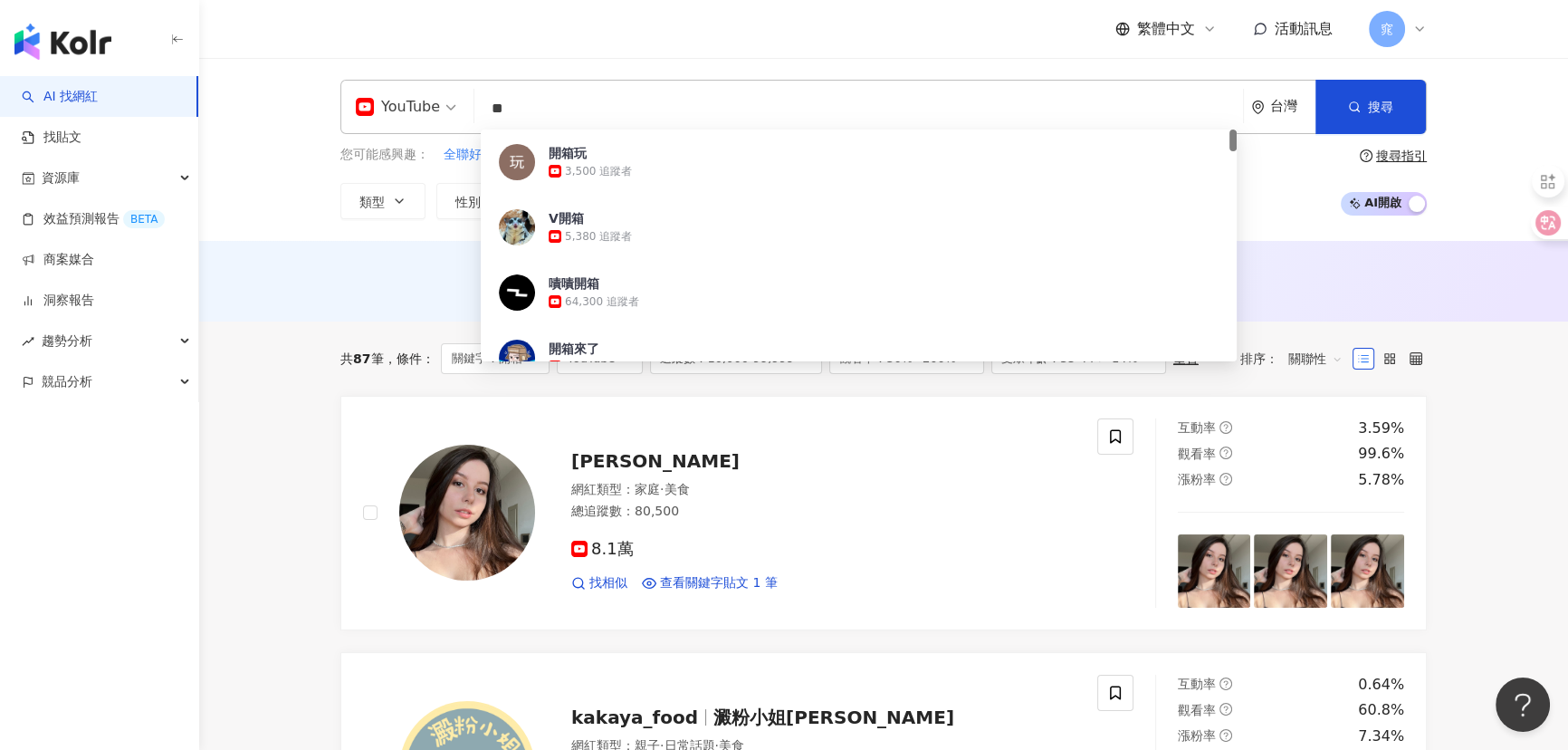
drag, startPoint x: 557, startPoint y: 100, endPoint x: 324, endPoint y: 76, distance: 234.2
click at [324, 76] on div "YouTube ** 台灣 搜尋 091e8c1c-2982-4c48-b5dd-fc339f7f00e4 開箱玩 3,500 追蹤者 V開箱 5,380 追…" at bounding box center [882, 149] width 1368 height 183
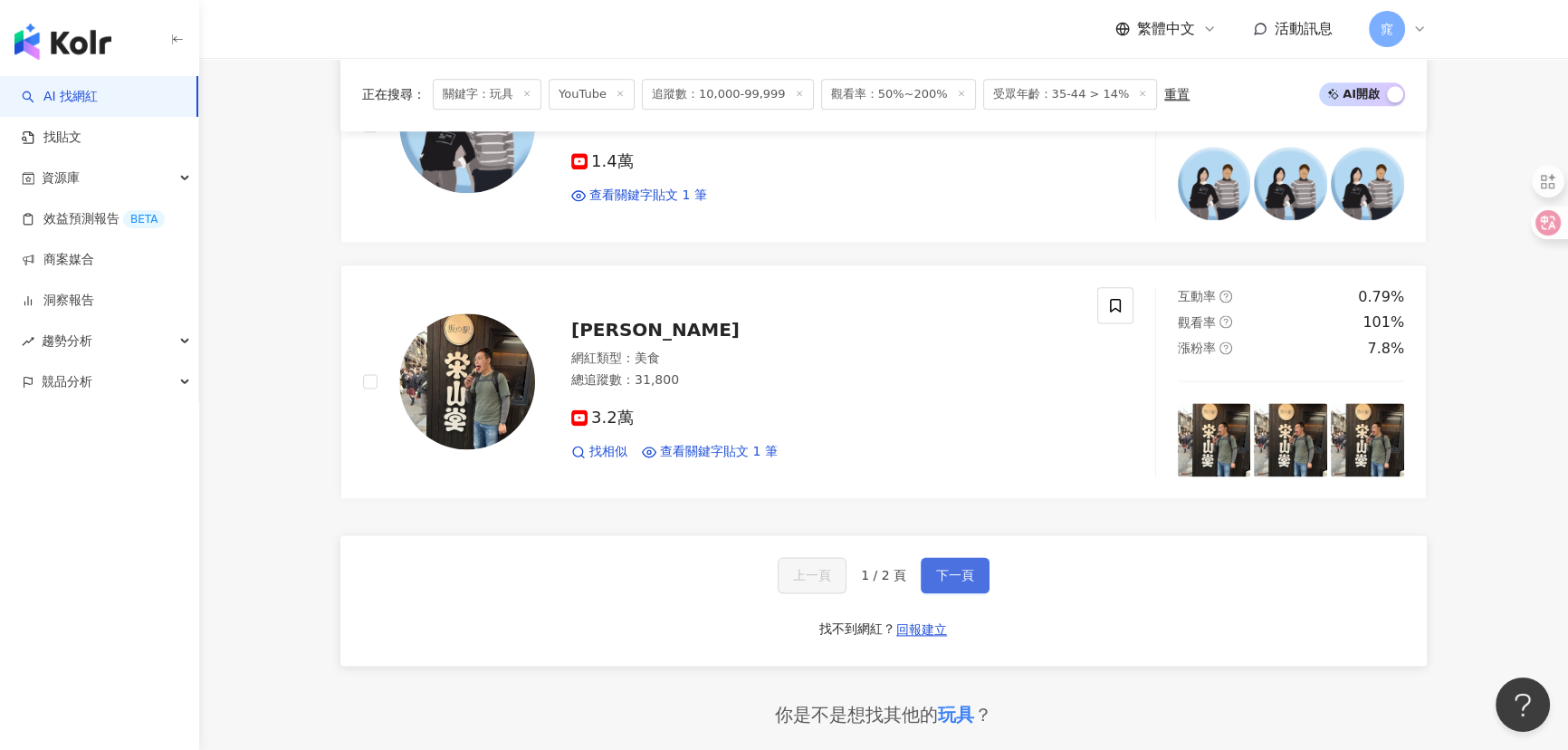
scroll to position [2962, 0]
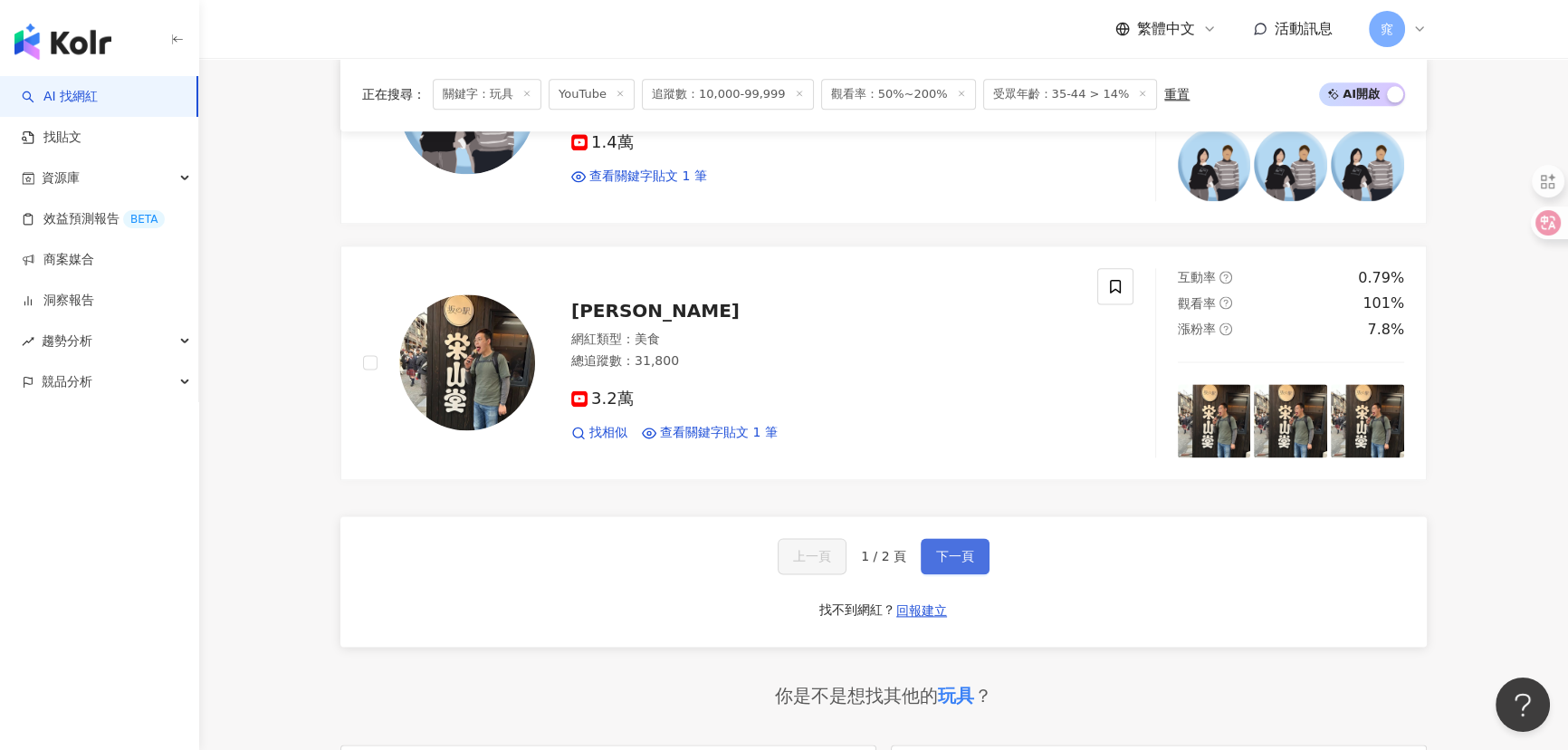
type input "**"
click at [971, 542] on button "下一頁" at bounding box center [954, 556] width 69 height 36
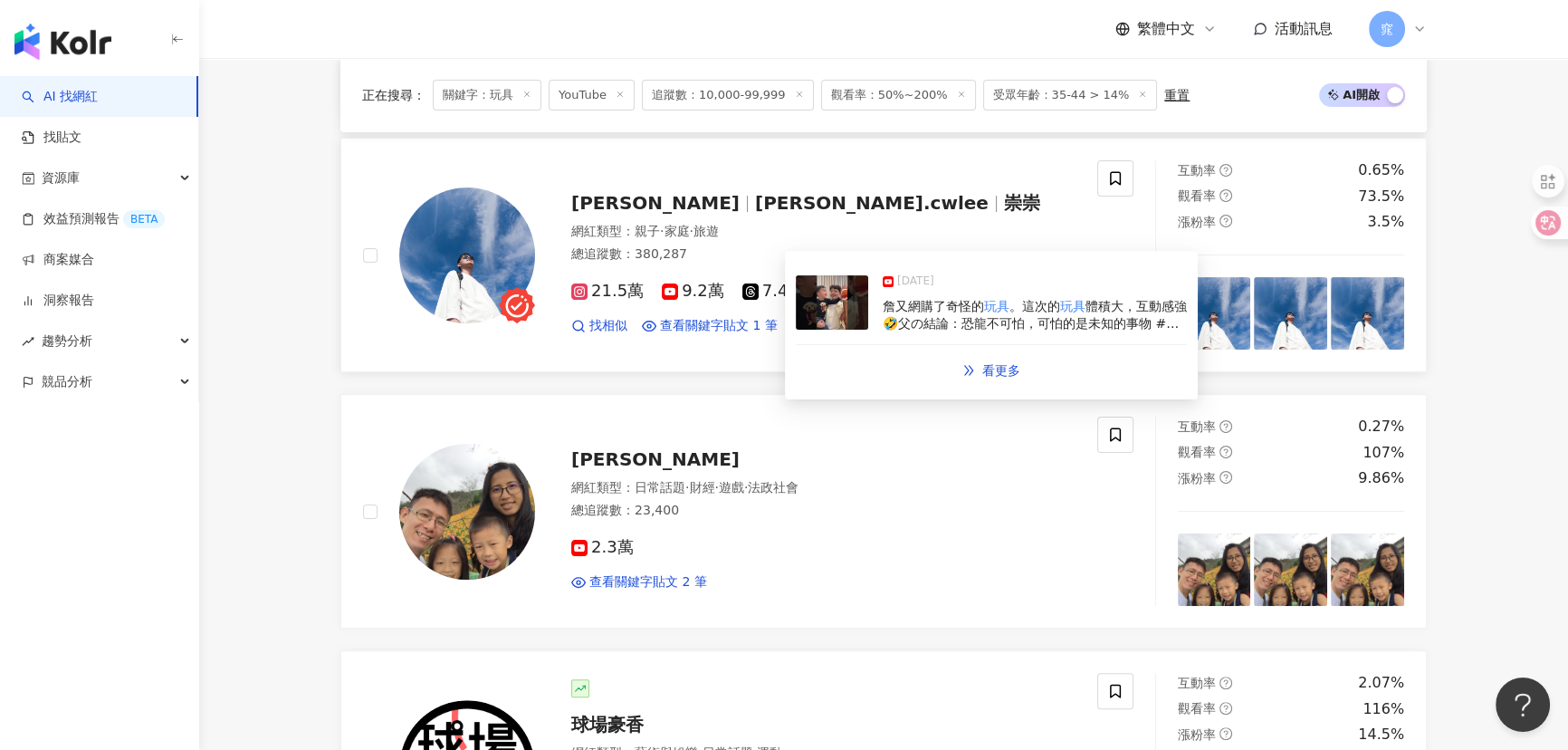
scroll to position [411, 0]
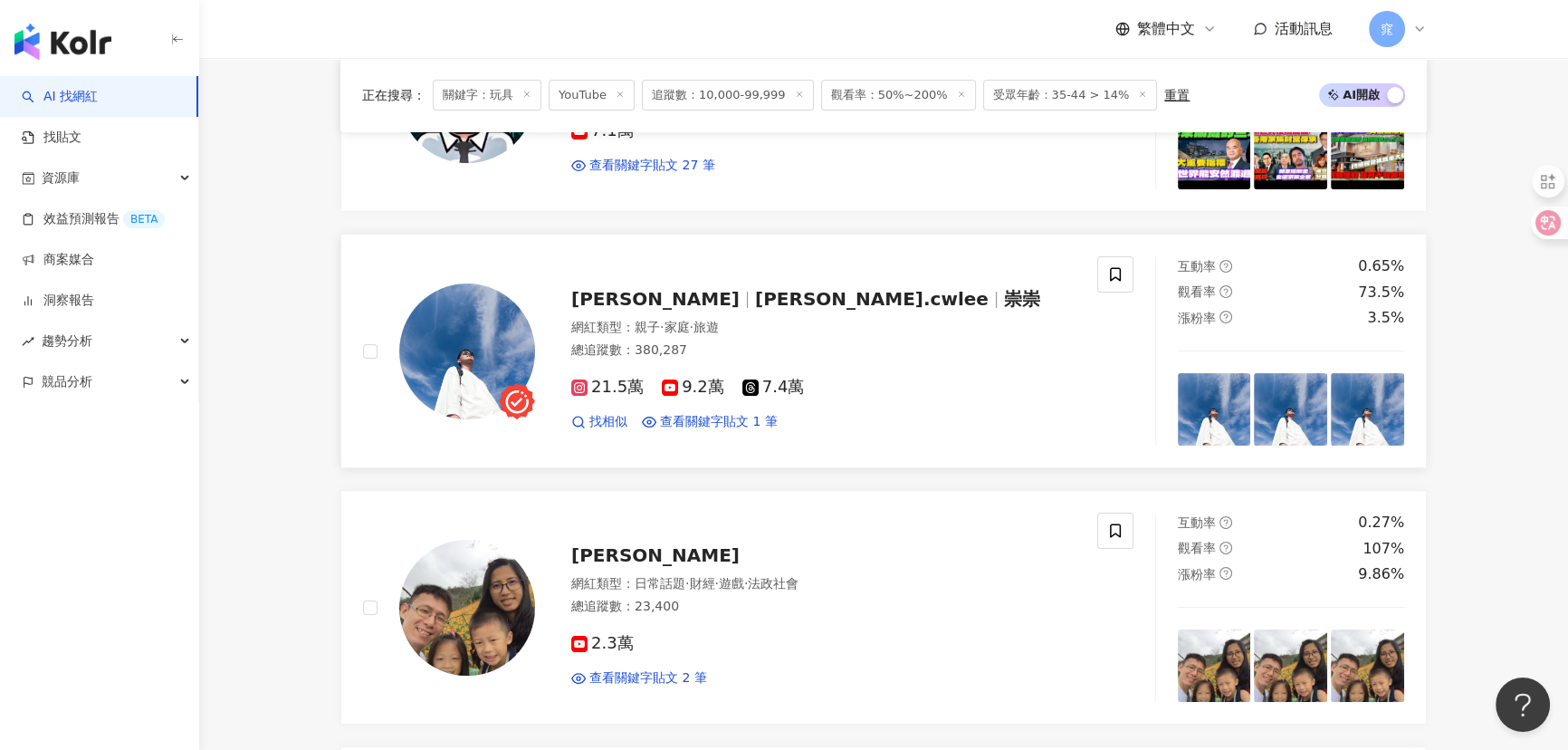
click at [755, 302] on span "daniel.cwlee" at bounding box center [871, 298] width 234 height 22
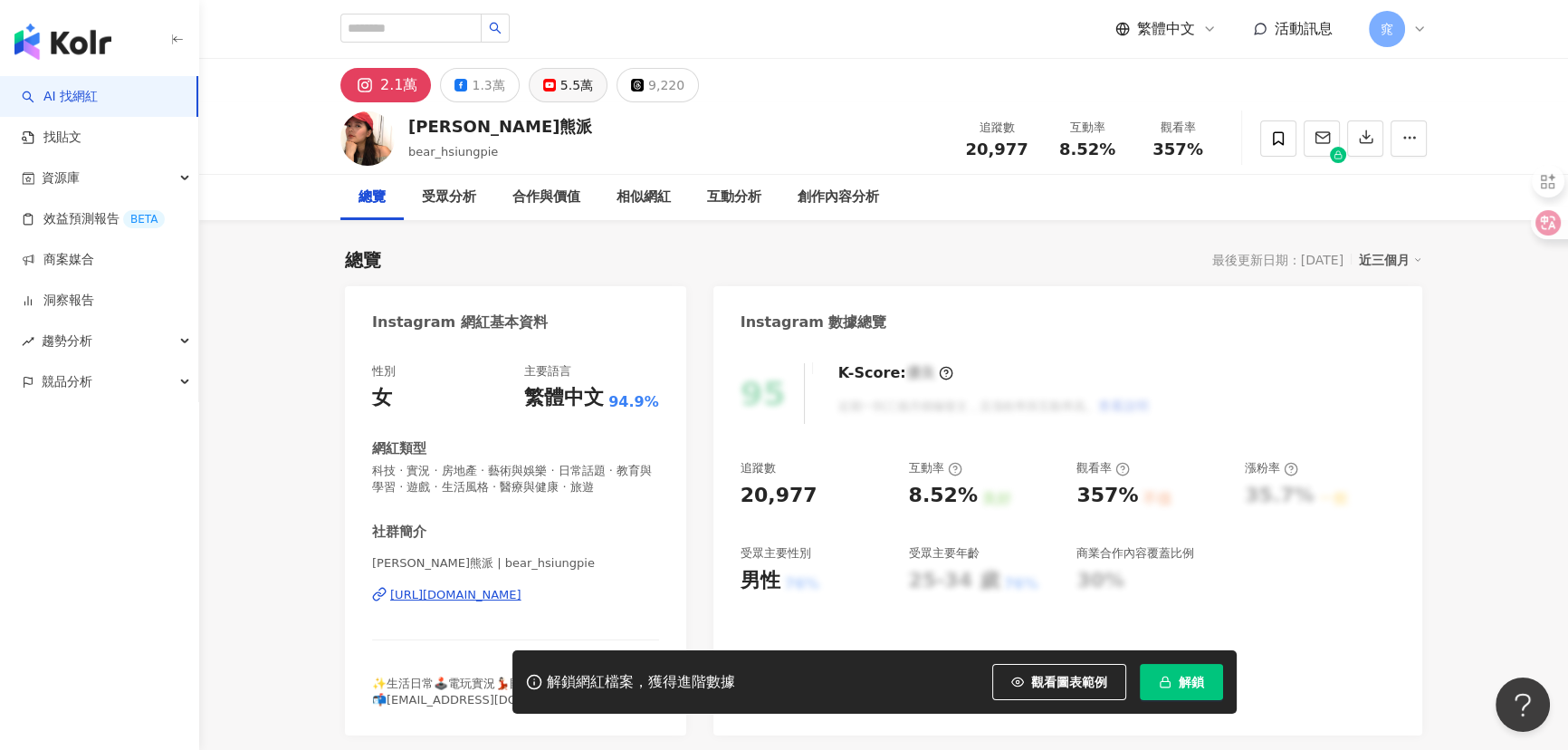
click at [562, 86] on div "5.5萬" at bounding box center [577, 84] width 32 height 26
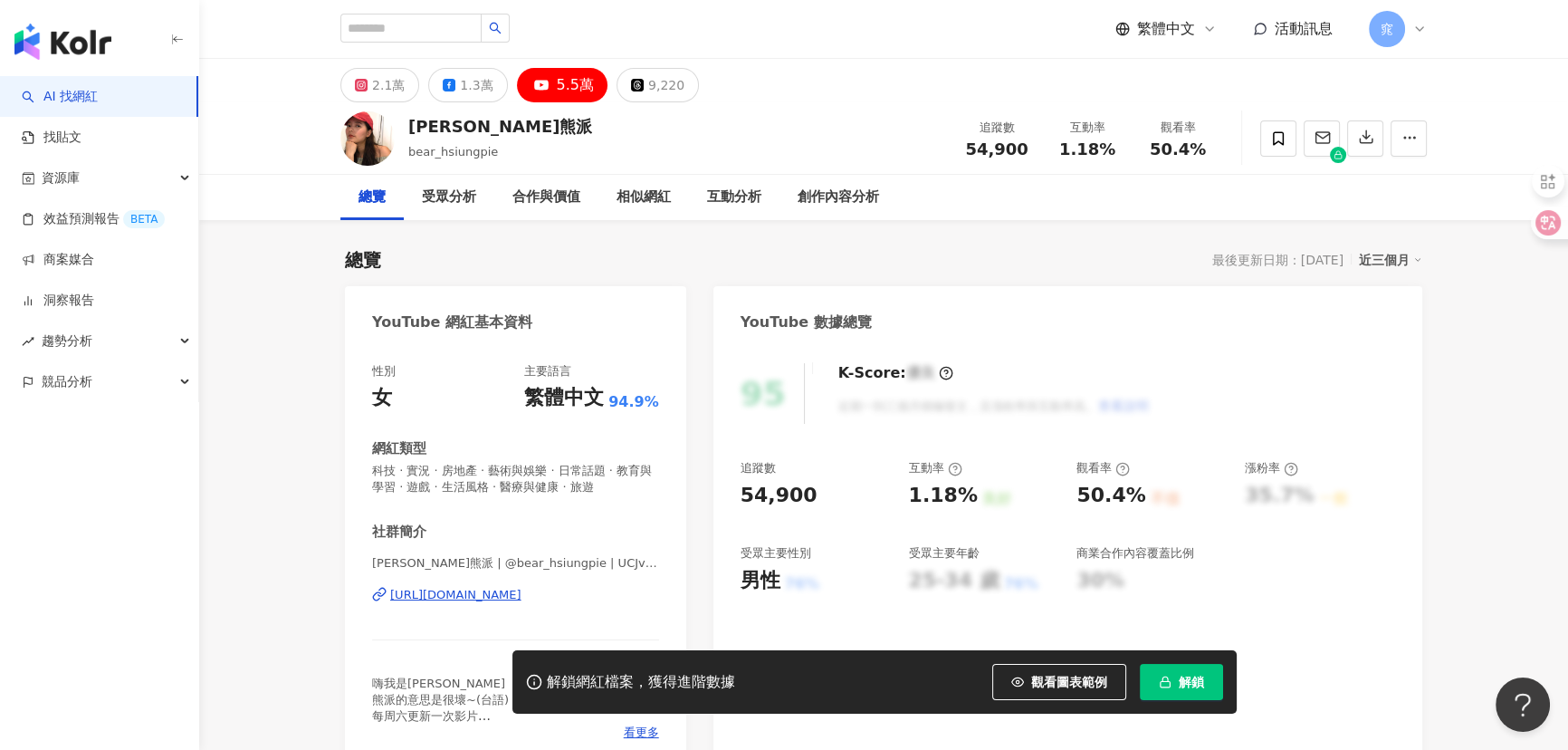
click at [522, 598] on div "https://www.youtube.com/channel/UCJvdaaoqpbWnoGD_PLM-EJw" at bounding box center [455, 594] width 132 height 16
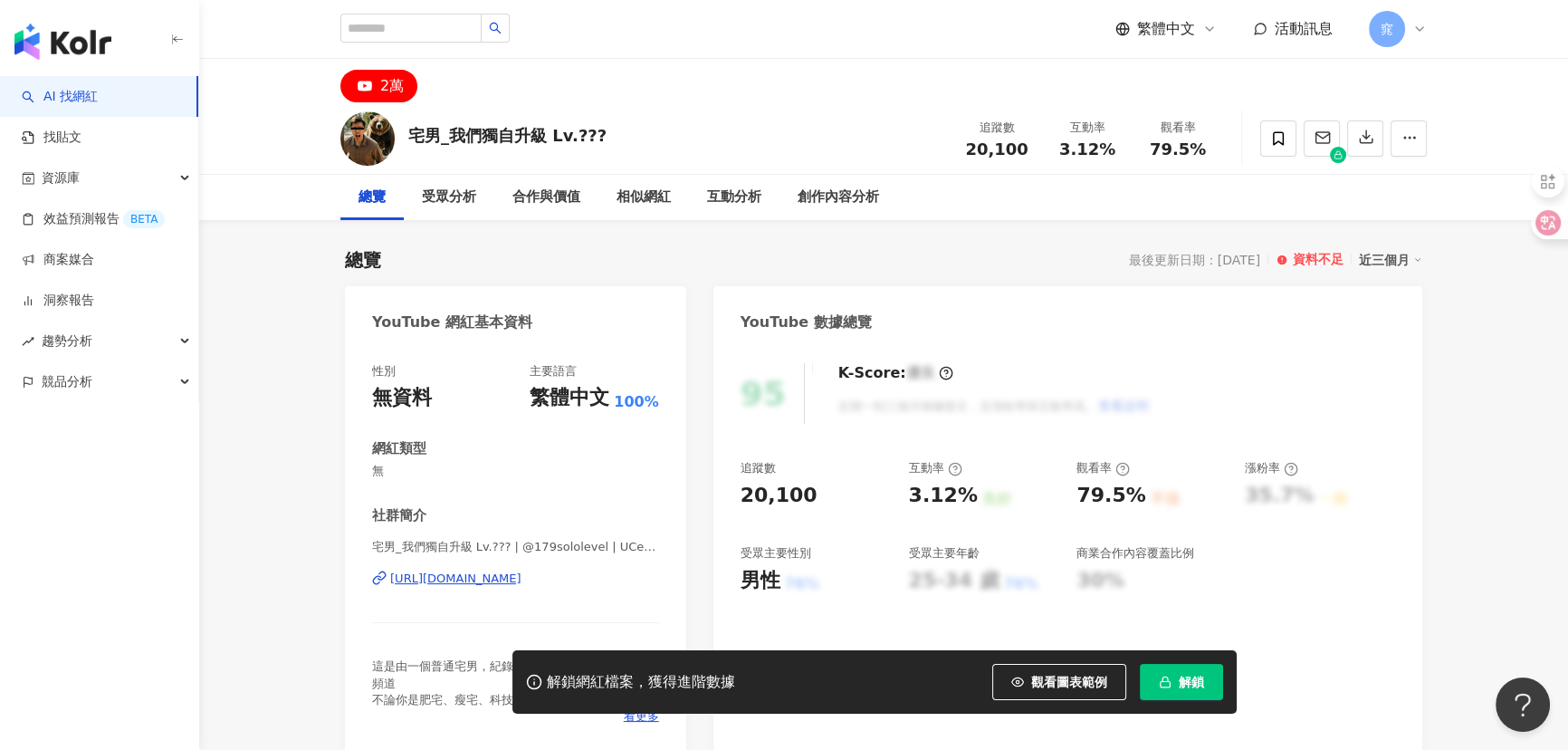
click at [522, 575] on div "[URL][DOMAIN_NAME]" at bounding box center [455, 578] width 132 height 16
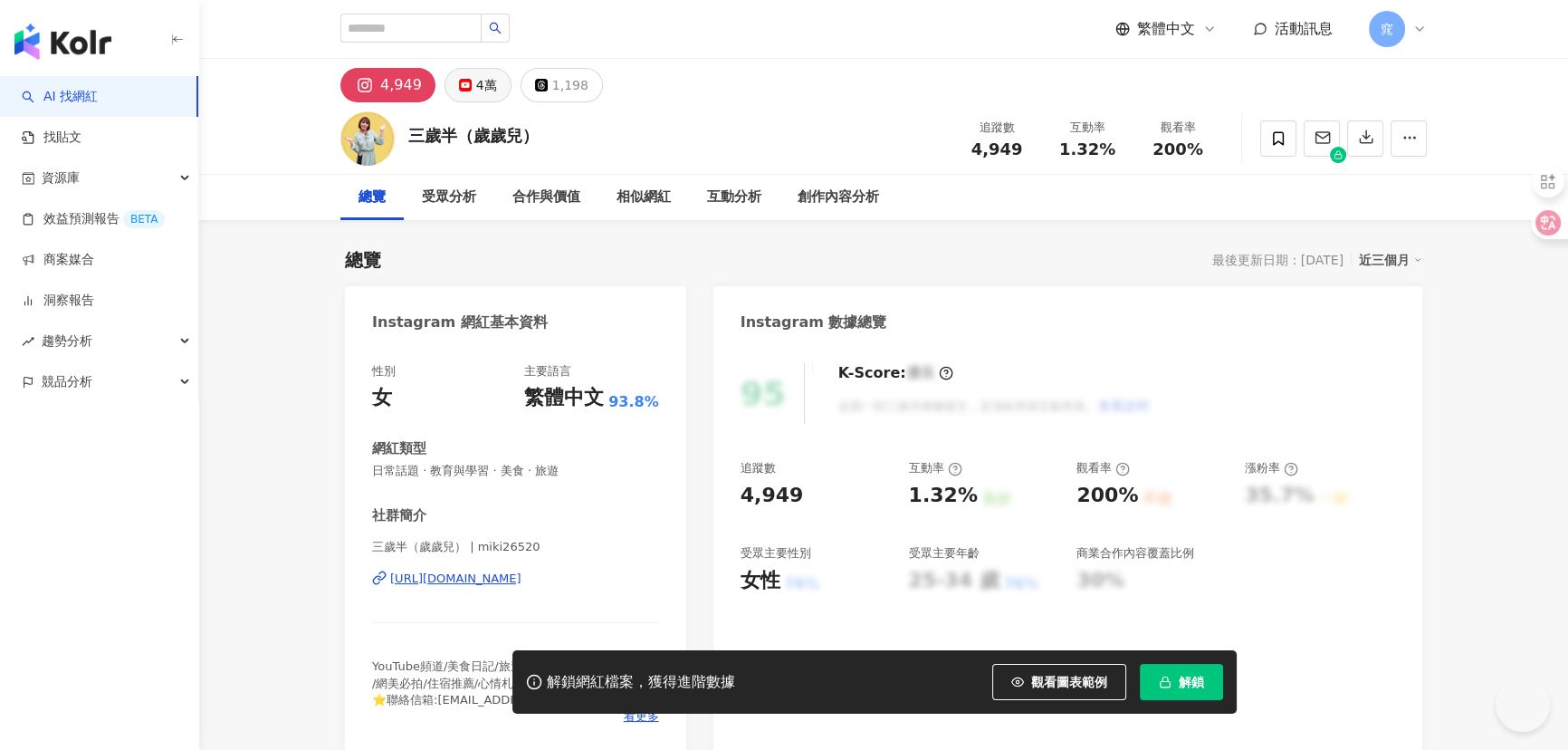
click at [490, 81] on div "4萬" at bounding box center [487, 84] width 21 height 26
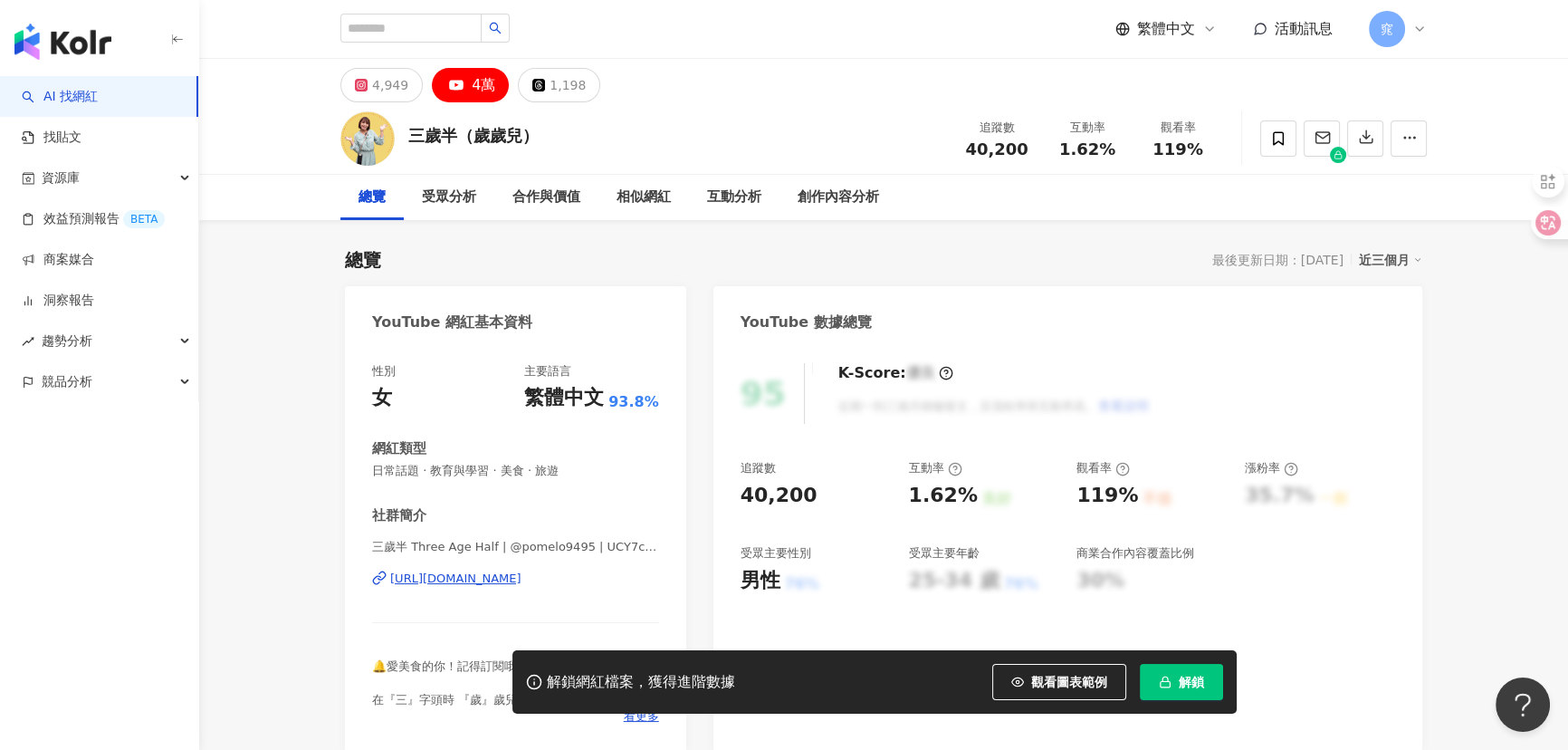
click at [522, 580] on div "https://www.youtube.com/channel/UCY7cmiiZdfLFw1w048_9aIQ" at bounding box center [455, 578] width 132 height 16
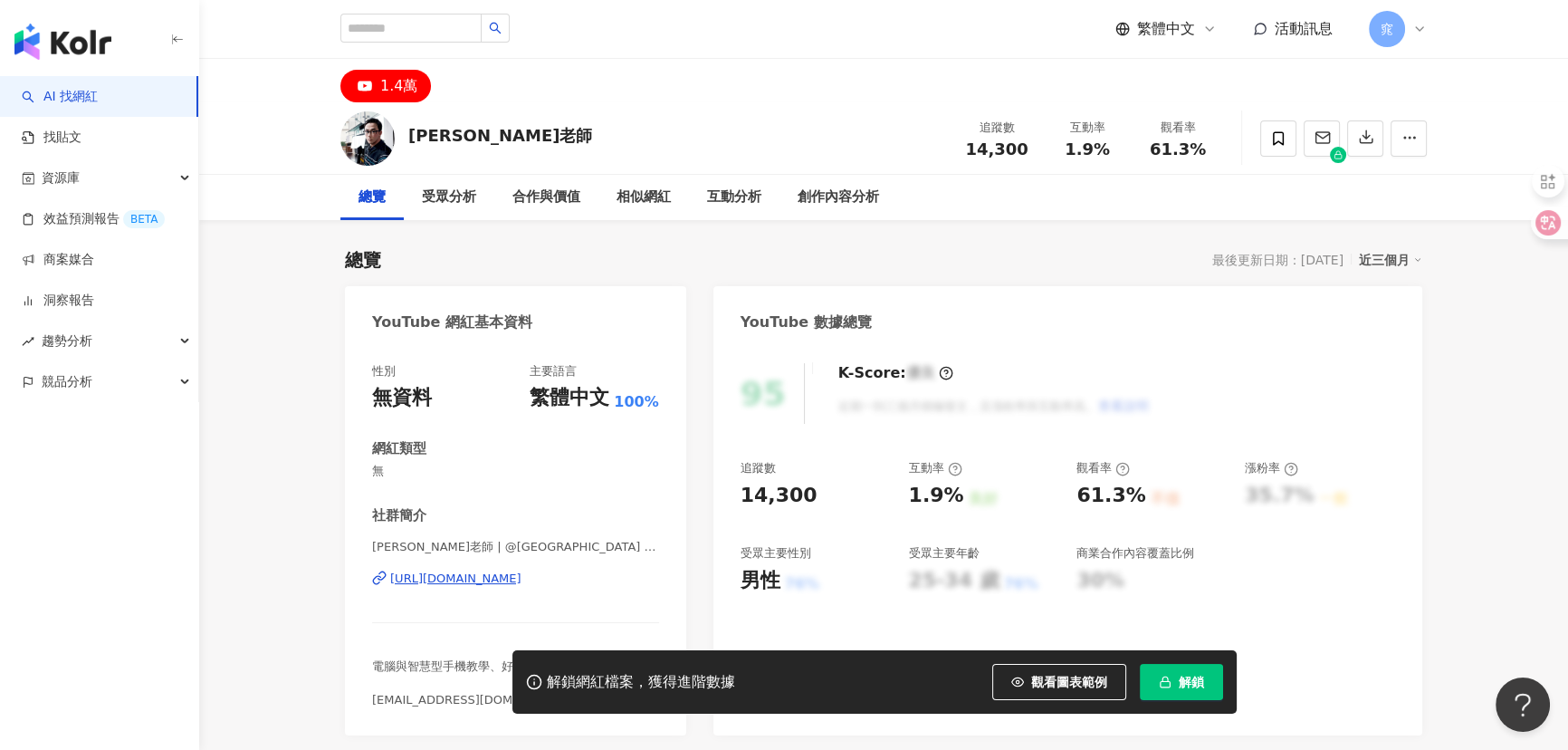
click at [512, 580] on div "[URL][DOMAIN_NAME]" at bounding box center [455, 578] width 132 height 16
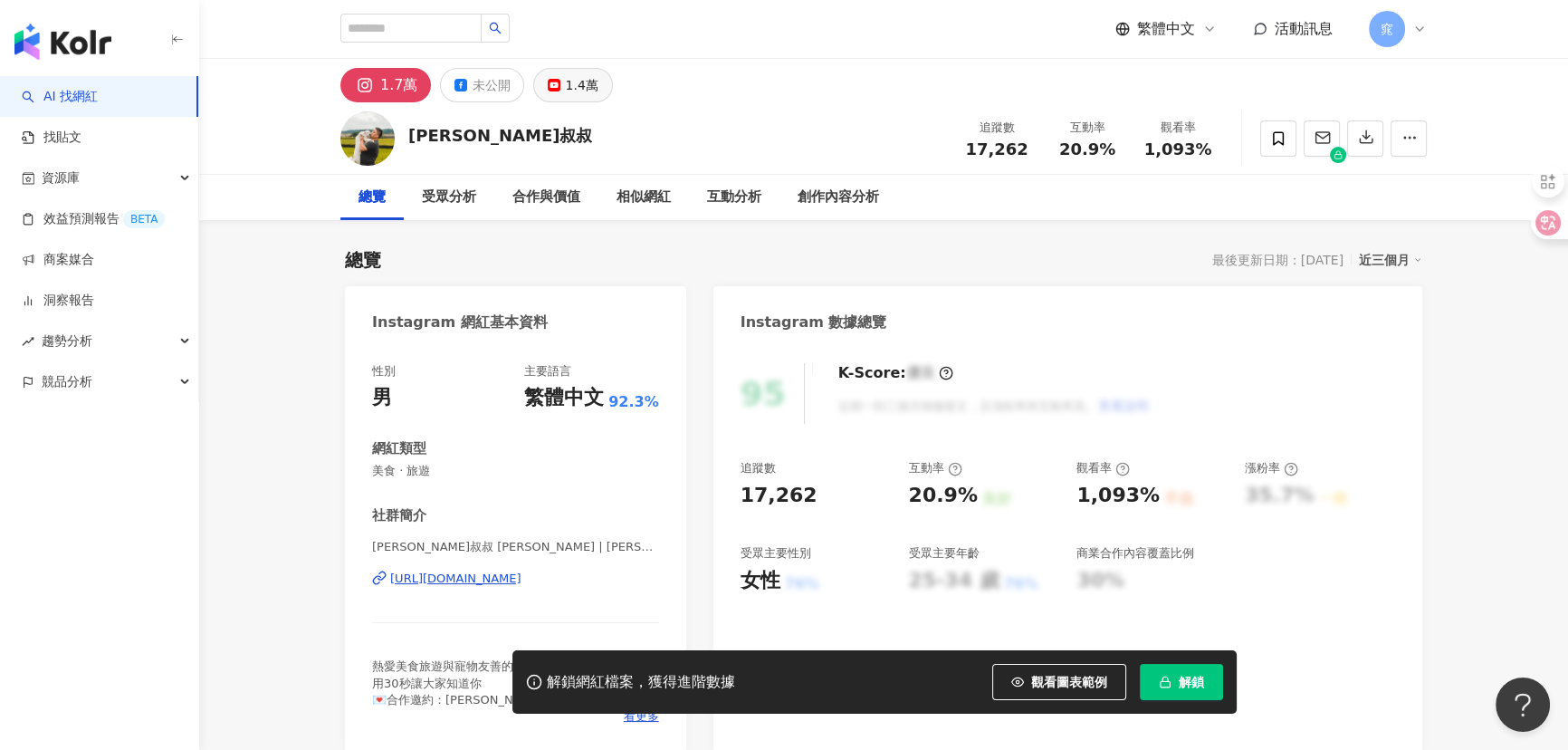
click at [569, 84] on div "1.4萬" at bounding box center [581, 84] width 32 height 26
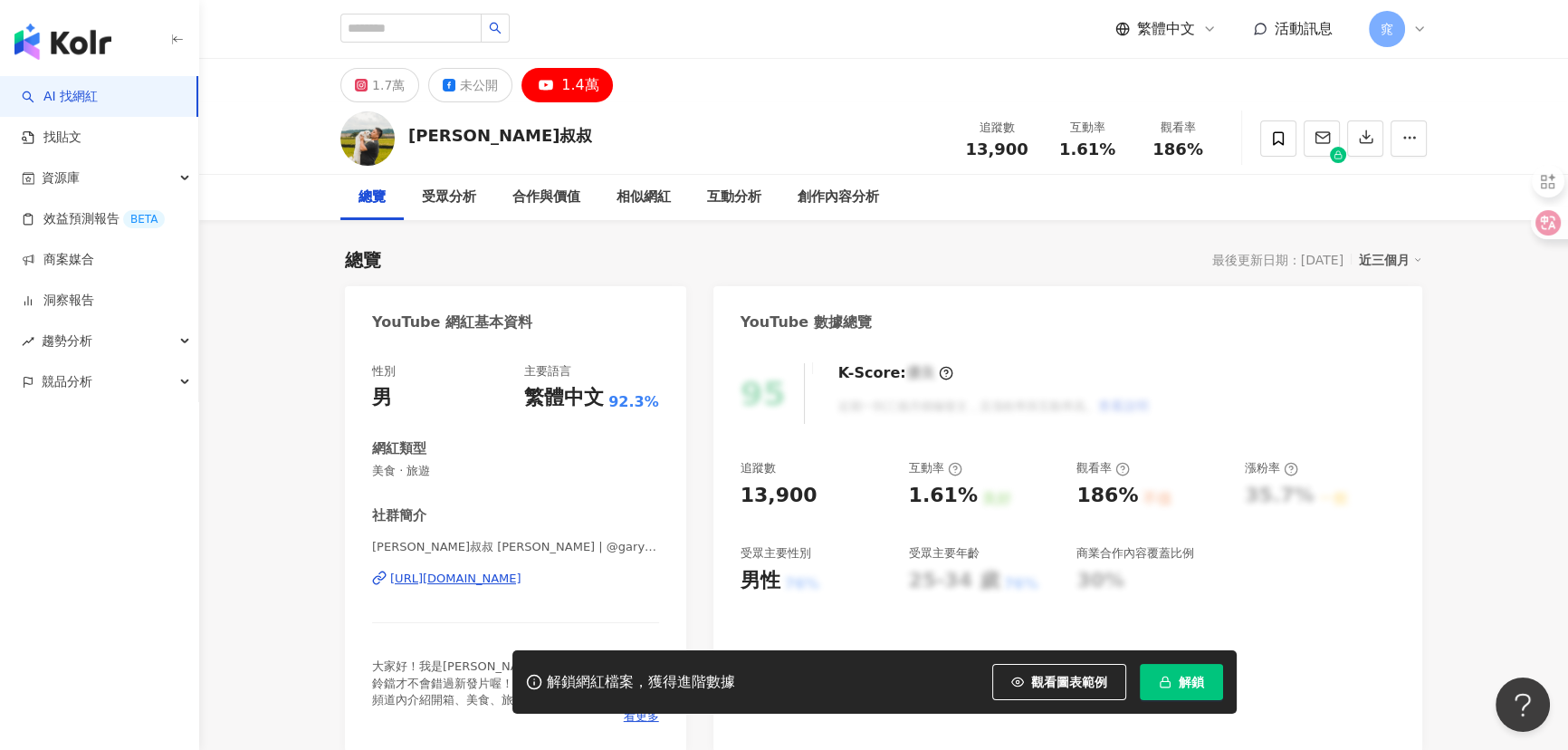
click at [522, 575] on div "[URL][DOMAIN_NAME]" at bounding box center [455, 578] width 132 height 16
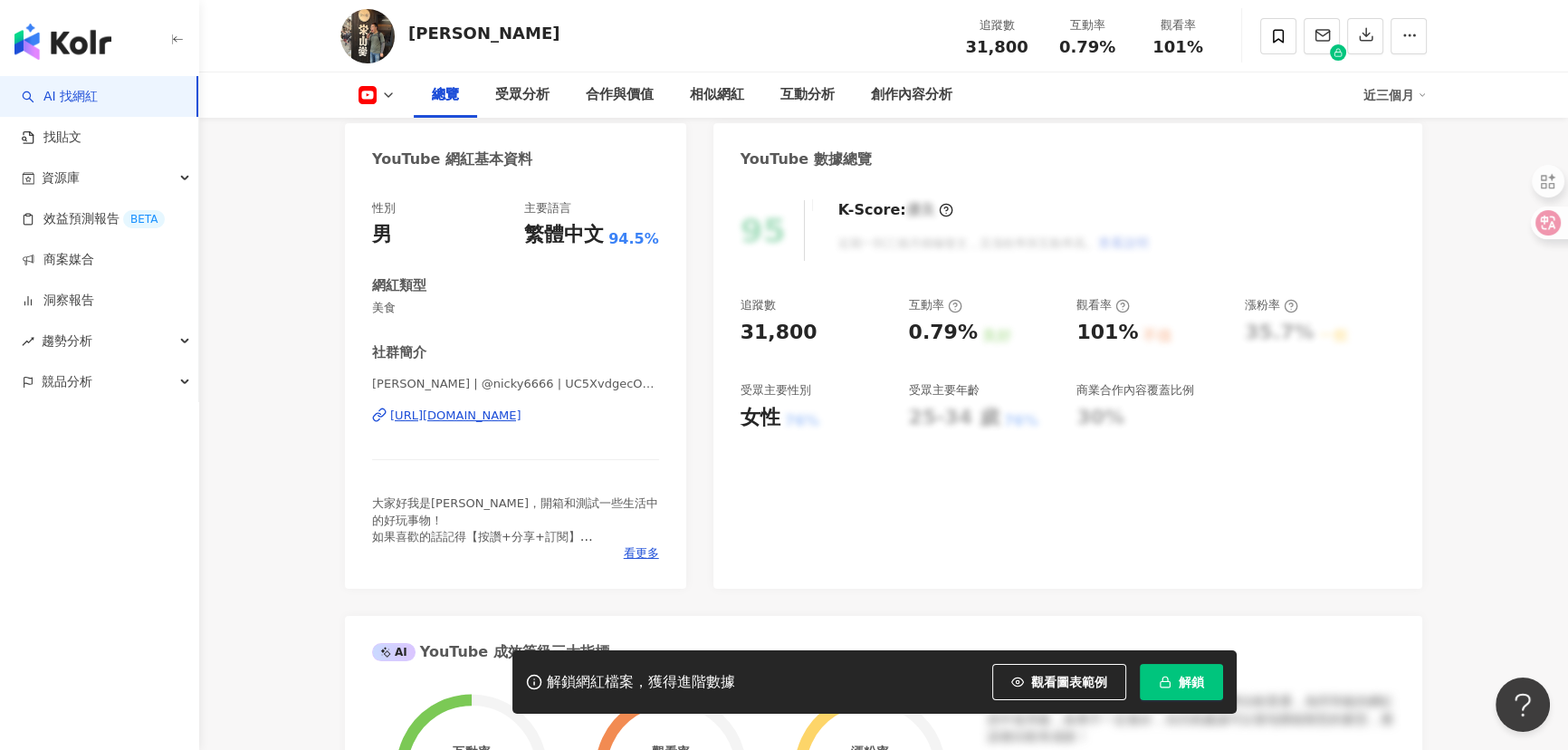
scroll to position [164, 0]
click at [522, 406] on div "[URL][DOMAIN_NAME]" at bounding box center [455, 414] width 132 height 16
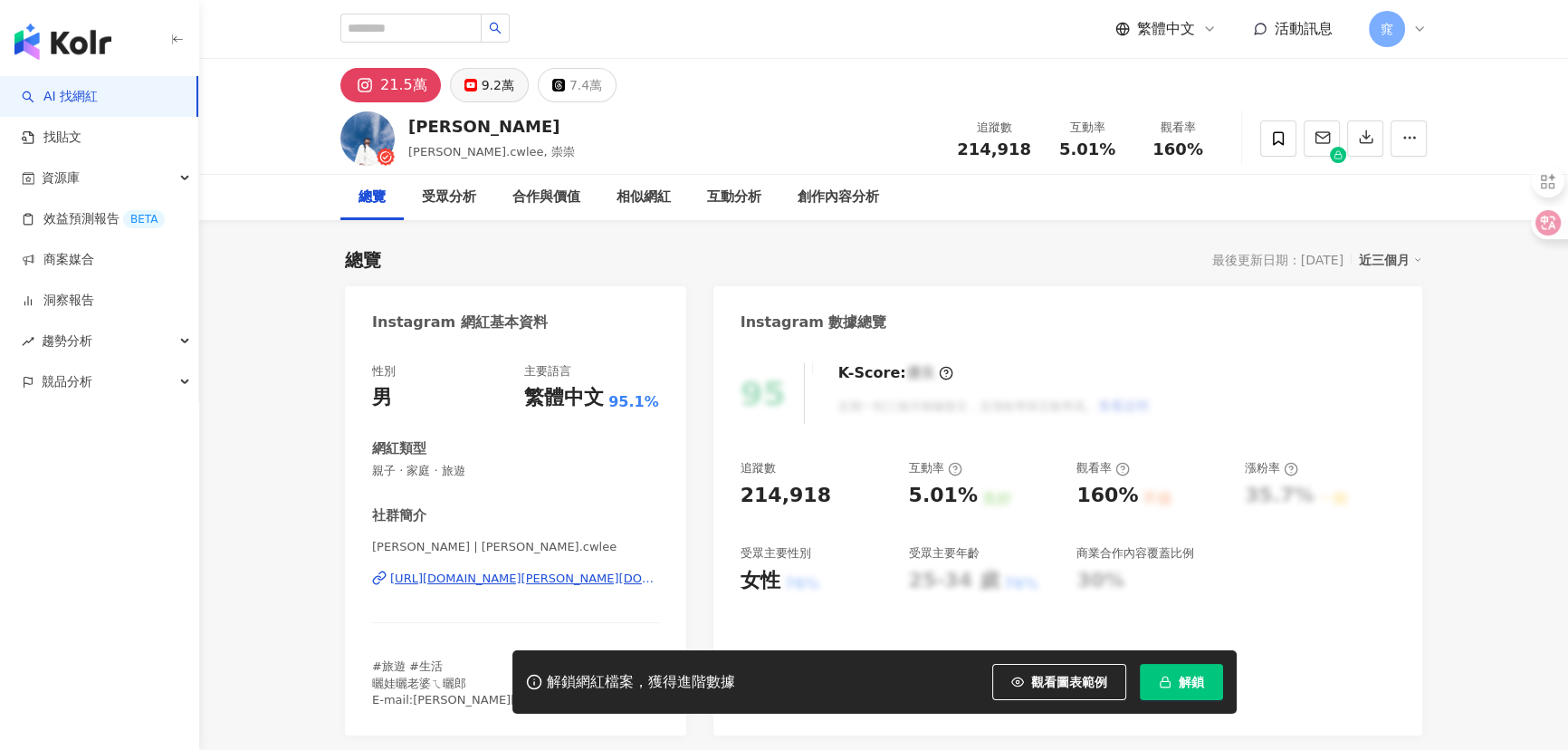
click at [491, 85] on div "9.2萬" at bounding box center [498, 84] width 32 height 26
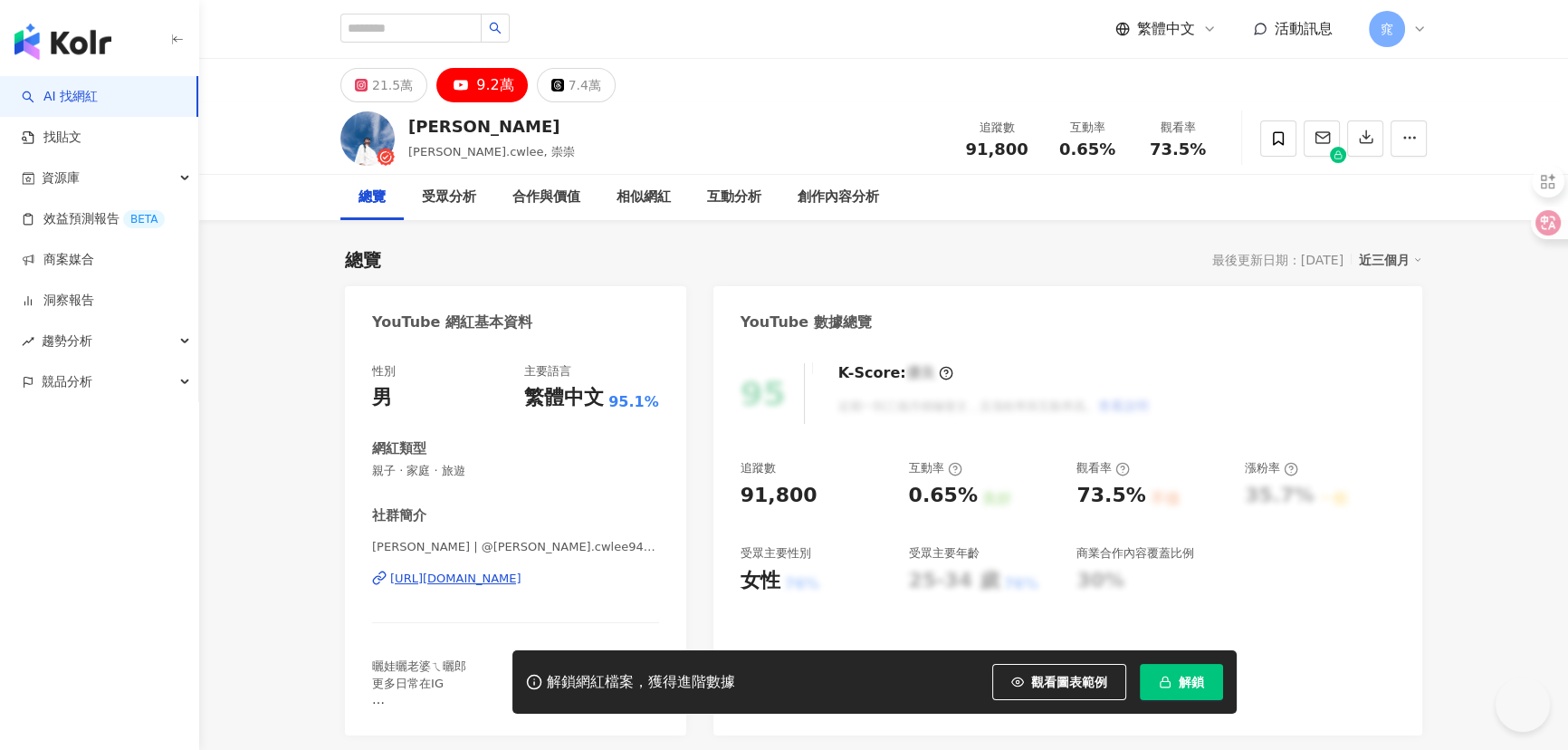
click at [491, 85] on div "9.2萬" at bounding box center [494, 84] width 37 height 26
click at [522, 580] on div "[URL][DOMAIN_NAME]" at bounding box center [455, 578] width 132 height 16
click at [94, 304] on link "洞察報告" at bounding box center [58, 300] width 72 height 18
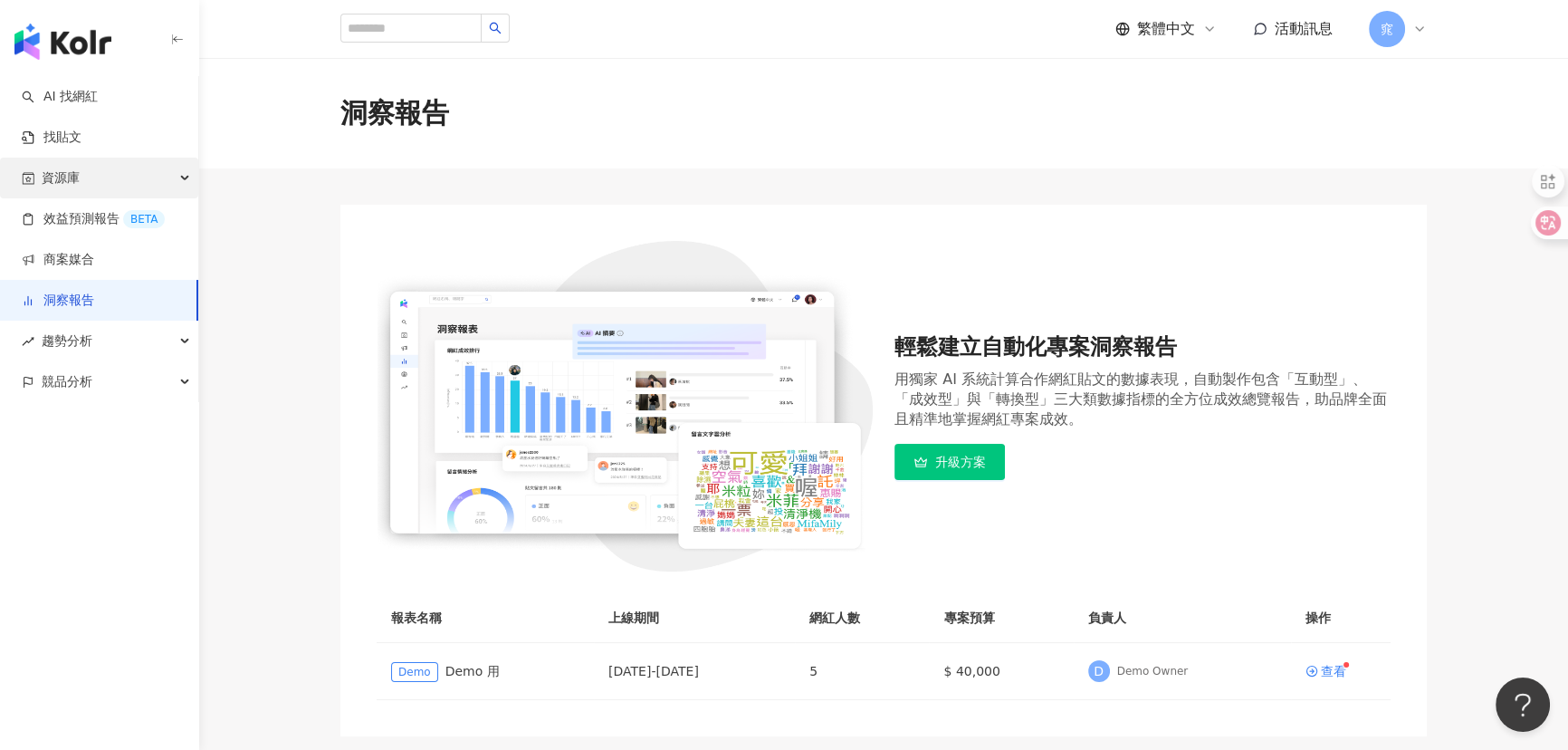
click at [91, 177] on div "資源庫" at bounding box center [98, 177] width 198 height 41
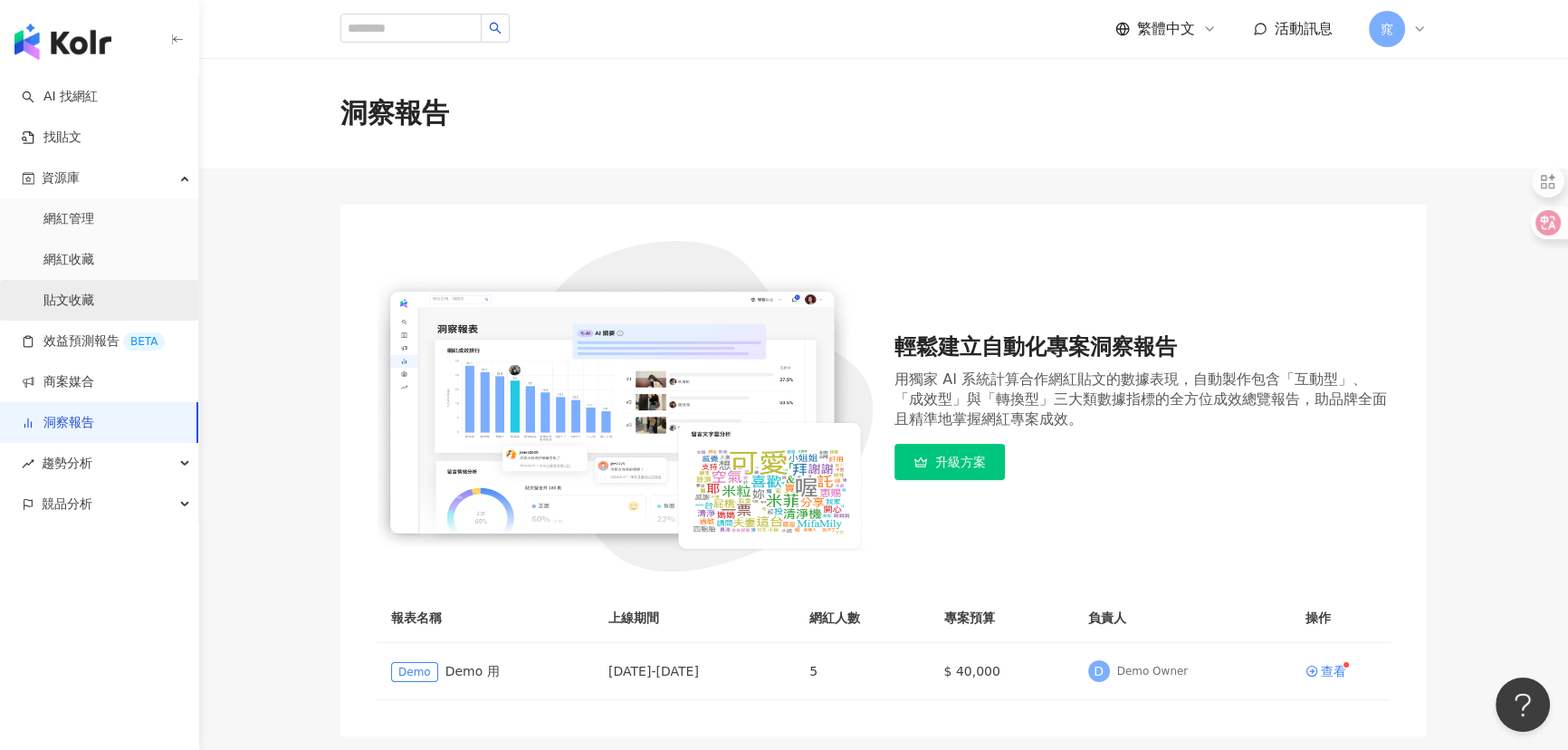
click at [94, 294] on link "貼文收藏" at bounding box center [69, 300] width 51 height 18
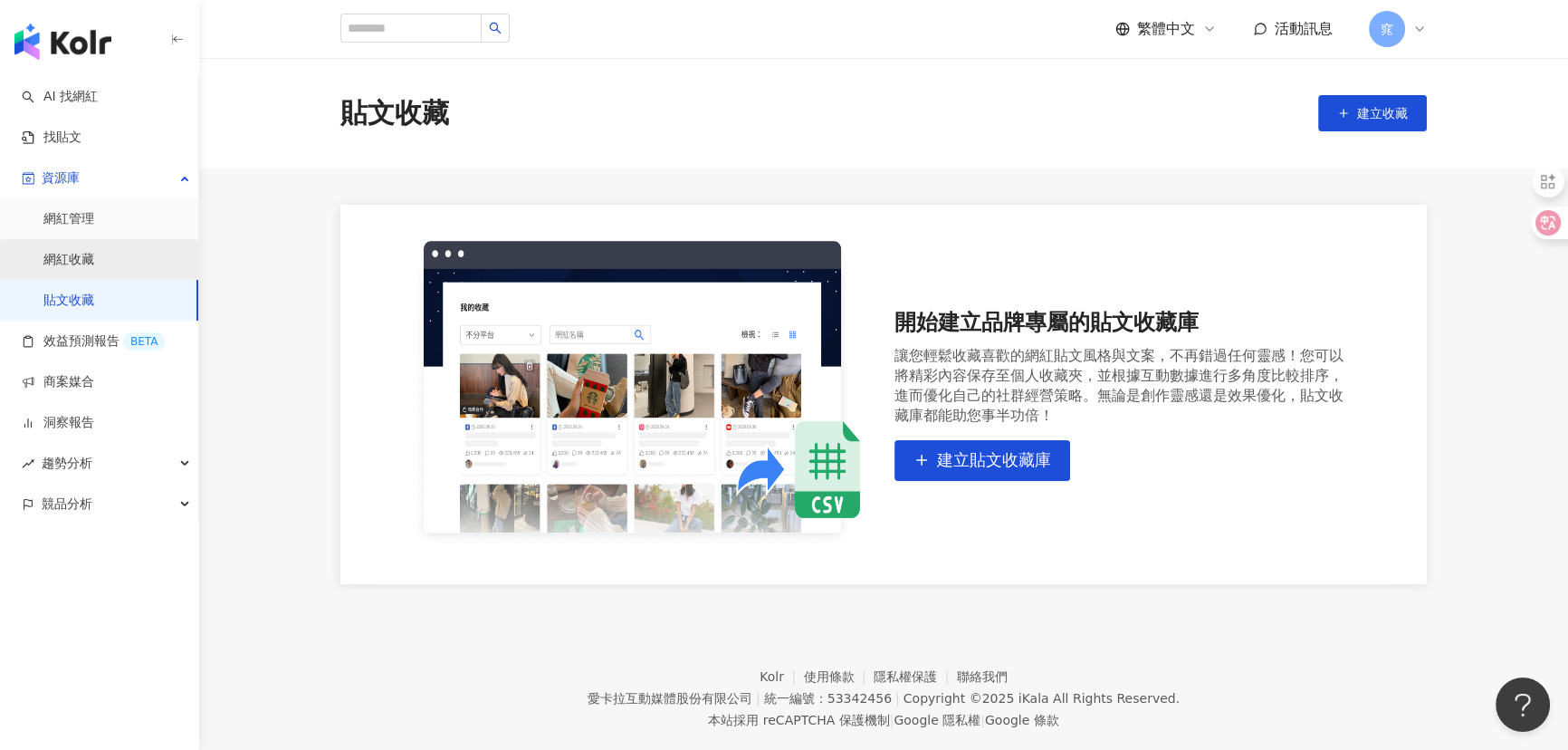
click at [83, 258] on link "網紅收藏" at bounding box center [69, 259] width 51 height 18
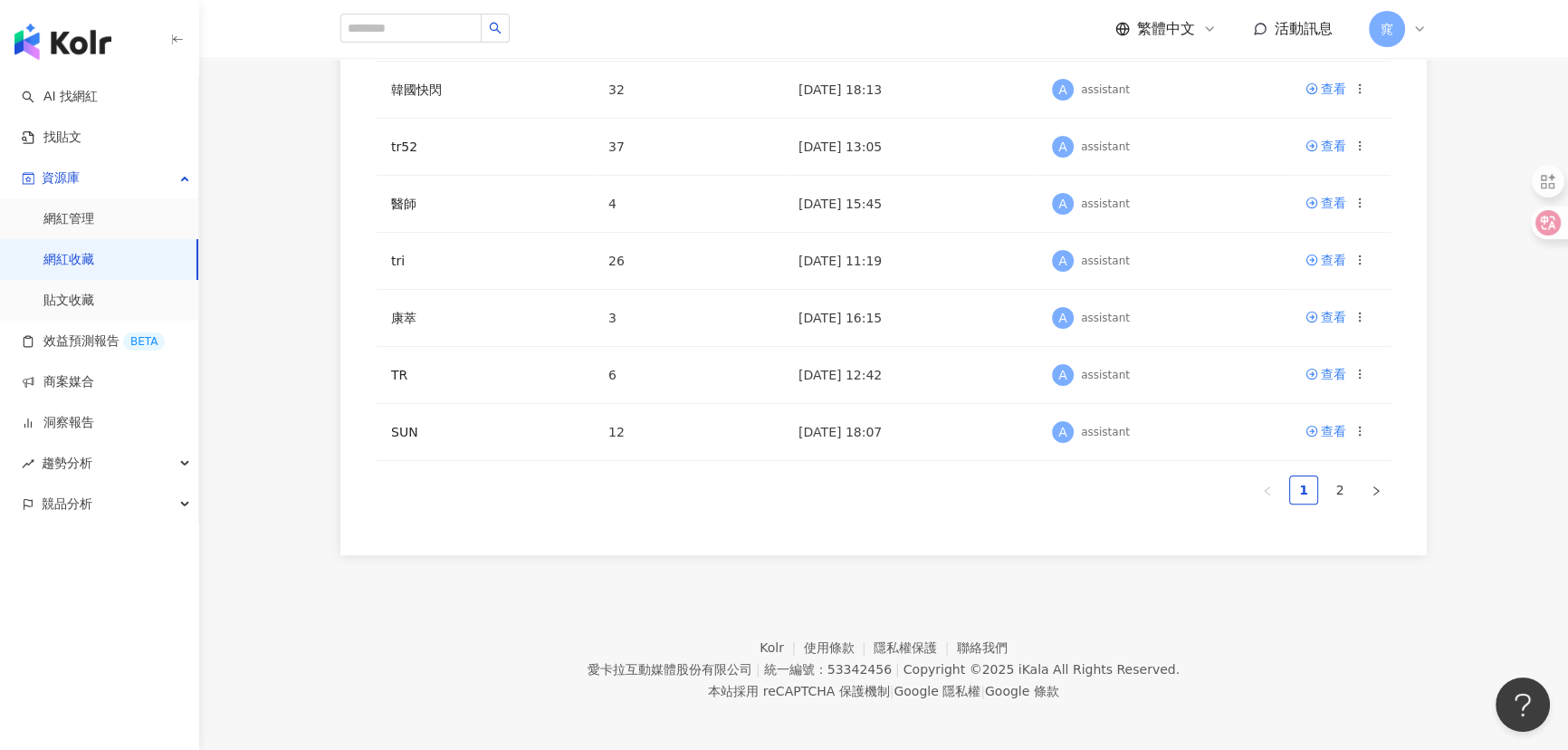
scroll to position [593, 0]
click at [1346, 484] on link "2" at bounding box center [1339, 485] width 27 height 27
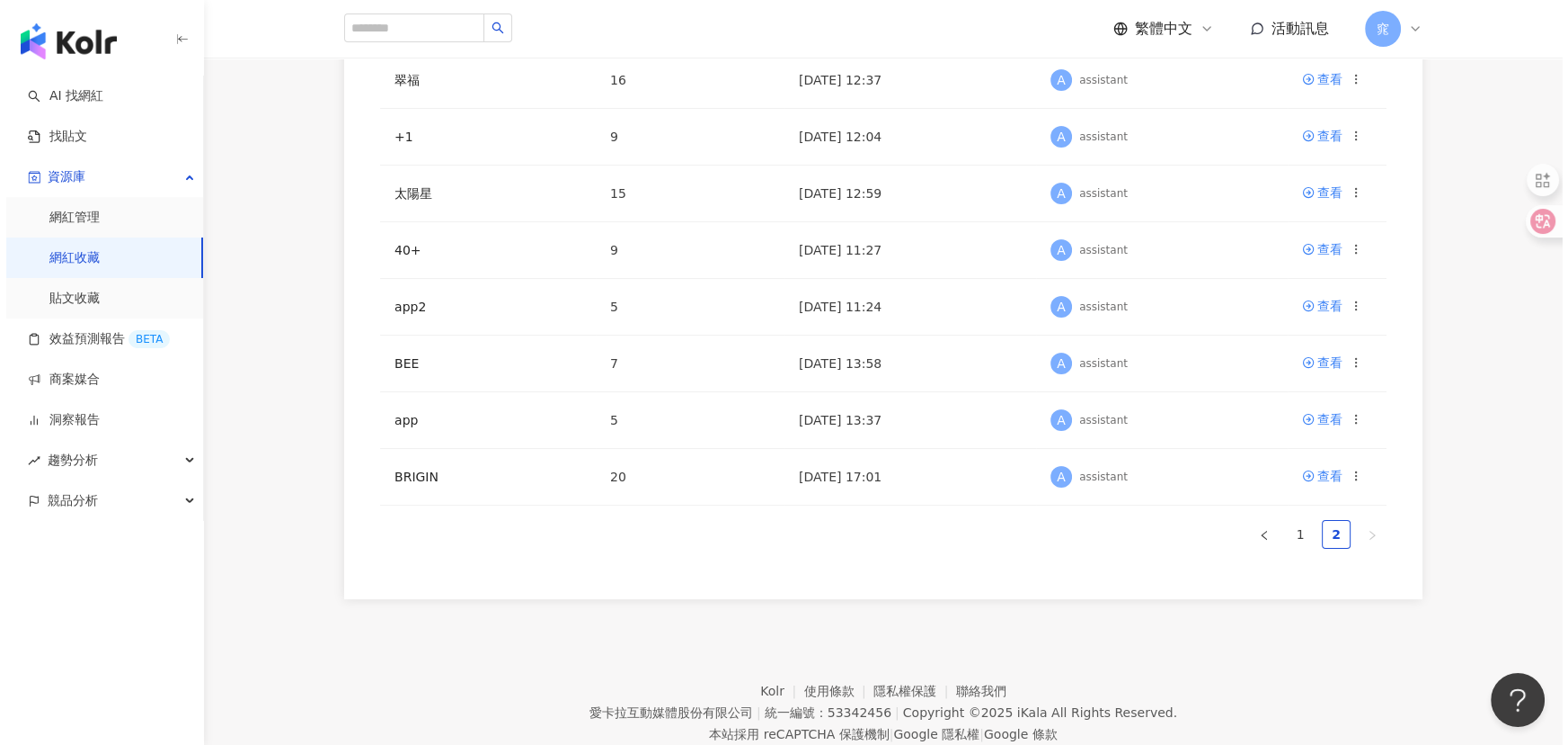
scroll to position [395, 0]
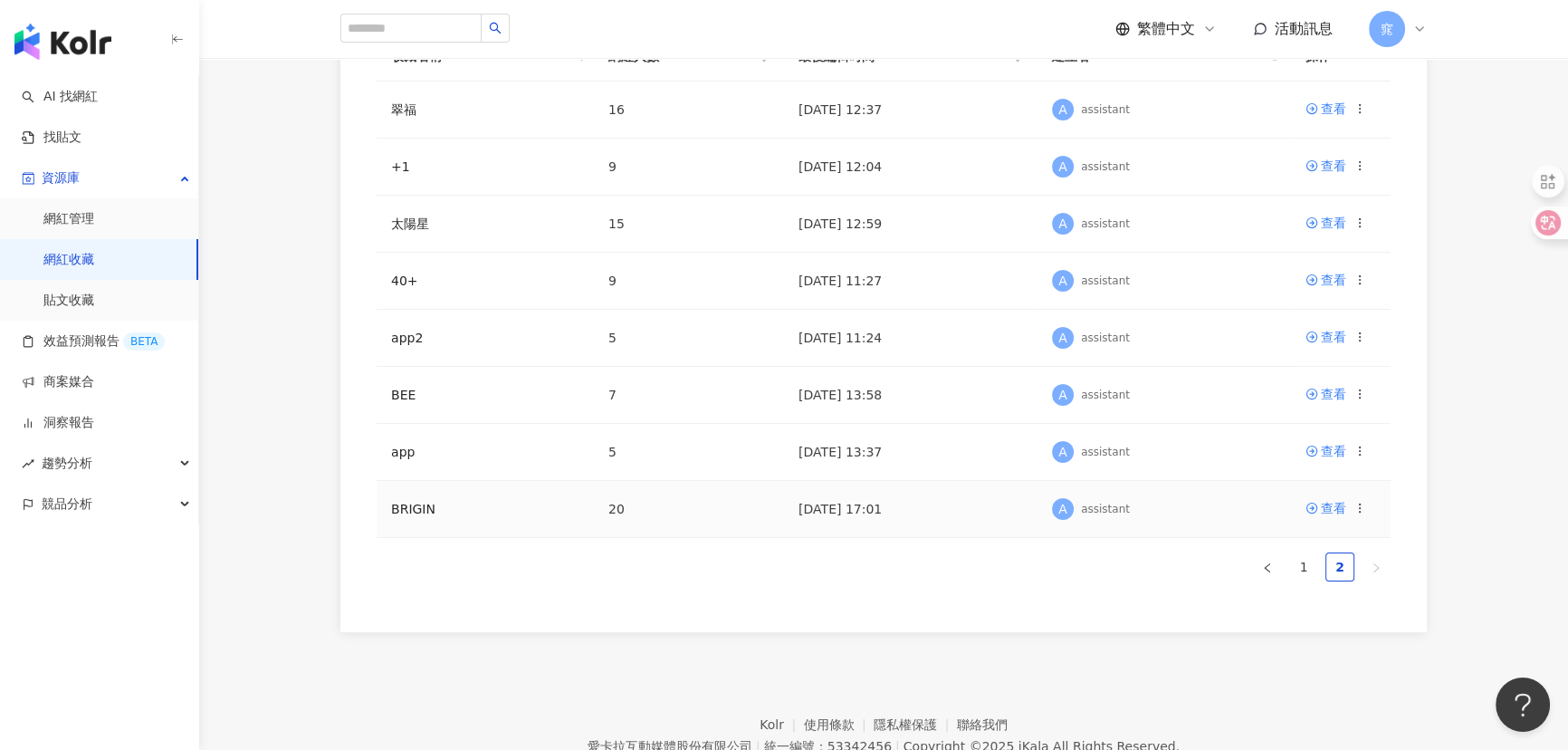
click at [1363, 503] on icon at bounding box center [1359, 508] width 12 height 12
click at [1304, 664] on div "刪除收藏" at bounding box center [1313, 658] width 76 height 20
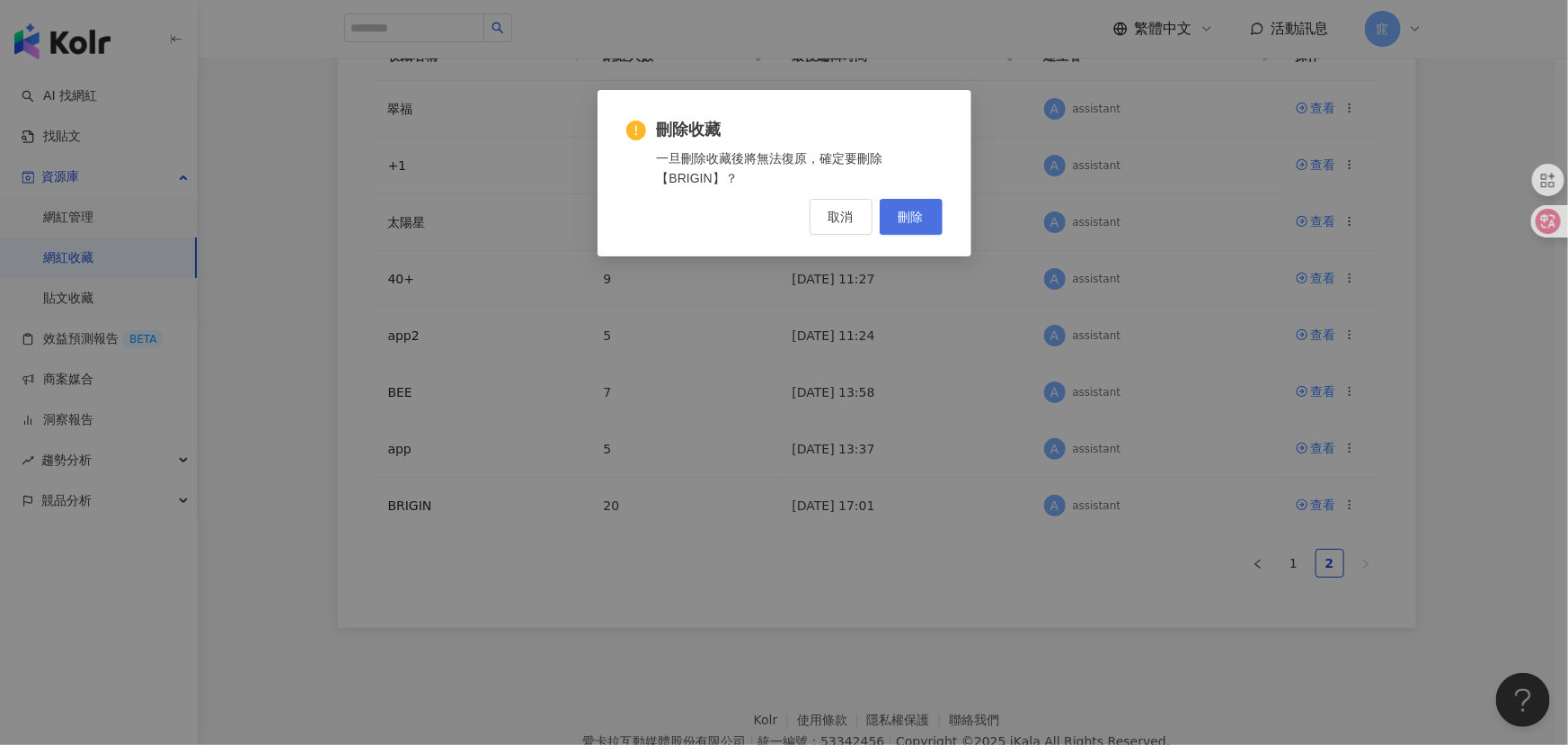
click at [920, 210] on span "刪除" at bounding box center [911, 216] width 25 height 14
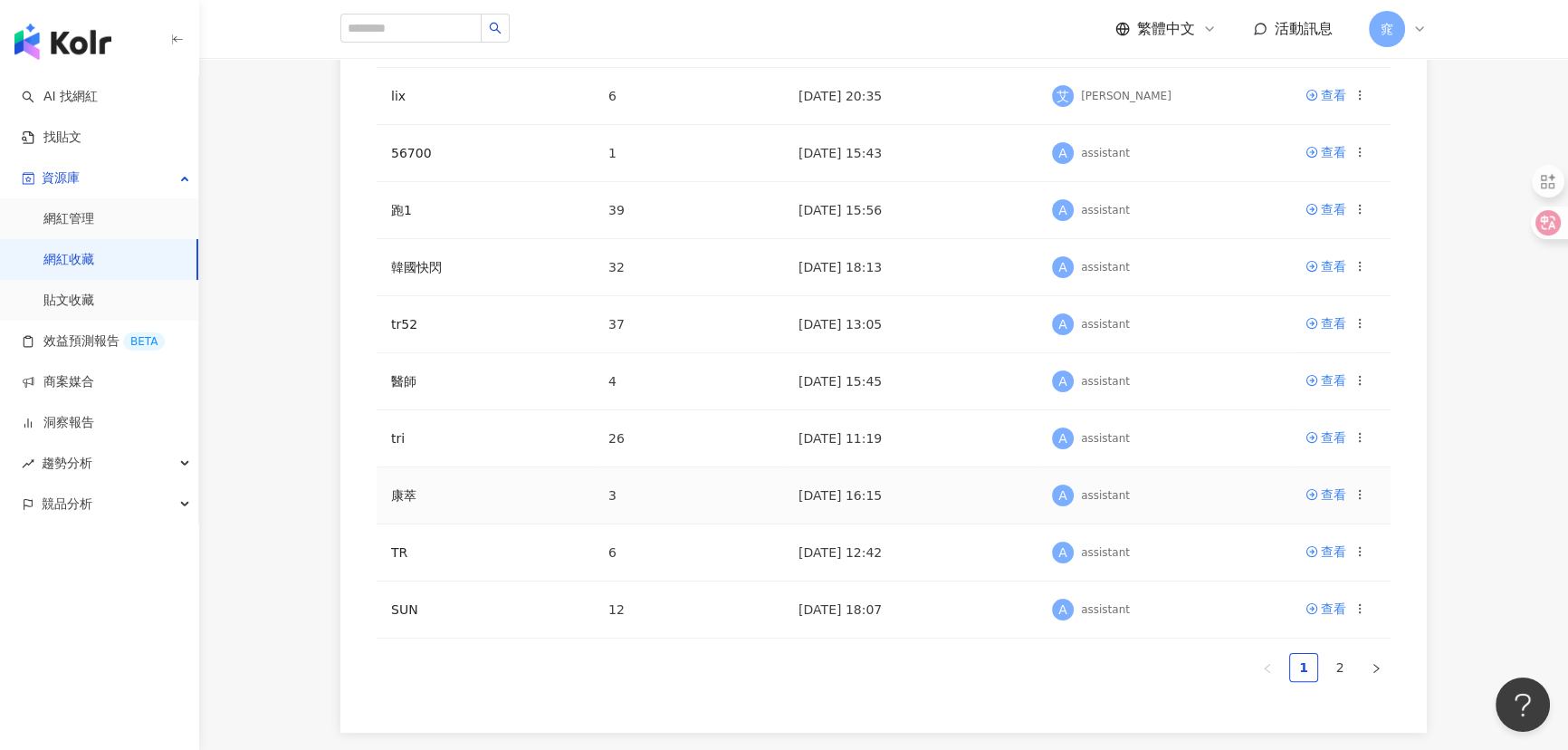
scroll to position [493, 0]
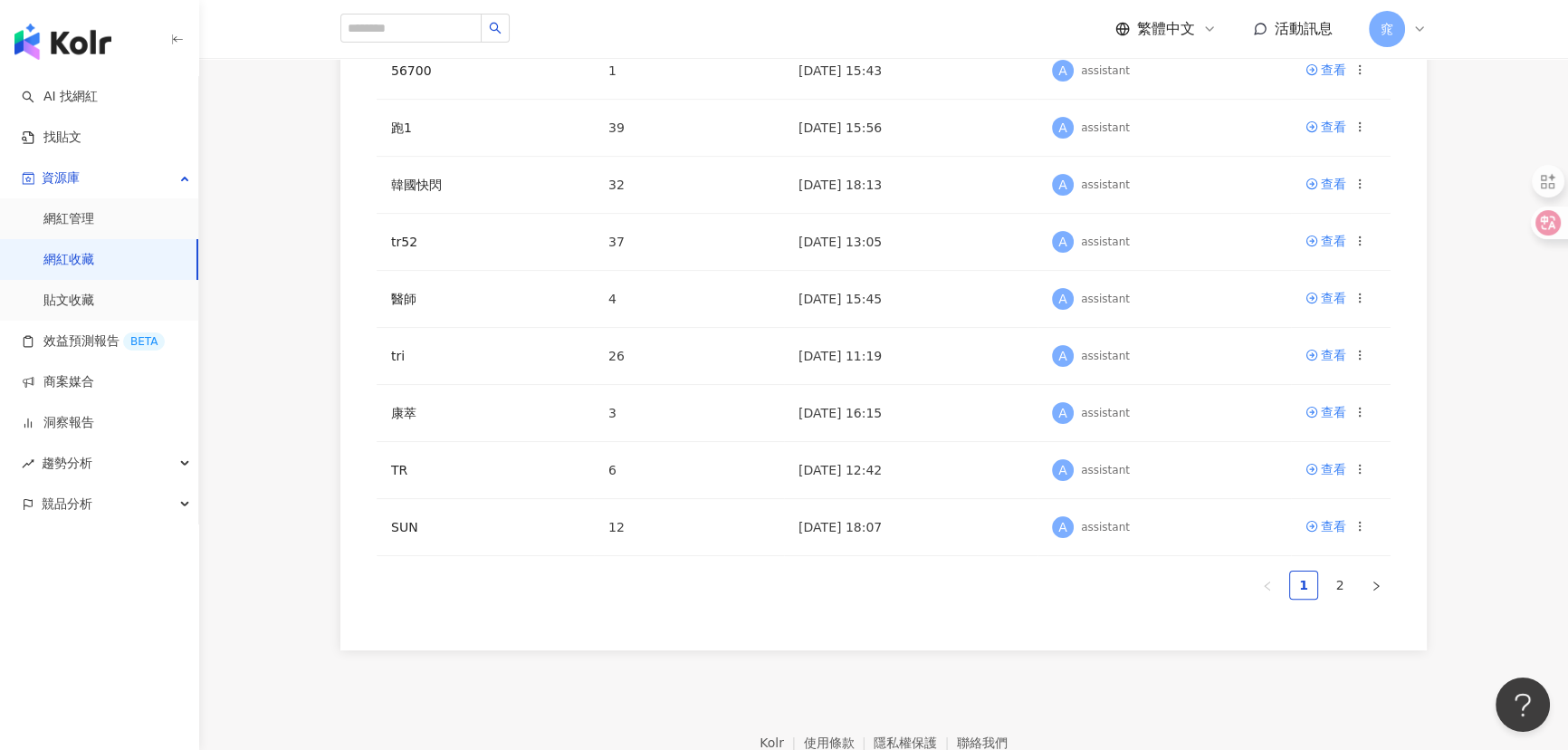
click at [1355, 584] on ul "1 2" at bounding box center [883, 584] width 1014 height 29
click at [1347, 588] on link "2" at bounding box center [1339, 584] width 27 height 27
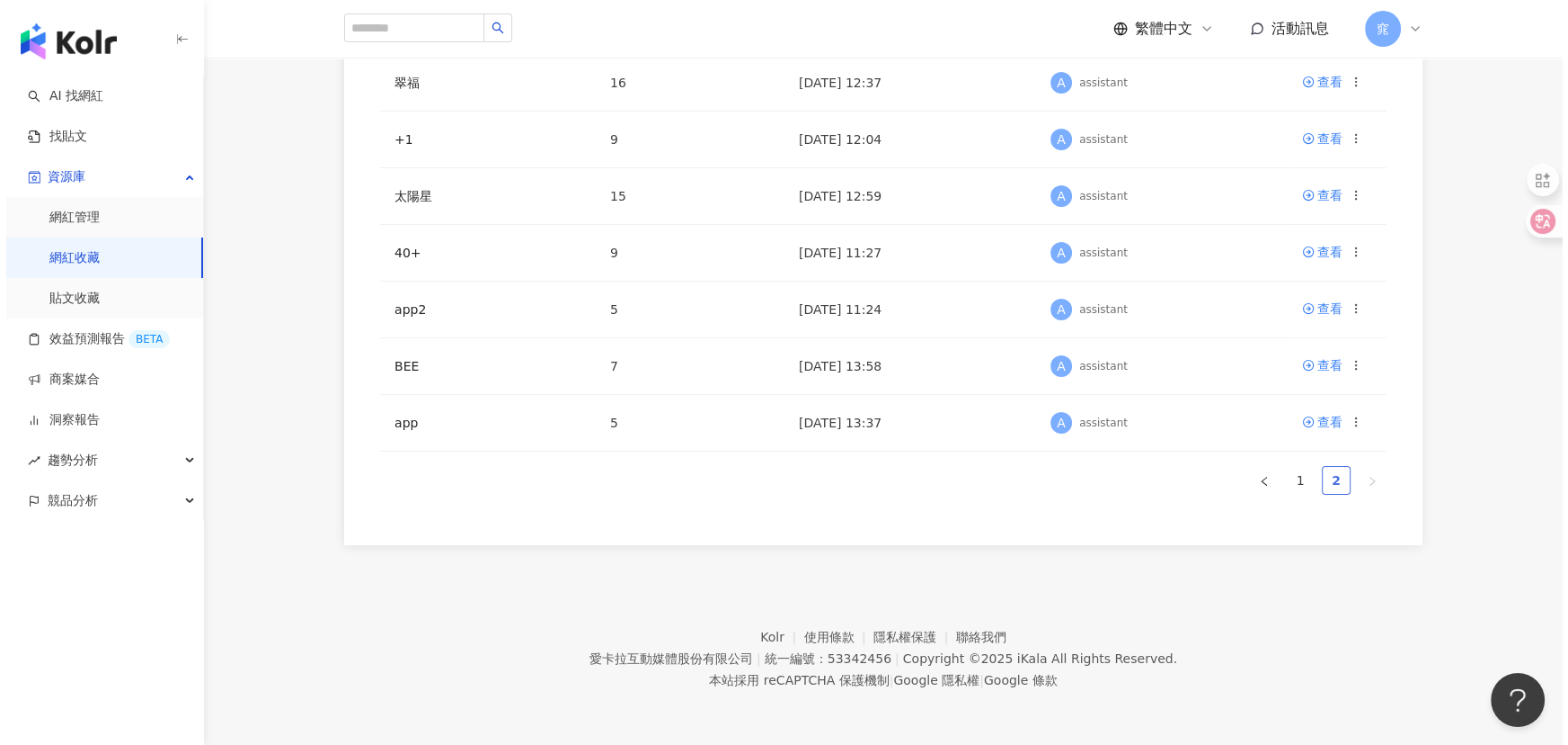
scroll to position [420, 0]
click at [1353, 425] on icon at bounding box center [1349, 422] width 12 height 12
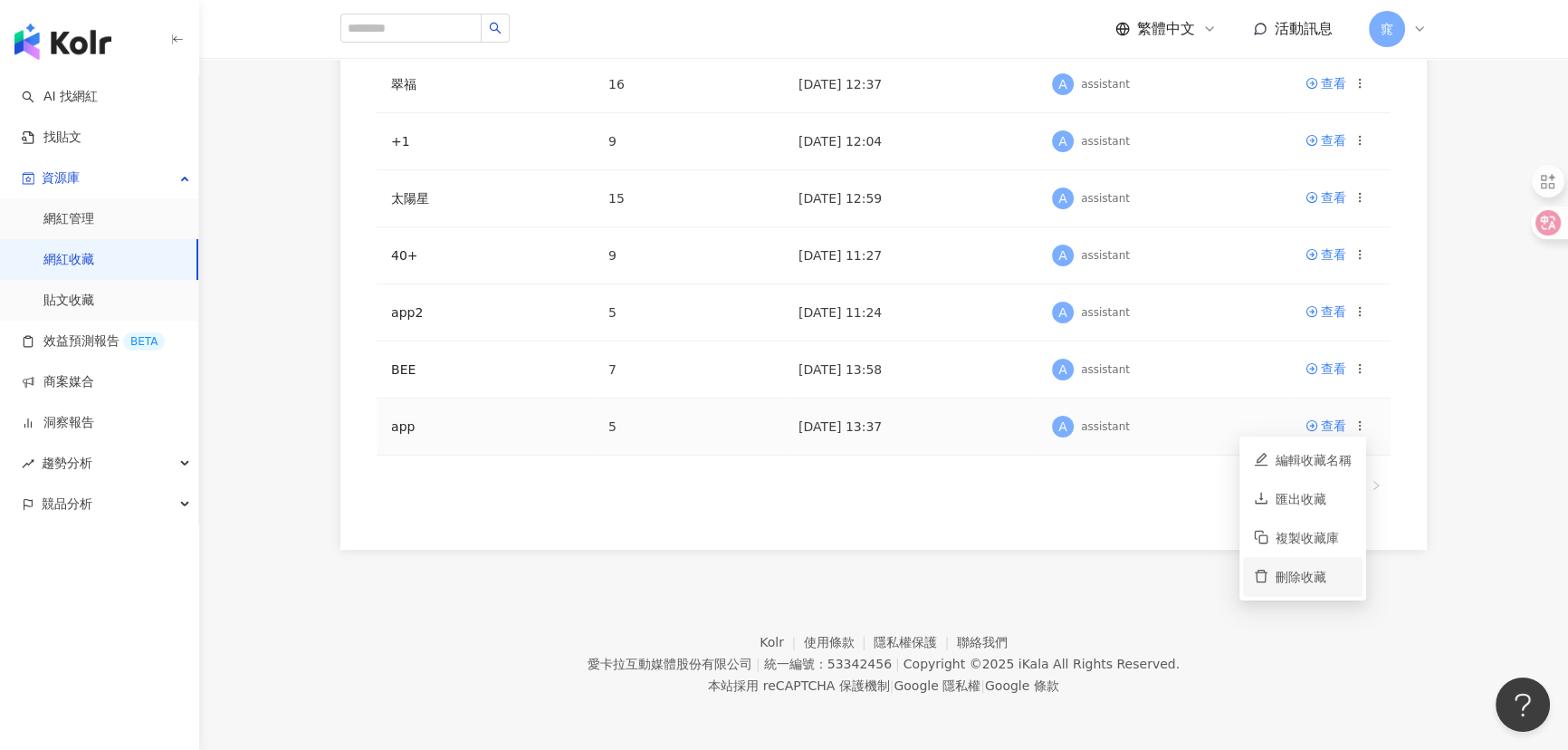
click at [1310, 565] on li "刪除收藏" at bounding box center [1303, 576] width 119 height 39
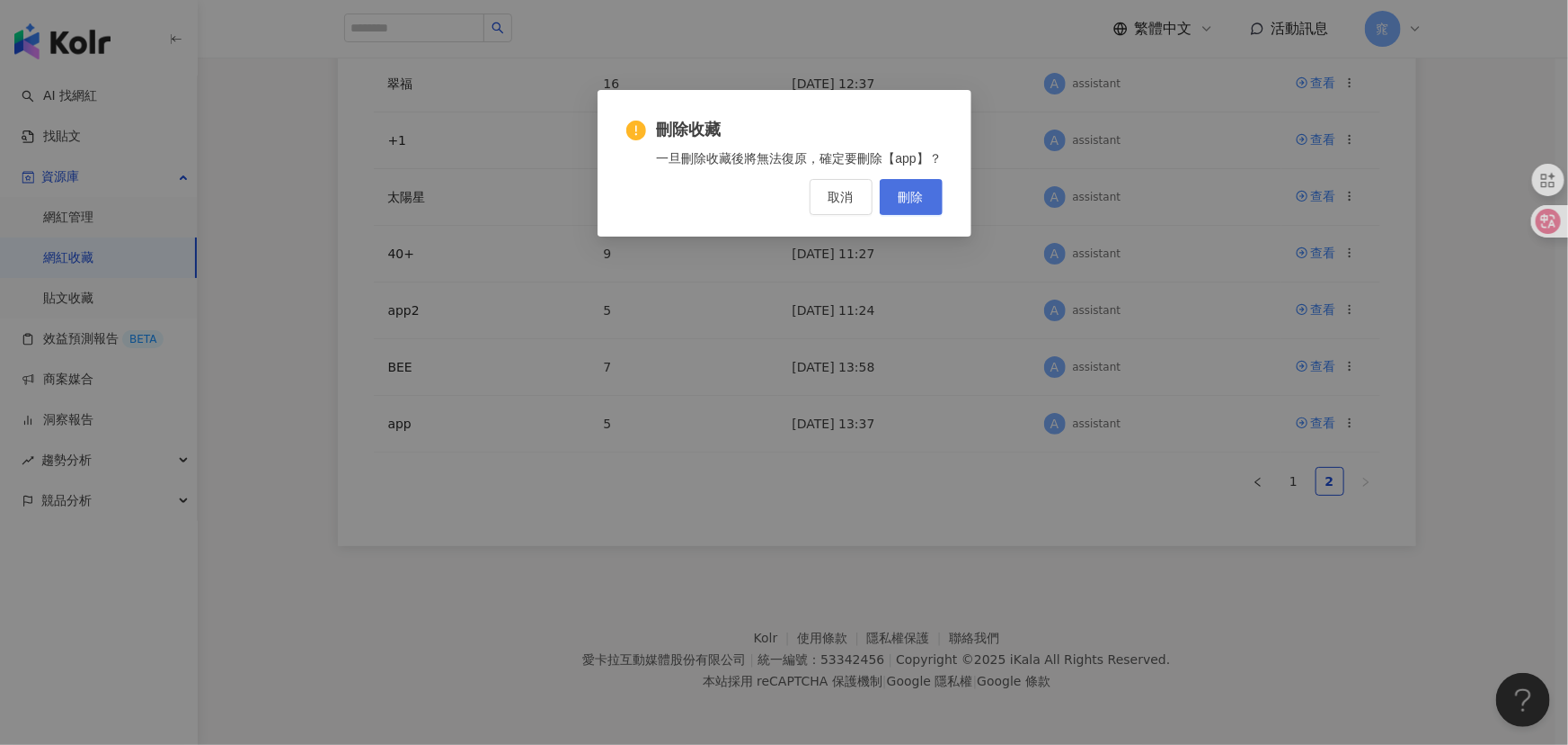
click at [912, 197] on span "刪除" at bounding box center [911, 197] width 25 height 14
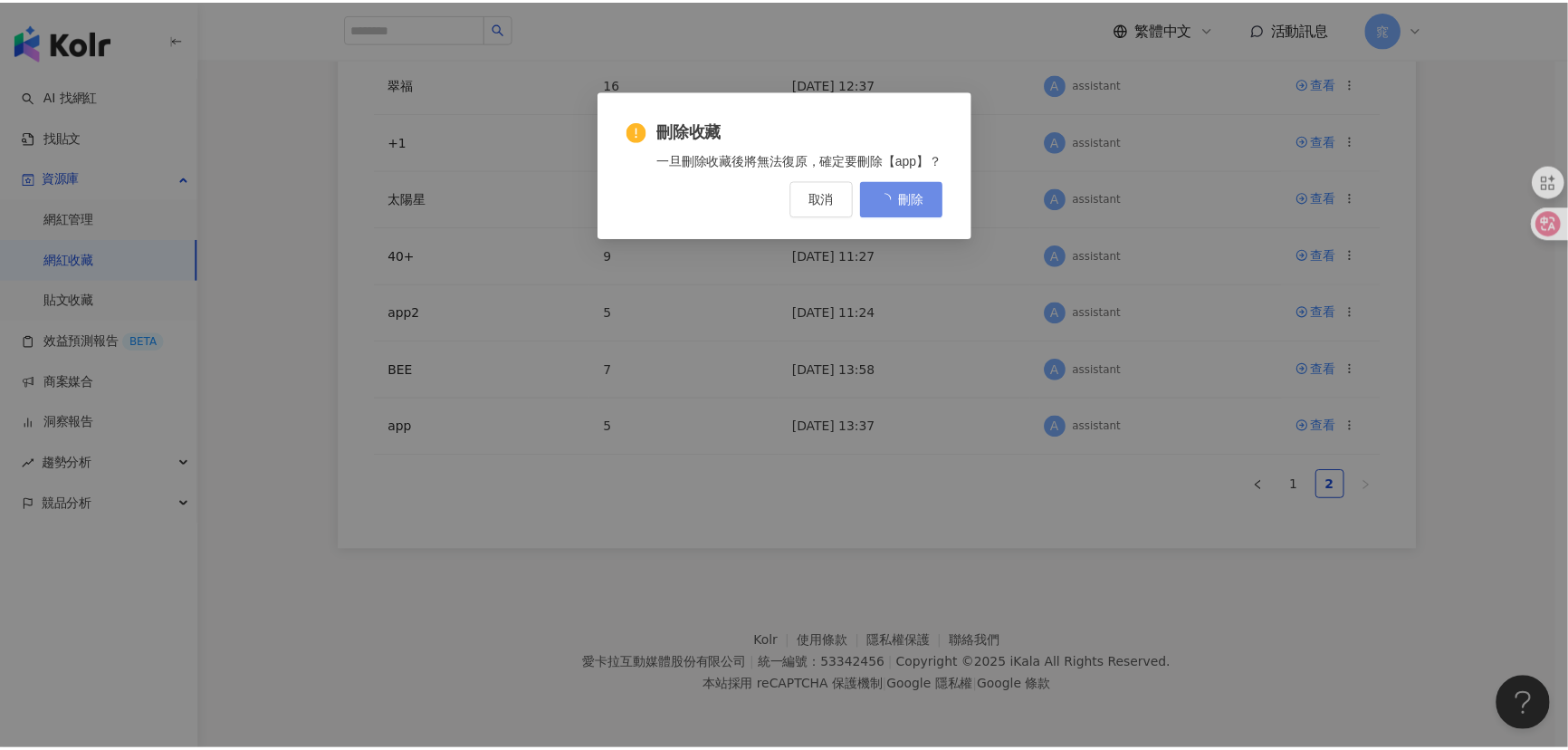
scroll to position [0, 0]
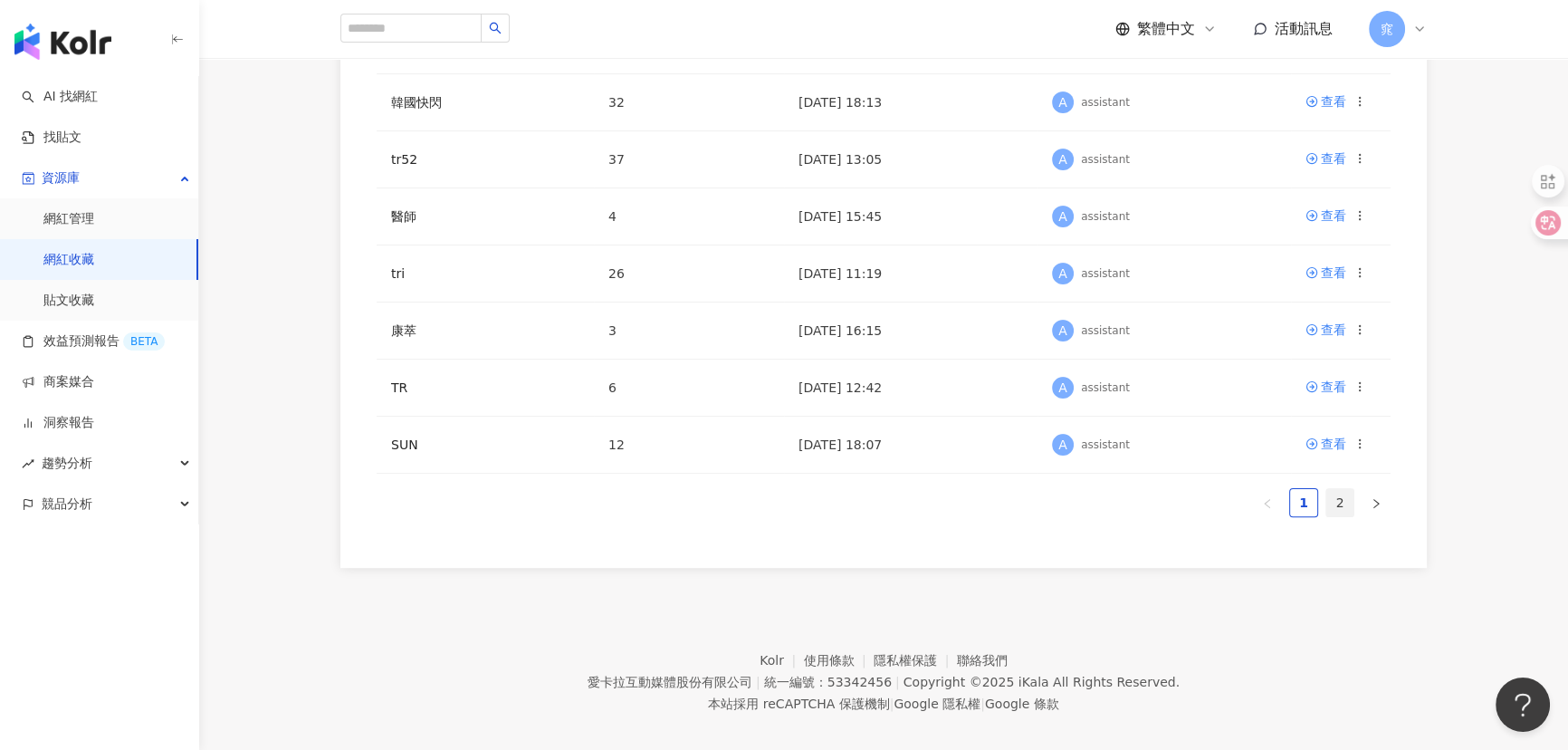
click at [1346, 509] on link "2" at bounding box center [1339, 502] width 27 height 27
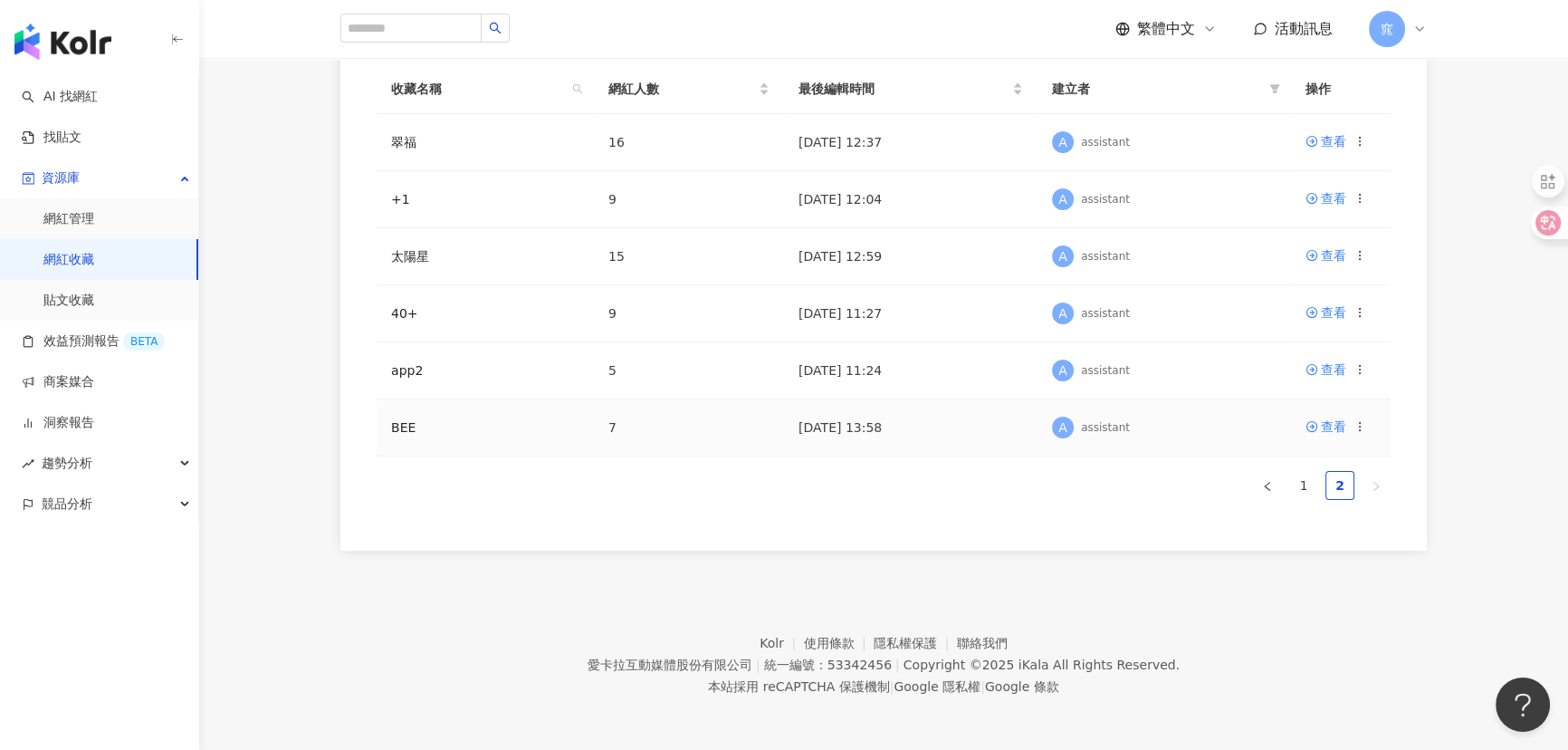
click at [1360, 430] on circle at bounding box center [1359, 429] width 1 height 1
click at [1282, 588] on li "刪除收藏" at bounding box center [1303, 577] width 119 height 39
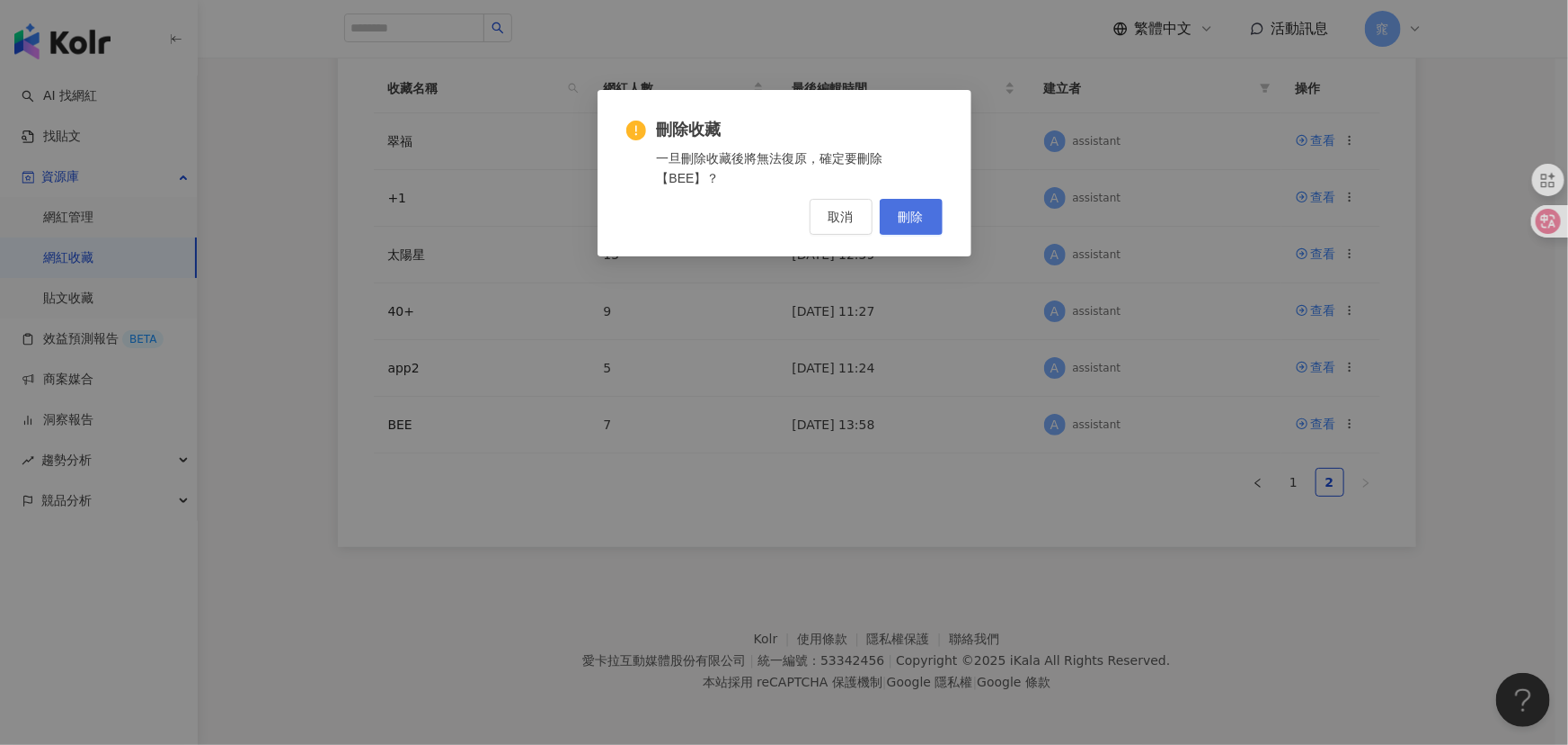
click at [908, 210] on span "刪除" at bounding box center [911, 216] width 25 height 14
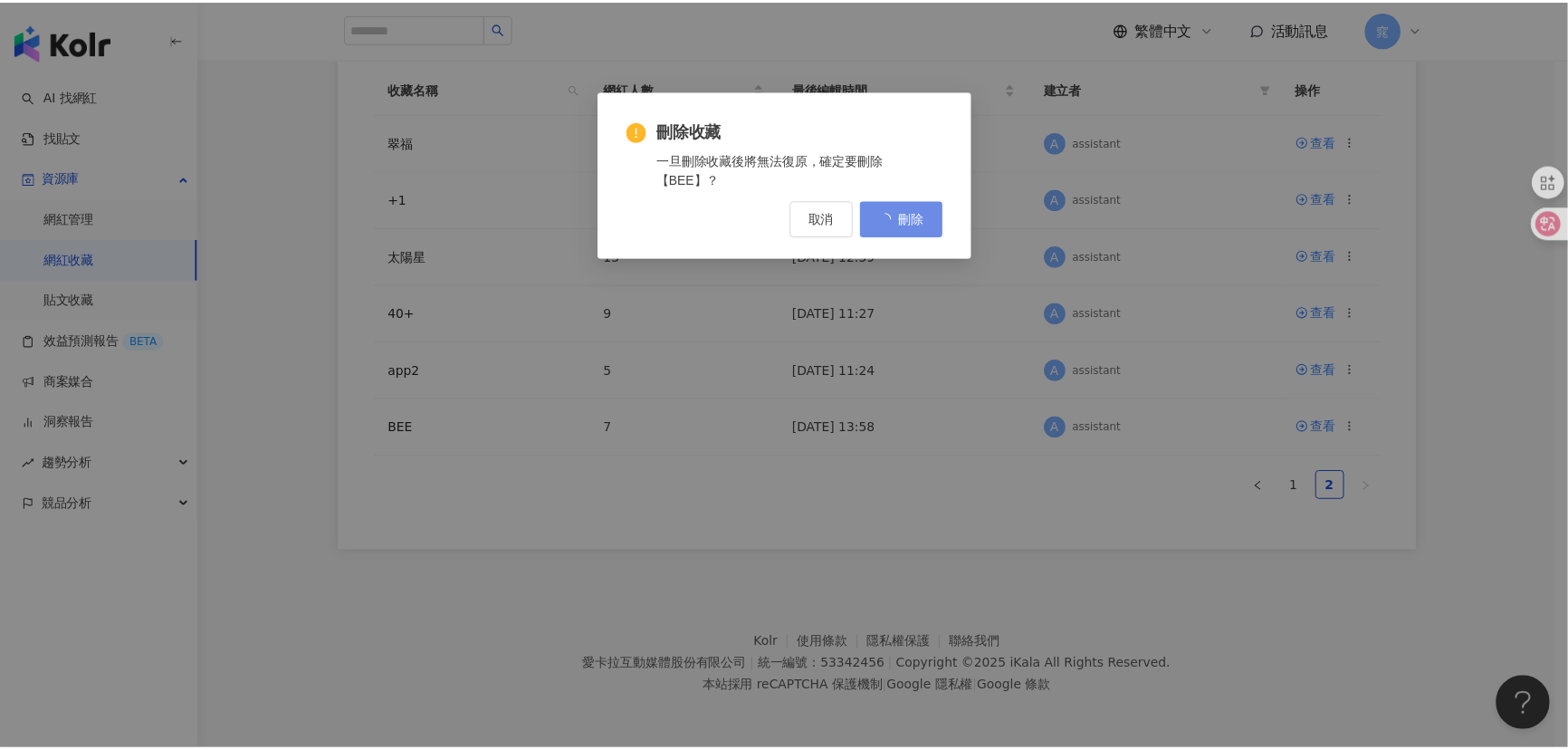
scroll to position [0, 0]
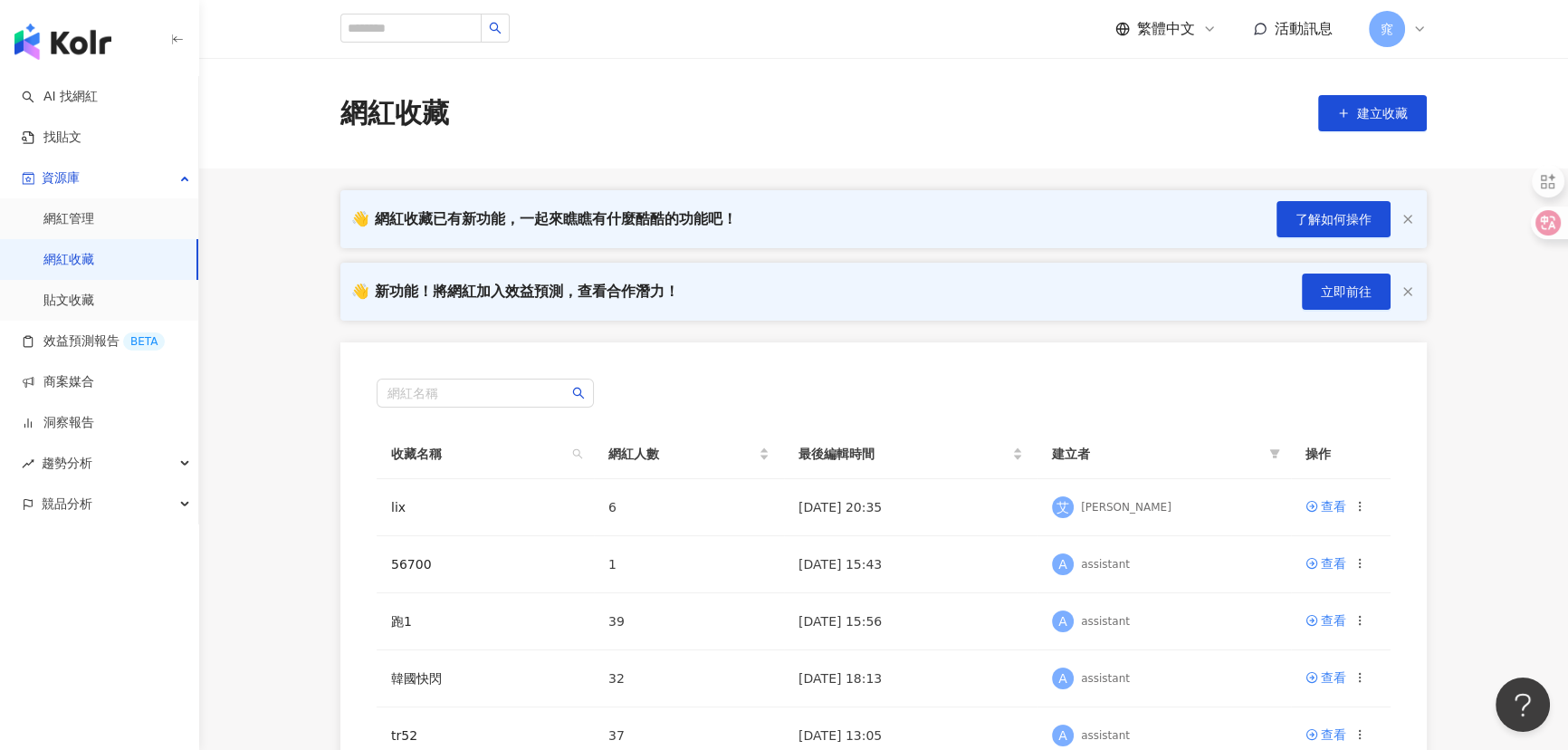
drag, startPoint x: 268, startPoint y: 495, endPoint x: 388, endPoint y: 478, distance: 121.2
click at [281, 494] on main "網紅收藏 建立收藏 👋 網紅收藏已有新功能，一起來瞧瞧有什麼酷酷的功能吧！ 了解如何操作 👋 新功能！將網紅加入效益預測，查看合作潛力！ 立即前往 網紅名稱 …" at bounding box center [882, 600] width 1368 height 1085
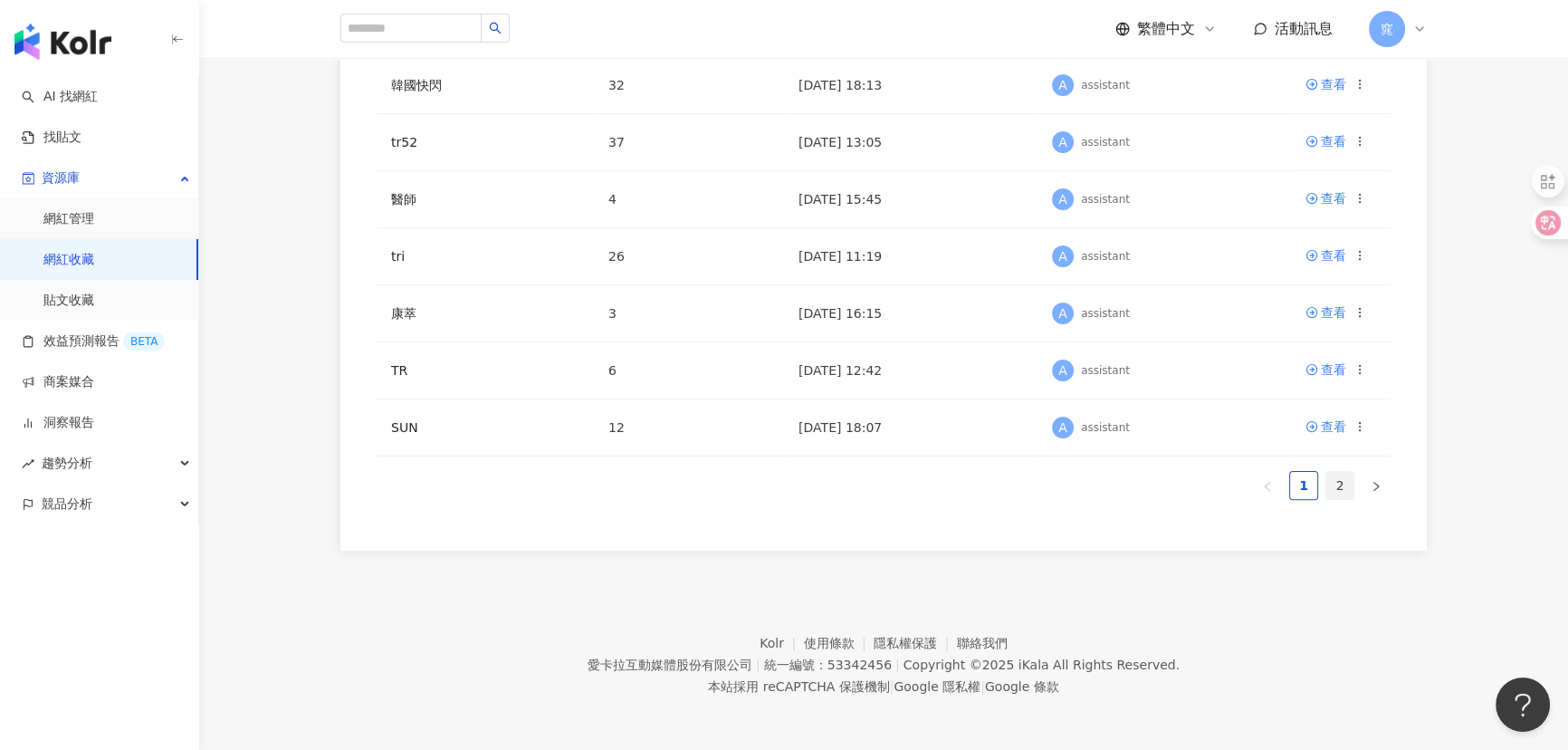
click at [1340, 492] on link "2" at bounding box center [1339, 485] width 27 height 27
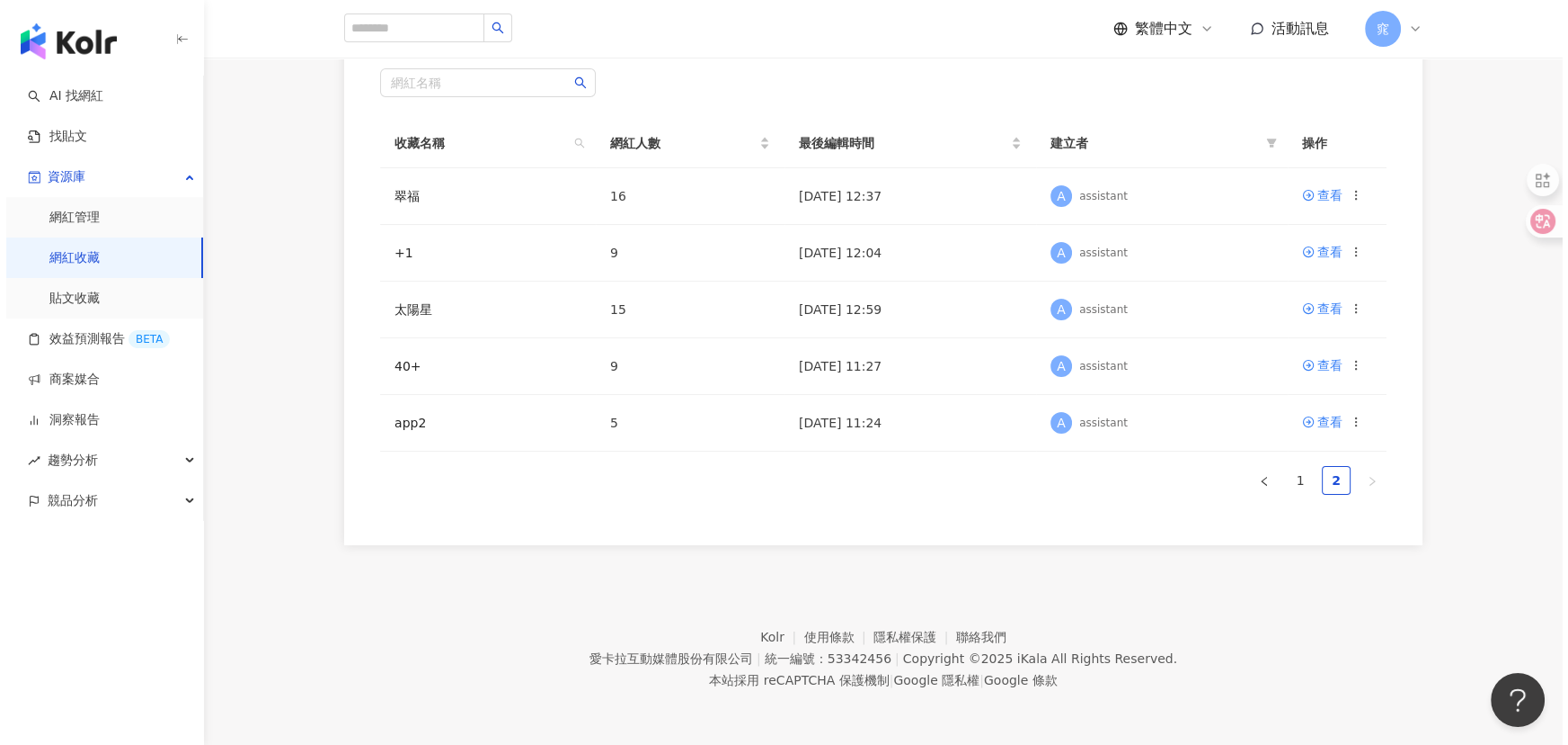
scroll to position [306, 0]
click at [1350, 418] on icon at bounding box center [1349, 423] width 12 height 12
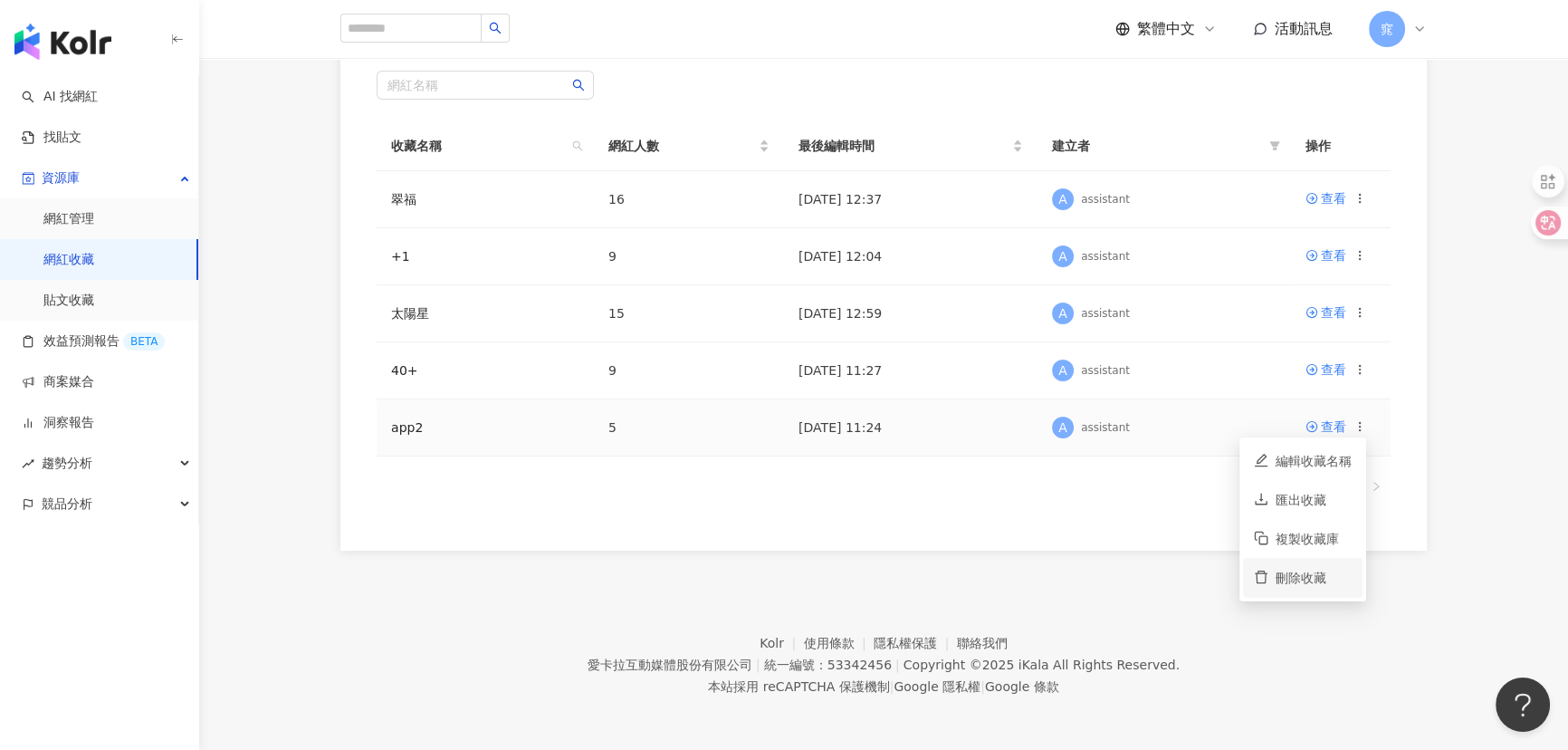
click at [1297, 580] on div "刪除收藏" at bounding box center [1313, 577] width 76 height 20
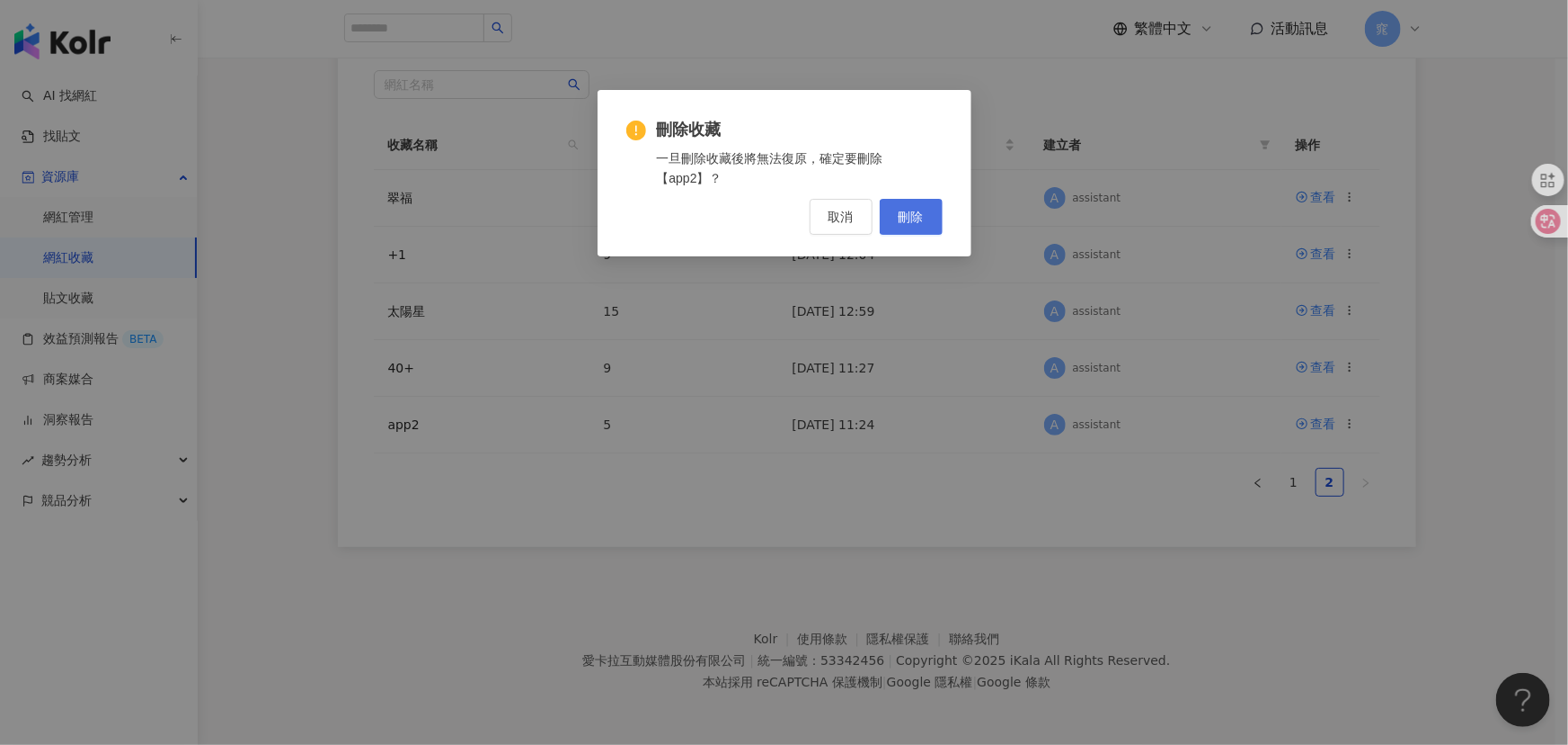
click at [927, 211] on button "刪除" at bounding box center [911, 216] width 63 height 36
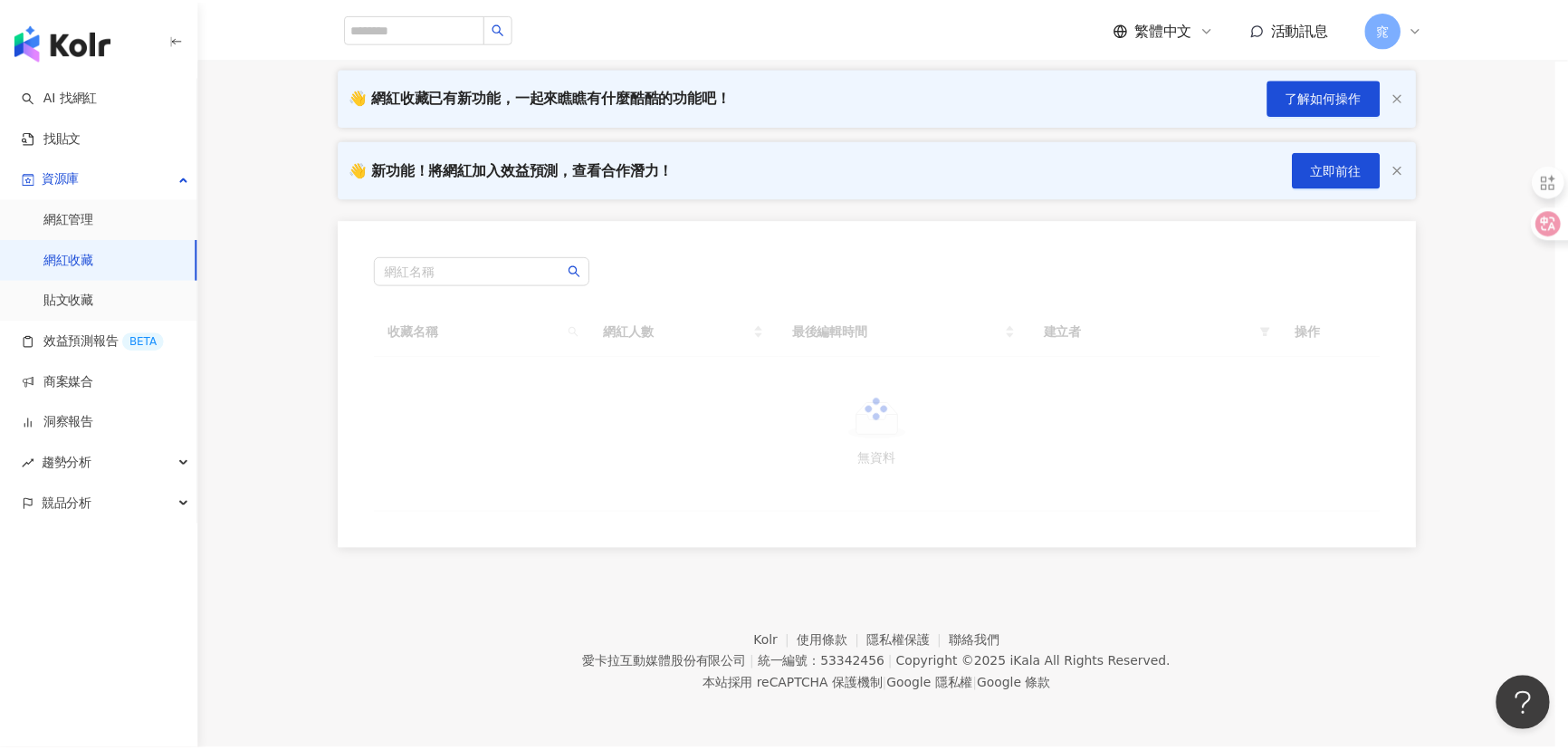
scroll to position [0, 0]
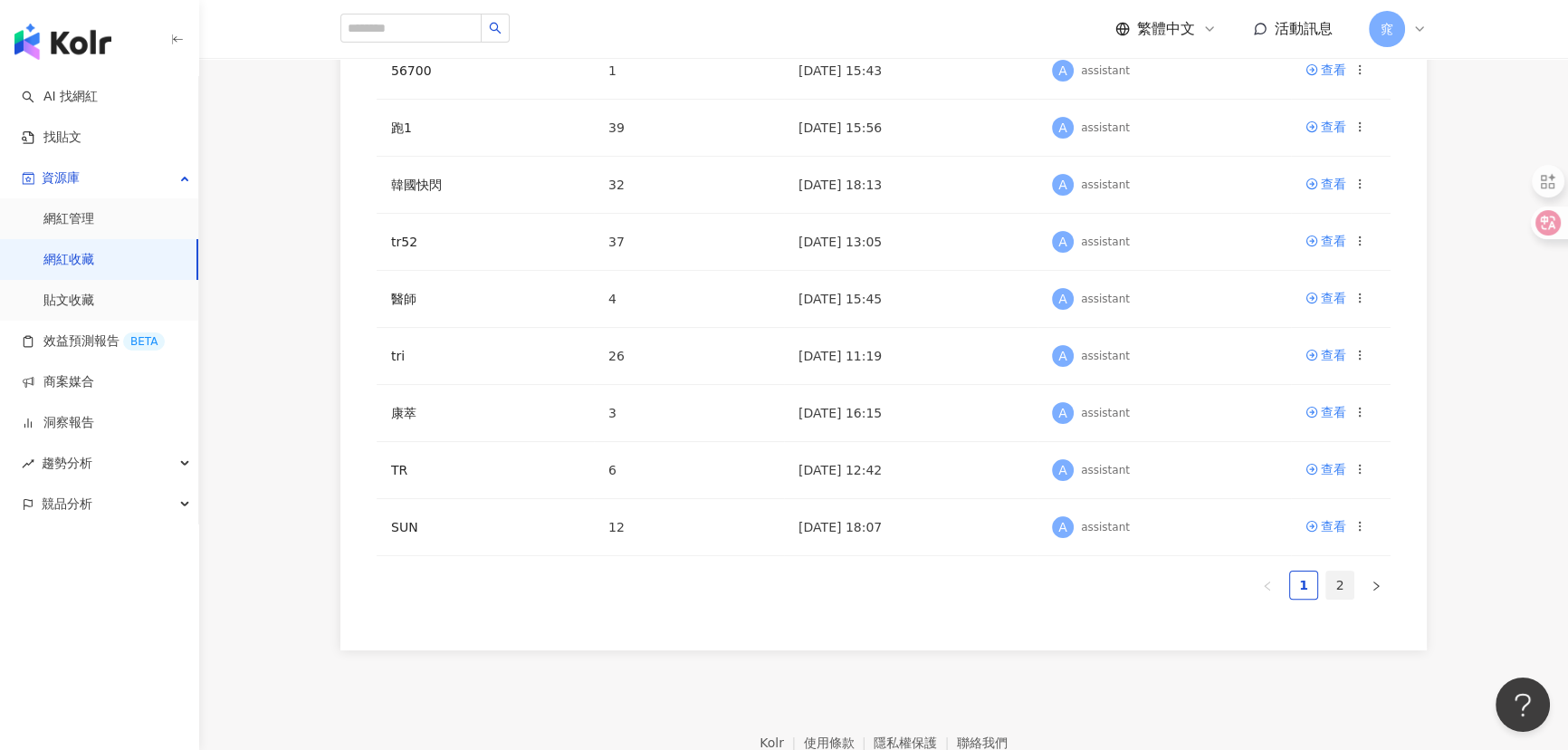
click at [1338, 586] on link "2" at bounding box center [1339, 584] width 27 height 27
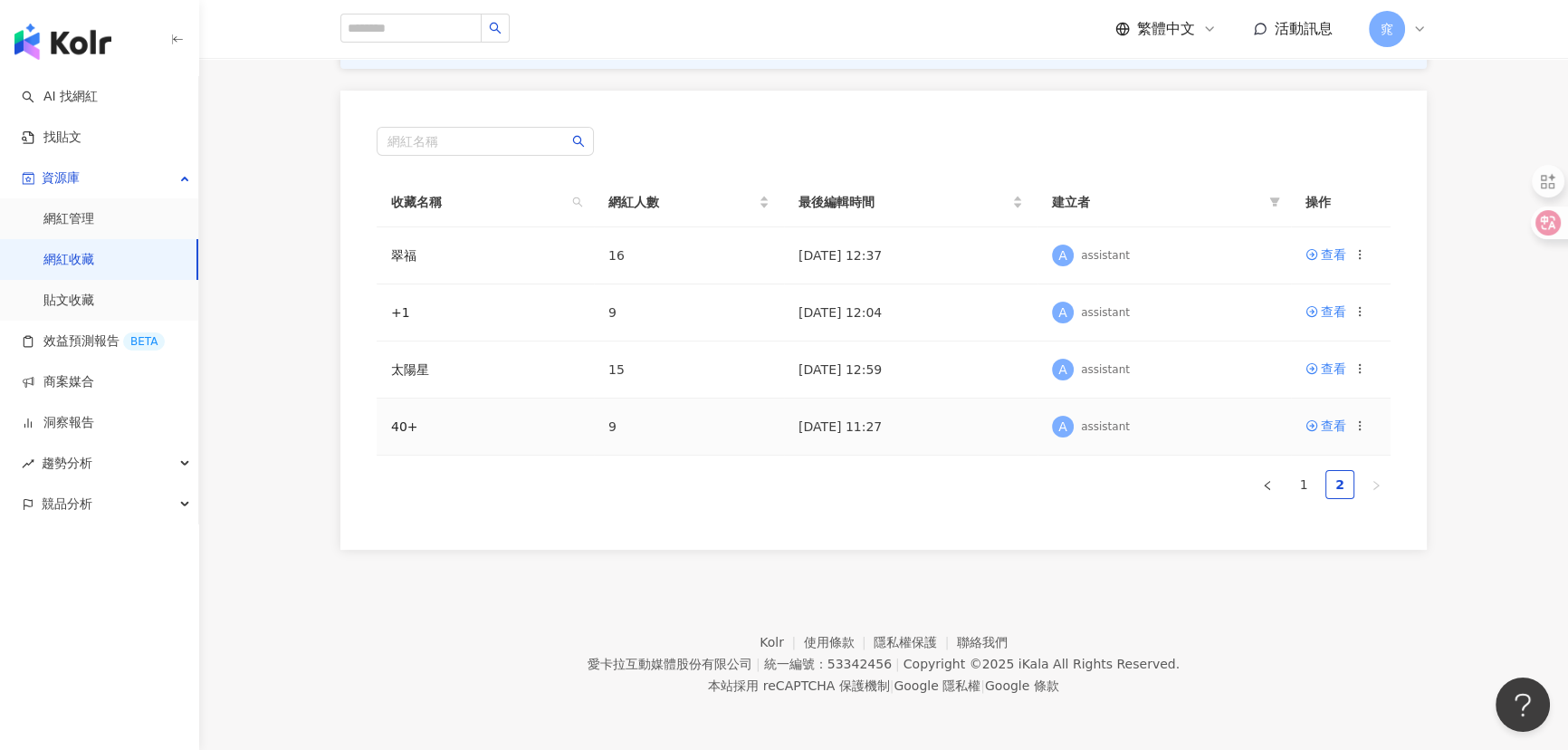
click at [1359, 421] on icon at bounding box center [1359, 425] width 12 height 12
click at [1307, 580] on div "刪除收藏" at bounding box center [1313, 576] width 76 height 20
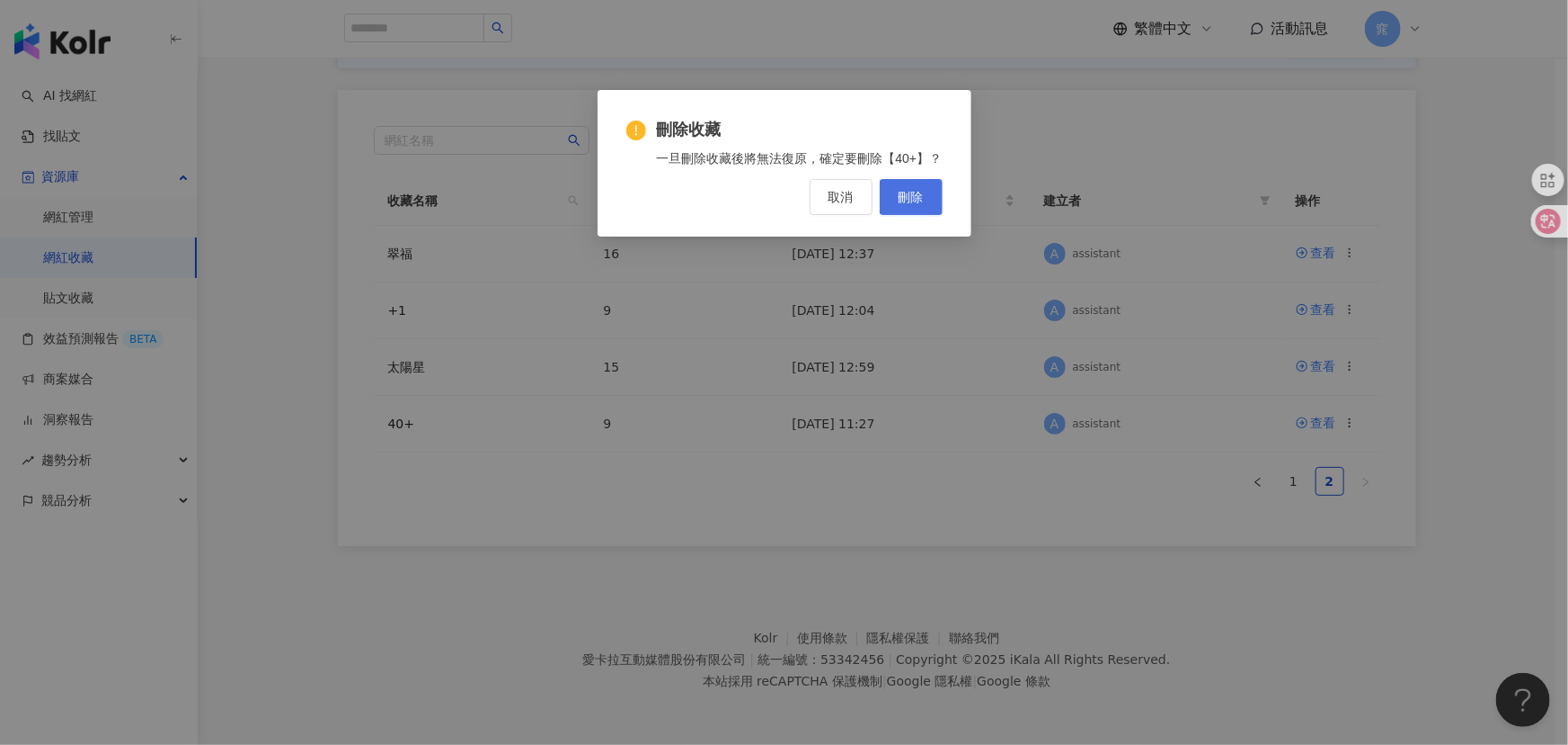
click at [914, 204] on span "刪除" at bounding box center [911, 197] width 25 height 14
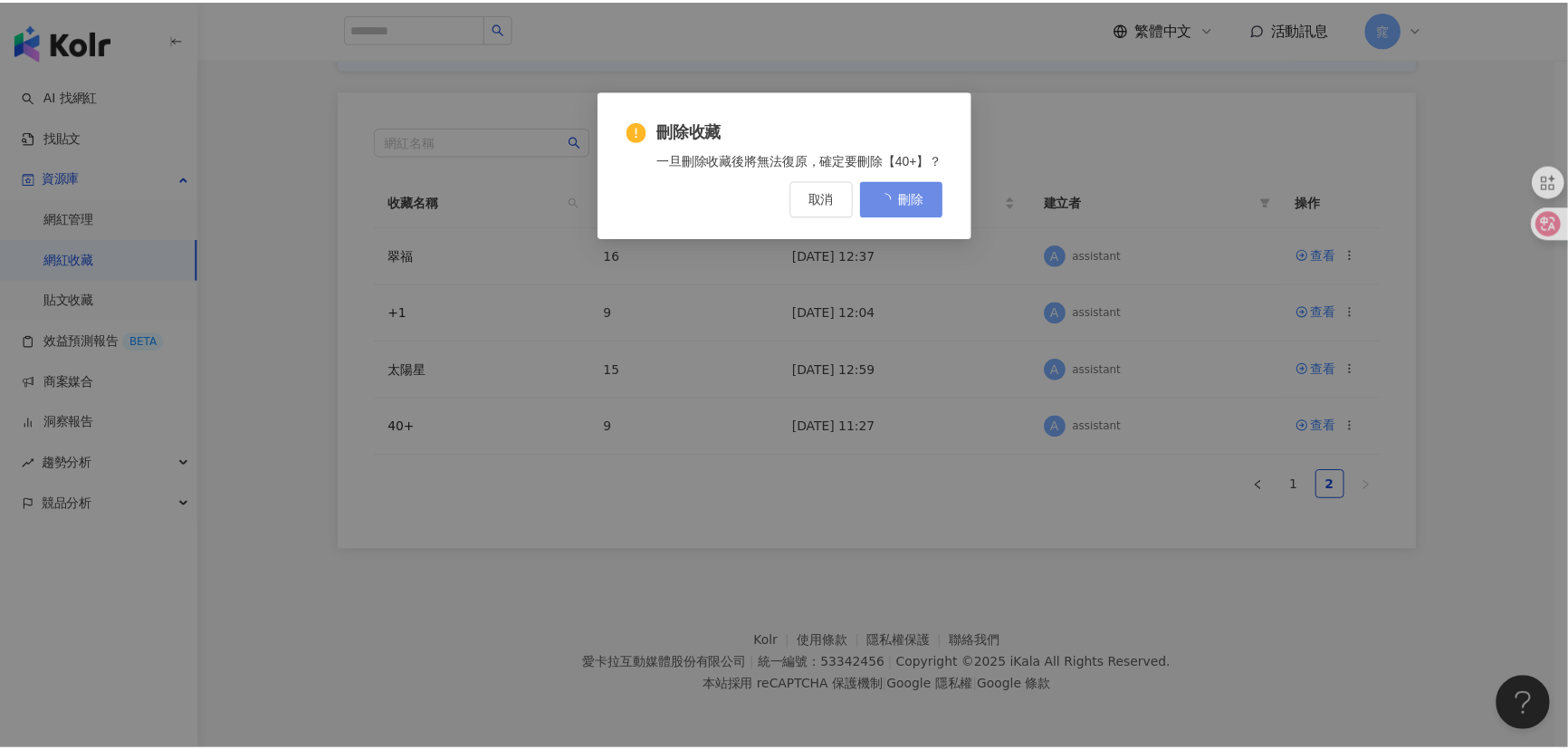
scroll to position [0, 0]
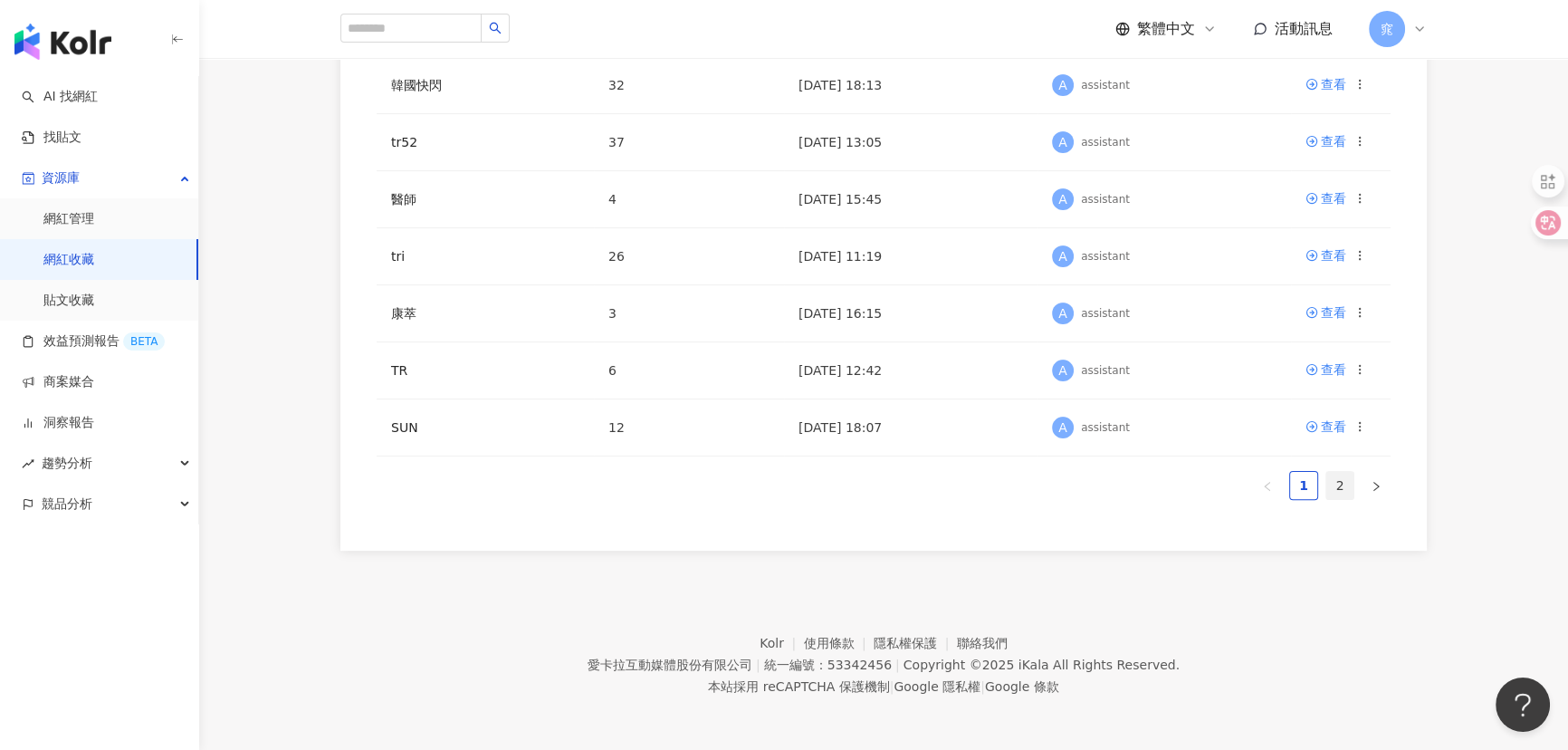
click at [1346, 477] on link "2" at bounding box center [1339, 485] width 27 height 27
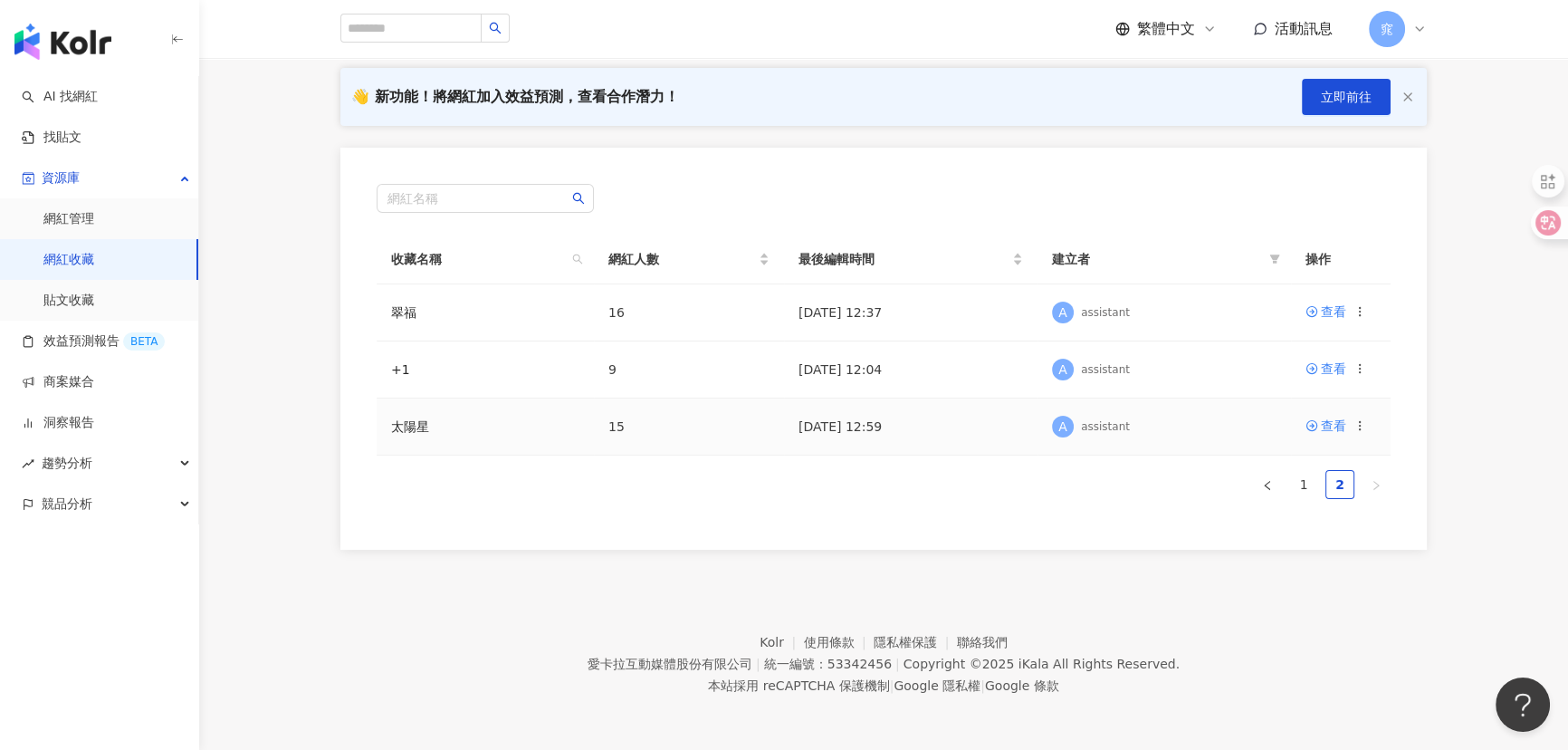
click at [1358, 431] on icon at bounding box center [1359, 425] width 12 height 12
click at [1301, 582] on div "刪除收藏" at bounding box center [1313, 576] width 76 height 20
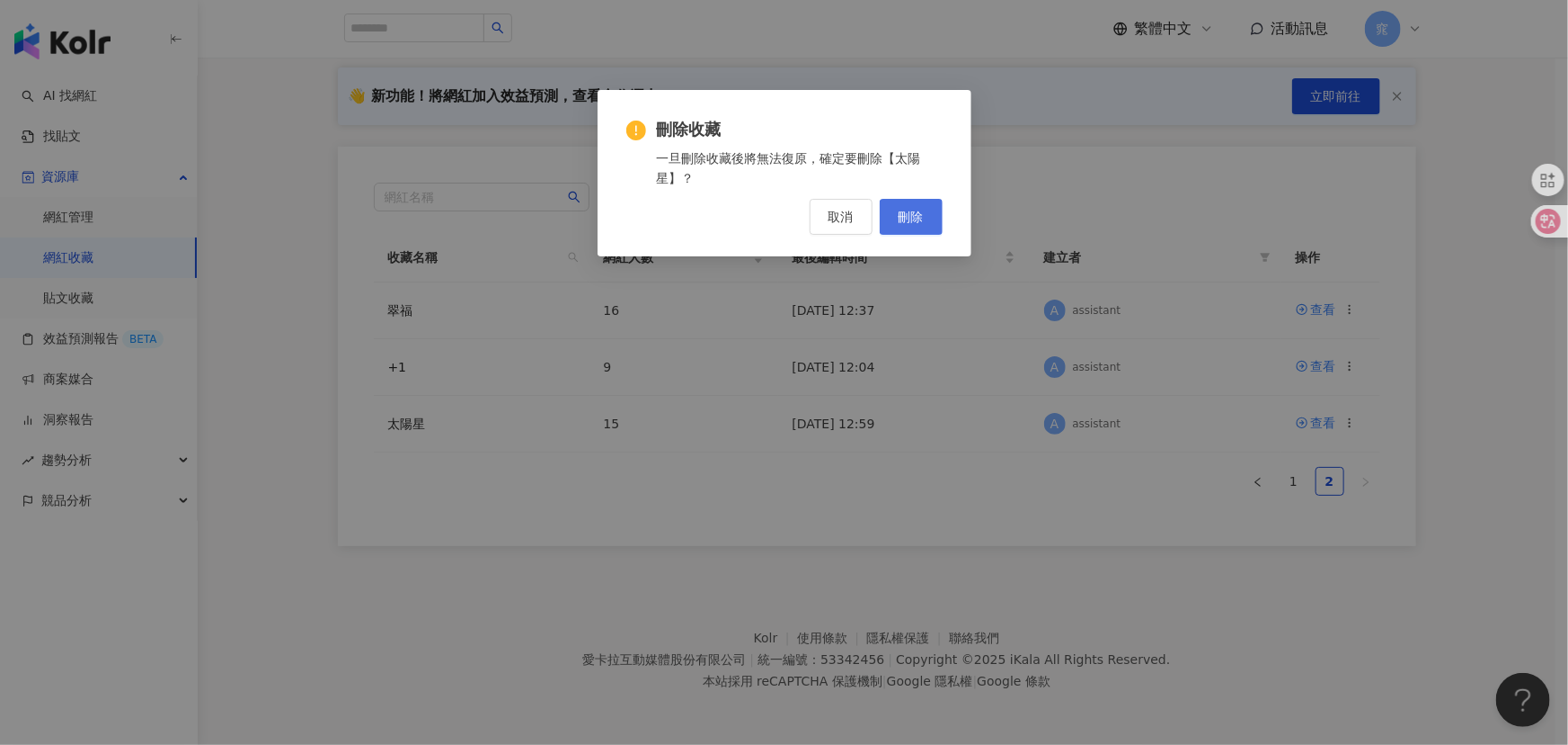
drag, startPoint x: 903, startPoint y: 221, endPoint x: 917, endPoint y: 218, distance: 14.3
click at [904, 221] on span "刪除" at bounding box center [911, 216] width 25 height 14
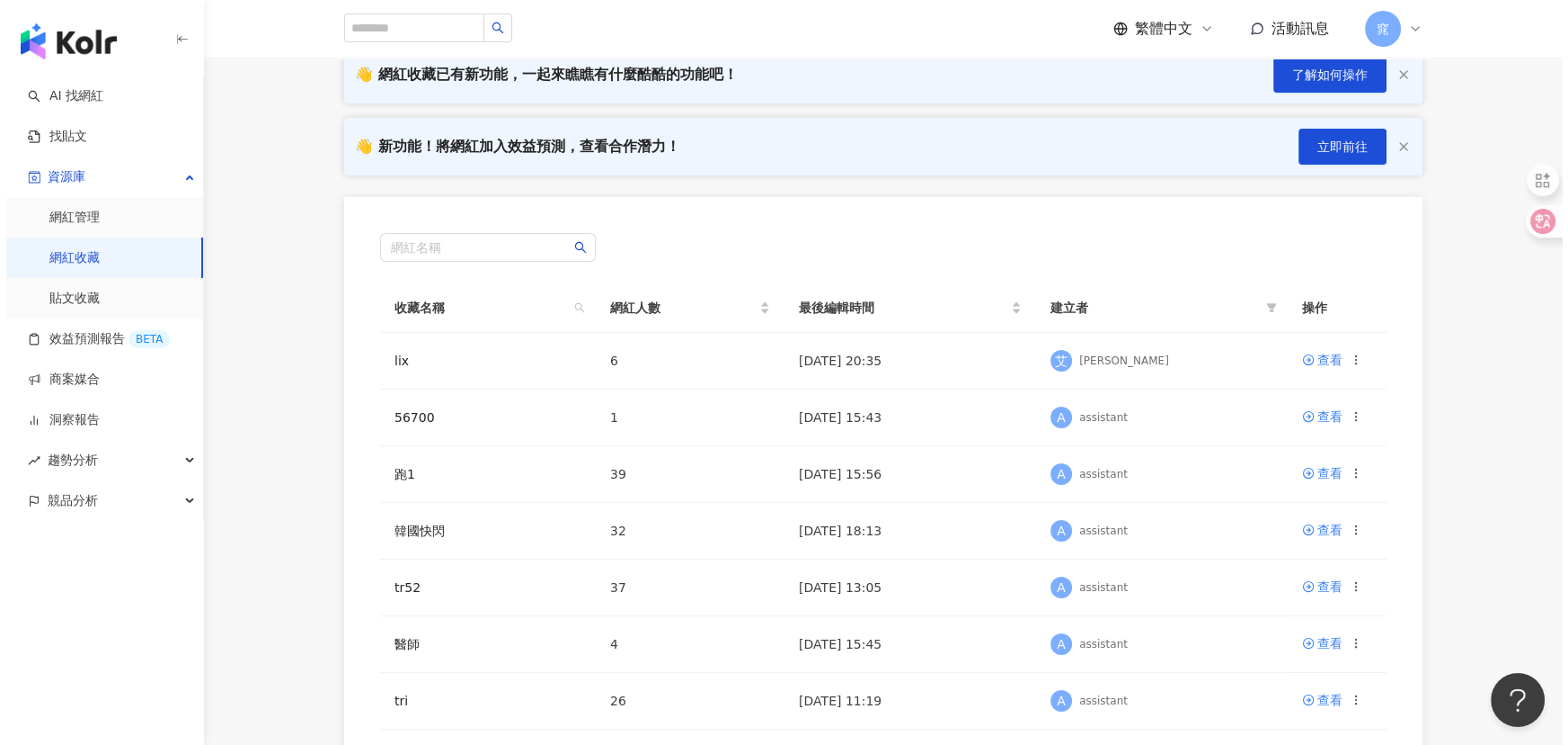
scroll to position [0, 0]
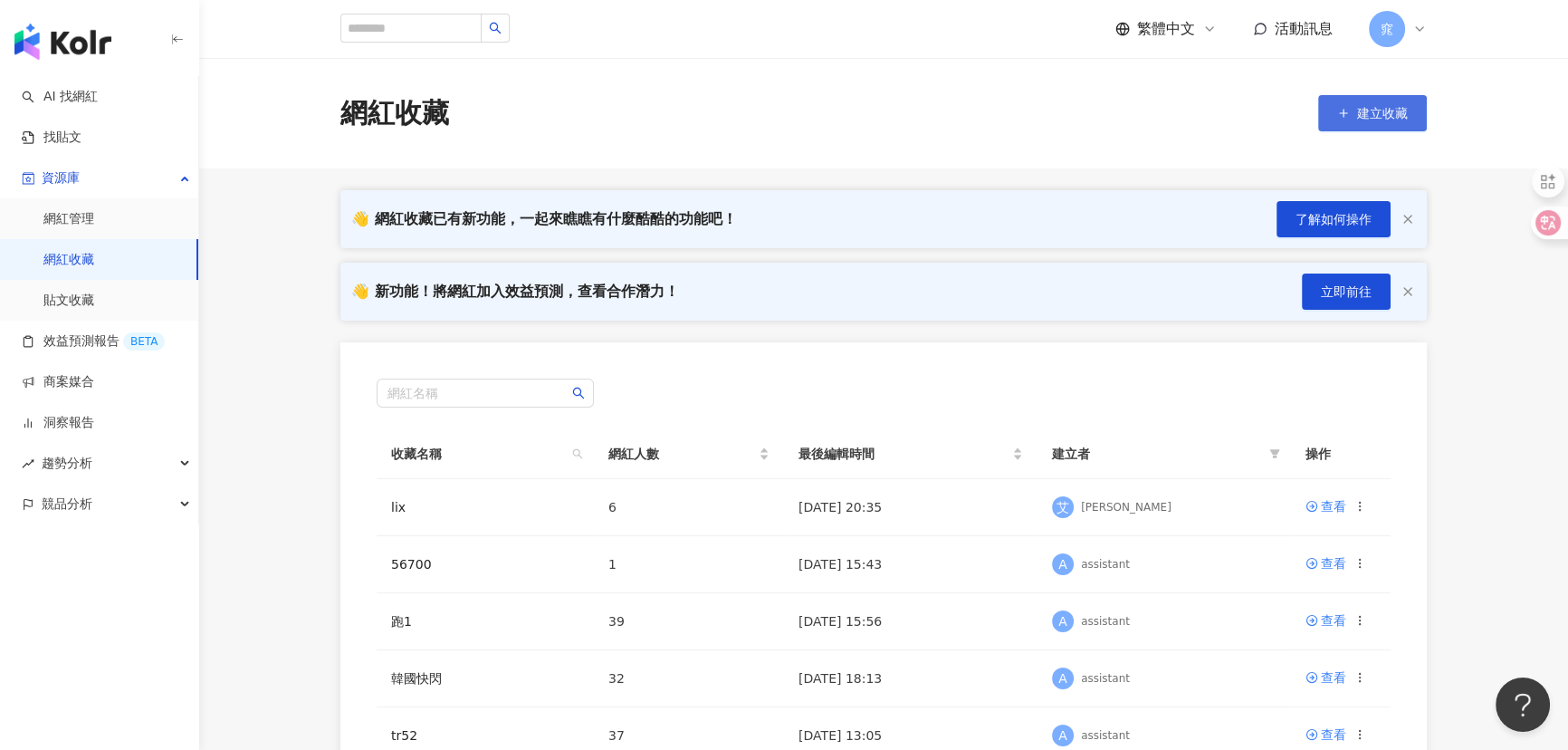
click at [1402, 120] on span "建立收藏" at bounding box center [1382, 113] width 51 height 14
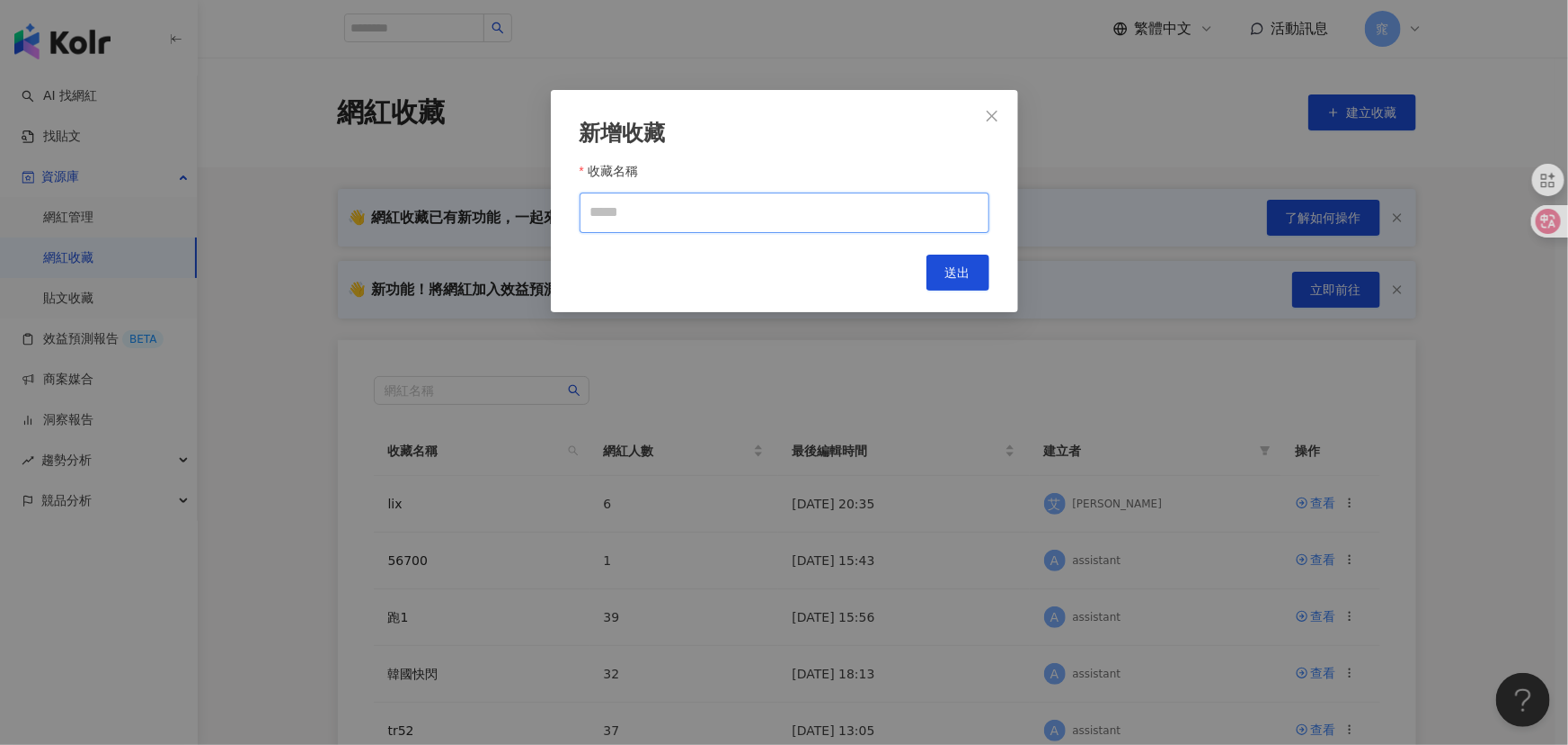
click at [751, 227] on input "收藏名稱" at bounding box center [785, 213] width 410 height 40
click at [776, 214] on input "收藏名稱" at bounding box center [785, 213] width 410 height 40
type input "*"
type input "**********"
click at [977, 278] on button "送出" at bounding box center [958, 273] width 63 height 36
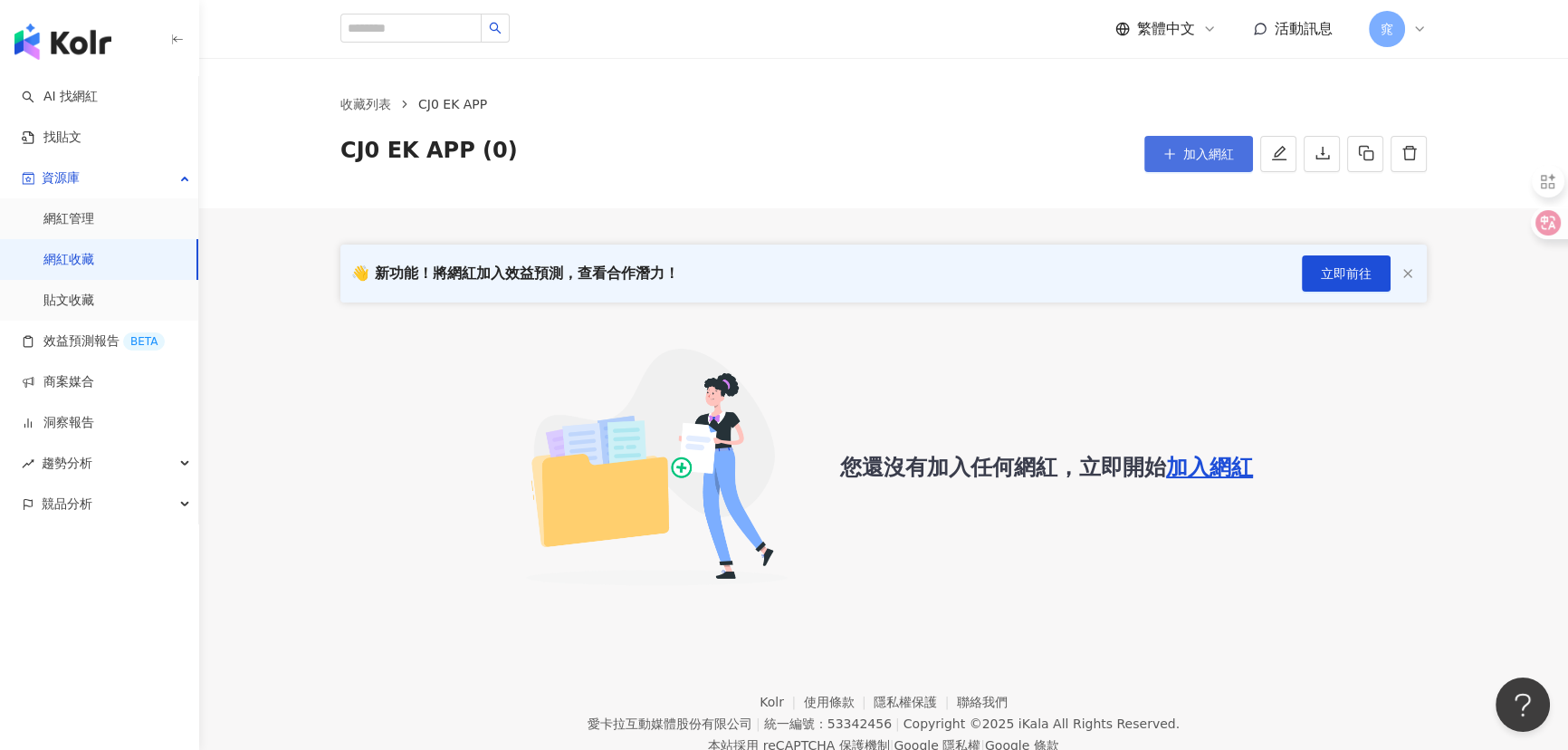
click at [1202, 147] on span "加入網紅" at bounding box center [1208, 153] width 51 height 14
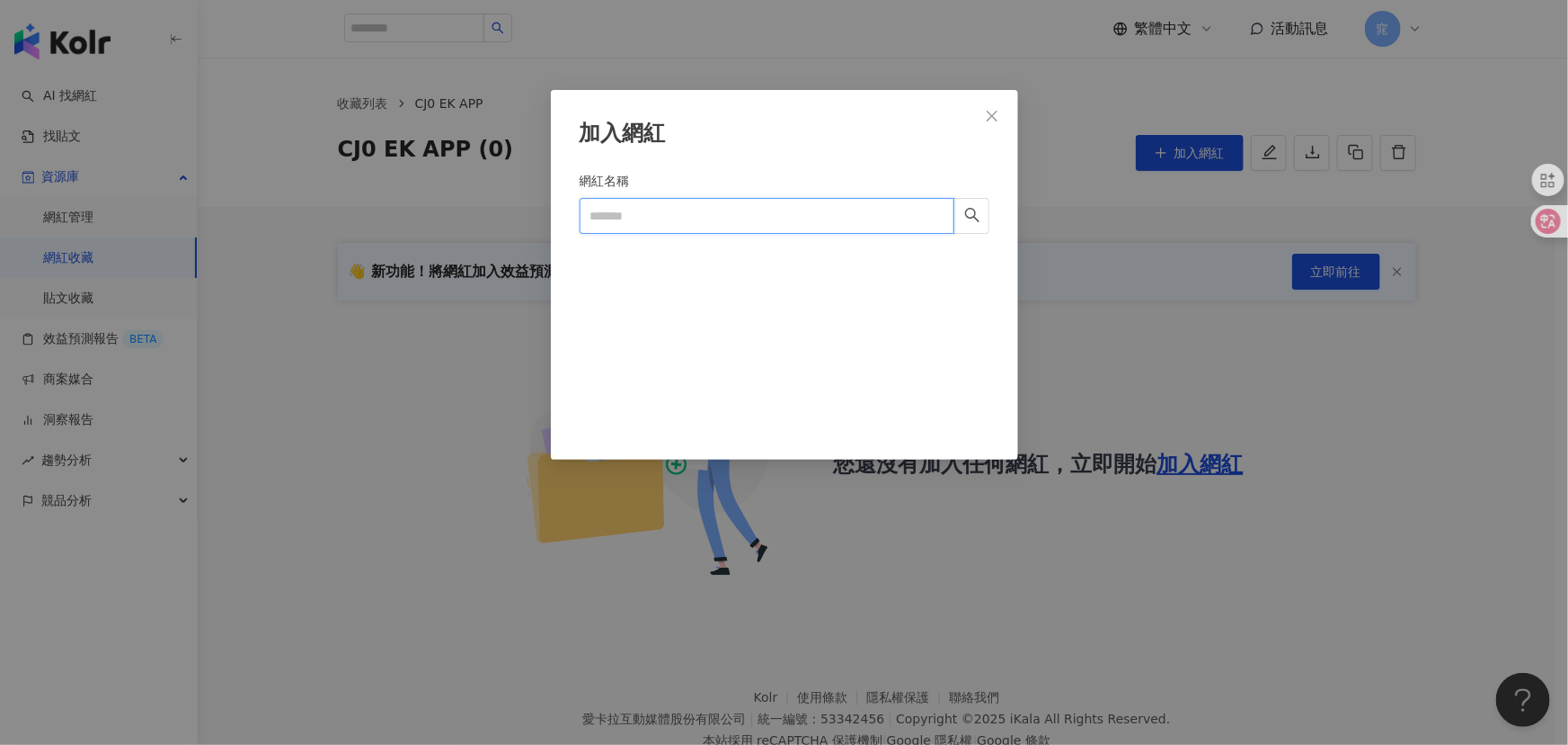
click at [657, 214] on input "網紅名稱" at bounding box center [767, 215] width 375 height 36
paste input "**********"
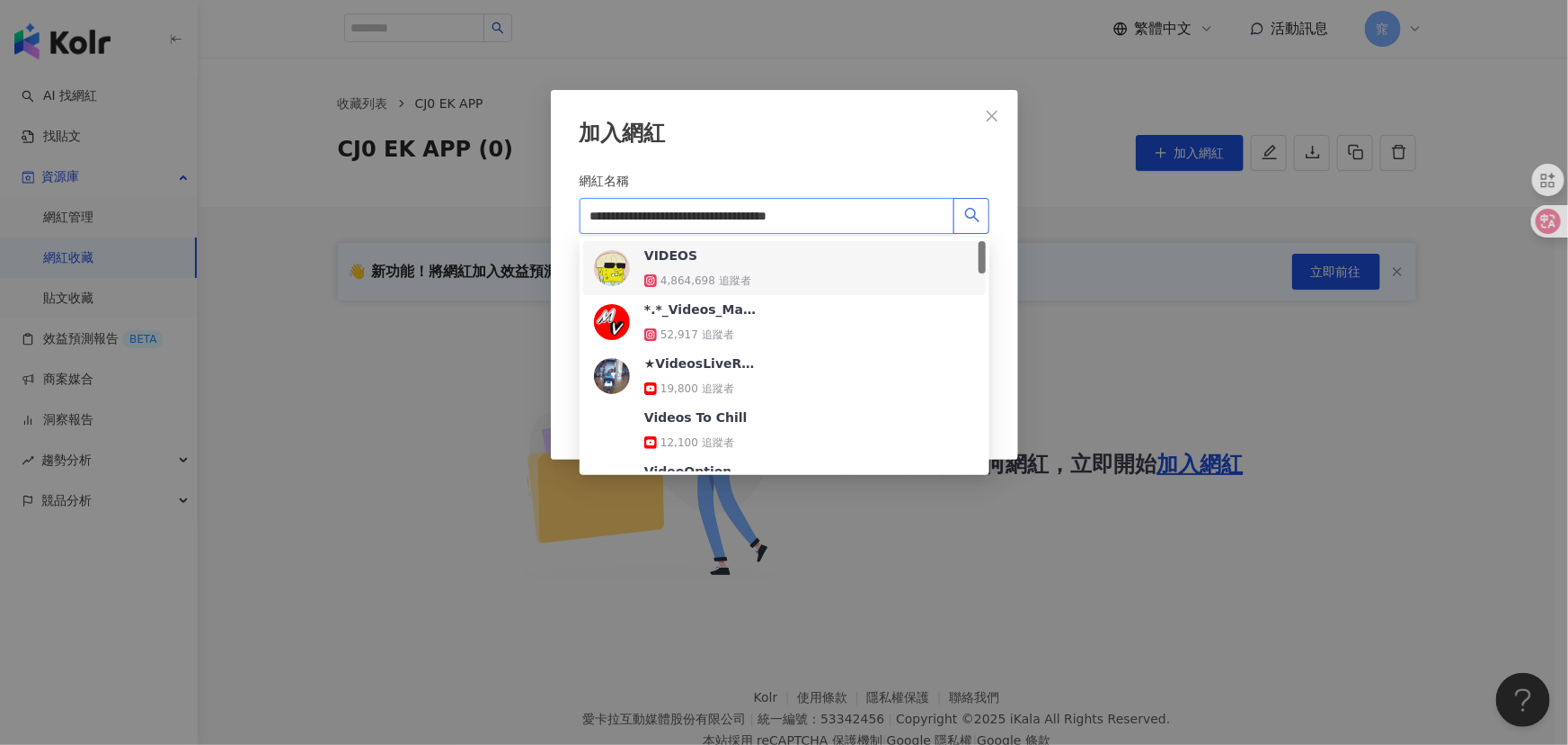
drag, startPoint x: 808, startPoint y: 214, endPoint x: 984, endPoint y: 214, distance: 176.0
click at [984, 214] on span "**********" at bounding box center [785, 215] width 410 height 36
type input "**********"
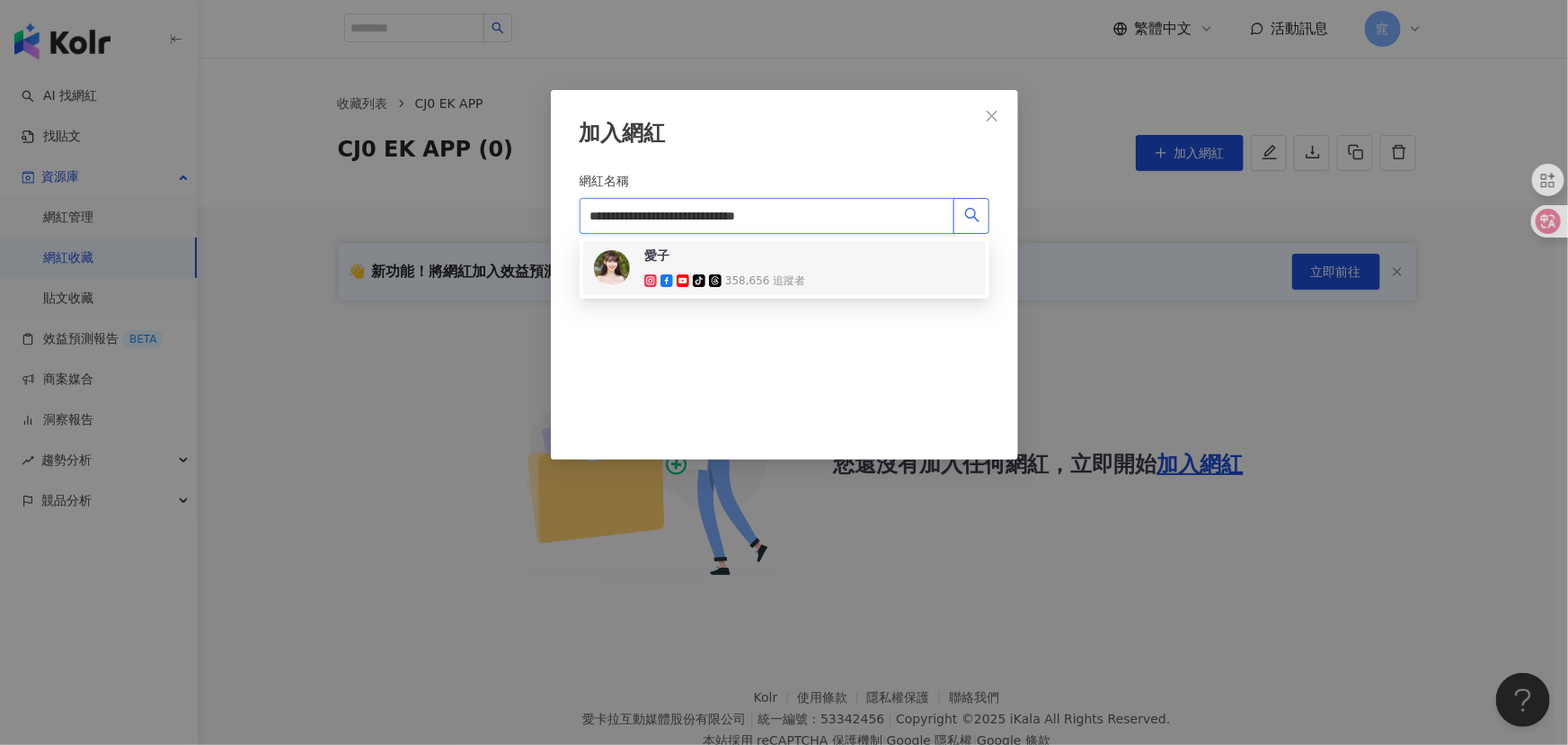
click at [806, 259] on div "愛子 tiktok-icon 358,656 追蹤者" at bounding box center [784, 268] width 381 height 43
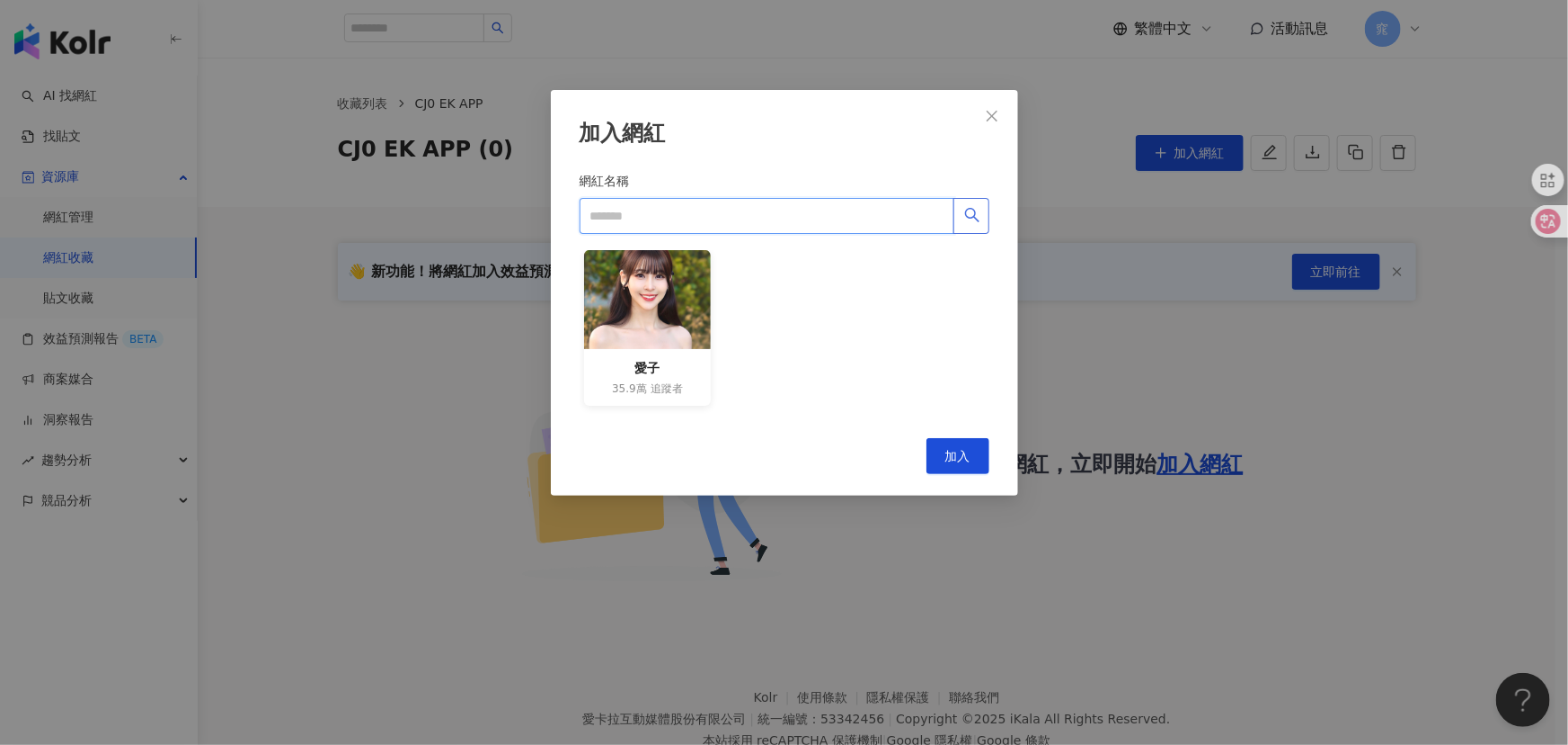
click at [764, 209] on input "網紅名稱" at bounding box center [767, 215] width 375 height 36
paste input "**********"
type input "**********"
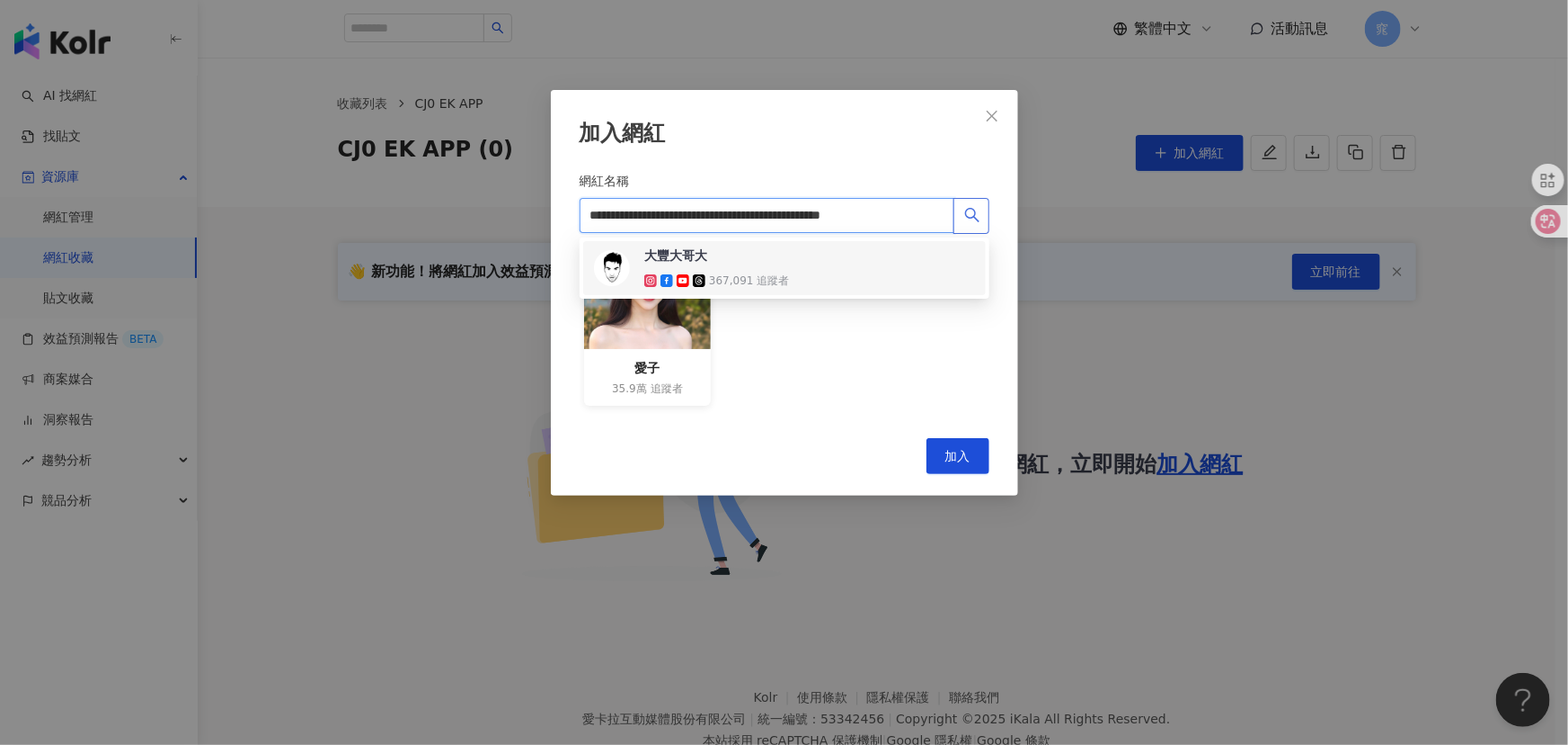
click at [788, 270] on div "[GEOGRAPHIC_DATA] 367,091 追蹤者" at bounding box center [784, 268] width 381 height 43
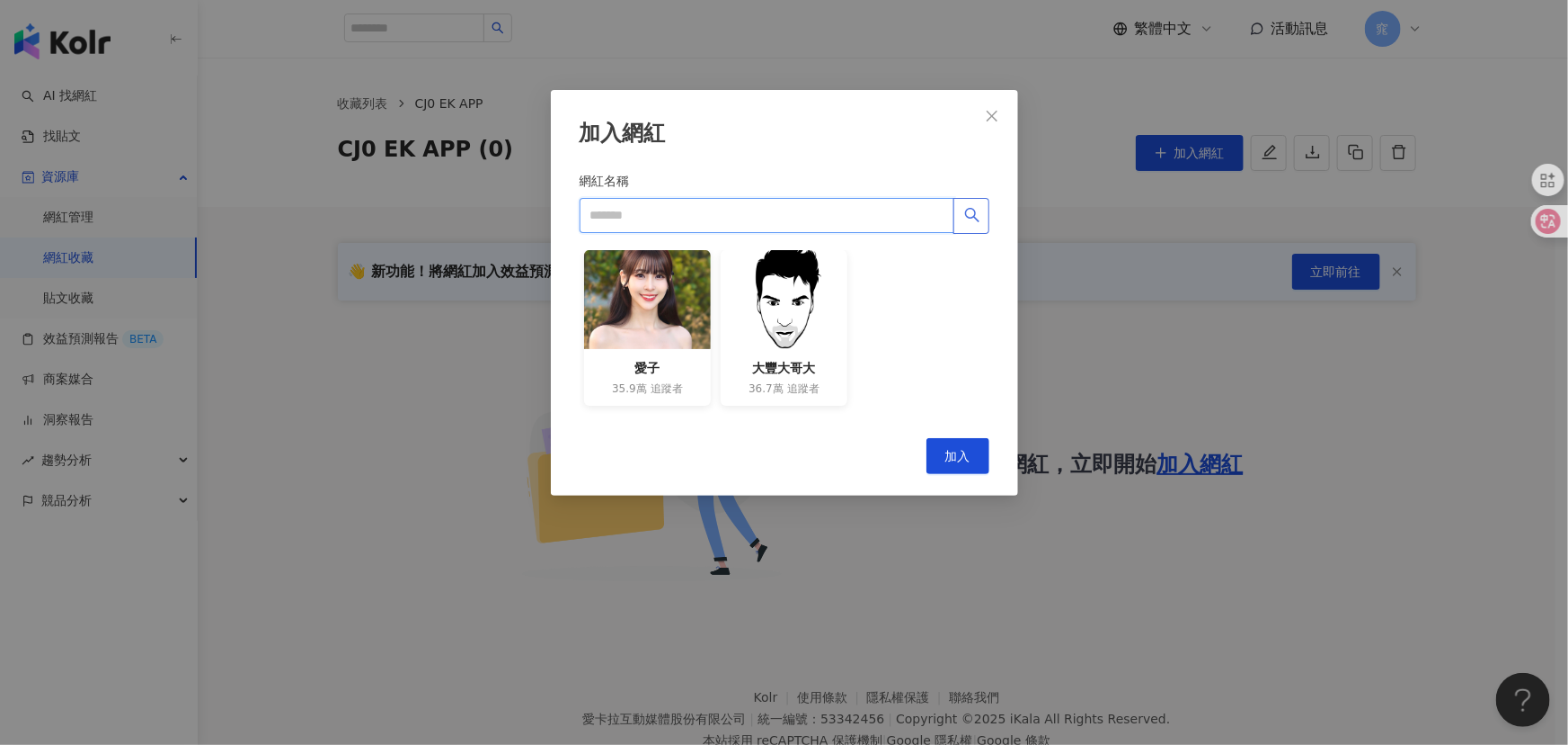
click at [863, 211] on input "網紅名稱" at bounding box center [767, 215] width 375 height 36
paste input "**********"
type input "**********"
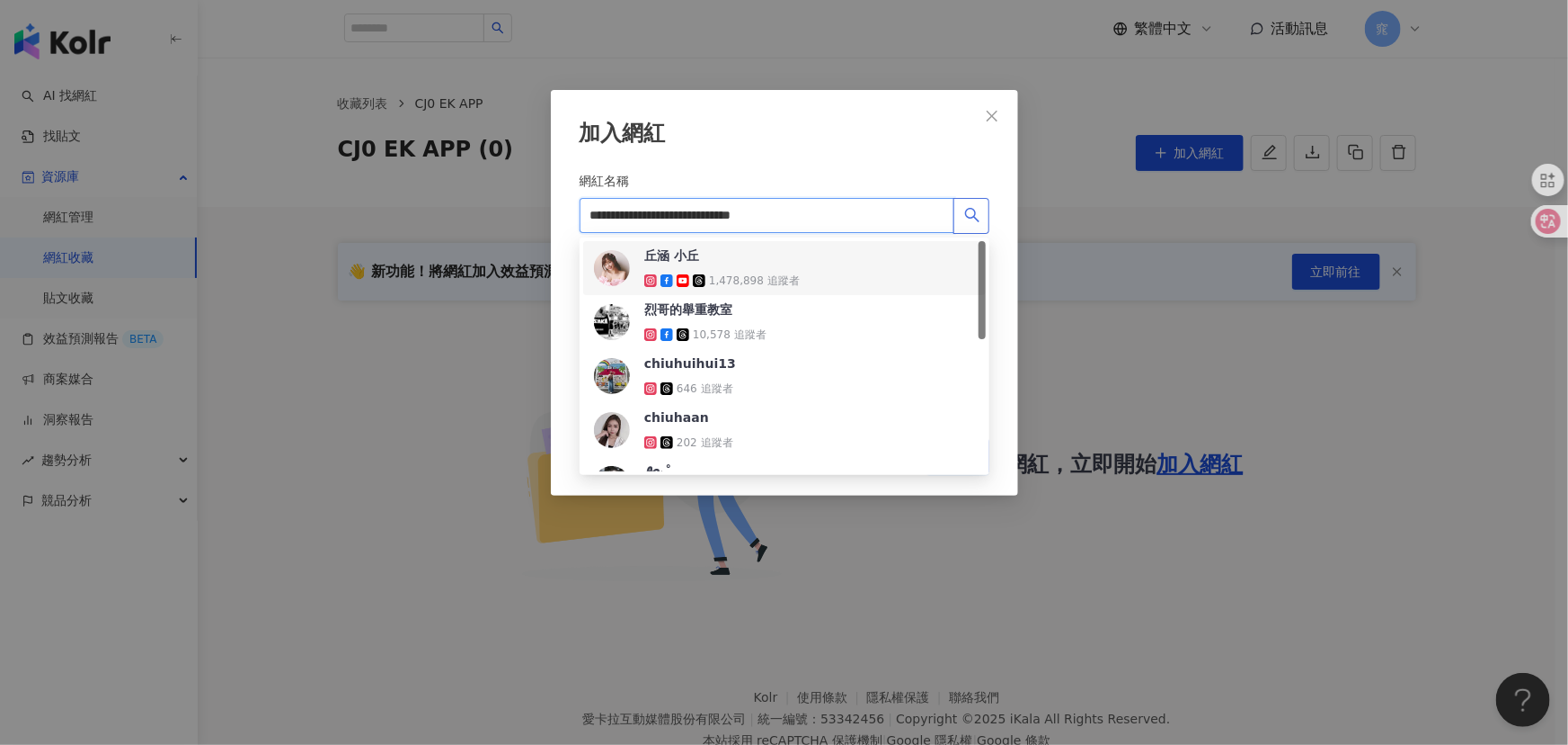
click at [814, 272] on div "[PERSON_NAME] 小丘 1,478,898 追蹤者" at bounding box center [784, 268] width 381 height 43
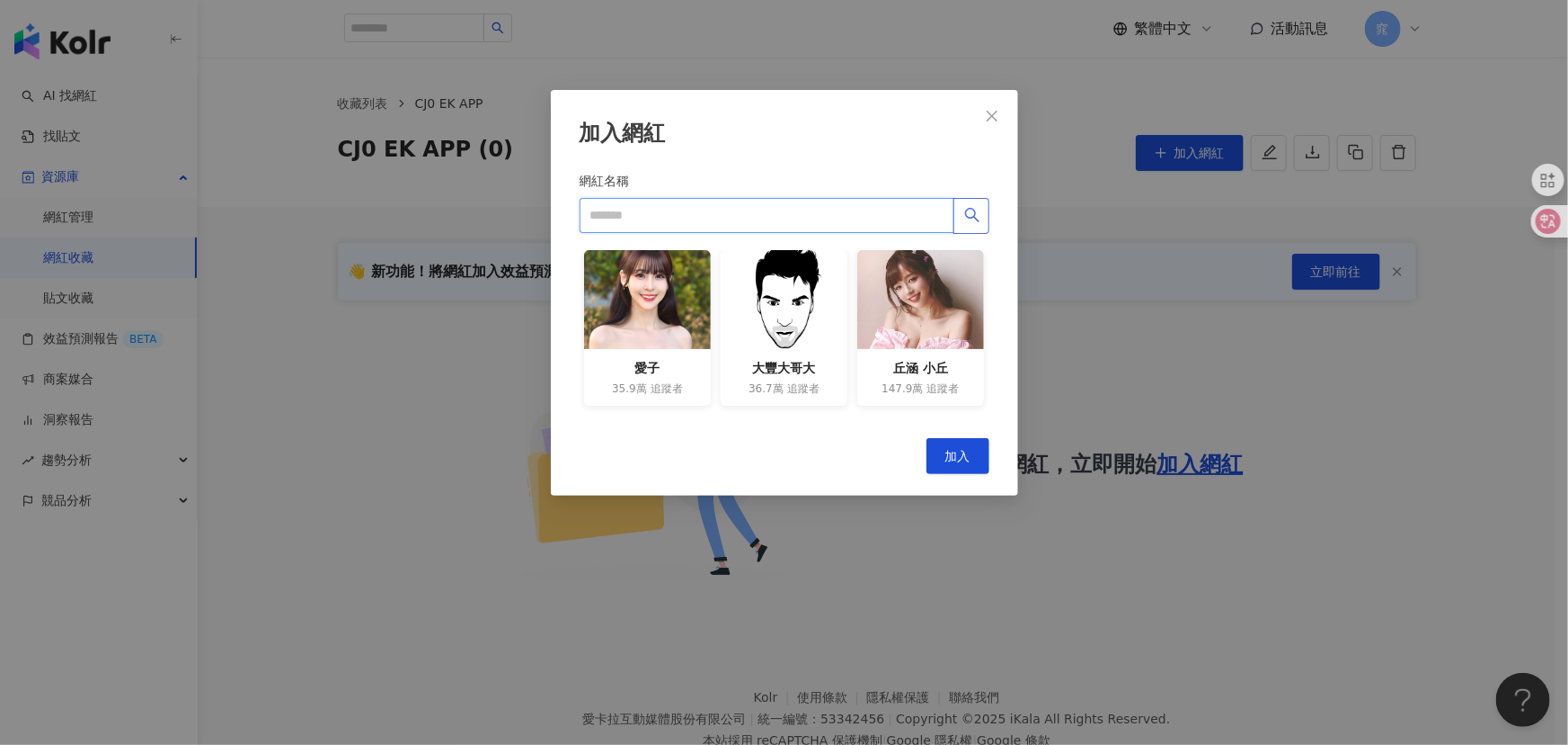
click at [768, 209] on input "網紅名稱" at bounding box center [767, 215] width 375 height 36
paste input "**********"
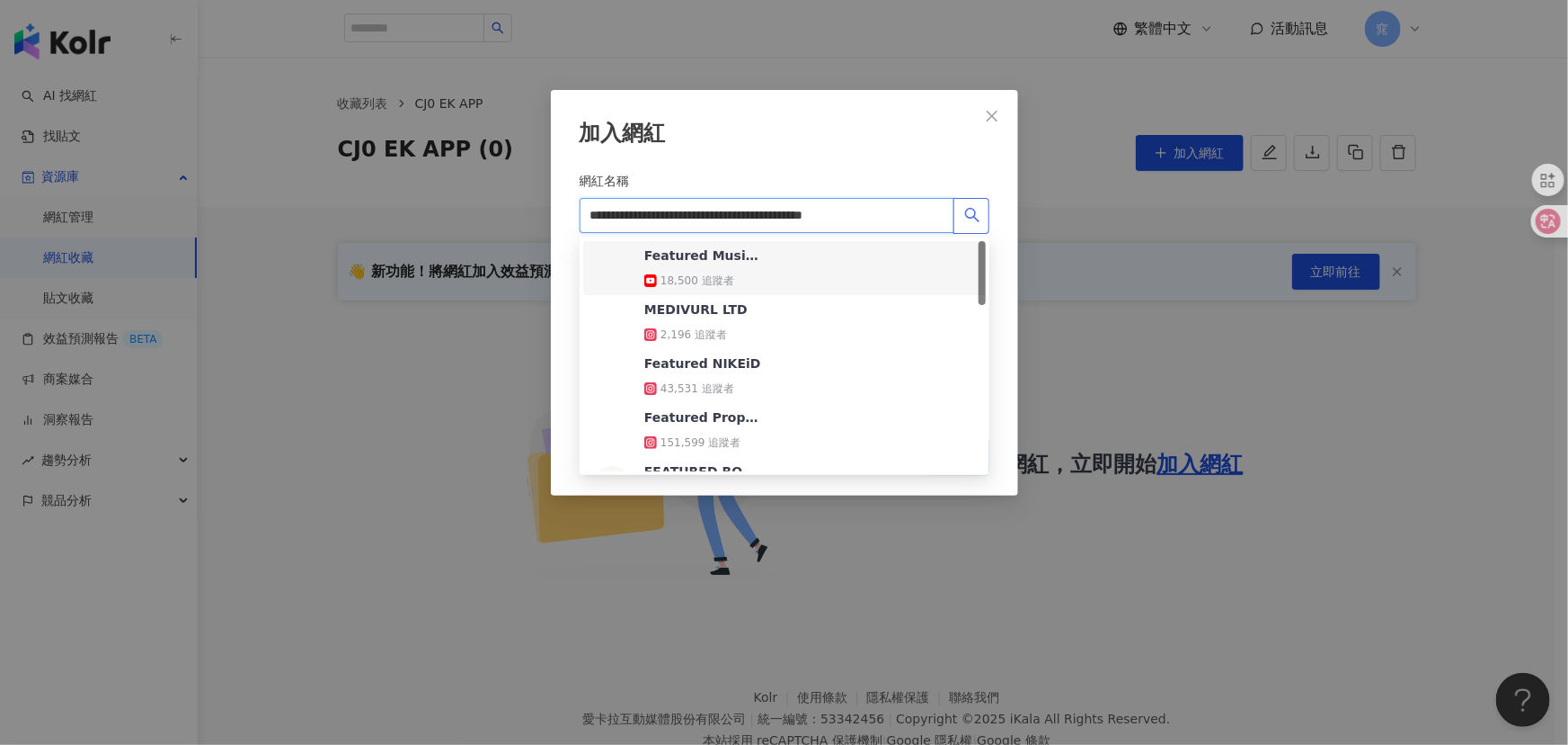
drag, startPoint x: 850, startPoint y: 217, endPoint x: 1003, endPoint y: 214, distance: 153.0
click at [1003, 214] on div "**********" at bounding box center [784, 293] width 467 height 405
type input "**********"
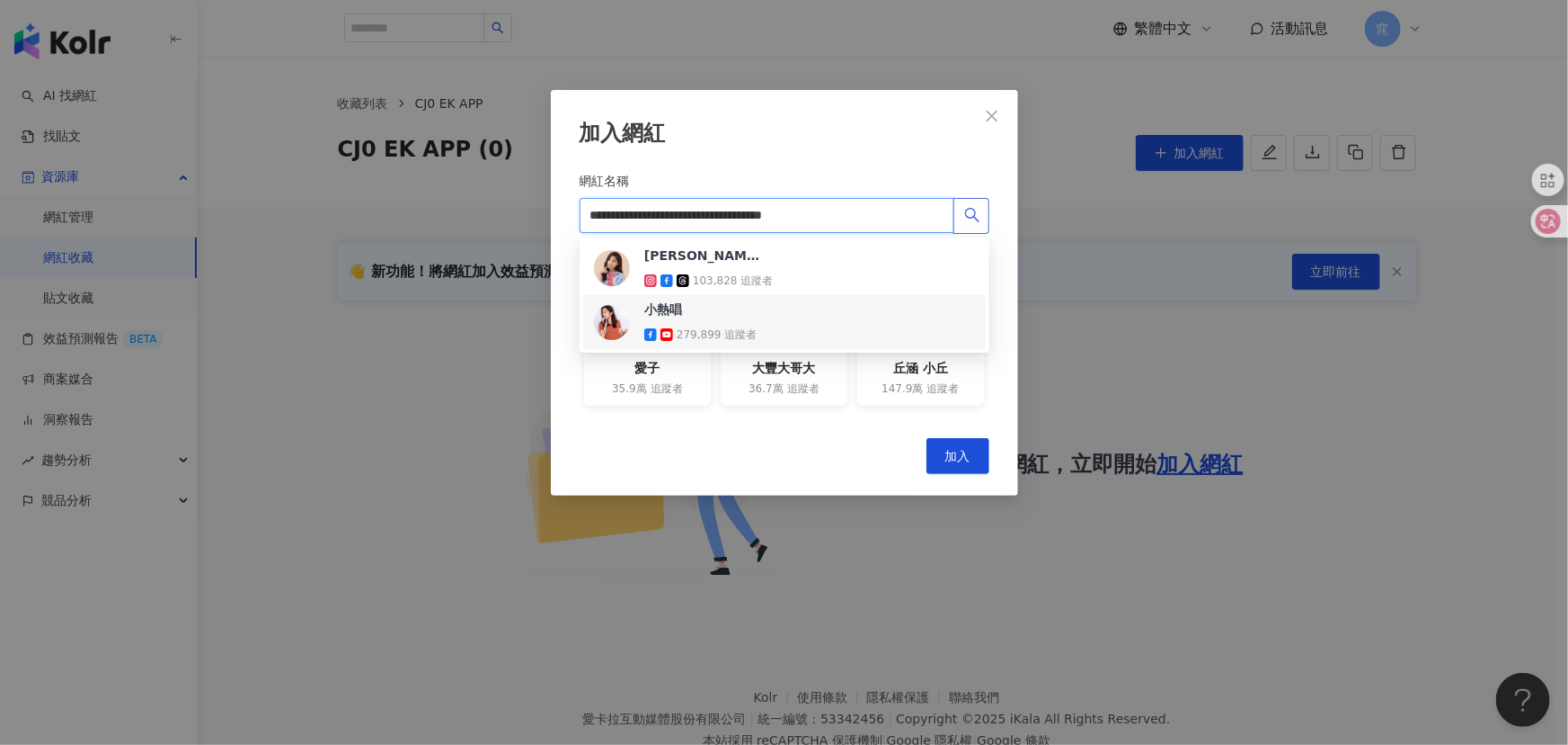
click at [754, 317] on span "小熱唱" at bounding box center [702, 309] width 117 height 18
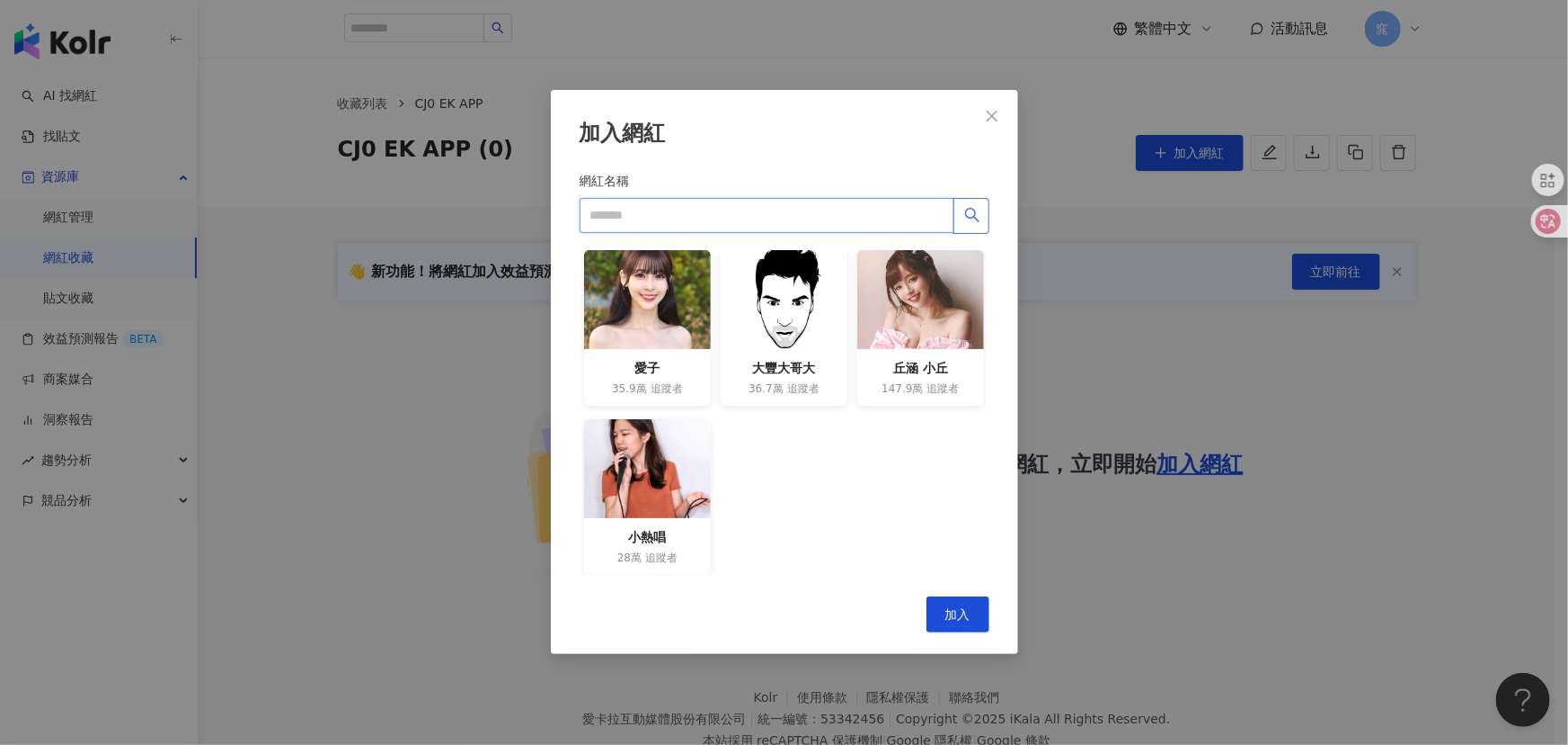
click at [745, 199] on input "網紅名稱" at bounding box center [767, 215] width 375 height 36
paste input "**********"
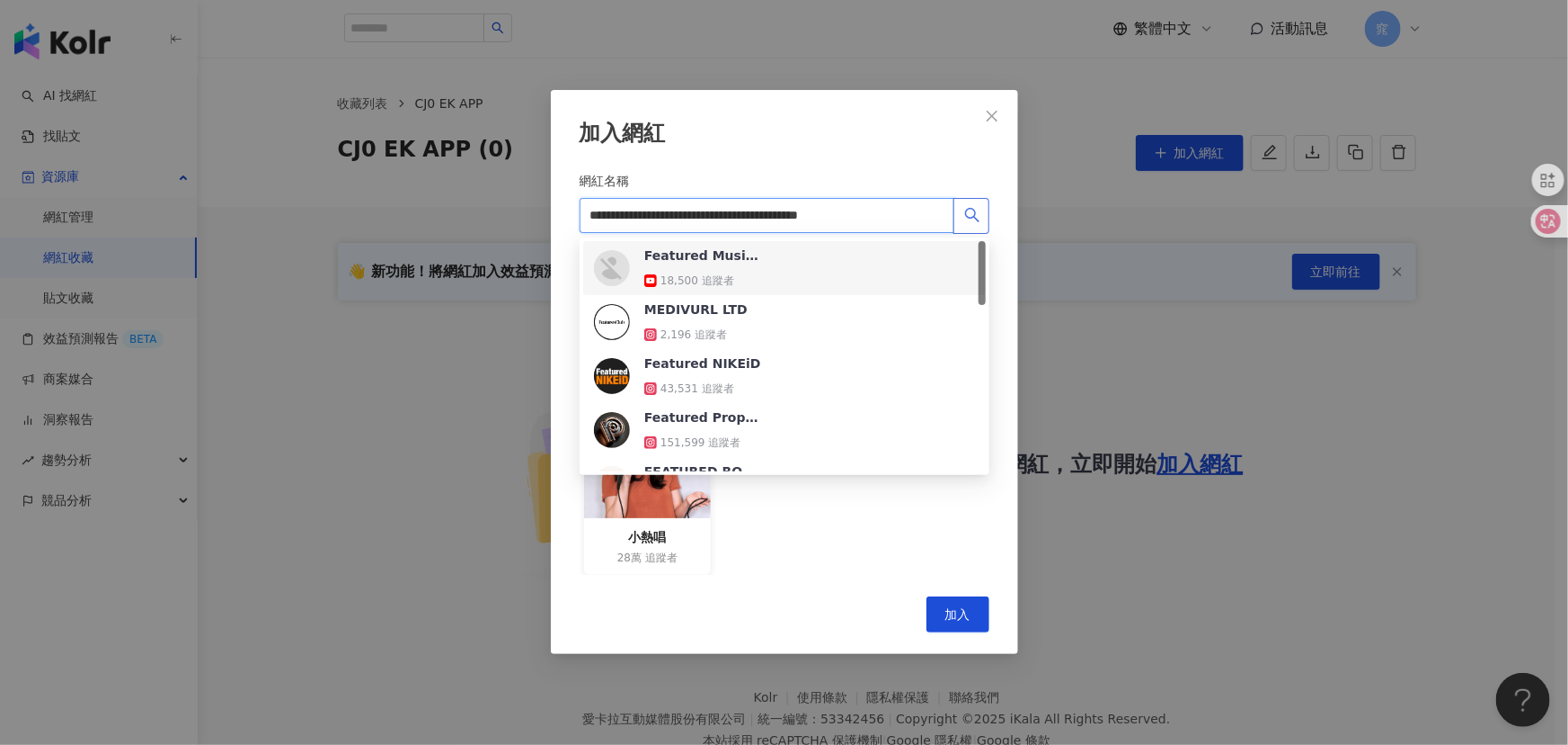
drag, startPoint x: 835, startPoint y: 217, endPoint x: 945, endPoint y: 230, distance: 110.8
click at [945, 230] on input "**********" at bounding box center [767, 215] width 375 height 36
type input "**********"
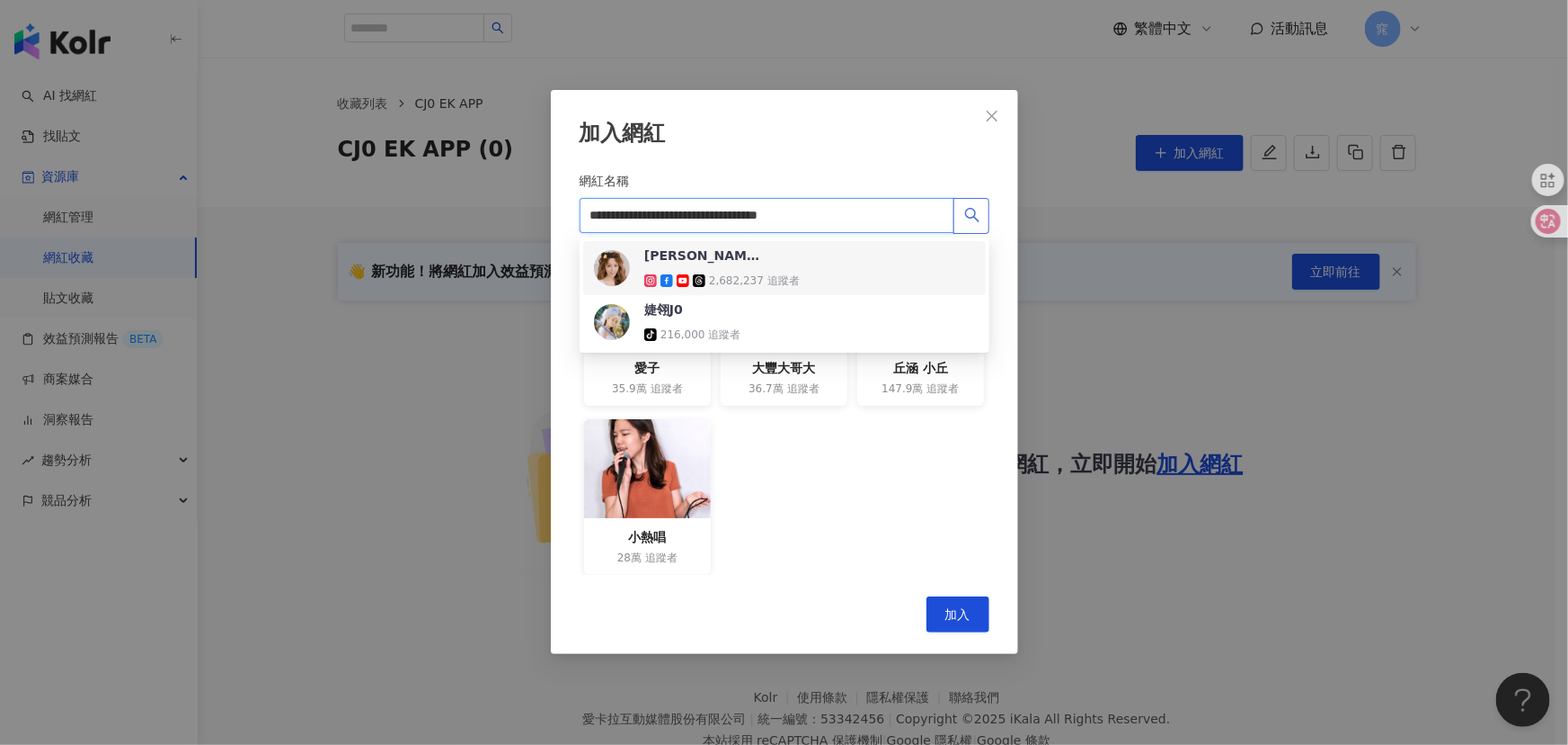
click at [752, 267] on div "[PERSON_NAME]翎 2,682,237 追蹤者" at bounding box center [721, 268] width 155 height 43
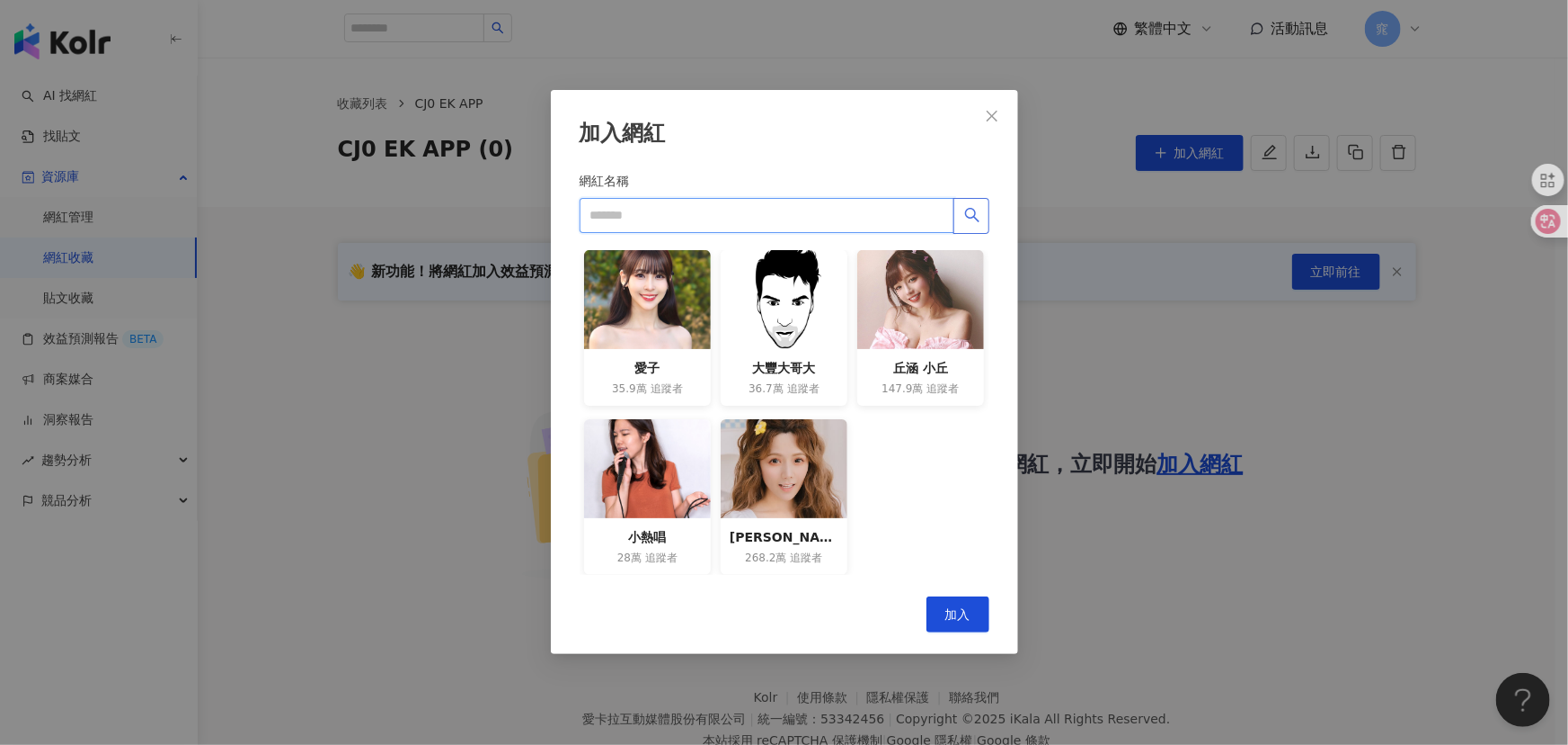
click at [801, 210] on input "網紅名稱" at bounding box center [767, 215] width 375 height 36
paste input "**********"
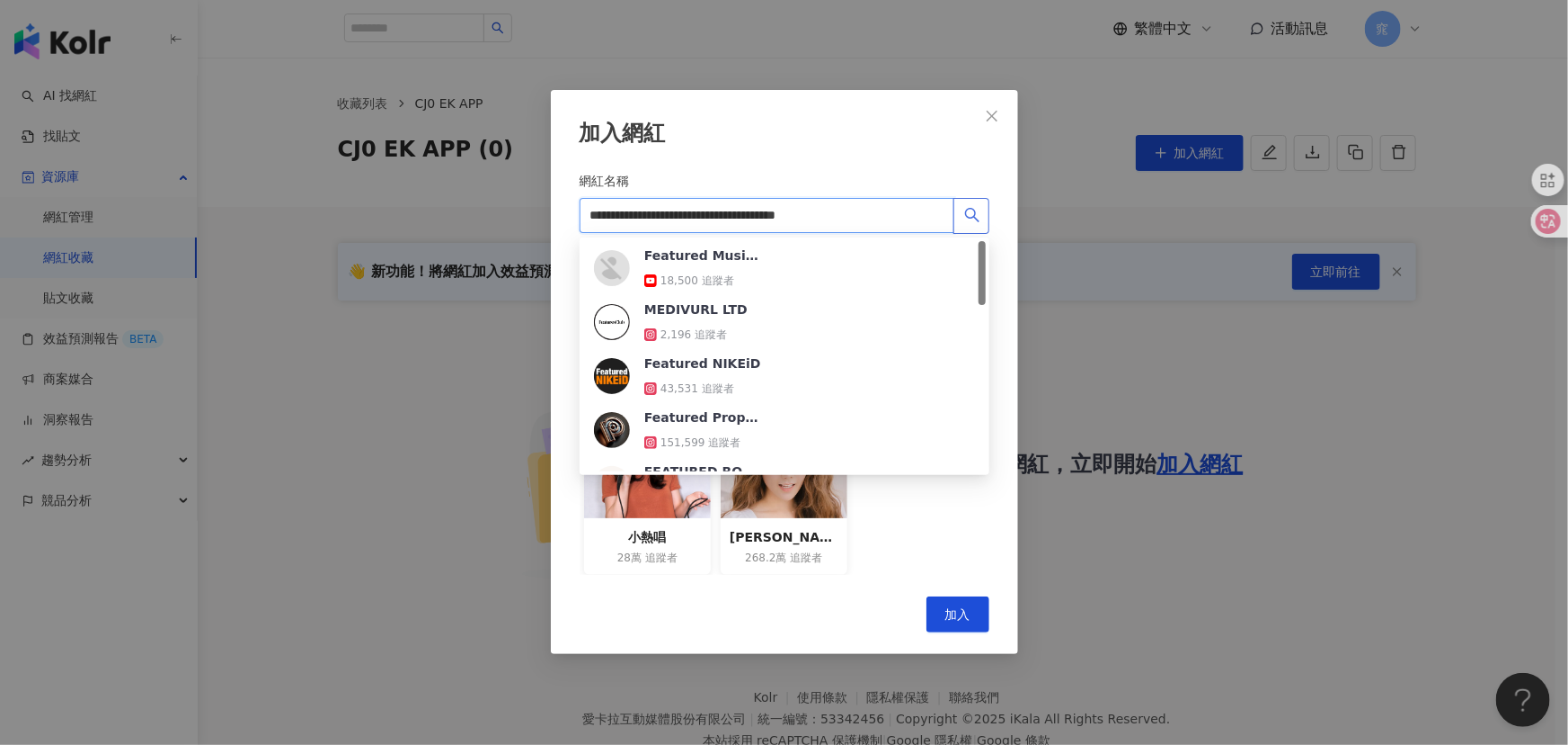
click at [808, 205] on input "**********" at bounding box center [767, 215] width 375 height 36
drag, startPoint x: 805, startPoint y: 214, endPoint x: 901, endPoint y: 213, distance: 96.0
click at [901, 213] on input "**********" at bounding box center [767, 215] width 375 height 36
type input "**********"
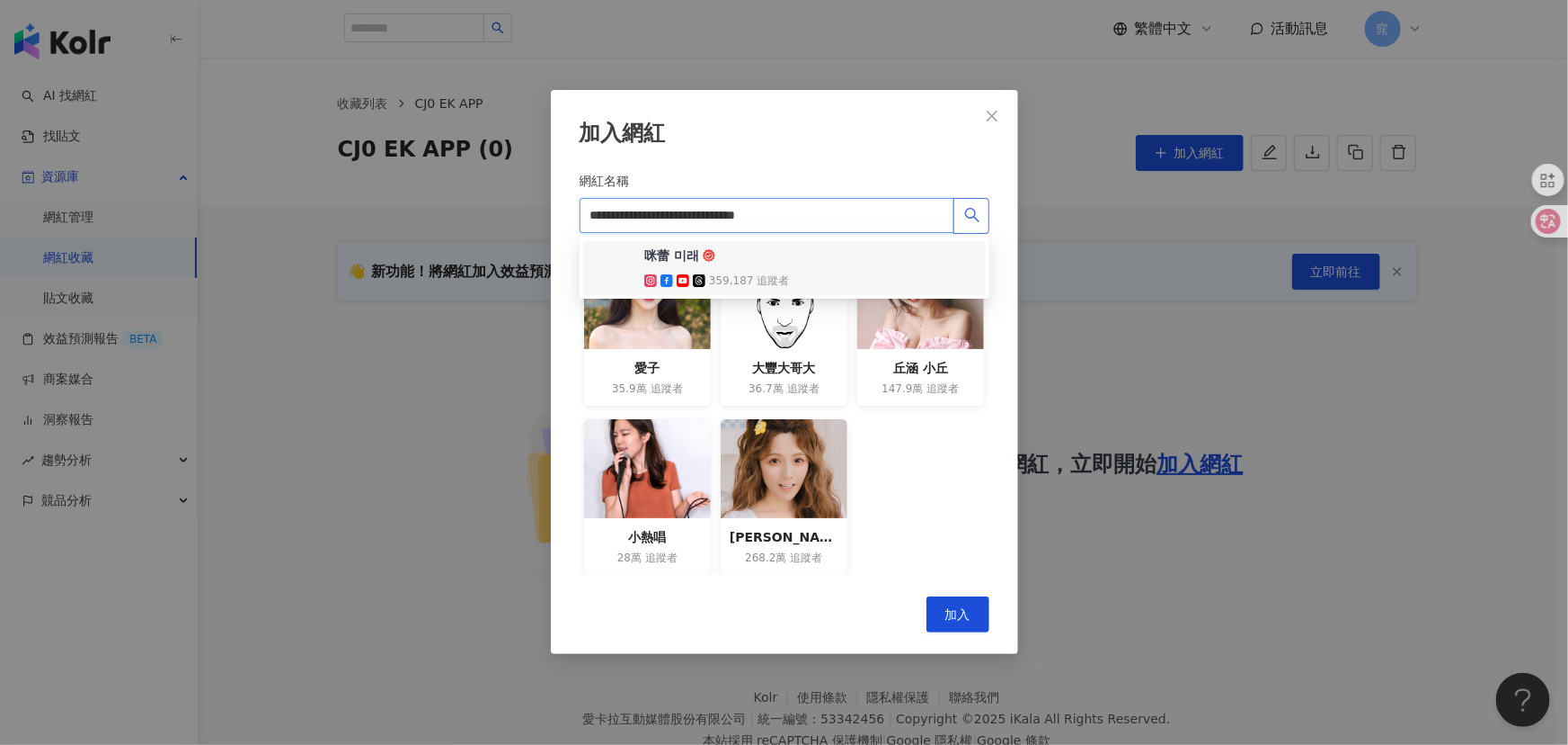
click at [737, 270] on div "咪蕾 미래 359,187 追蹤者" at bounding box center [716, 268] width 145 height 43
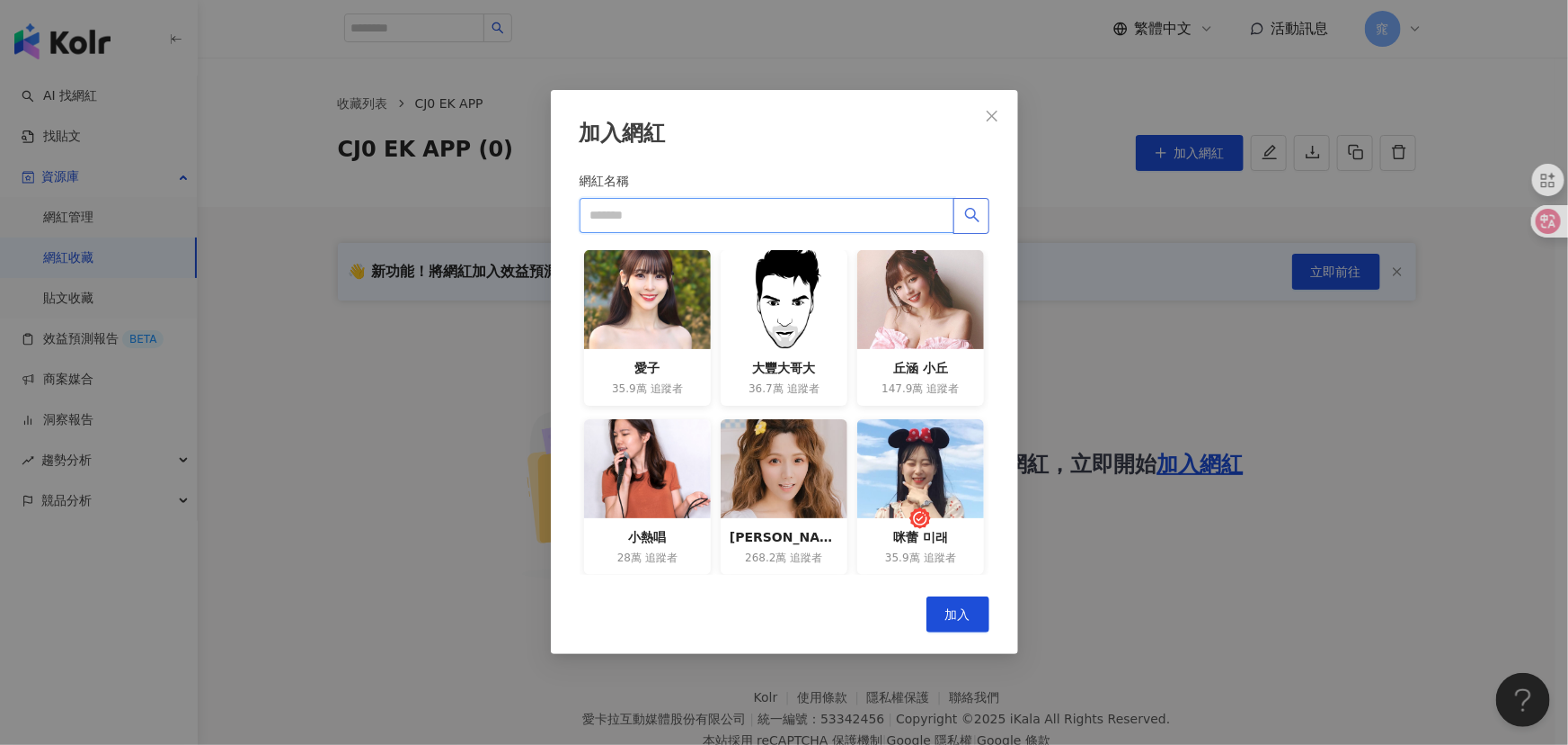
drag, startPoint x: 768, startPoint y: 202, endPoint x: 765, endPoint y: 214, distance: 12.4
click at [765, 214] on input "網紅名稱" at bounding box center [767, 215] width 375 height 36
paste input "**********"
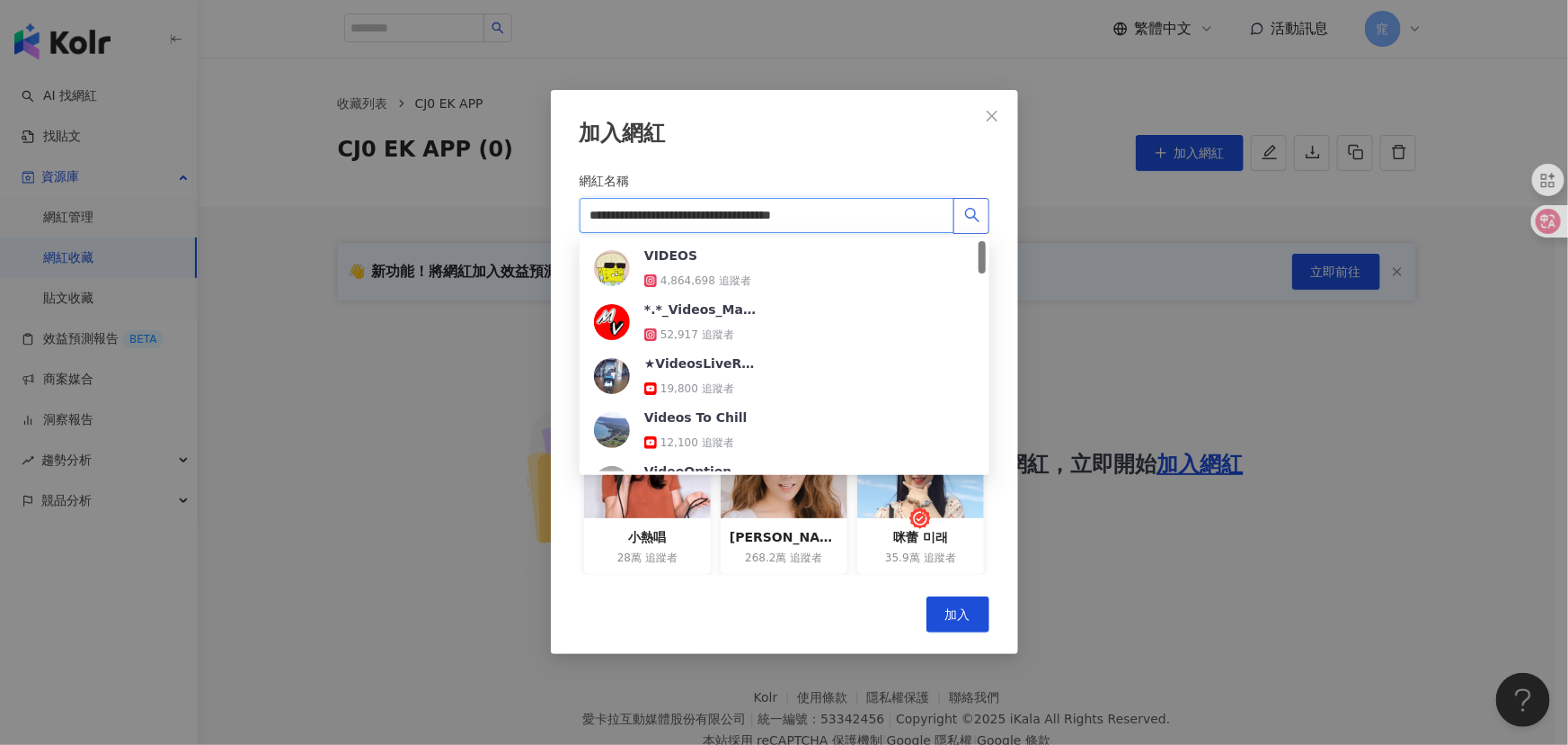
drag, startPoint x: 808, startPoint y: 212, endPoint x: 917, endPoint y: 216, distance: 109.1
click at [917, 216] on input "**********" at bounding box center [767, 215] width 375 height 36
type input "**********"
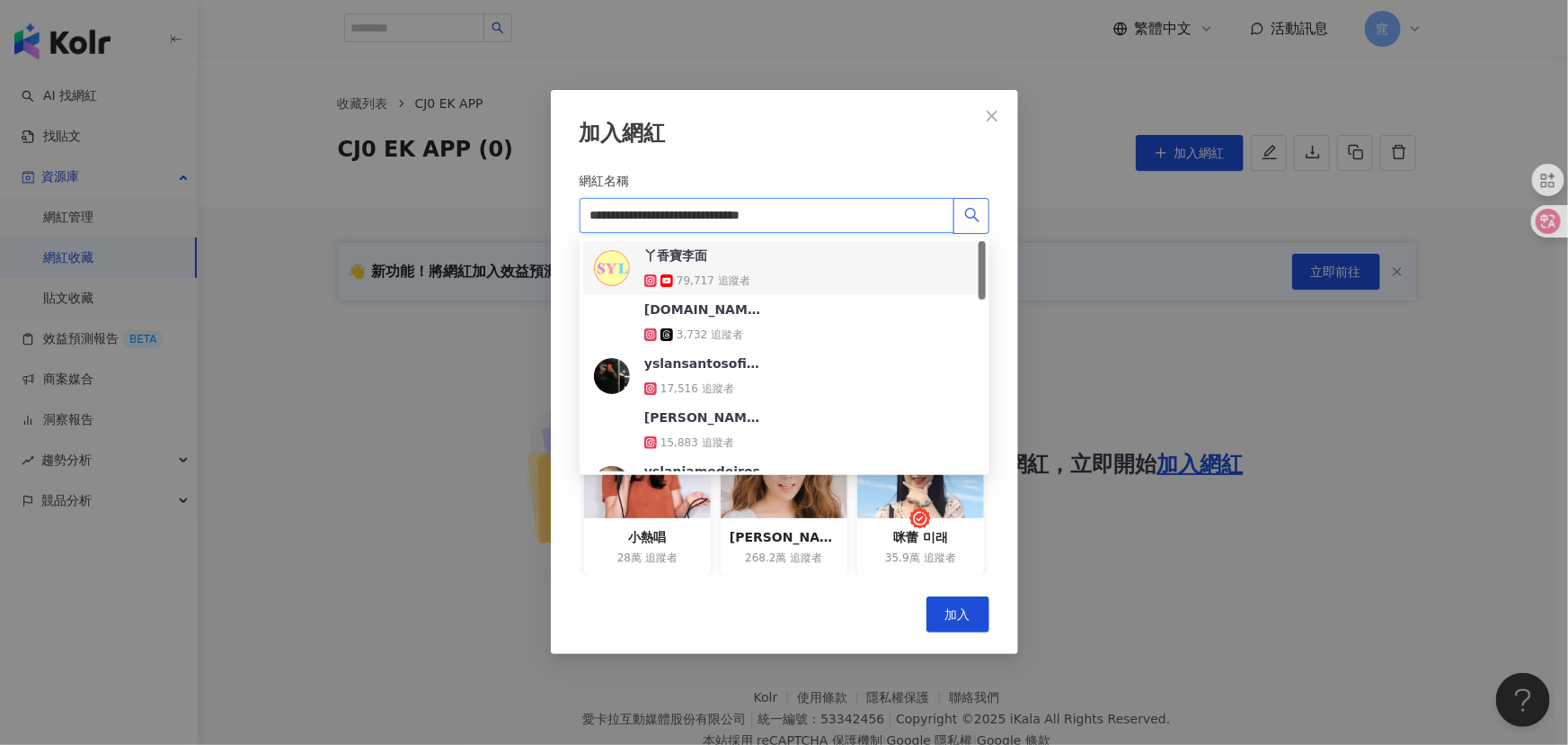
click at [755, 265] on div "丫香寶李面 79,717 追蹤者" at bounding box center [702, 268] width 117 height 43
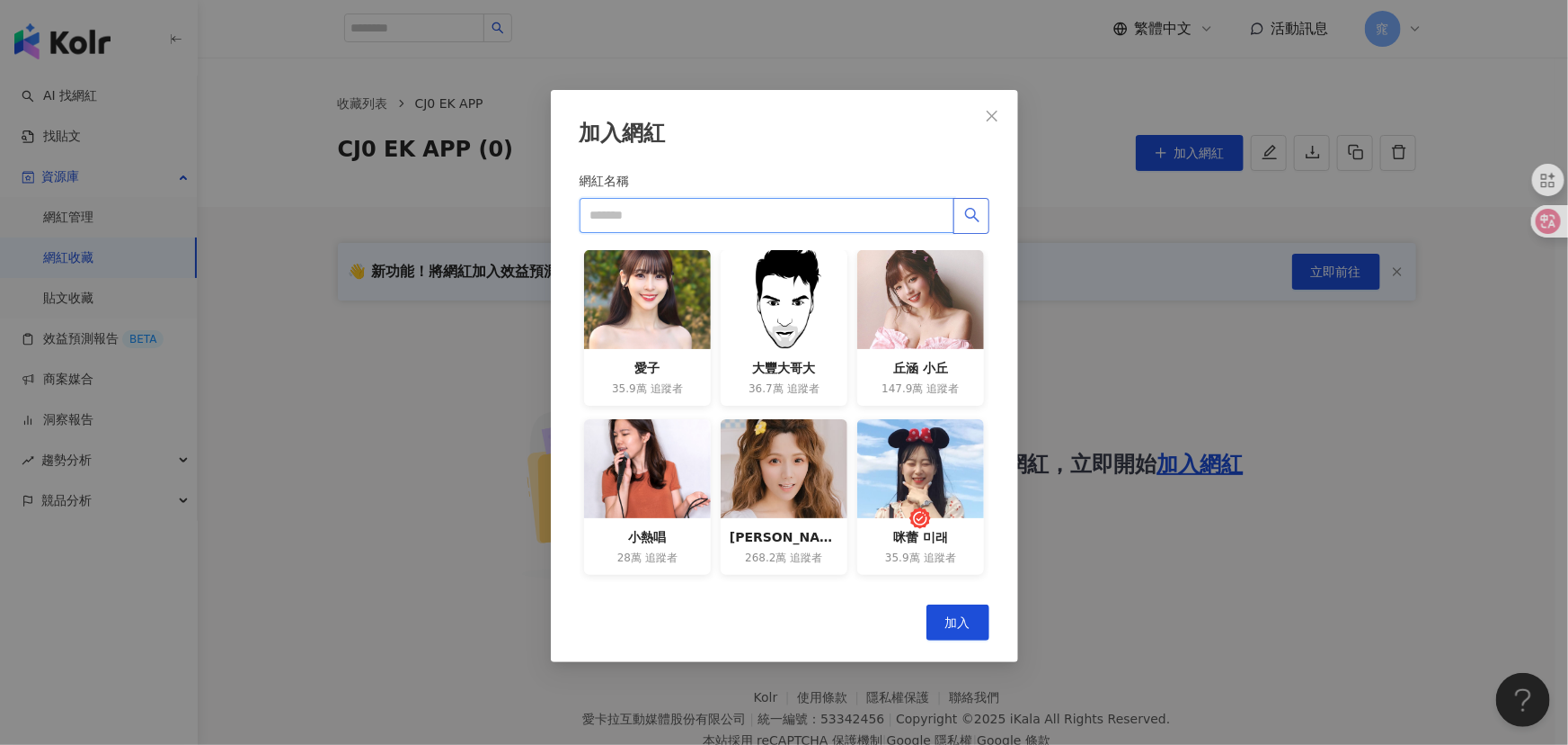
click at [849, 213] on input "網紅名稱" at bounding box center [767, 215] width 375 height 36
paste input "**********"
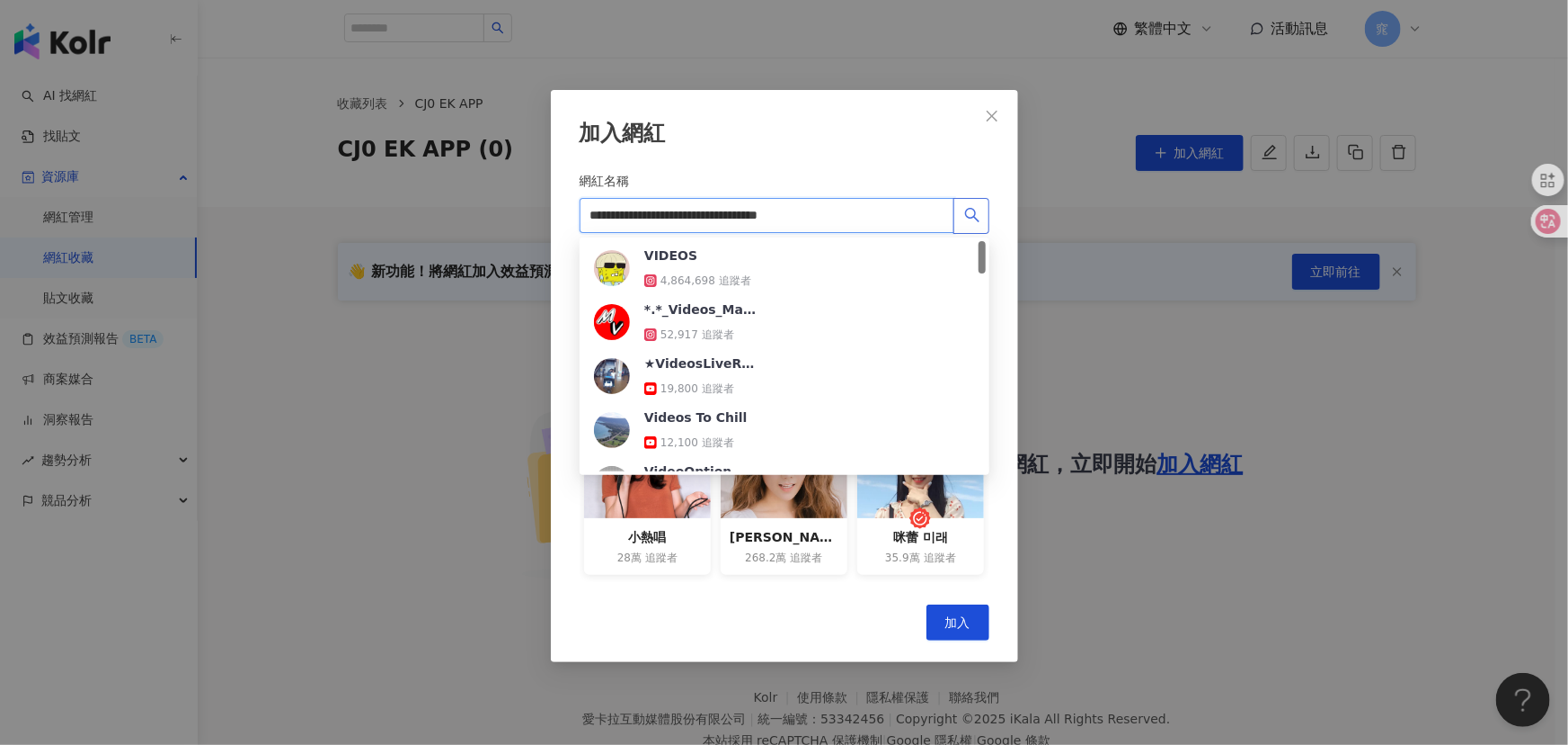
type input "**********"
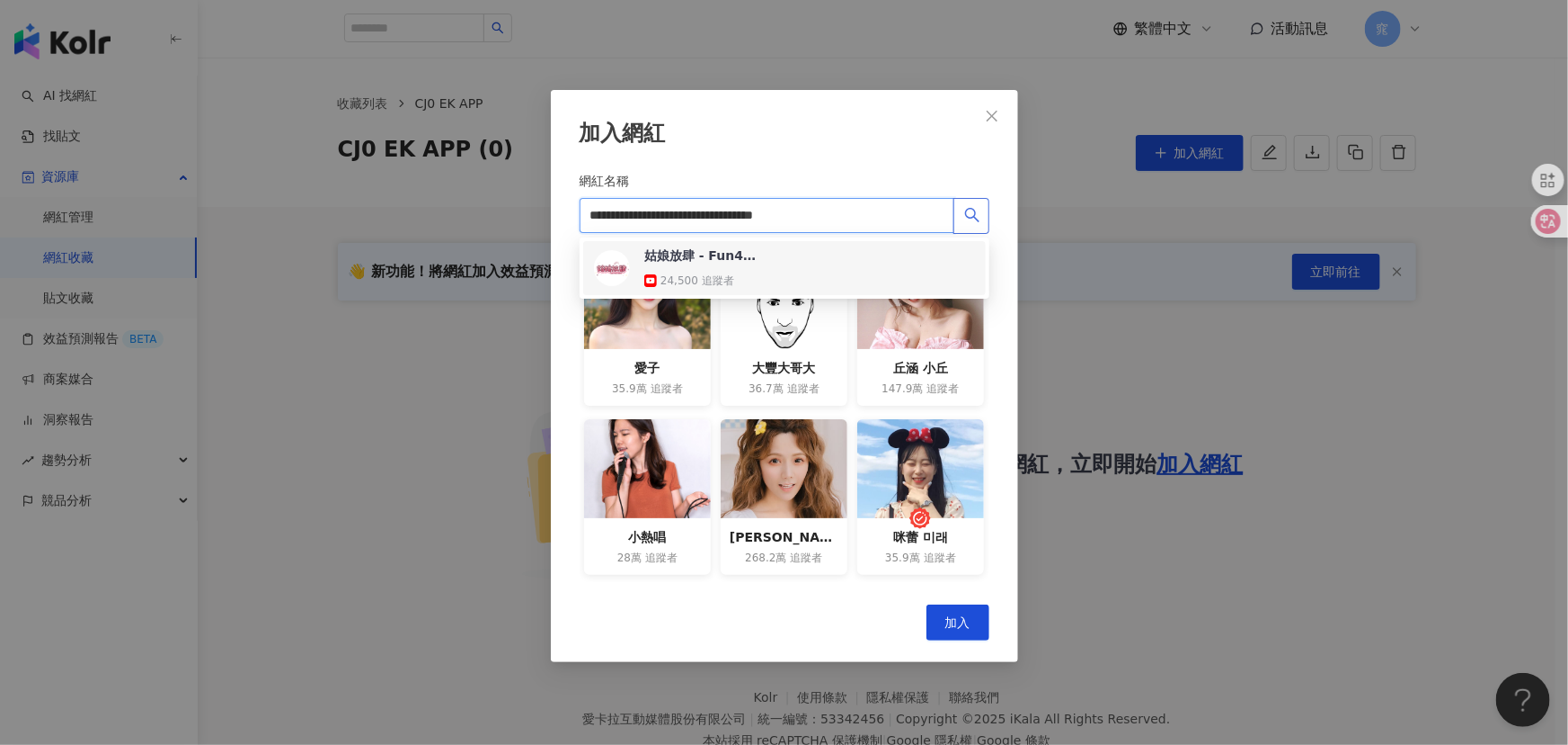
click at [794, 264] on div "姑娘放肆 - Fun4girls 24,500 追蹤者" at bounding box center [784, 268] width 381 height 43
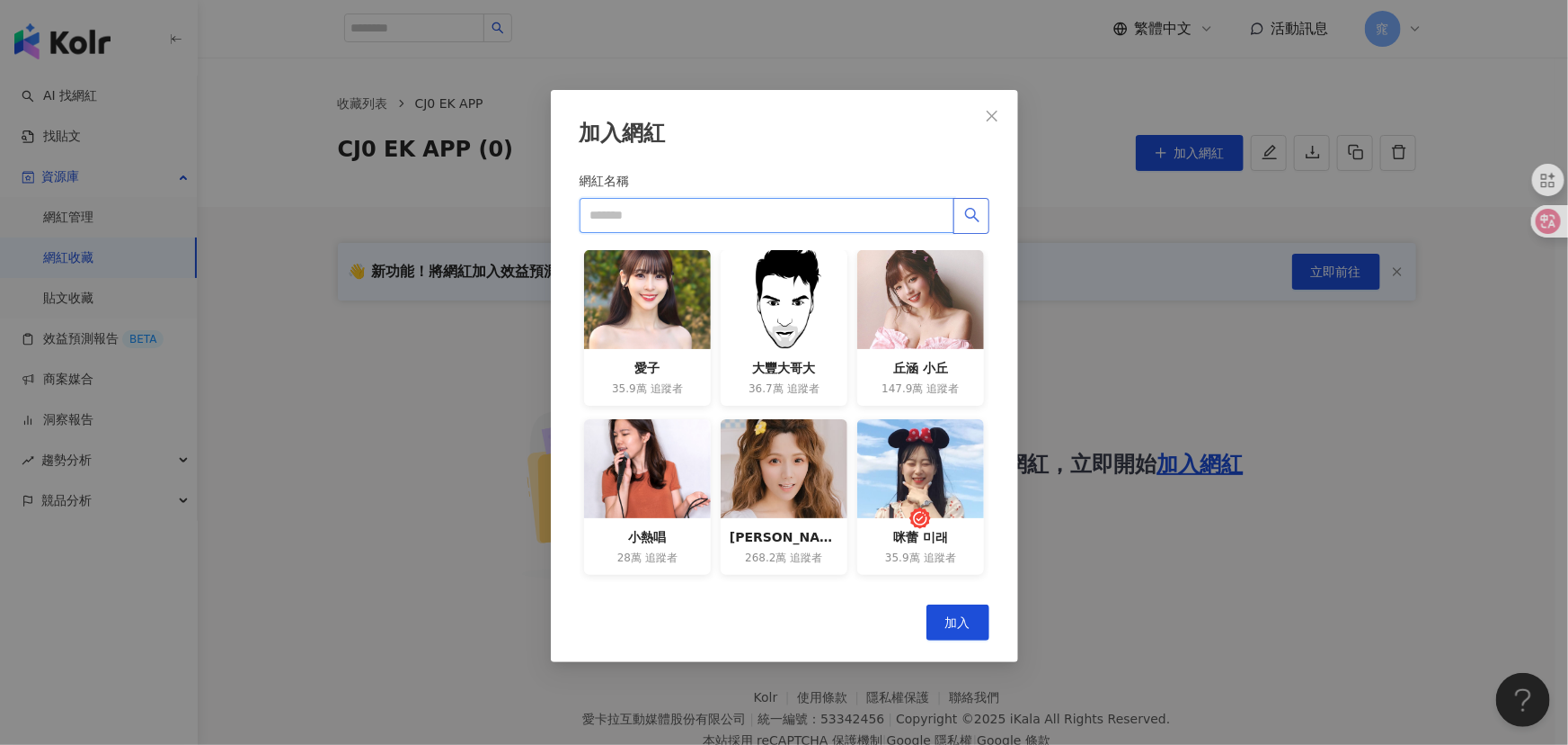
click at [741, 224] on input "網紅名稱" at bounding box center [767, 215] width 375 height 36
paste input "**********"
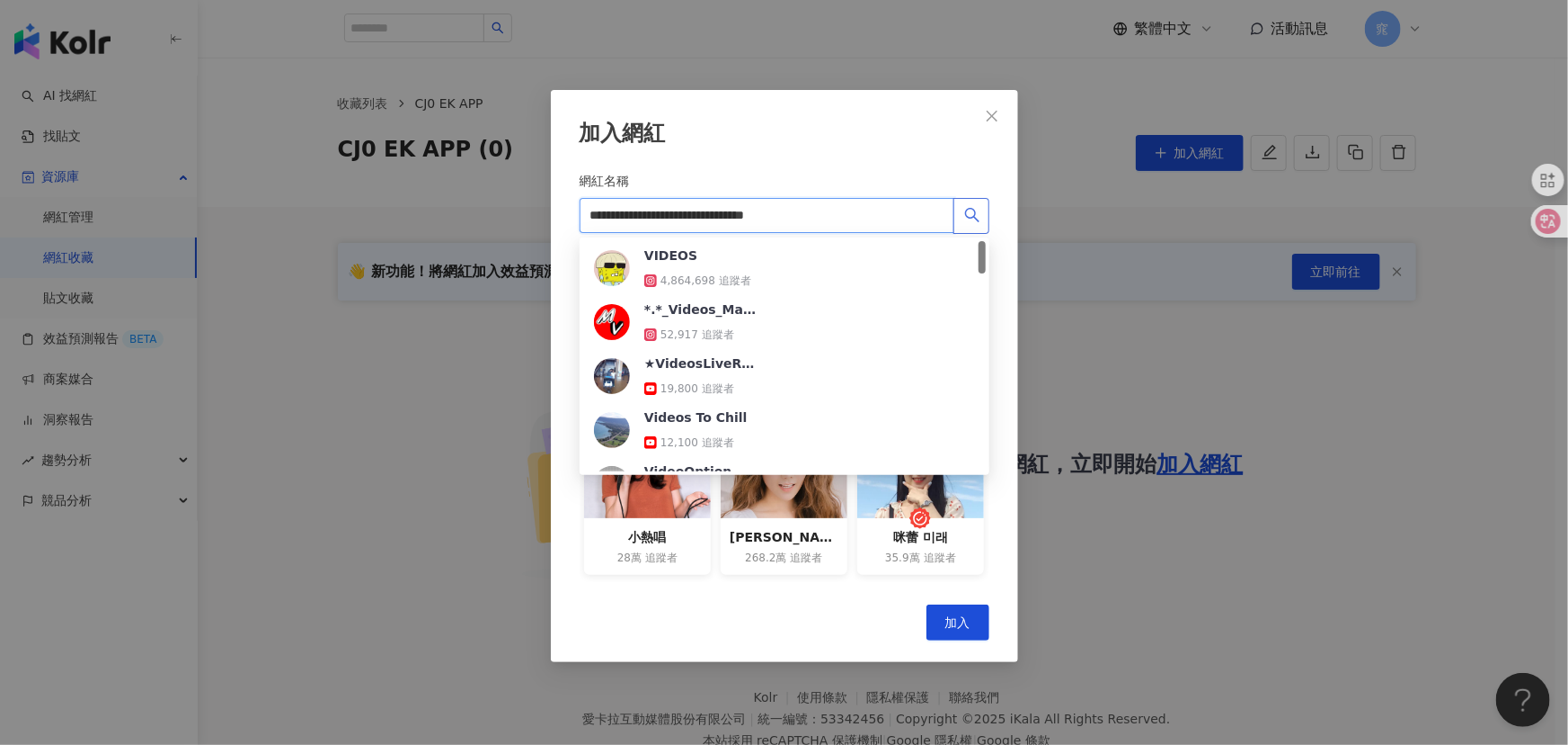
type input "**********"
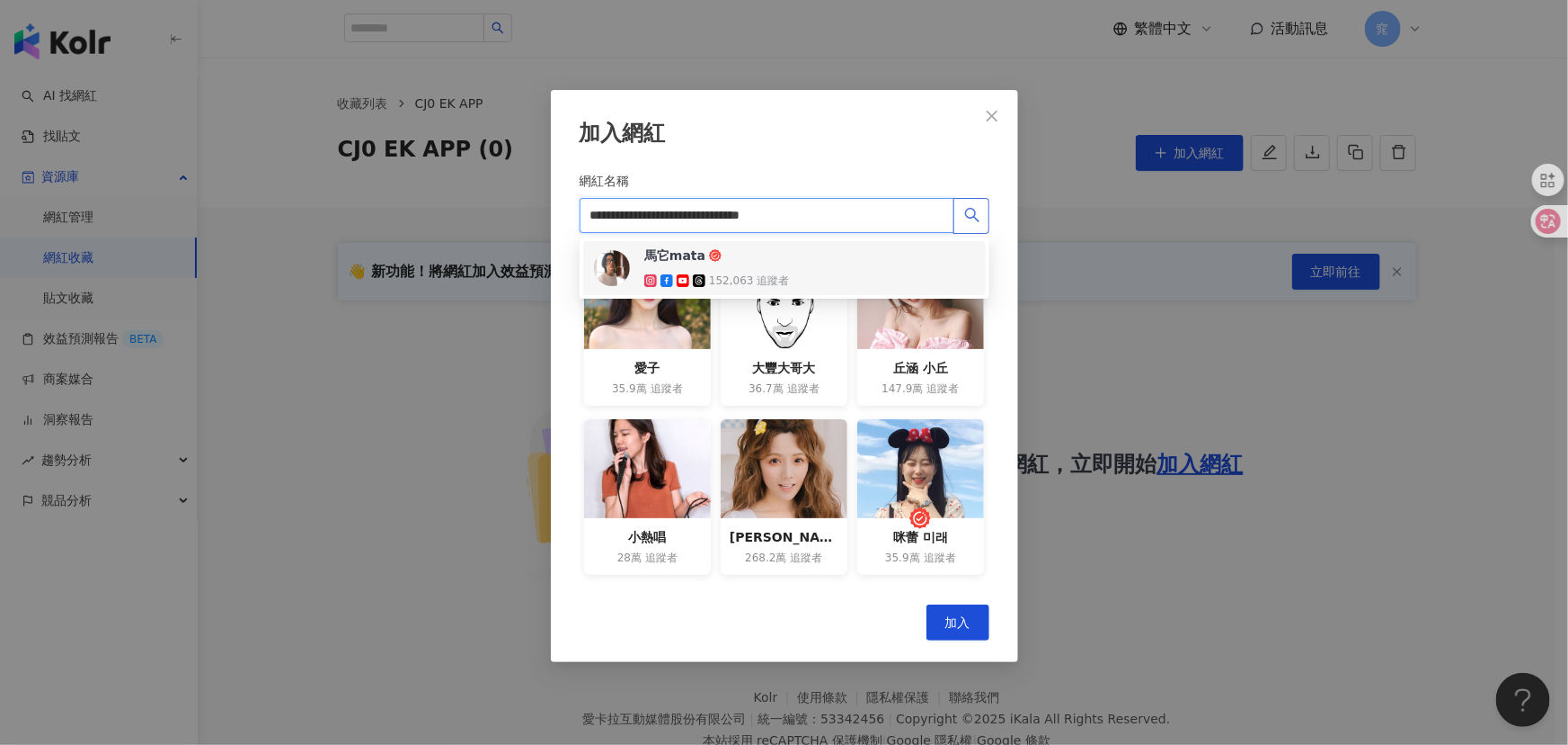
click at [755, 270] on div "馬它mata 152,063 追蹤者" at bounding box center [716, 268] width 145 height 43
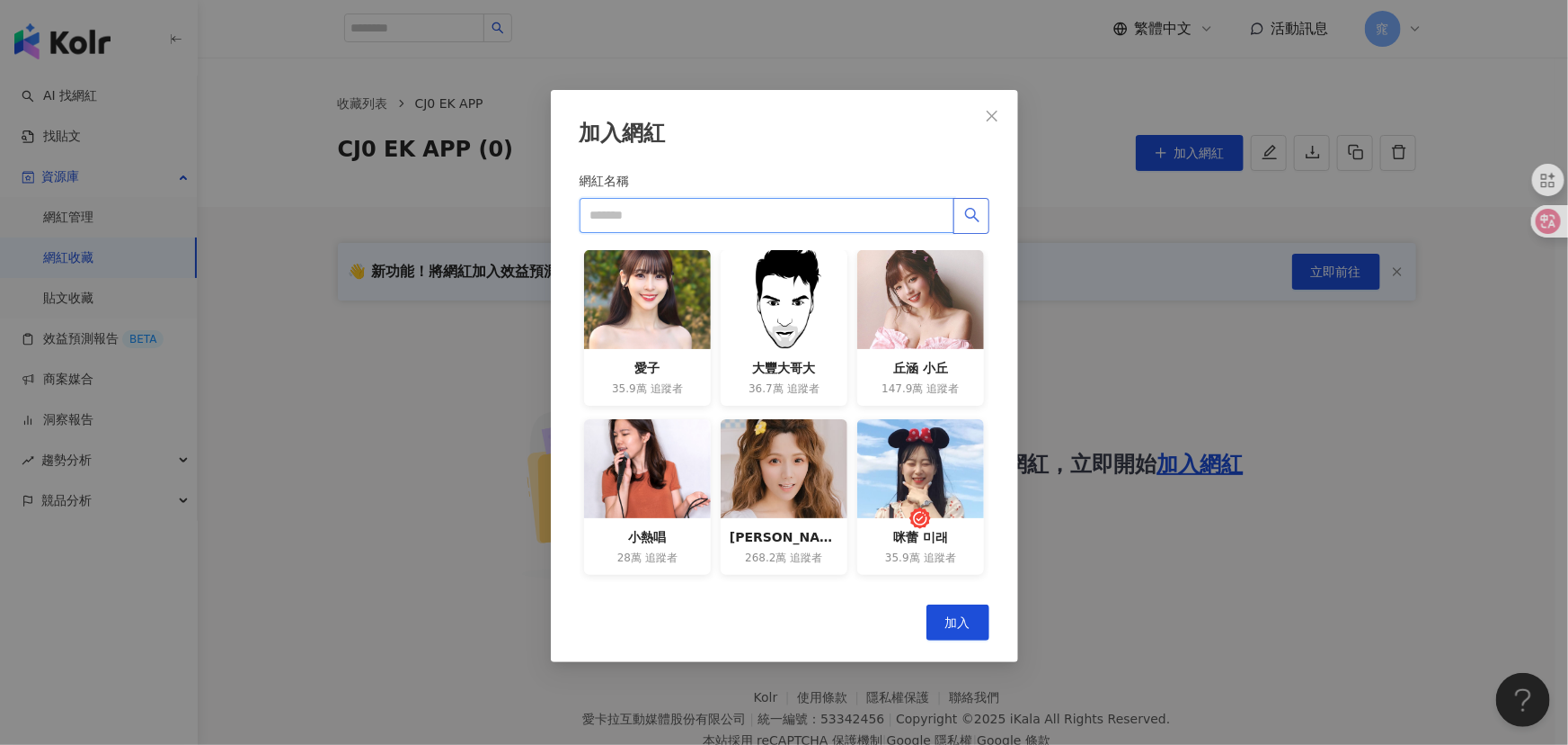
click at [675, 211] on input "網紅名稱" at bounding box center [767, 215] width 375 height 36
paste input "**********"
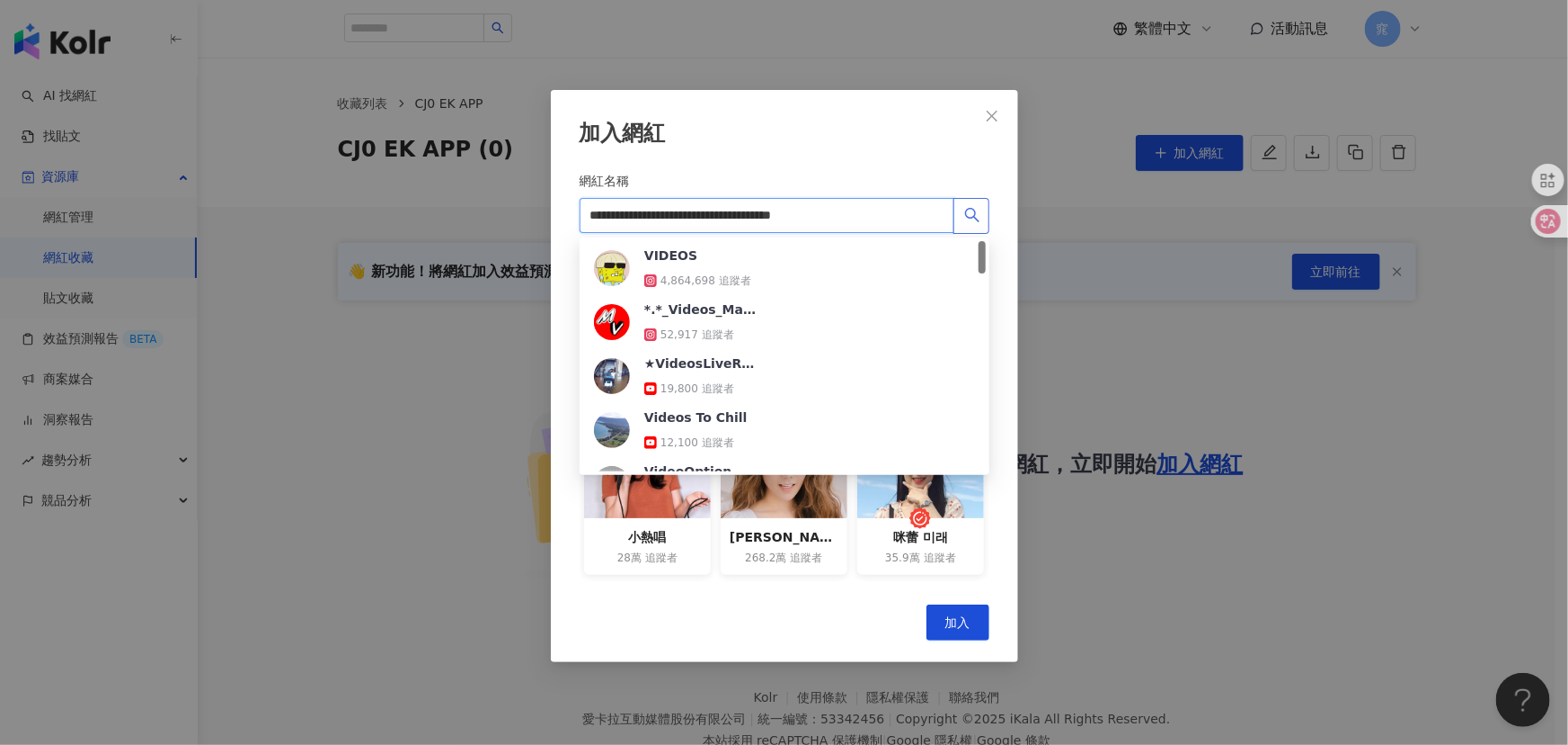
type input "**********"
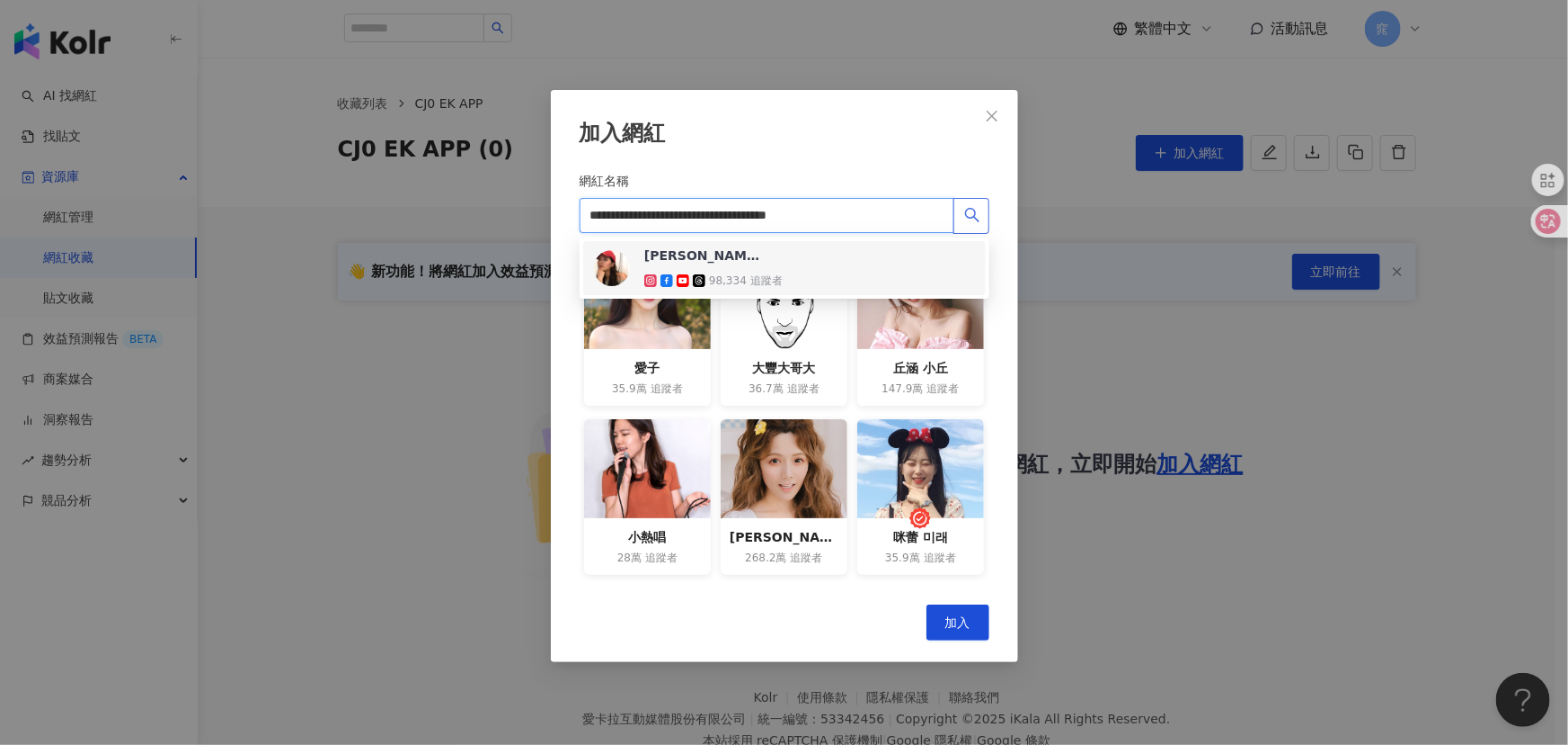
click at [760, 263] on span "[PERSON_NAME]熊派" at bounding box center [702, 255] width 117 height 18
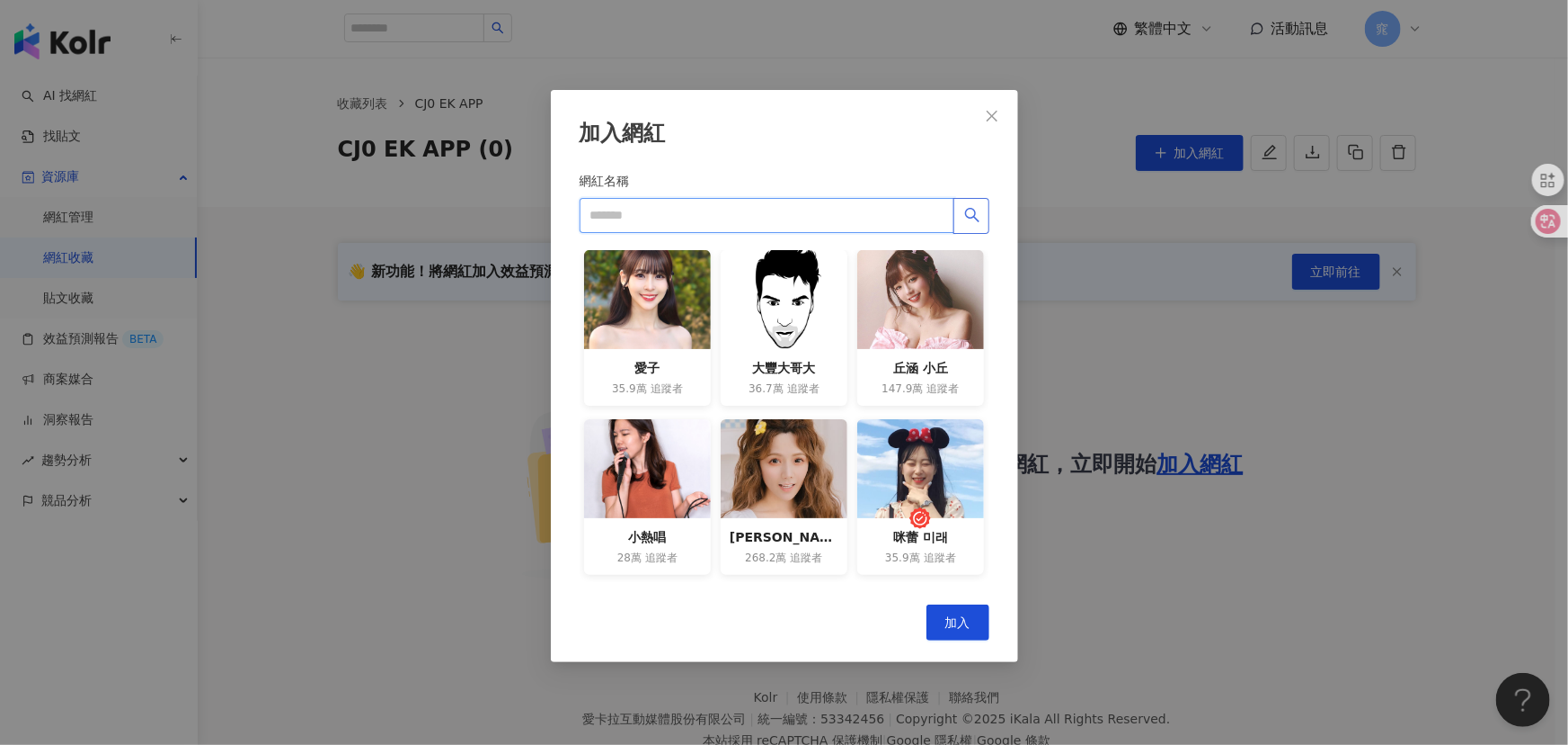
click at [811, 213] on input "網紅名稱" at bounding box center [767, 215] width 375 height 36
paste input "**********"
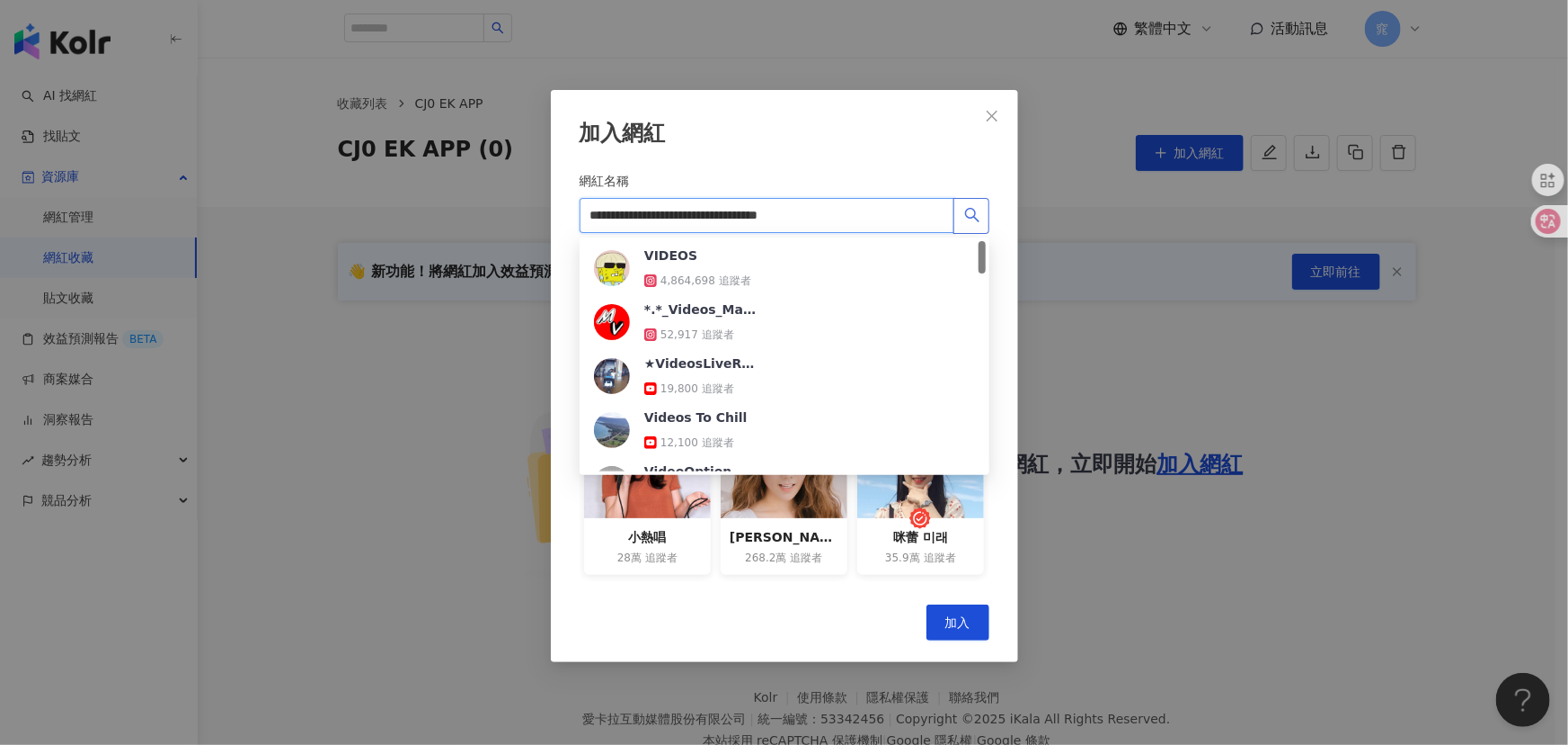
type input "**********"
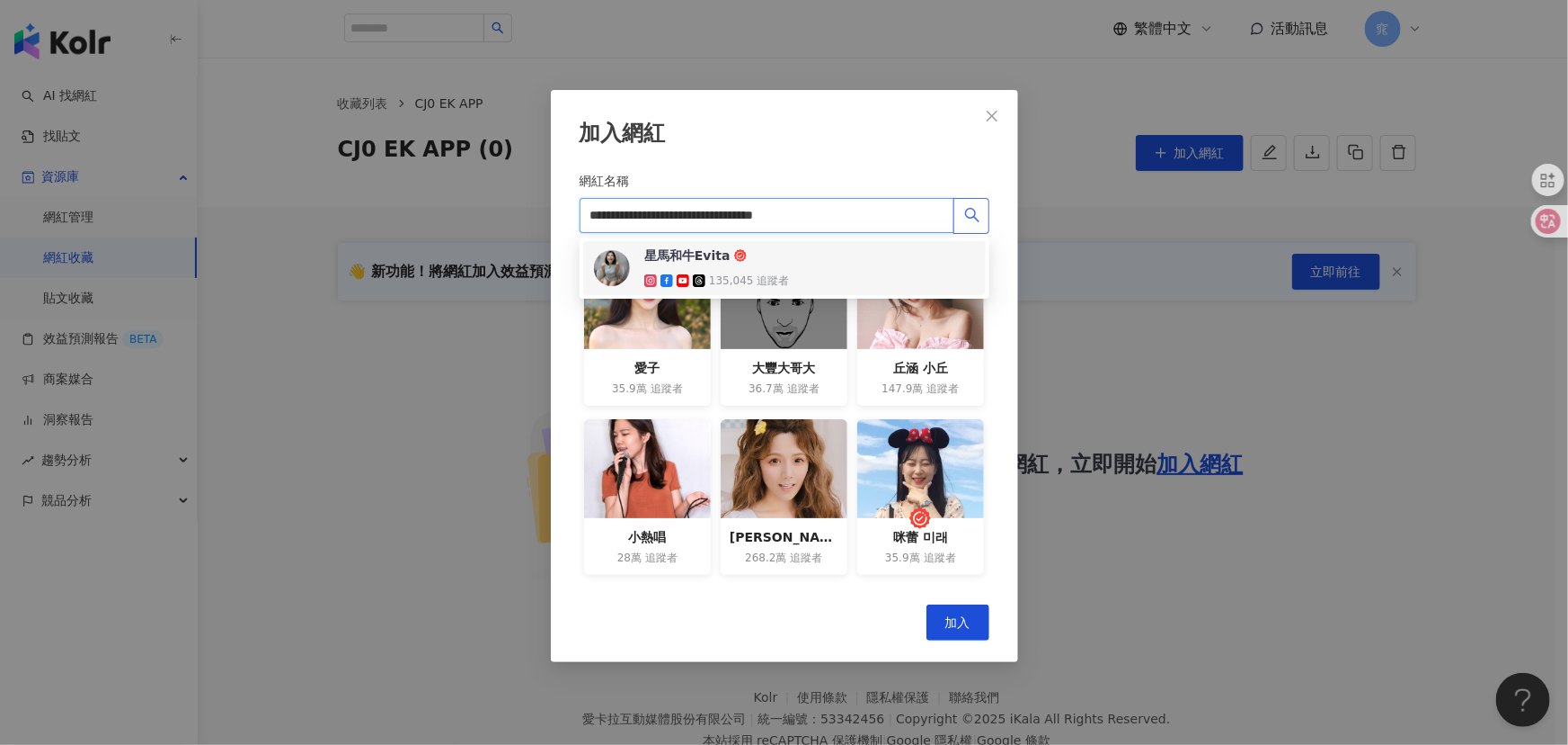
drag, startPoint x: 774, startPoint y: 277, endPoint x: 786, endPoint y: 276, distance: 12.0
click at [774, 276] on div "135,045 追蹤者" at bounding box center [748, 281] width 80 height 15
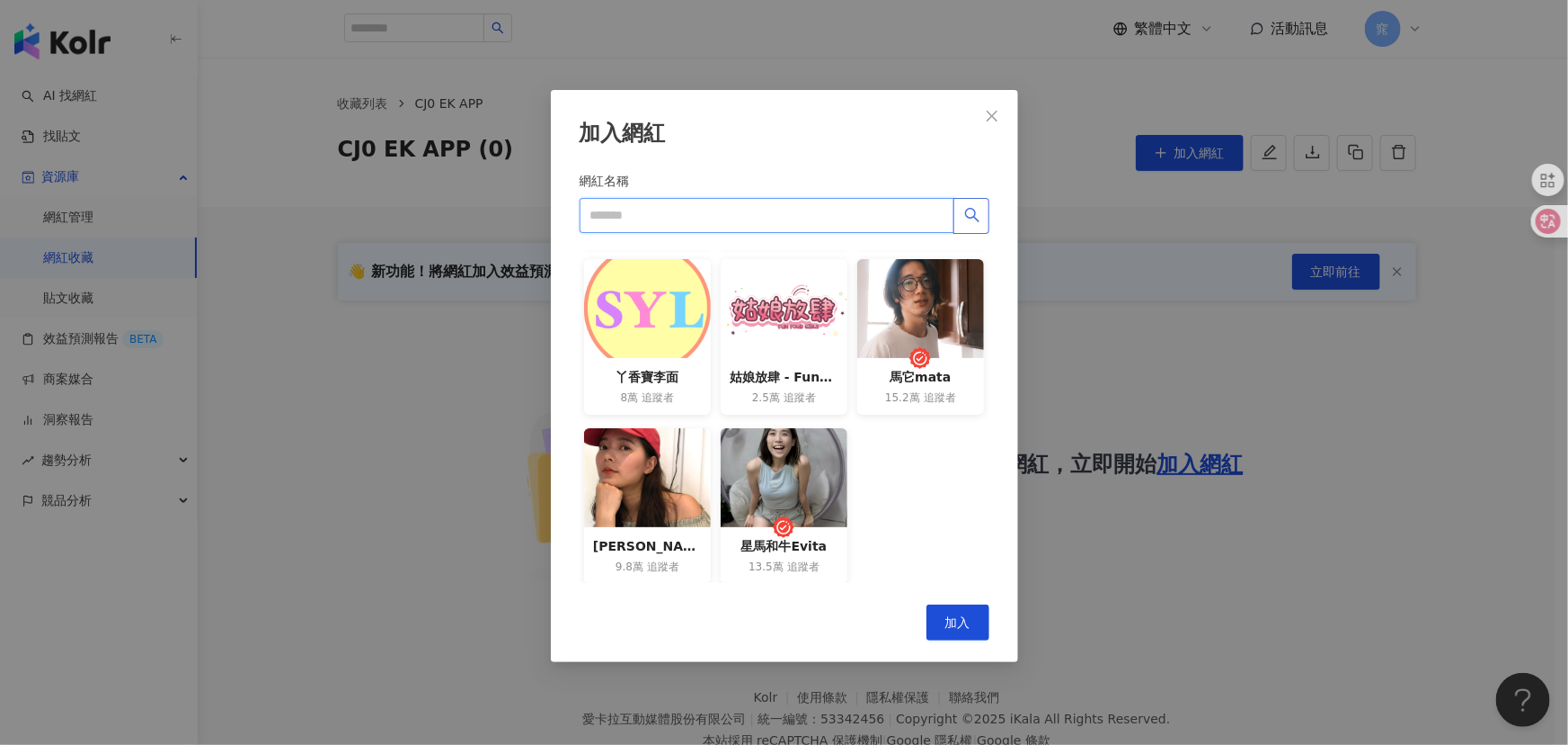
scroll to position [330, 0]
click at [740, 220] on input "網紅名稱" at bounding box center [767, 215] width 375 height 36
paste input "**********"
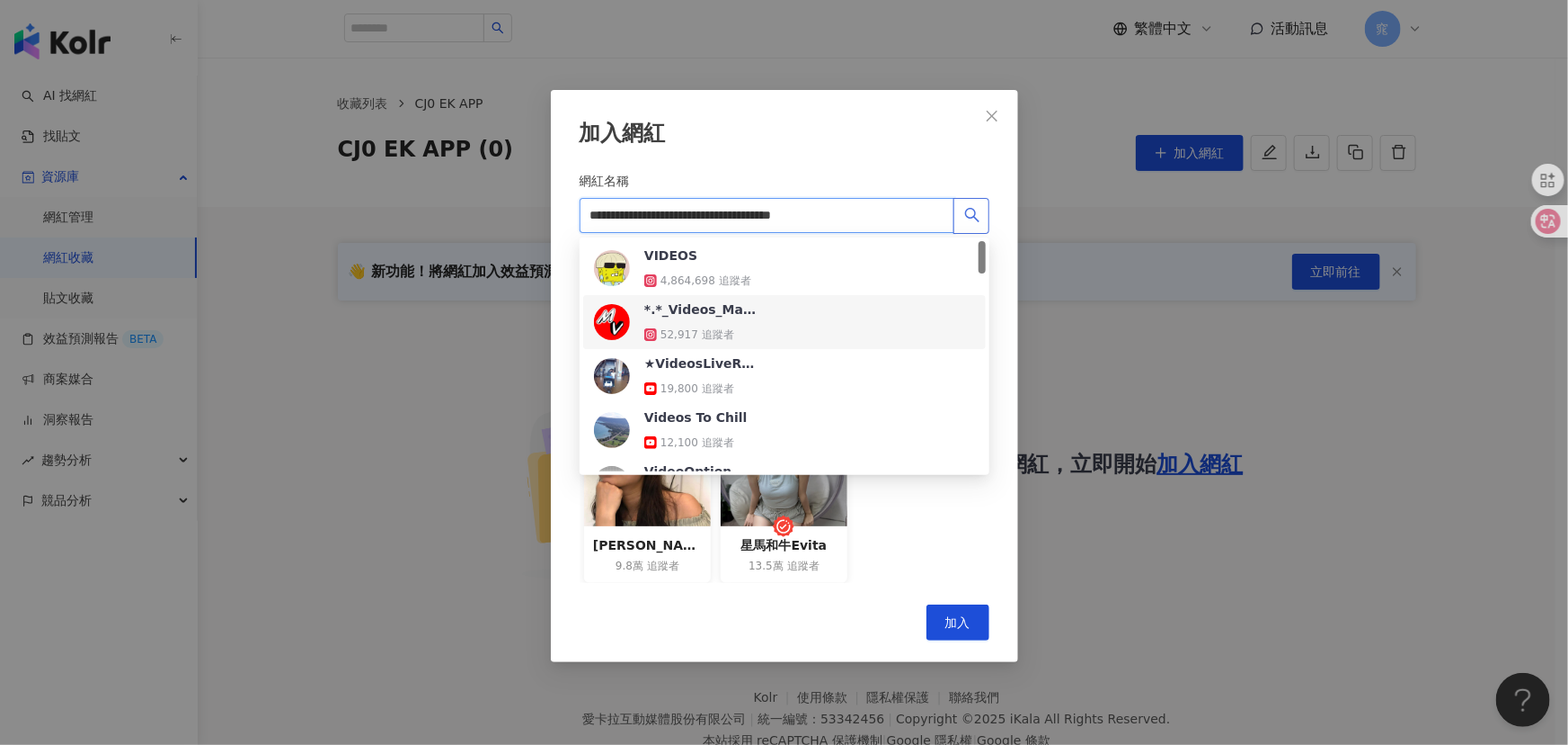
type input "**********"
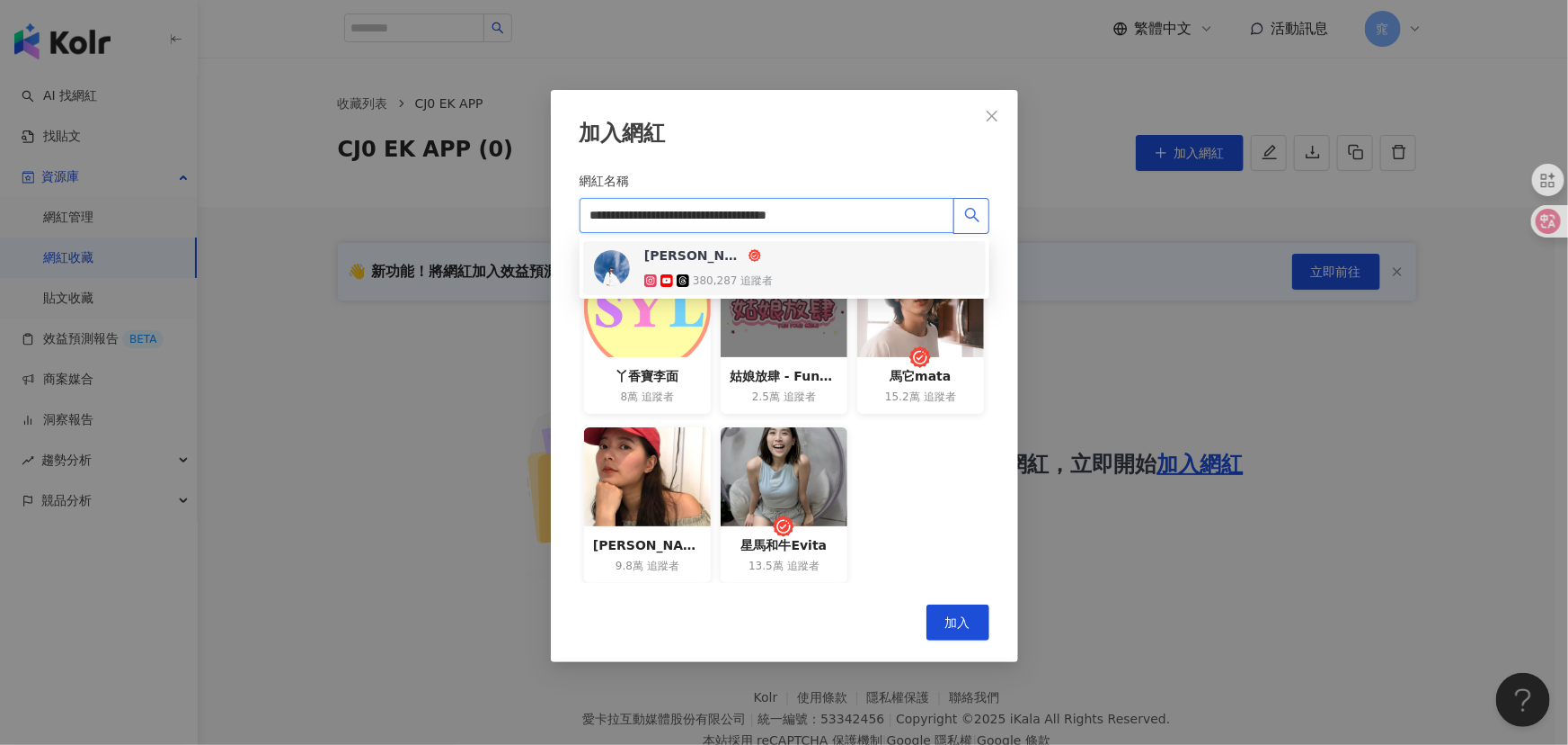
drag, startPoint x: 744, startPoint y: 265, endPoint x: 825, endPoint y: 295, distance: 86.4
click at [745, 266] on div "[PERSON_NAME] 380,287 追蹤者" at bounding box center [708, 268] width 129 height 43
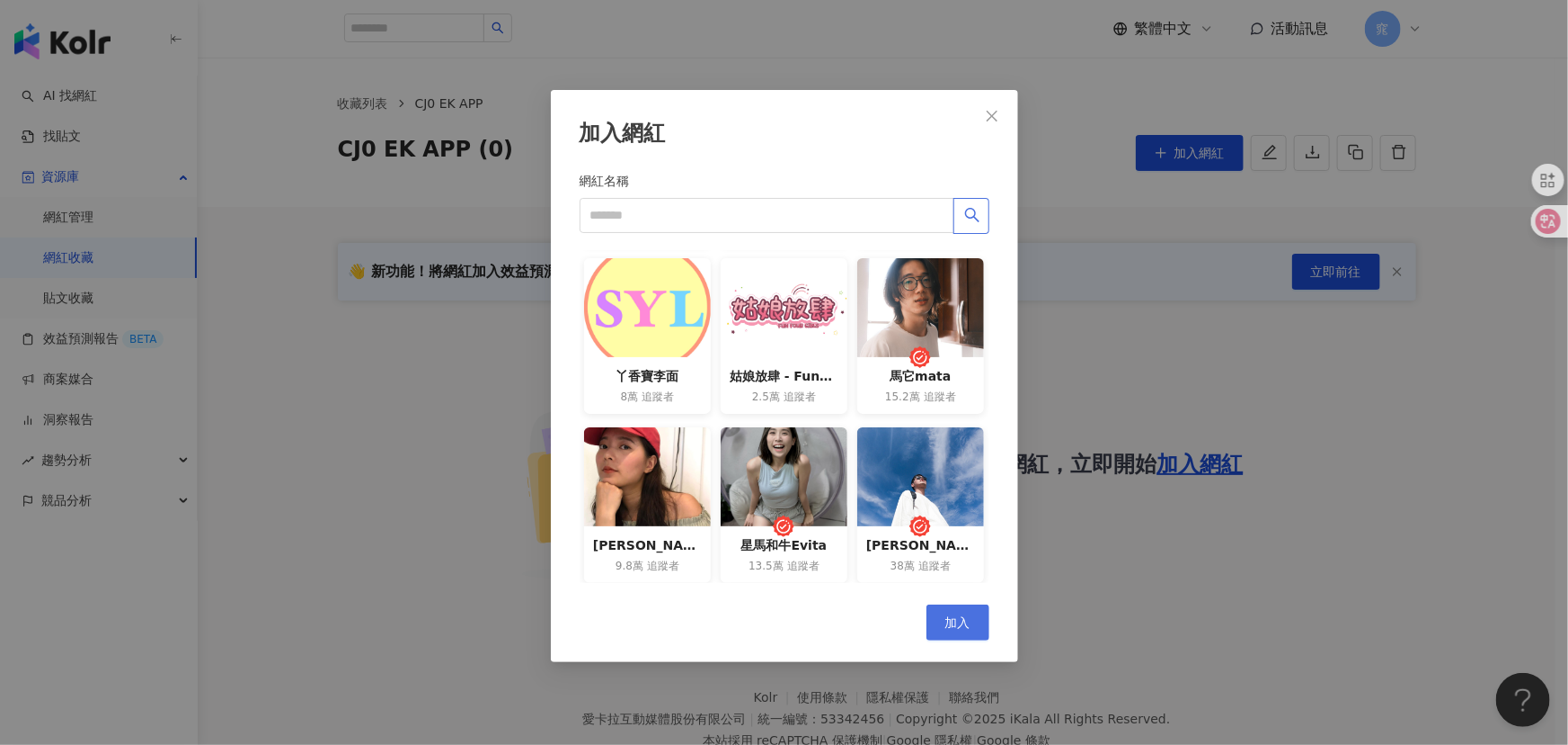
click at [954, 616] on span "加入" at bounding box center [958, 622] width 25 height 14
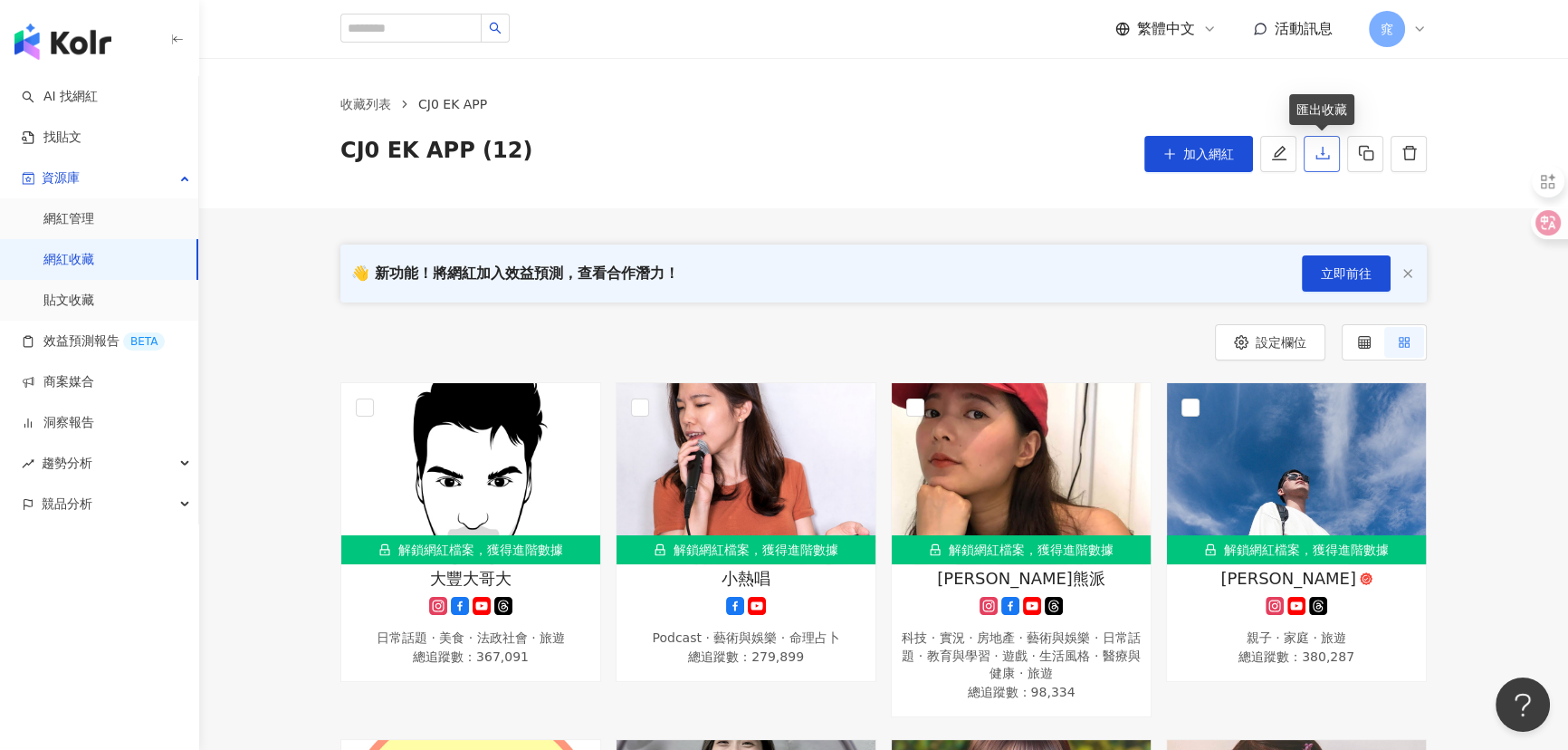
click at [1324, 151] on icon "download" at bounding box center [1322, 152] width 16 height 16
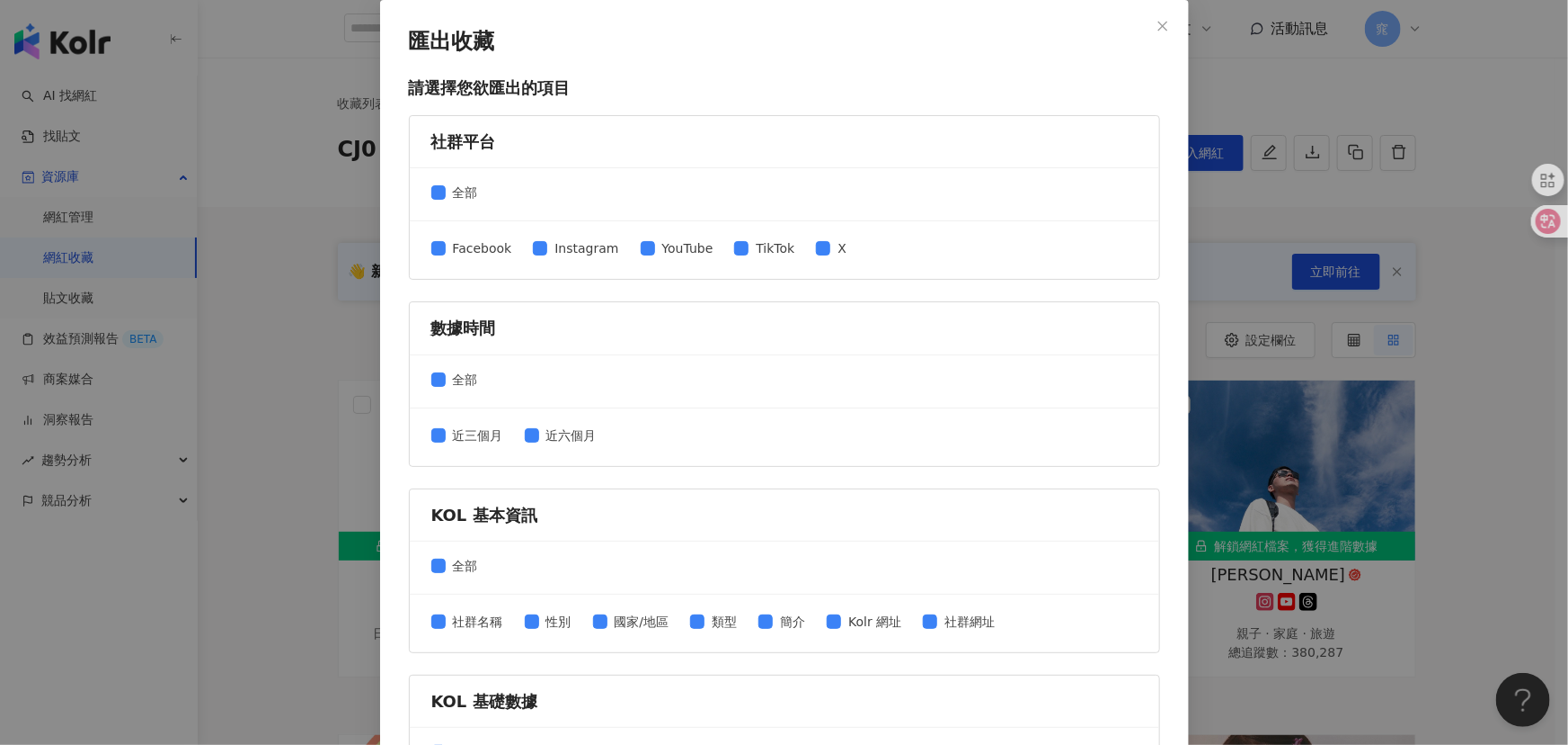
click at [439, 180] on div "全部" at bounding box center [784, 195] width 749 height 53
click at [480, 188] on div "全部" at bounding box center [784, 195] width 749 height 53
click at [449, 186] on span "全部" at bounding box center [465, 192] width 39 height 20
click at [666, 239] on span "YouTube" at bounding box center [688, 247] width 66 height 20
click at [546, 438] on span "近六個月" at bounding box center [572, 435] width 65 height 20
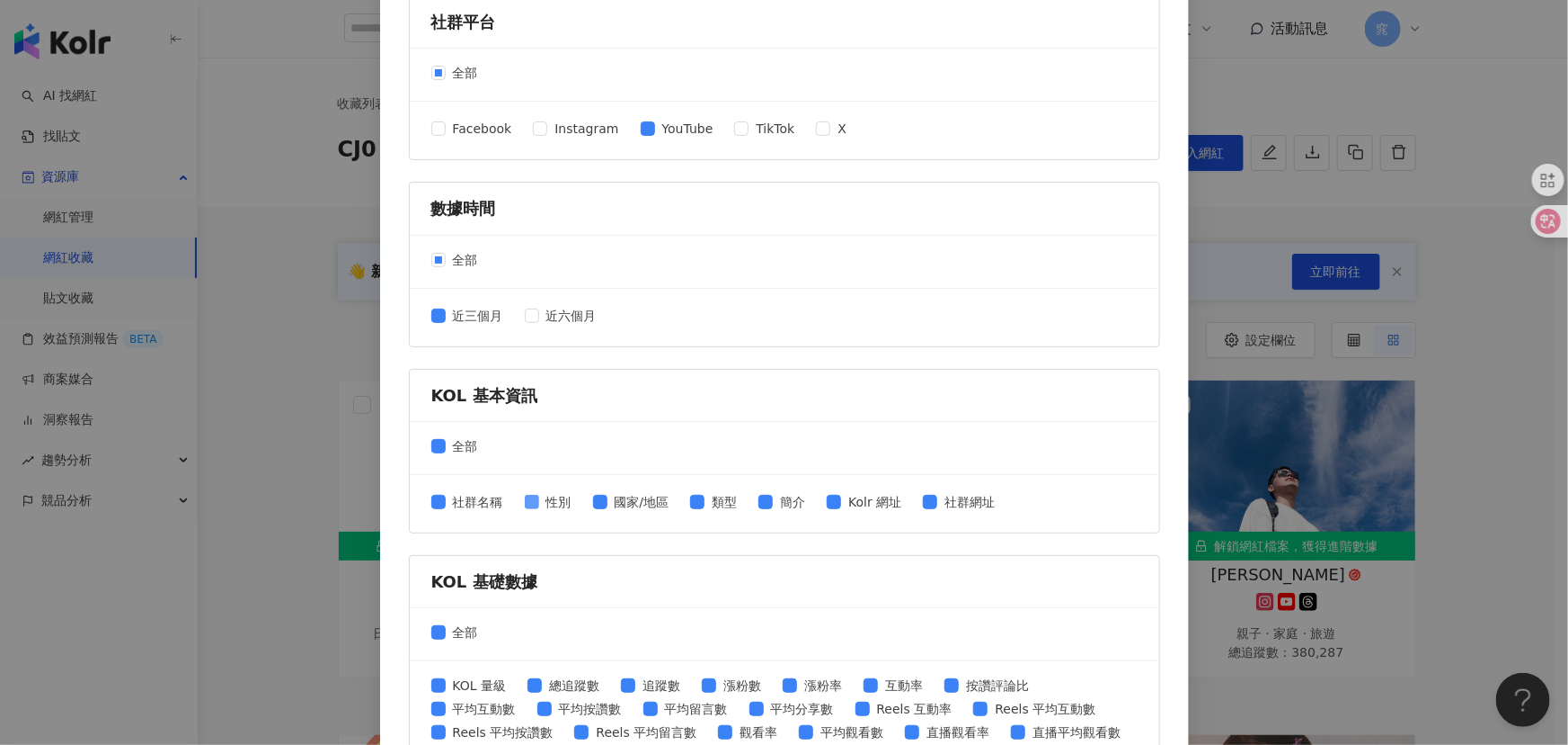
scroll to position [245, 0]
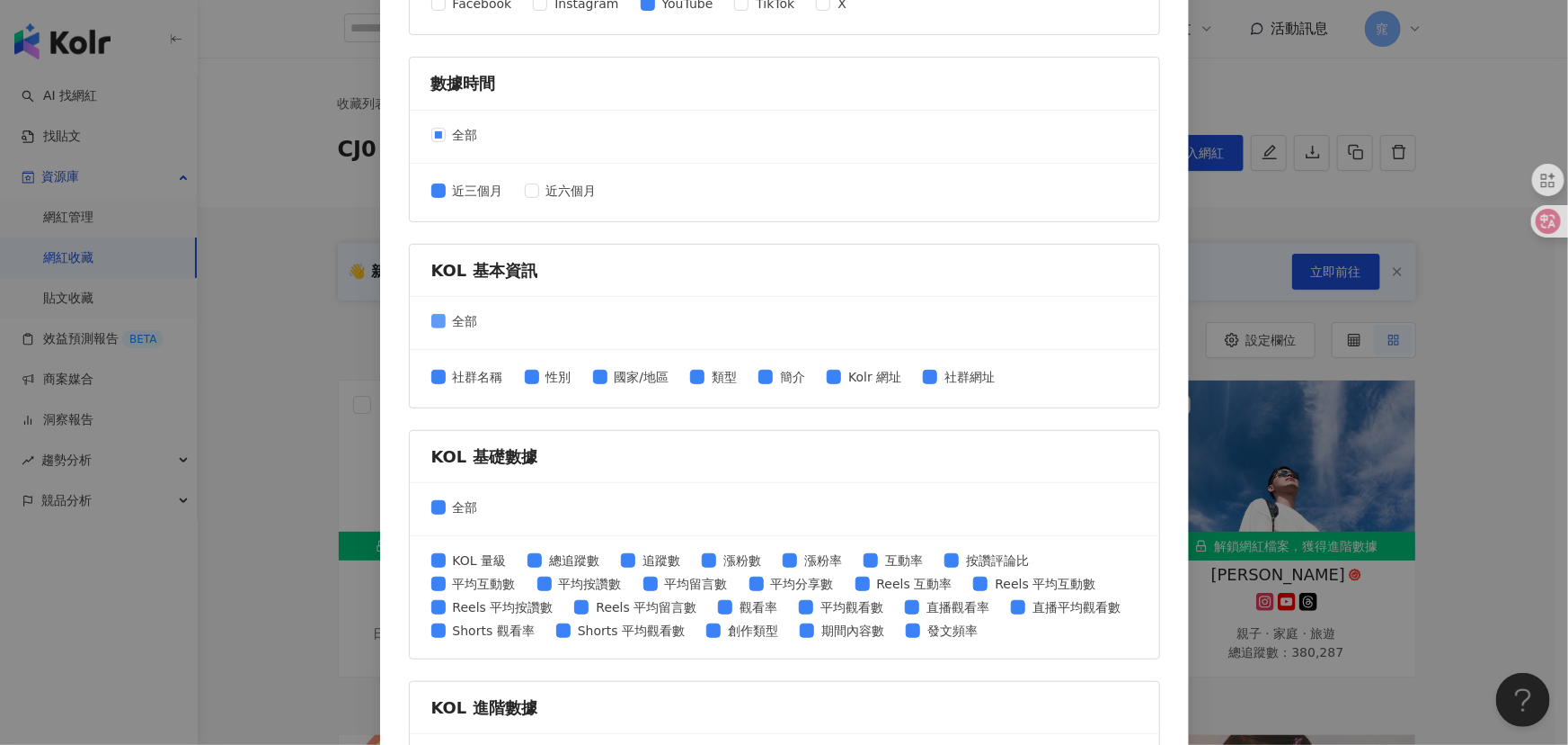
click at [456, 318] on span "全部" at bounding box center [465, 321] width 39 height 20
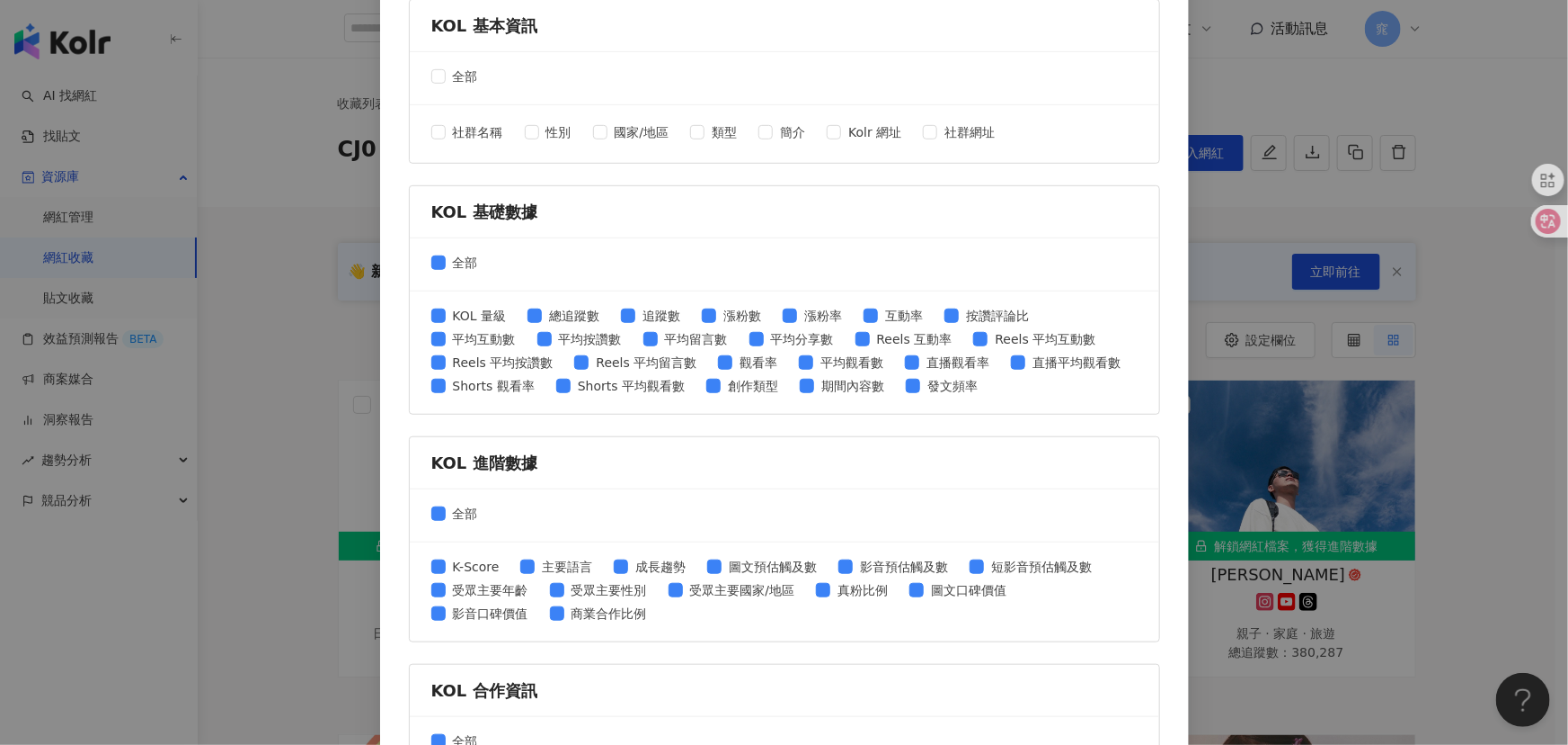
scroll to position [490, 0]
click at [449, 508] on span "全部" at bounding box center [465, 512] width 39 height 20
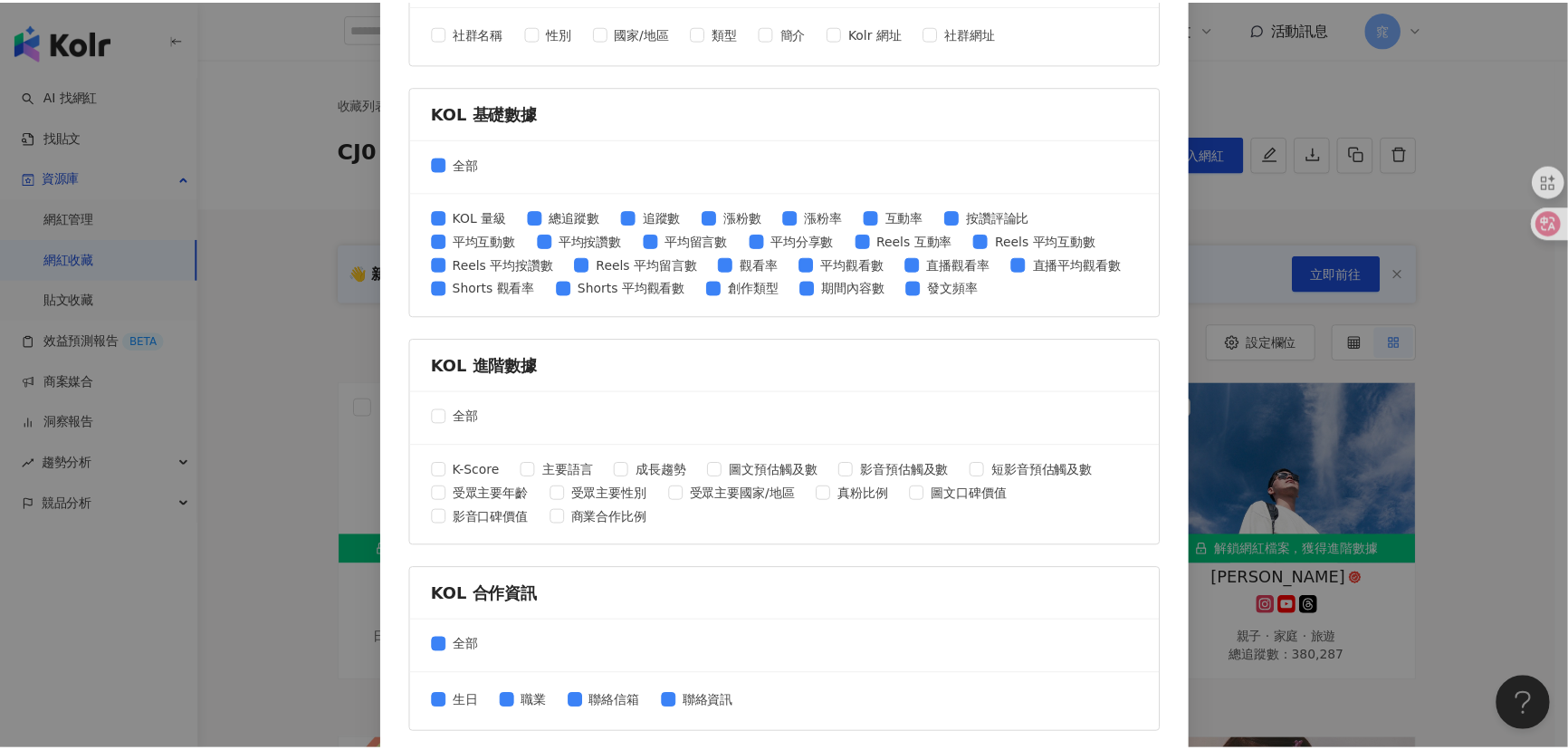
scroll to position [653, 0]
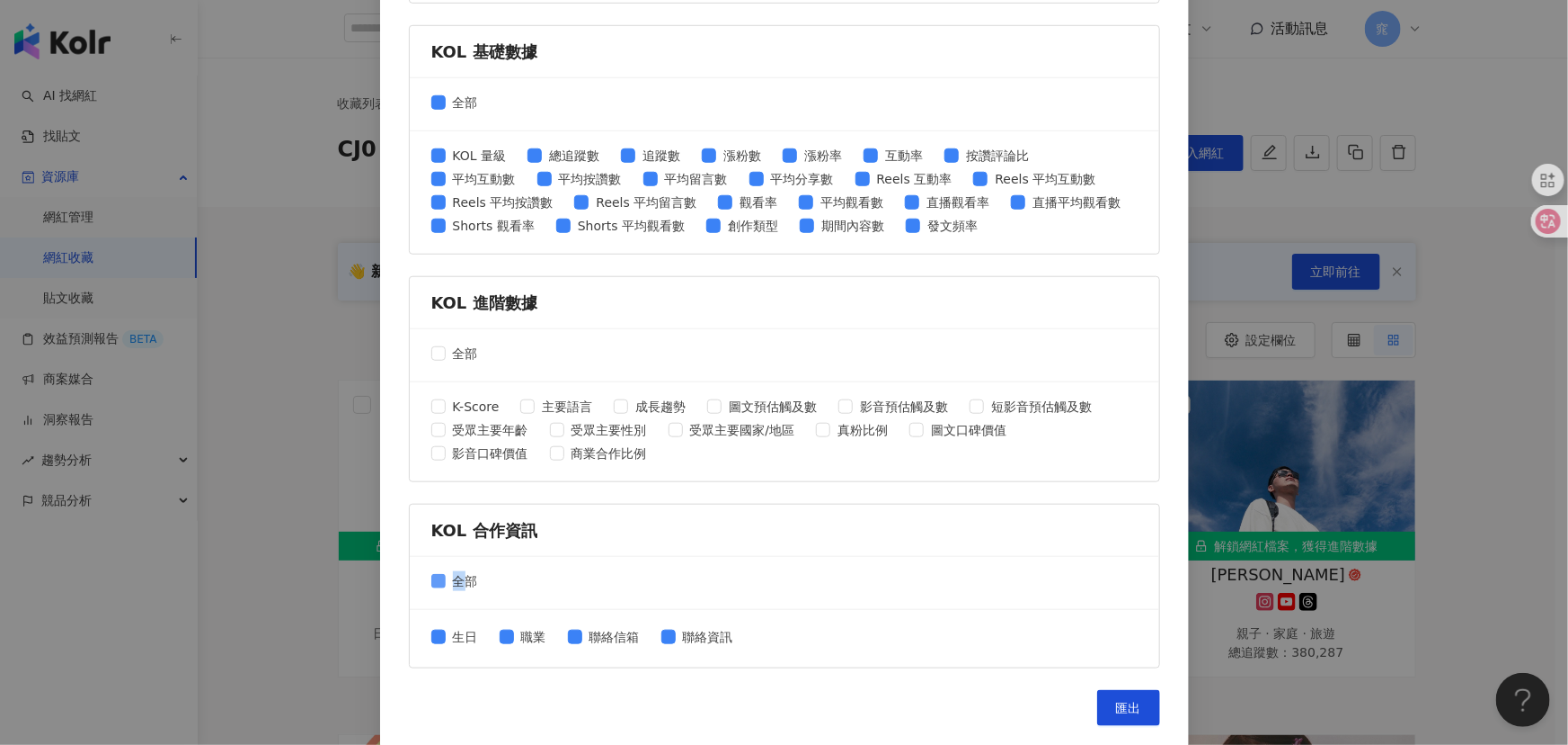
click at [461, 569] on div "全部" at bounding box center [784, 583] width 749 height 53
click at [457, 584] on span "全部" at bounding box center [465, 580] width 39 height 20
click at [1130, 710] on span "匯出" at bounding box center [1128, 707] width 25 height 14
click at [1356, 333] on div "匯出收藏 請選擇您欲匯出的項目 社群平台 全部 Facebook Instagram YouTube TikTok X 數據時間 全部 近三個月 近六個月 K…" at bounding box center [784, 372] width 1568 height 745
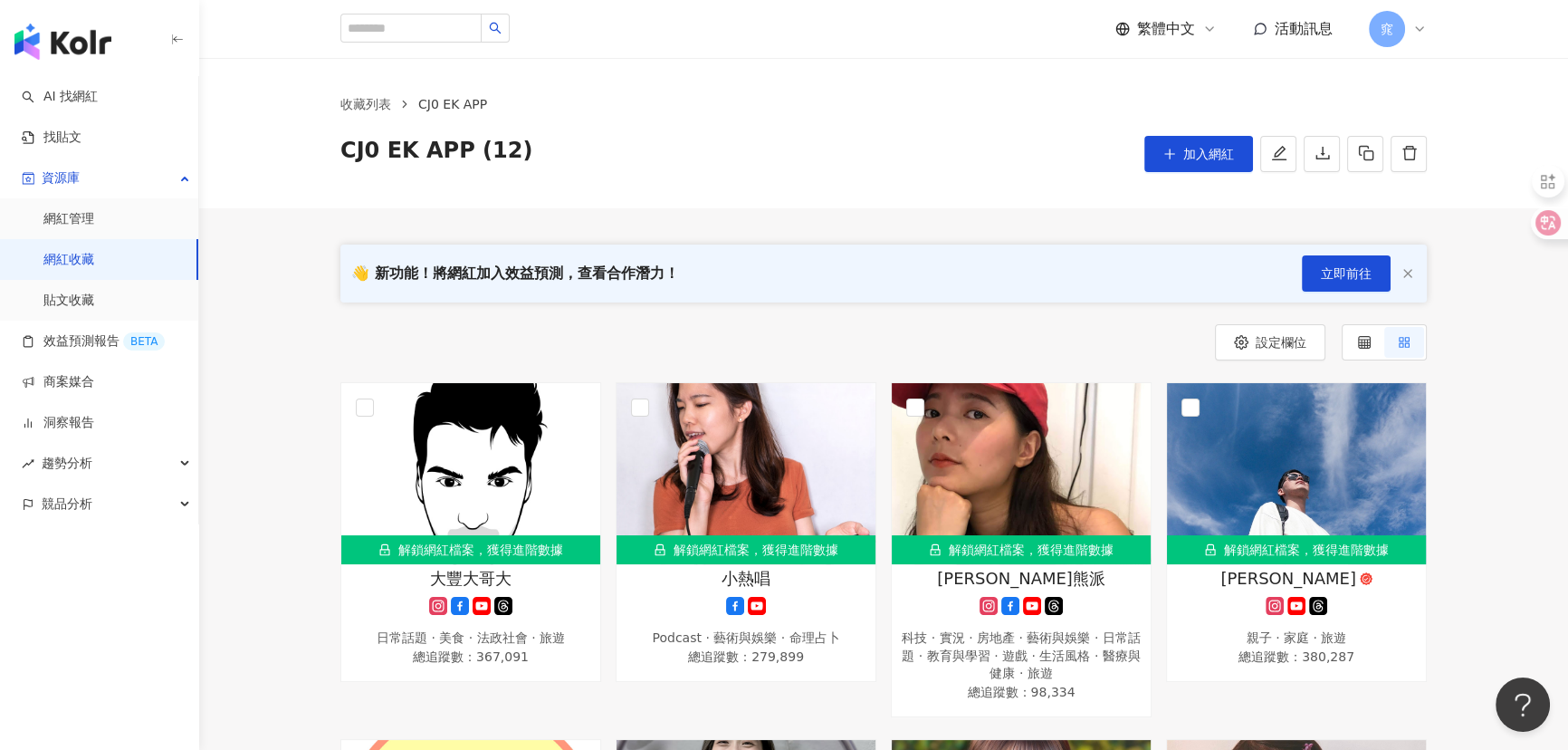
click at [82, 254] on link "網紅收藏" at bounding box center [69, 259] width 51 height 18
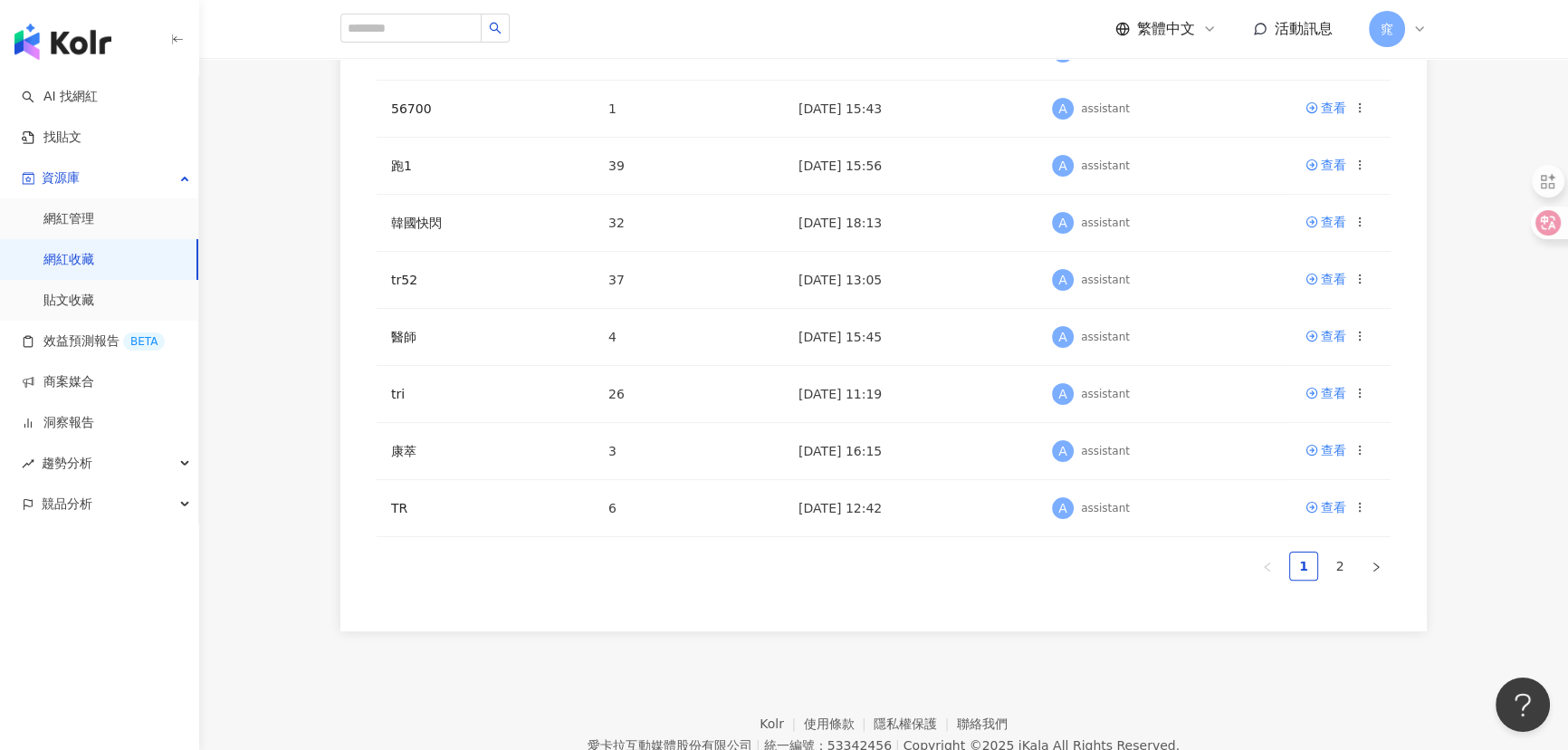
scroll to position [593, 0]
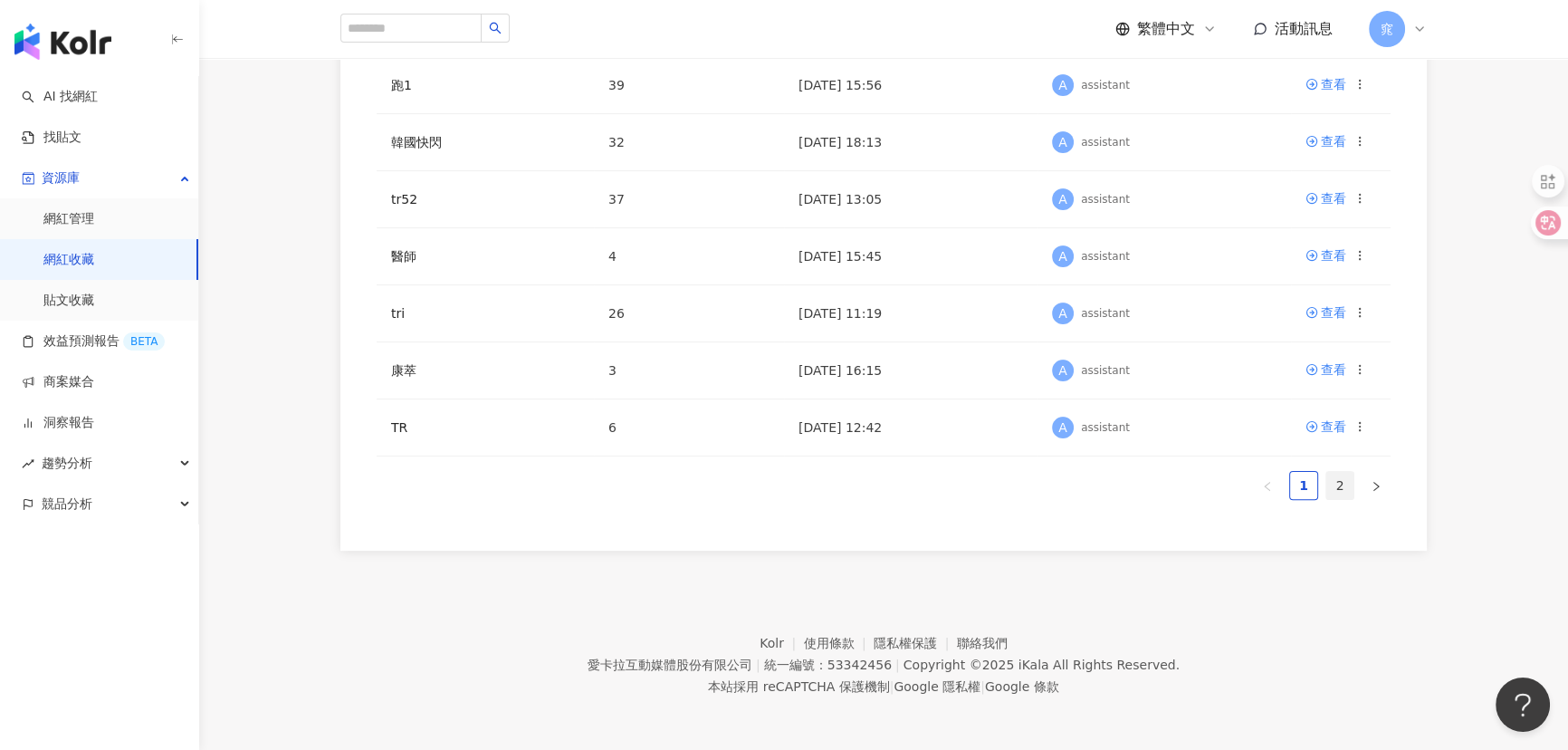
click at [1345, 491] on link "2" at bounding box center [1339, 485] width 27 height 27
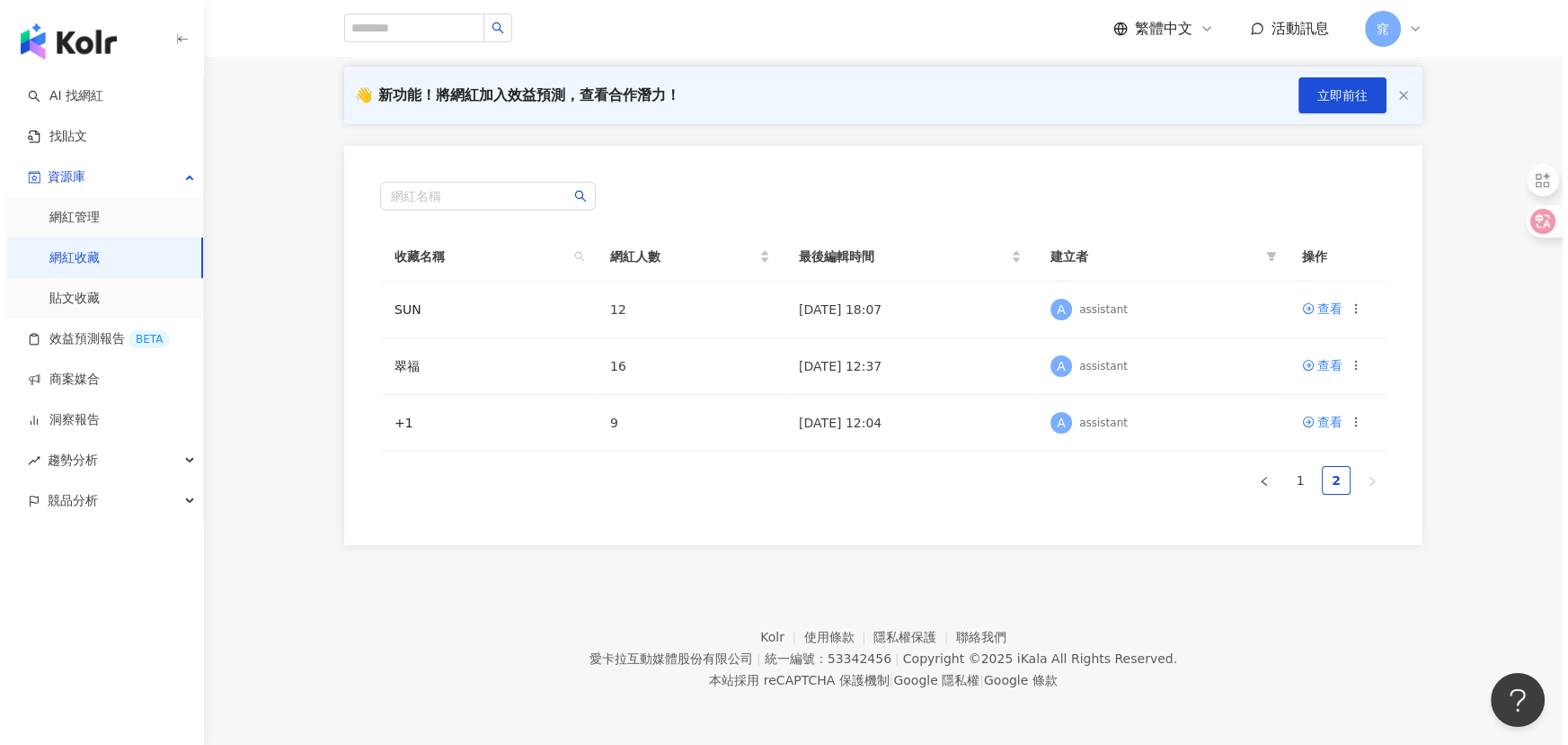
scroll to position [194, 0]
click at [1348, 425] on icon at bounding box center [1349, 422] width 12 height 12
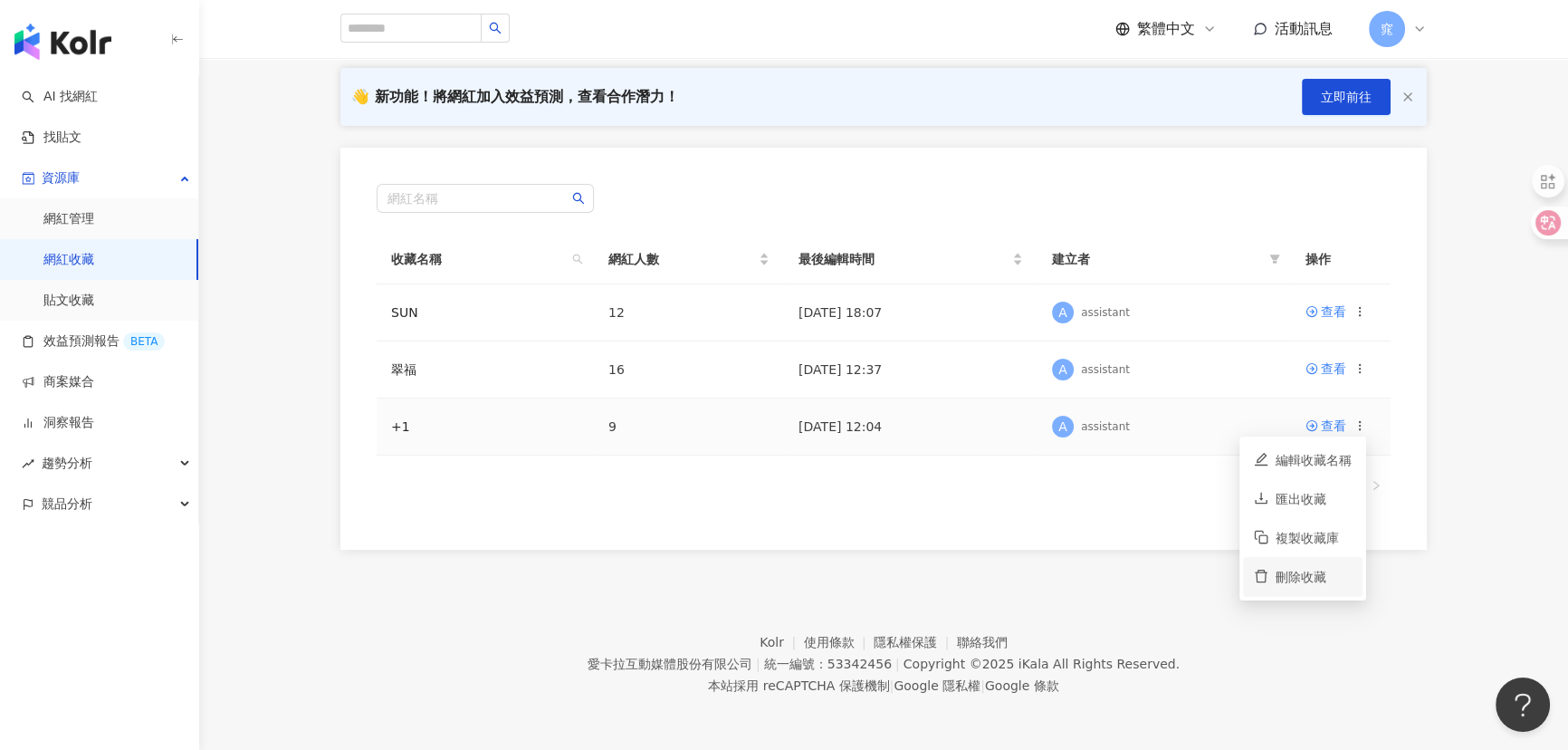
click at [1280, 567] on div "刪除收藏" at bounding box center [1313, 576] width 76 height 20
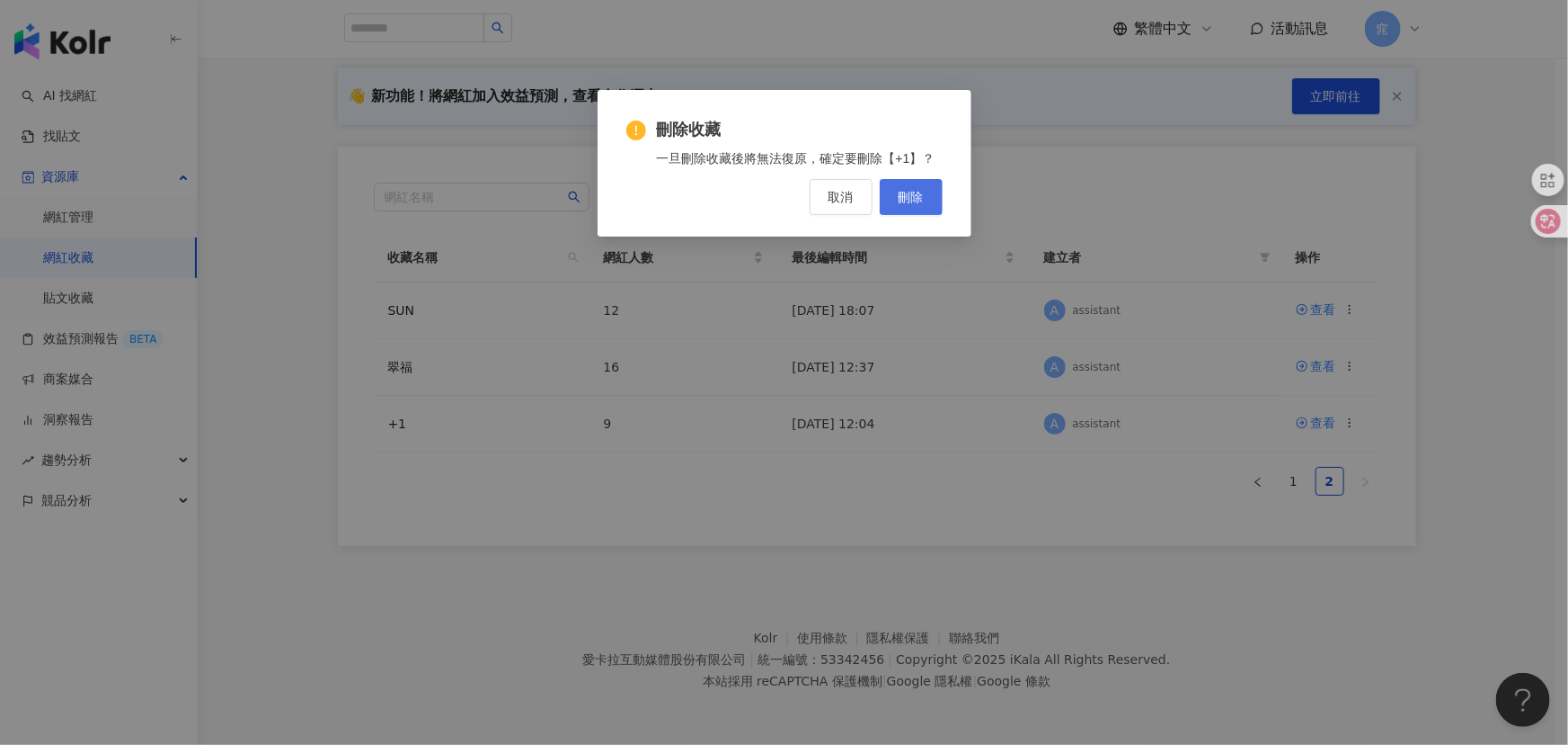
click at [915, 205] on button "刪除" at bounding box center [911, 197] width 63 height 36
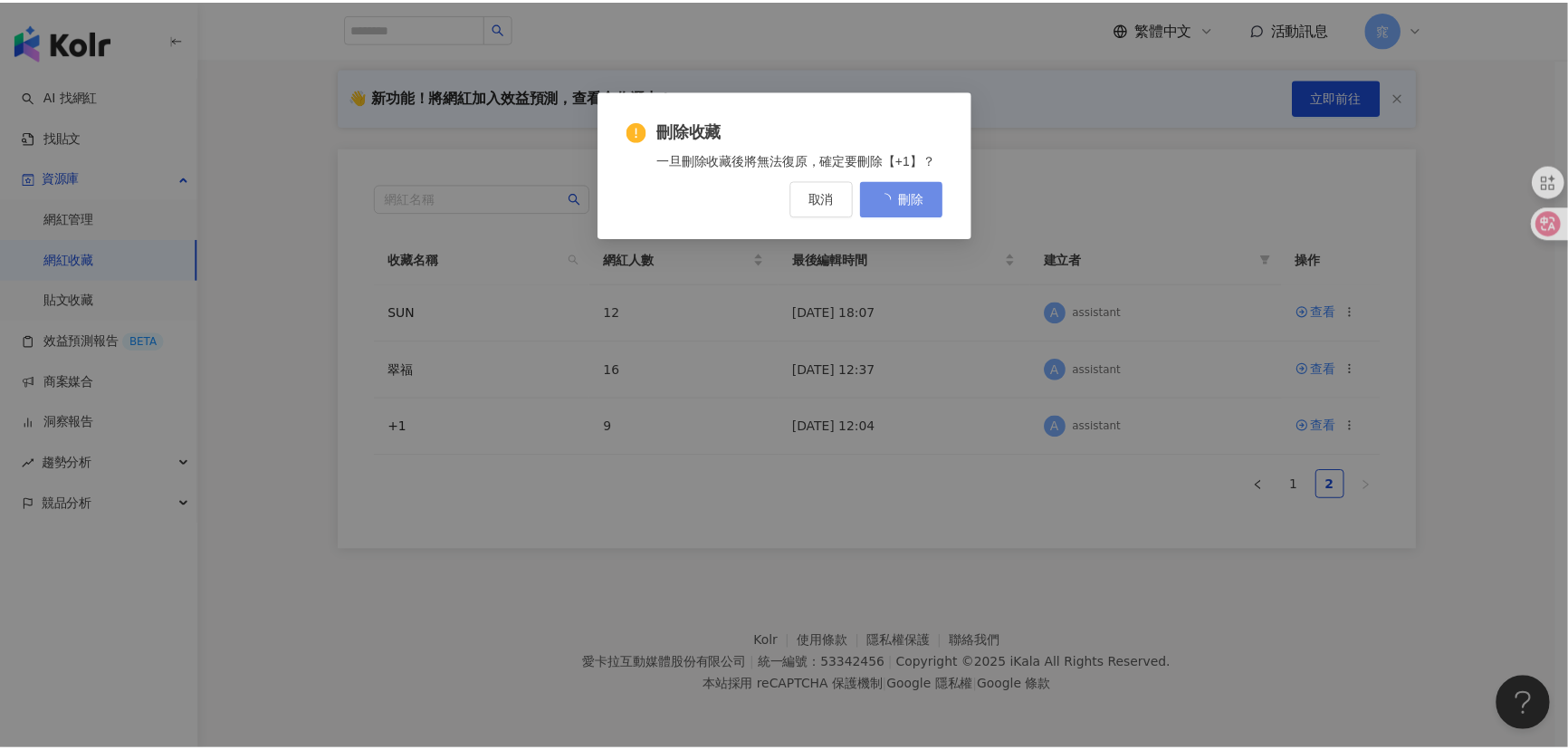
scroll to position [0, 0]
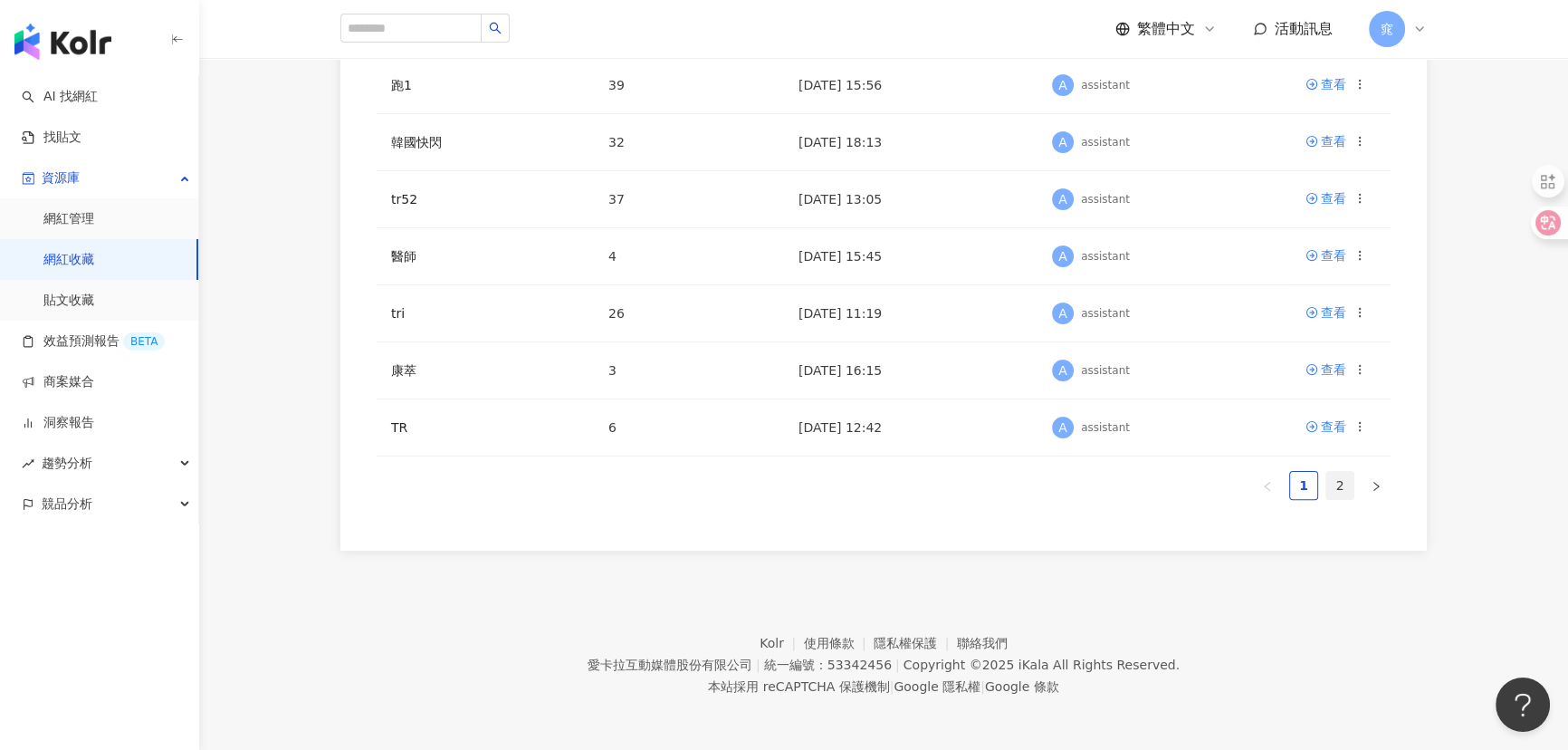
click at [1337, 480] on link "2" at bounding box center [1339, 485] width 27 height 27
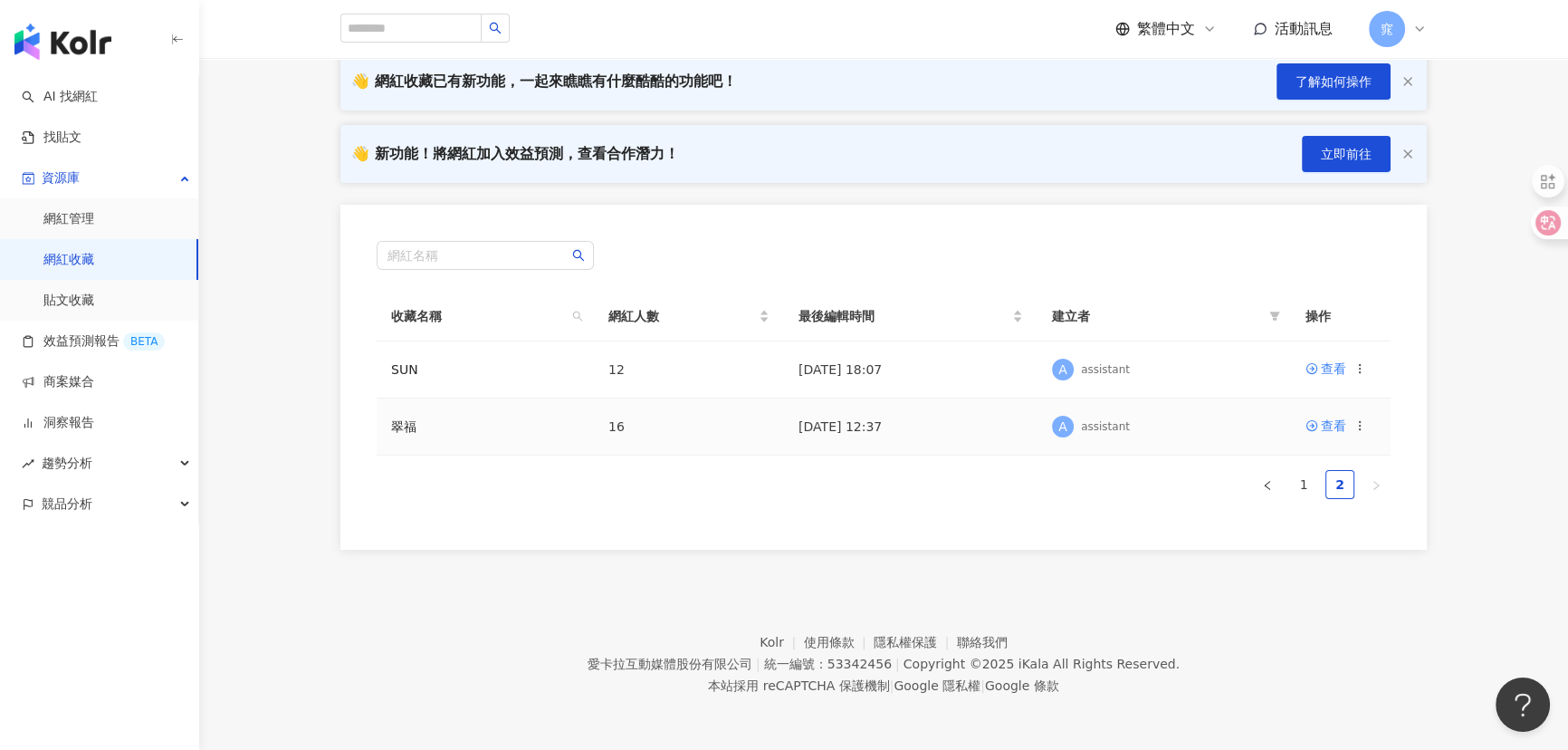
click at [1356, 431] on icon at bounding box center [1359, 425] width 12 height 12
click at [1287, 580] on div "刪除收藏" at bounding box center [1313, 576] width 76 height 20
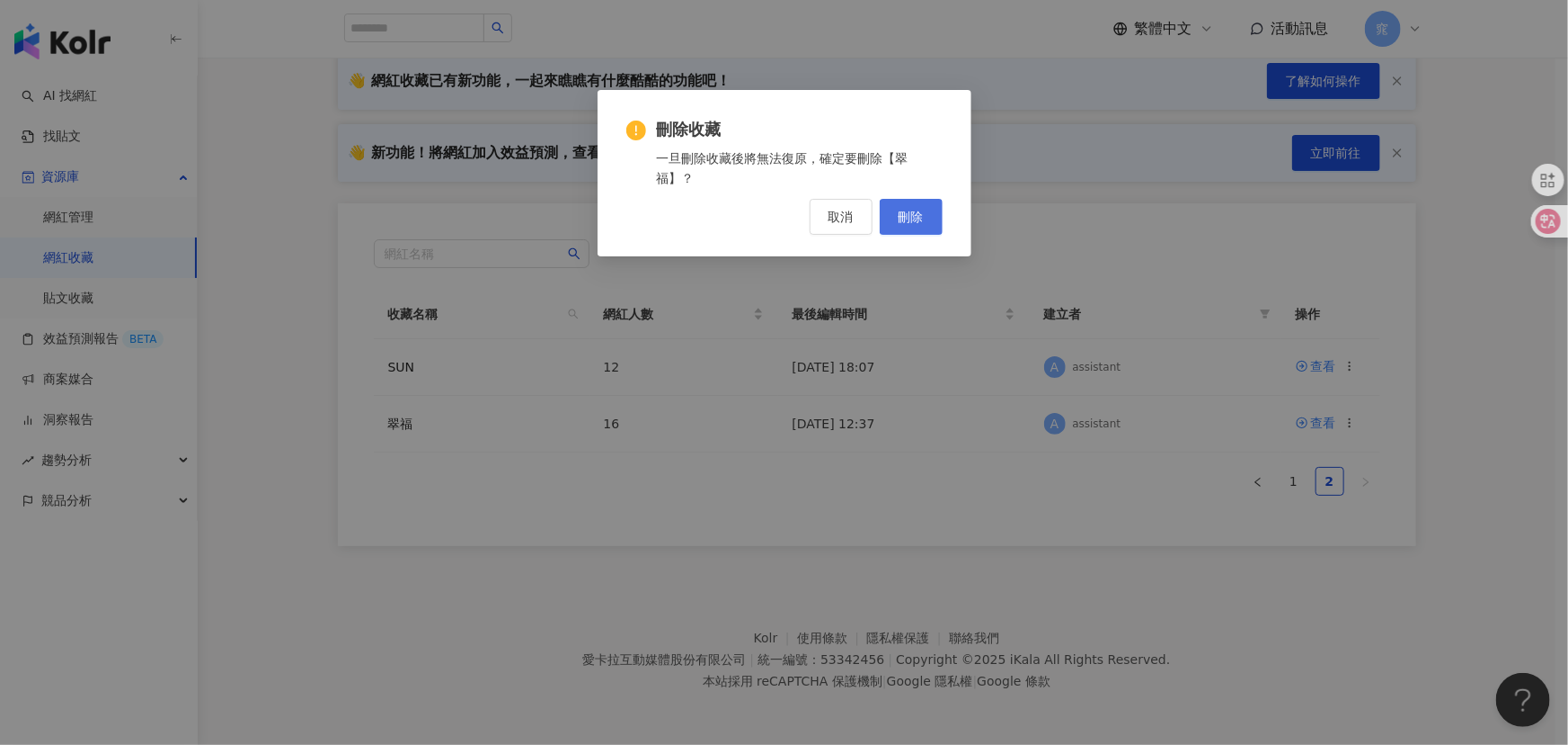
click at [911, 219] on span "刪除" at bounding box center [911, 216] width 25 height 14
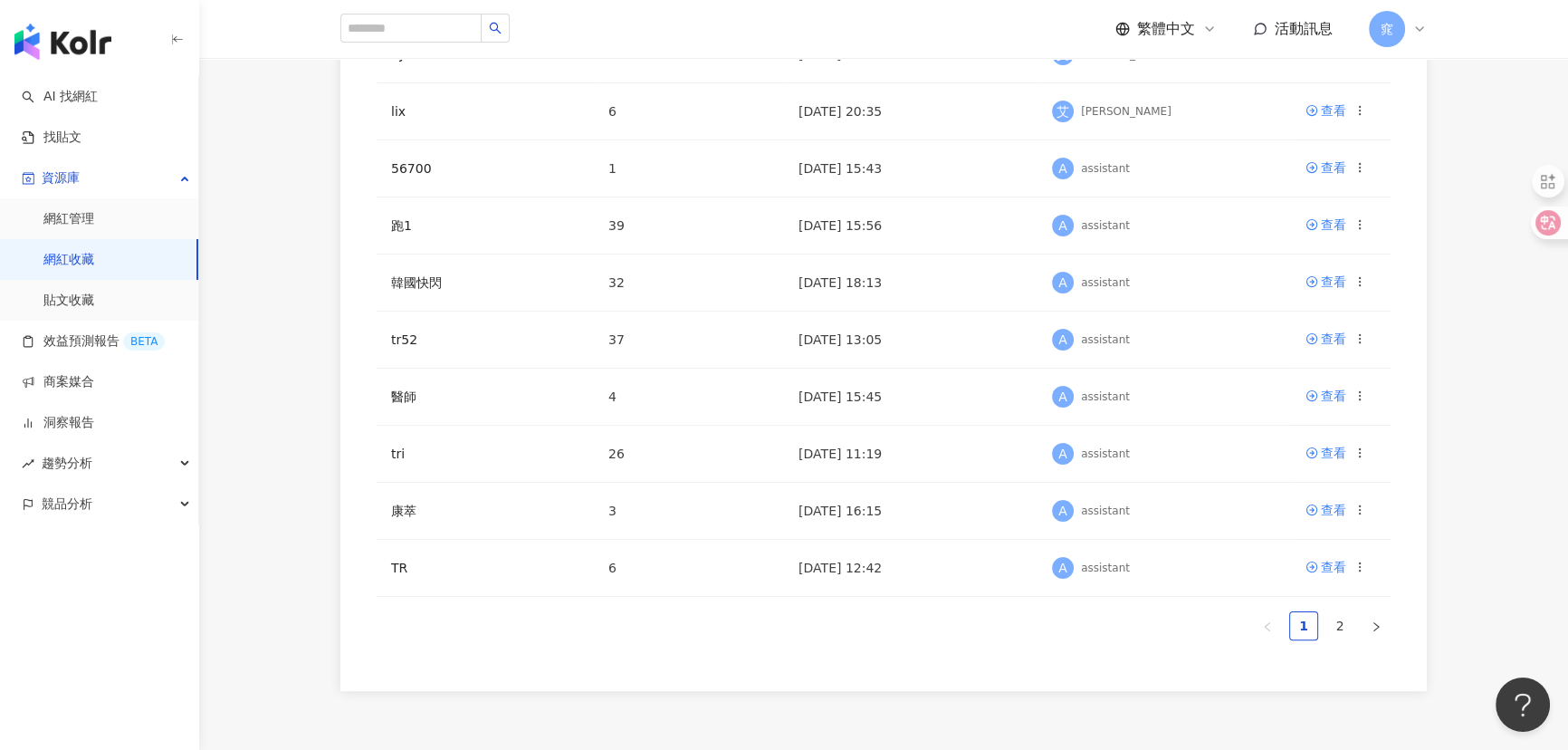
scroll to position [593, 0]
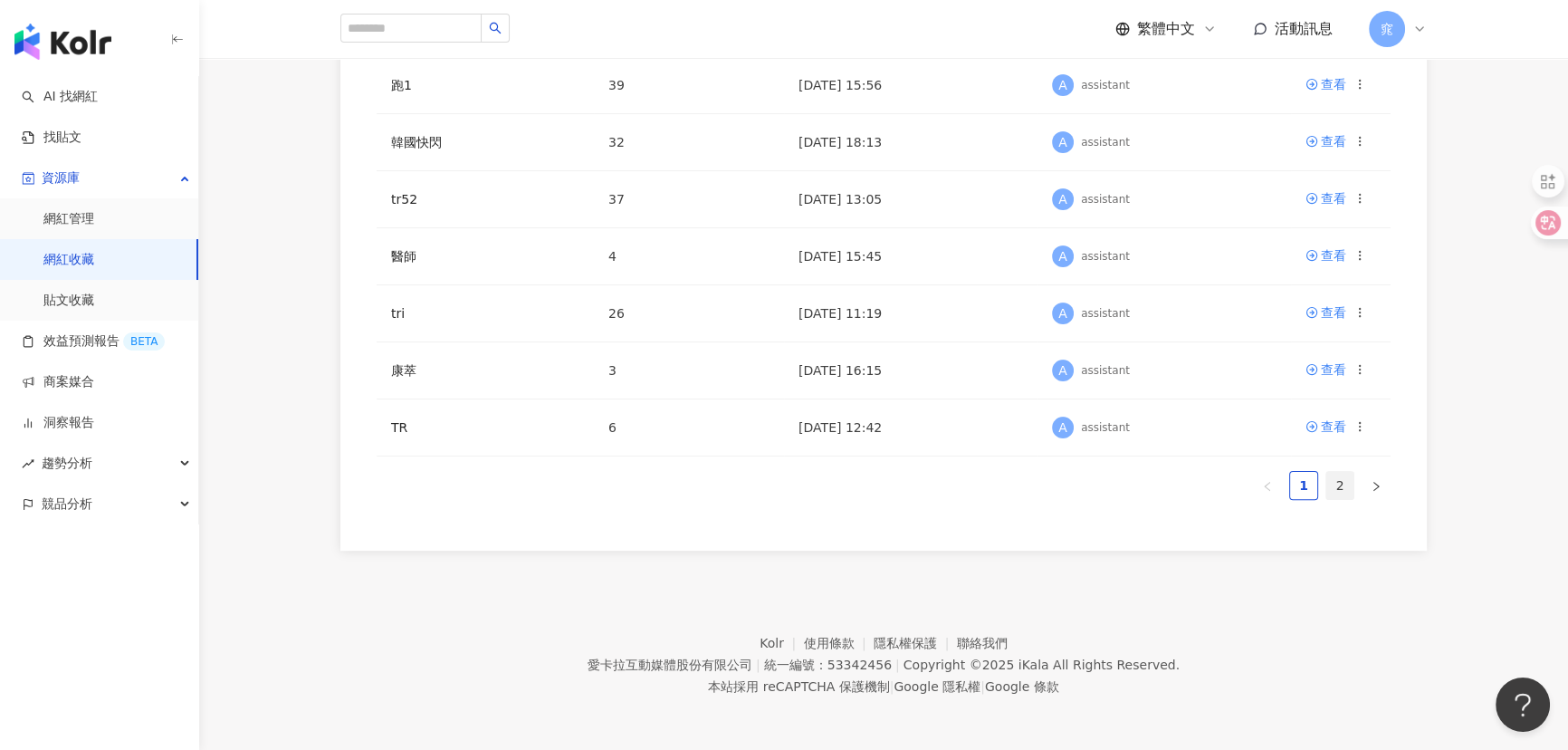
click at [1332, 477] on link "2" at bounding box center [1339, 485] width 27 height 27
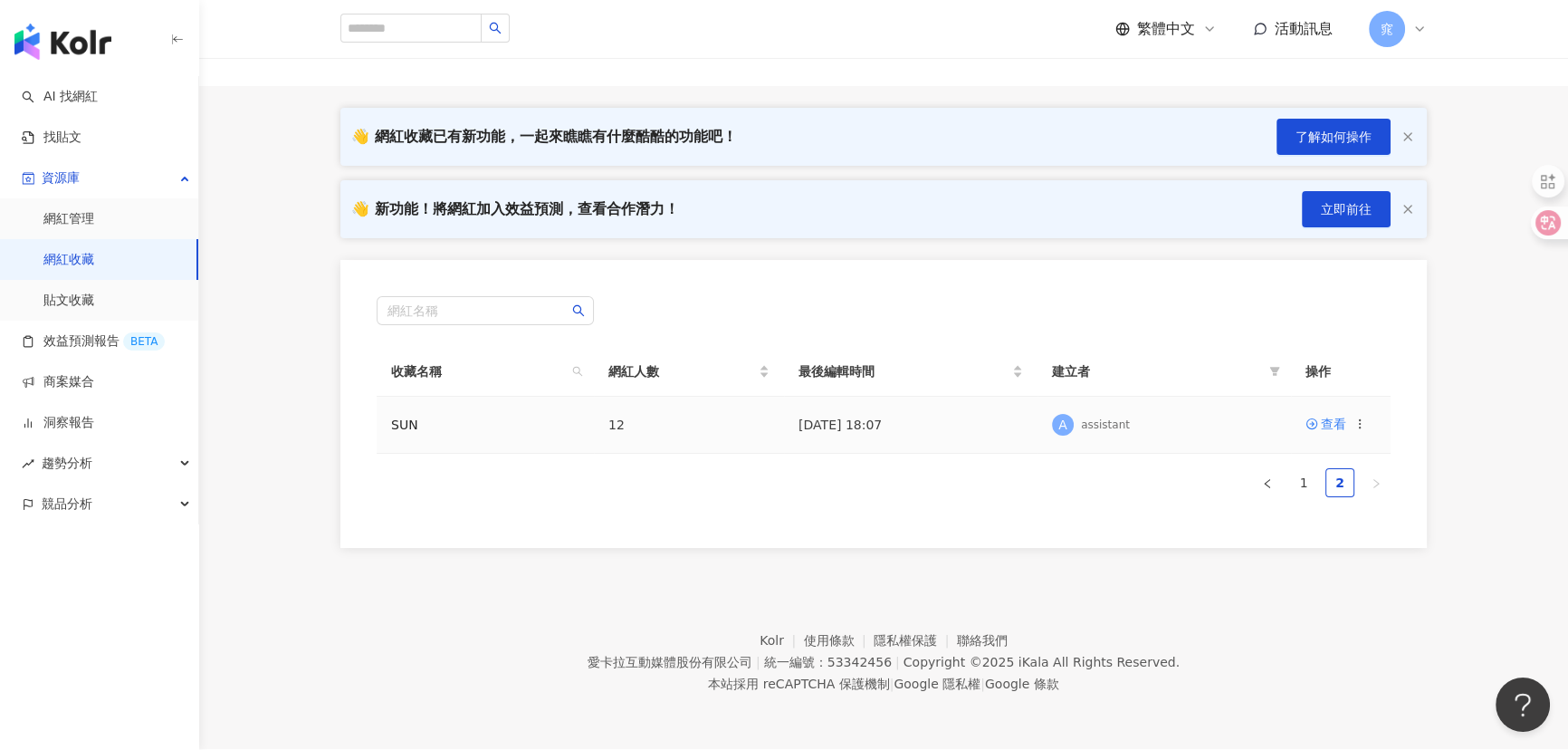
click at [1359, 427] on circle at bounding box center [1359, 426] width 1 height 1
click at [1328, 570] on div "刪除收藏" at bounding box center [1313, 575] width 76 height 20
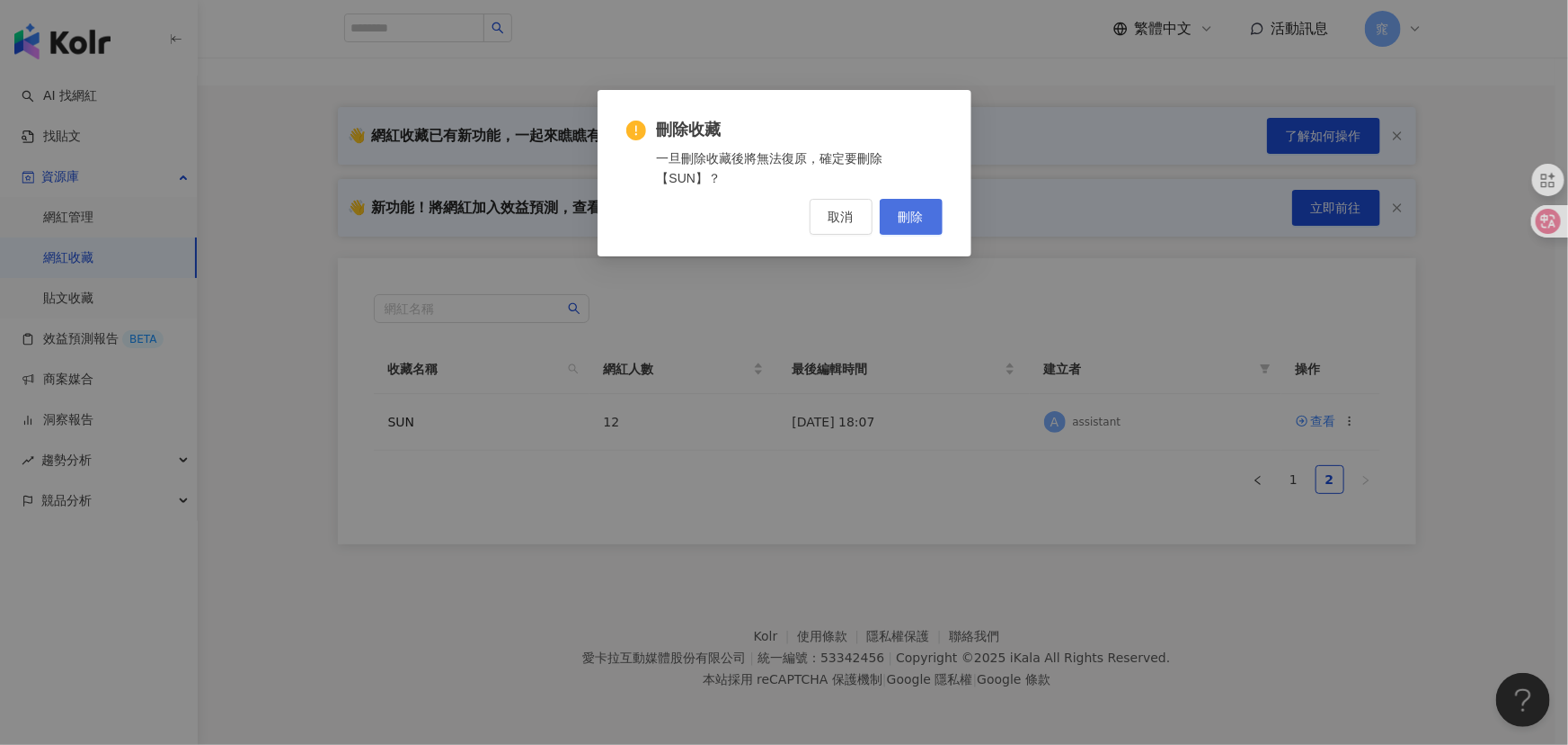
drag, startPoint x: 886, startPoint y: 223, endPoint x: 892, endPoint y: 214, distance: 10.8
click at [892, 214] on button "刪除" at bounding box center [911, 216] width 63 height 36
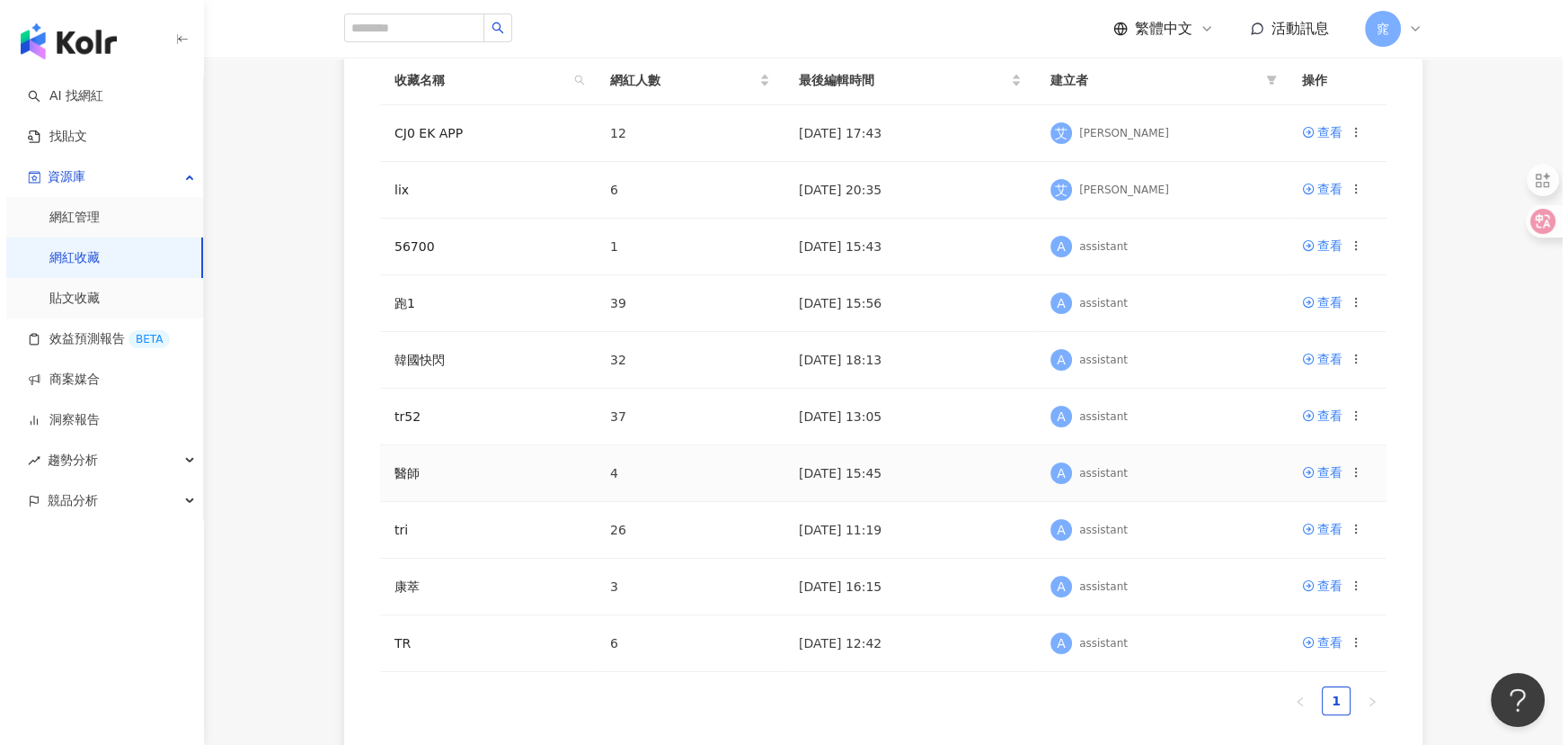
scroll to position [490, 0]
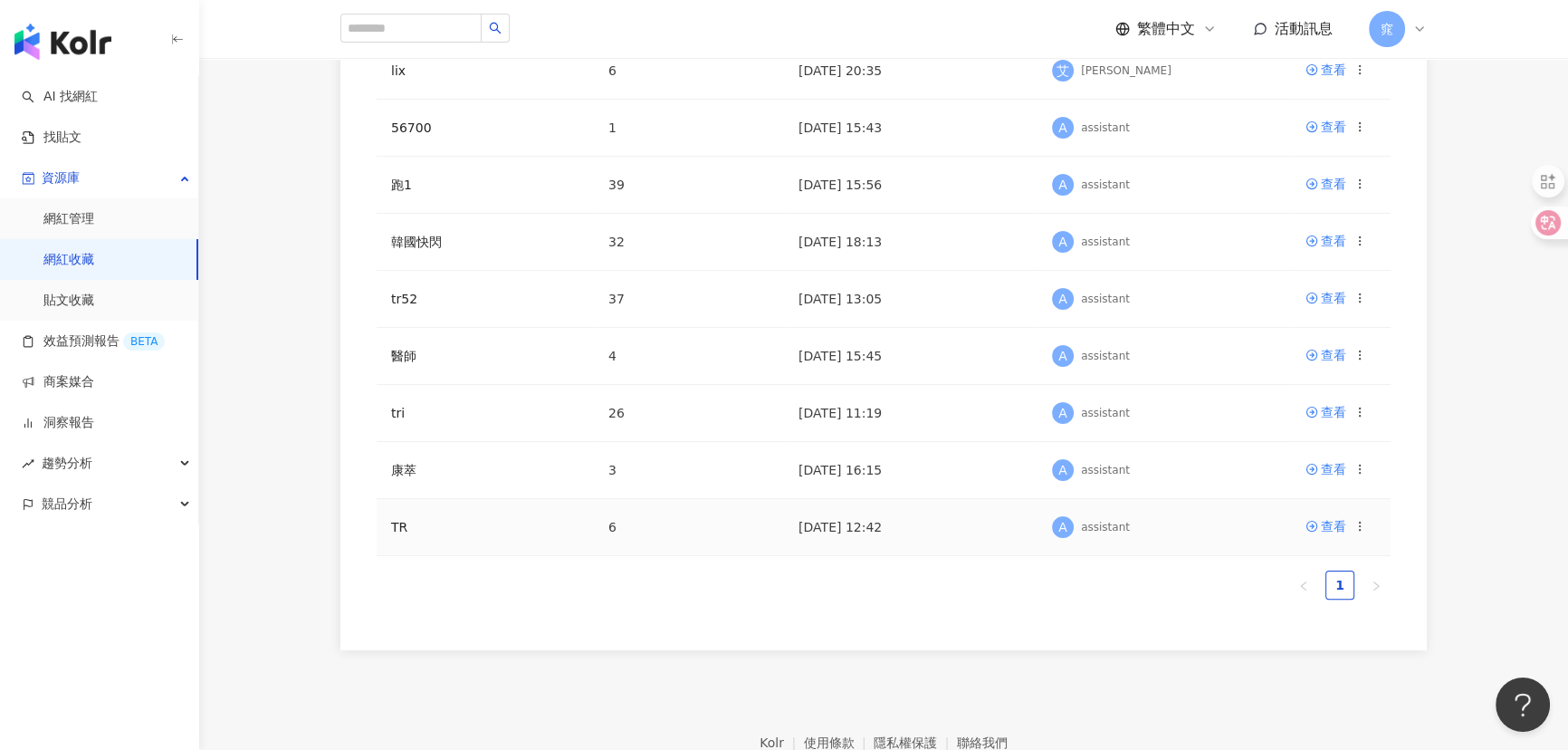
click at [1360, 530] on icon at bounding box center [1359, 526] width 12 height 12
click at [1300, 670] on div "刪除收藏" at bounding box center [1313, 677] width 76 height 20
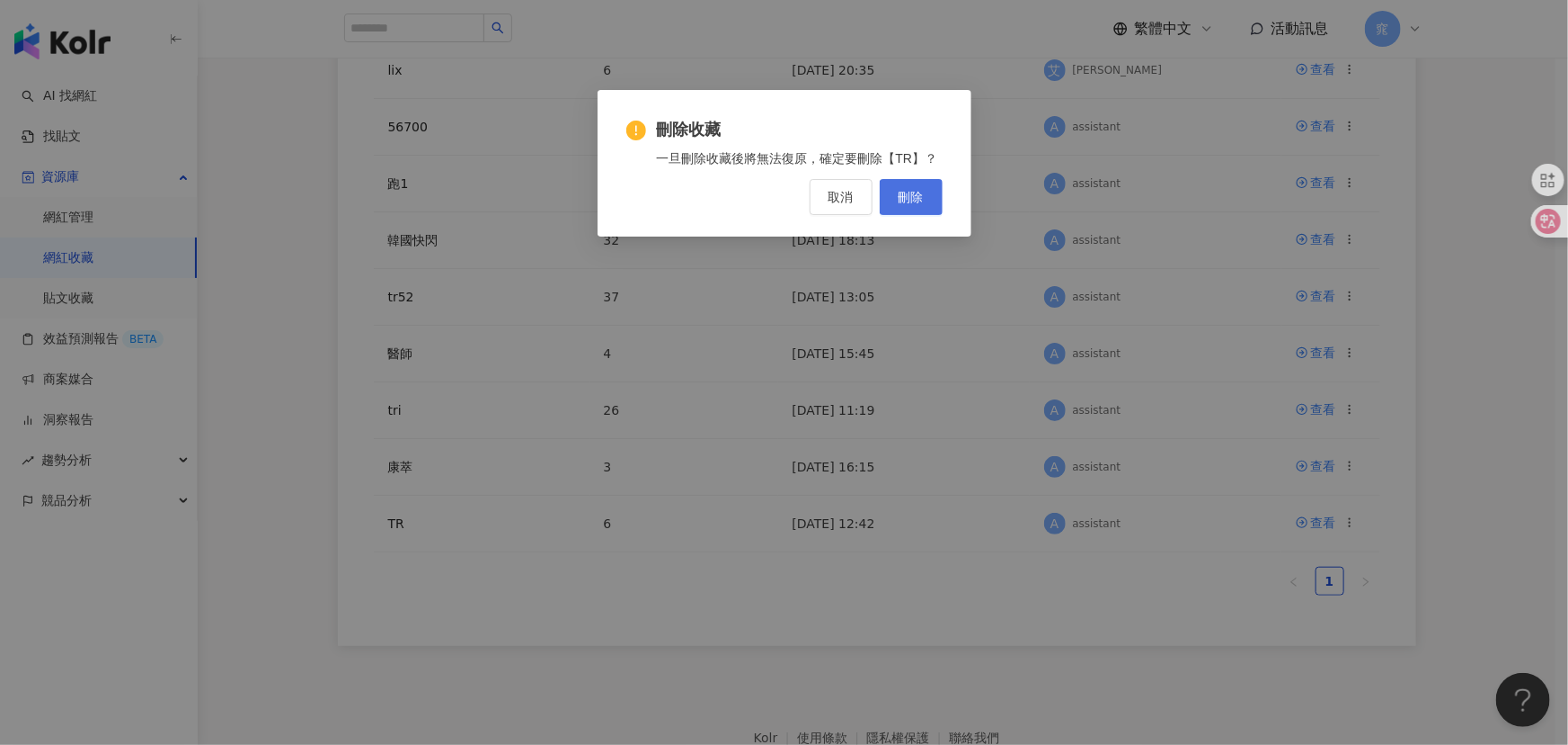
click at [915, 191] on span "刪除" at bounding box center [911, 197] width 25 height 14
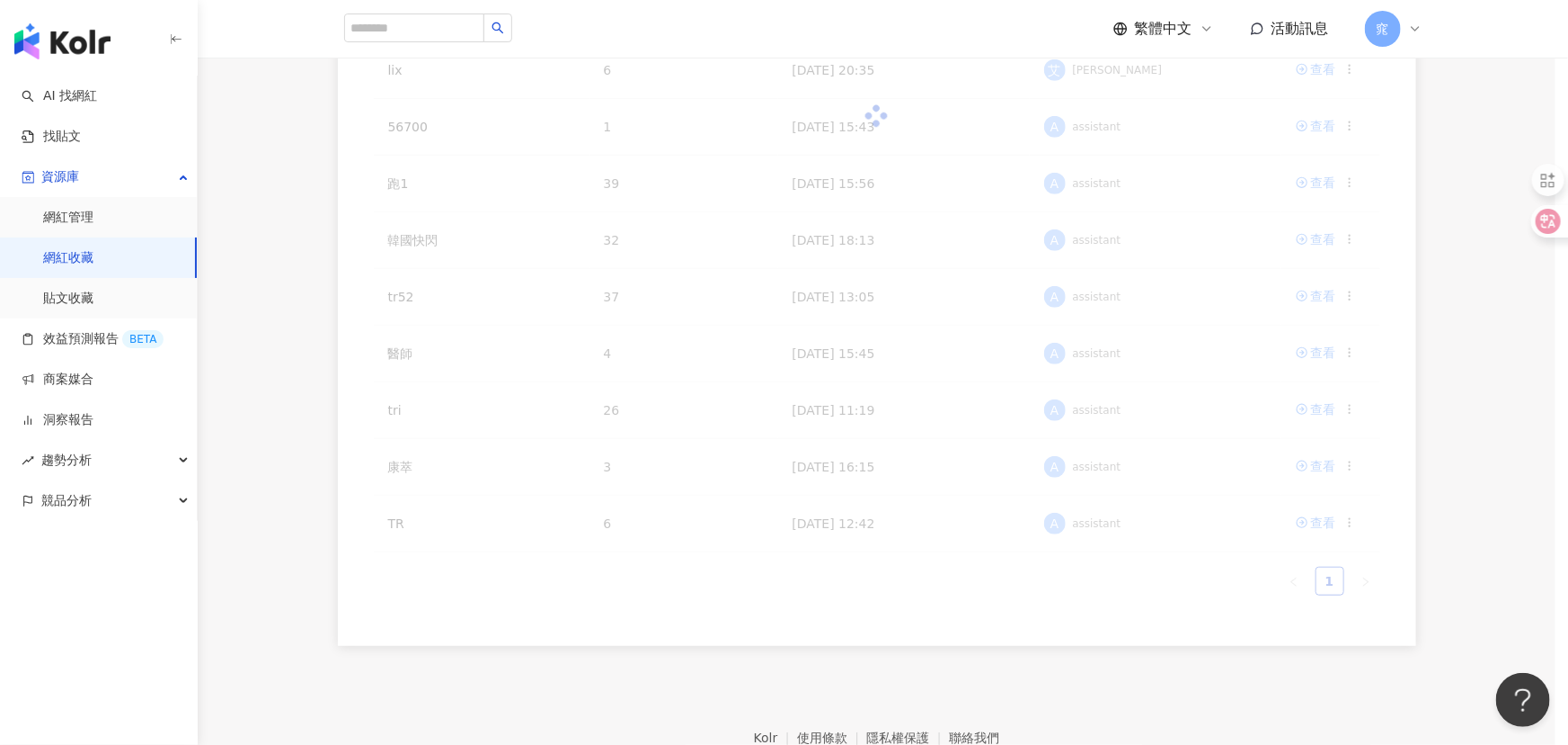
scroll to position [0, 0]
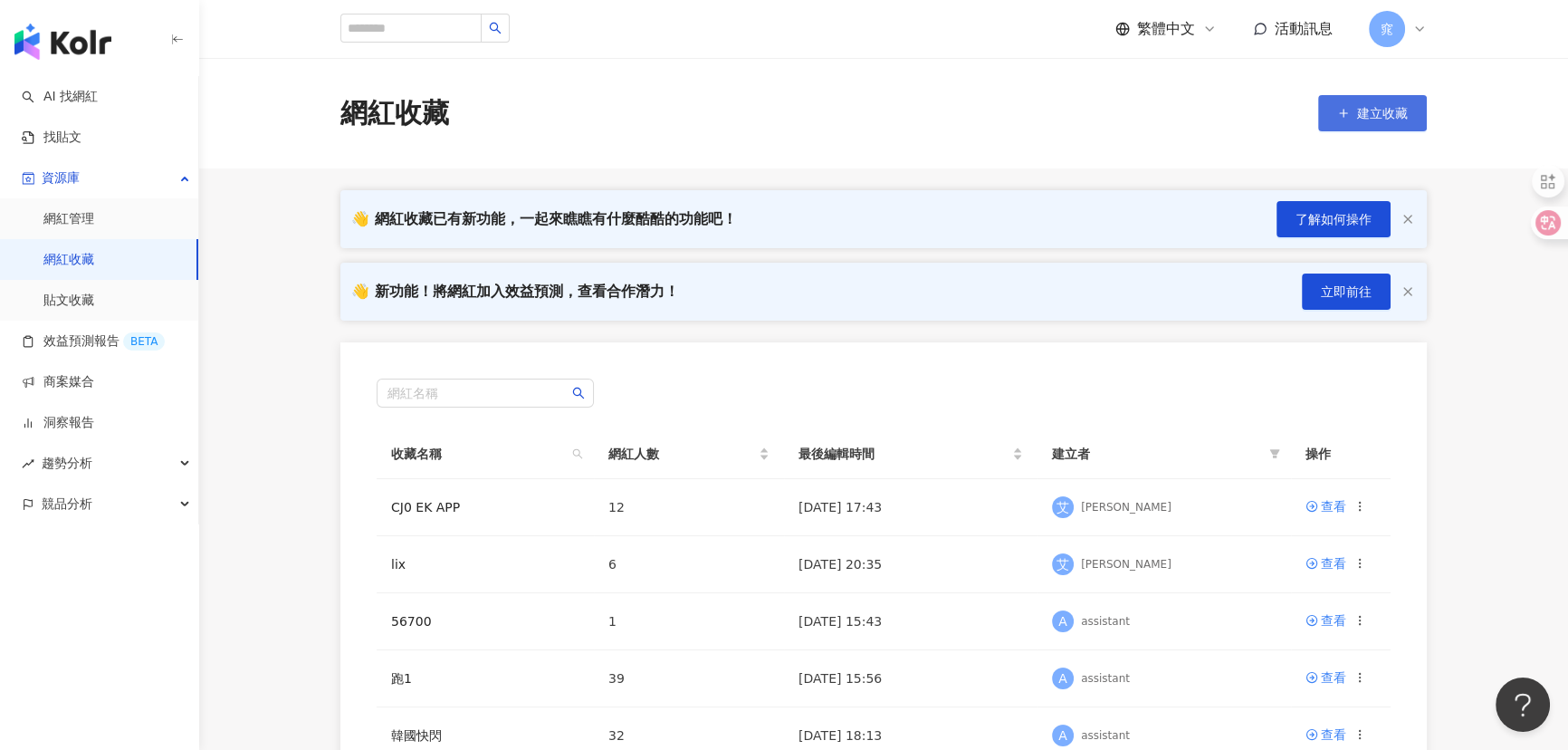
click at [1347, 113] on icon "button" at bounding box center [1343, 113] width 12 height 12
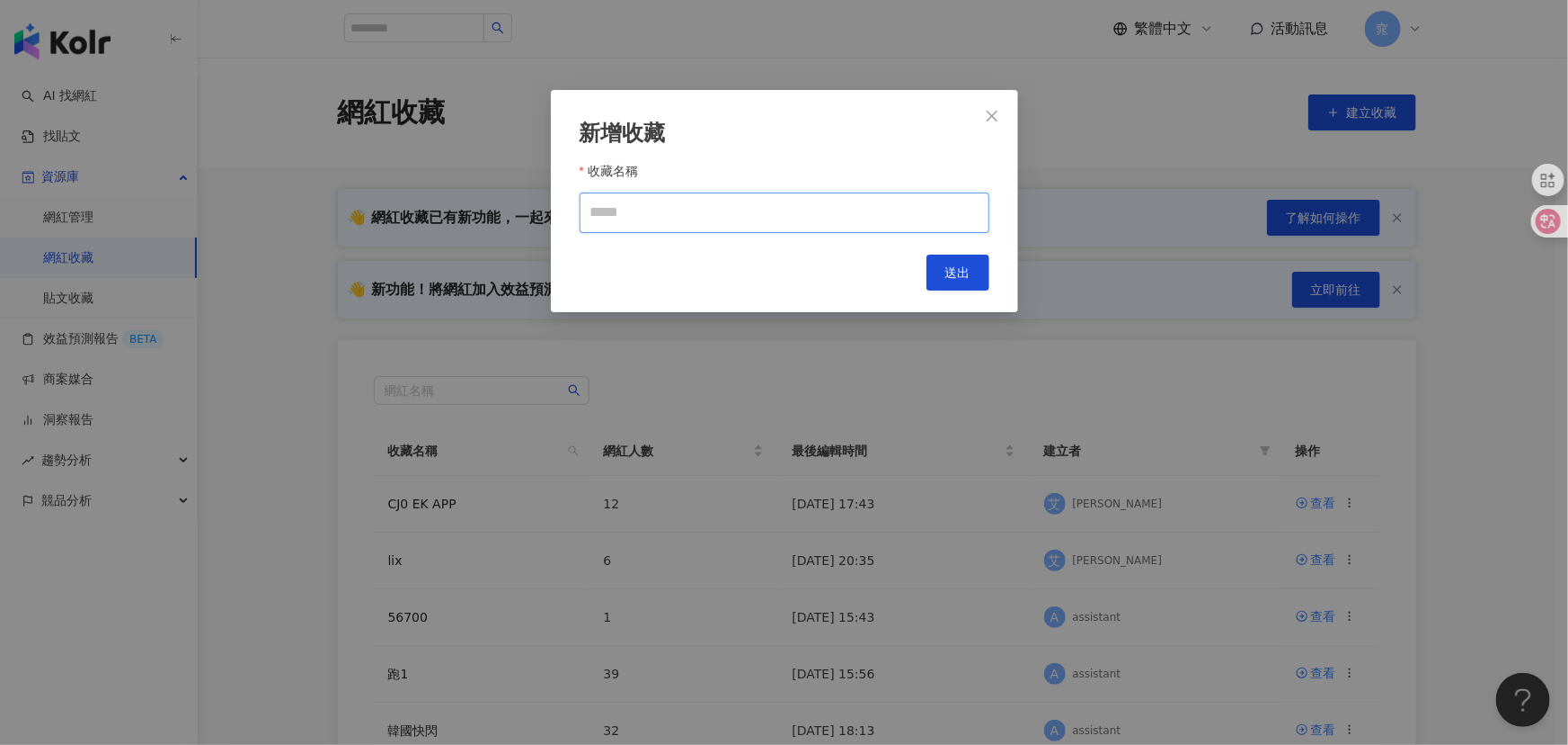
click at [759, 209] on input "收藏名稱" at bounding box center [785, 213] width 410 height 40
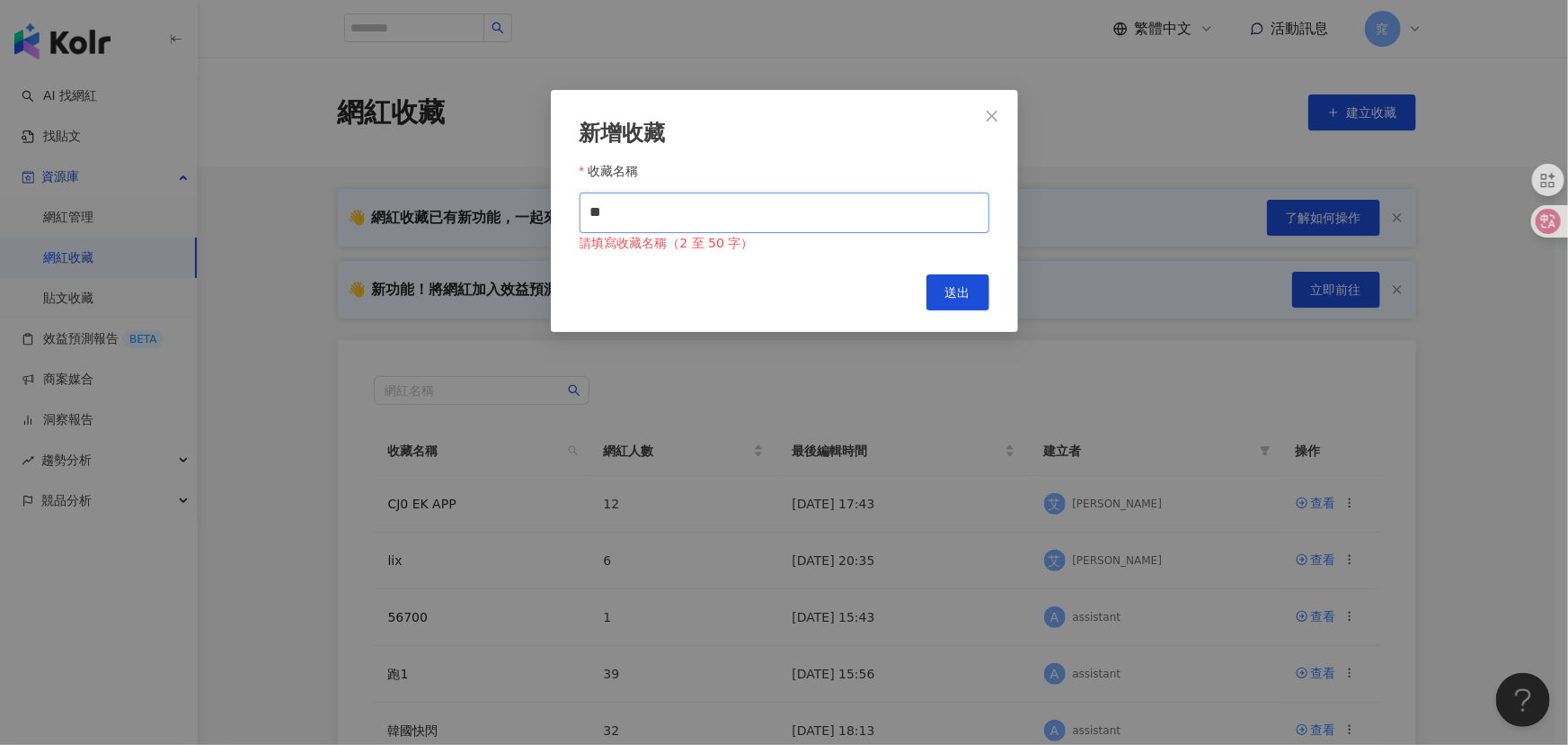
type input "*"
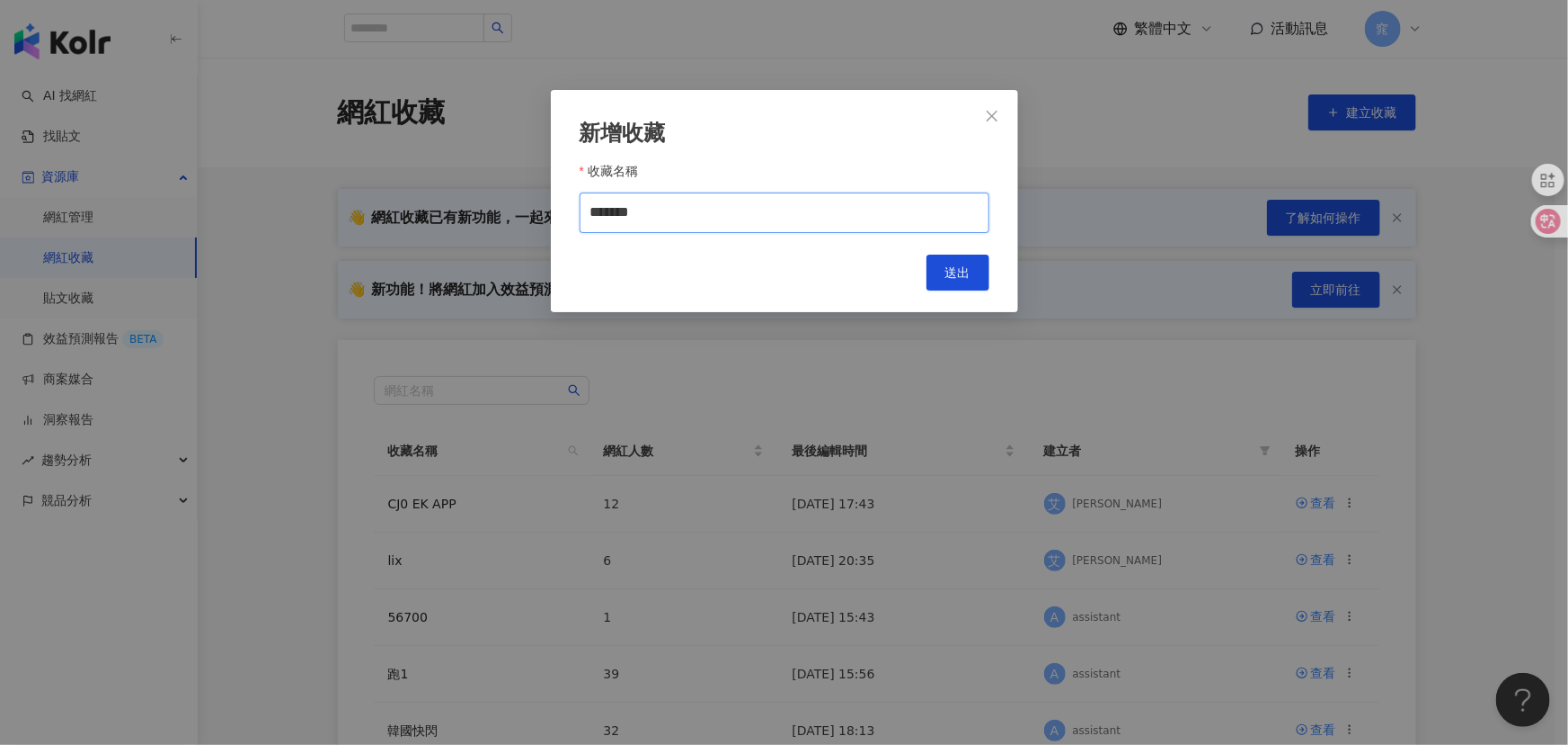
type input "*******"
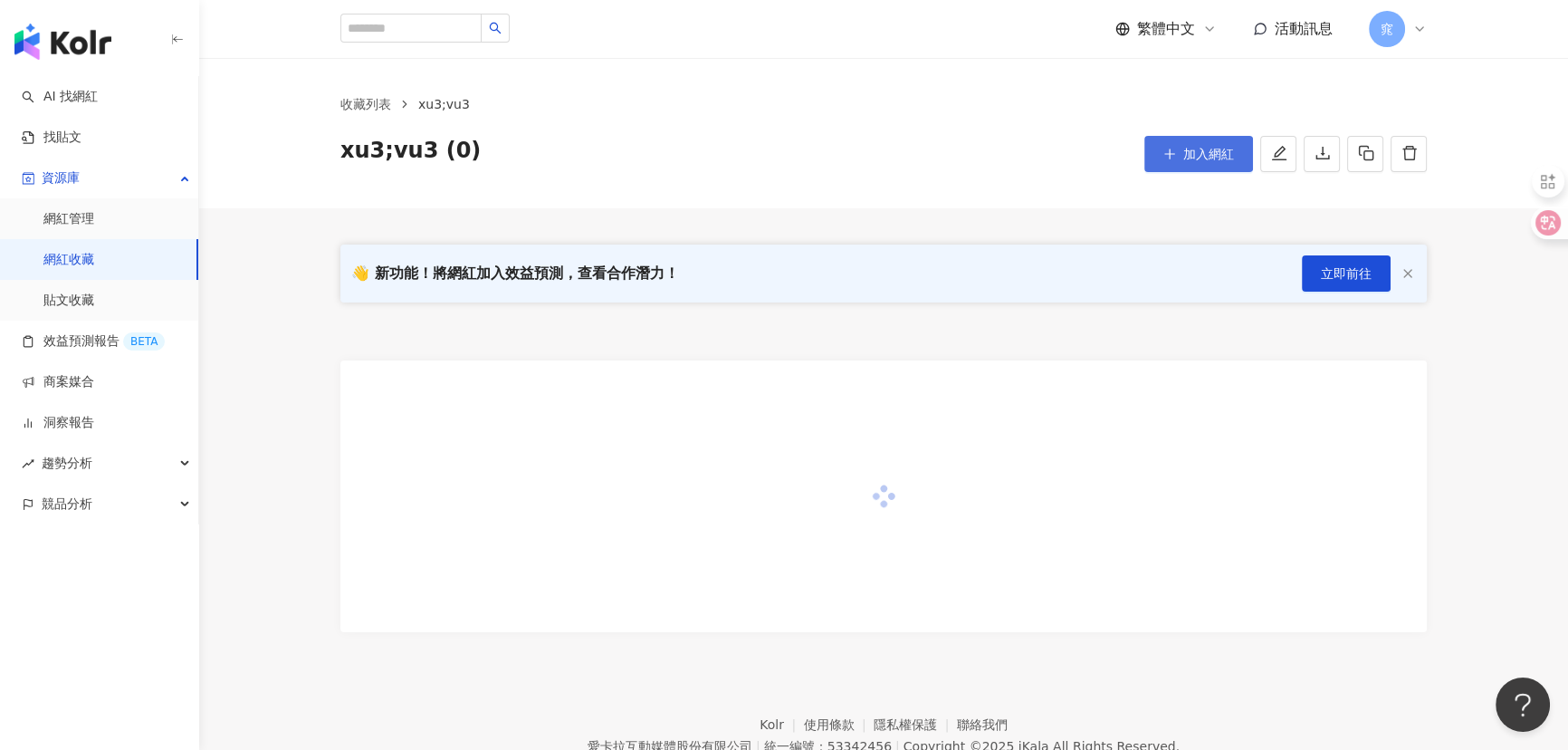
click at [1181, 154] on button "加入網紅" at bounding box center [1198, 153] width 109 height 36
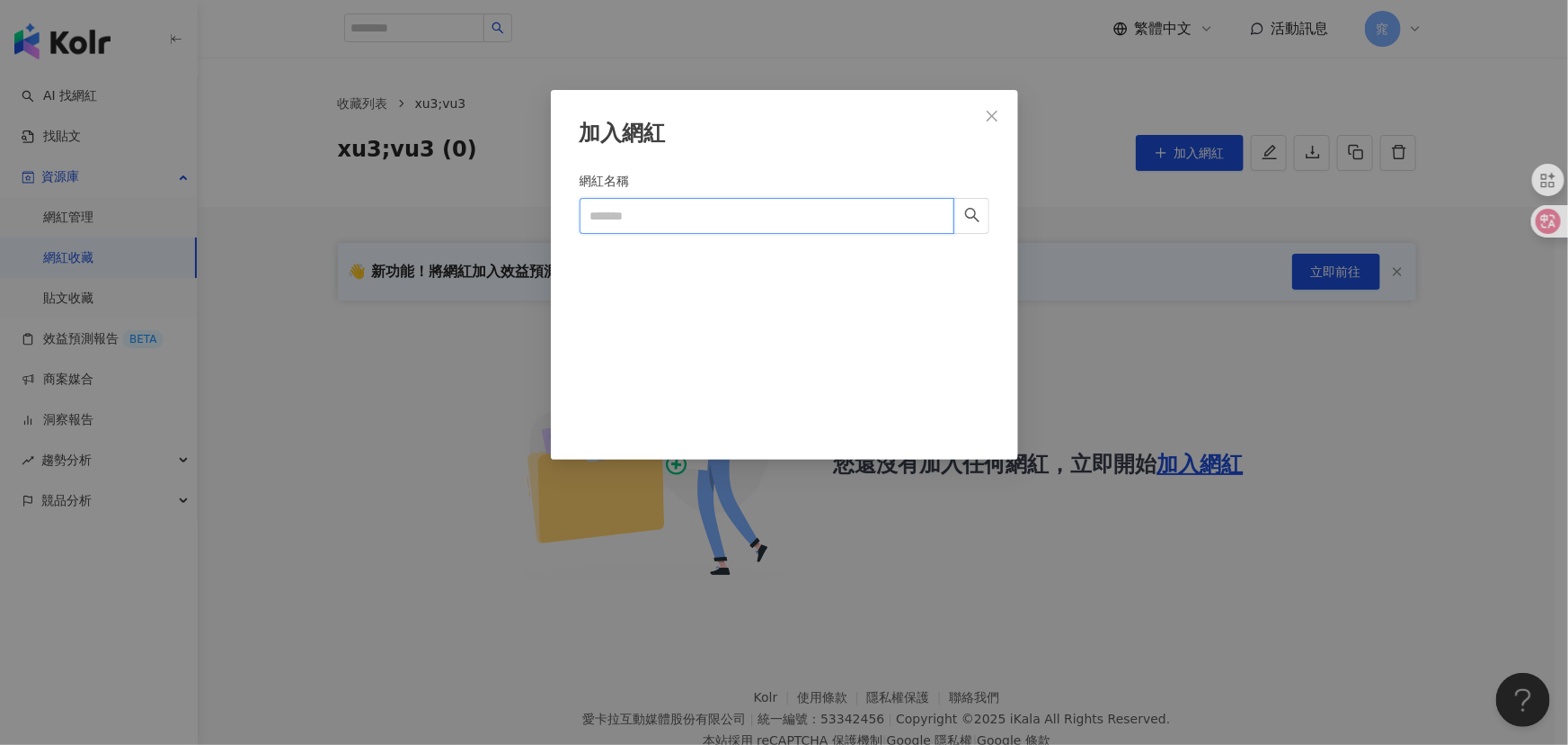
click at [737, 208] on input "網紅名稱" at bounding box center [767, 215] width 375 height 36
paste input "**********"
type input "**********"
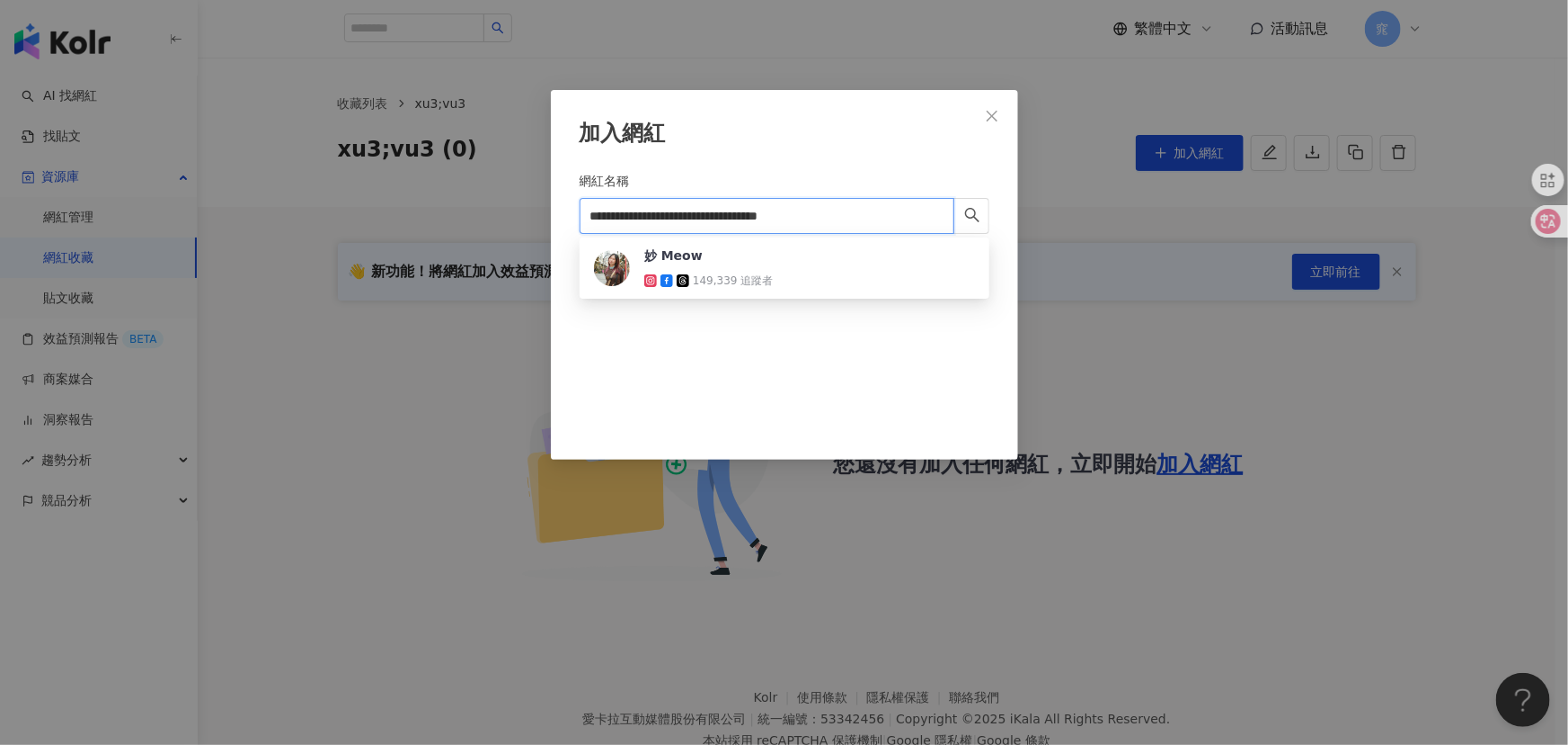
drag, startPoint x: 806, startPoint y: 276, endPoint x: 843, endPoint y: 276, distance: 37.0
click at [806, 276] on div "妙 Meow 149,339 追蹤者" at bounding box center [784, 268] width 381 height 43
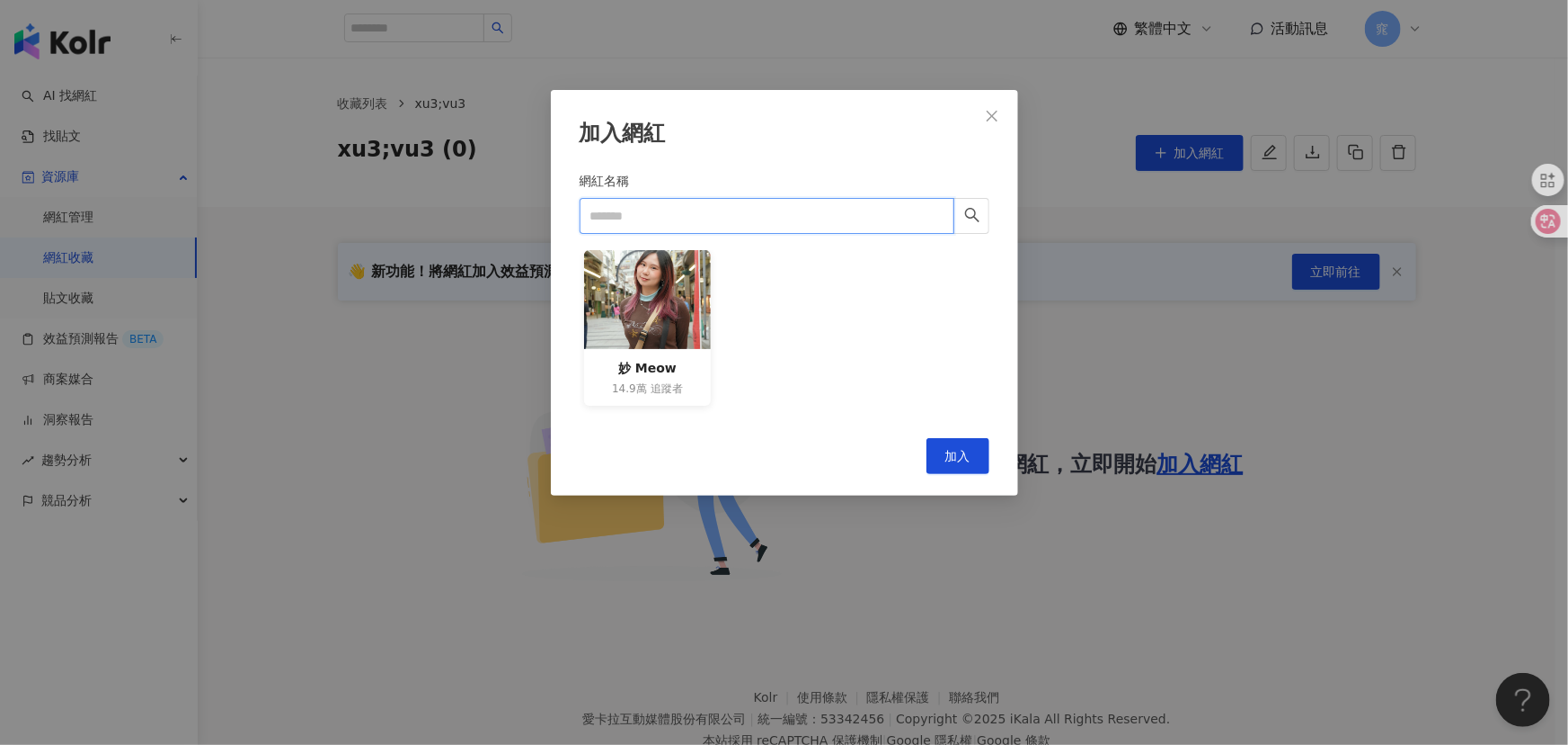
click at [779, 214] on input "網紅名稱" at bounding box center [767, 215] width 375 height 36
paste input "**********"
type input "**********"
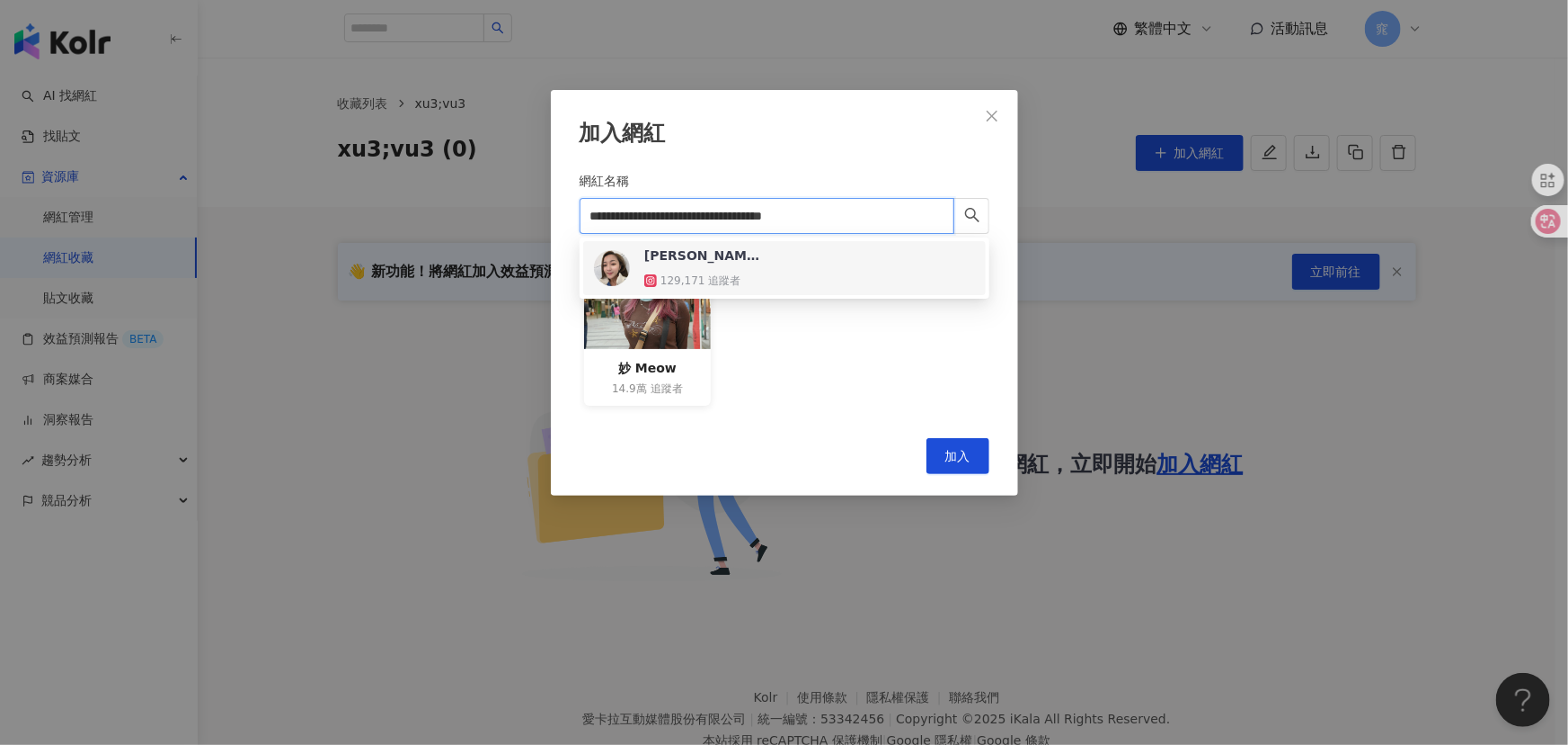
click at [796, 271] on div "[PERSON_NAME] 129,171 追蹤者" at bounding box center [784, 268] width 381 height 43
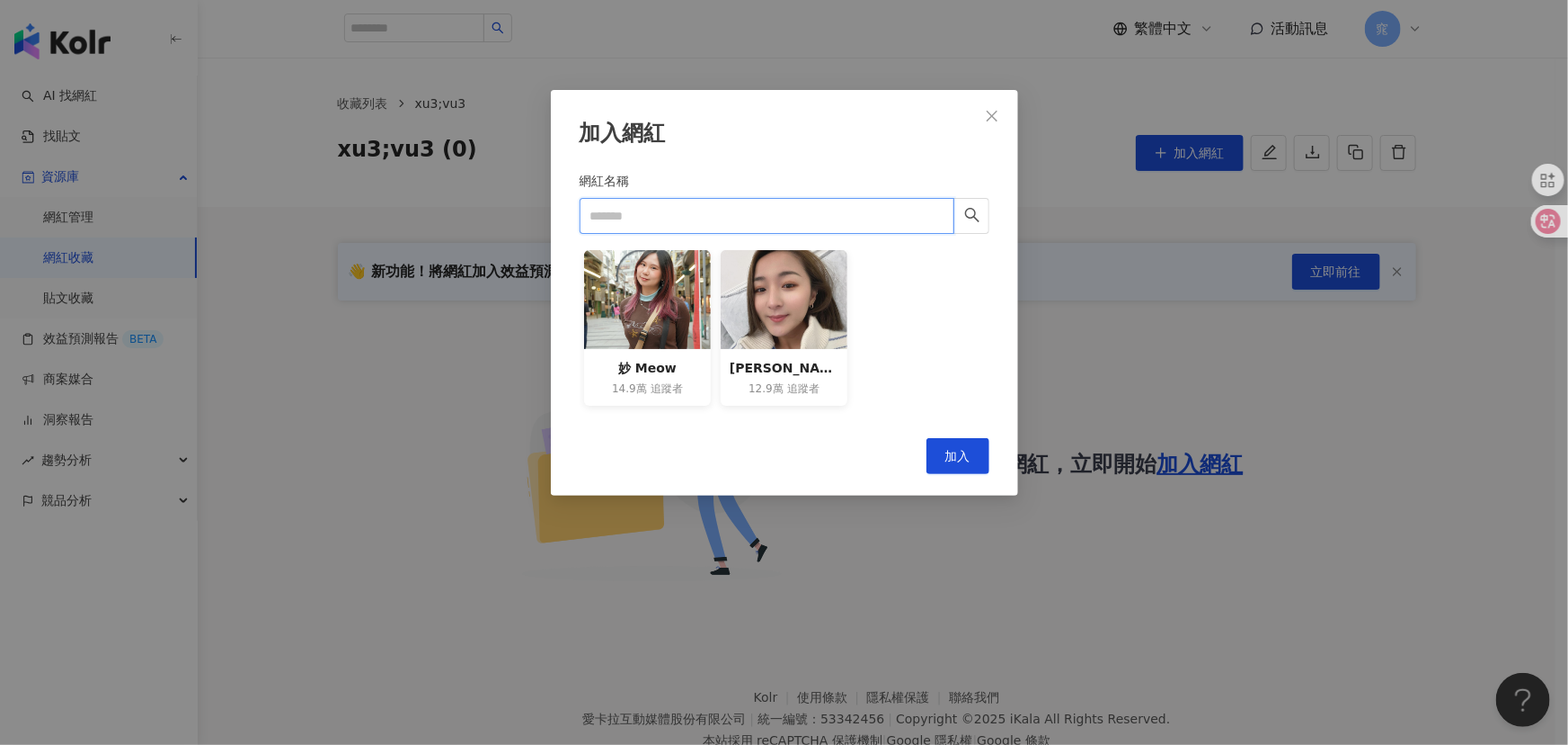
click at [735, 213] on input "網紅名稱" at bounding box center [767, 215] width 375 height 36
paste input "**********"
type input "**********"
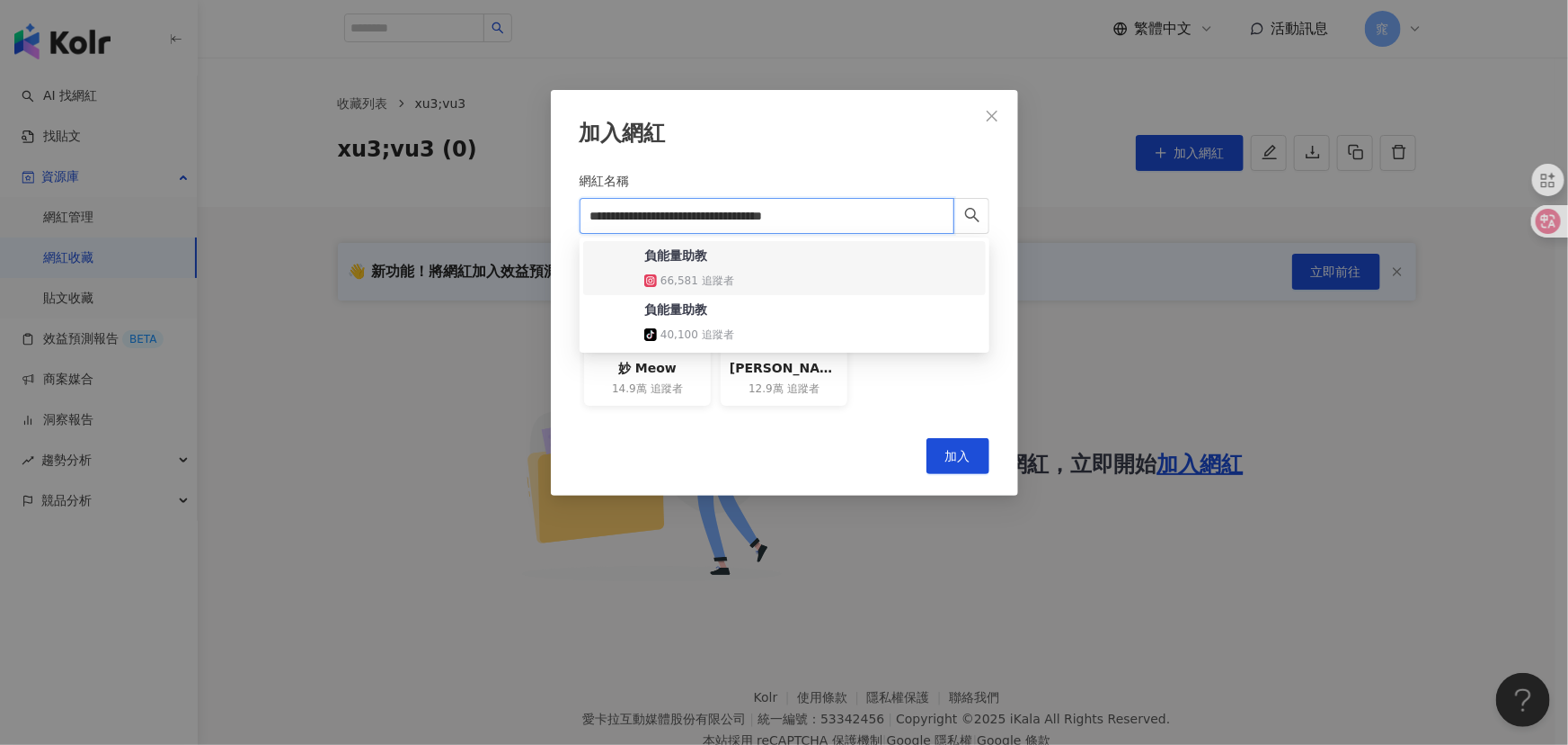
click at [835, 260] on div "負能量助教 66,581 追蹤者" at bounding box center [784, 268] width 381 height 43
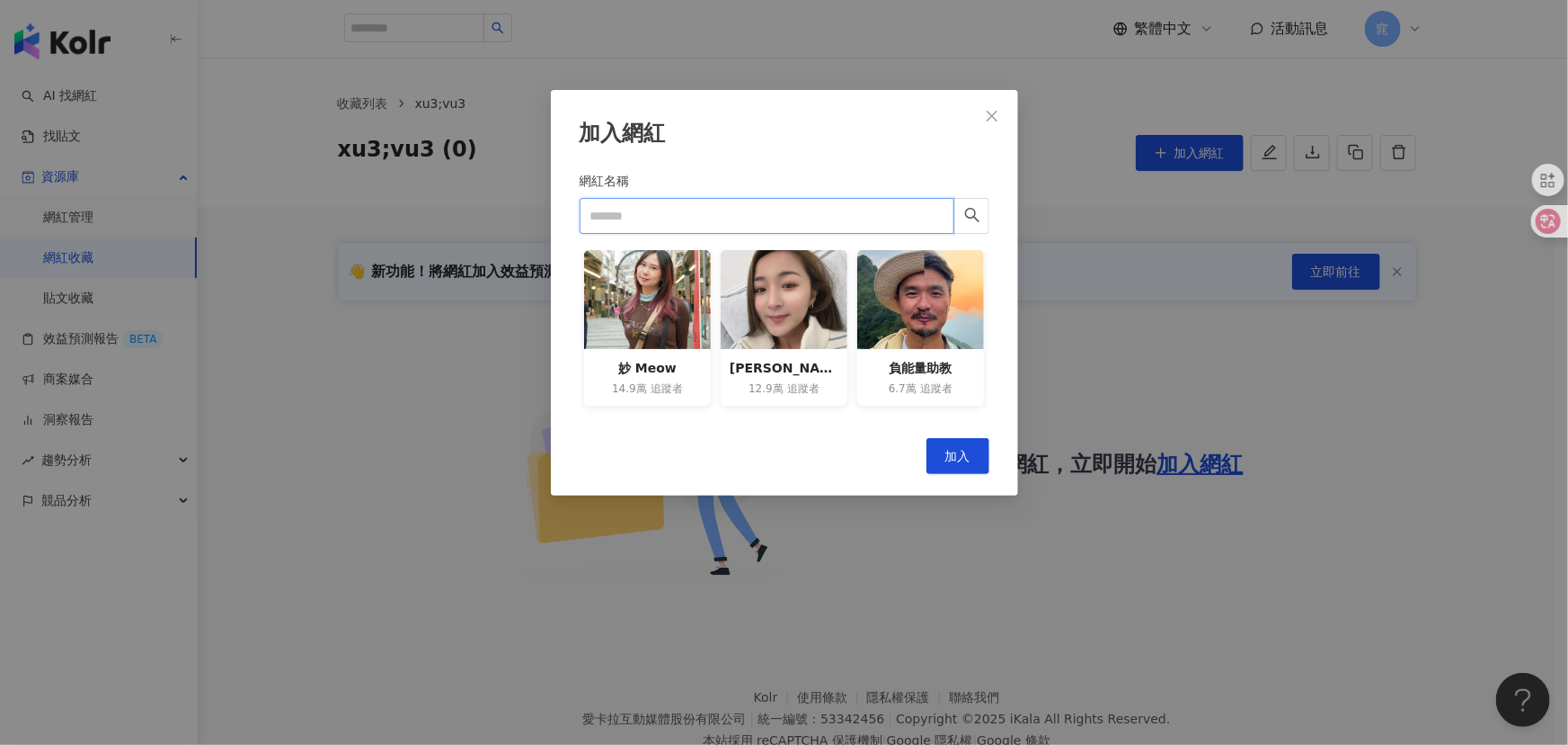
click at [787, 208] on input "網紅名稱" at bounding box center [767, 215] width 375 height 36
paste input "**********"
type input "**********"
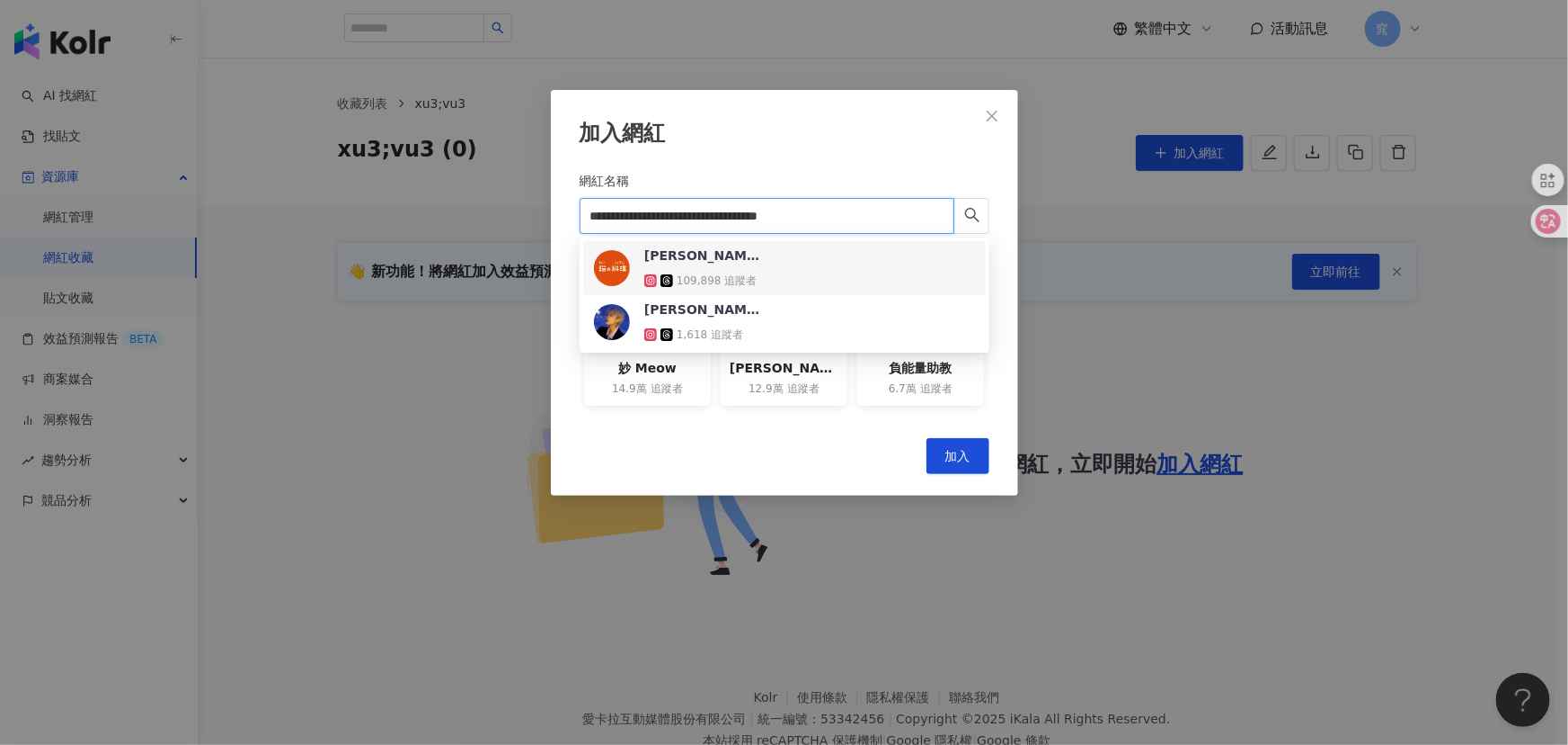
click at [756, 266] on div "[PERSON_NAME] 109,898 追蹤者" at bounding box center [702, 268] width 117 height 43
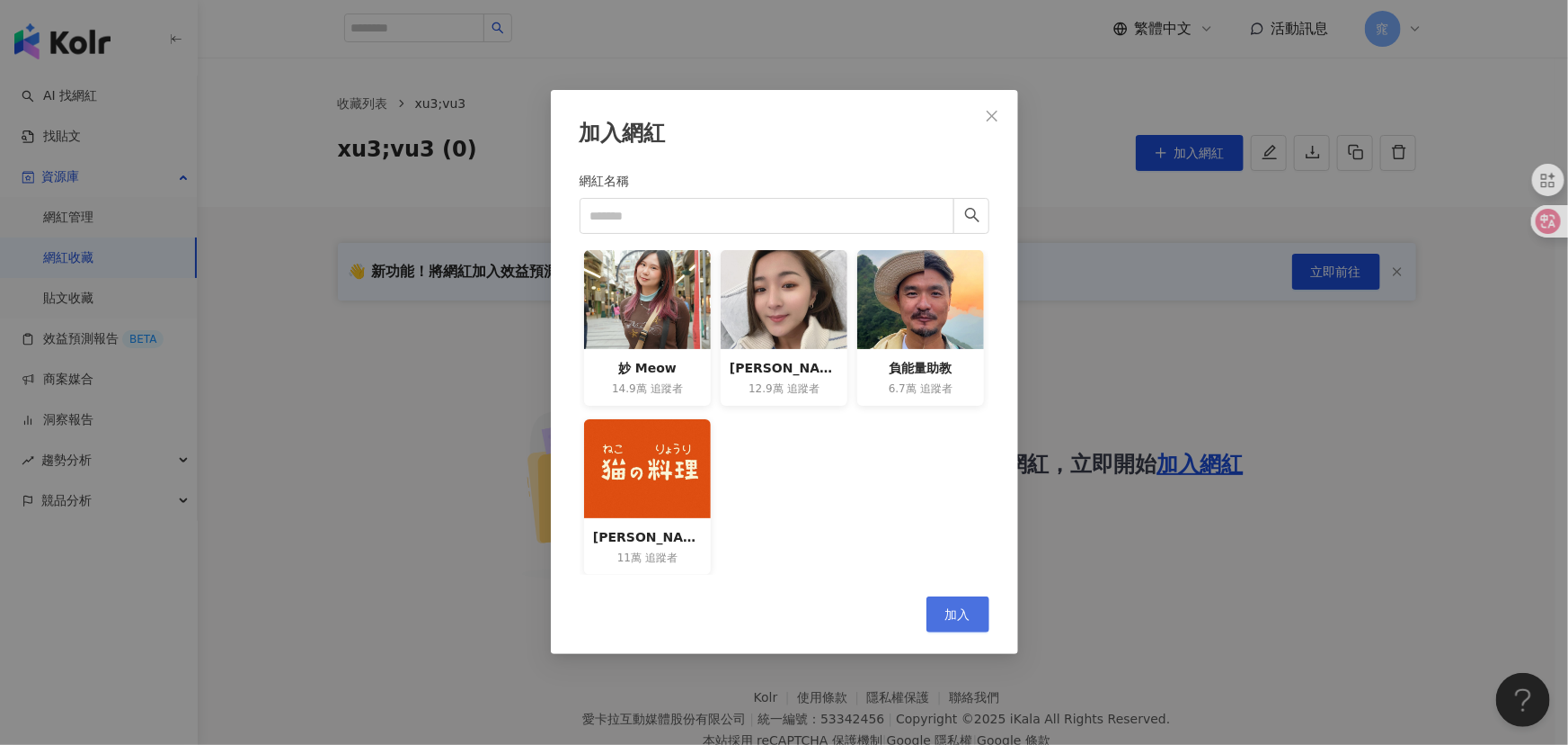
click at [964, 611] on span "加入" at bounding box center [958, 613] width 25 height 14
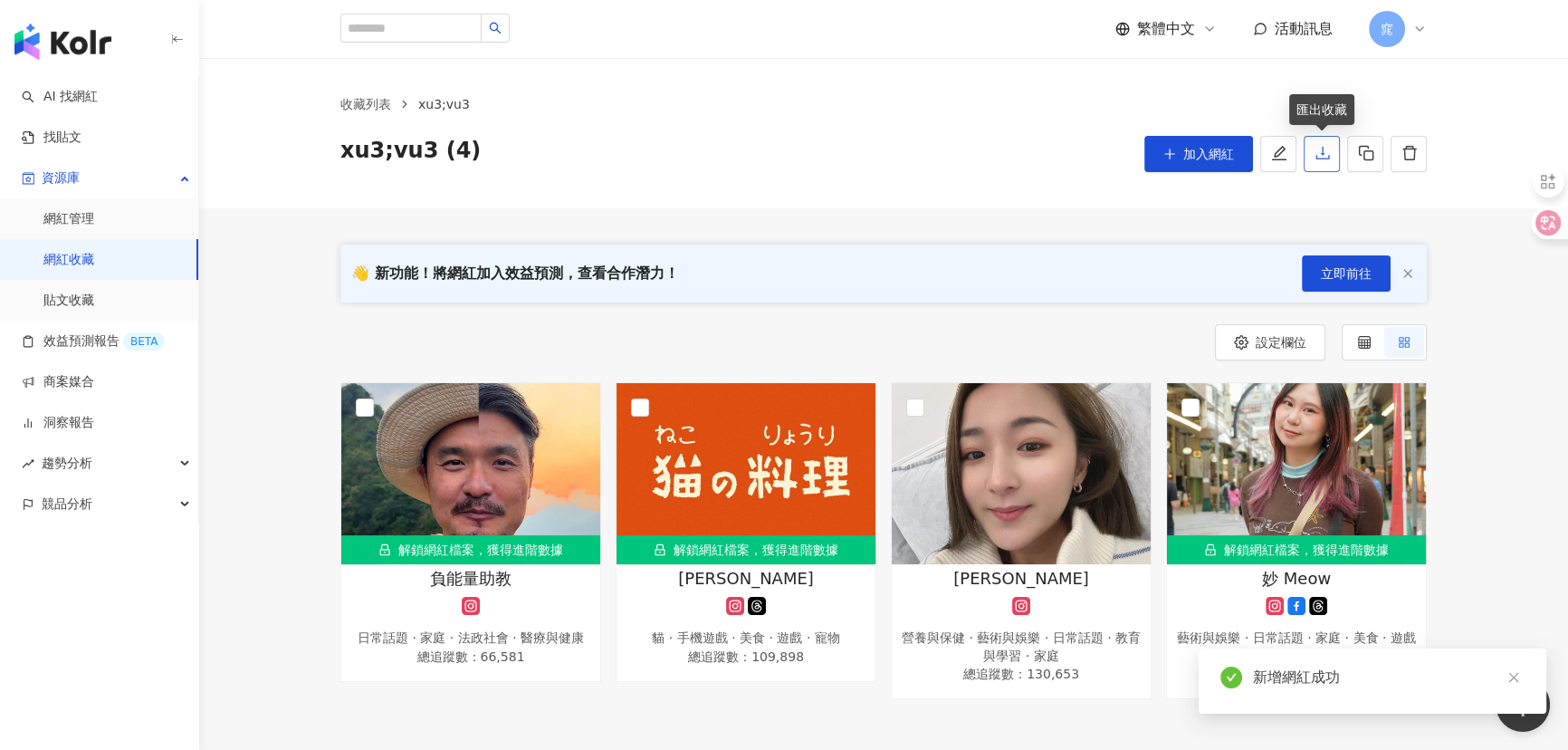
click at [1326, 150] on icon "download" at bounding box center [1322, 152] width 16 height 16
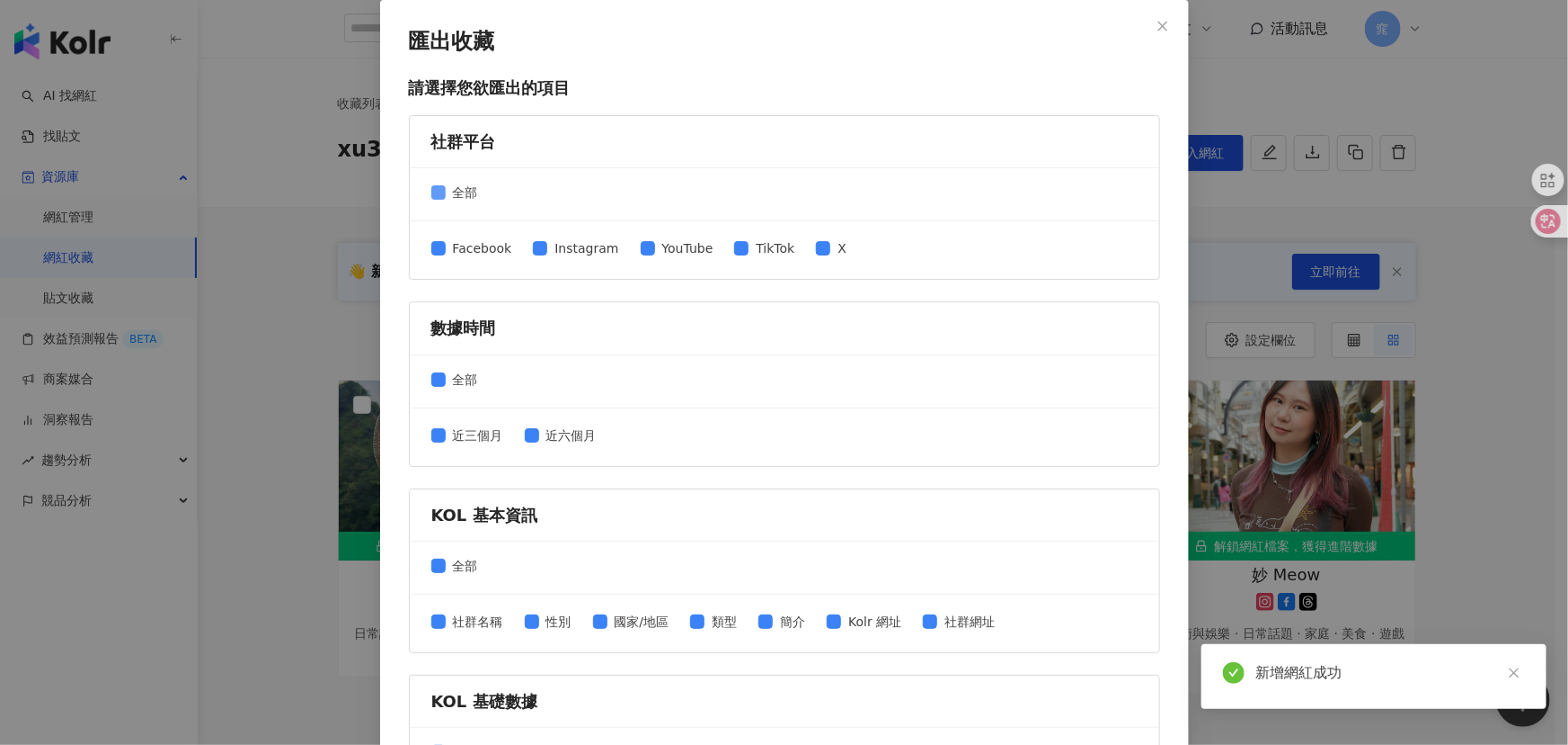
click at [446, 185] on span "全部" at bounding box center [465, 192] width 39 height 20
click at [553, 241] on span "Instagram" at bounding box center [586, 247] width 78 height 20
click at [584, 243] on span "Instagram" at bounding box center [586, 247] width 78 height 20
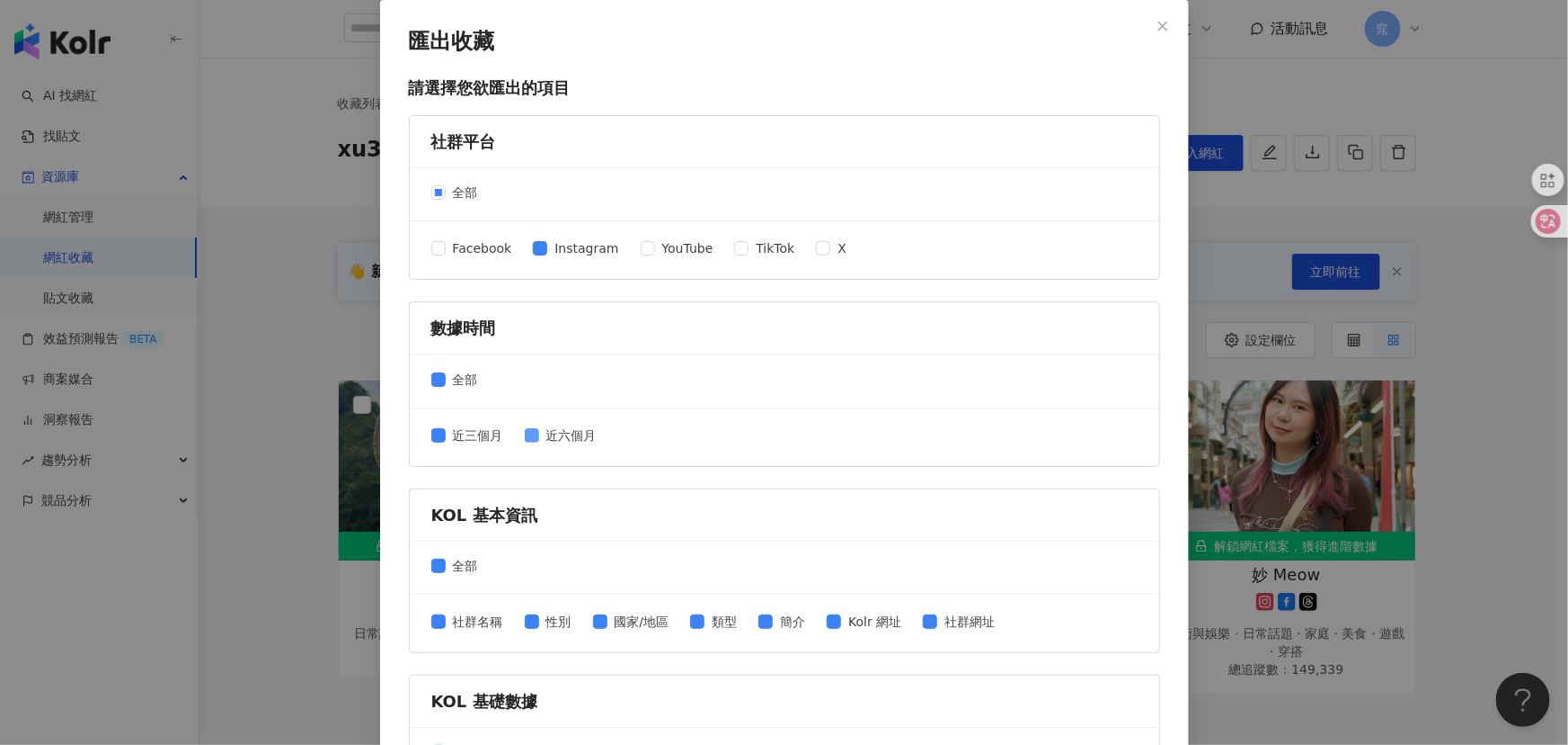
click at [561, 425] on span "近六個月" at bounding box center [572, 435] width 65 height 20
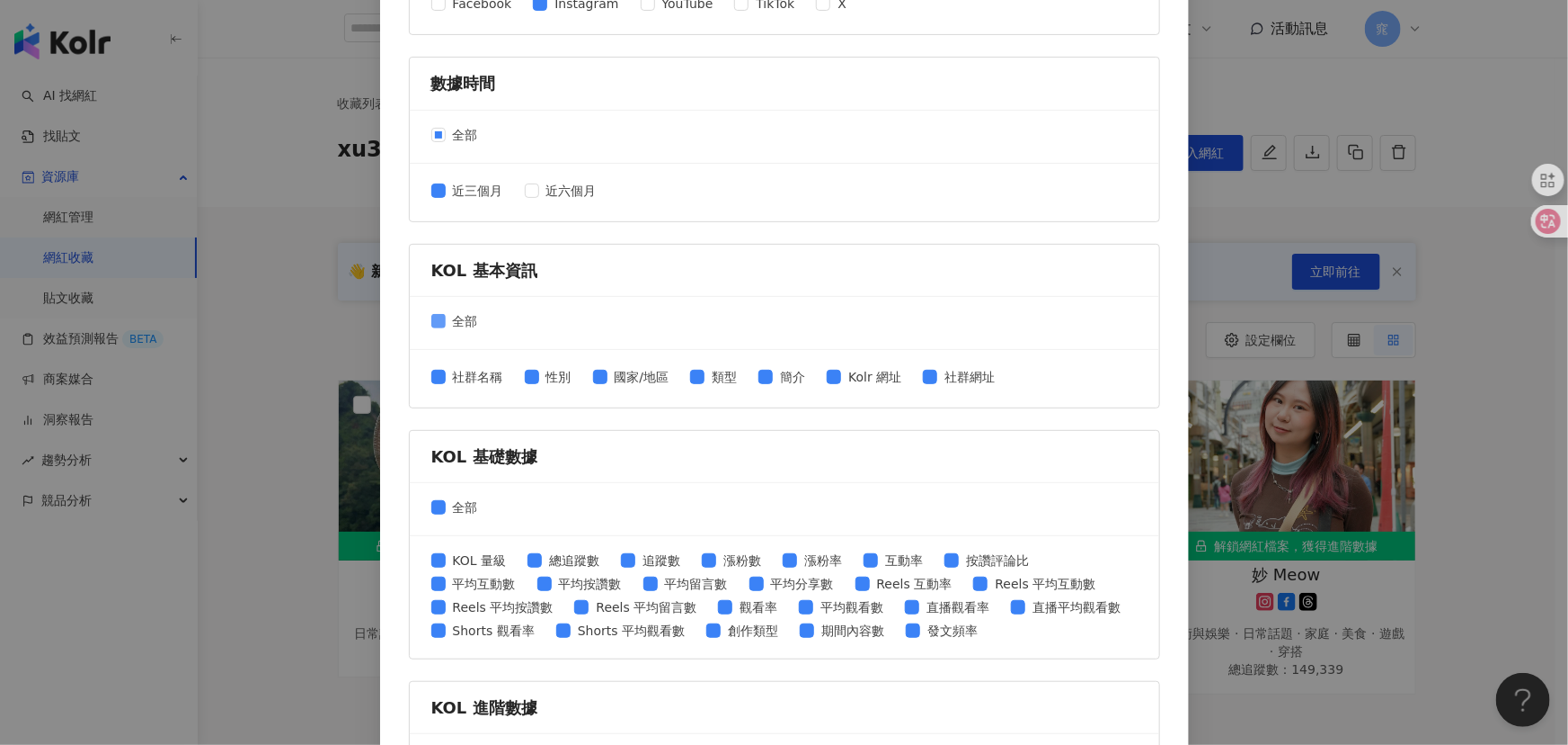
drag, startPoint x: 445, startPoint y: 314, endPoint x: 459, endPoint y: 313, distance: 14.0
click at [458, 313] on span "全部" at bounding box center [465, 321] width 39 height 20
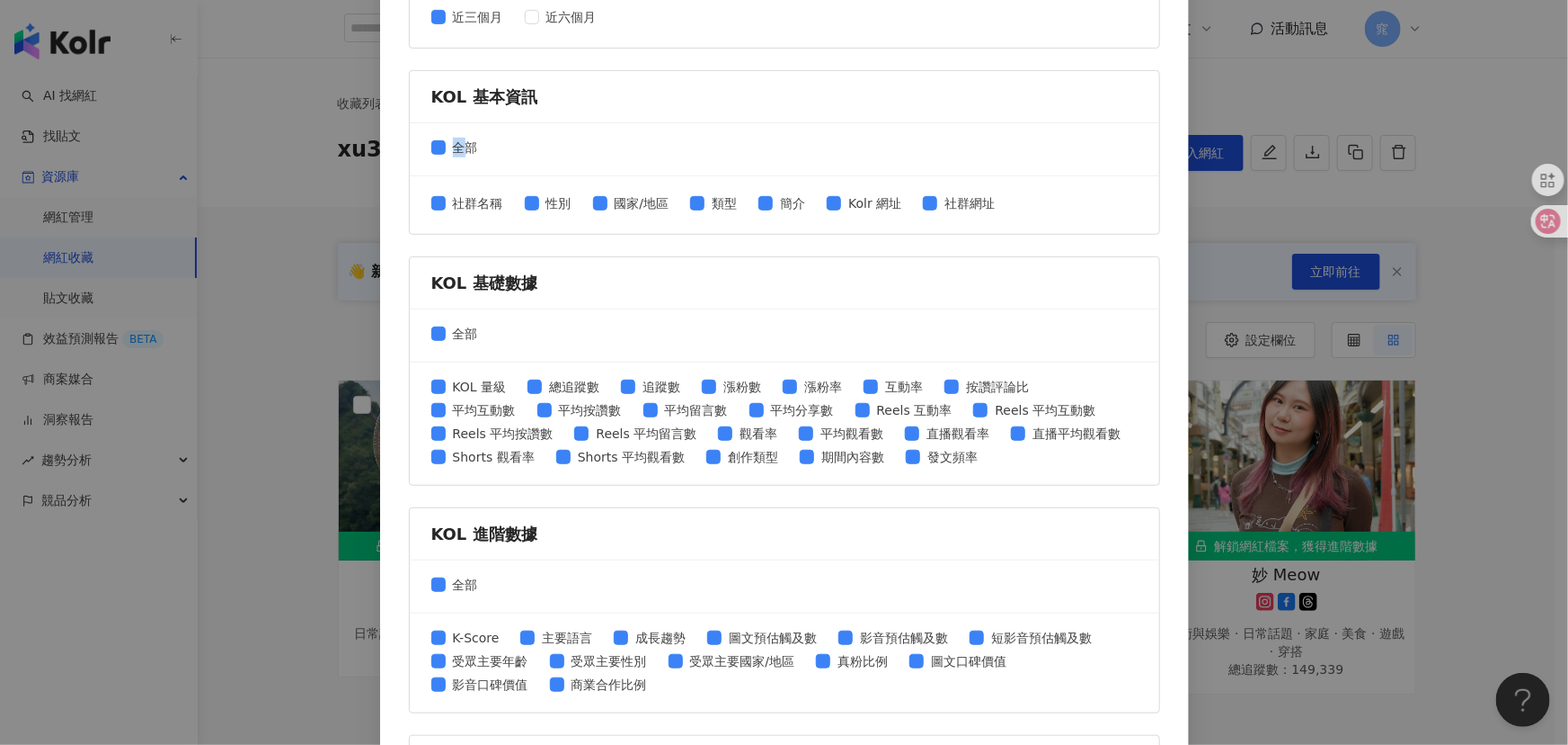
scroll to position [572, 0]
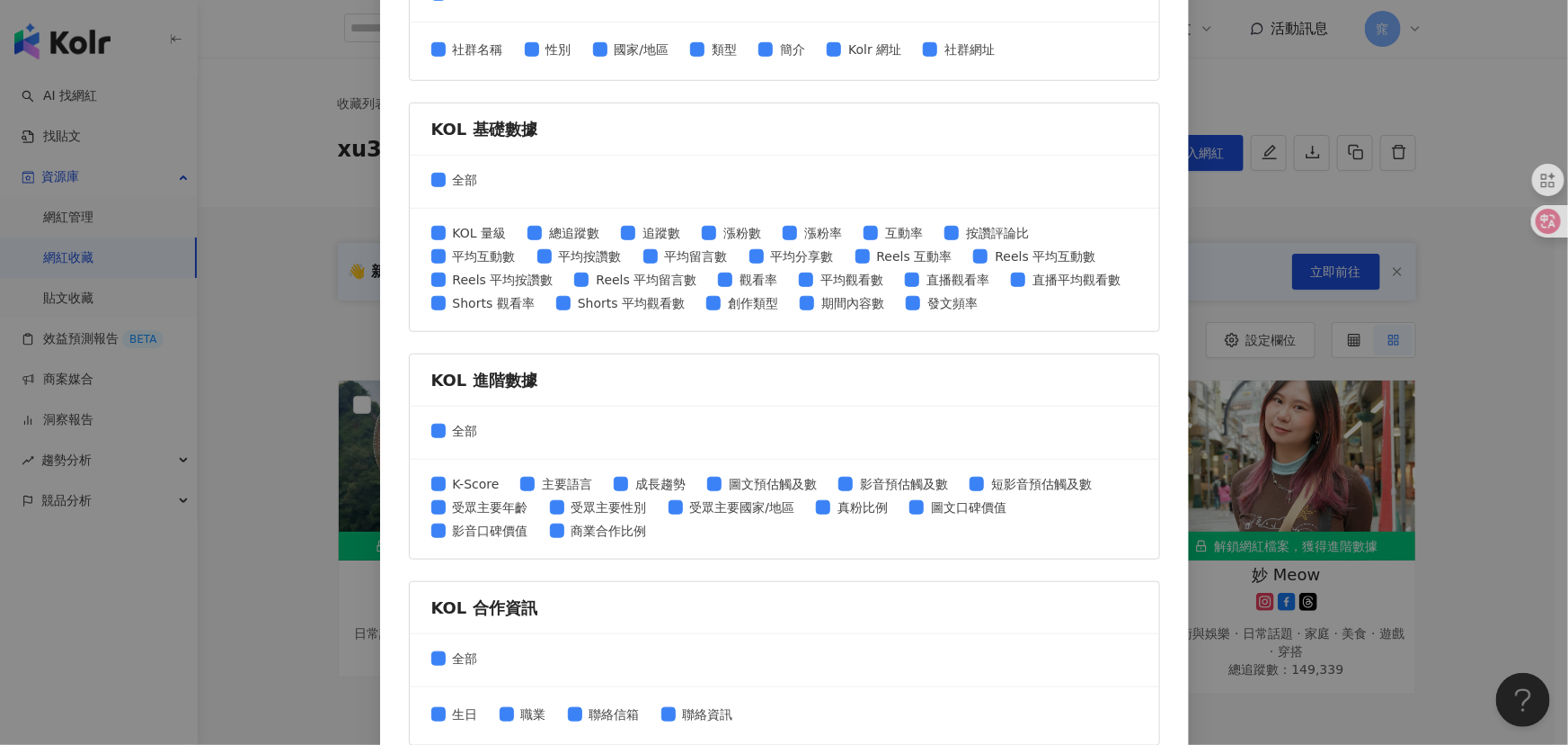
drag, startPoint x: 447, startPoint y: 427, endPoint x: 463, endPoint y: 493, distance: 67.9
click at [447, 427] on span "全部" at bounding box center [465, 430] width 39 height 20
click at [448, 654] on span "全部" at bounding box center [465, 658] width 39 height 20
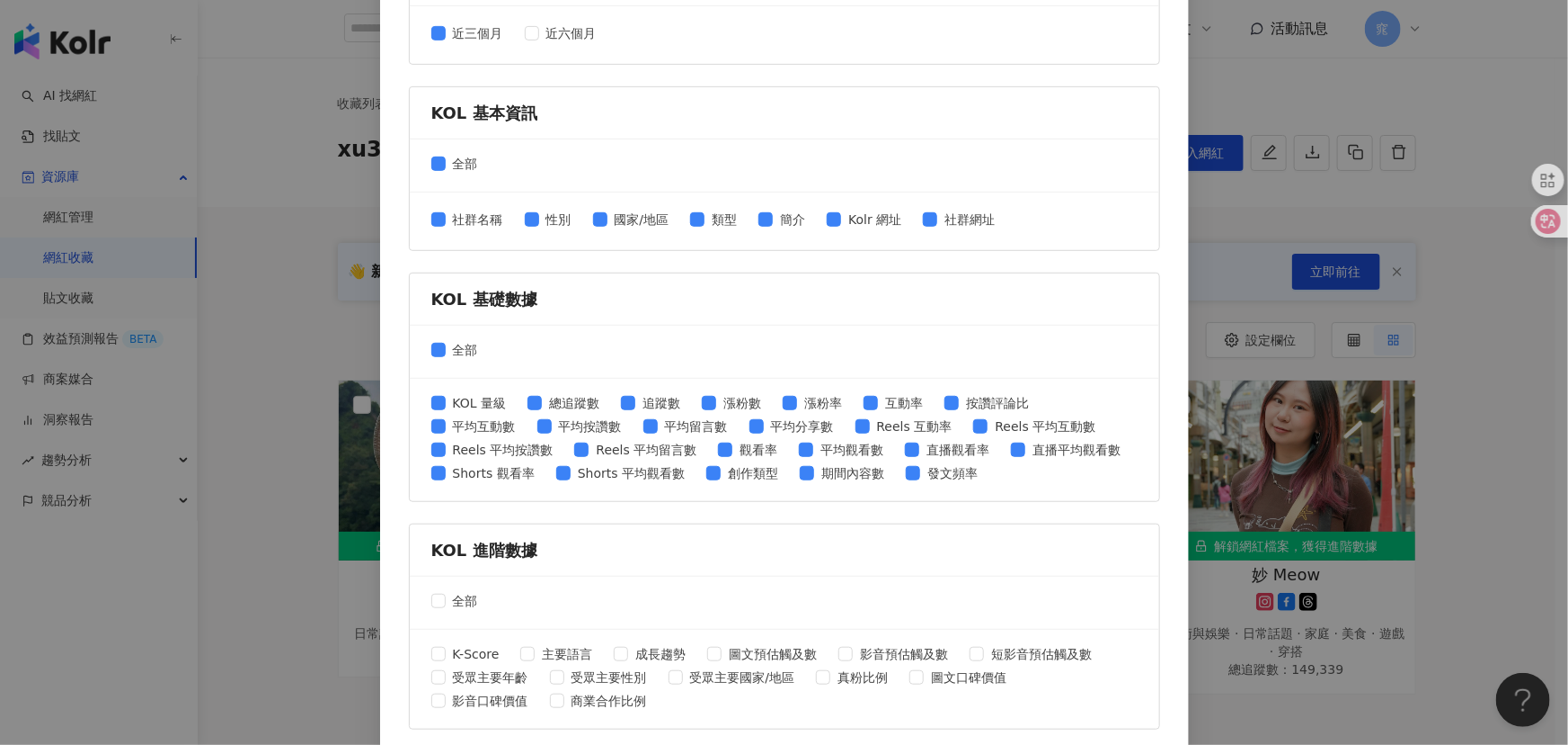
scroll to position [163, 0]
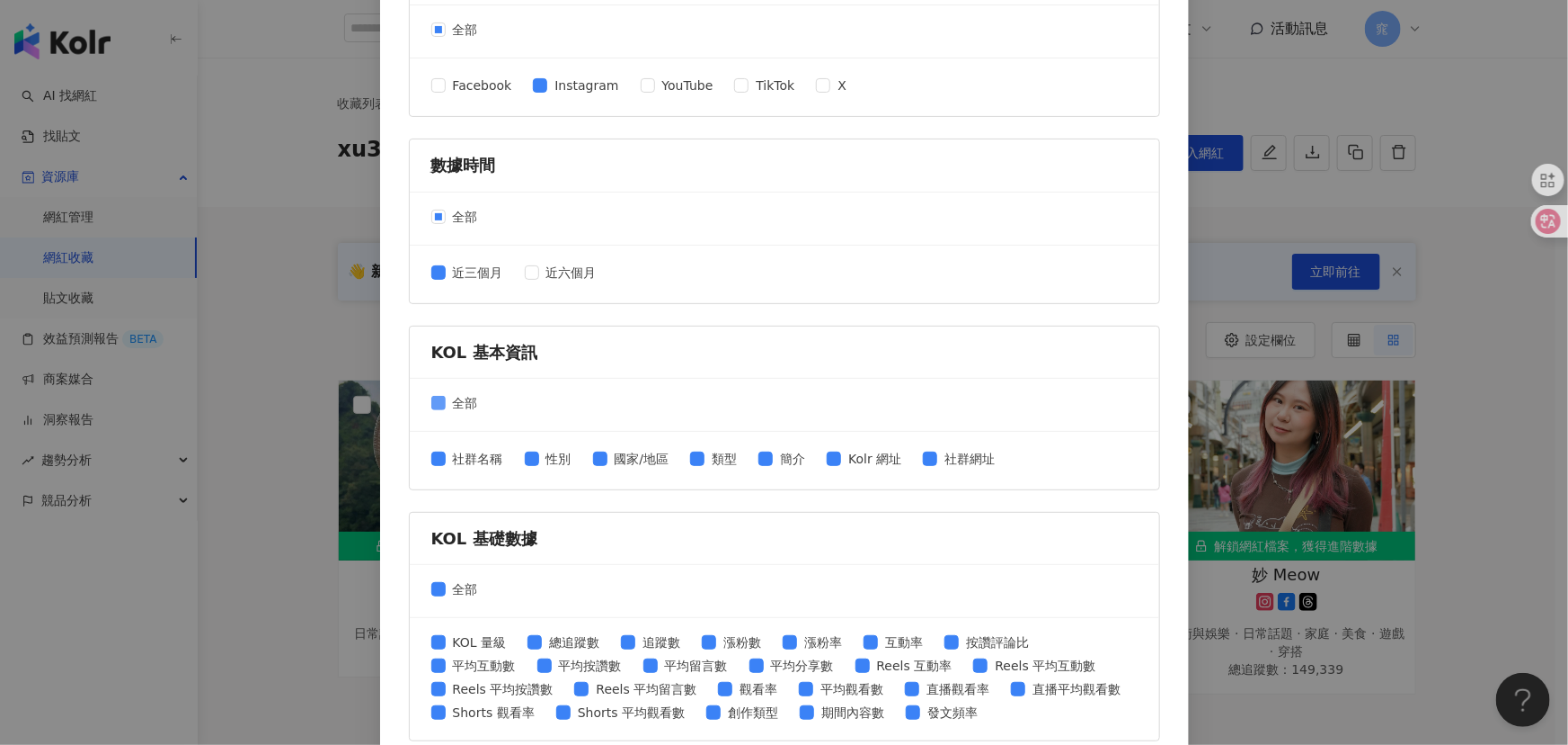
drag, startPoint x: 459, startPoint y: 402, endPoint x: 478, endPoint y: 402, distance: 19.0
click at [461, 402] on span "全部" at bounding box center [465, 403] width 39 height 20
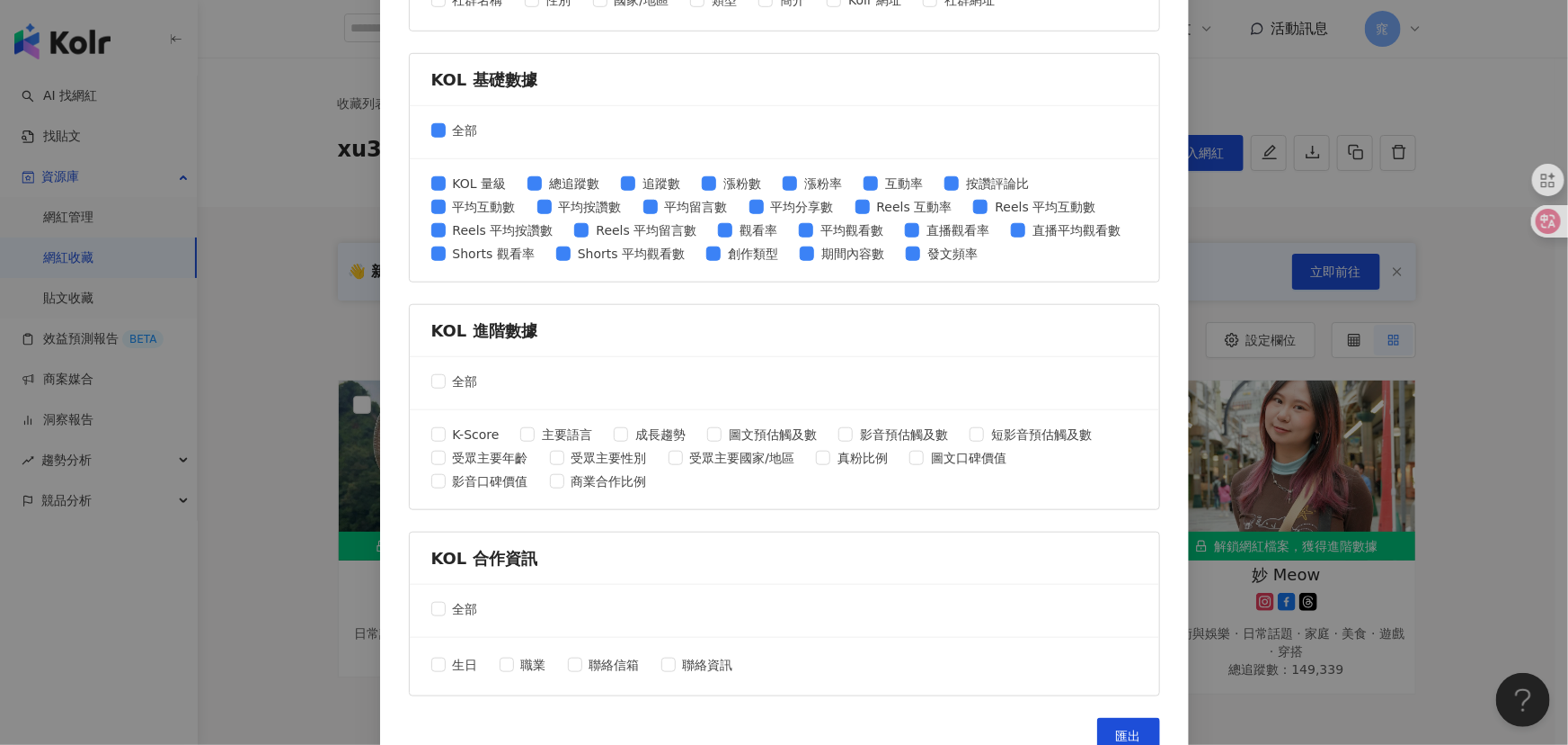
scroll to position [649, 0]
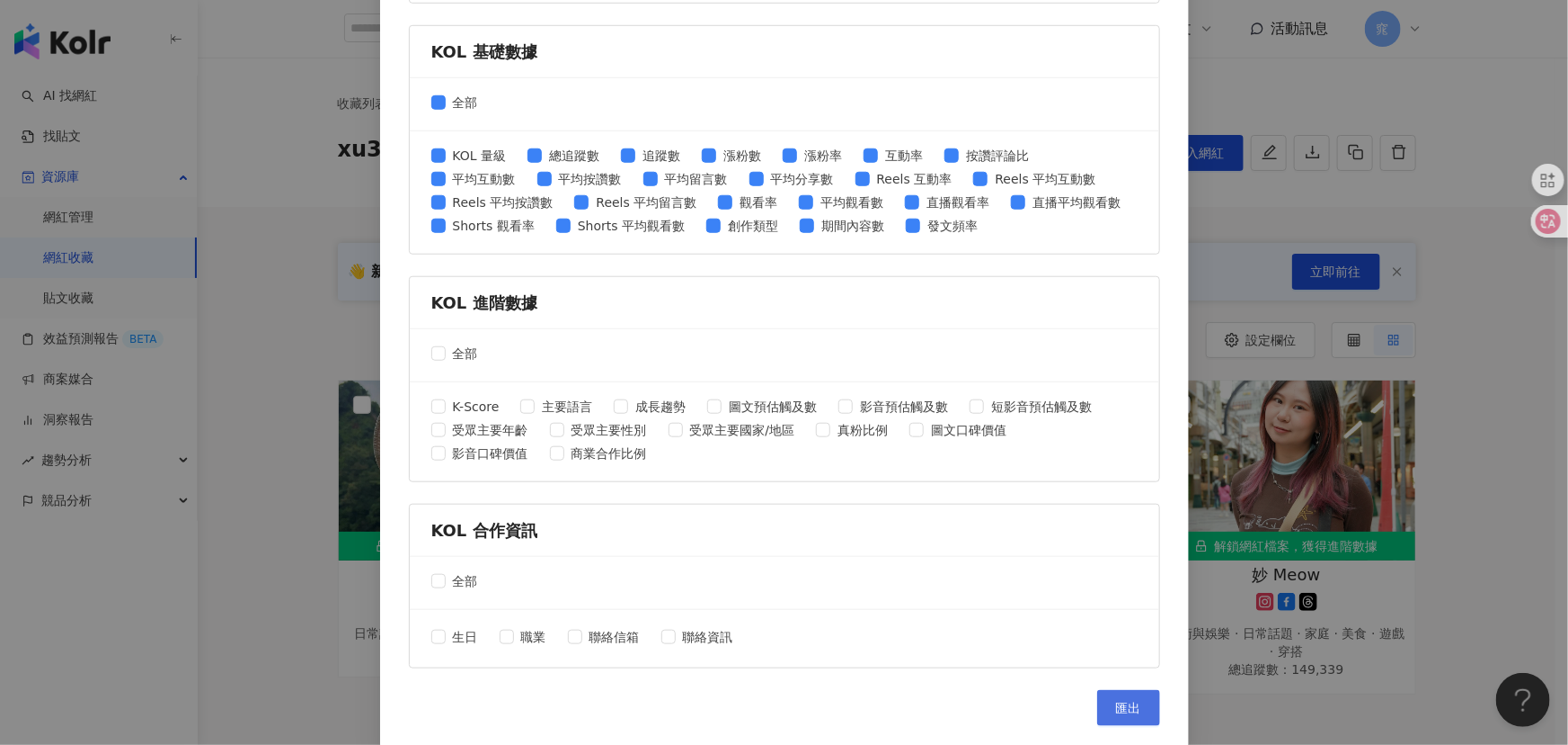
click at [1119, 701] on span "匯出" at bounding box center [1128, 707] width 25 height 14
